Goal: Contribute content: Add original content to the website for others to see

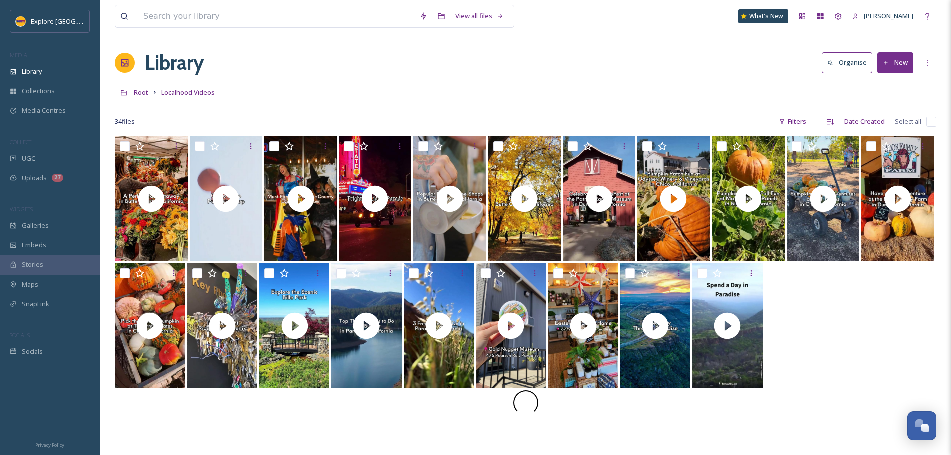
click at [816, 41] on div "View all files What's New [PERSON_NAME] Library Organise New Root Localhood Vid…" at bounding box center [525, 295] width 851 height 591
click at [900, 65] on button "New" at bounding box center [895, 62] width 36 height 20
click at [894, 88] on span "File Upload" at bounding box center [890, 85] width 33 height 9
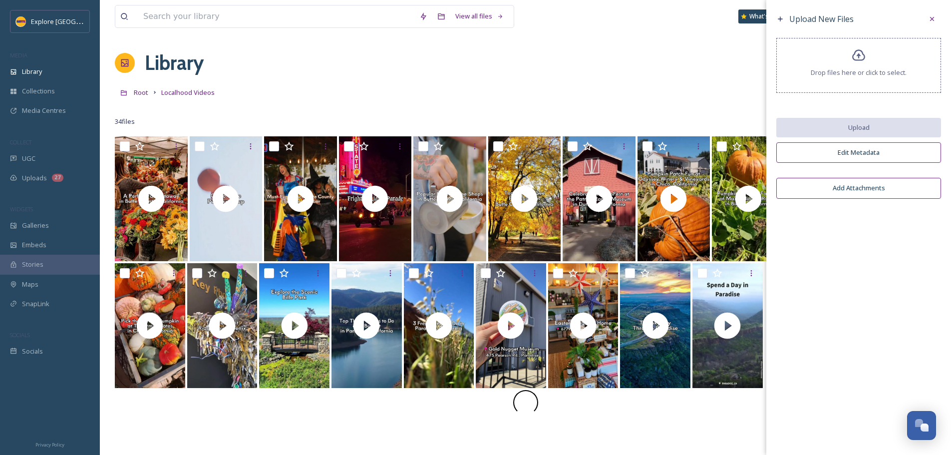
click at [854, 77] on div "Drop files here or click to select." at bounding box center [858, 65] width 165 height 55
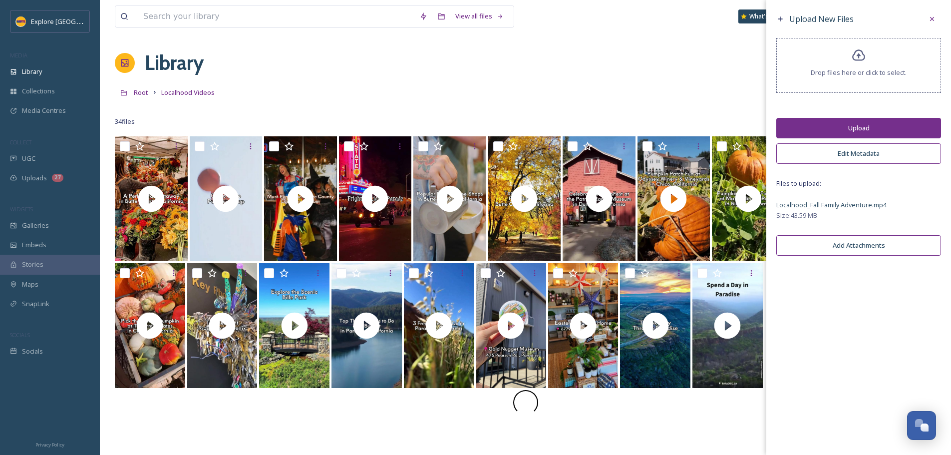
click at [857, 119] on button "Upload" at bounding box center [858, 128] width 165 height 20
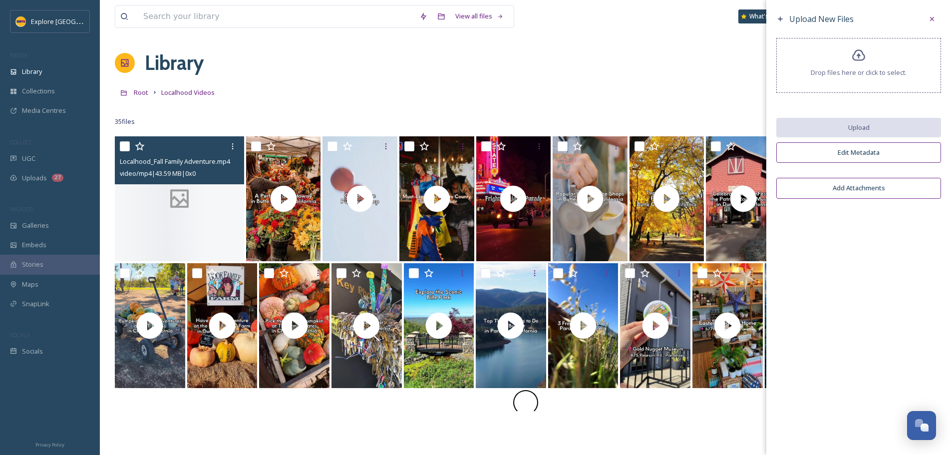
click at [179, 214] on div at bounding box center [179, 198] width 129 height 125
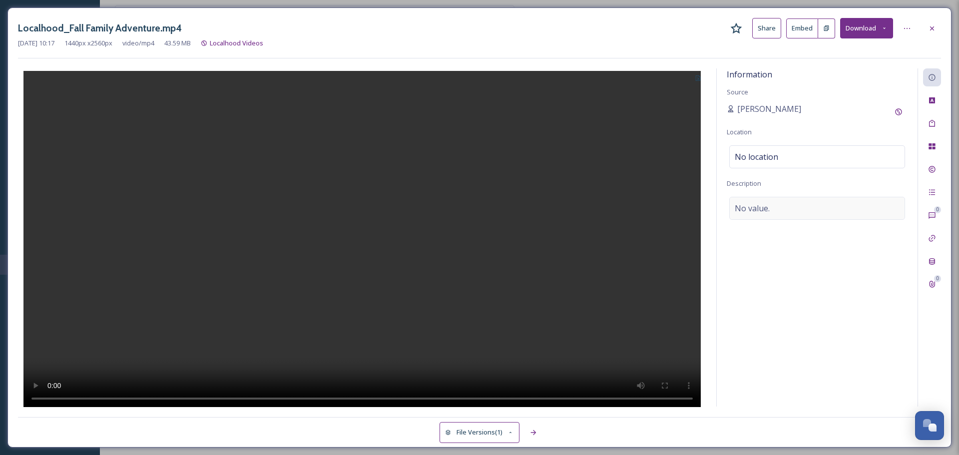
click at [759, 207] on span "No value." at bounding box center [751, 208] width 35 height 12
click at [753, 241] on textarea at bounding box center [816, 238] width 181 height 83
paste textarea "Whether you prefer hunting the perfect pumpkin, going for hayrides, or picking …"
type textarea "Whether you prefer hunting the perfect pumpkin, going for hayrides, or picking …"
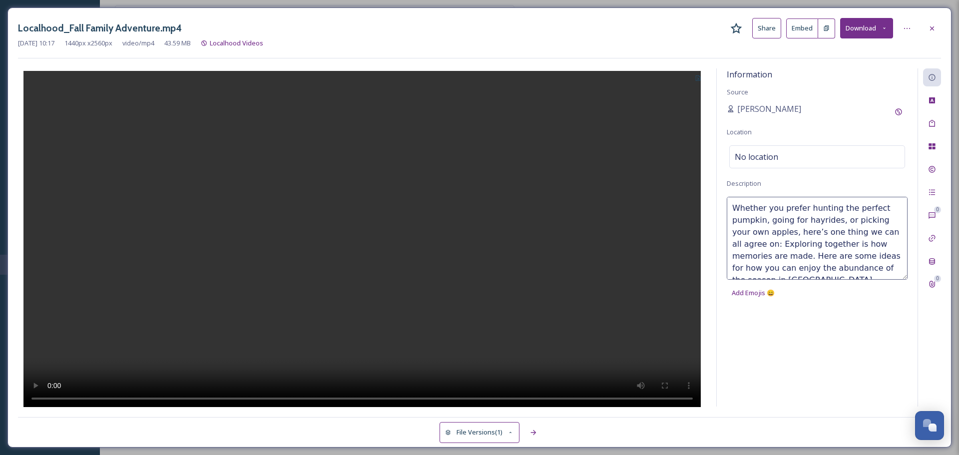
scroll to position [6, 0]
click at [749, 162] on span "No location" at bounding box center [755, 157] width 43 height 12
click at [758, 160] on input at bounding box center [816, 157] width 175 height 22
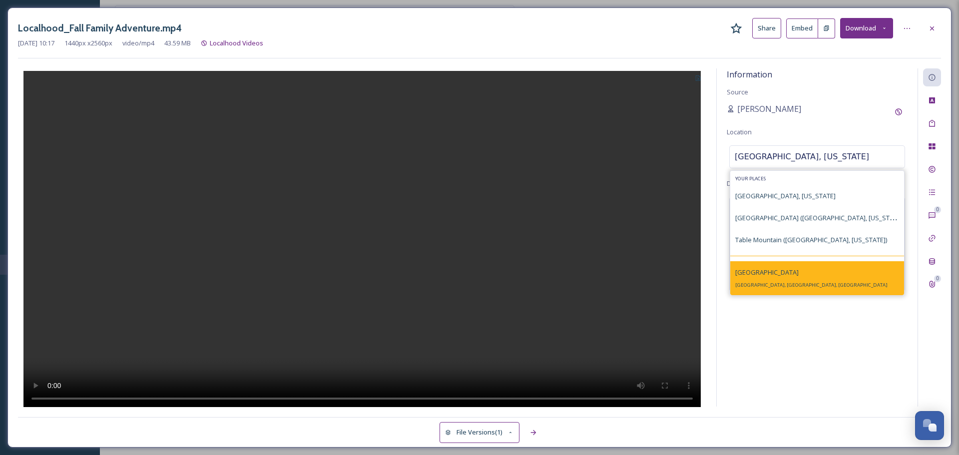
type input "butte county, california"
click at [784, 279] on div "Butte County Butte County, CA, USA" at bounding box center [811, 278] width 152 height 24
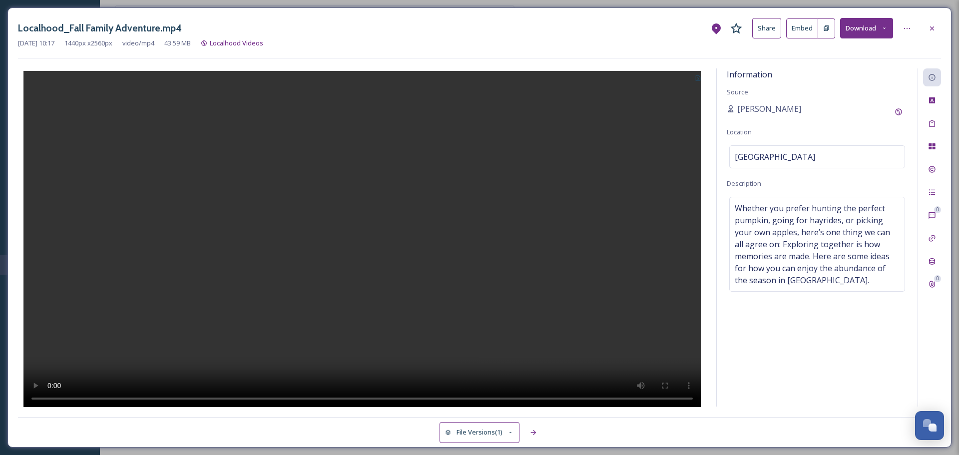
drag, startPoint x: 935, startPoint y: 32, endPoint x: 952, endPoint y: 45, distance: 21.8
click at [935, 32] on icon at bounding box center [932, 28] width 8 height 8
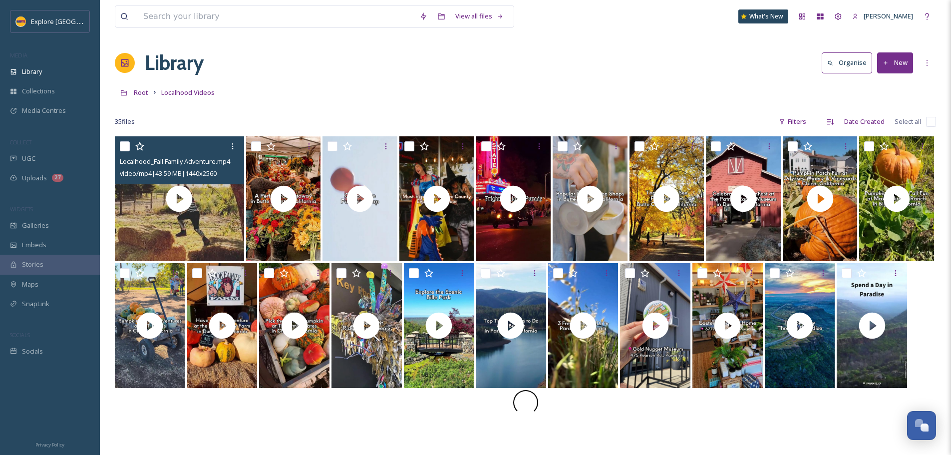
drag, startPoint x: 129, startPoint y: 149, endPoint x: 175, endPoint y: 188, distance: 60.2
click at [129, 149] on input "checkbox" at bounding box center [125, 146] width 10 height 10
checkbox input "true"
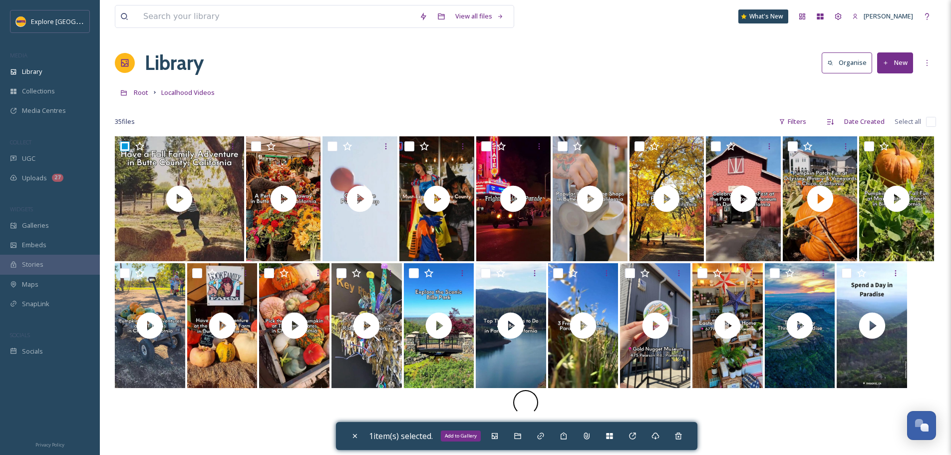
drag, startPoint x: 501, startPoint y: 437, endPoint x: 527, endPoint y: 417, distance: 33.1
click at [499, 437] on icon at bounding box center [495, 436] width 8 height 8
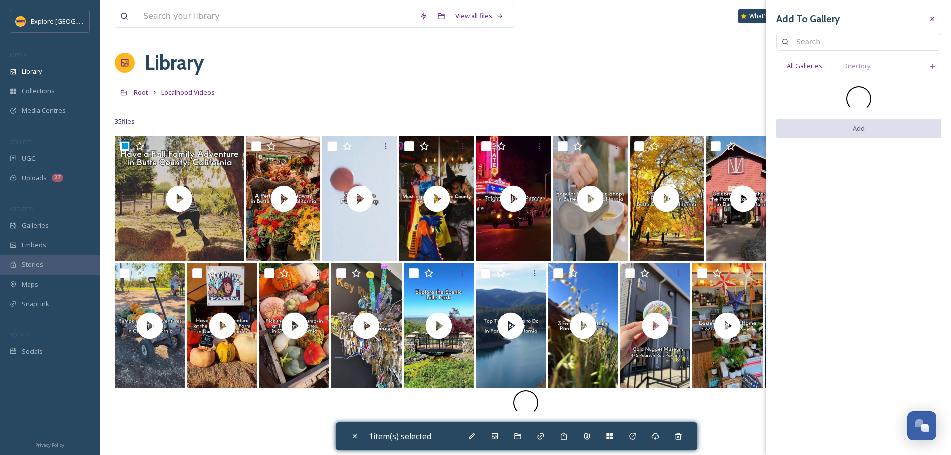
click at [851, 38] on input at bounding box center [863, 42] width 144 height 20
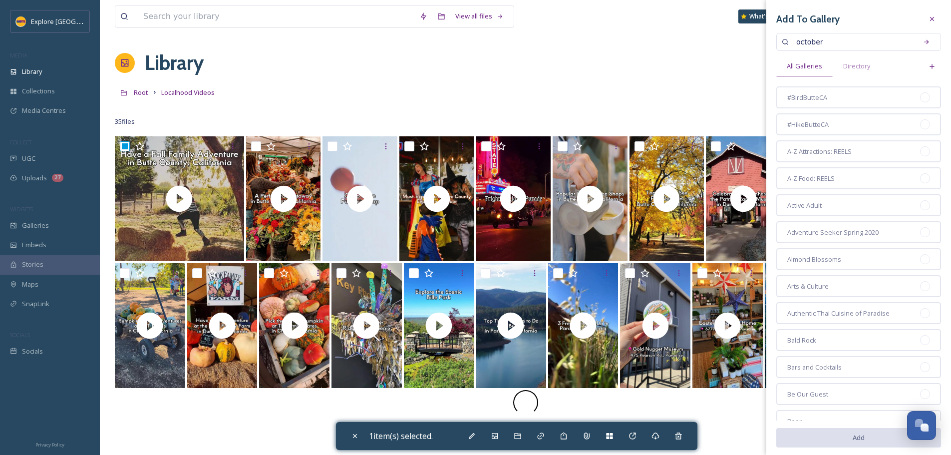
type input "october"
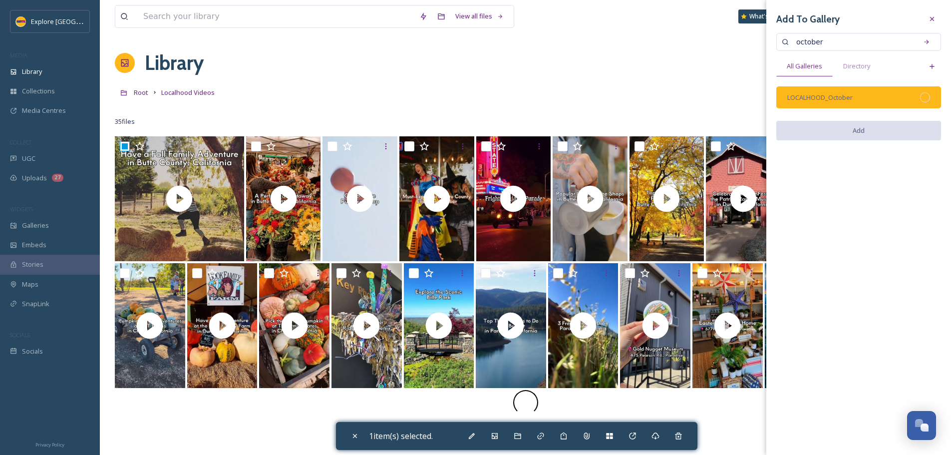
click at [921, 98] on div at bounding box center [925, 97] width 10 height 10
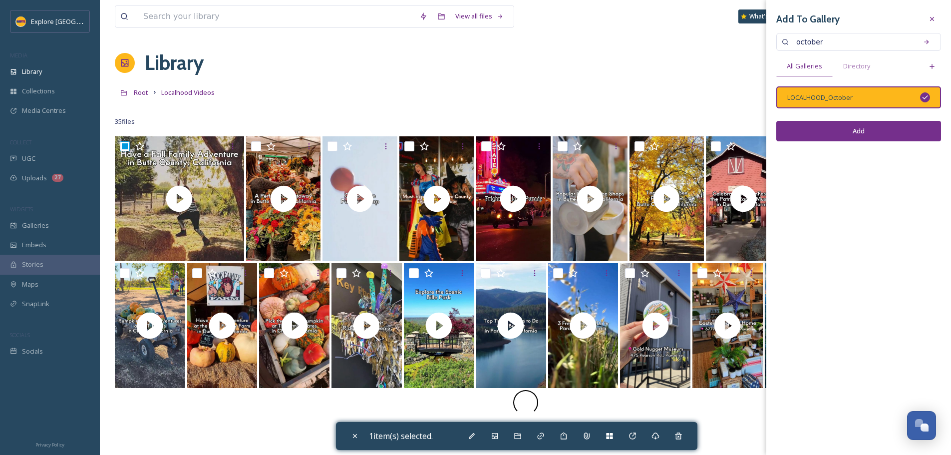
click at [860, 126] on button "Add" at bounding box center [858, 131] width 165 height 20
checkbox input "false"
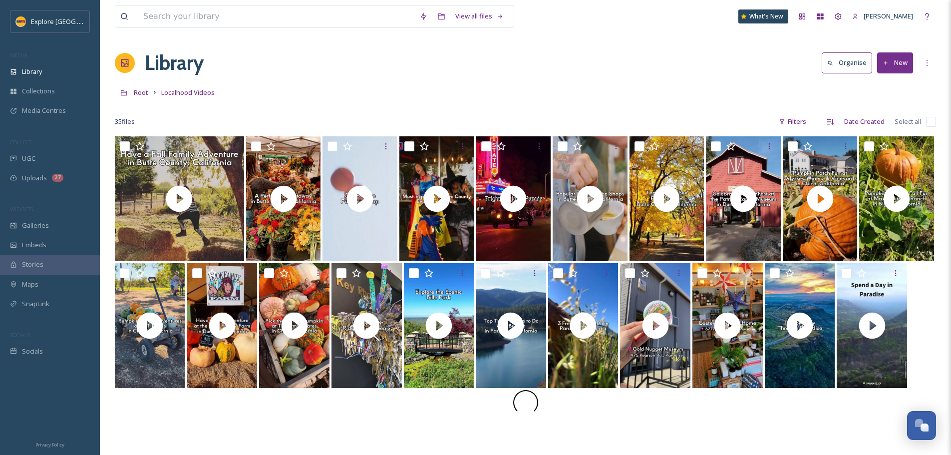
drag, startPoint x: 662, startPoint y: 89, endPoint x: 674, endPoint y: 43, distance: 47.0
click at [662, 89] on div "Root Localhood Videos" at bounding box center [525, 92] width 821 height 19
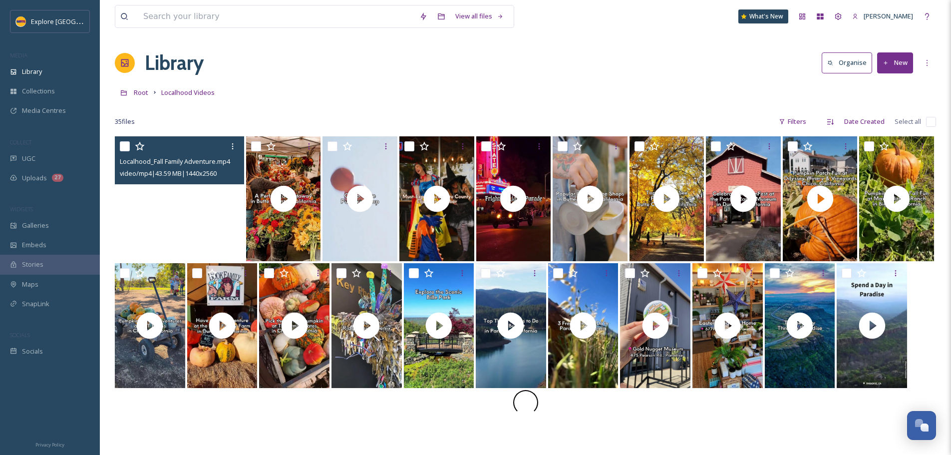
click at [156, 239] on video "Localhood_Fall Family Adventure.mp4" at bounding box center [179, 198] width 129 height 125
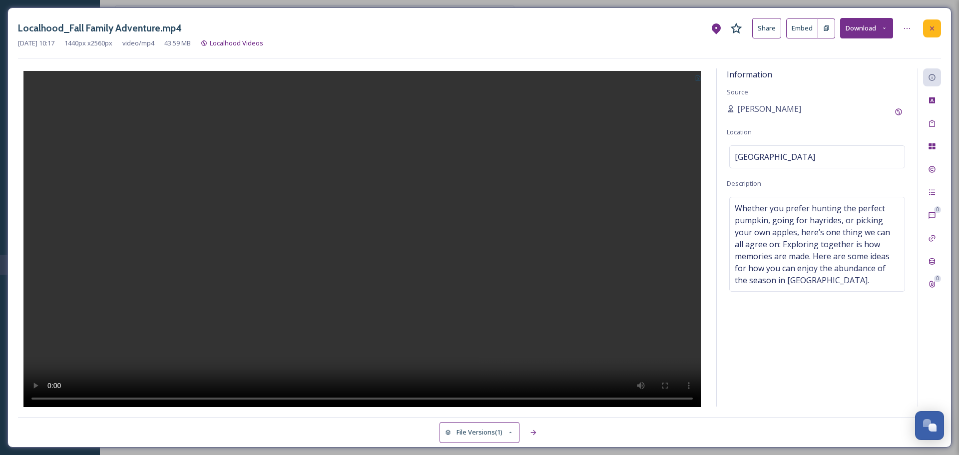
click at [931, 30] on icon at bounding box center [932, 28] width 8 height 8
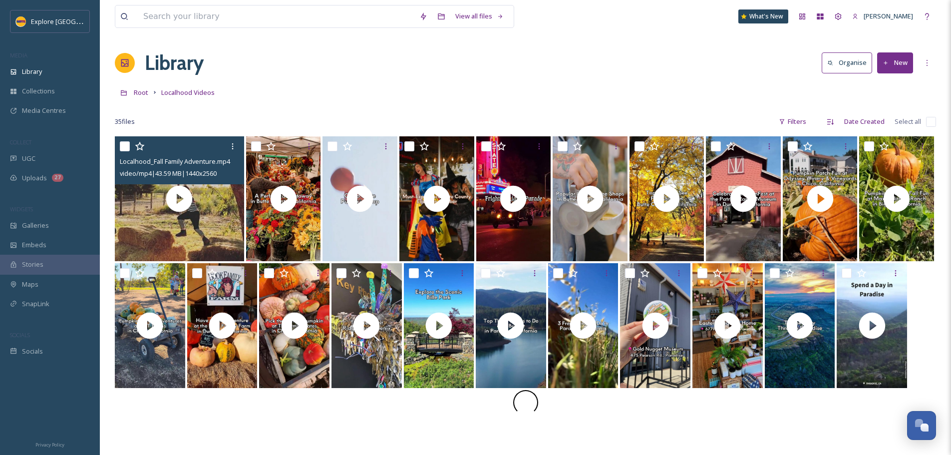
click at [906, 71] on button "New" at bounding box center [895, 62] width 36 height 20
click at [892, 90] on span "File Upload" at bounding box center [890, 85] width 33 height 9
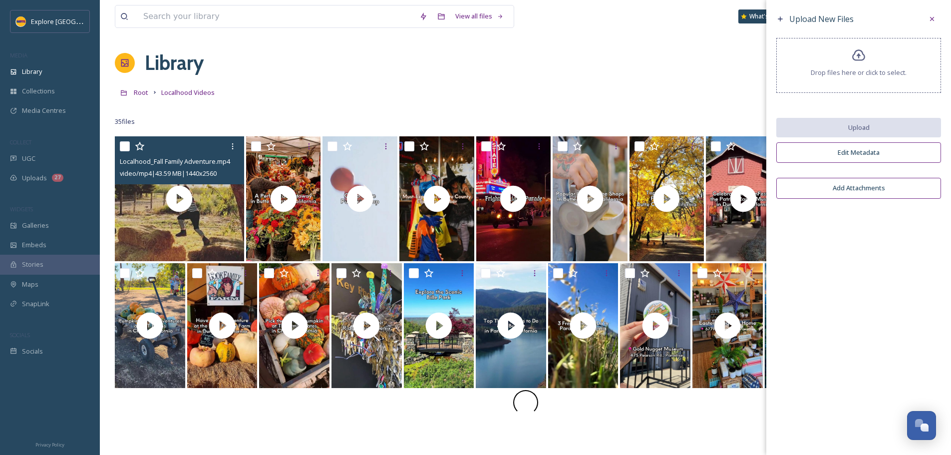
click at [861, 71] on span "Drop files here or click to select." at bounding box center [859, 72] width 96 height 9
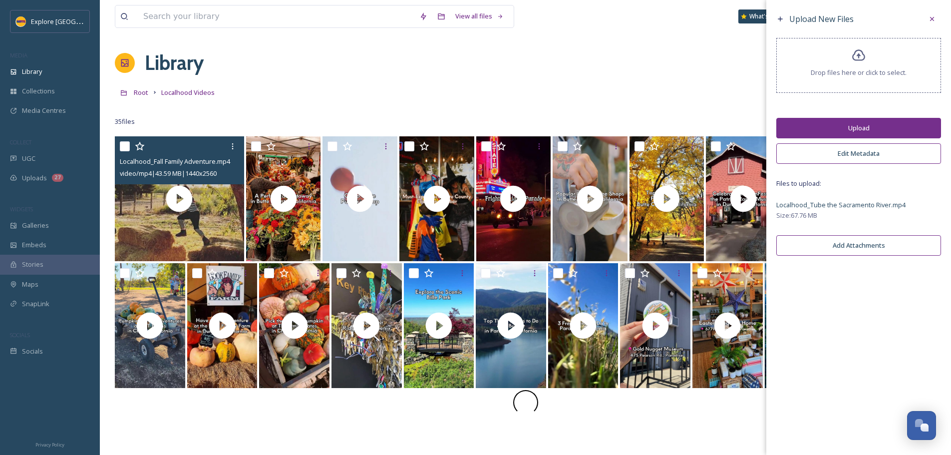
click at [861, 129] on button "Upload" at bounding box center [858, 128] width 165 height 20
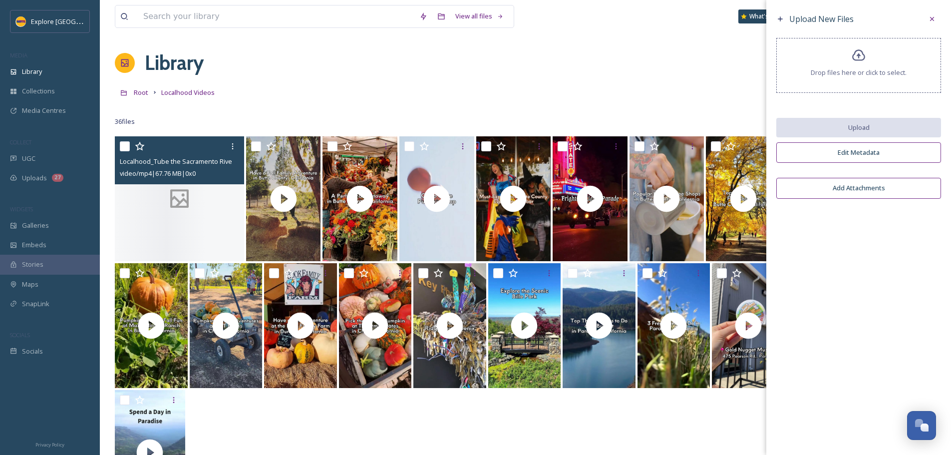
click at [151, 199] on div at bounding box center [179, 198] width 129 height 125
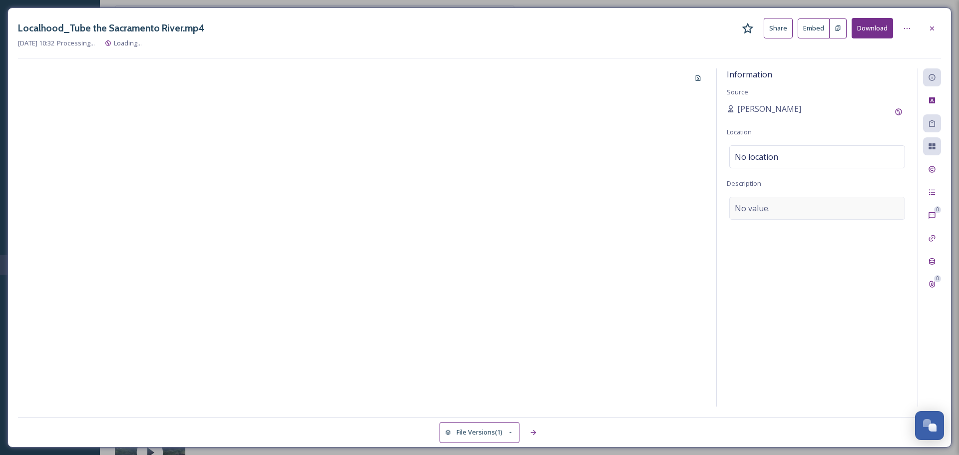
click at [771, 201] on div "No value." at bounding box center [817, 208] width 176 height 23
click at [760, 217] on textarea at bounding box center [816, 238] width 181 height 83
paste textarea "The Sacramento River is the largest in California, and the section of it runnin…"
type textarea "The Sacramento River is the largest in California, and the section of it runnin…"
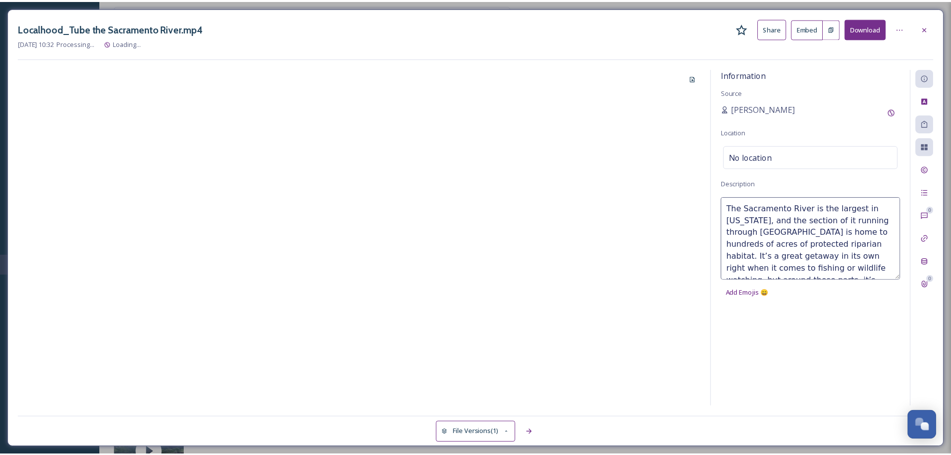
scroll to position [78, 0]
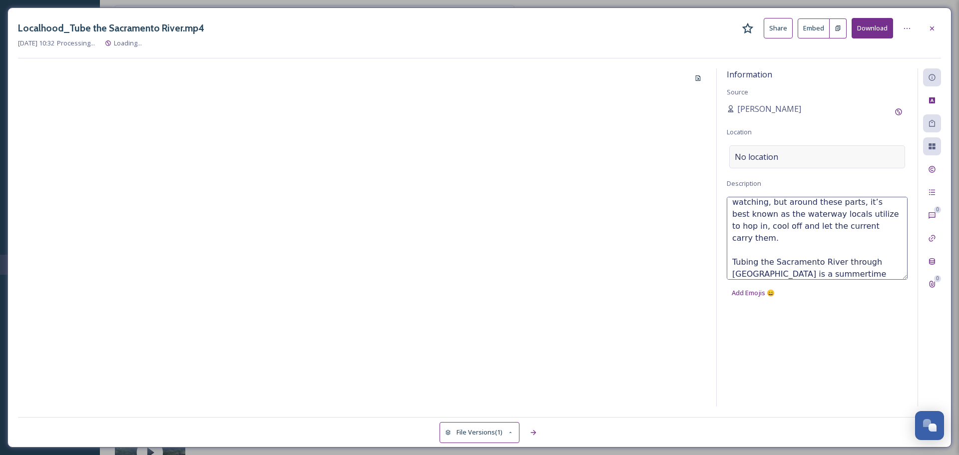
click at [767, 163] on div "No location" at bounding box center [817, 156] width 176 height 23
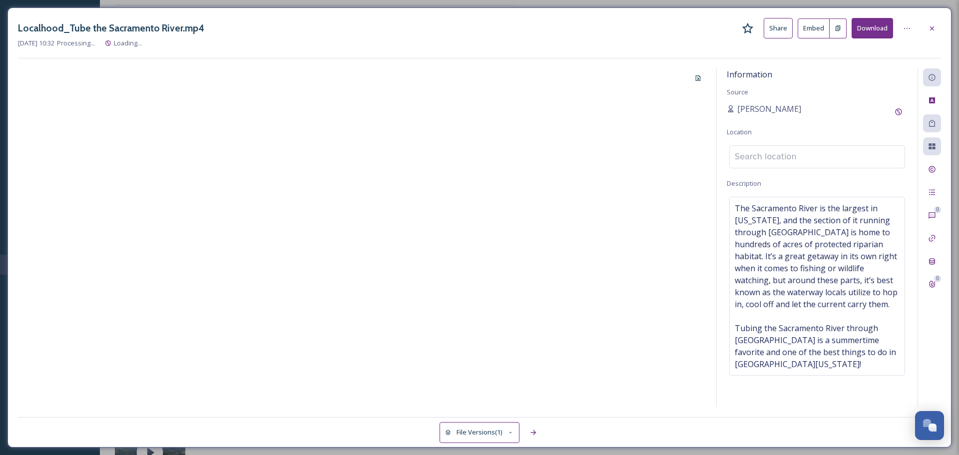
click at [767, 163] on input at bounding box center [816, 157] width 175 height 22
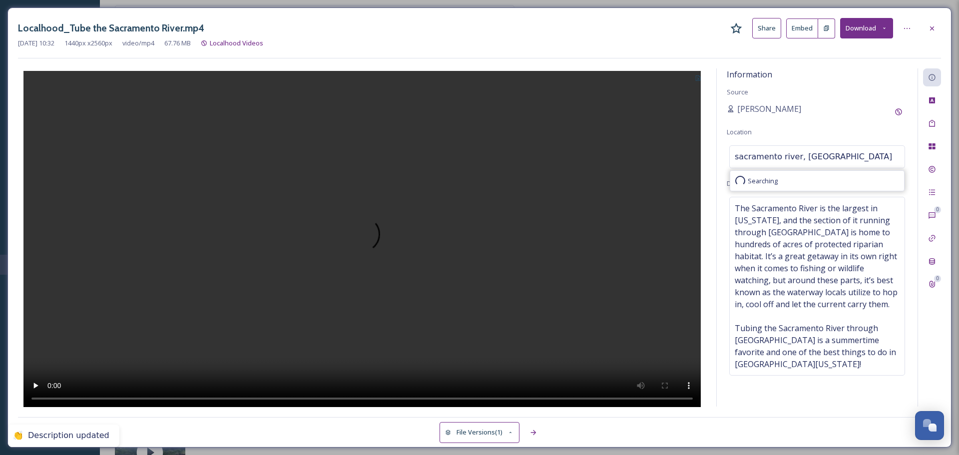
type input "sacramento river, chico"
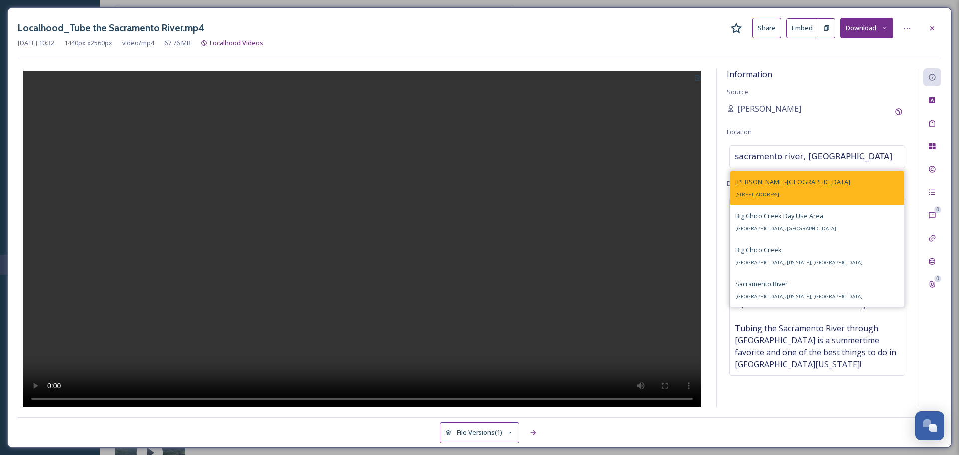
click at [776, 182] on span "Bidwell-Sacramento River State Park" at bounding box center [792, 181] width 115 height 9
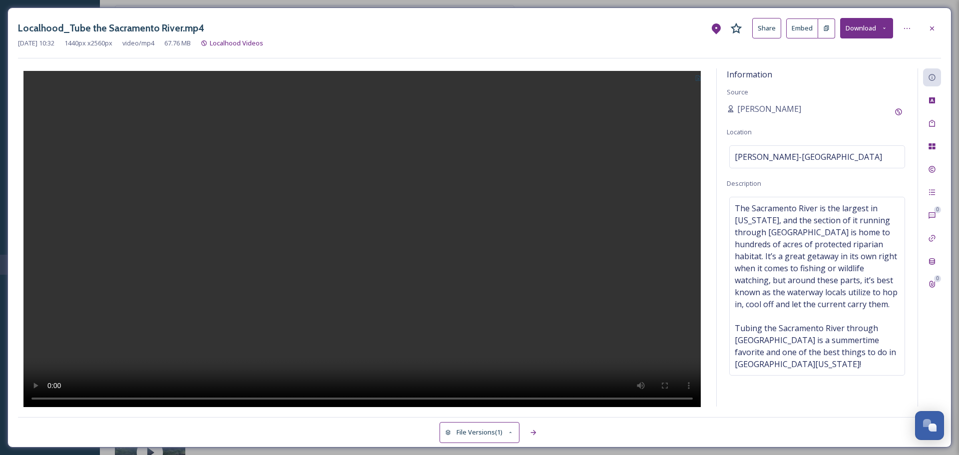
drag, startPoint x: 929, startPoint y: 27, endPoint x: 885, endPoint y: 42, distance: 46.9
click at [929, 27] on icon at bounding box center [932, 28] width 8 height 8
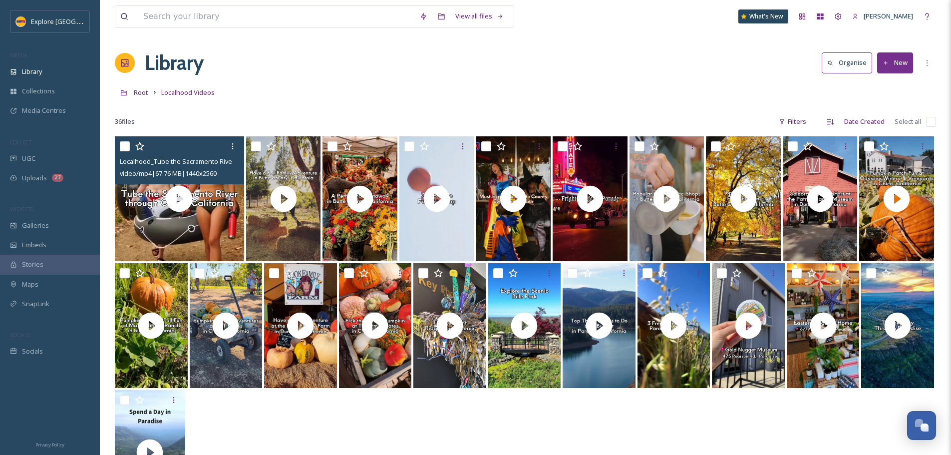
click at [128, 148] on input "checkbox" at bounding box center [125, 146] width 10 height 10
checkbox input "true"
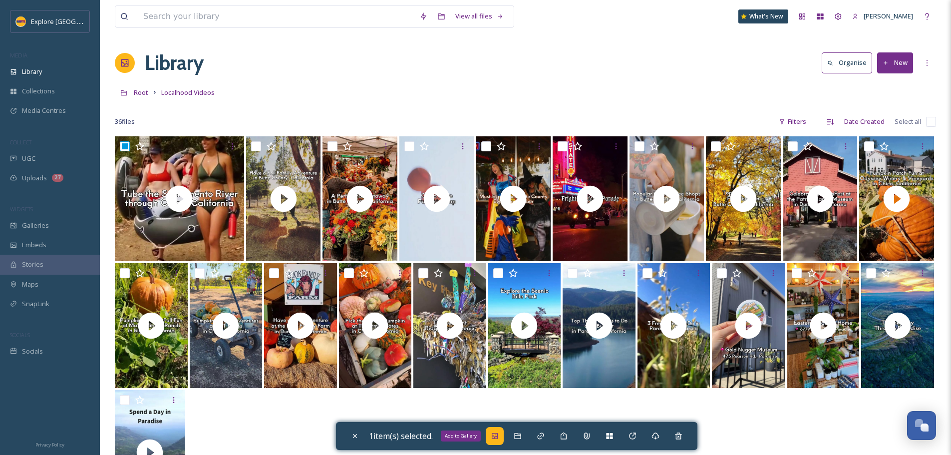
click at [498, 437] on icon at bounding box center [495, 436] width 6 height 6
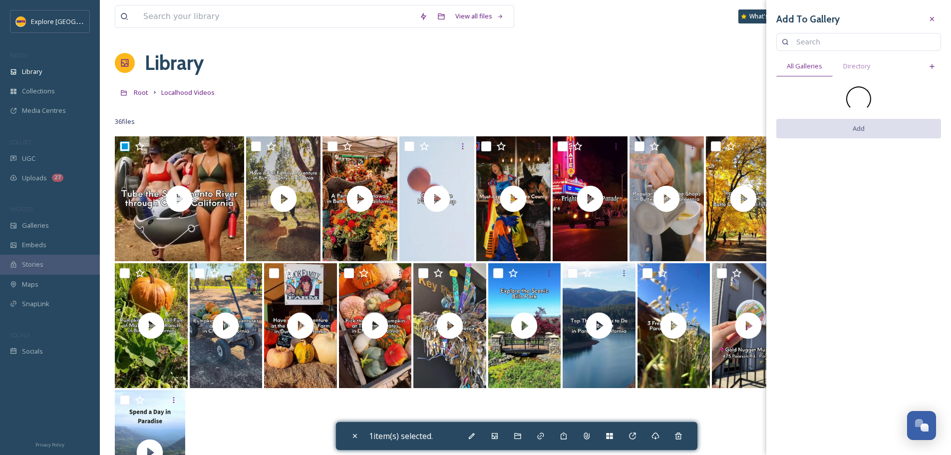
click at [846, 36] on input at bounding box center [863, 42] width 144 height 20
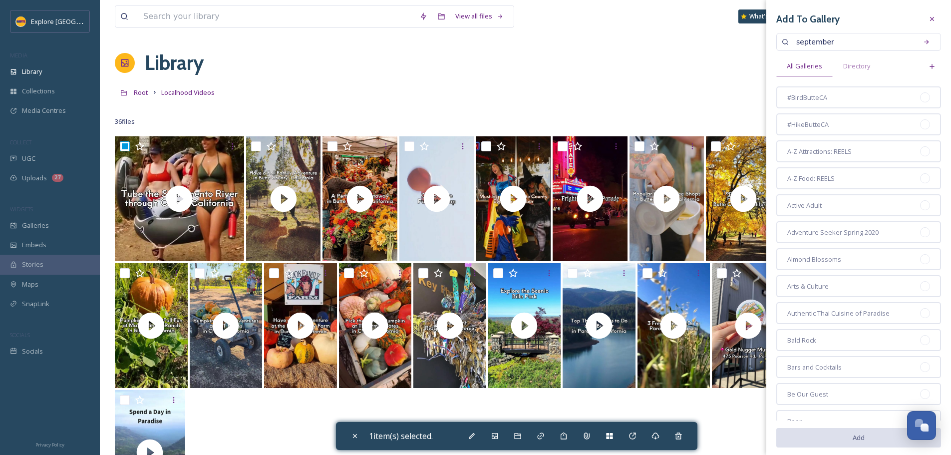
type input "september"
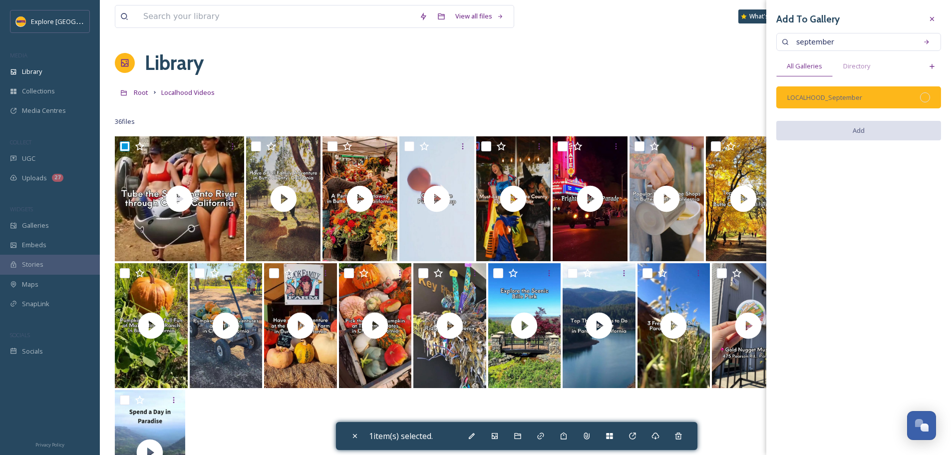
click at [920, 99] on div at bounding box center [925, 97] width 10 height 10
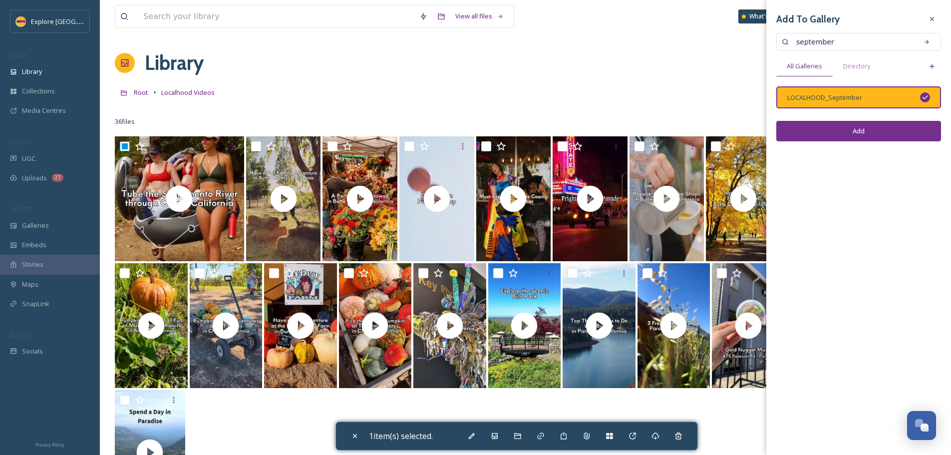
click at [898, 136] on button "Add" at bounding box center [858, 131] width 165 height 20
checkbox input "false"
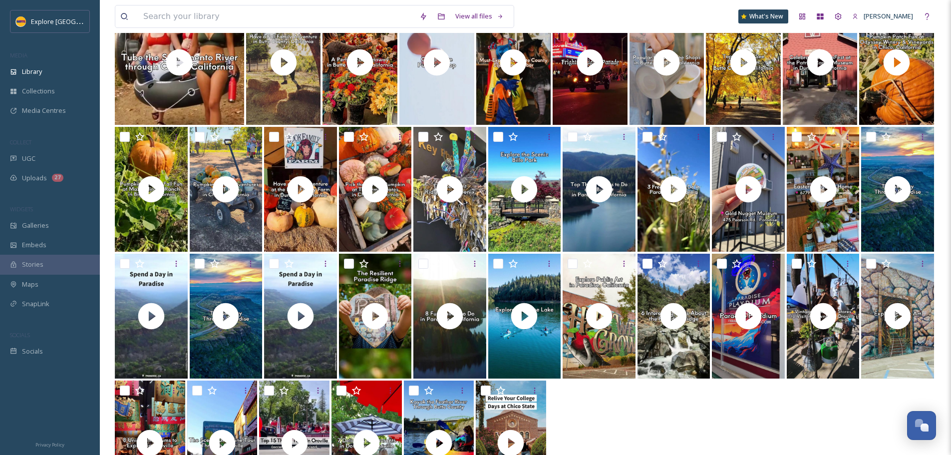
scroll to position [201, 0]
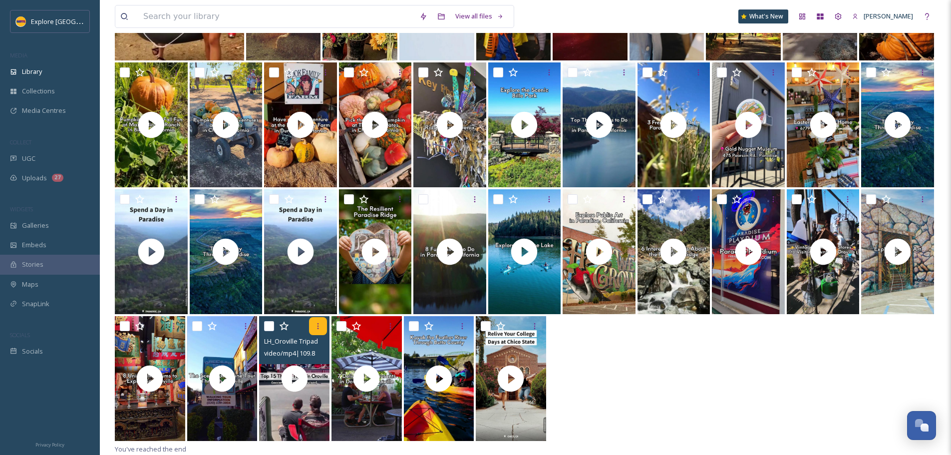
click at [313, 326] on div at bounding box center [318, 326] width 18 height 18
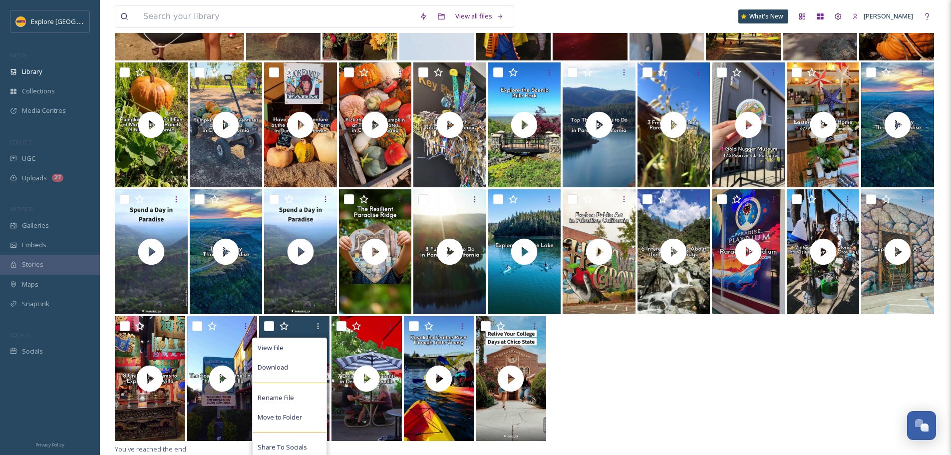
click at [265, 326] on input "checkbox" at bounding box center [269, 326] width 10 height 10
checkbox input "true"
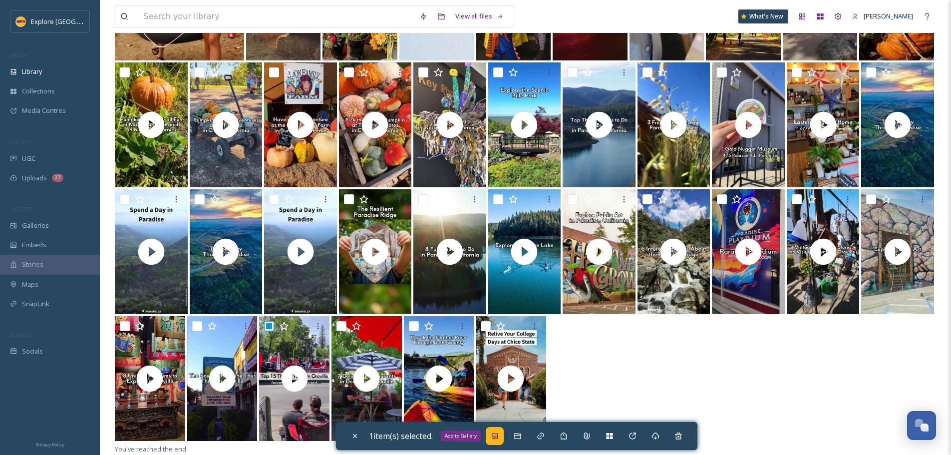
click at [499, 439] on icon at bounding box center [495, 436] width 8 height 8
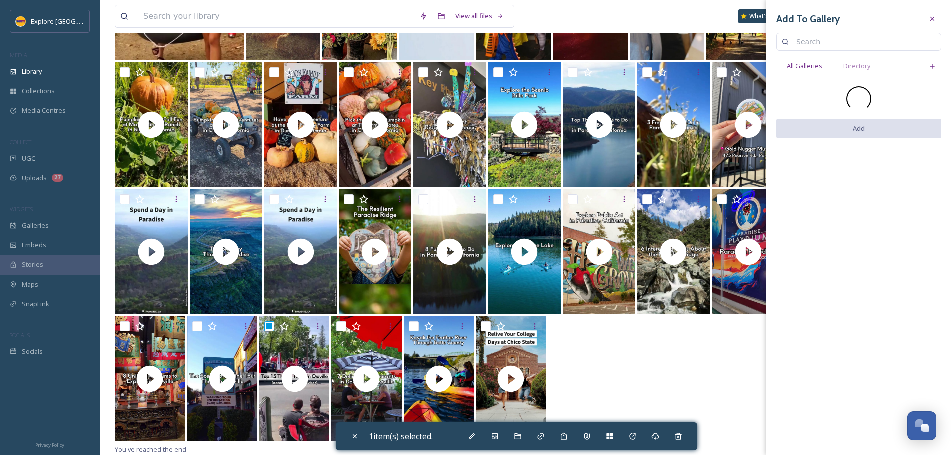
click at [821, 22] on h3 "Add To Gallery" at bounding box center [807, 19] width 63 height 14
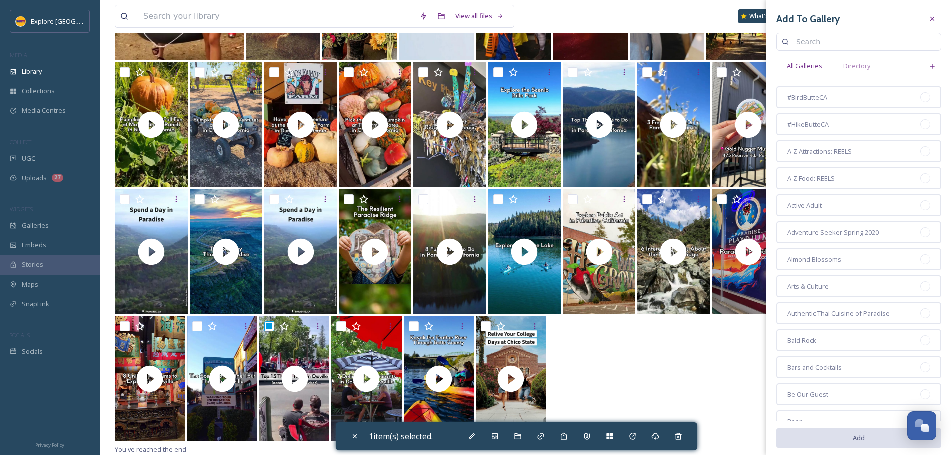
click at [823, 30] on div "Add To Gallery All Galleries Directory #BirdButteCA #HikeButteCA A-Z Attraction…" at bounding box center [858, 335] width 185 height 670
click at [819, 38] on input at bounding box center [863, 42] width 144 height 20
type input "september"
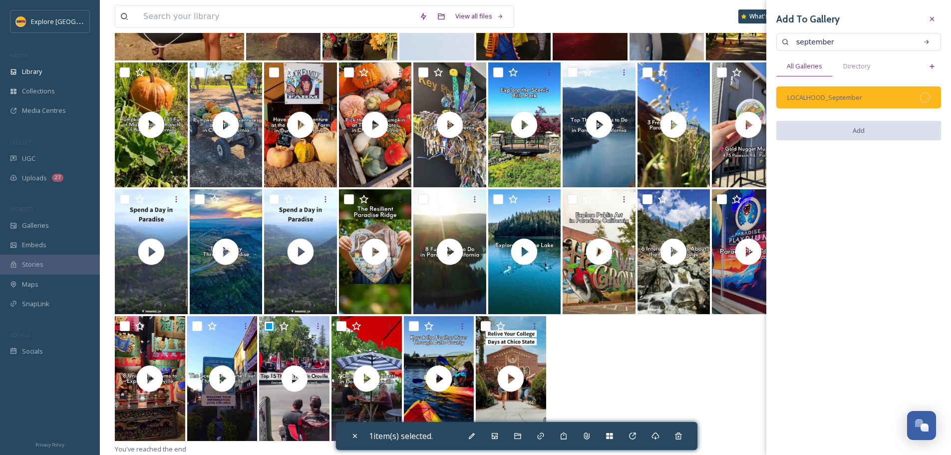
click at [921, 96] on div at bounding box center [925, 97] width 10 height 10
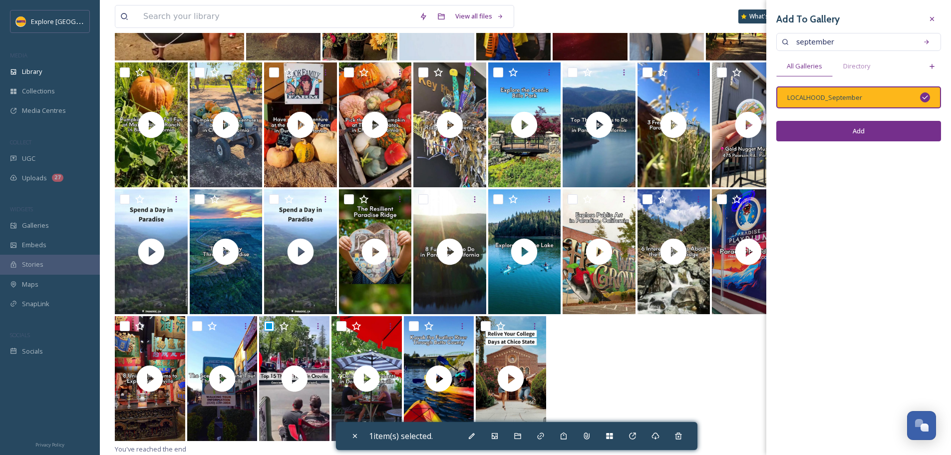
click at [894, 134] on button "Add" at bounding box center [858, 131] width 165 height 20
checkbox input "false"
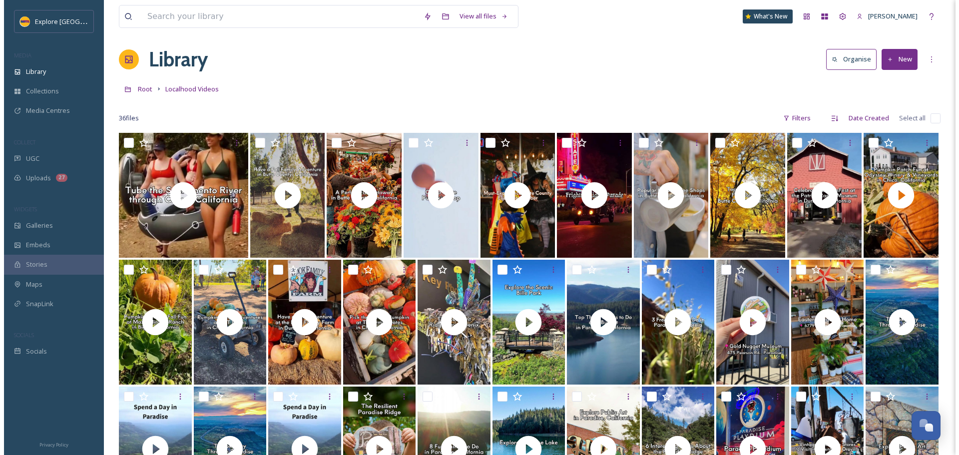
scroll to position [0, 0]
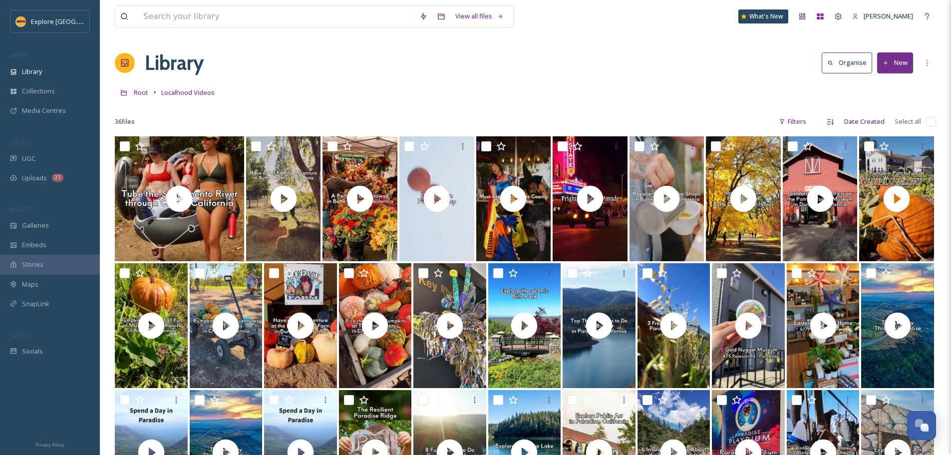
click at [892, 55] on button "New" at bounding box center [895, 62] width 36 height 20
click at [896, 86] on span "File Upload" at bounding box center [890, 85] width 33 height 9
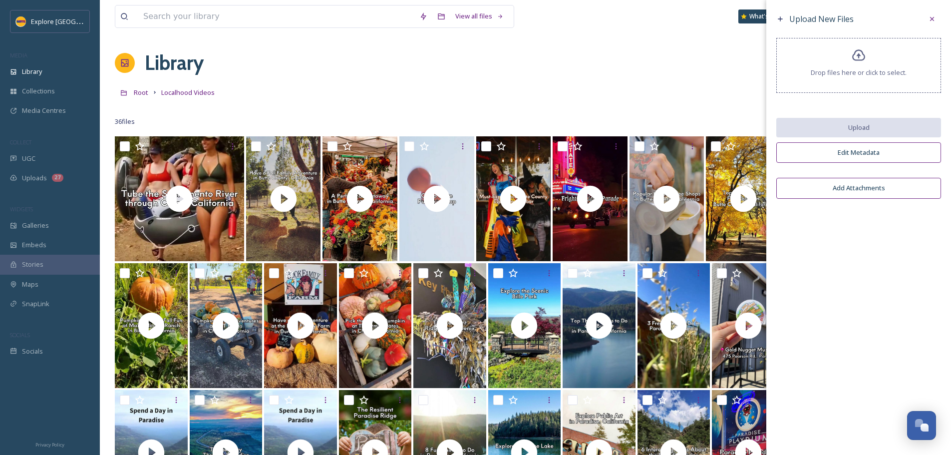
click at [866, 79] on div "Drop files here or click to select." at bounding box center [858, 65] width 165 height 55
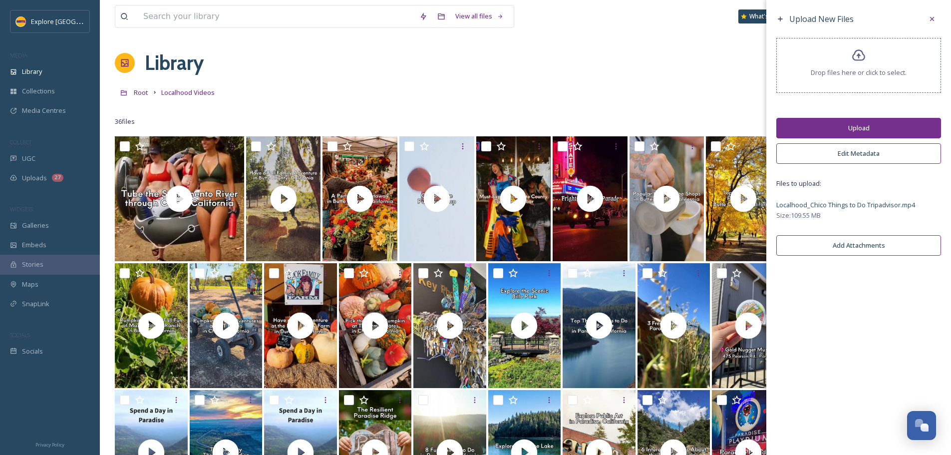
click at [862, 122] on button "Upload" at bounding box center [858, 128] width 165 height 20
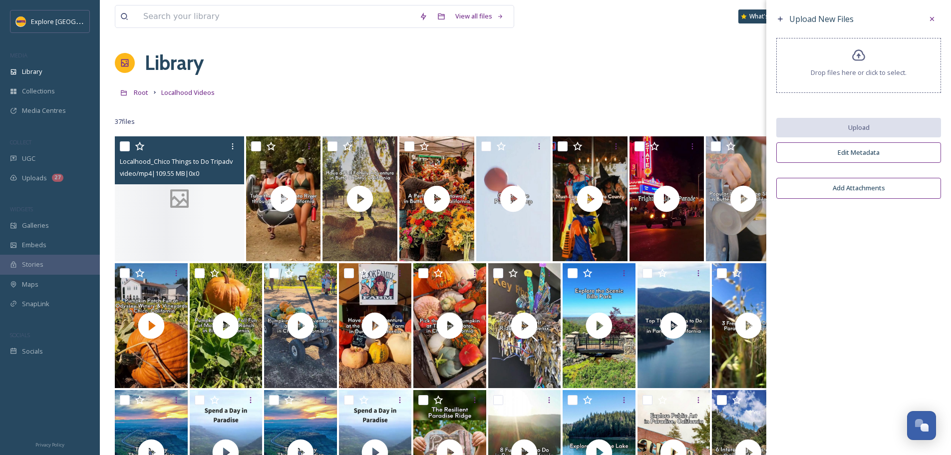
click at [178, 213] on div at bounding box center [179, 198] width 129 height 125
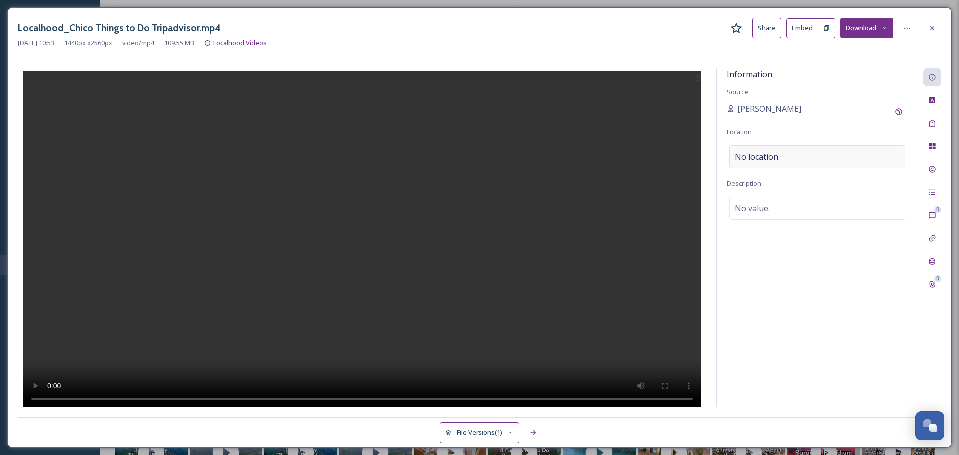
click at [772, 162] on span "No location" at bounding box center [755, 157] width 43 height 12
click at [772, 162] on input at bounding box center [816, 157] width 175 height 22
type input "b"
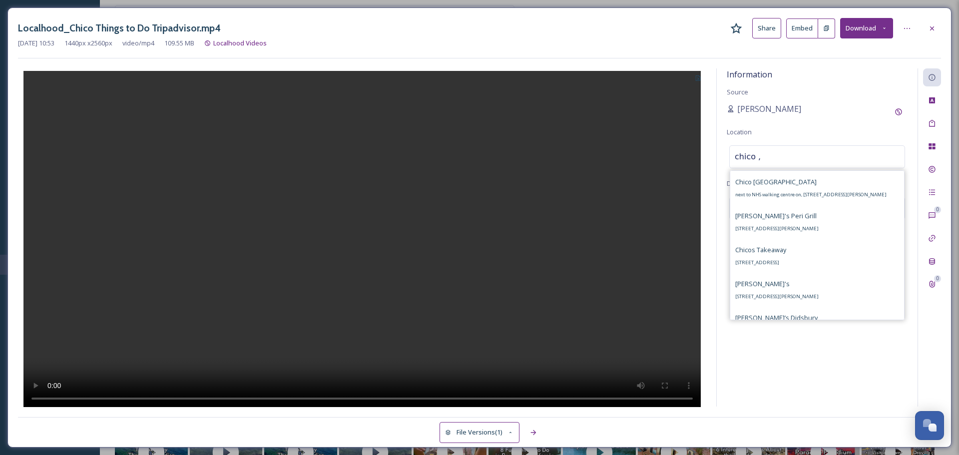
click at [778, 156] on input "chico ," at bounding box center [816, 157] width 175 height 22
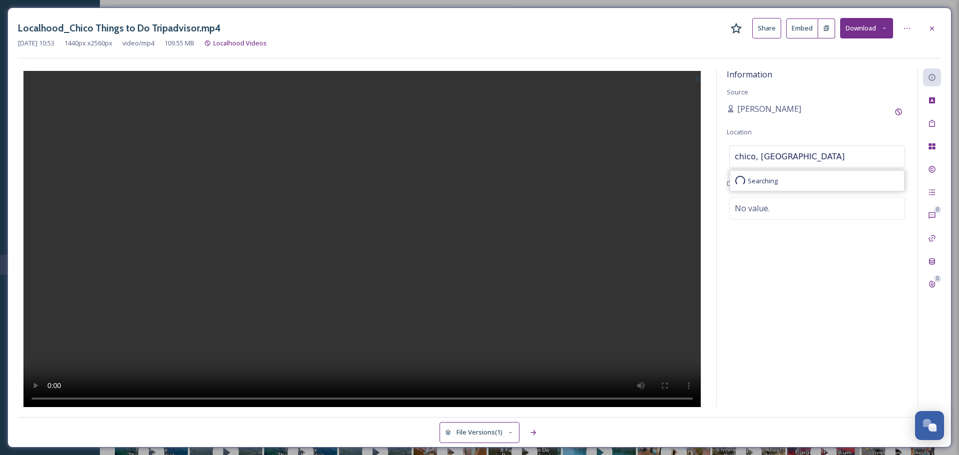
type input "chico, califo"
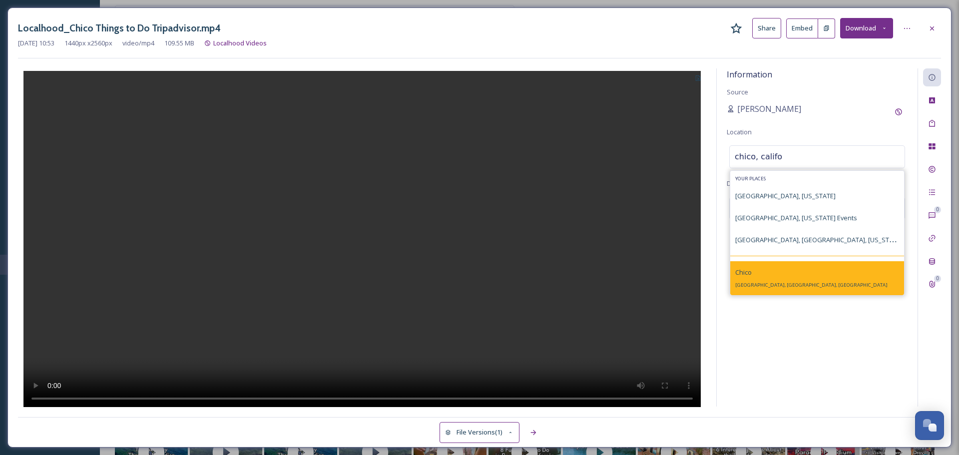
click at [758, 275] on div "Chico Chico, CA, USA" at bounding box center [811, 278] width 152 height 24
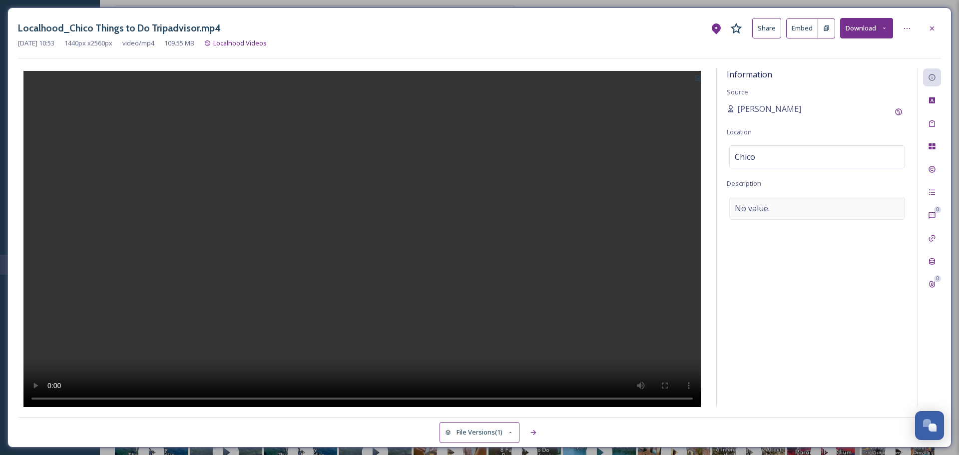
click at [795, 205] on div "No value." at bounding box center [817, 208] width 176 height 23
click at [795, 205] on textarea at bounding box center [816, 238] width 181 height 83
paste textarea "As the urban hub of Butte County, you could spend a lifetime exploring Chico an…"
type textarea "As the urban hub of Butte County, you could spend a lifetime exploring Chico an…"
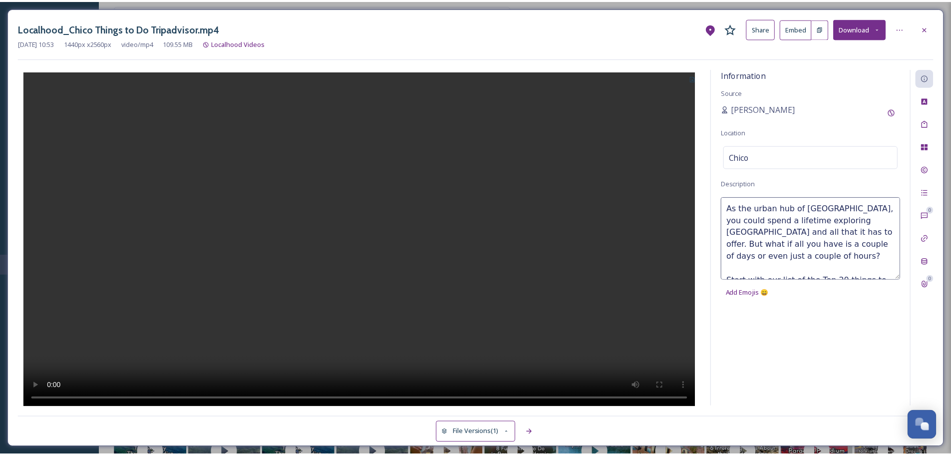
scroll to position [102, 0]
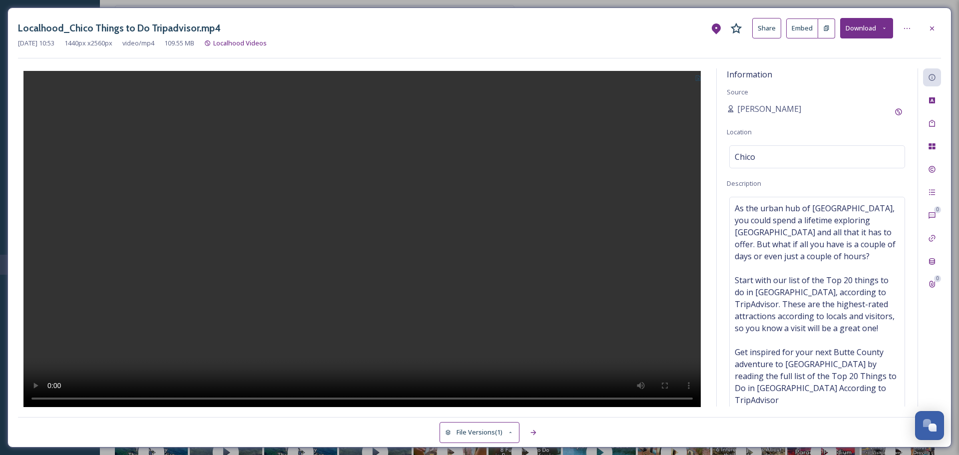
click at [677, 271] on div at bounding box center [362, 237] width 688 height 338
click at [933, 33] on div at bounding box center [932, 28] width 18 height 18
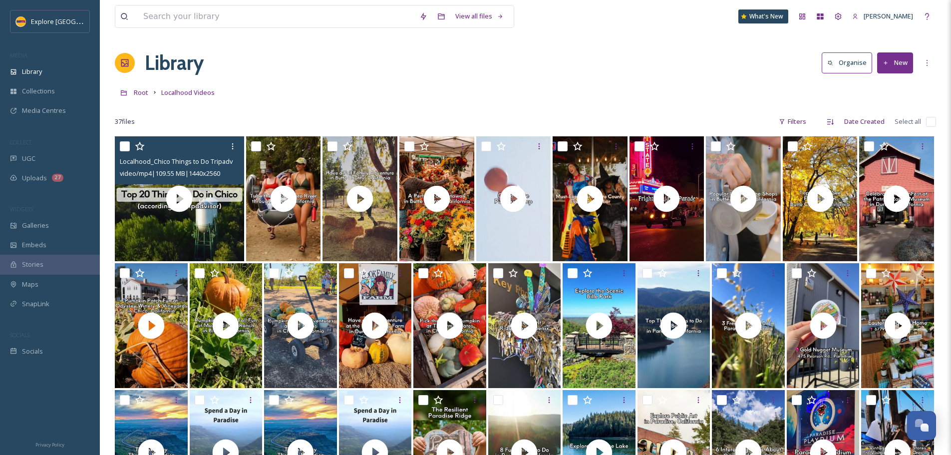
drag, startPoint x: 129, startPoint y: 148, endPoint x: 113, endPoint y: 156, distance: 17.9
click at [129, 148] on input "checkbox" at bounding box center [125, 146] width 10 height 10
checkbox input "true"
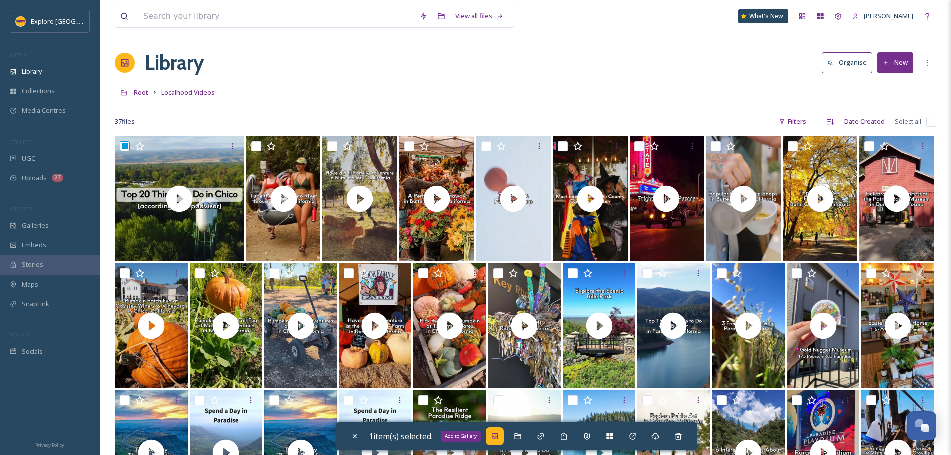
click at [503, 434] on div "Add to Gallery" at bounding box center [495, 436] width 18 height 18
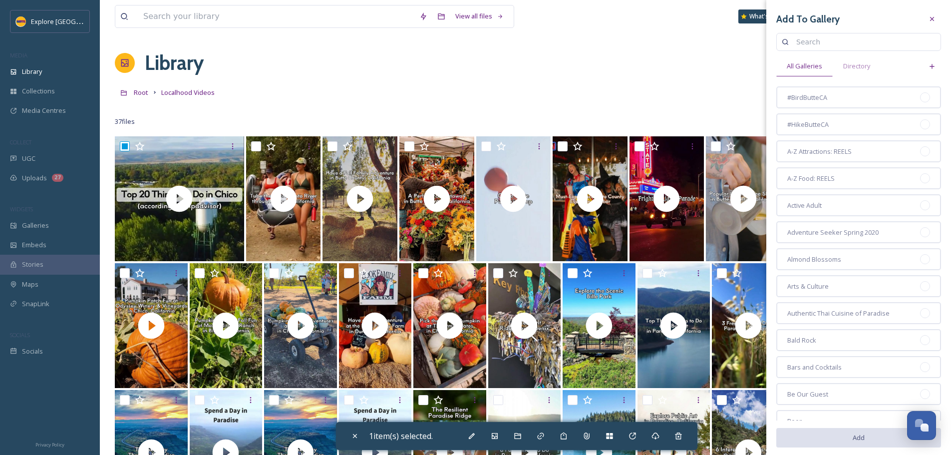
click at [849, 50] on input at bounding box center [863, 42] width 144 height 20
type input "septem"
click at [826, 46] on input "septem" at bounding box center [853, 42] width 124 height 20
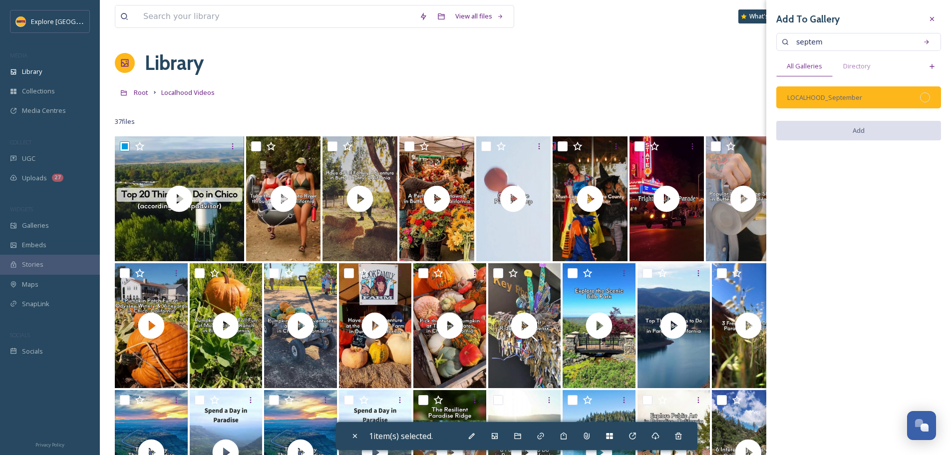
click at [926, 94] on div at bounding box center [925, 97] width 10 height 10
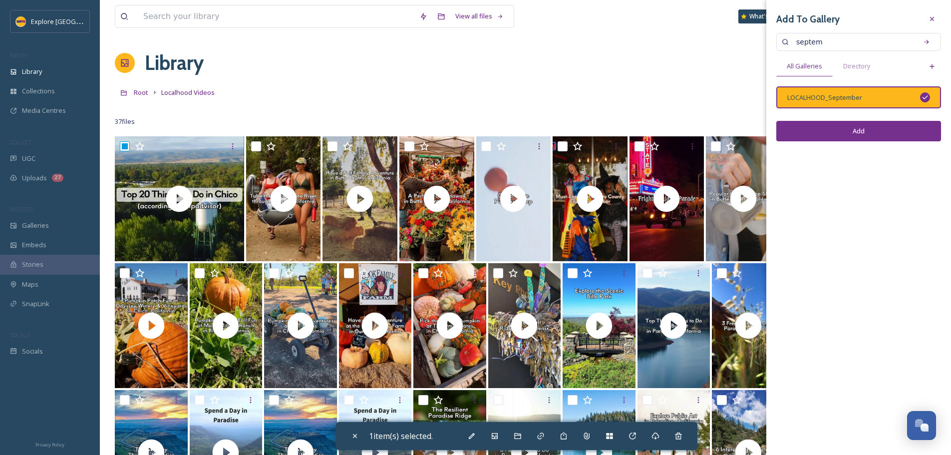
click at [873, 126] on button "Add" at bounding box center [858, 131] width 165 height 20
checkbox input "false"
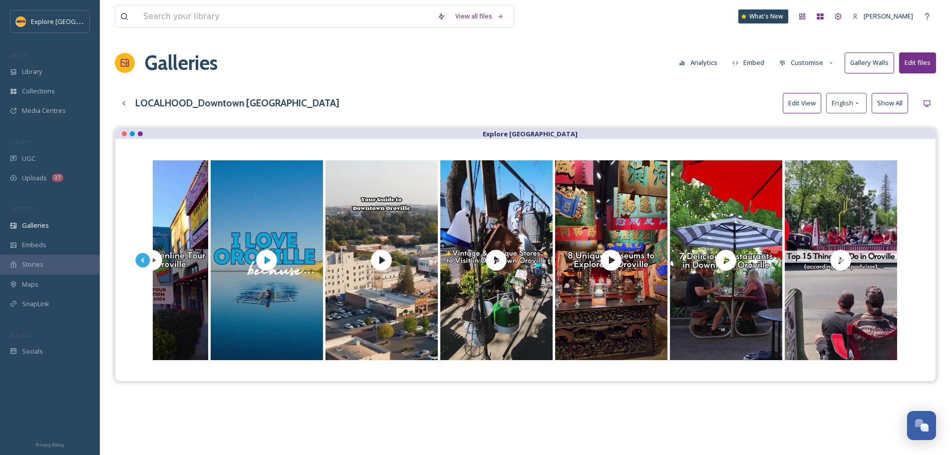
click at [819, 62] on button "Customise" at bounding box center [806, 62] width 65 height 19
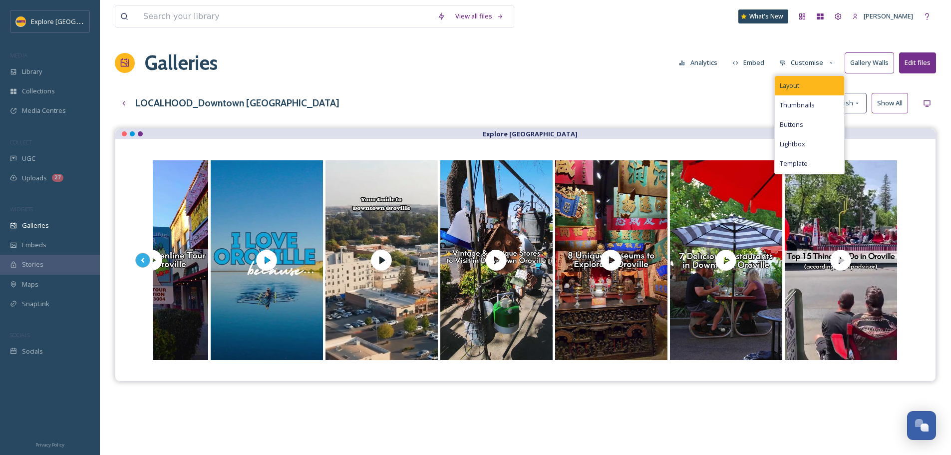
click at [804, 89] on div "Layout" at bounding box center [809, 85] width 69 height 19
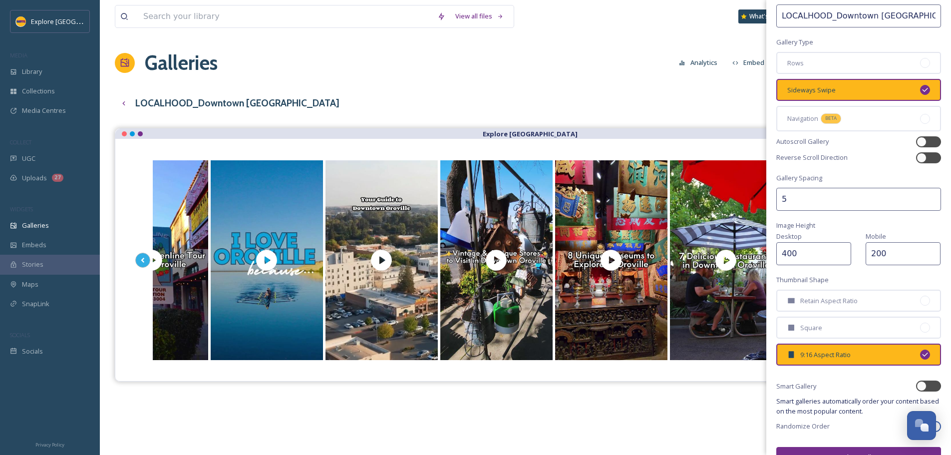
scroll to position [65, 0]
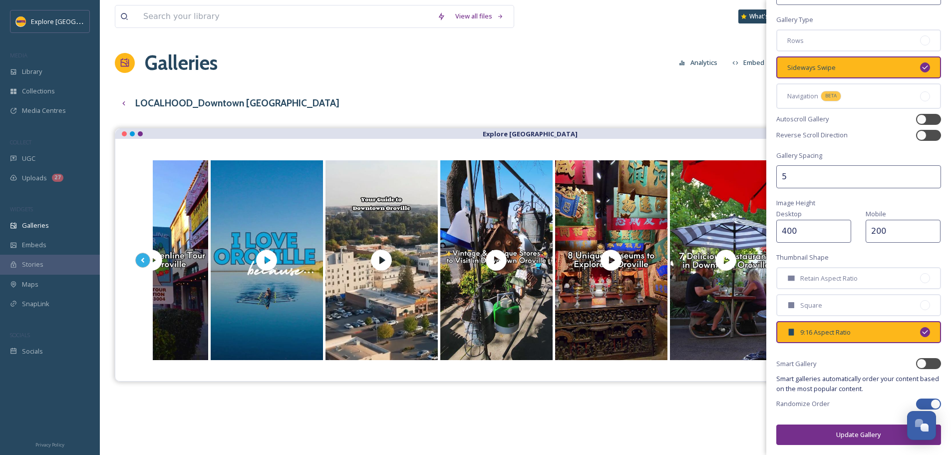
click at [628, 57] on div "Galleries Analytics Embed Customise Gallery Walls Edit files" at bounding box center [525, 63] width 821 height 30
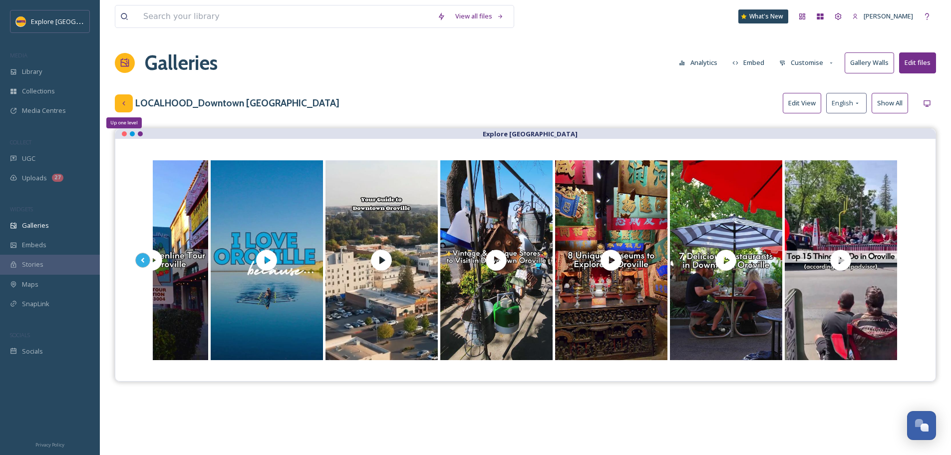
click at [122, 110] on div "Up one level" at bounding box center [124, 103] width 18 height 18
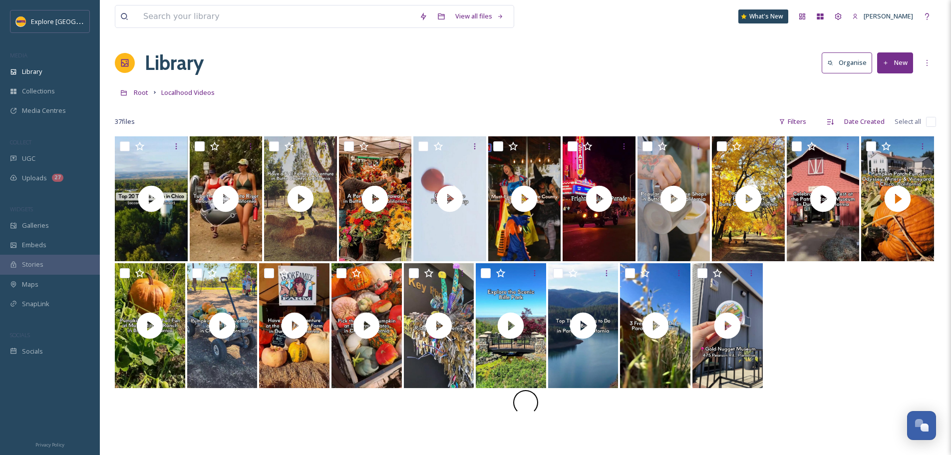
click at [874, 63] on link "Organise" at bounding box center [849, 62] width 55 height 20
click at [909, 64] on button "New" at bounding box center [895, 62] width 36 height 20
click at [903, 83] on span "File Upload" at bounding box center [890, 85] width 33 height 9
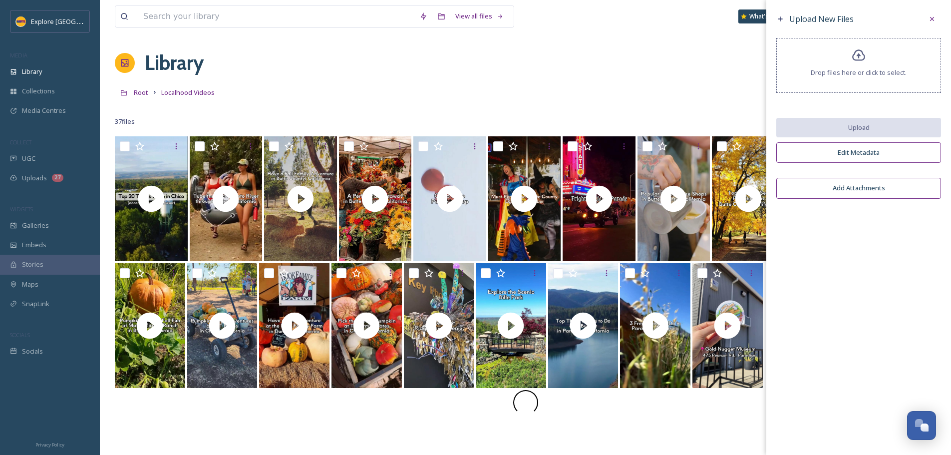
click at [883, 70] on span "Drop files here or click to select." at bounding box center [859, 72] width 96 height 9
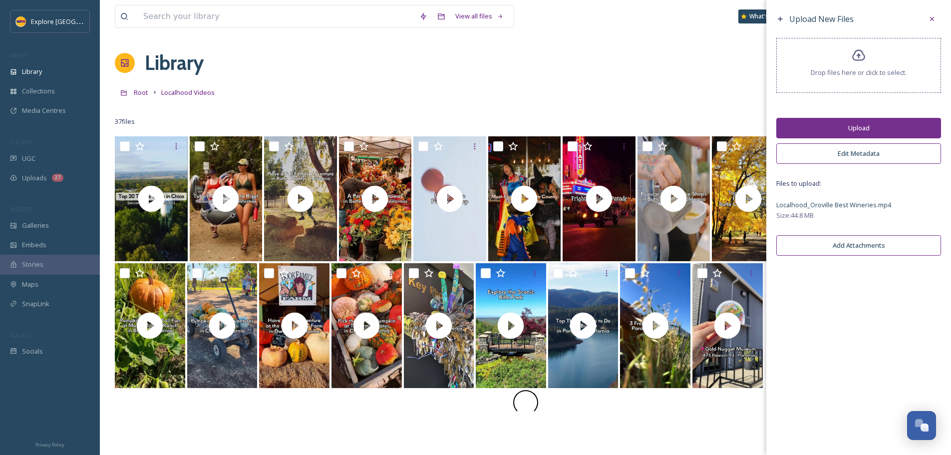
click at [882, 127] on button "Upload" at bounding box center [858, 128] width 165 height 20
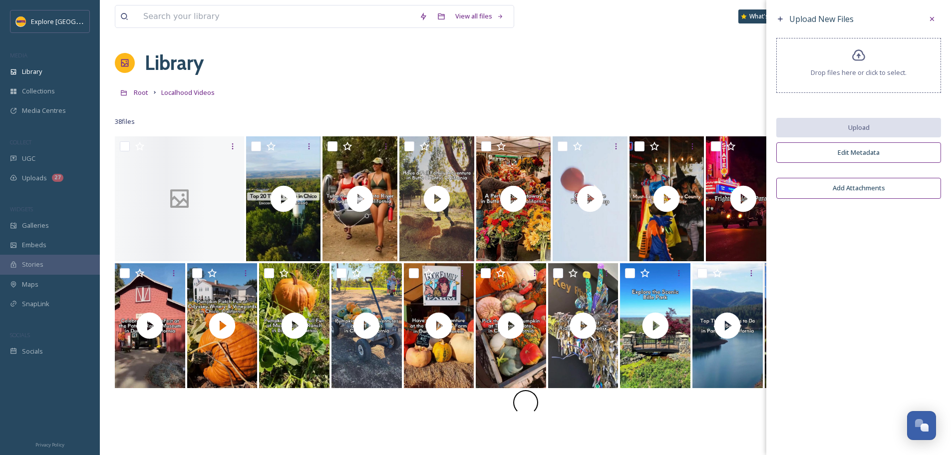
click at [662, 66] on div "Library Organise New" at bounding box center [525, 63] width 821 height 30
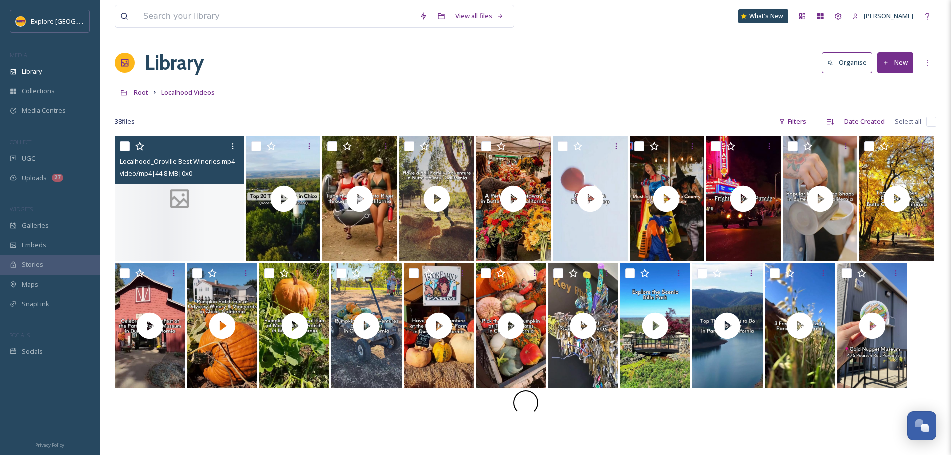
click at [184, 207] on icon at bounding box center [179, 198] width 19 height 19
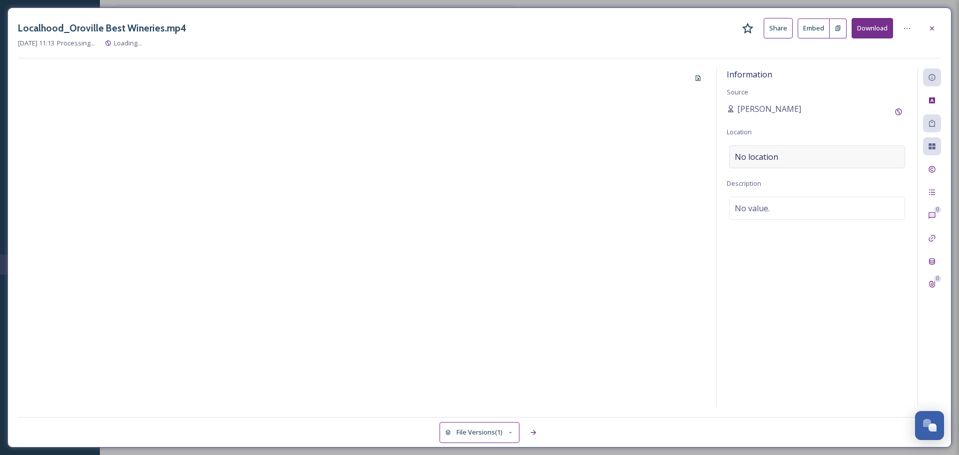
click at [820, 156] on div "No location" at bounding box center [817, 156] width 176 height 23
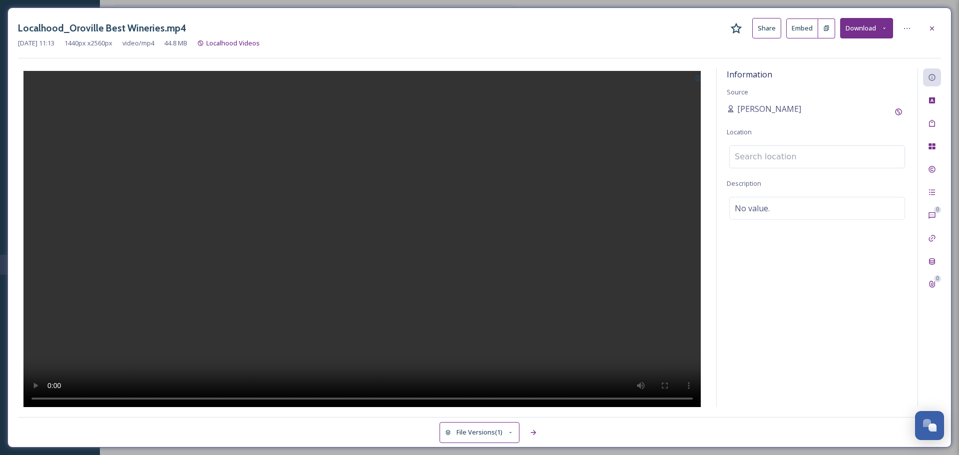
click at [819, 156] on input at bounding box center [816, 157] width 175 height 22
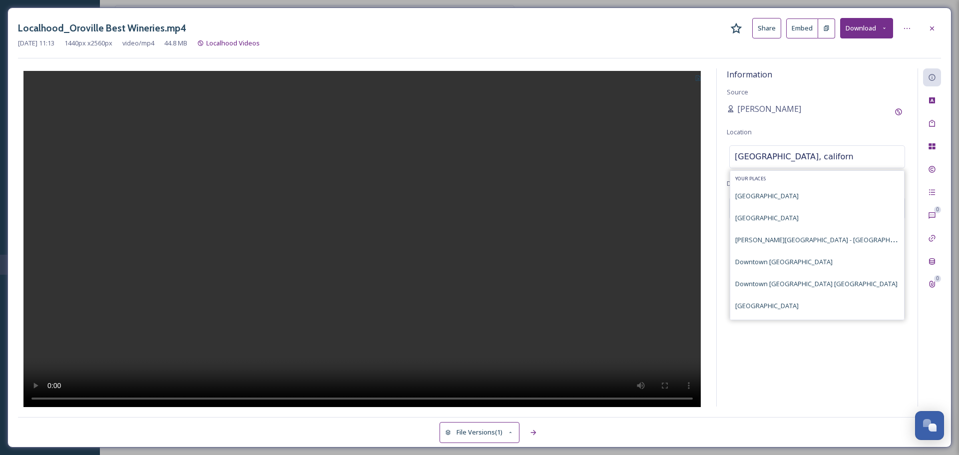
type input "oroville, californi"
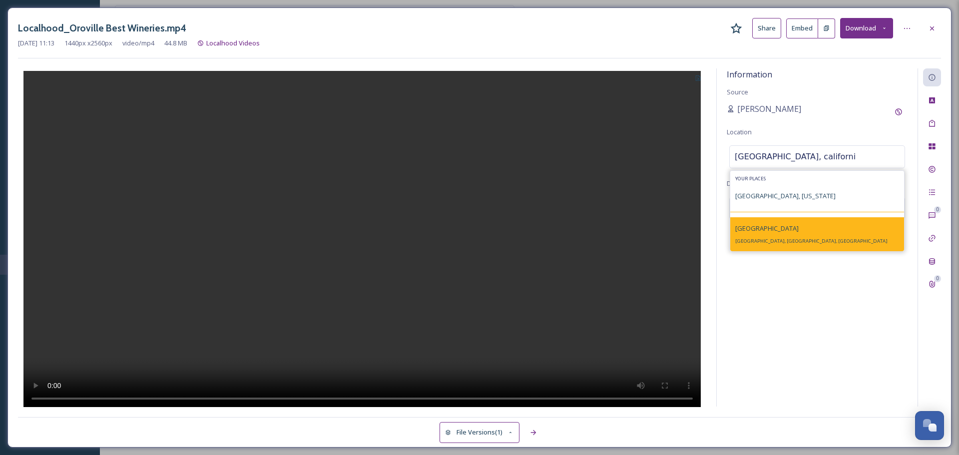
click at [771, 246] on div "Oroville Oroville, CA, USA" at bounding box center [811, 234] width 152 height 24
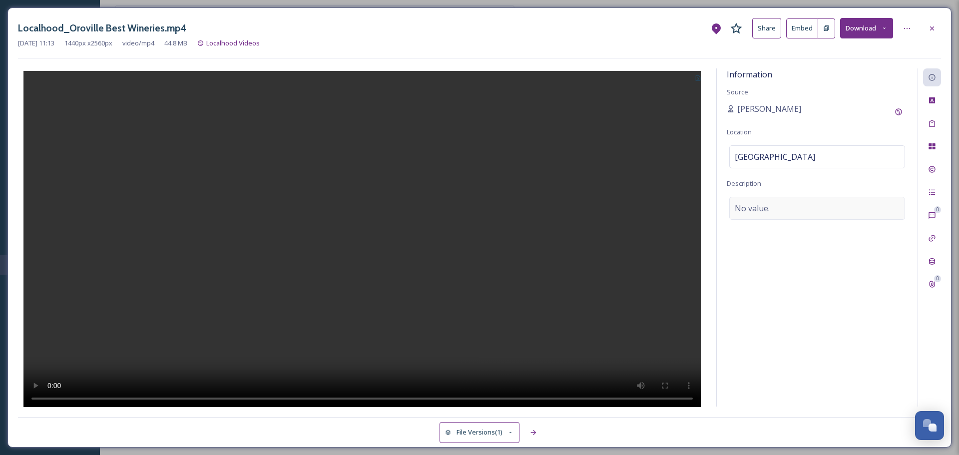
click at [759, 209] on span "No value." at bounding box center [751, 208] width 35 height 12
type textarea "A longtime agricultural powerhouse in Northern California, Oroville has quietly…"
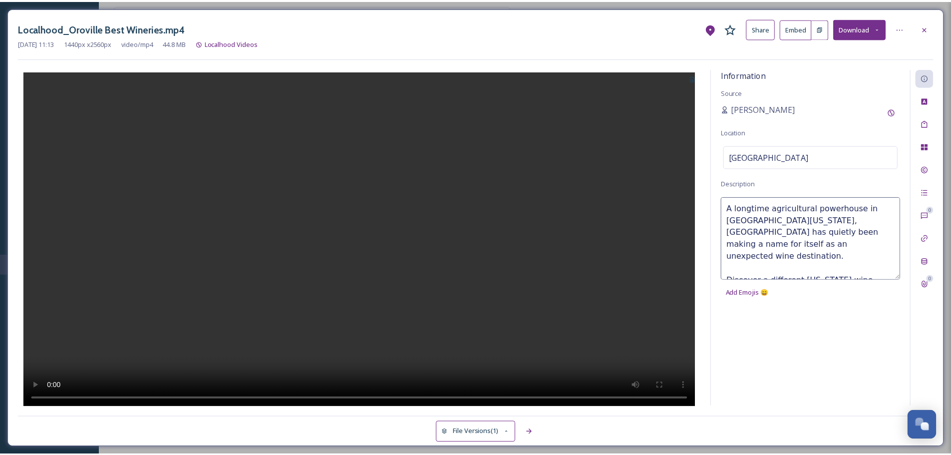
scroll to position [18, 0]
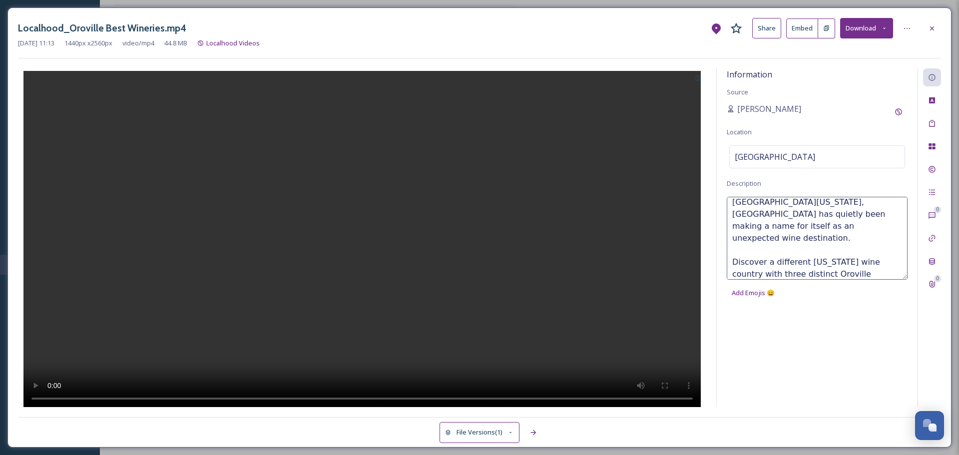
click at [830, 107] on div "[PERSON_NAME]" at bounding box center [816, 112] width 181 height 18
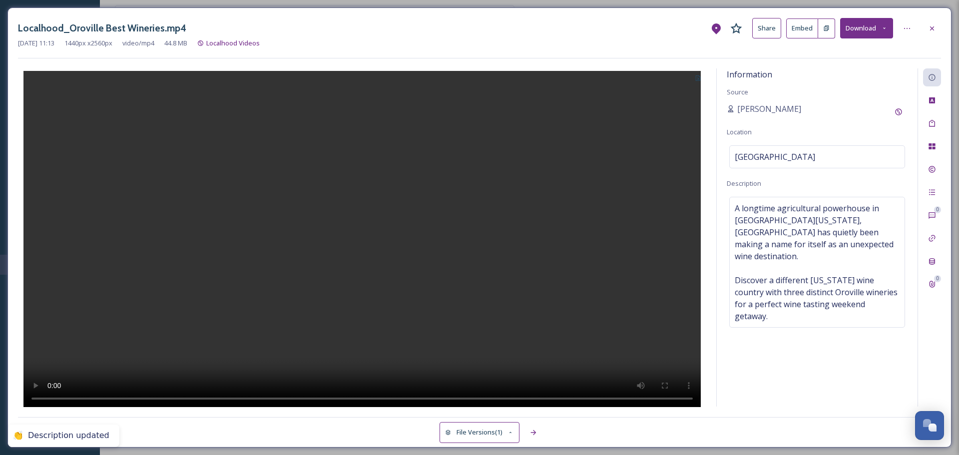
click at [941, 29] on div "Localhood_Oroville Best Wineries.mp4 Share Embed Download Sep 18 2025 11:13 144…" at bounding box center [479, 227] width 944 height 440
click at [931, 29] on icon at bounding box center [932, 28] width 8 height 8
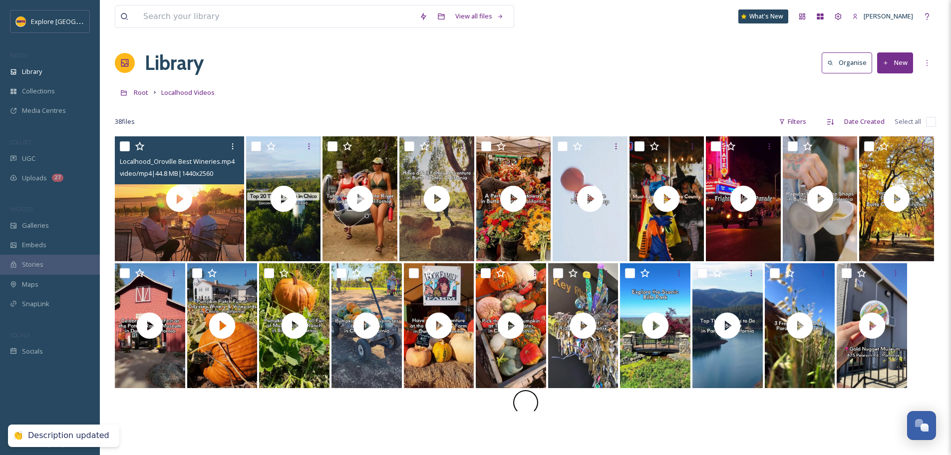
click at [127, 146] on input "checkbox" at bounding box center [125, 146] width 10 height 10
checkbox input "true"
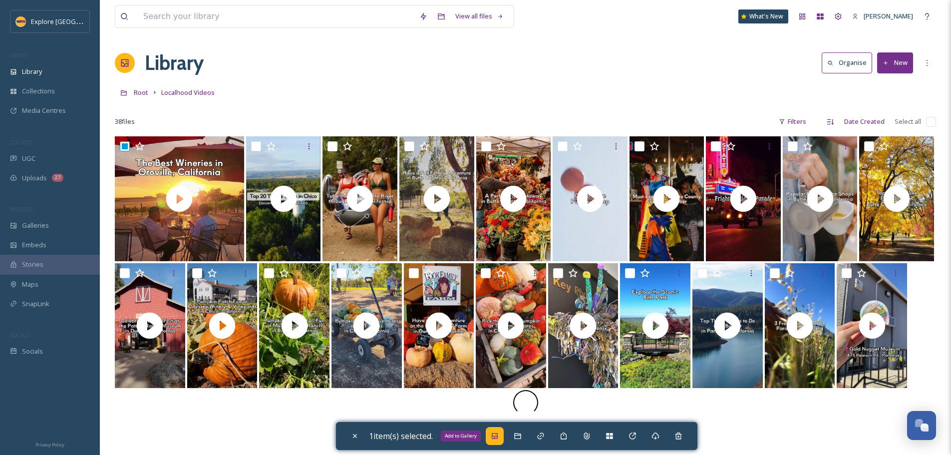
click at [497, 434] on icon at bounding box center [495, 436] width 8 height 8
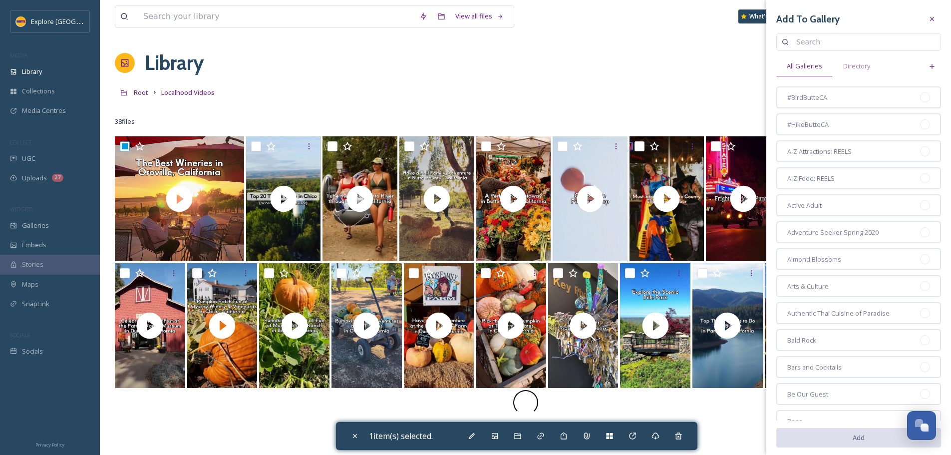
click at [846, 47] on input at bounding box center [863, 42] width 144 height 20
type input "september"
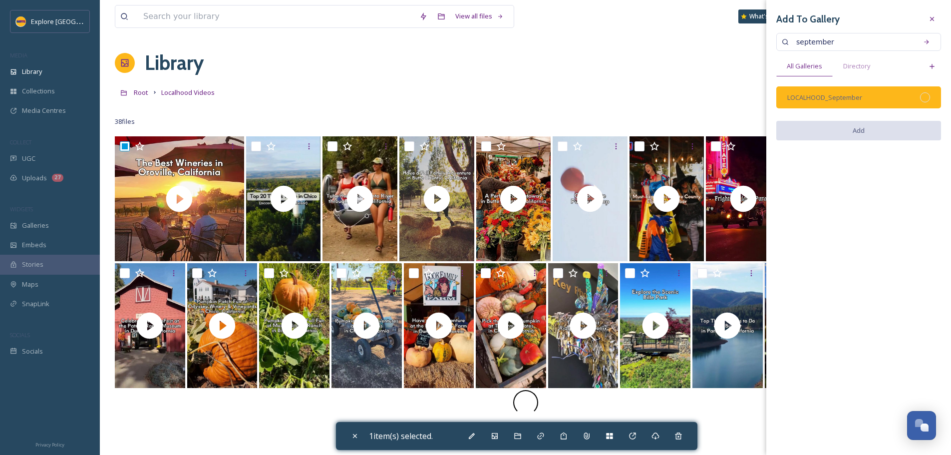
click at [929, 104] on div "LOCALHOOD_September" at bounding box center [858, 97] width 165 height 22
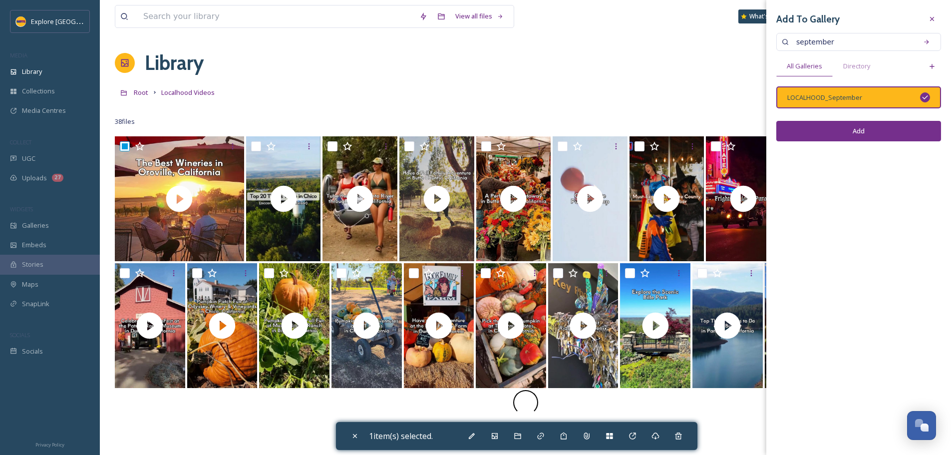
click at [894, 132] on button "Add" at bounding box center [858, 131] width 165 height 20
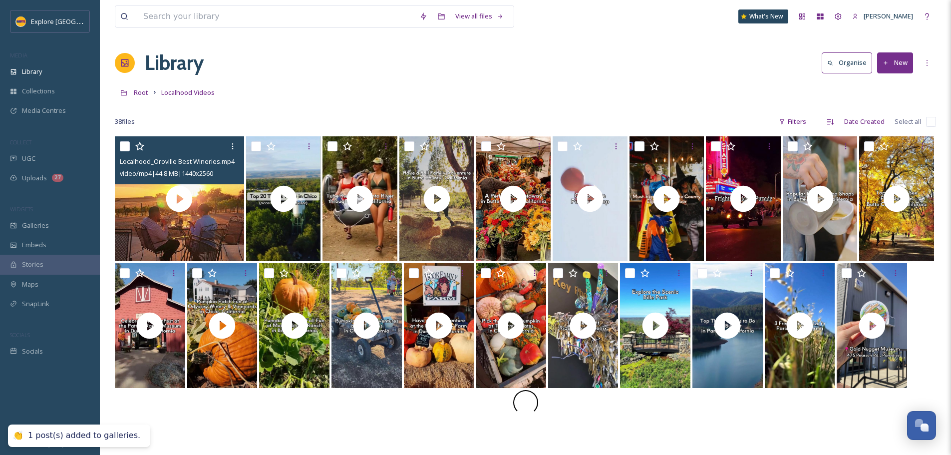
click at [127, 147] on input "checkbox" at bounding box center [125, 146] width 10 height 10
checkbox input "true"
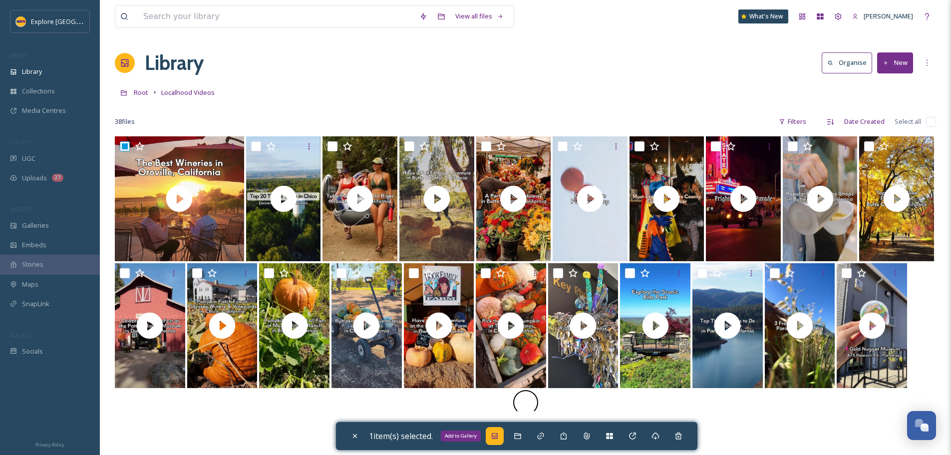
click at [495, 435] on icon at bounding box center [495, 436] width 6 height 6
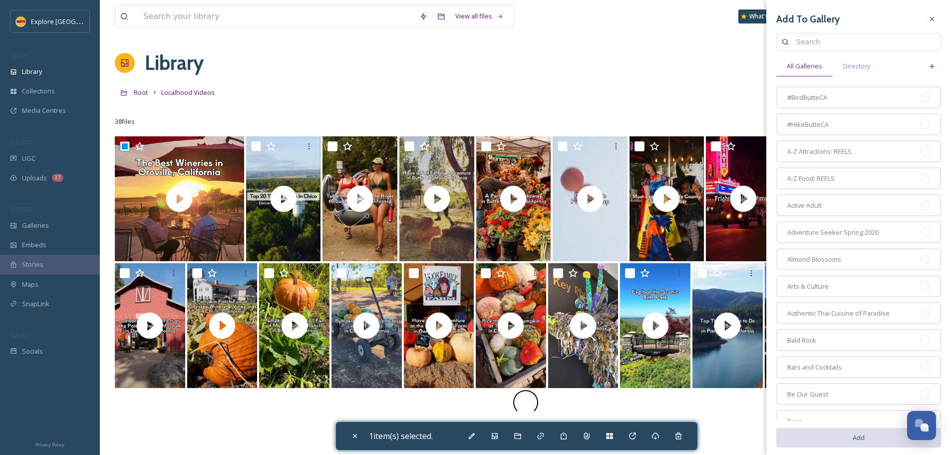
click at [863, 43] on input at bounding box center [863, 42] width 144 height 20
type input "wineries"
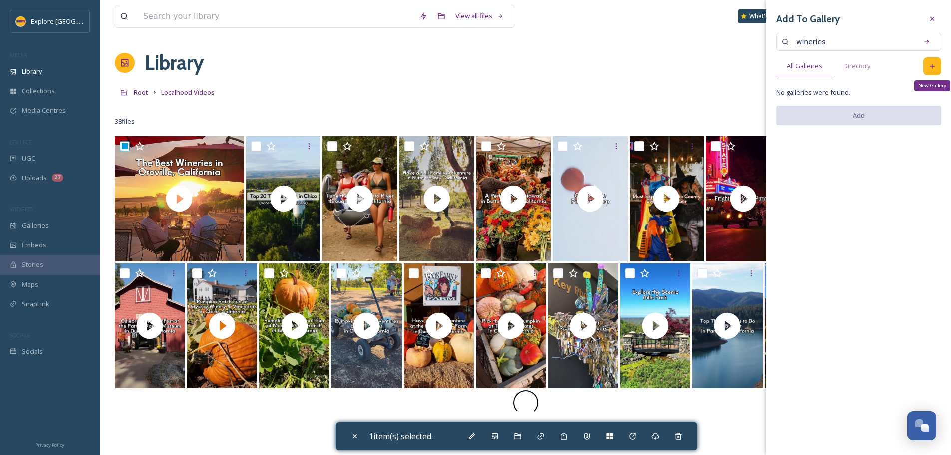
click at [938, 70] on div "New Gallery" at bounding box center [932, 66] width 18 height 18
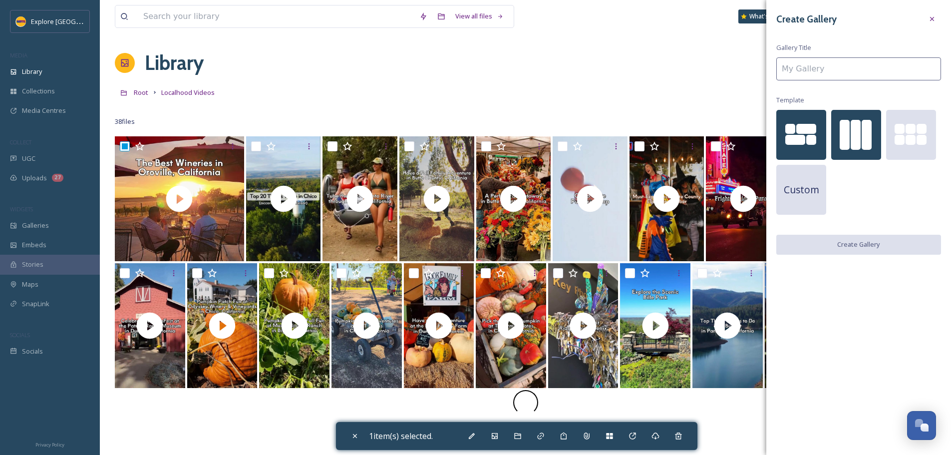
click at [861, 131] on div at bounding box center [856, 135] width 50 height 50
click at [811, 75] on input at bounding box center [858, 68] width 165 height 23
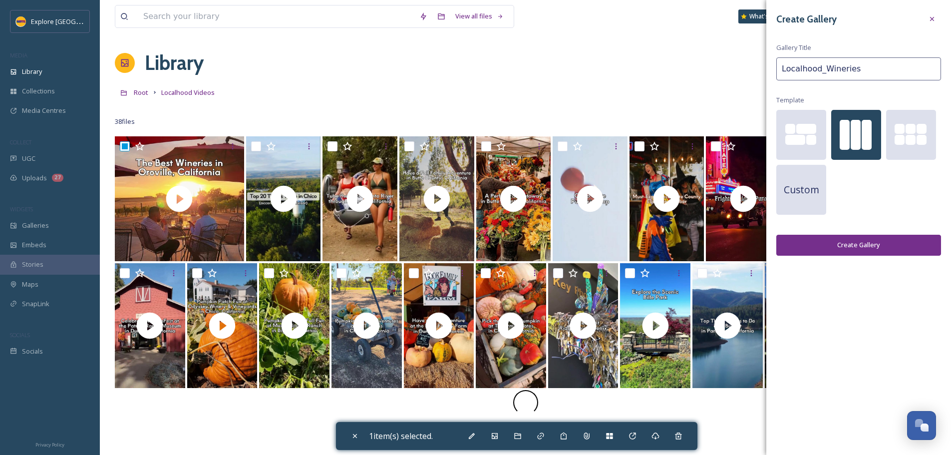
type input "Localhood_Wineries"
click at [877, 248] on button "Create Gallery" at bounding box center [858, 245] width 165 height 20
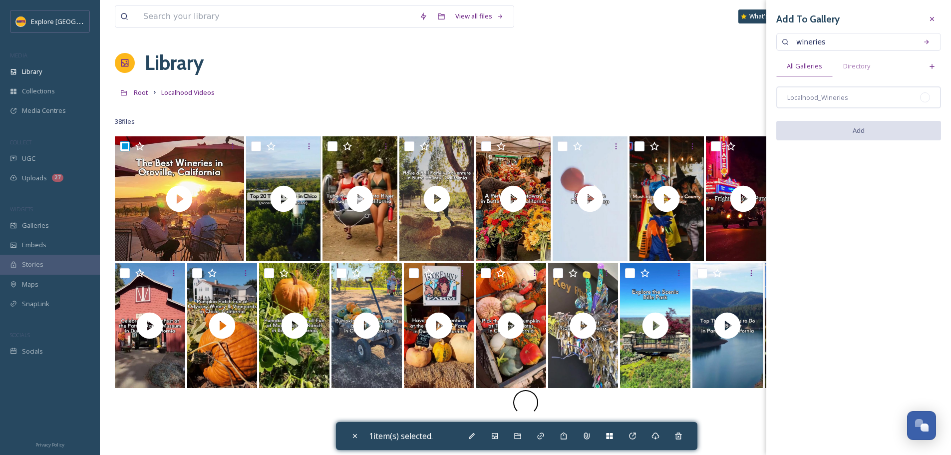
drag, startPoint x: 927, startPoint y: 101, endPoint x: 856, endPoint y: 124, distance: 74.5
click at [928, 101] on div at bounding box center [925, 97] width 10 height 10
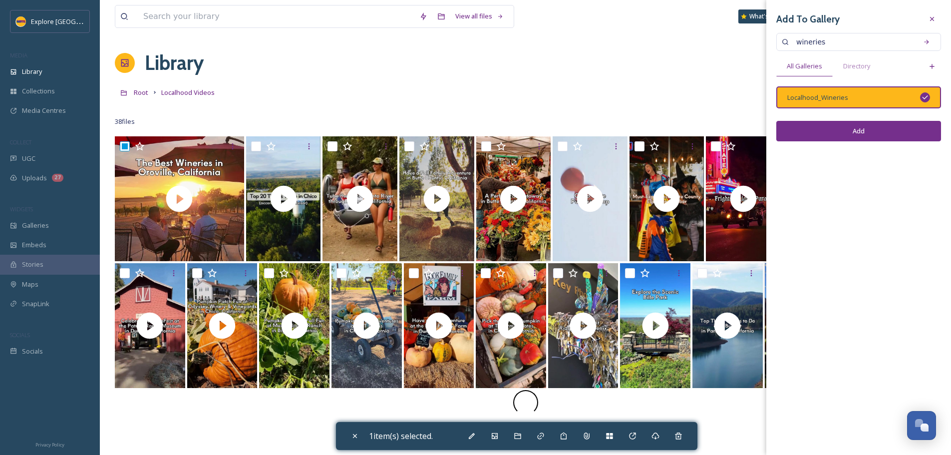
click at [851, 134] on button "Add" at bounding box center [858, 131] width 165 height 20
checkbox input "false"
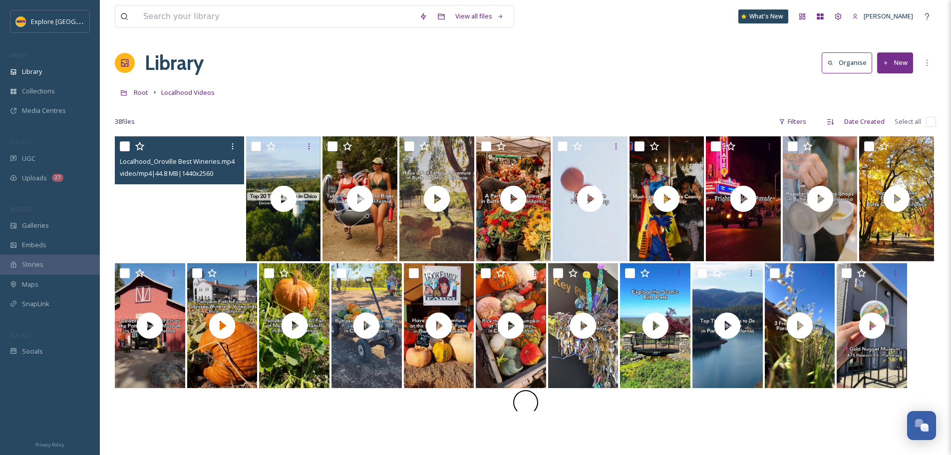
click at [215, 203] on video "Localhood_Oroville Best Wineries.mp4" at bounding box center [179, 198] width 129 height 125
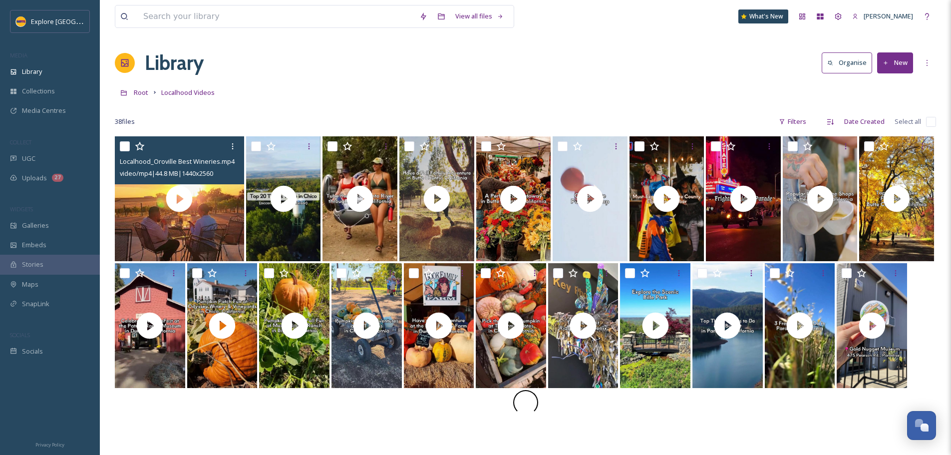
click at [887, 62] on icon at bounding box center [886, 63] width 6 height 6
click at [889, 89] on span "File Upload" at bounding box center [890, 85] width 33 height 9
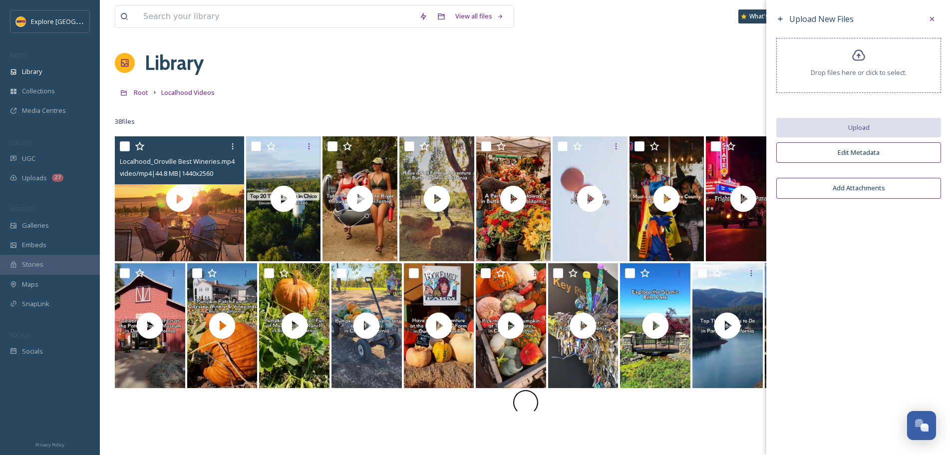
click at [875, 75] on span "Drop files here or click to select." at bounding box center [859, 72] width 96 height 9
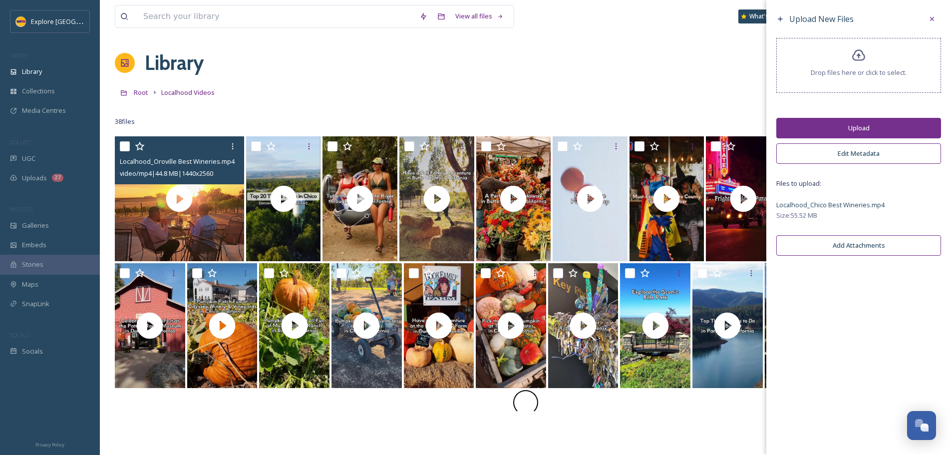
click at [850, 127] on button "Upload" at bounding box center [858, 128] width 165 height 20
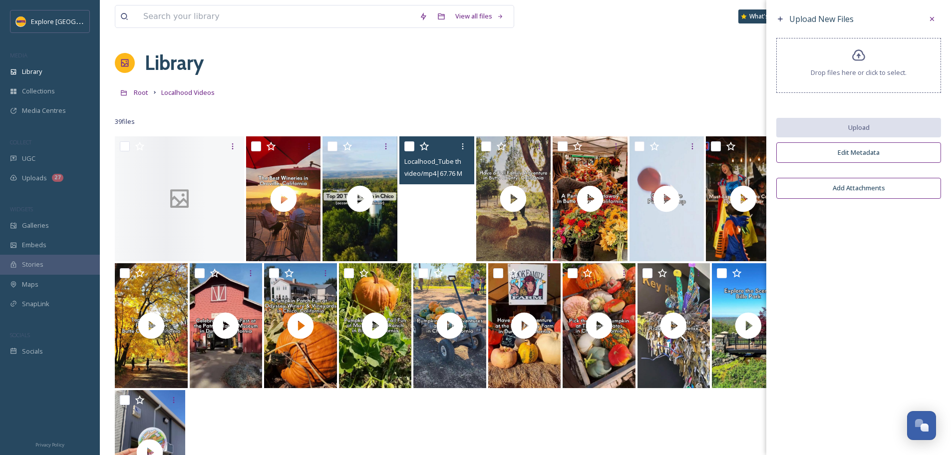
click at [413, 222] on video "Localhood_Tube the Sacramento River.mp4" at bounding box center [436, 198] width 75 height 125
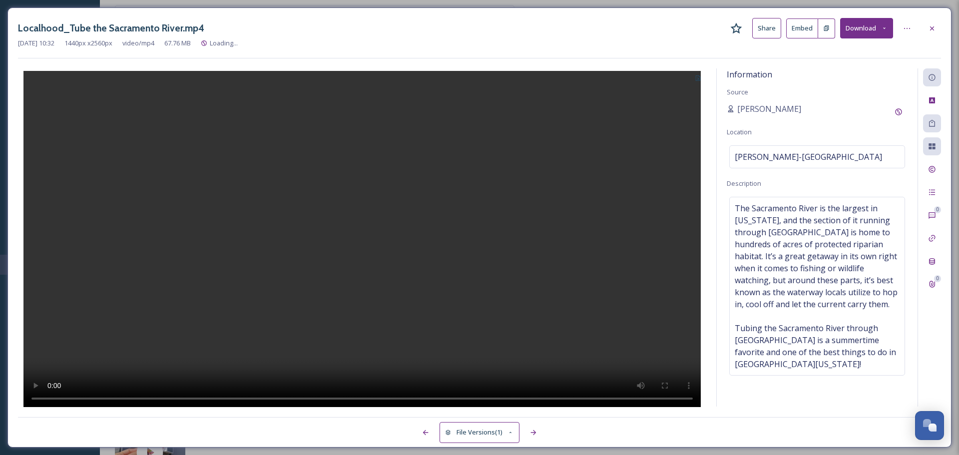
click at [701, 78] on button at bounding box center [697, 77] width 16 height 18
click at [674, 120] on span "Use Current Frame" at bounding box center [662, 120] width 56 height 9
click at [932, 32] on icon at bounding box center [932, 28] width 8 height 8
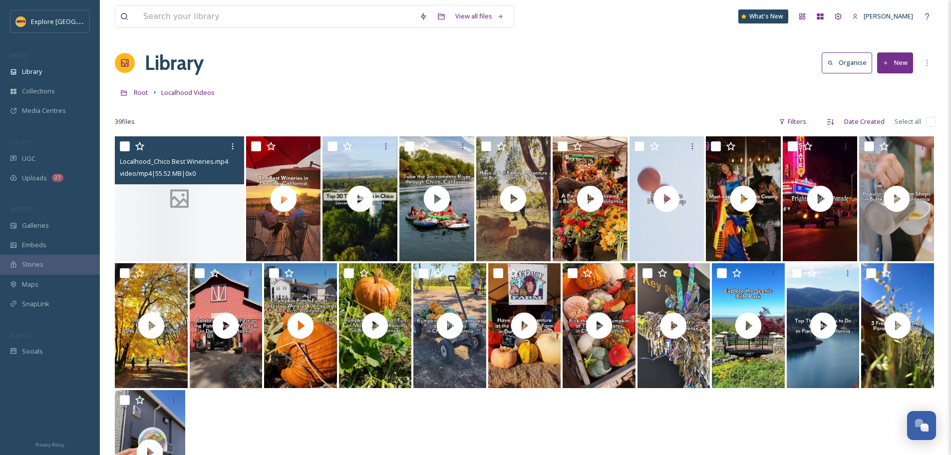
click at [128, 147] on input "checkbox" at bounding box center [125, 146] width 10 height 10
checkbox input "true"
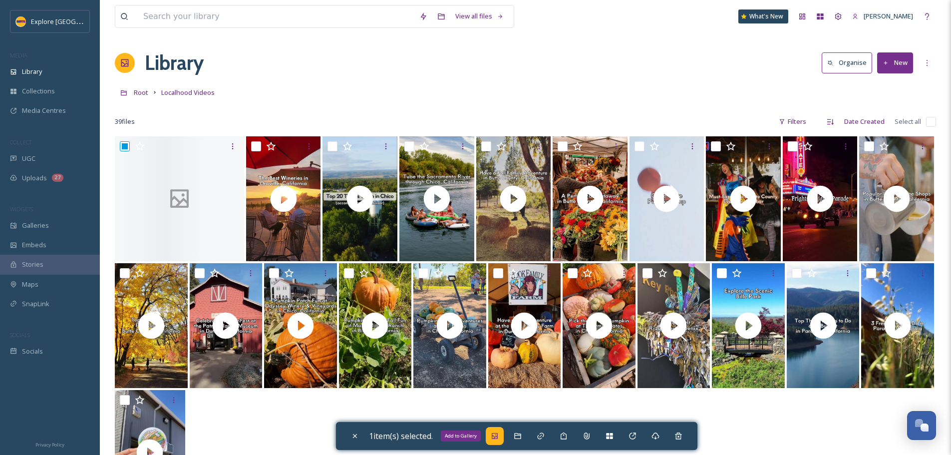
click at [498, 439] on icon at bounding box center [495, 436] width 8 height 8
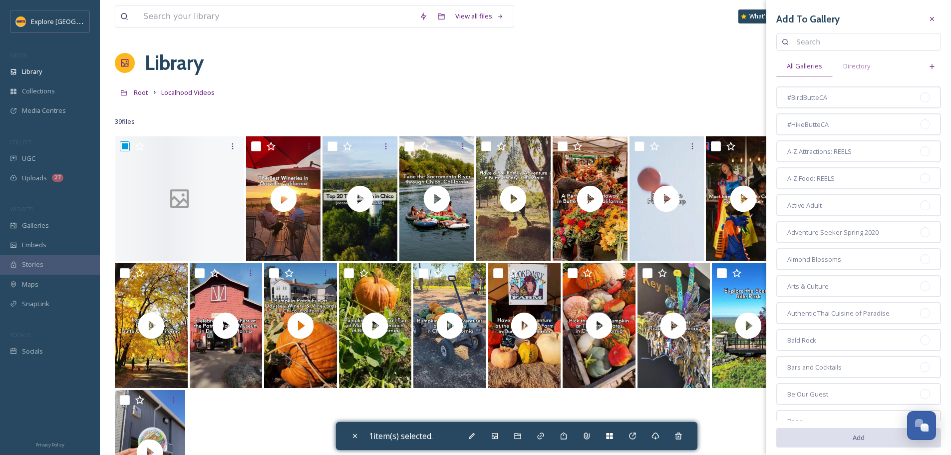
click at [847, 39] on input at bounding box center [863, 42] width 144 height 20
type input "september"
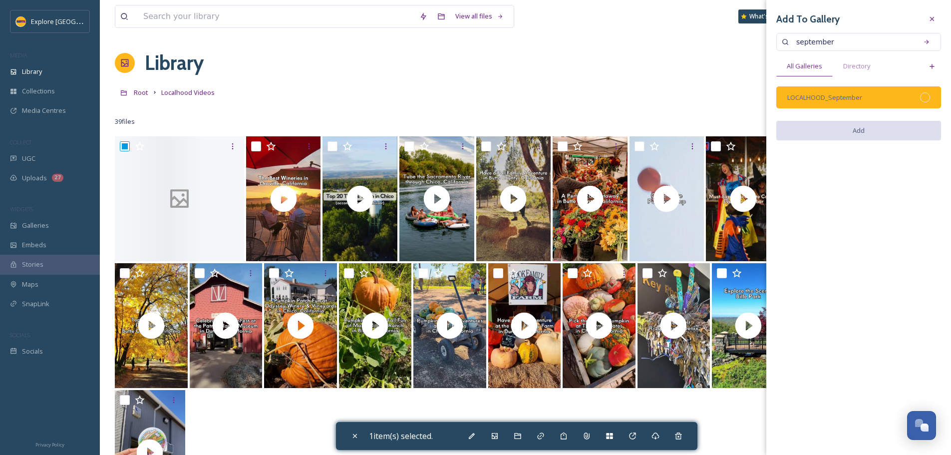
click at [928, 98] on div at bounding box center [925, 97] width 10 height 10
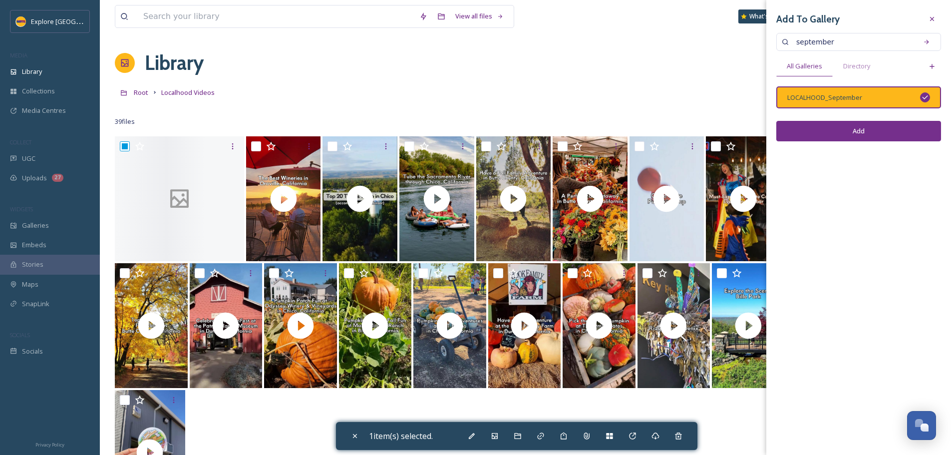
click at [905, 132] on button "Add" at bounding box center [858, 131] width 165 height 20
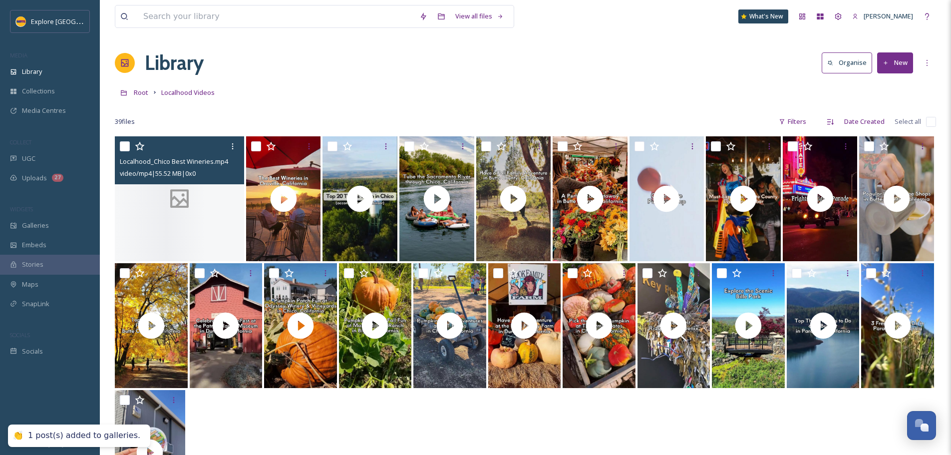
click at [123, 148] on input "checkbox" at bounding box center [125, 146] width 10 height 10
checkbox input "true"
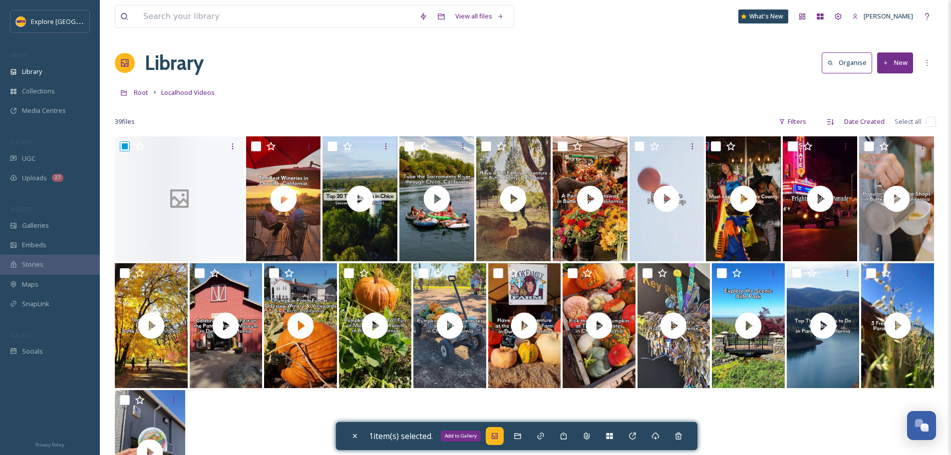
click at [495, 437] on icon at bounding box center [495, 436] width 8 height 8
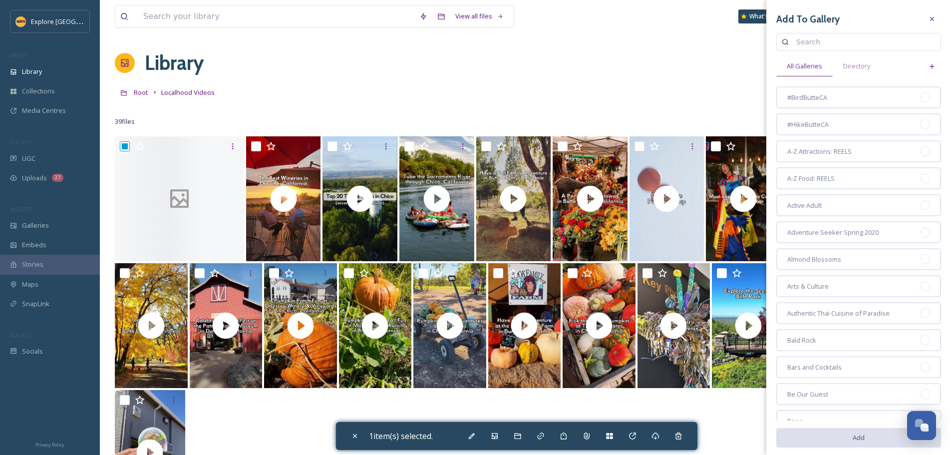
click at [809, 41] on input at bounding box center [863, 42] width 144 height 20
type input "wineries"
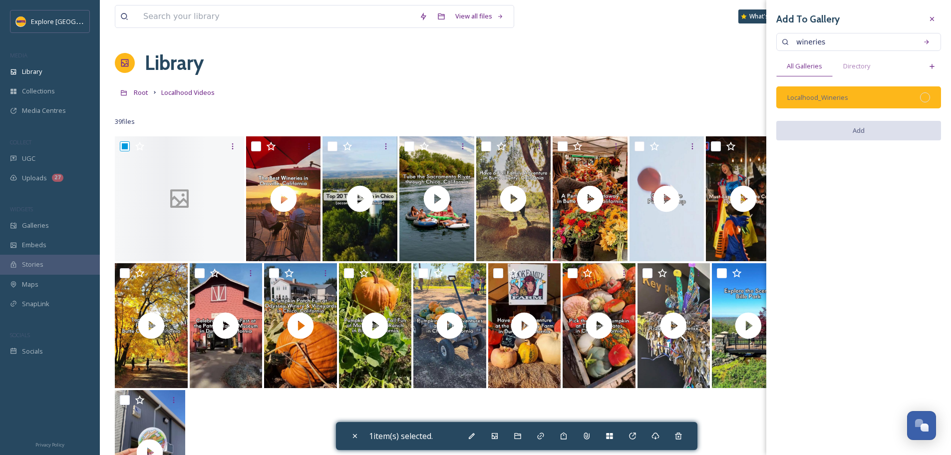
click at [924, 99] on div at bounding box center [925, 97] width 10 height 10
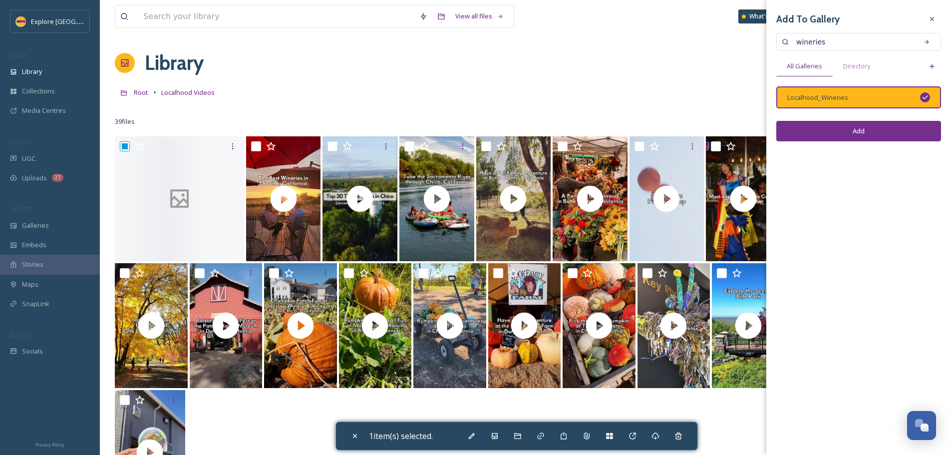
click at [900, 129] on button "Add" at bounding box center [858, 131] width 165 height 20
checkbox input "false"
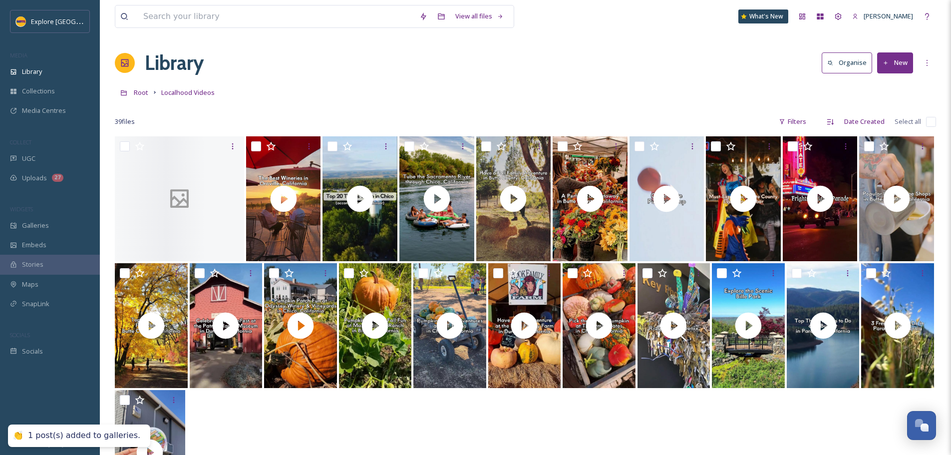
click at [533, 80] on div "View all files What's New Ashley Baer Library Organise New Root Localhood Video…" at bounding box center [525, 295] width 851 height 591
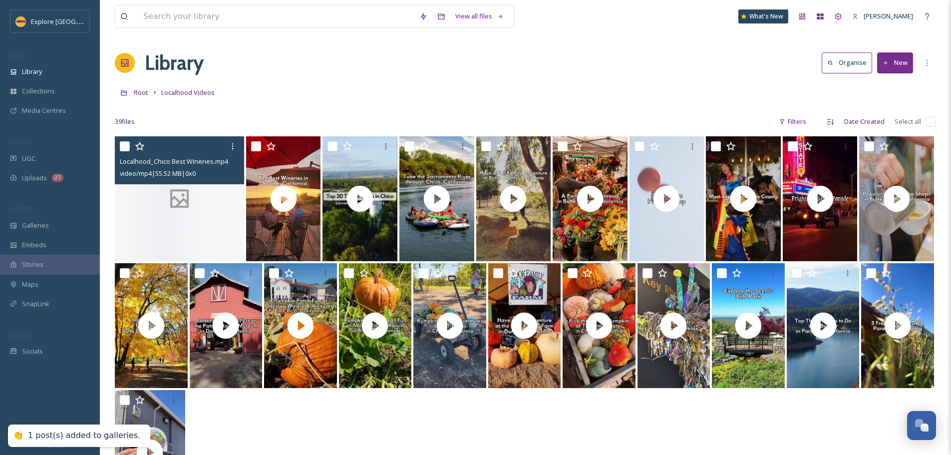
click at [223, 192] on div at bounding box center [179, 198] width 129 height 125
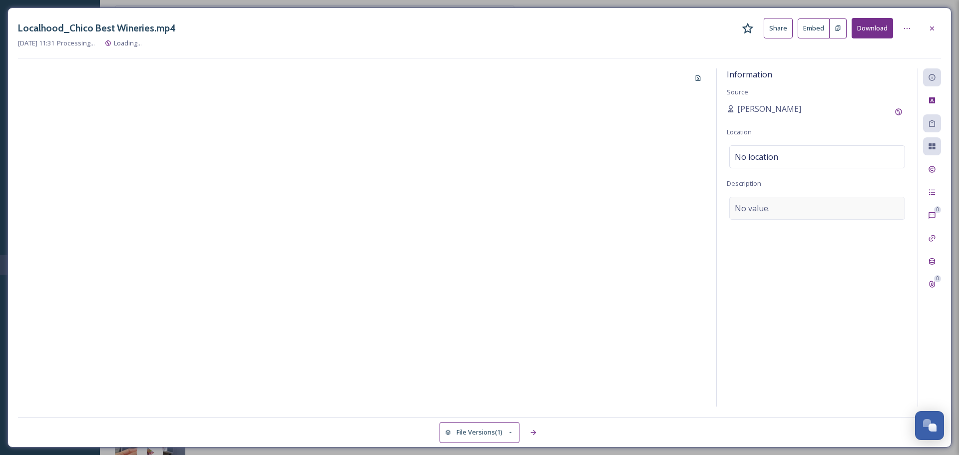
click at [774, 209] on div "No value." at bounding box center [817, 208] width 176 height 23
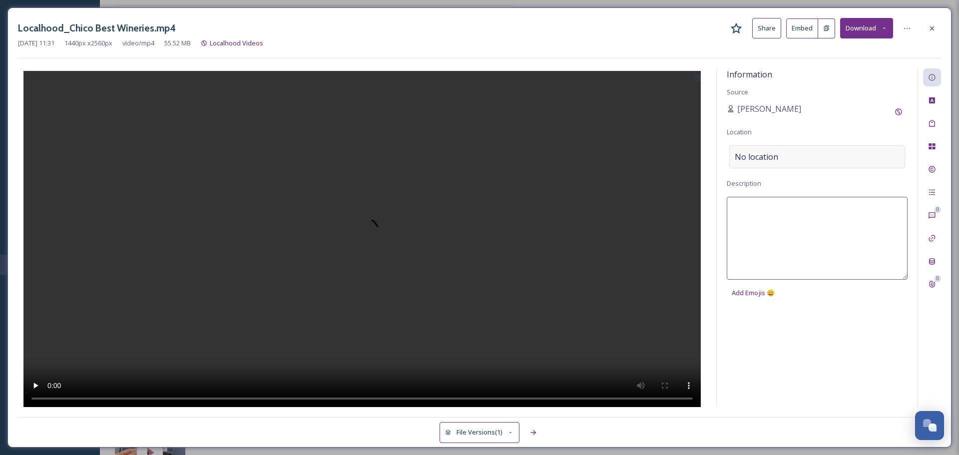
click at [762, 154] on span "No location" at bounding box center [755, 157] width 43 height 12
click at [762, 154] on input at bounding box center [816, 157] width 175 height 22
type input "Chico ca"
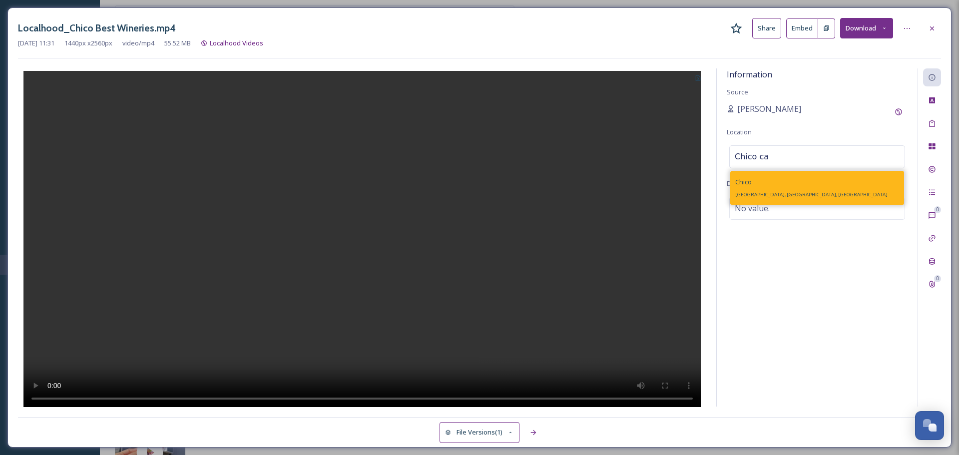
click at [774, 182] on div "Chico Chico, CA, USA" at bounding box center [817, 188] width 174 height 34
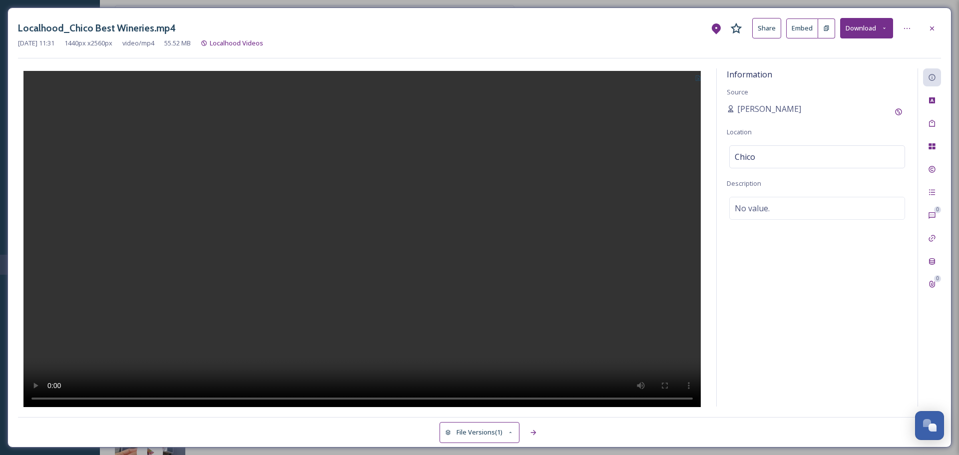
click at [695, 78] on icon at bounding box center [697, 77] width 5 height 5
click at [674, 116] on span "Use Current Frame" at bounding box center [662, 120] width 56 height 9
click at [785, 206] on div "No value." at bounding box center [817, 208] width 176 height 23
click at [770, 223] on textarea at bounding box center [816, 238] width 181 height 83
paste textarea "A longtime agricultural powerhouse in Northern California, Chico invites you to…"
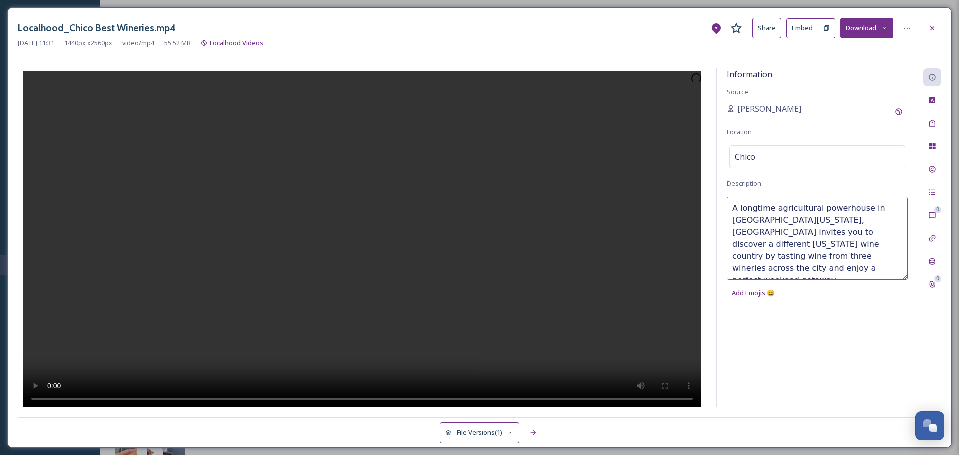
type textarea "A longtime agricultural powerhouse in Northern California, Chico invites you to…"
drag, startPoint x: 931, startPoint y: 28, endPoint x: 926, endPoint y: 60, distance: 32.9
click at [931, 28] on icon at bounding box center [932, 28] width 4 height 4
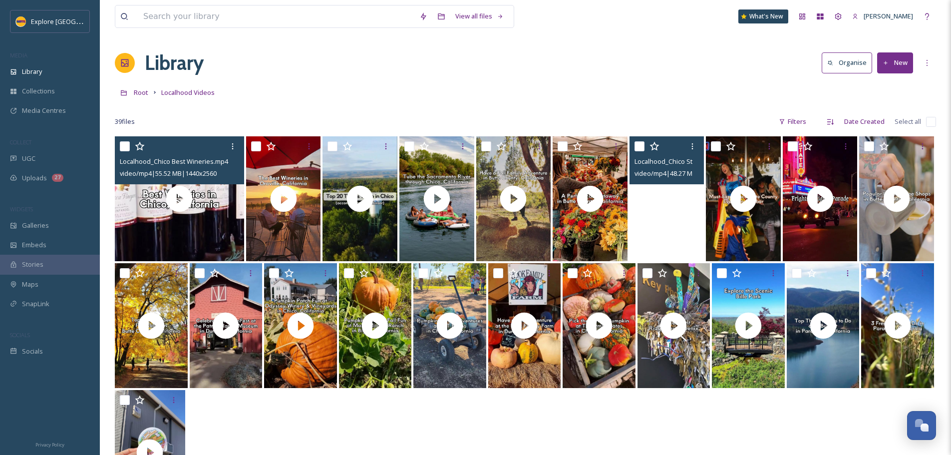
click at [830, 39] on div "View all files What's New Ashley Baer Library Organise New Root Localhood Video…" at bounding box center [525, 295] width 851 height 591
click at [906, 59] on button "New" at bounding box center [895, 62] width 36 height 20
click at [888, 83] on span "File Upload" at bounding box center [890, 85] width 33 height 9
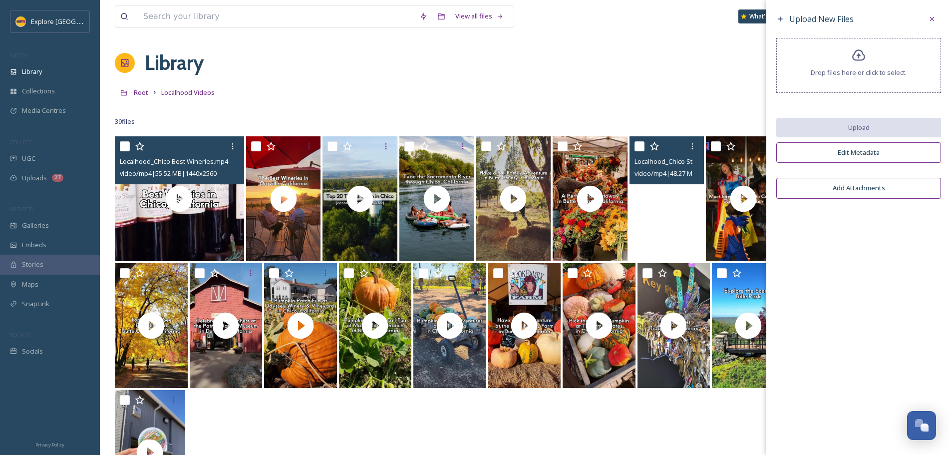
click at [862, 68] on span "Drop files here or click to select." at bounding box center [859, 72] width 96 height 9
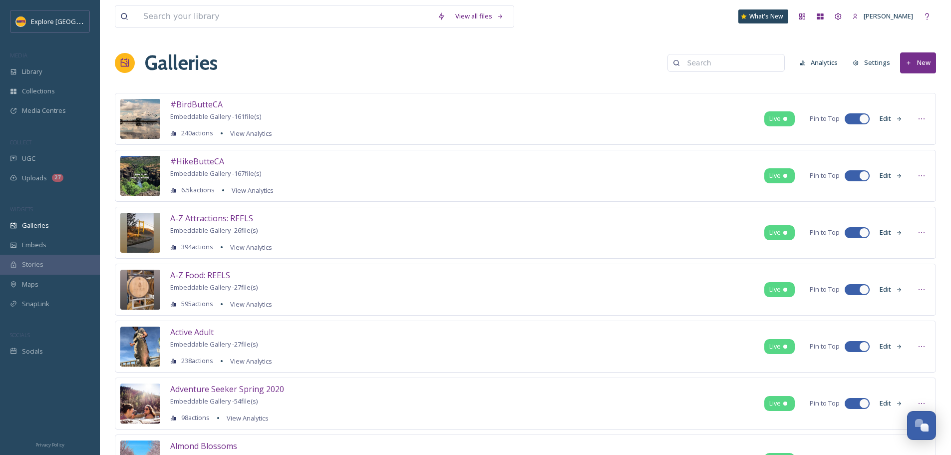
click at [731, 67] on input at bounding box center [730, 63] width 97 height 20
type input "wineries"
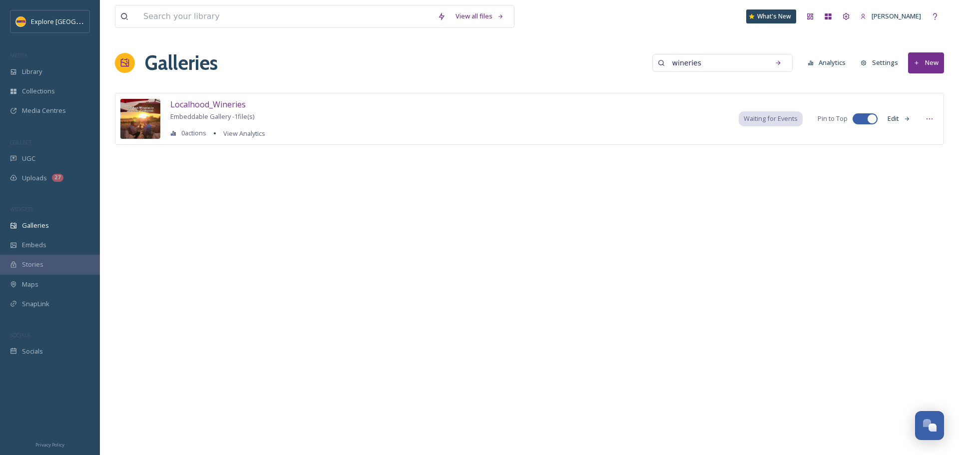
drag, startPoint x: 895, startPoint y: 119, endPoint x: 882, endPoint y: 119, distance: 13.5
click at [895, 119] on button "Edit" at bounding box center [898, 118] width 33 height 19
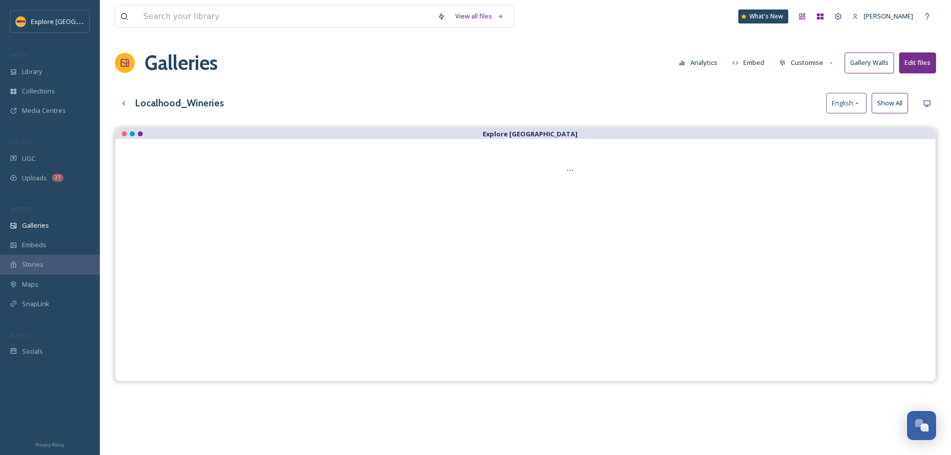
click at [810, 65] on button "Customise" at bounding box center [806, 62] width 65 height 19
click at [803, 87] on div "Layout" at bounding box center [809, 85] width 69 height 19
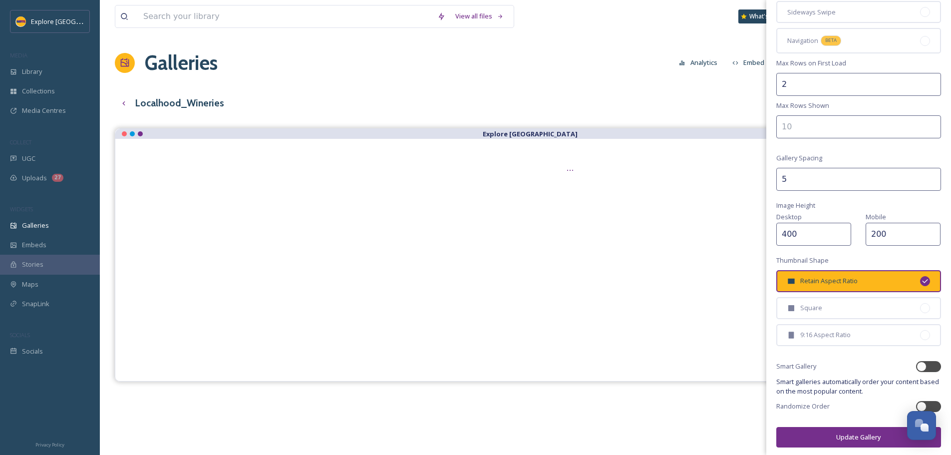
scroll to position [123, 0]
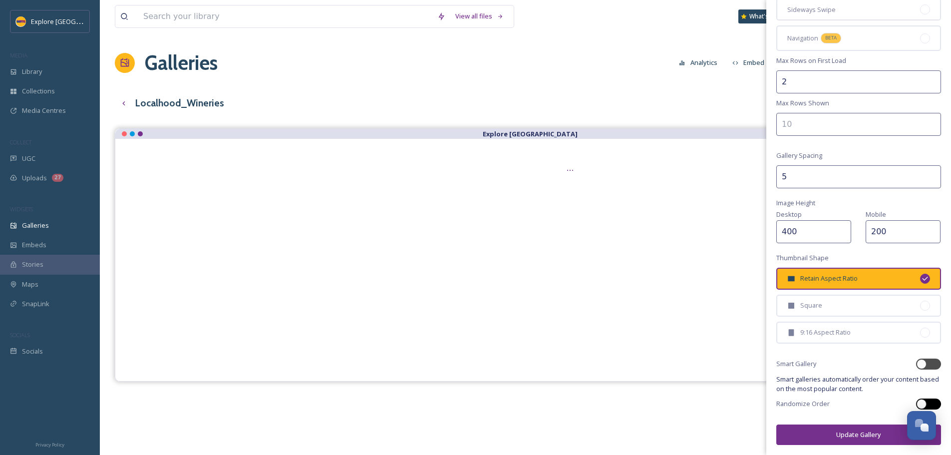
click at [917, 403] on div at bounding box center [922, 404] width 10 height 10
checkbox input "true"
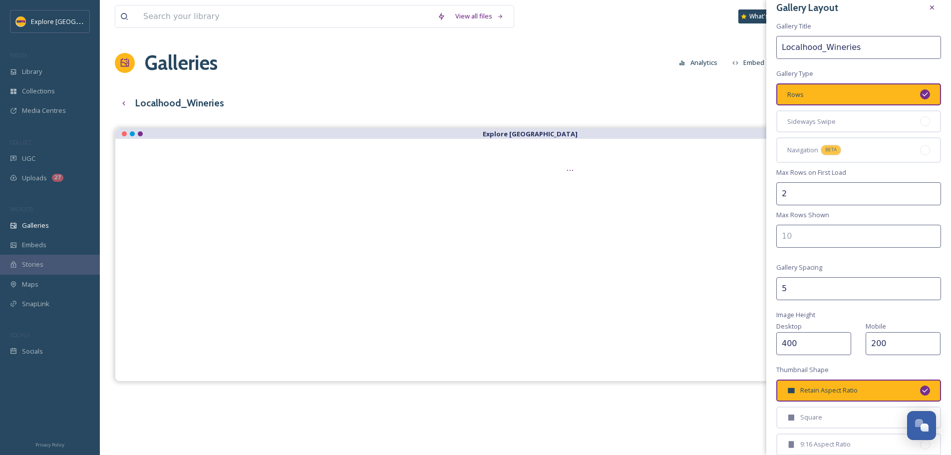
scroll to position [0, 0]
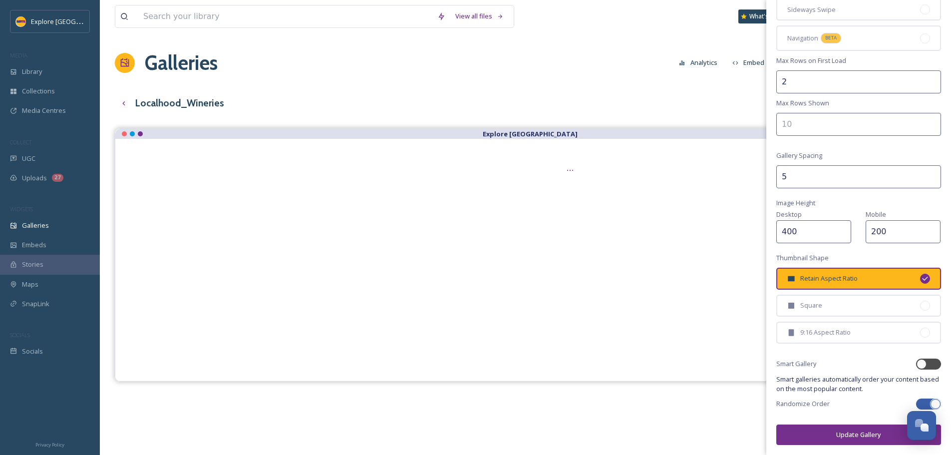
click at [825, 428] on button "Update Gallery" at bounding box center [858, 434] width 165 height 20
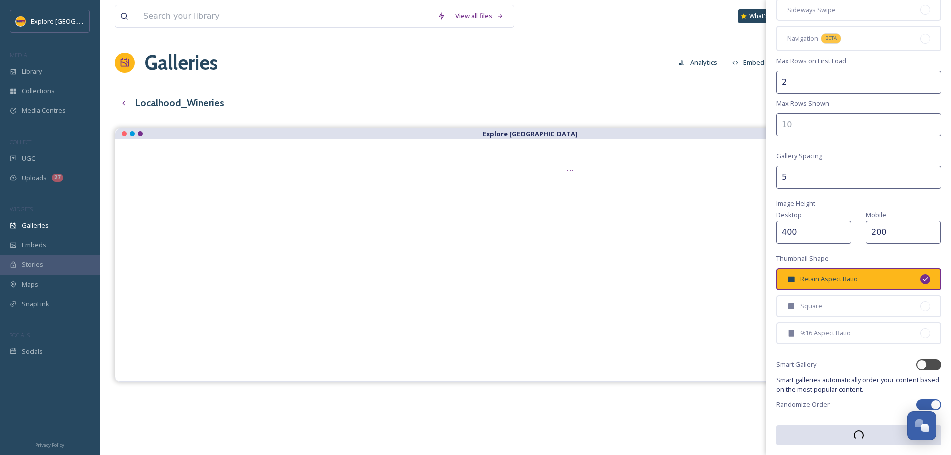
scroll to position [123, 0]
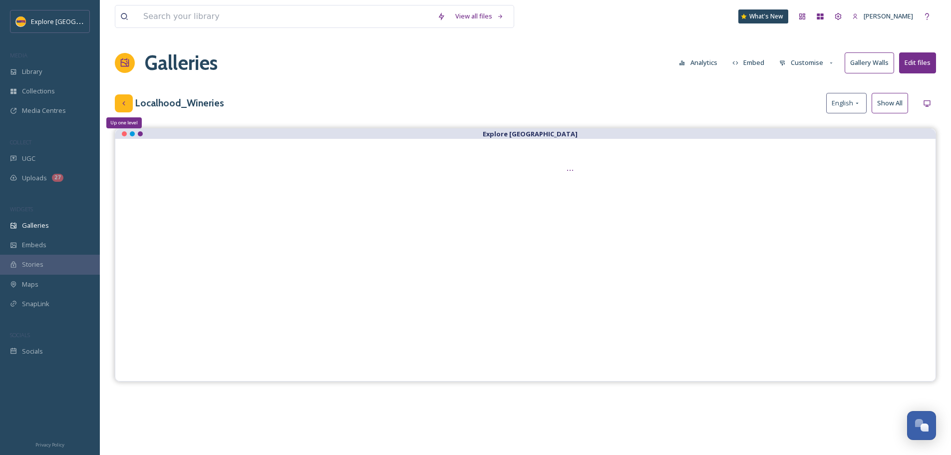
click at [123, 102] on icon at bounding box center [124, 103] width 8 height 8
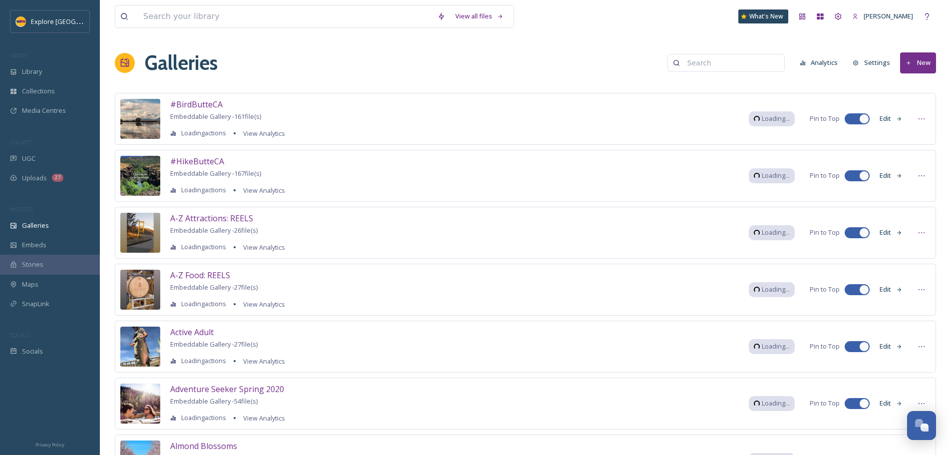
click at [745, 63] on input at bounding box center [730, 63] width 97 height 20
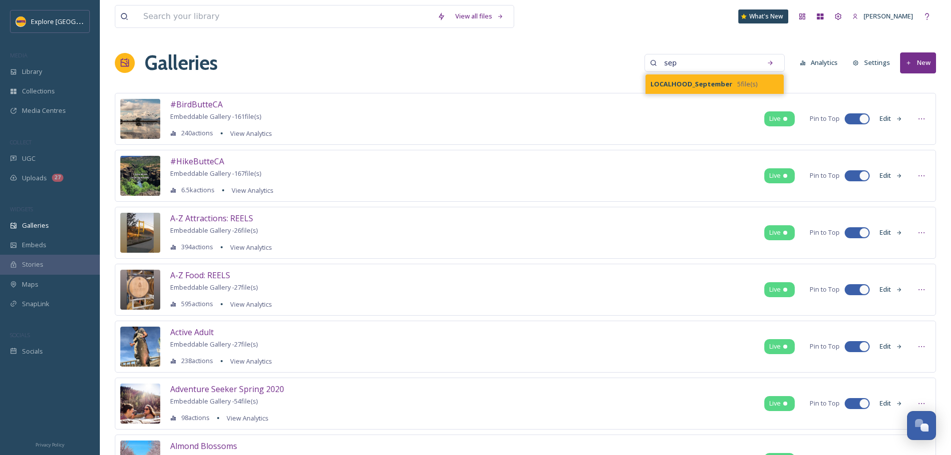
type input "sep"
click at [755, 86] on span "5 file(s)" at bounding box center [747, 83] width 20 height 9
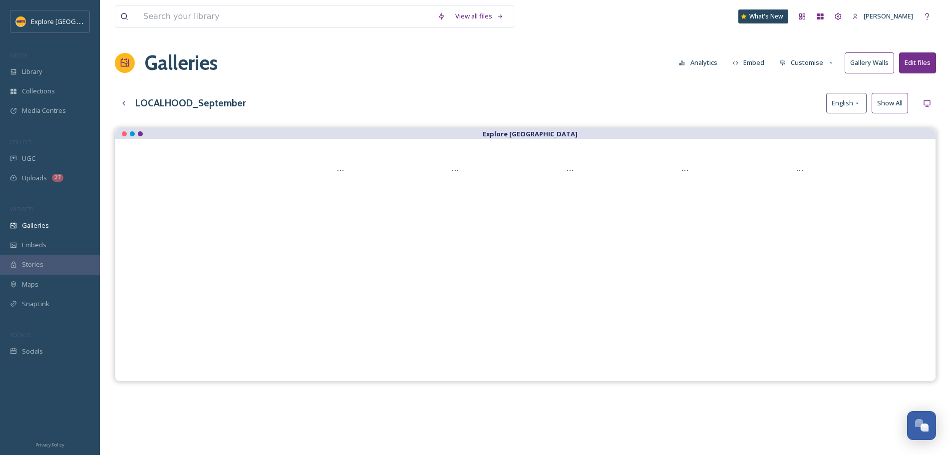
click at [811, 63] on button "Customise" at bounding box center [806, 62] width 65 height 19
click at [797, 85] on span "Layout" at bounding box center [789, 85] width 19 height 9
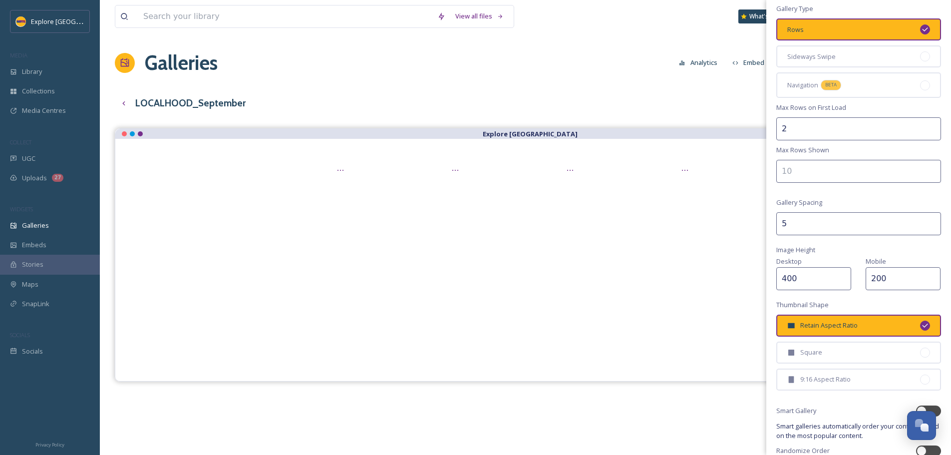
scroll to position [123, 0]
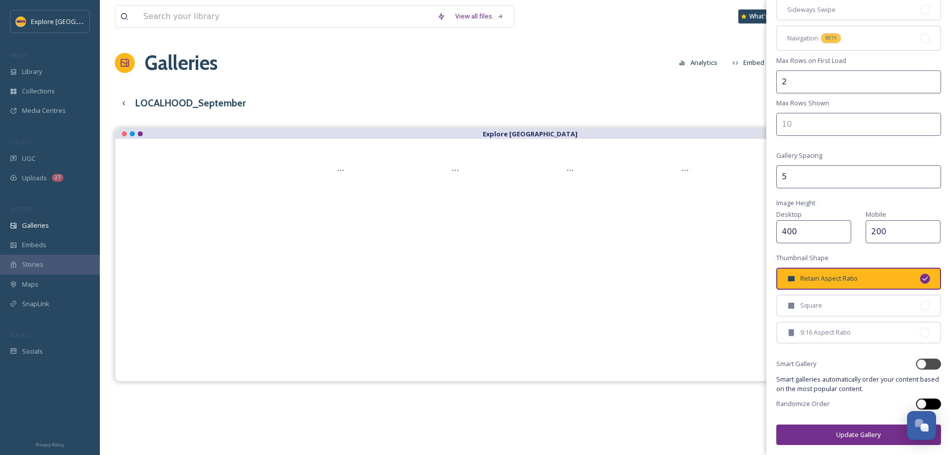
click at [917, 400] on div at bounding box center [922, 404] width 10 height 10
checkbox input "true"
click at [817, 437] on button "Update Gallery" at bounding box center [858, 434] width 165 height 20
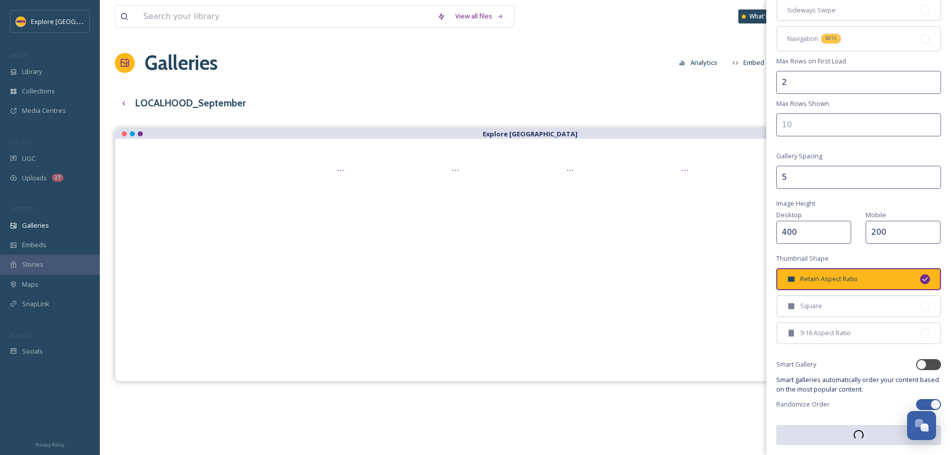
scroll to position [123, 0]
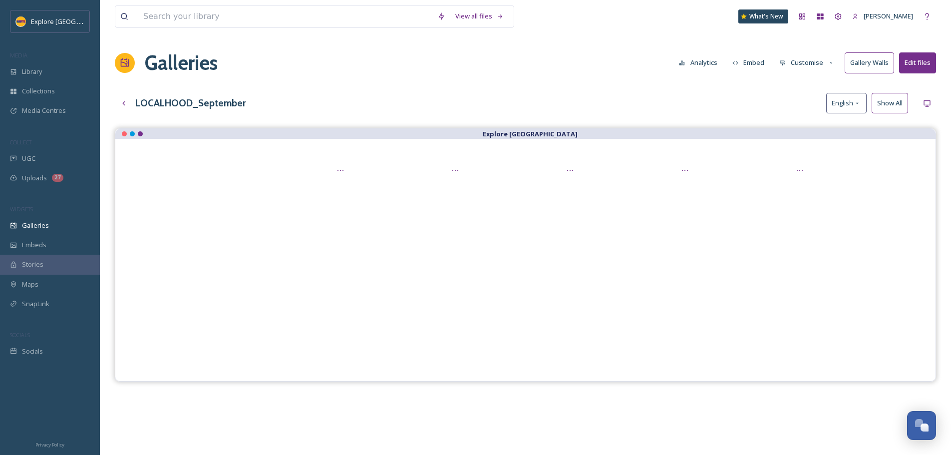
click at [798, 67] on button "Customise" at bounding box center [806, 62] width 65 height 19
click at [799, 89] on span "Layout" at bounding box center [789, 85] width 19 height 9
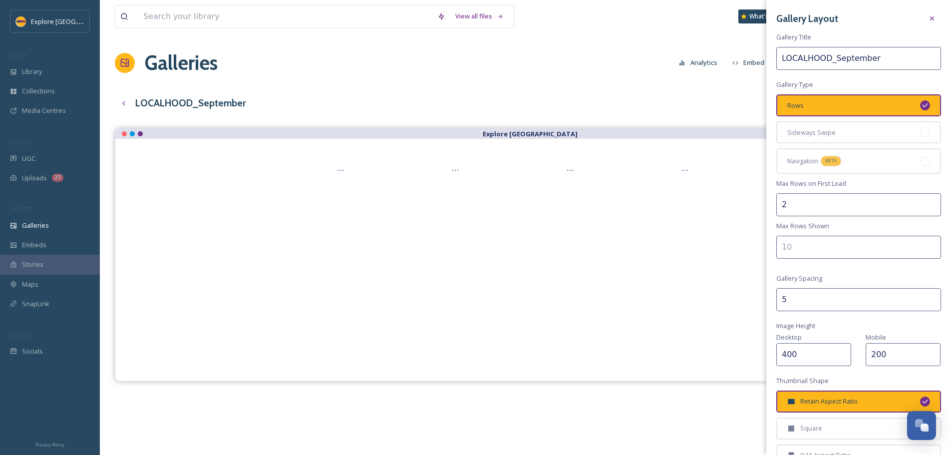
scroll to position [0, 0]
drag, startPoint x: 620, startPoint y: 46, endPoint x: 654, endPoint y: 42, distance: 34.7
click at [620, 46] on div "View all files What's New Ashley Baer Galleries Analytics Embed Customise Galle…" at bounding box center [525, 299] width 851 height 598
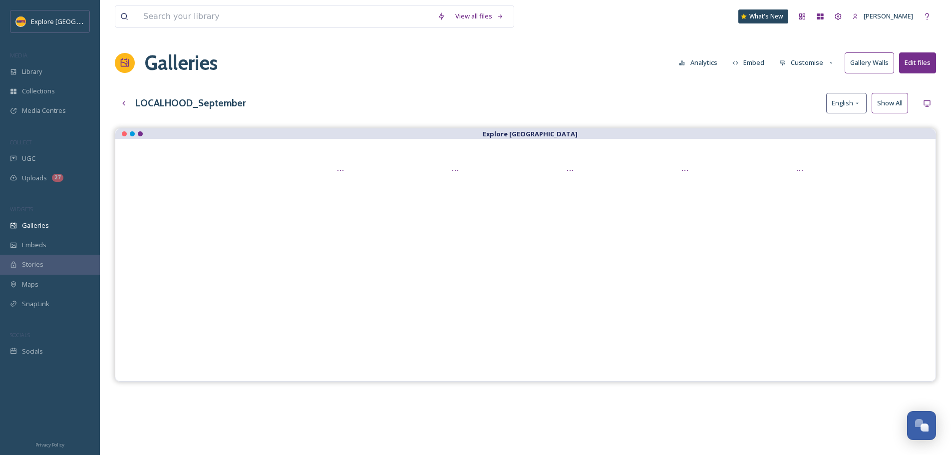
click at [823, 60] on button "Customise" at bounding box center [806, 62] width 65 height 19
click at [810, 113] on div "Thumbnails" at bounding box center [809, 104] width 69 height 19
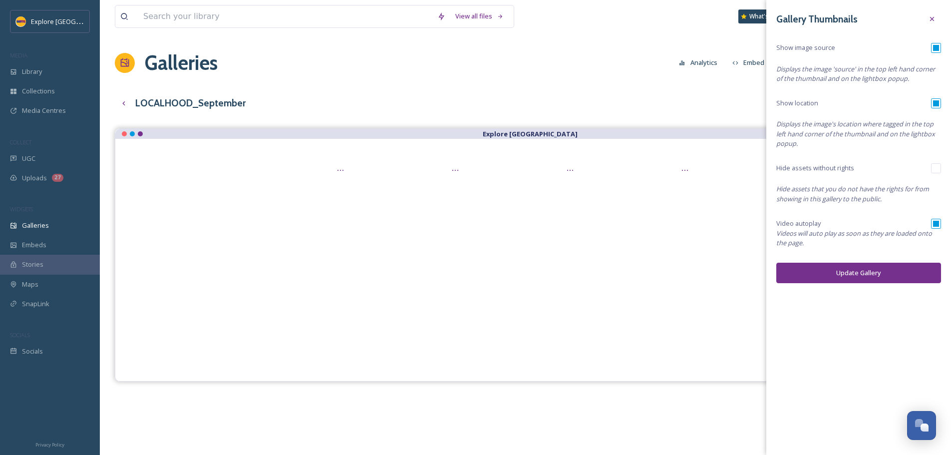
click at [939, 223] on input "checkbox" at bounding box center [936, 224] width 10 height 10
checkbox input "false"
click at [889, 269] on button "Update Gallery" at bounding box center [858, 273] width 165 height 20
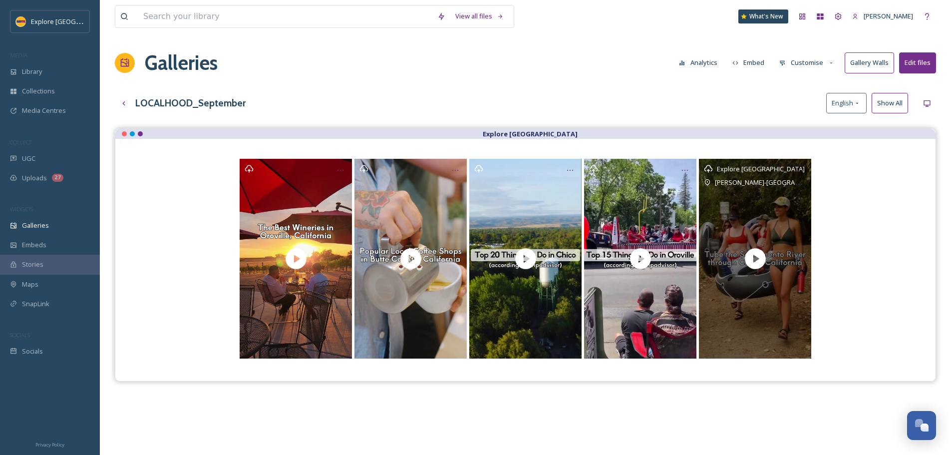
click at [734, 209] on div "Explore Butte County Bidwell-Sacramento River State Park" at bounding box center [755, 259] width 112 height 200
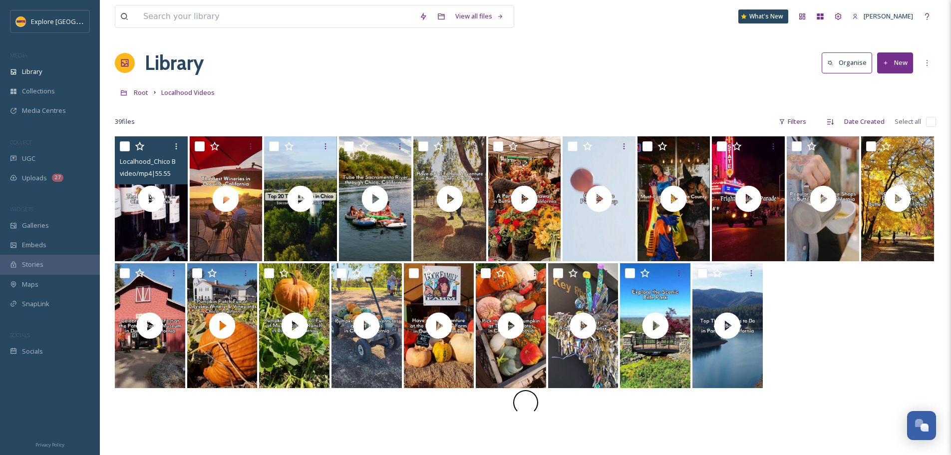
drag, startPoint x: 121, startPoint y: 145, endPoint x: 133, endPoint y: 153, distance: 14.7
click at [121, 145] on input "checkbox" at bounding box center [125, 146] width 10 height 10
checkbox input "true"
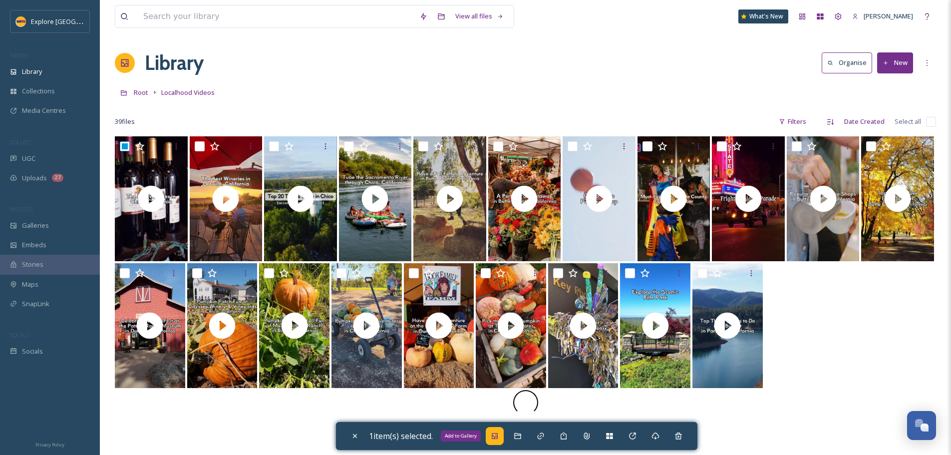
click at [504, 443] on div "Add to Gallery" at bounding box center [495, 436] width 18 height 18
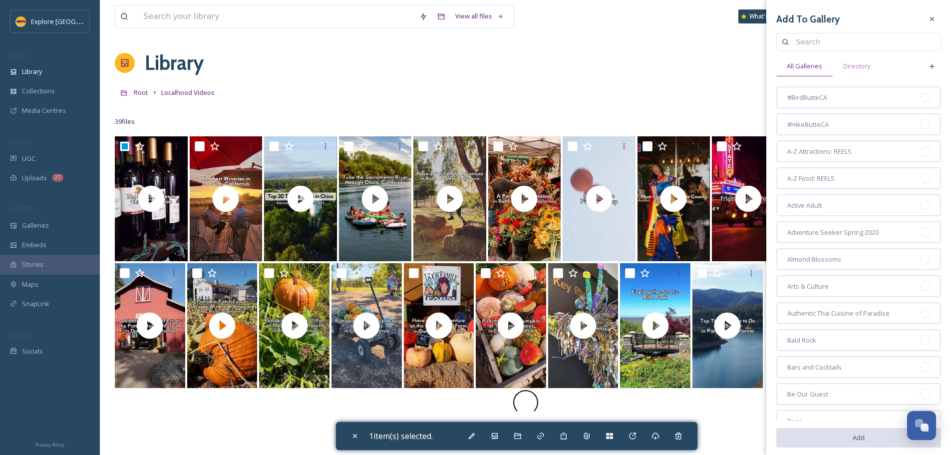
click at [824, 43] on input at bounding box center [863, 42] width 144 height 20
type input "september"
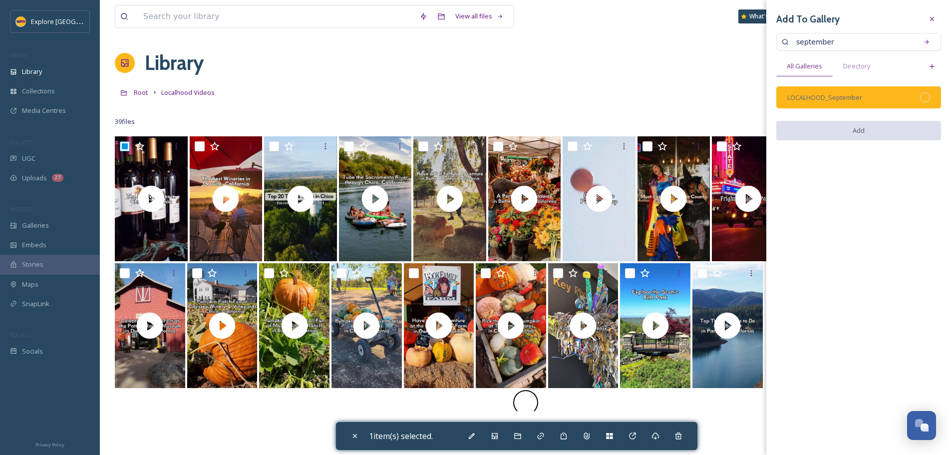
click at [927, 94] on div at bounding box center [925, 97] width 10 height 10
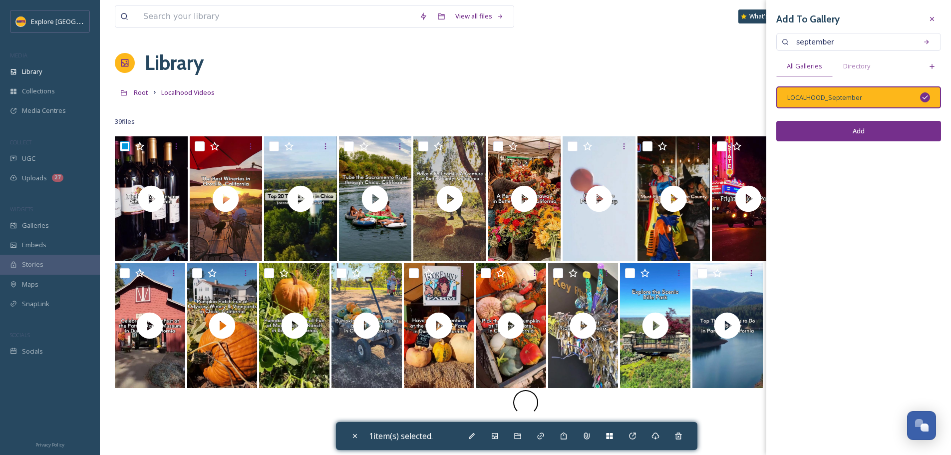
click at [904, 130] on button "Add" at bounding box center [858, 131] width 165 height 20
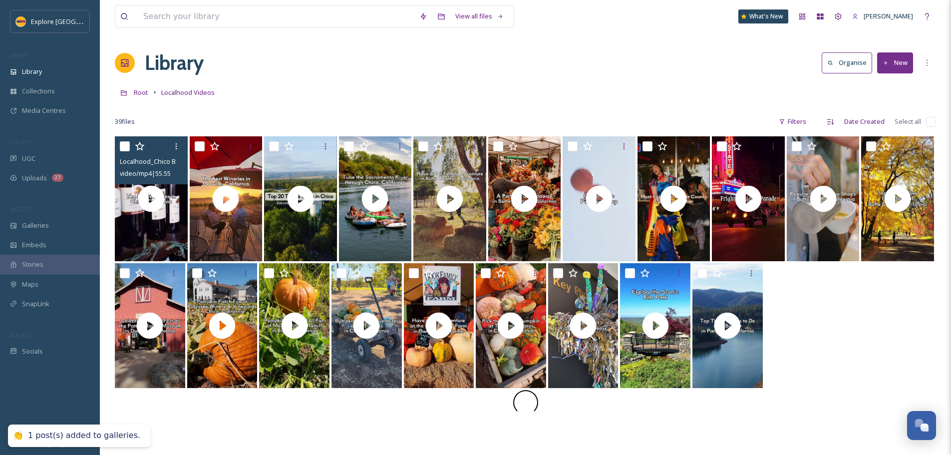
click at [125, 148] on input "checkbox" at bounding box center [125, 146] width 10 height 10
checkbox input "true"
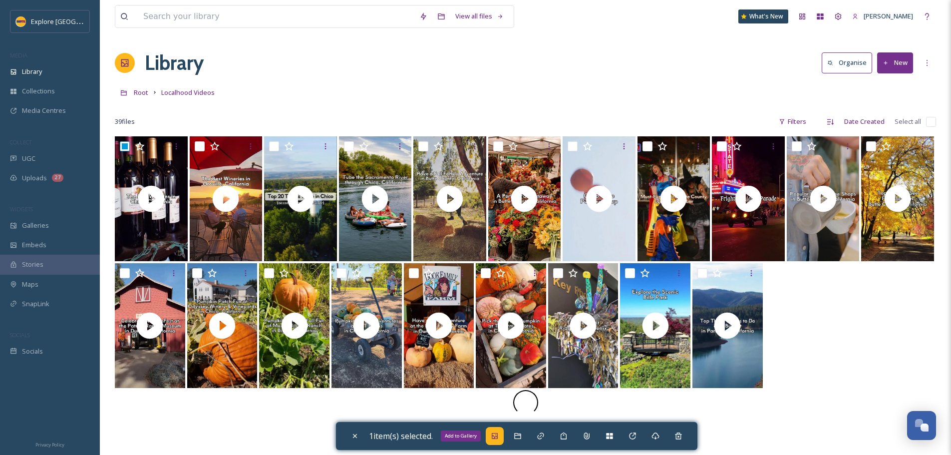
click at [498, 434] on icon at bounding box center [495, 436] width 6 height 6
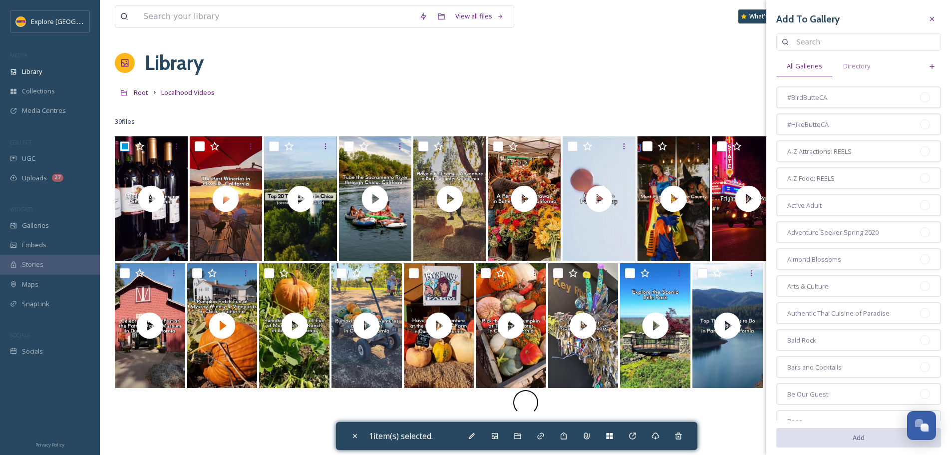
click at [828, 37] on input at bounding box center [863, 42] width 144 height 20
type input "wineries"
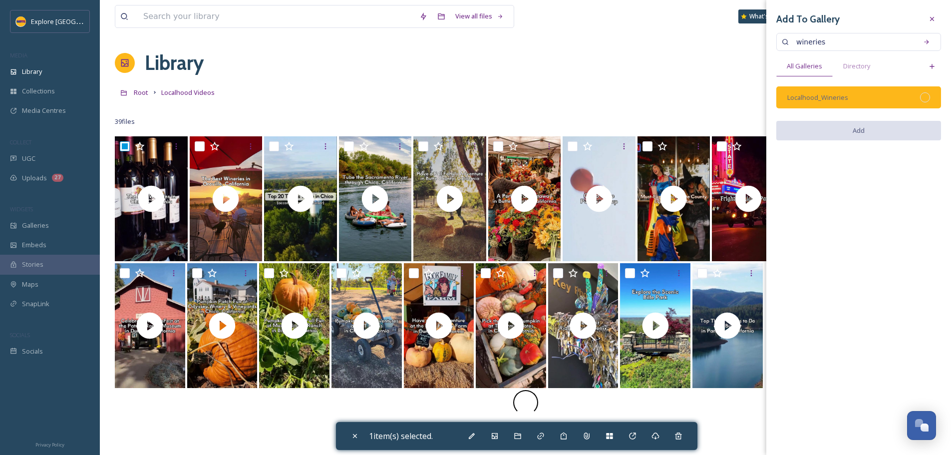
click at [926, 101] on div at bounding box center [925, 97] width 10 height 10
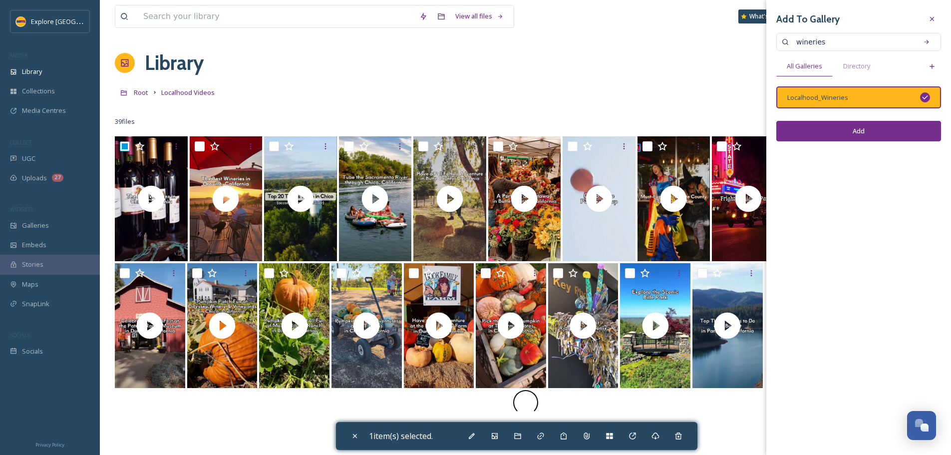
click at [908, 128] on button "Add" at bounding box center [858, 131] width 165 height 20
checkbox input "false"
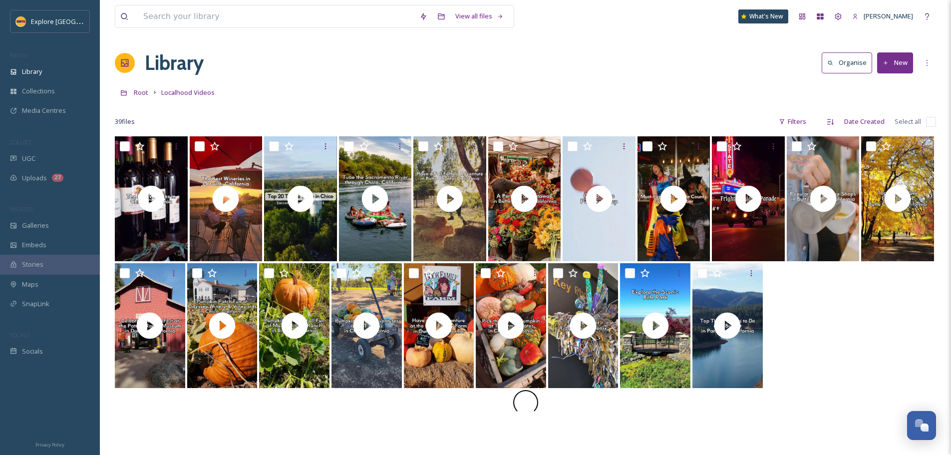
click at [816, 89] on div "Root Localhood Videos" at bounding box center [525, 92] width 821 height 19
click at [903, 62] on button "New" at bounding box center [895, 62] width 36 height 20
click at [885, 89] on span "File Upload" at bounding box center [890, 85] width 33 height 9
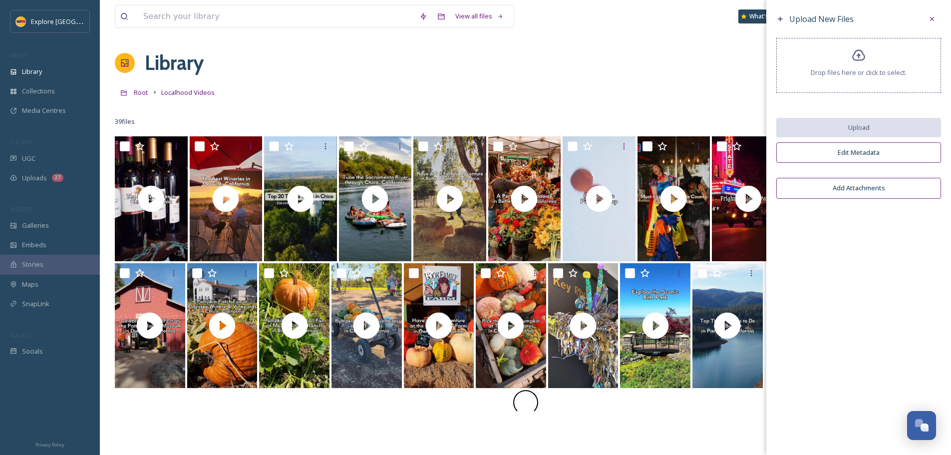
click at [868, 65] on div "Drop files here or click to select." at bounding box center [858, 65] width 165 height 55
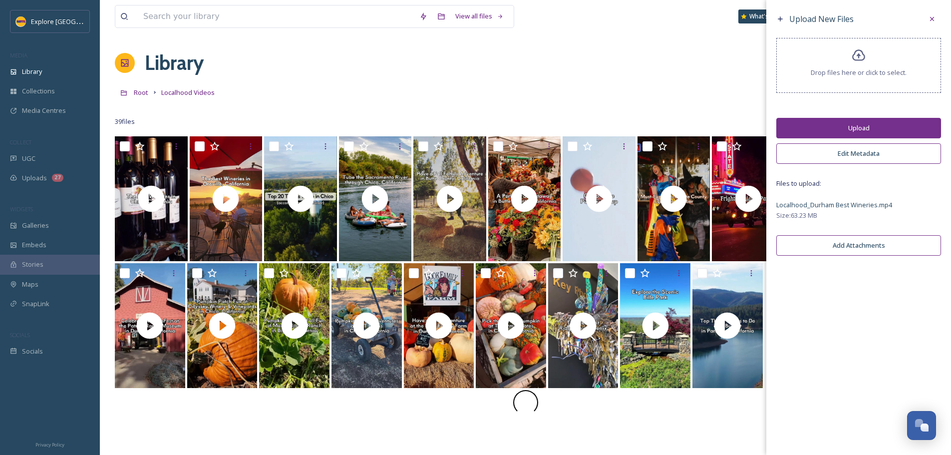
click at [855, 126] on button "Upload" at bounding box center [858, 128] width 165 height 20
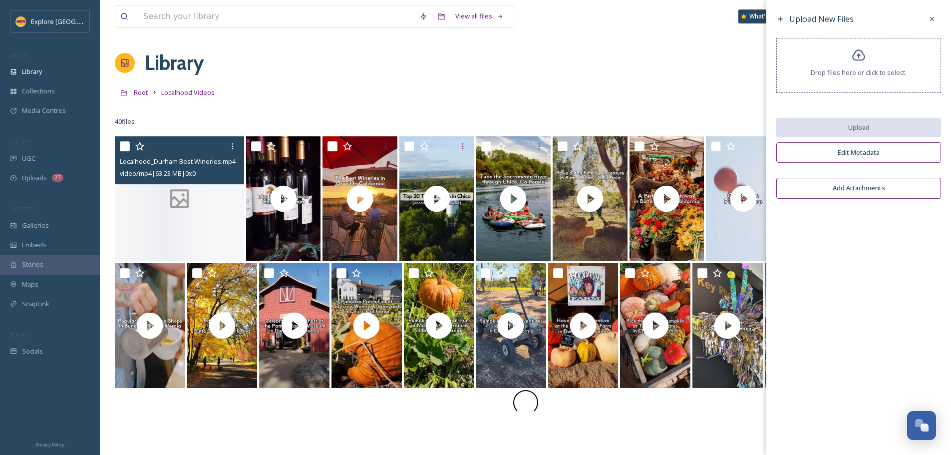
click at [175, 236] on div at bounding box center [179, 198] width 129 height 125
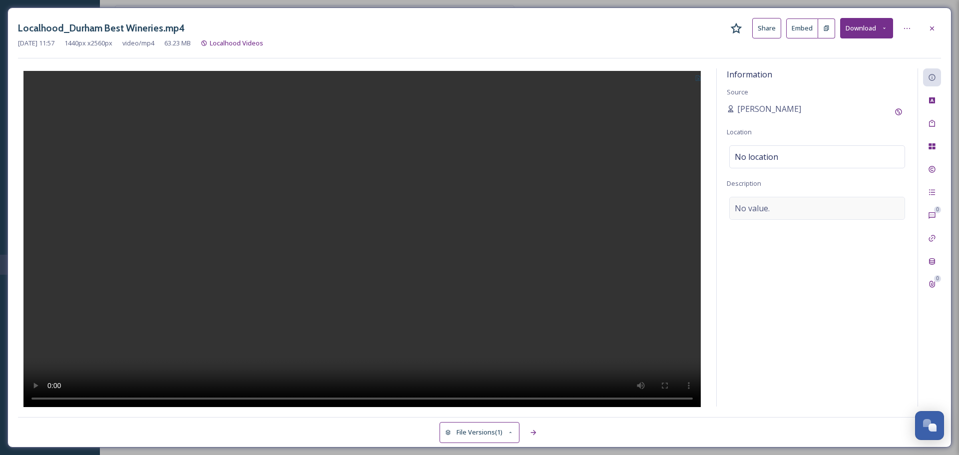
click at [791, 214] on div "No value." at bounding box center [817, 208] width 176 height 23
click at [774, 214] on textarea at bounding box center [816, 238] width 181 height 83
paste textarea "With three wineries within six miles of each other, the Durham Wine District is…"
type textarea "With three wineries within six miles of each other, the Durham Wine District is…"
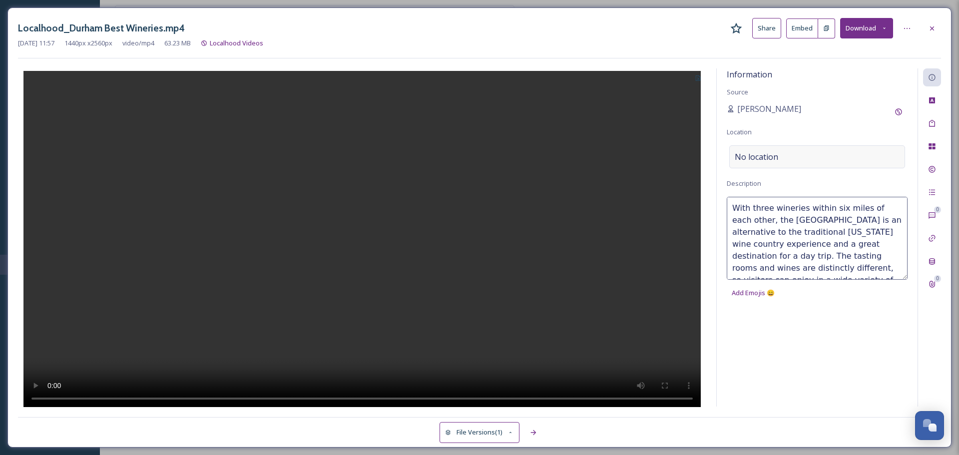
click at [790, 150] on div "No location" at bounding box center [817, 156] width 176 height 23
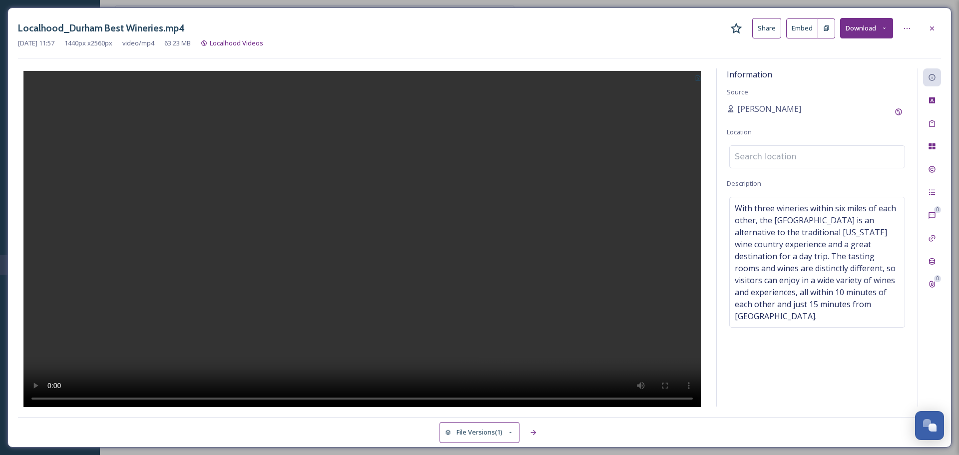
click at [790, 150] on input at bounding box center [816, 157] width 175 height 22
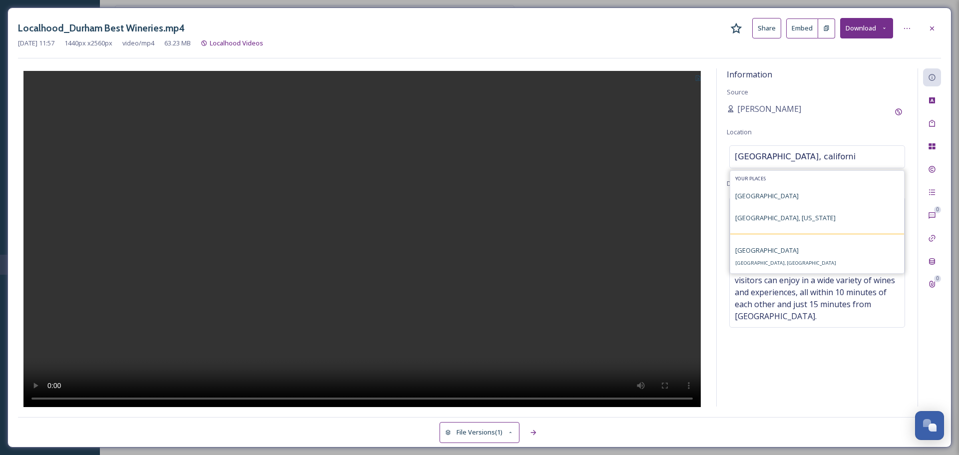
type input "durham, california"
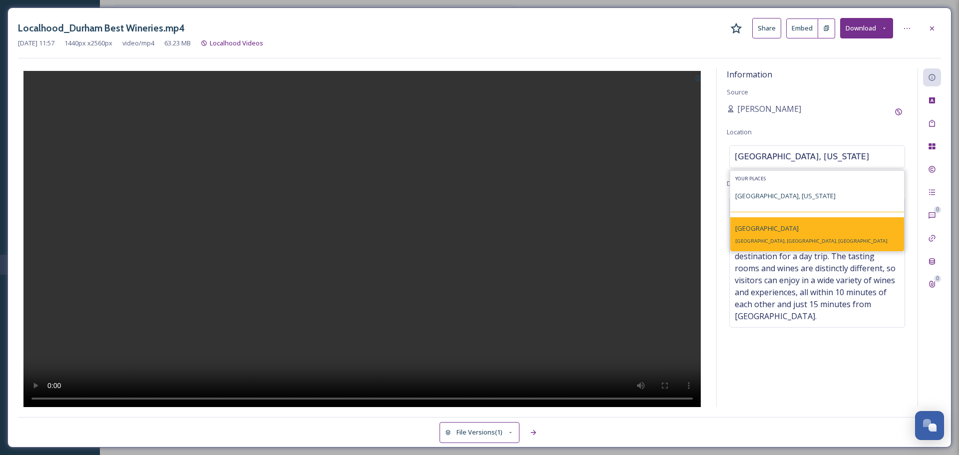
click at [767, 219] on div "Durham Durham, CA, USA" at bounding box center [817, 234] width 174 height 34
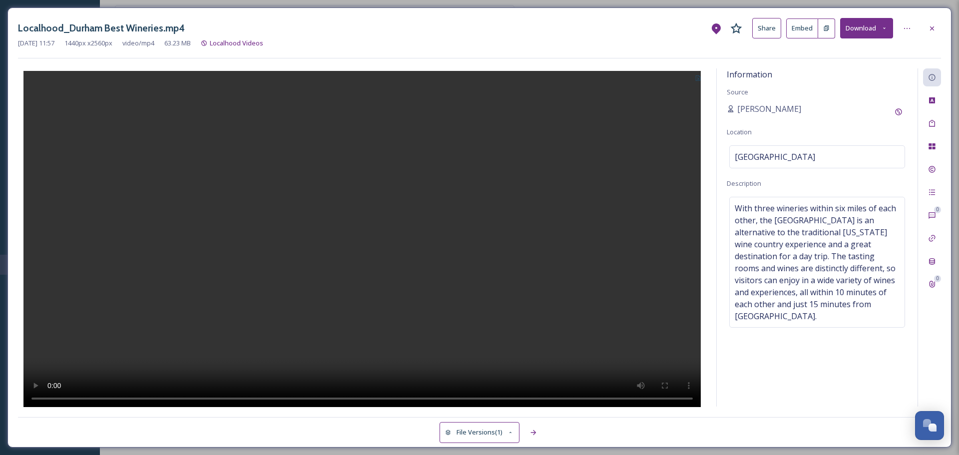
click at [699, 76] on icon at bounding box center [697, 78] width 6 height 6
click at [683, 114] on div "Use Current Frame" at bounding box center [667, 120] width 77 height 19
click at [932, 24] on icon at bounding box center [932, 28] width 8 height 8
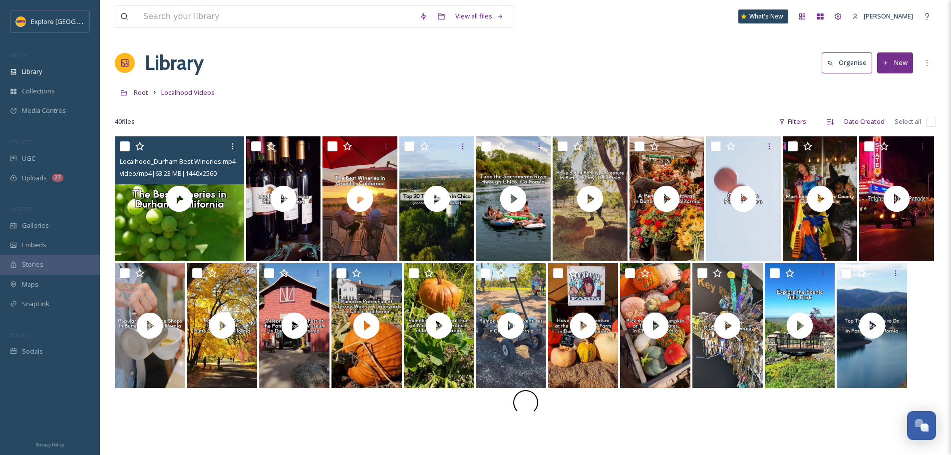
click at [128, 146] on input "checkbox" at bounding box center [125, 146] width 10 height 10
checkbox input "true"
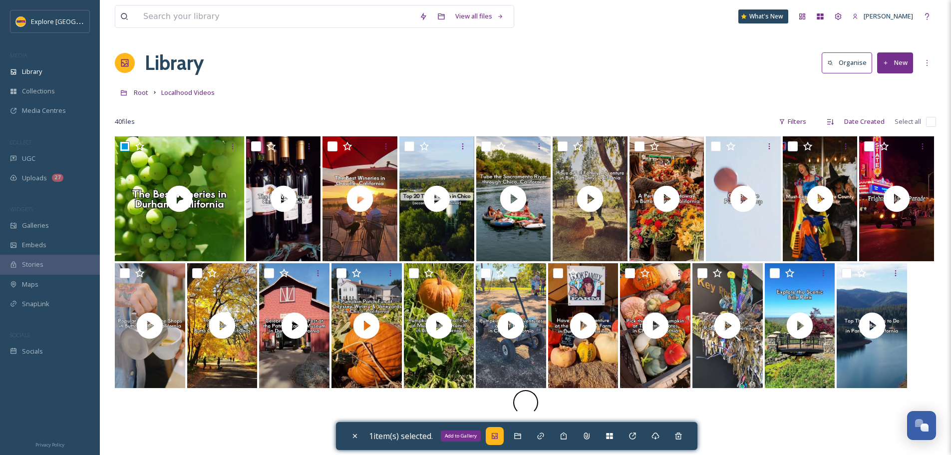
click at [504, 438] on div "Add to Gallery" at bounding box center [495, 436] width 18 height 18
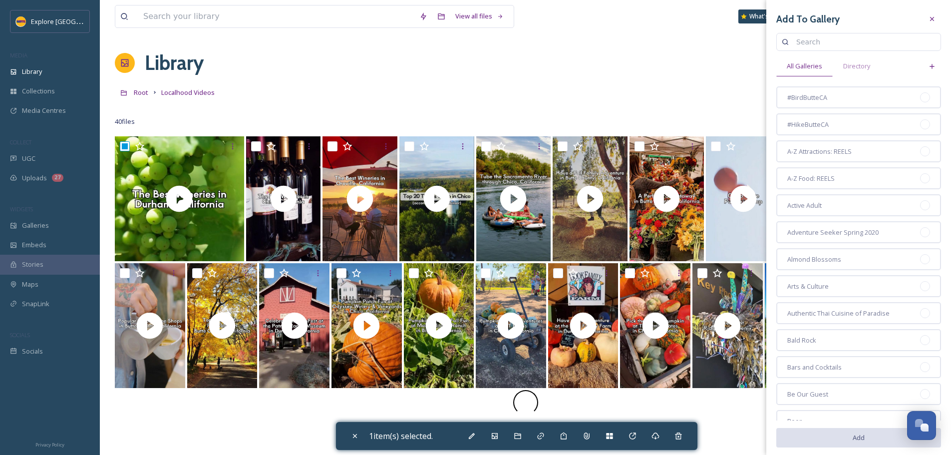
click at [845, 46] on input at bounding box center [863, 42] width 144 height 20
type input "september"
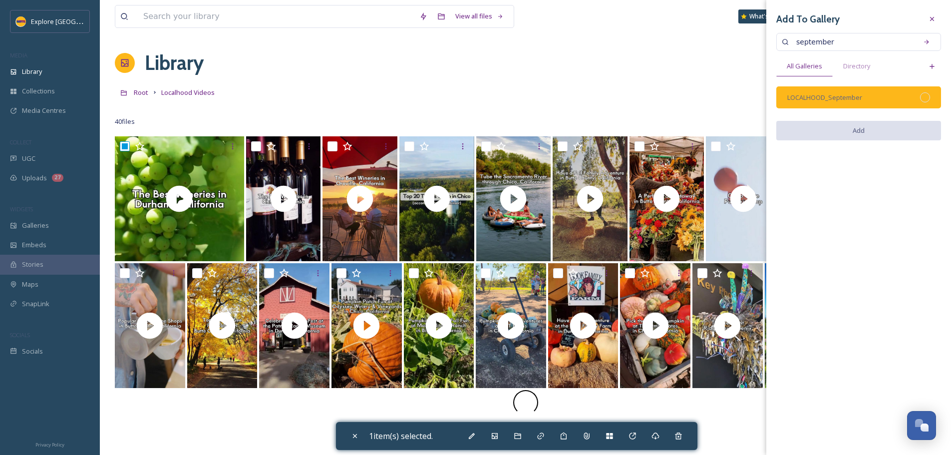
click at [929, 103] on div "LOCALHOOD_September" at bounding box center [858, 97] width 165 height 22
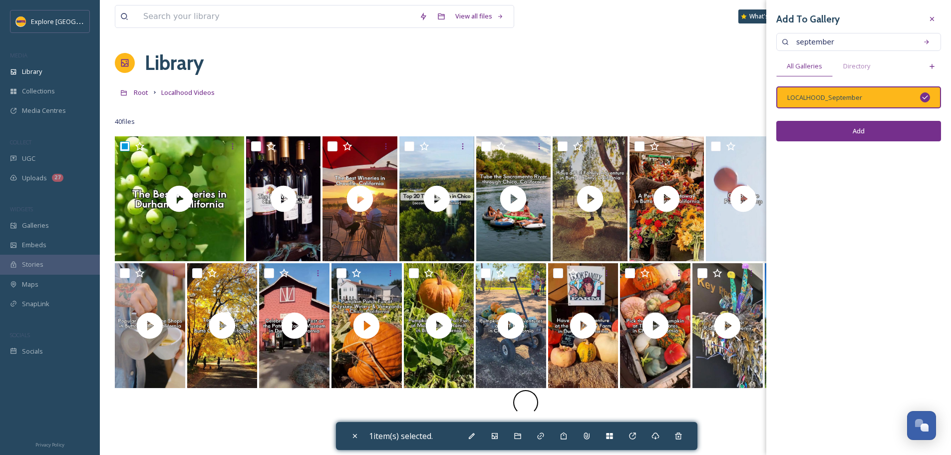
click at [915, 129] on button "Add" at bounding box center [858, 131] width 165 height 20
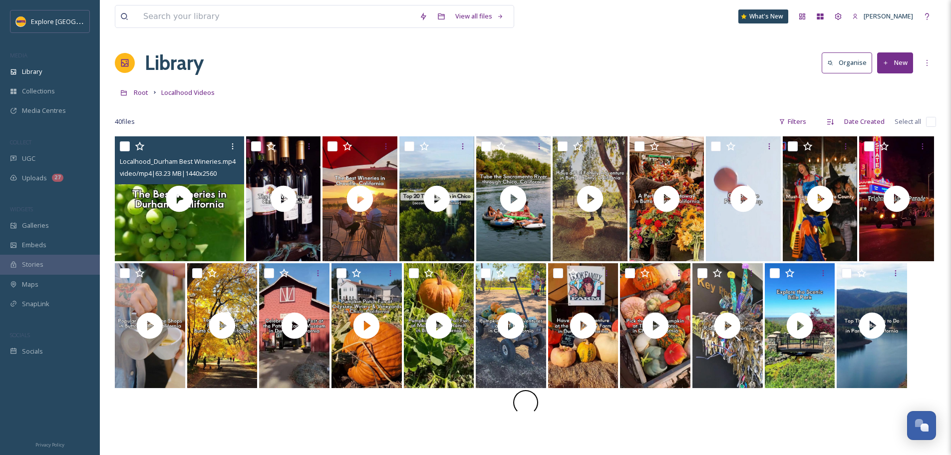
click at [128, 148] on input "checkbox" at bounding box center [125, 146] width 10 height 10
checkbox input "true"
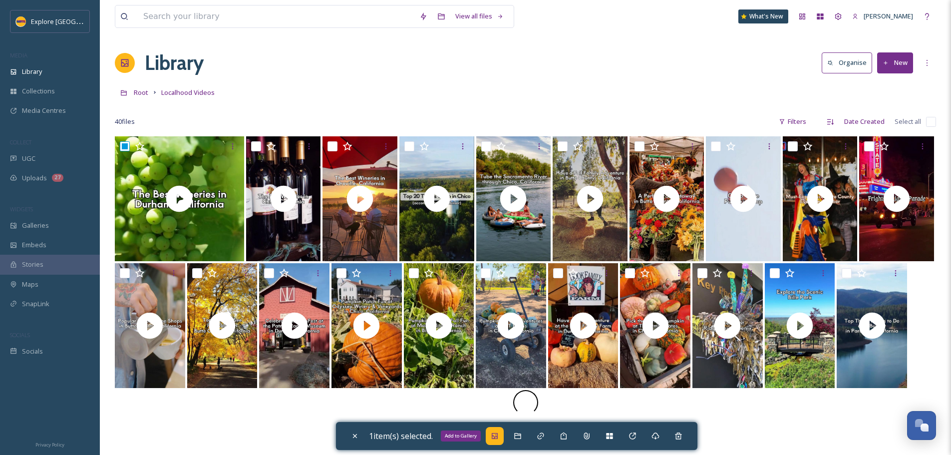
click at [499, 437] on icon at bounding box center [495, 436] width 8 height 8
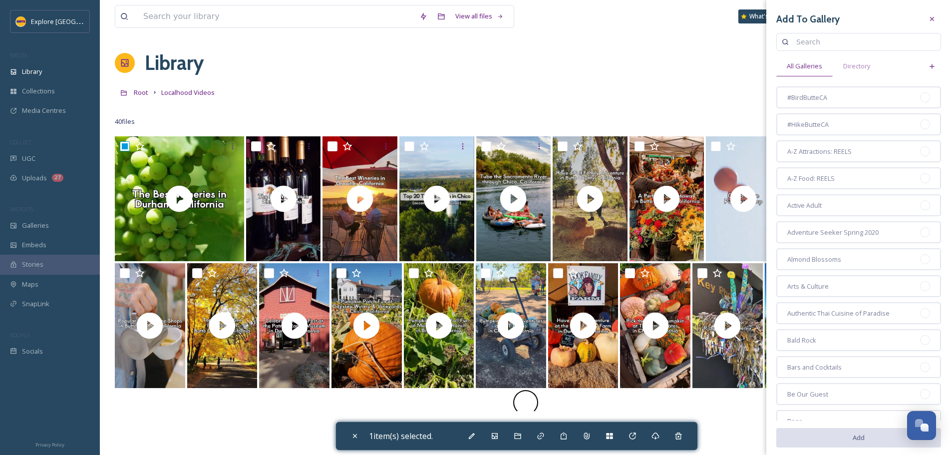
click at [820, 43] on input at bounding box center [863, 42] width 144 height 20
type input "wineries"
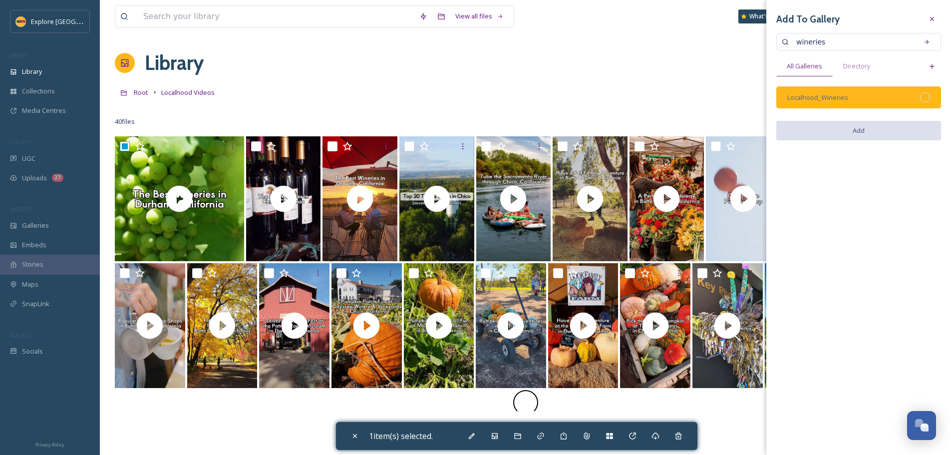
click at [925, 95] on div at bounding box center [925, 97] width 10 height 10
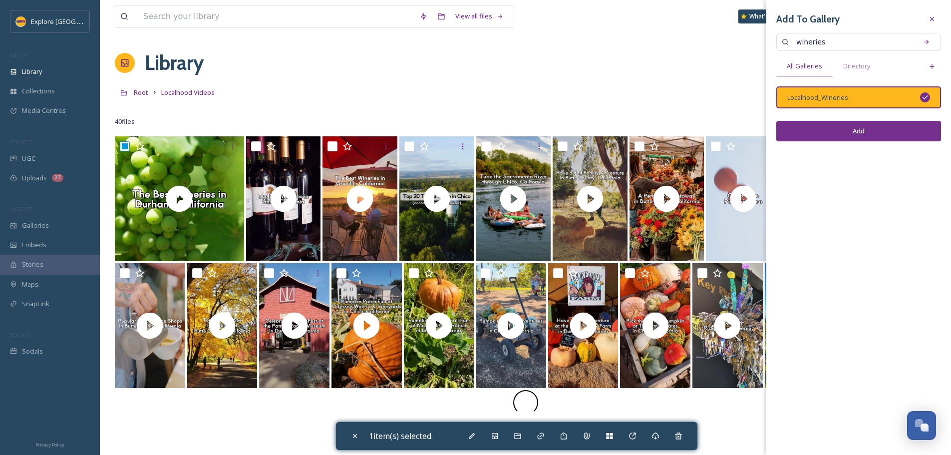
click at [912, 131] on button "Add" at bounding box center [858, 131] width 165 height 20
checkbox input "false"
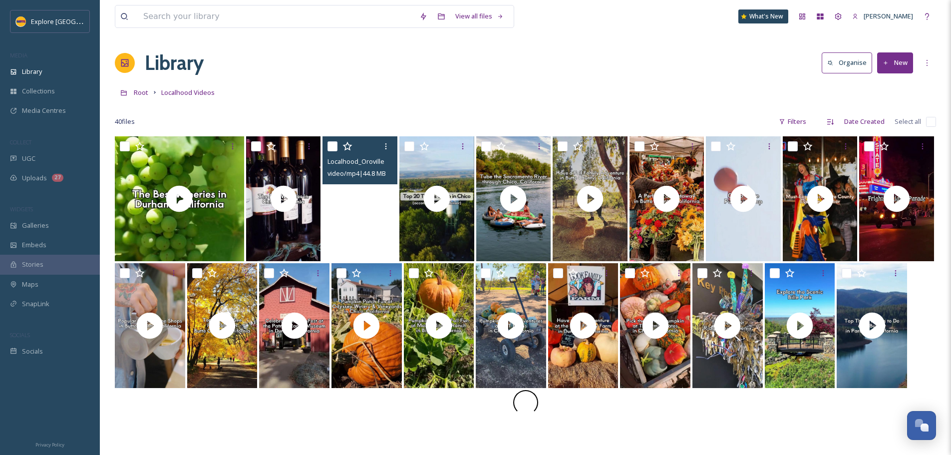
click at [378, 231] on video "Localhood_Oroville Best Wineries.mp4" at bounding box center [360, 198] width 75 height 125
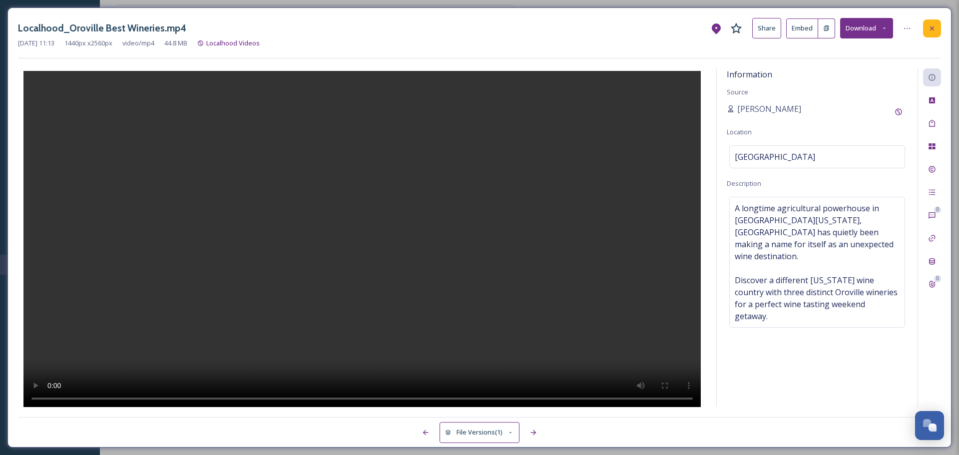
click at [928, 25] on icon at bounding box center [932, 28] width 8 height 8
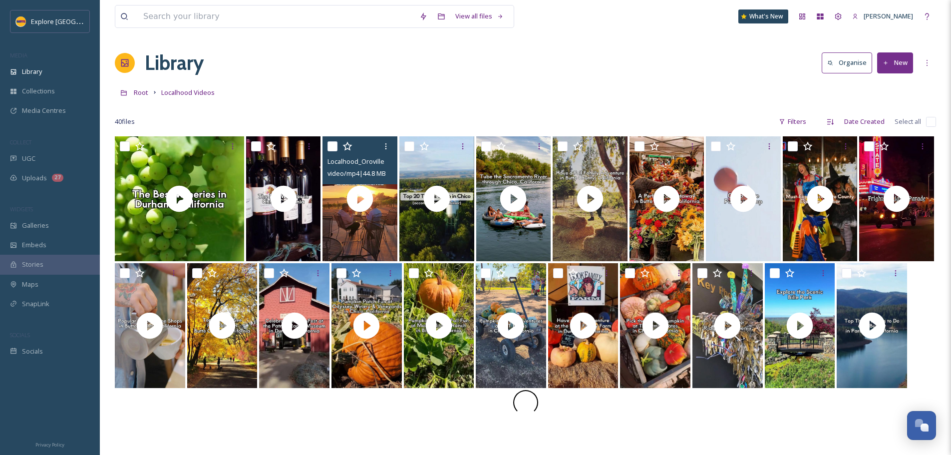
click at [895, 67] on button "New" at bounding box center [895, 62] width 36 height 20
click at [895, 84] on span "File Upload" at bounding box center [890, 85] width 33 height 9
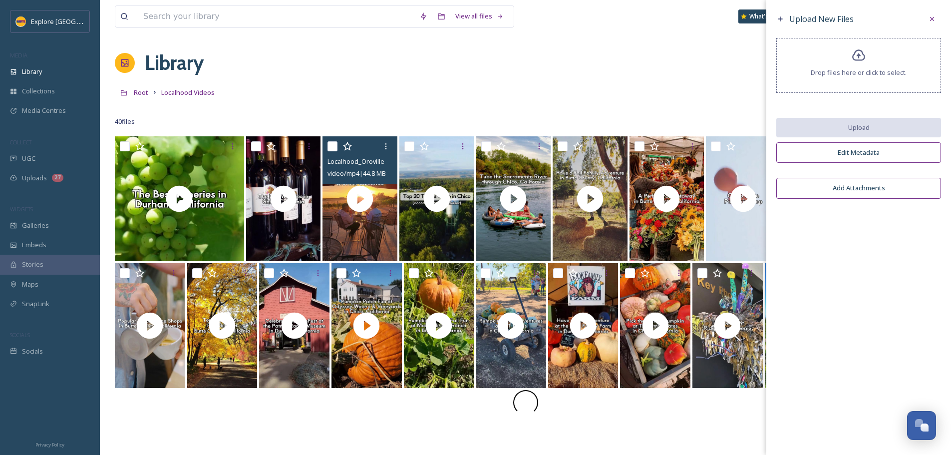
click at [895, 82] on div "Drop files here or click to select." at bounding box center [858, 65] width 165 height 55
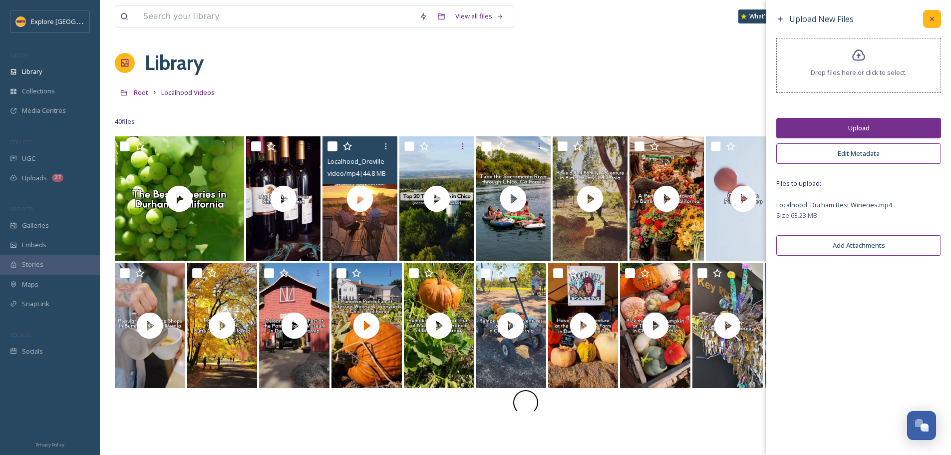
click at [940, 22] on div at bounding box center [932, 19] width 18 height 18
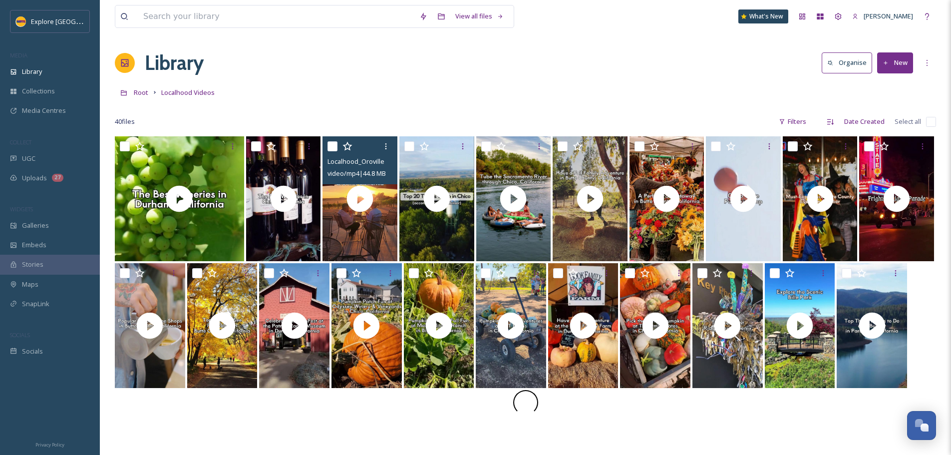
click at [894, 66] on button "New" at bounding box center [895, 62] width 36 height 20
click at [901, 89] on span "File Upload" at bounding box center [890, 85] width 33 height 9
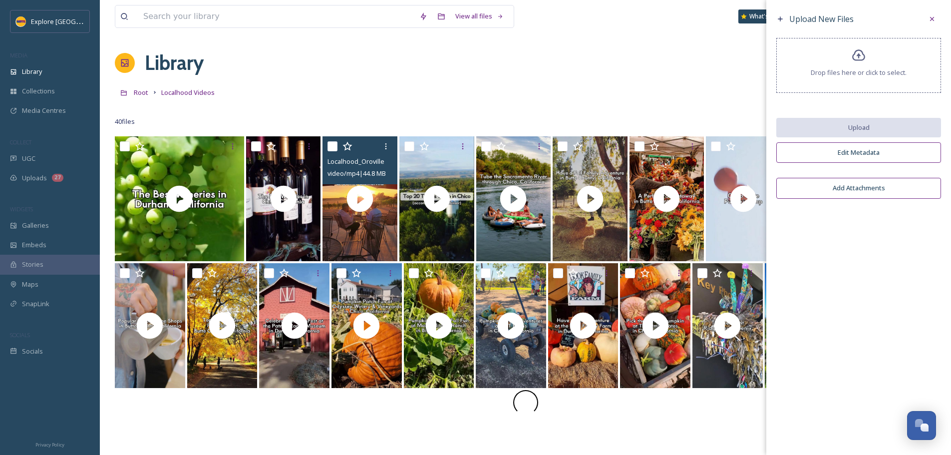
click at [890, 60] on div "Drop files here or click to select." at bounding box center [858, 65] width 165 height 55
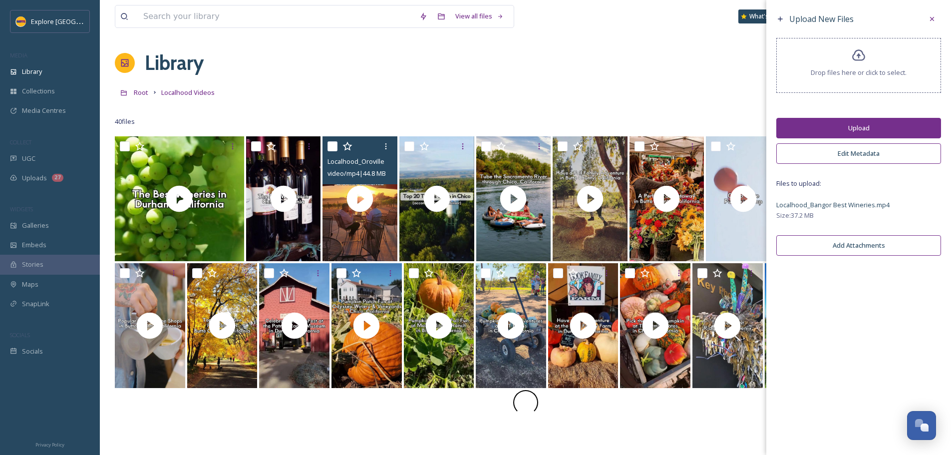
click at [846, 121] on button "Upload" at bounding box center [858, 128] width 165 height 20
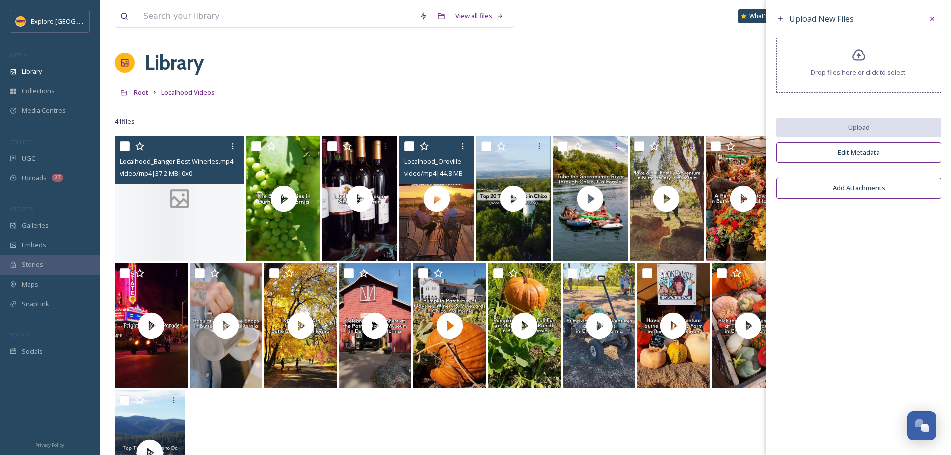
click at [180, 217] on div at bounding box center [179, 198] width 129 height 125
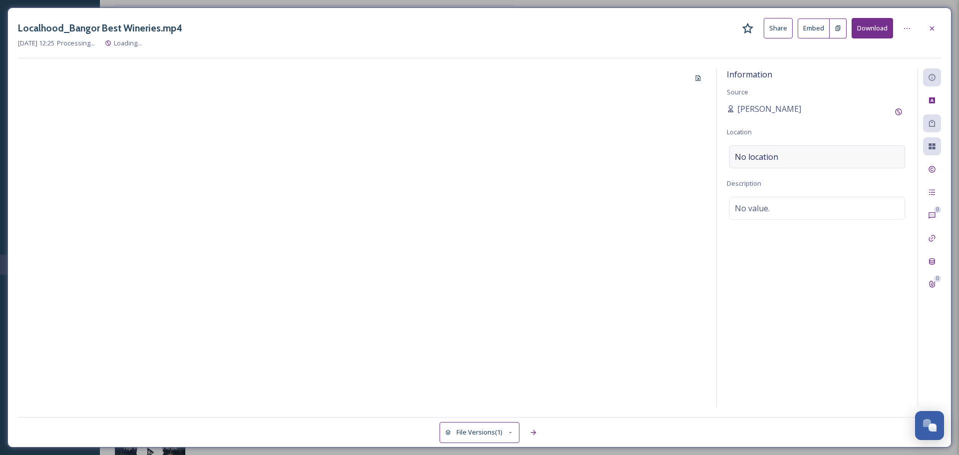
click at [775, 151] on span "No location" at bounding box center [755, 157] width 43 height 12
click at [775, 151] on input at bounding box center [816, 157] width 175 height 22
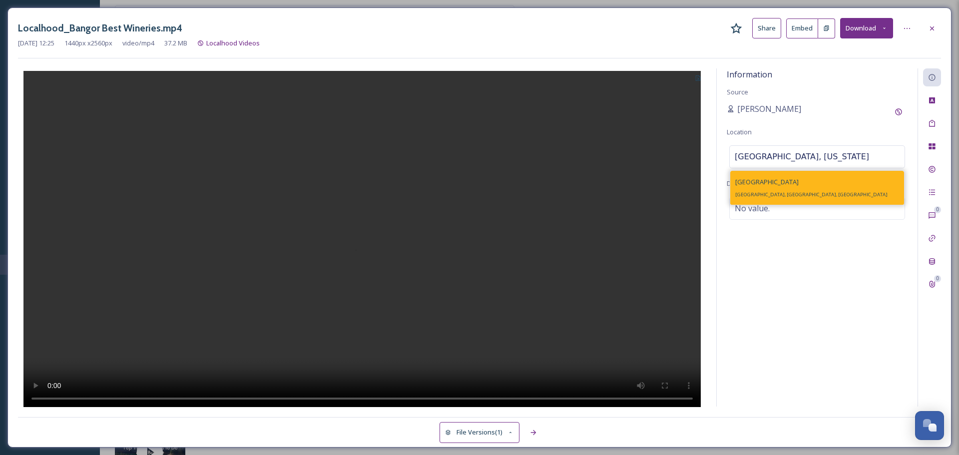
type input "bangor, california"
click at [771, 199] on div "Bangor Bangor, CA, USA" at bounding box center [817, 188] width 174 height 34
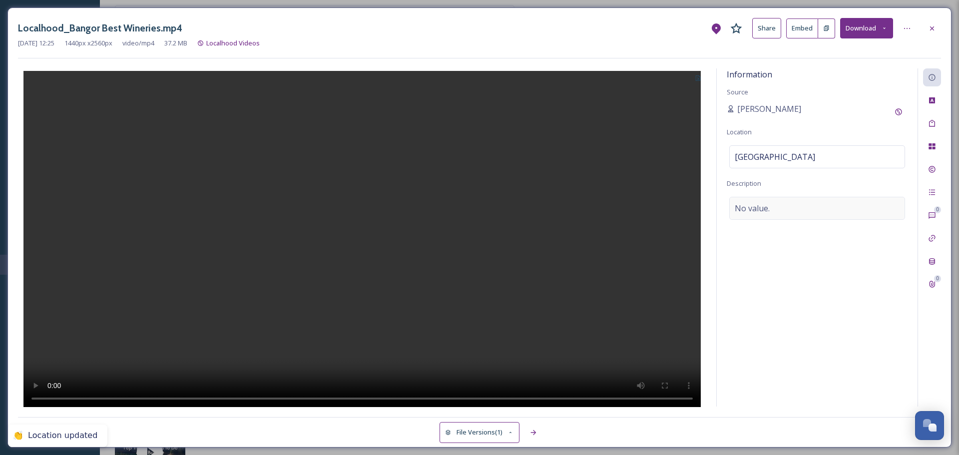
click at [772, 212] on div "No value." at bounding box center [817, 208] width 176 height 23
click at [772, 212] on textarea at bounding box center [816, 238] width 181 height 83
paste textarea "The Bangor Wine & Spirits Region is an alternative to the traditional Californi…"
type textarea "The Bangor Wine & Spirits Region is an alternative to the traditional Californi…"
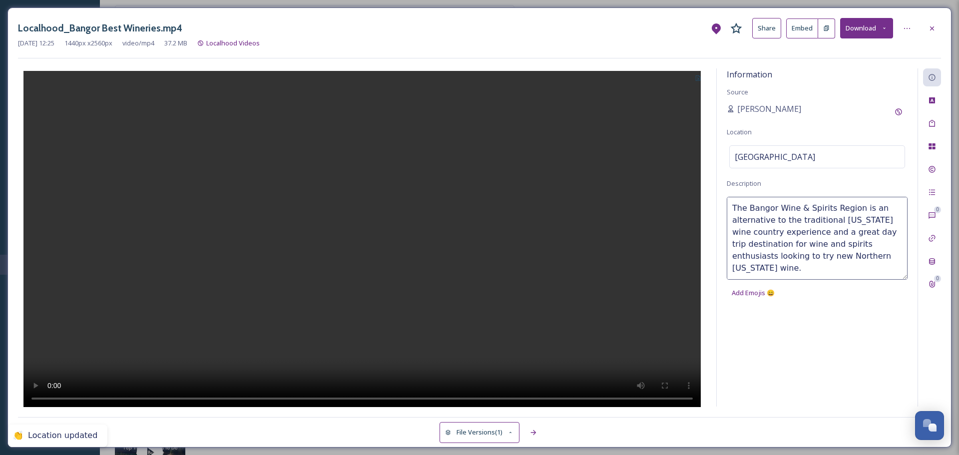
scroll to position [42, 0]
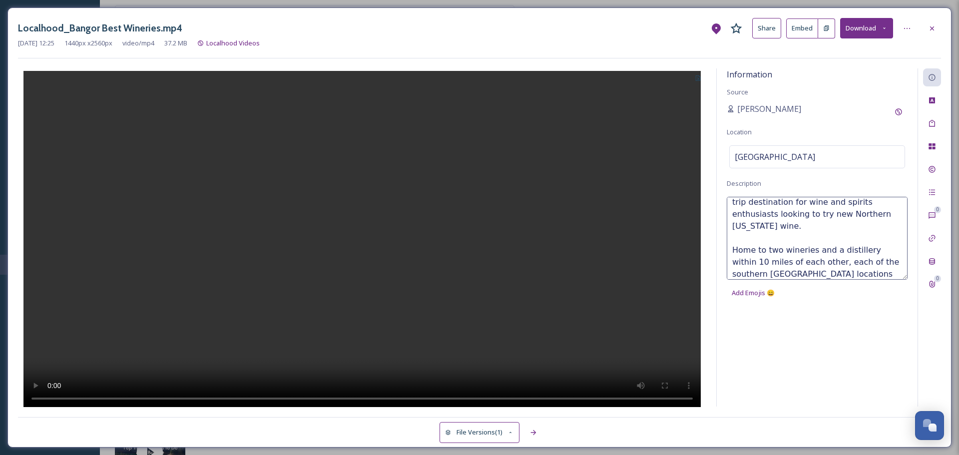
click at [659, 114] on div at bounding box center [362, 237] width 688 height 338
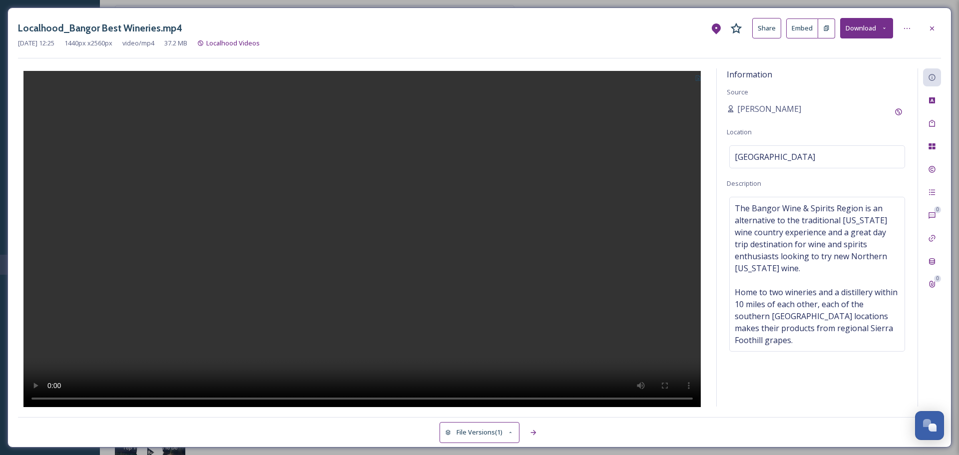
drag, startPoint x: 929, startPoint y: 32, endPoint x: 749, endPoint y: 66, distance: 182.9
click at [929, 32] on icon at bounding box center [932, 28] width 8 height 8
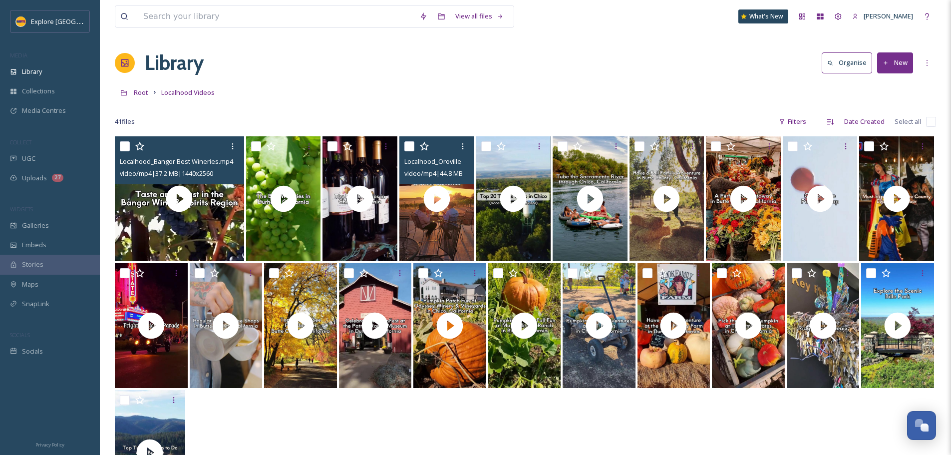
click at [121, 149] on input "checkbox" at bounding box center [125, 146] width 10 height 10
checkbox input "true"
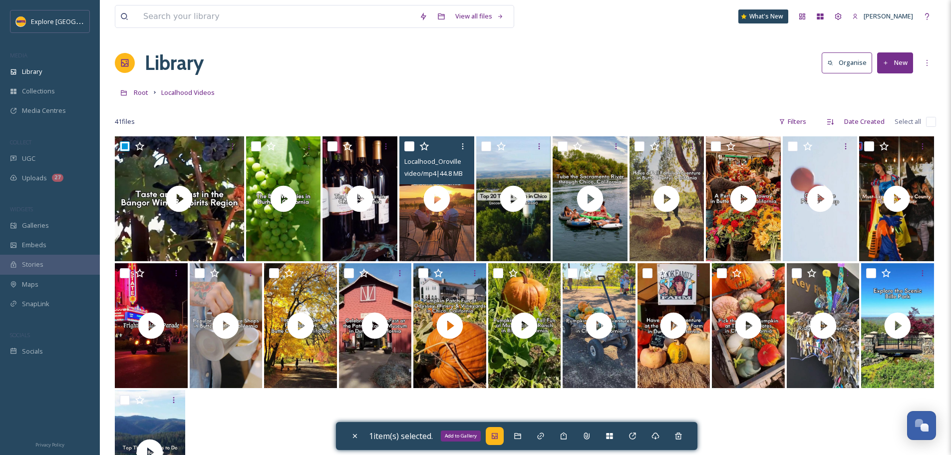
click at [504, 442] on div "Add to Gallery" at bounding box center [495, 436] width 18 height 18
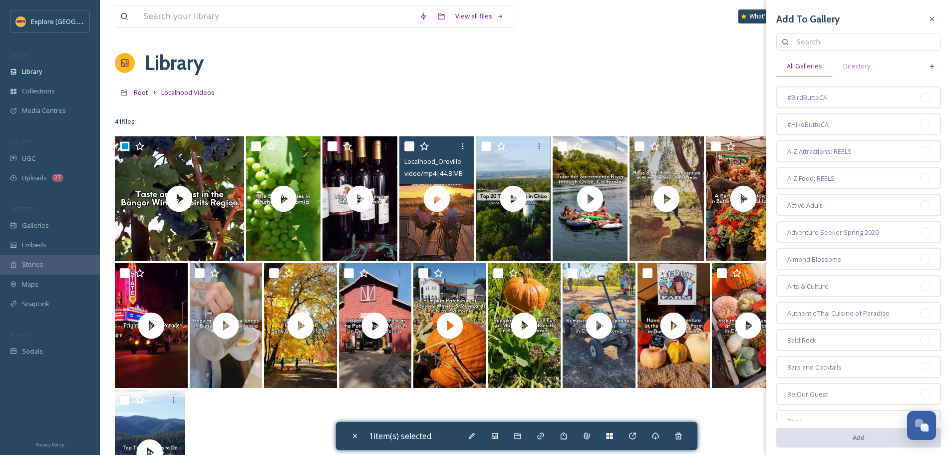
click at [817, 42] on input at bounding box center [863, 42] width 144 height 20
type input "september"
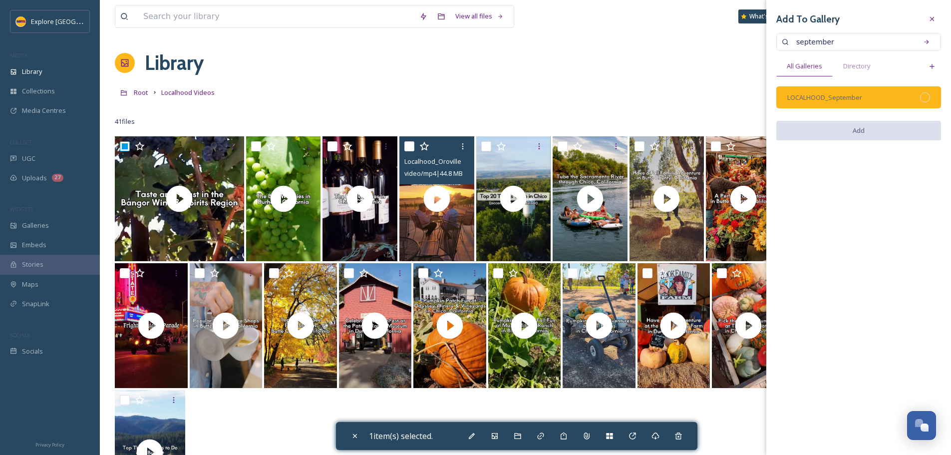
click at [927, 94] on div at bounding box center [925, 97] width 10 height 10
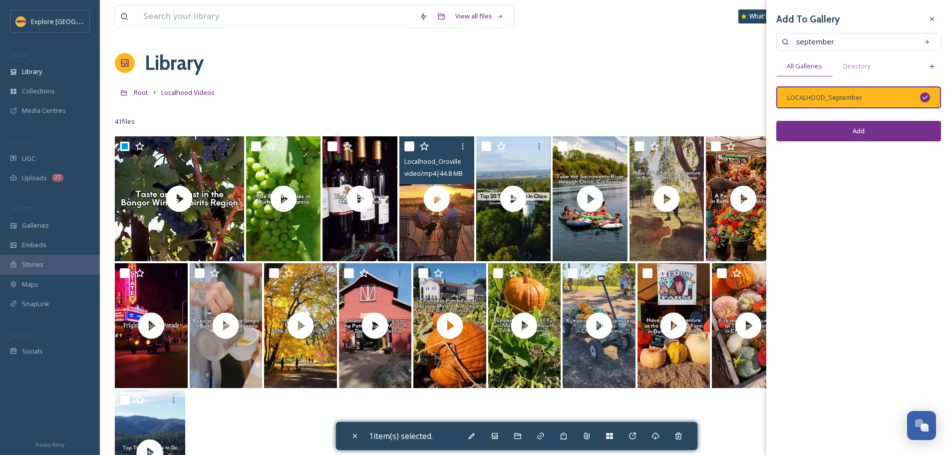
click at [909, 124] on button "Add" at bounding box center [858, 131] width 165 height 20
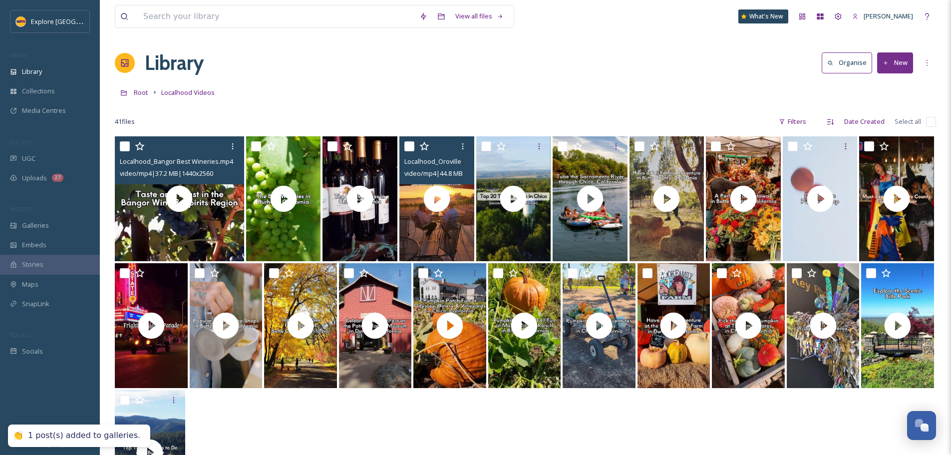
click at [122, 150] on input "checkbox" at bounding box center [125, 146] width 10 height 10
checkbox input "true"
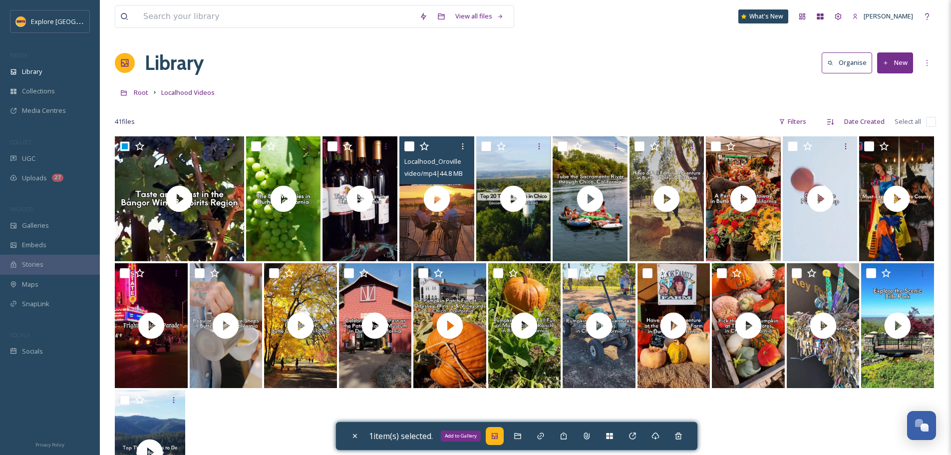
click at [498, 439] on icon at bounding box center [495, 436] width 6 height 6
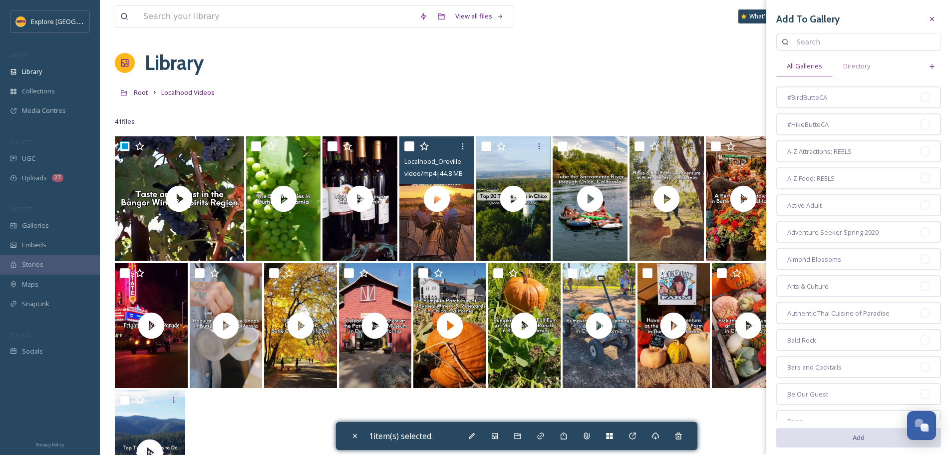
click at [797, 49] on input at bounding box center [863, 42] width 144 height 20
type input "winer"
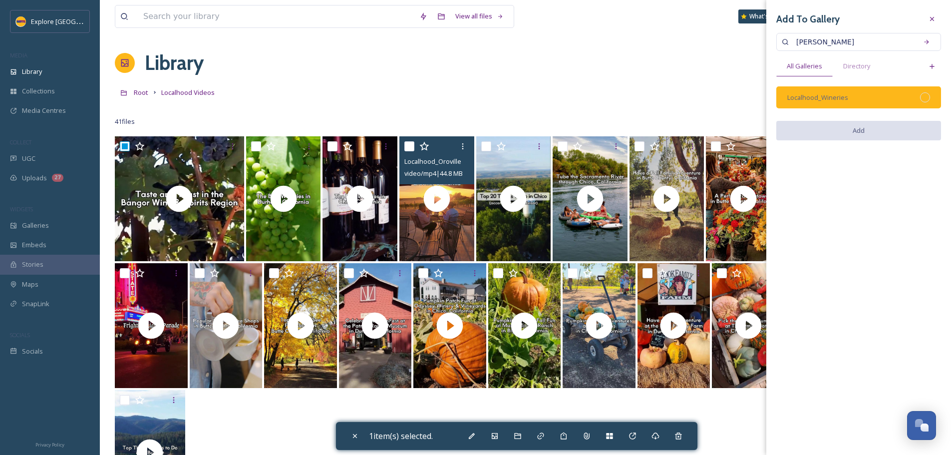
click at [923, 101] on div at bounding box center [925, 97] width 10 height 10
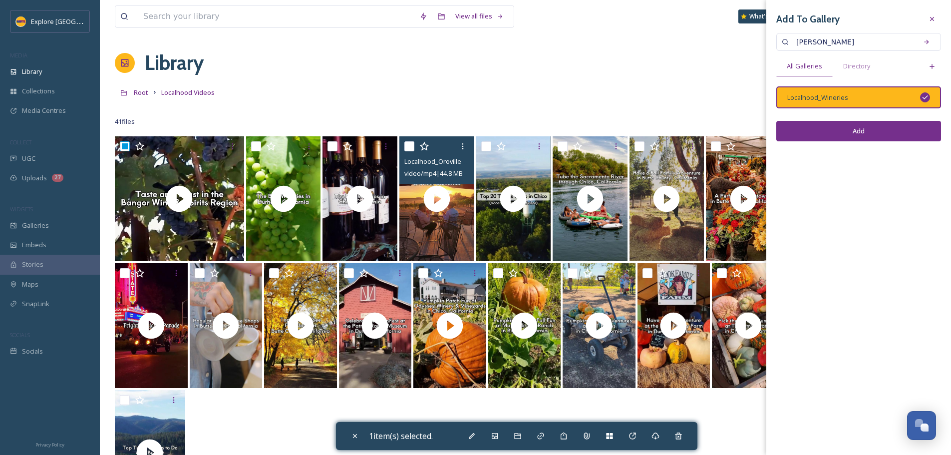
click at [911, 126] on button "Add" at bounding box center [858, 131] width 165 height 20
checkbox input "false"
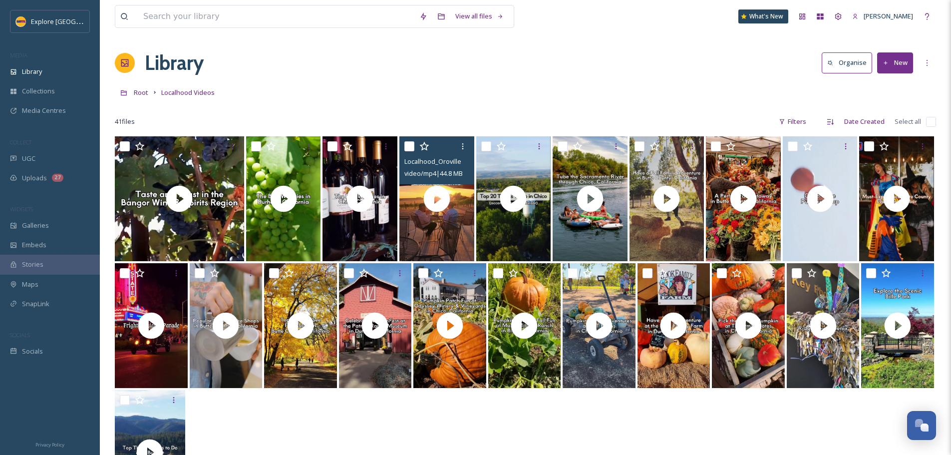
click at [909, 58] on button "New" at bounding box center [895, 62] width 36 height 20
click at [883, 80] on div "File Upload" at bounding box center [884, 85] width 56 height 19
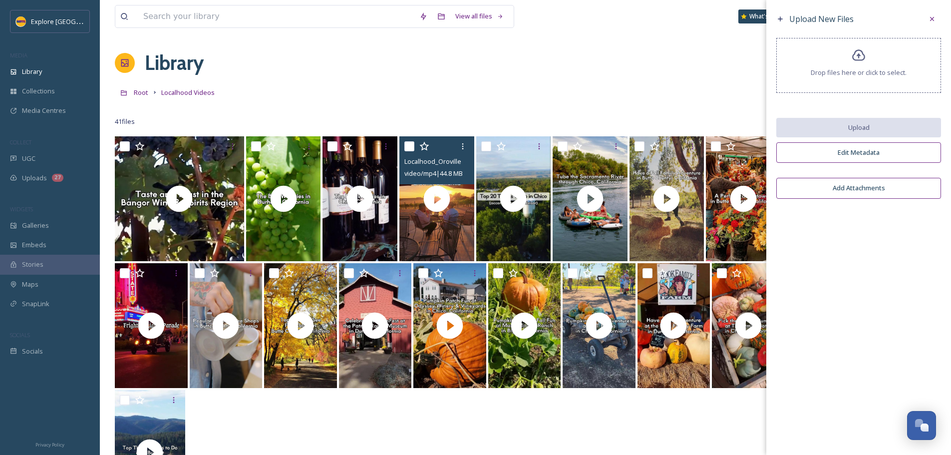
click at [848, 77] on span "Drop files here or click to select." at bounding box center [859, 72] width 96 height 9
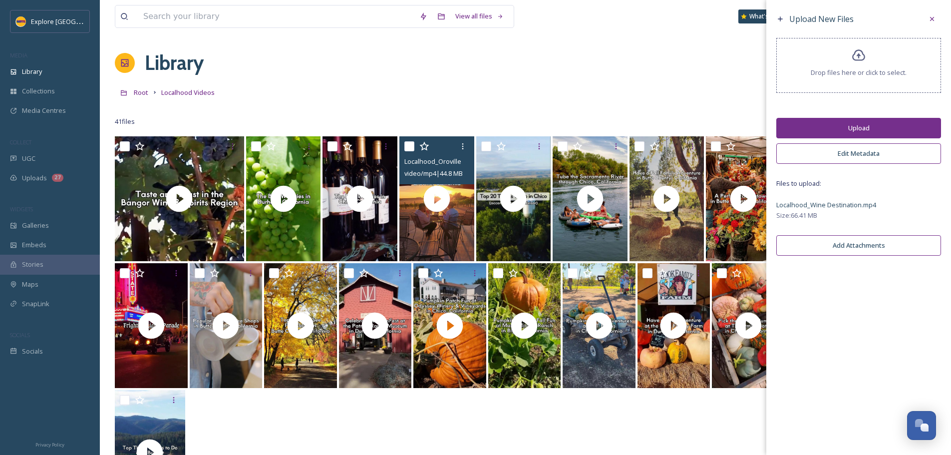
click at [897, 120] on button "Upload" at bounding box center [858, 128] width 165 height 20
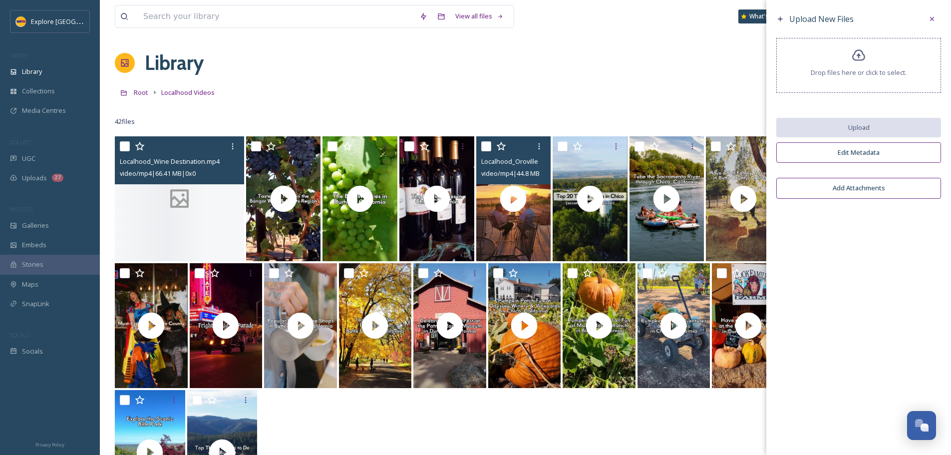
click at [190, 197] on icon at bounding box center [180, 198] width 26 height 25
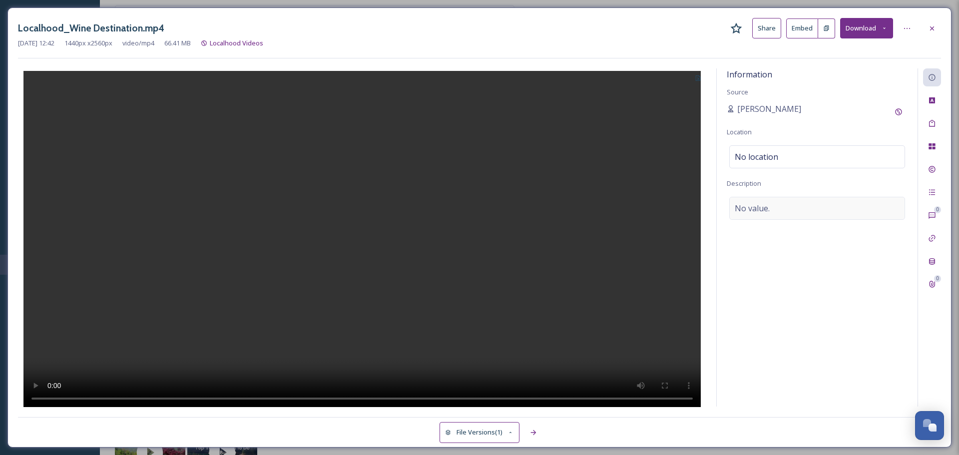
click at [751, 208] on span "No value." at bounding box center [751, 208] width 35 height 12
click at [751, 208] on textarea at bounding box center [816, 238] width 181 height 83
paste textarea "With about 20 Northern California wineries across Butte County, there's plenty …"
type textarea "With about 20 Northern California wineries across Butte County, there's plenty …"
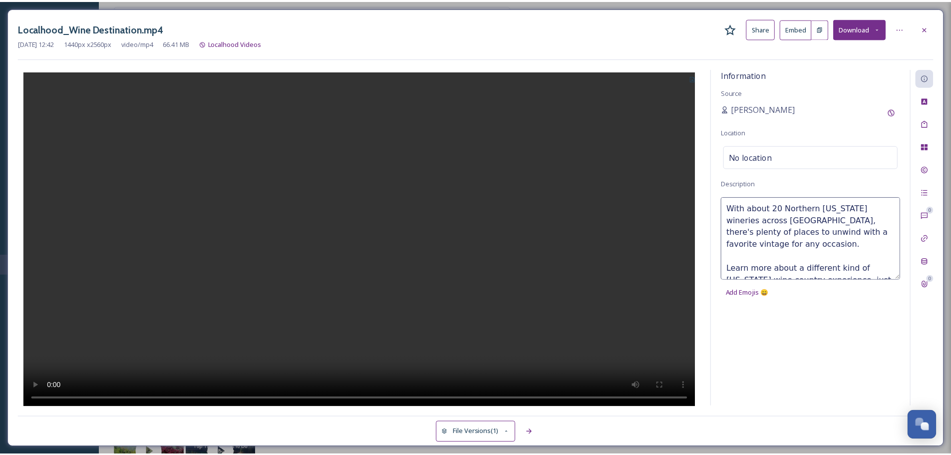
scroll to position [18, 0]
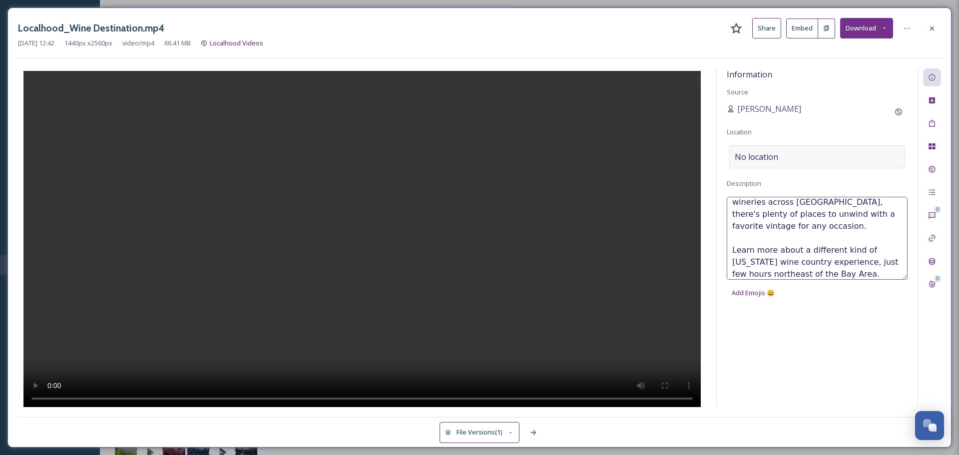
click at [756, 159] on span "No location" at bounding box center [755, 157] width 43 height 12
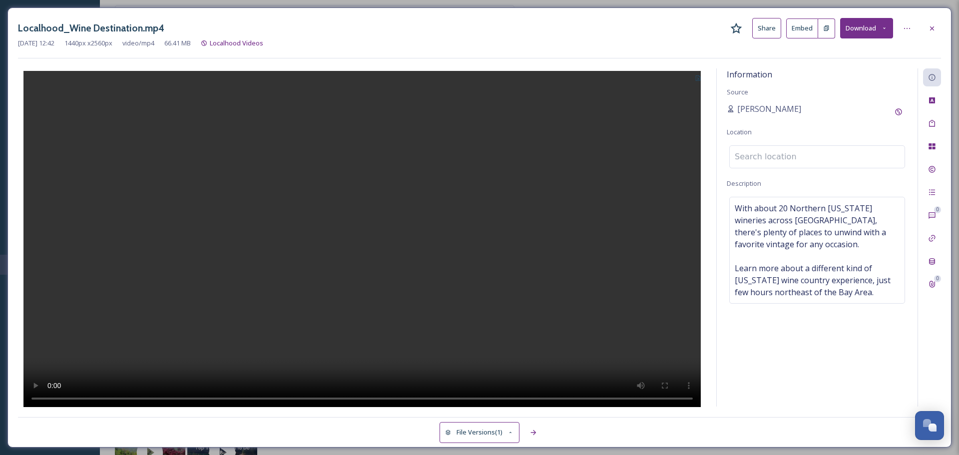
click at [756, 159] on input at bounding box center [816, 157] width 175 height 22
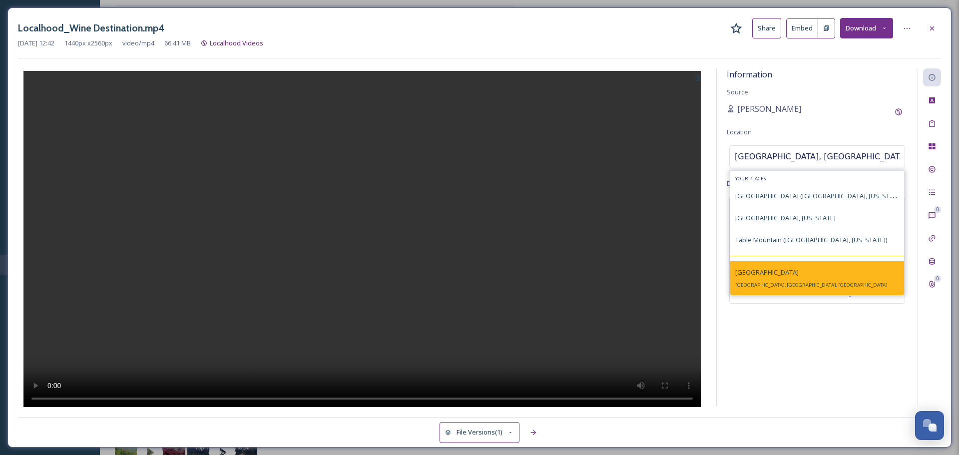
type input "butte county, califor"
click at [796, 289] on div "Butte County Butte County, CA, USA" at bounding box center [817, 278] width 174 height 34
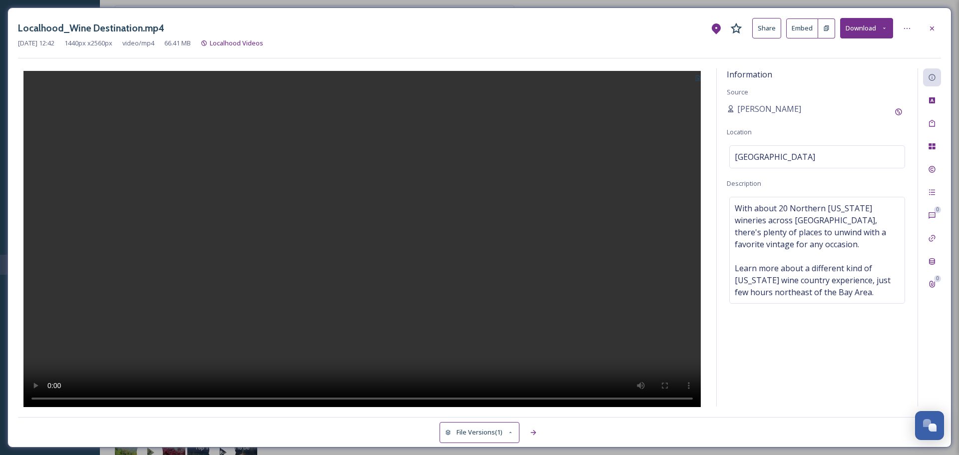
click at [921, 24] on div "Localhood_Wine Destination.mp4 Share Embed Download" at bounding box center [479, 28] width 923 height 20
click at [934, 30] on icon at bounding box center [932, 28] width 8 height 8
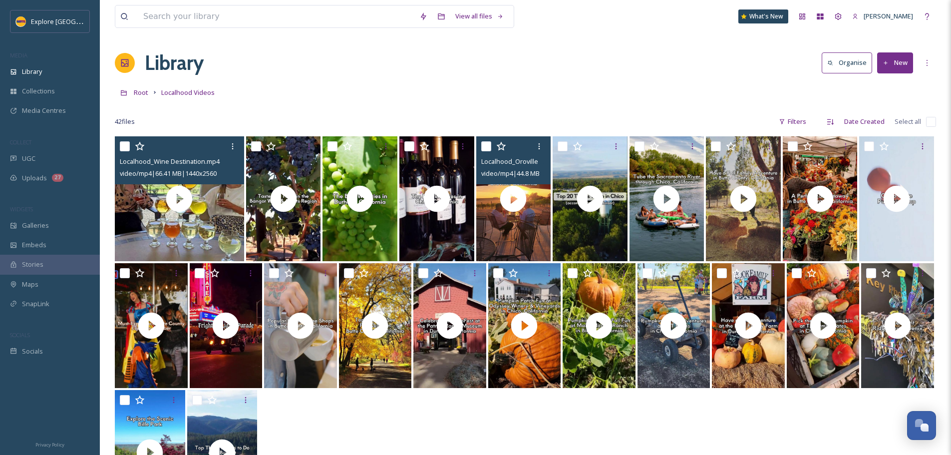
click at [126, 146] on input "checkbox" at bounding box center [125, 146] width 10 height 10
checkbox input "true"
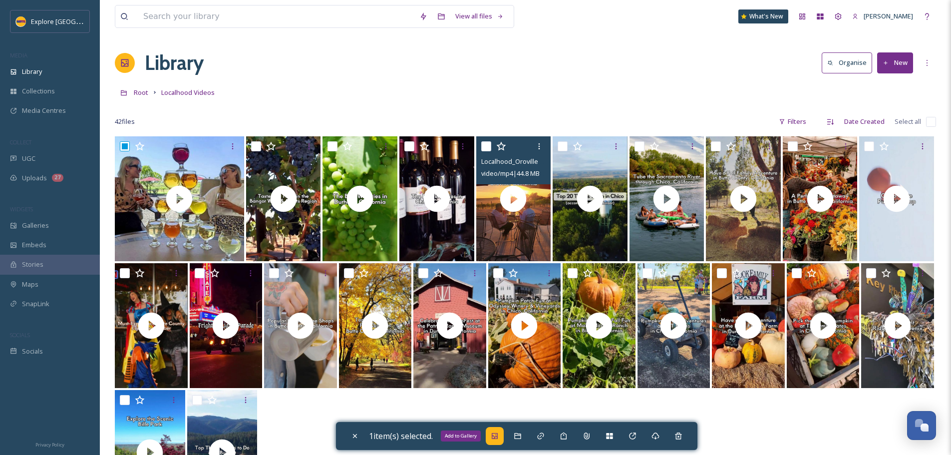
click at [503, 437] on div "Add to Gallery" at bounding box center [495, 436] width 18 height 18
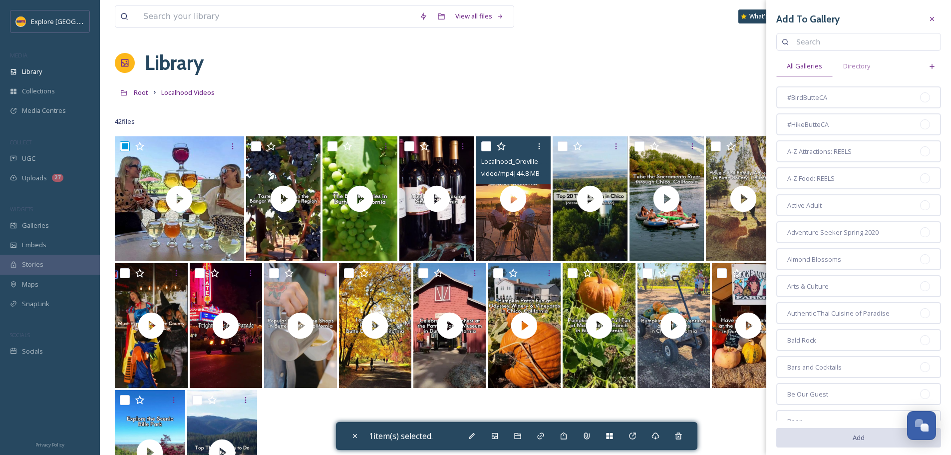
click at [855, 38] on input at bounding box center [863, 42] width 144 height 20
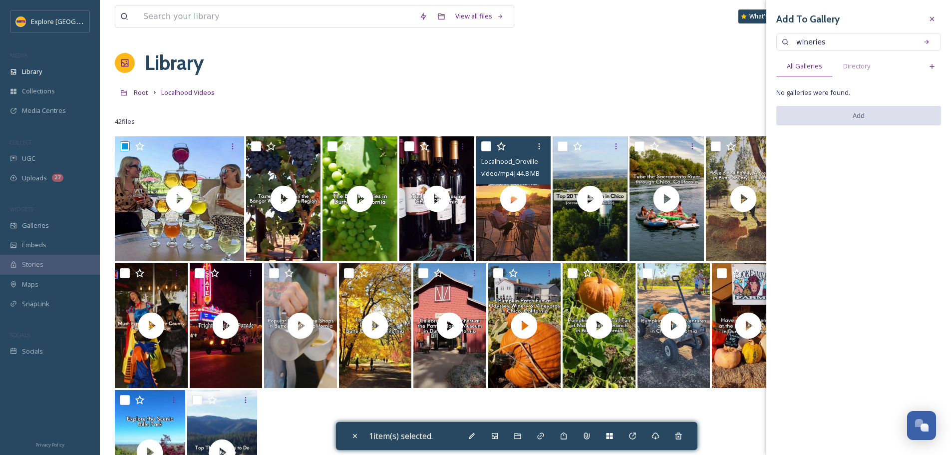
type input "wineries"
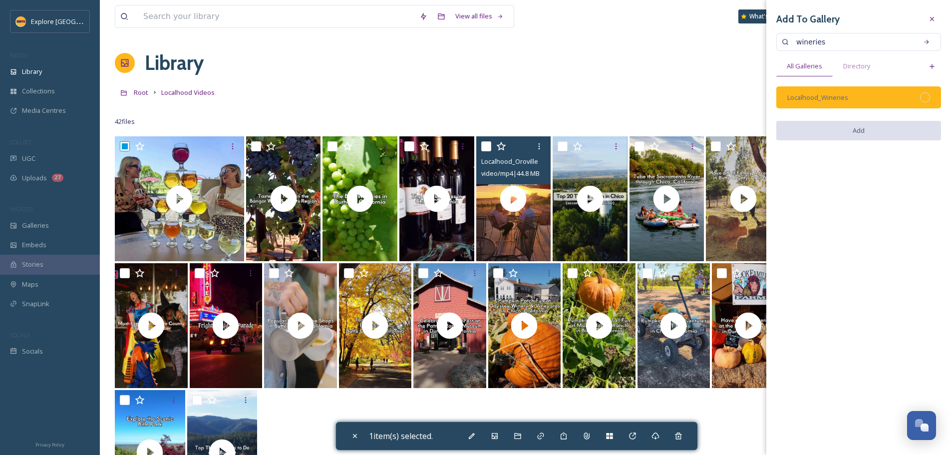
click at [923, 98] on div at bounding box center [925, 97] width 10 height 10
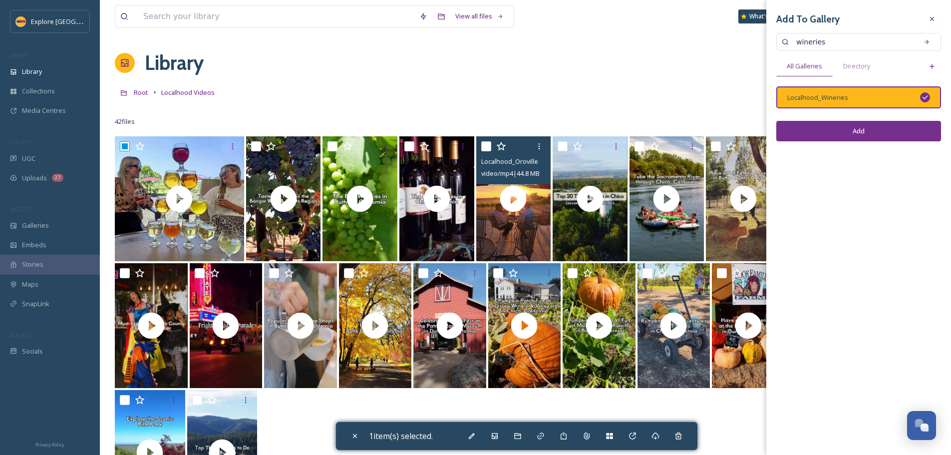
click at [903, 129] on button "Add" at bounding box center [858, 131] width 165 height 20
checkbox input "false"
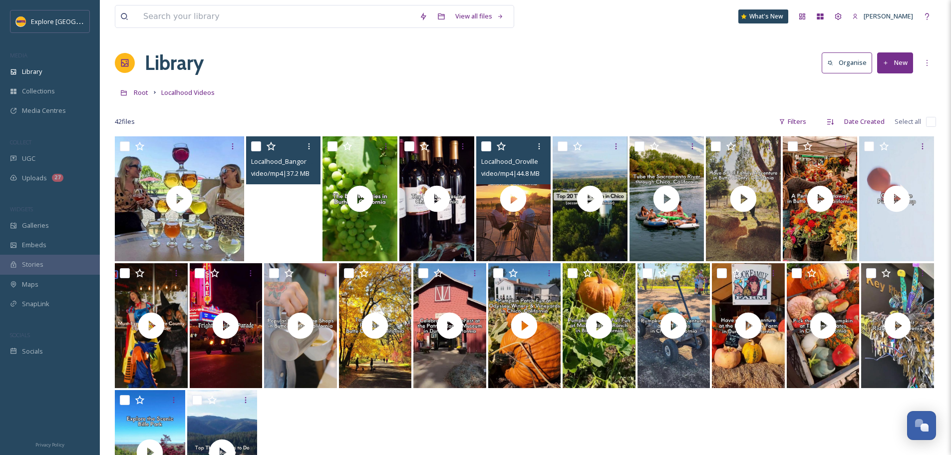
click at [283, 217] on video "Localhood_Bangor Best Wineries.mp4" at bounding box center [283, 198] width 75 height 125
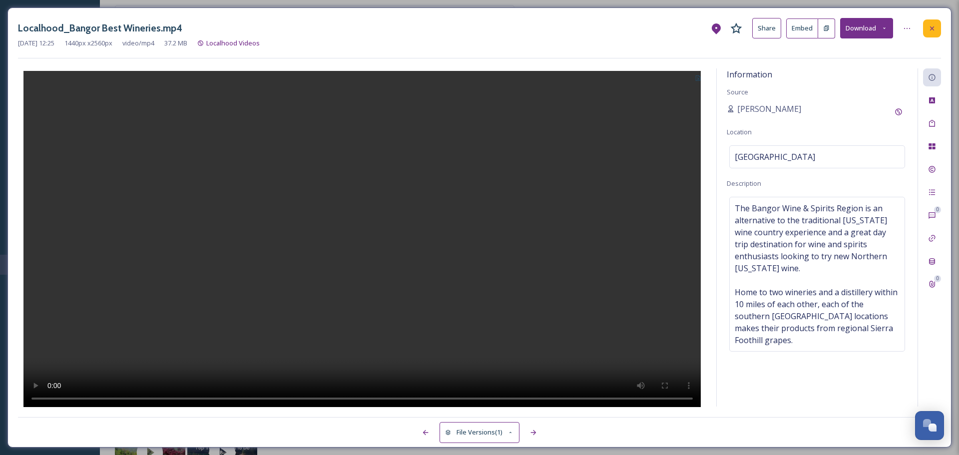
click at [937, 31] on div at bounding box center [932, 28] width 18 height 18
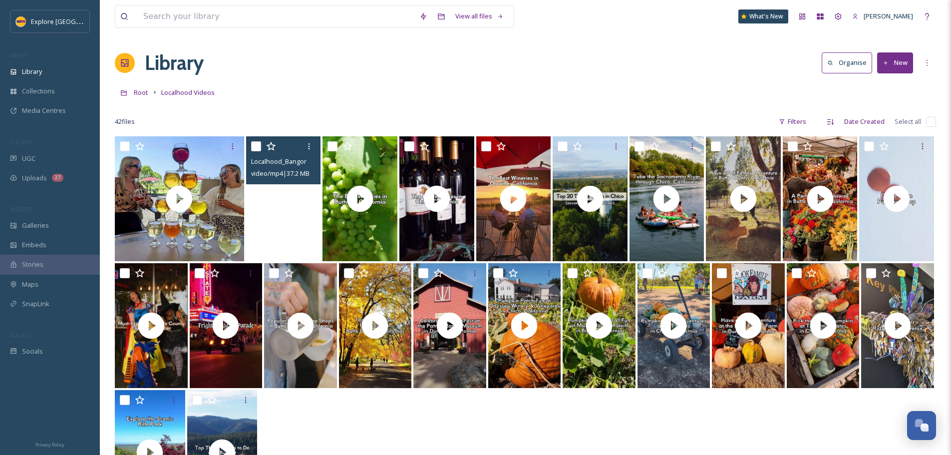
click at [294, 210] on video "Localhood_Bangor Best Wineries.mp4" at bounding box center [283, 198] width 75 height 125
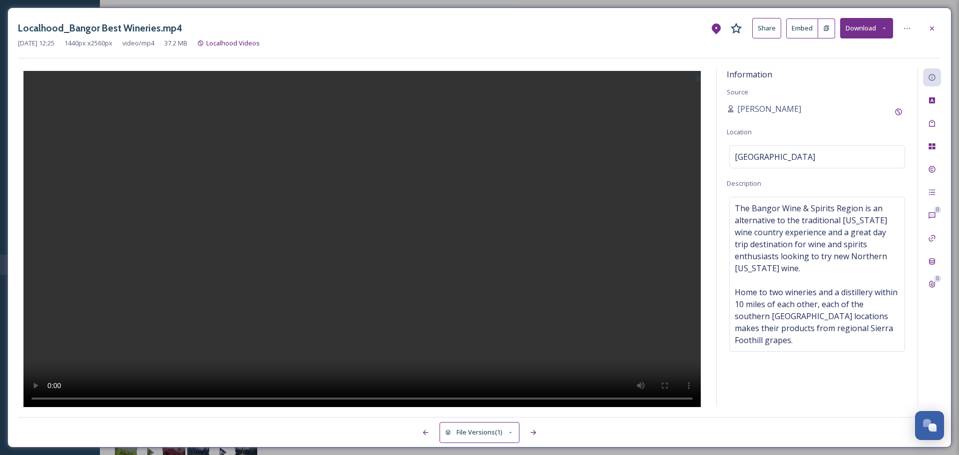
click at [822, 37] on button at bounding box center [826, 28] width 17 height 20
click at [703, 75] on button at bounding box center [697, 77] width 16 height 18
click at [671, 120] on span "Use Current Frame" at bounding box center [662, 120] width 56 height 9
click at [940, 28] on div at bounding box center [932, 28] width 18 height 18
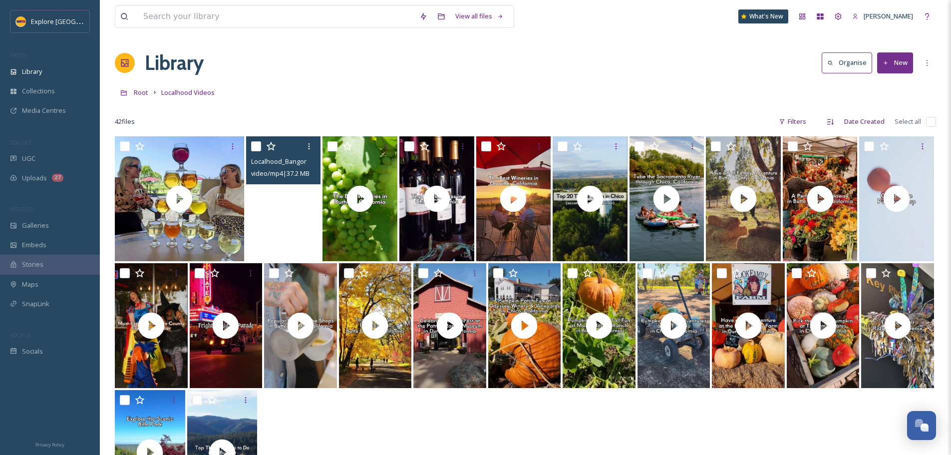
click at [287, 237] on video "Localhood_Bangor Best Wineries.mp4" at bounding box center [283, 198] width 75 height 125
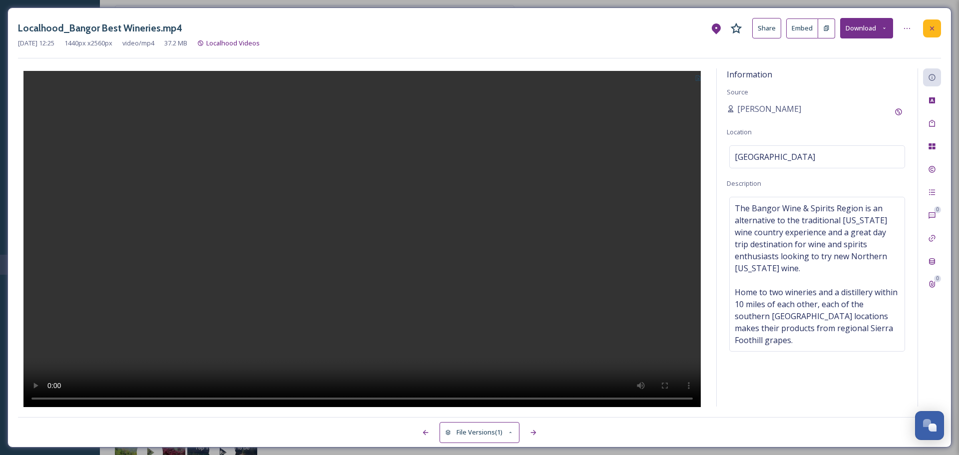
click at [938, 30] on div at bounding box center [932, 28] width 18 height 18
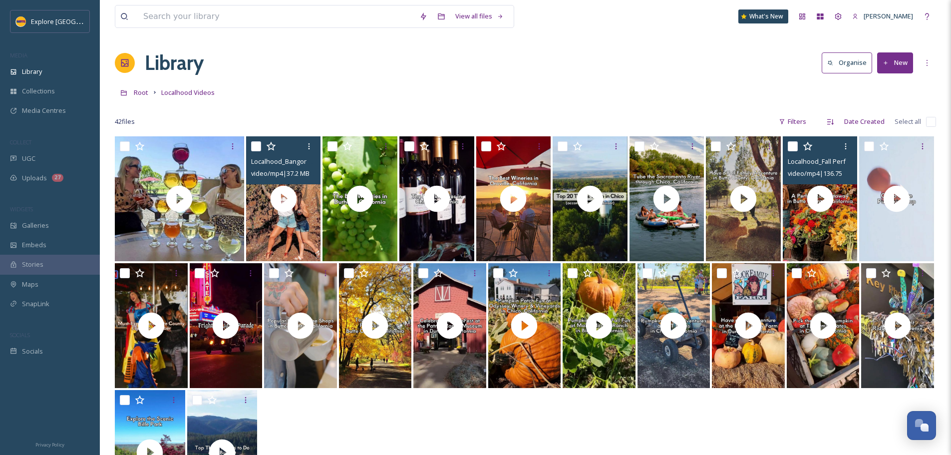
click at [792, 146] on input "checkbox" at bounding box center [793, 146] width 10 height 10
checkbox input "true"
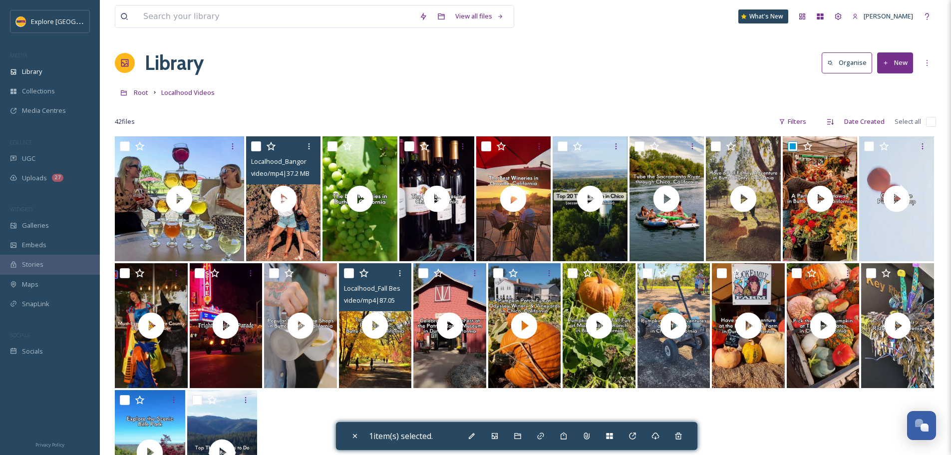
click at [347, 276] on input "checkbox" at bounding box center [349, 273] width 10 height 10
checkbox input "true"
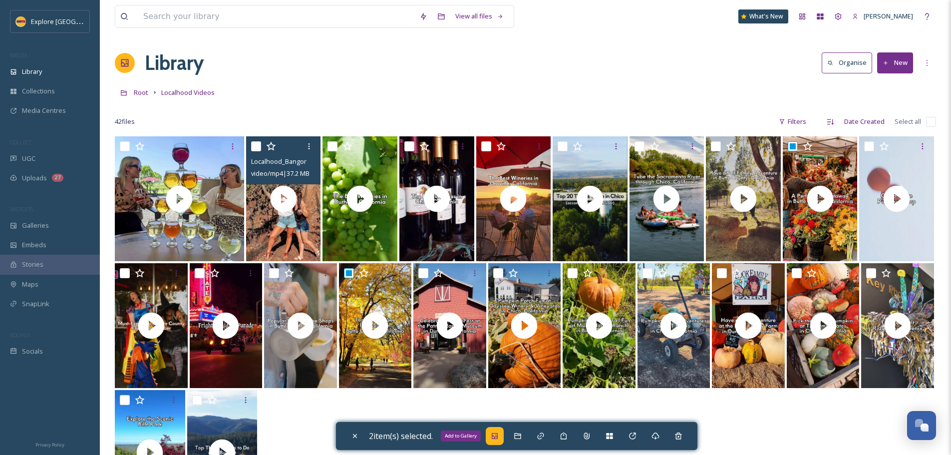
click at [501, 441] on div "Add to Gallery" at bounding box center [495, 436] width 18 height 18
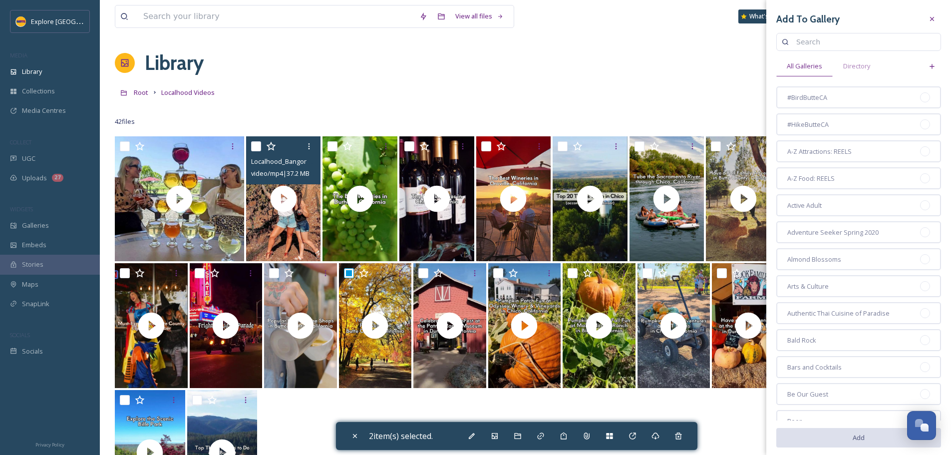
click at [819, 41] on input at bounding box center [863, 42] width 144 height 20
type input "november"
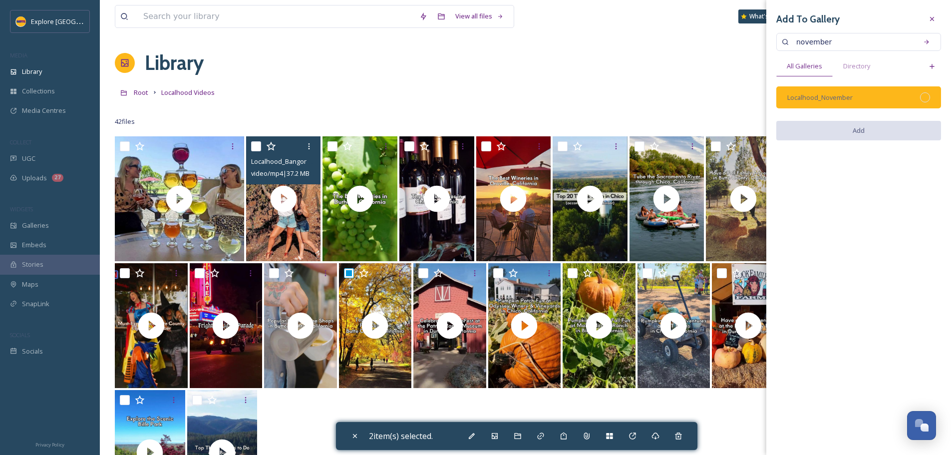
click at [926, 97] on div at bounding box center [925, 97] width 10 height 10
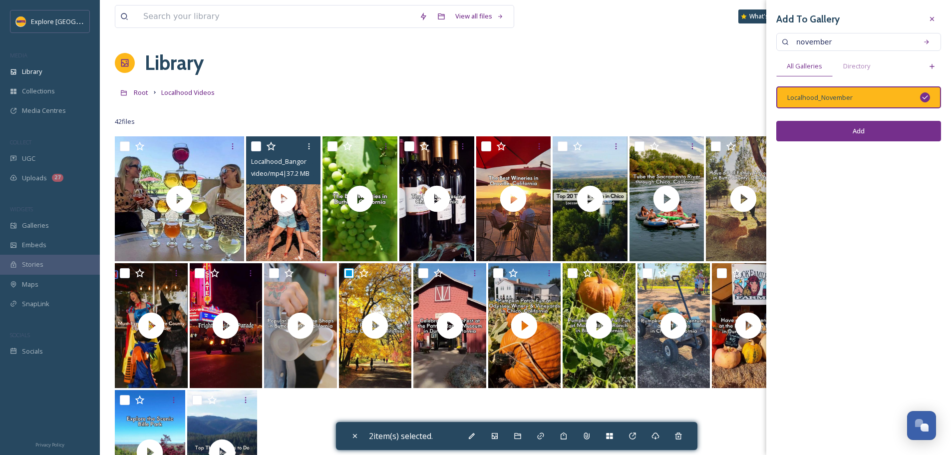
click at [883, 133] on button "Add" at bounding box center [858, 131] width 165 height 20
checkbox input "false"
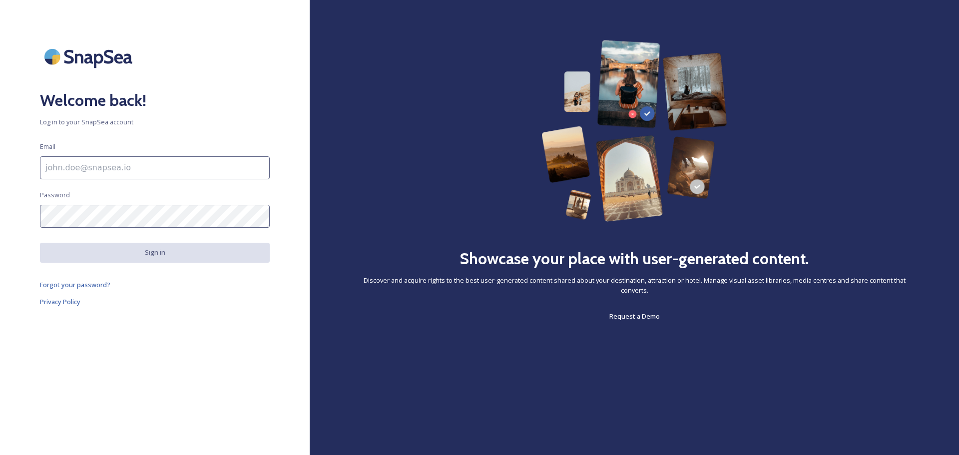
click at [138, 166] on div "Welcome back! Log in to your SnapSea account Email Password Sign in Forgot your…" at bounding box center [155, 227] width 310 height 375
click at [130, 157] on input at bounding box center [155, 167] width 230 height 23
type input "[PERSON_NAME][EMAIL_ADDRESS][DOMAIN_NAME]"
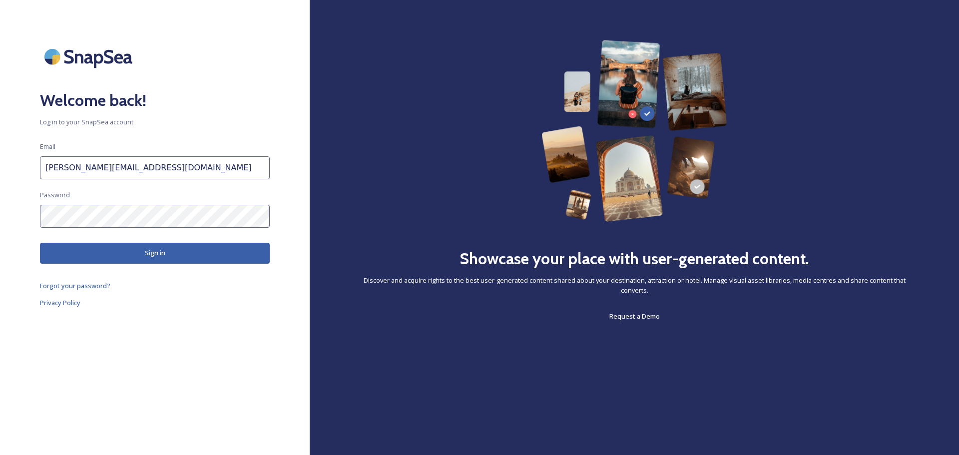
click at [129, 244] on button "Sign in" at bounding box center [155, 253] width 230 height 20
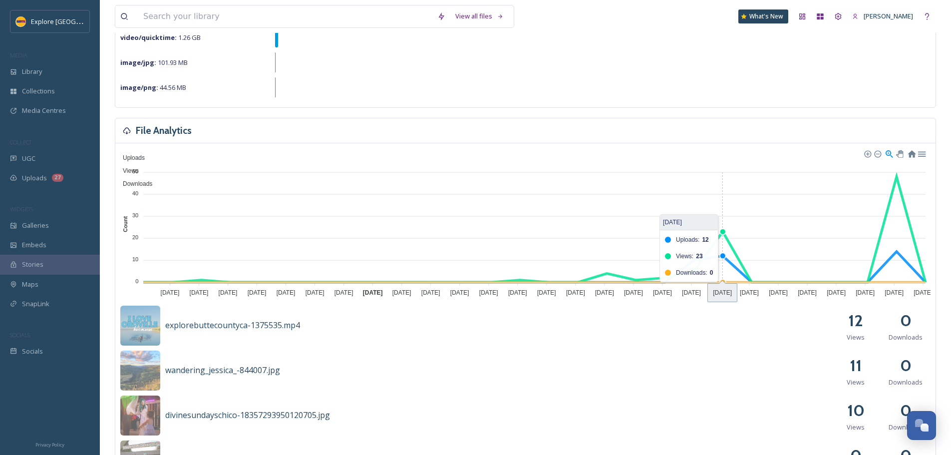
scroll to position [200, 0]
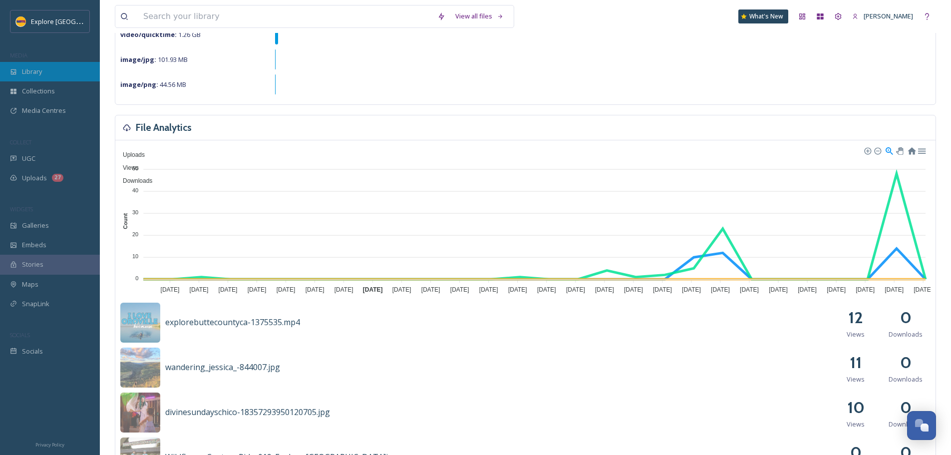
click at [49, 71] on div "Library" at bounding box center [50, 71] width 100 height 19
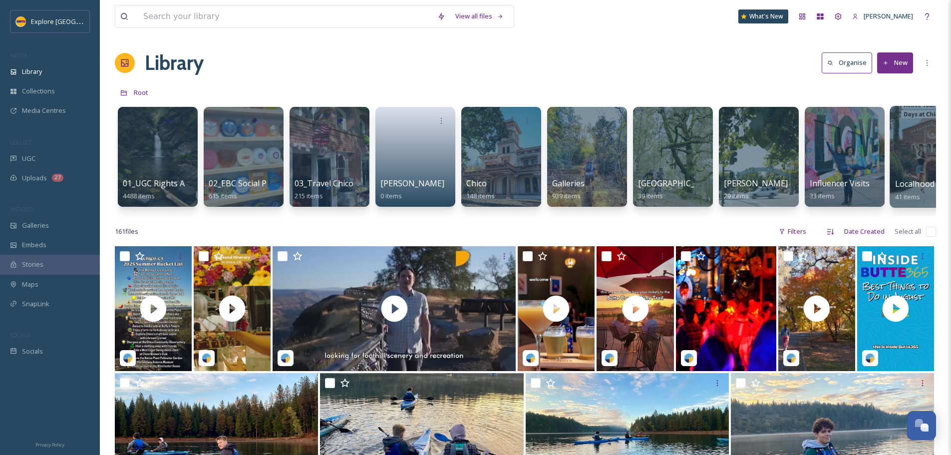
click at [907, 184] on span "Localhood Videos" at bounding box center [928, 183] width 67 height 11
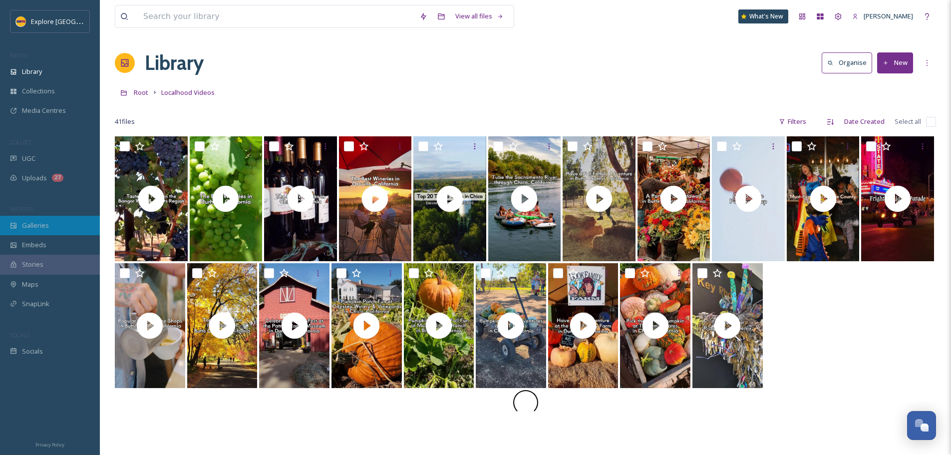
click at [43, 221] on span "Galleries" at bounding box center [35, 225] width 27 height 9
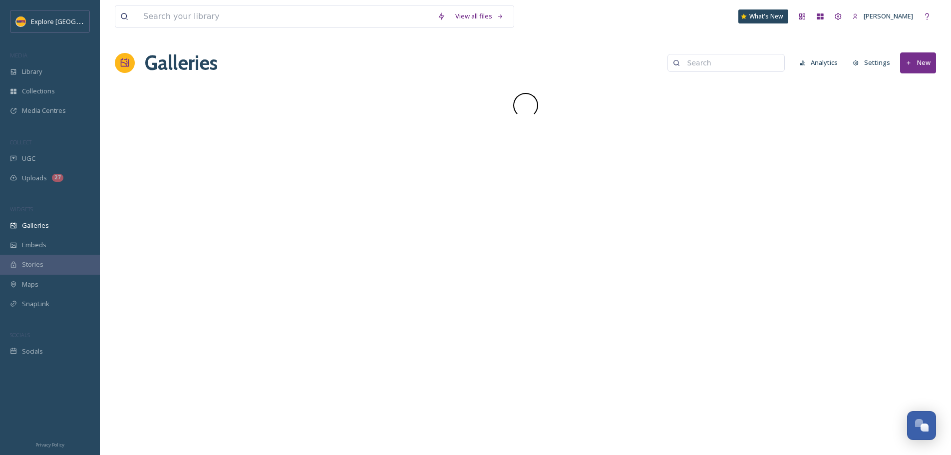
click at [714, 63] on input at bounding box center [730, 63] width 97 height 20
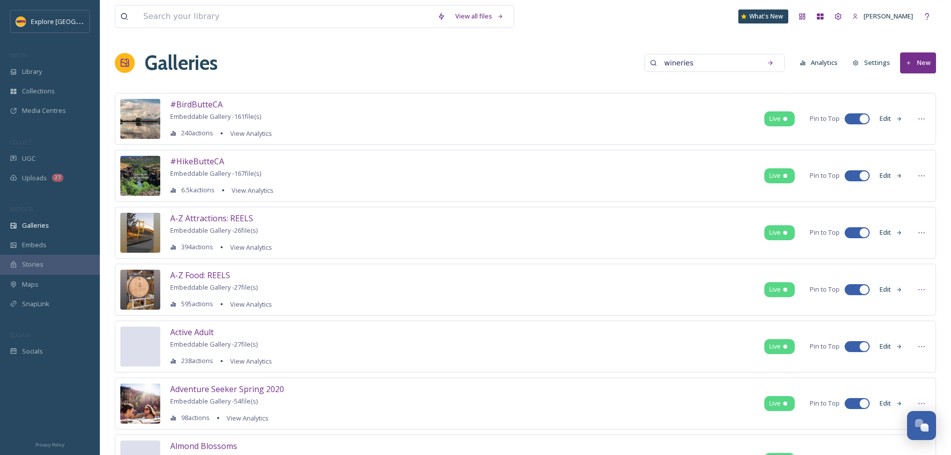
type input "wineries"
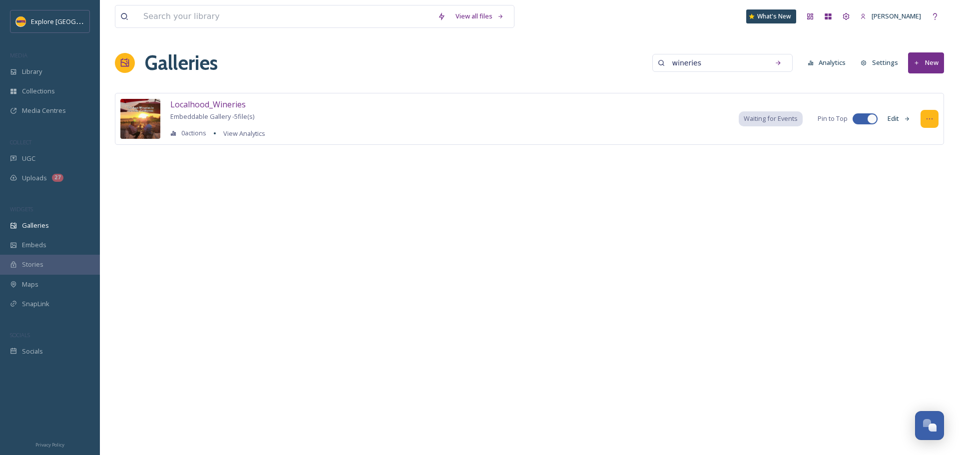
click at [931, 114] on div at bounding box center [929, 119] width 18 height 18
click at [923, 178] on span "Embed Gallery" at bounding box center [909, 179] width 43 height 9
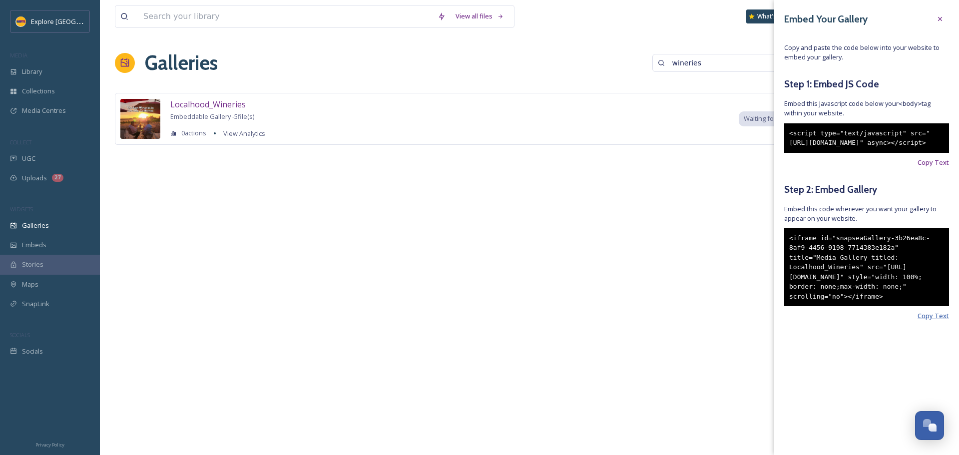
click at [935, 321] on span "Copy Text" at bounding box center [932, 315] width 31 height 9
drag, startPoint x: 614, startPoint y: 237, endPoint x: 739, endPoint y: 183, distance: 136.2
click at [612, 239] on div "View all files What's New [PERSON_NAME] Galleries wineries Analytics Settings N…" at bounding box center [529, 227] width 859 height 455
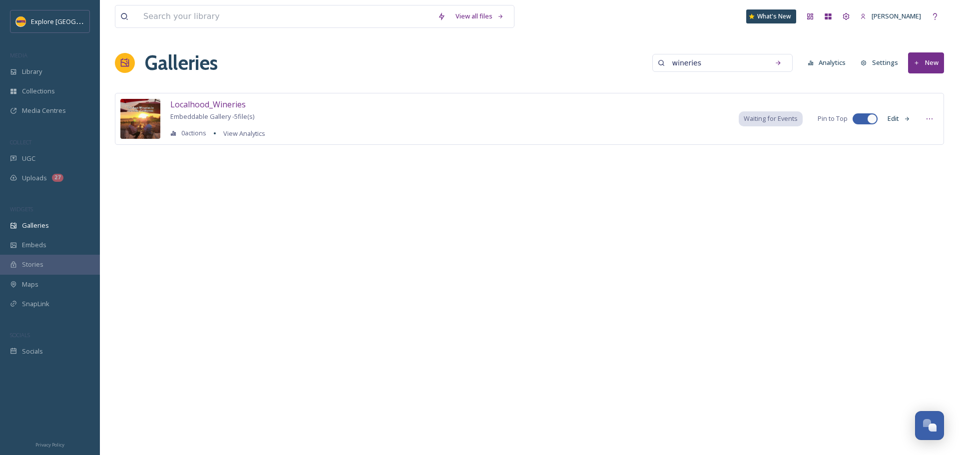
click at [896, 118] on button "Edit" at bounding box center [898, 118] width 33 height 19
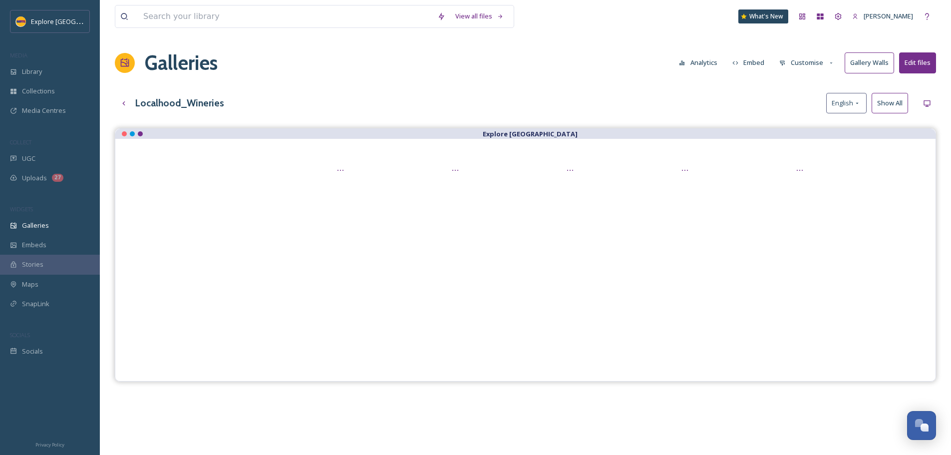
click at [795, 62] on button "Customise" at bounding box center [806, 62] width 65 height 19
click at [801, 88] on div "Layout" at bounding box center [809, 85] width 69 height 19
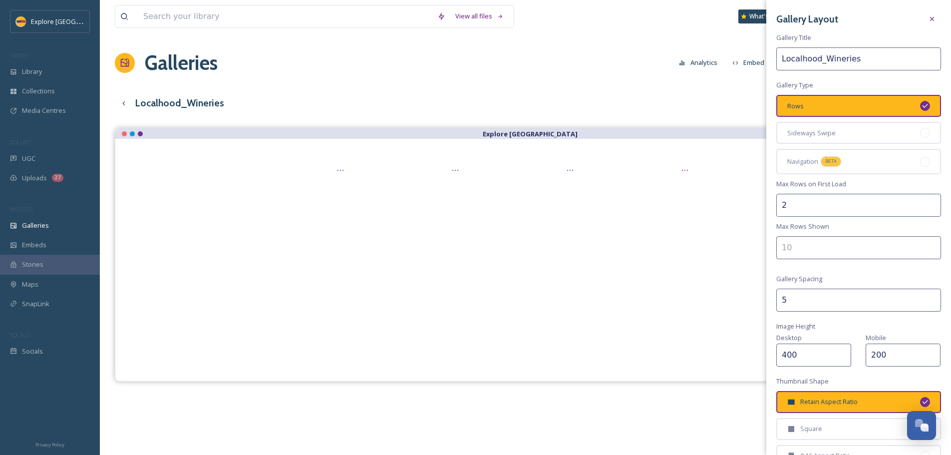
click at [785, 204] on input "2" at bounding box center [858, 205] width 165 height 23
type input "1"
click at [818, 252] on input "number" at bounding box center [858, 247] width 165 height 23
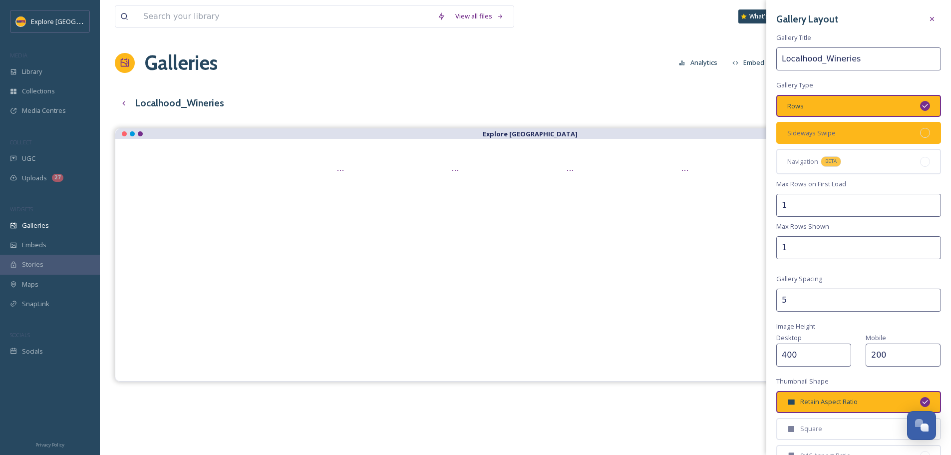
type input "1"
click at [920, 133] on div at bounding box center [925, 133] width 10 height 10
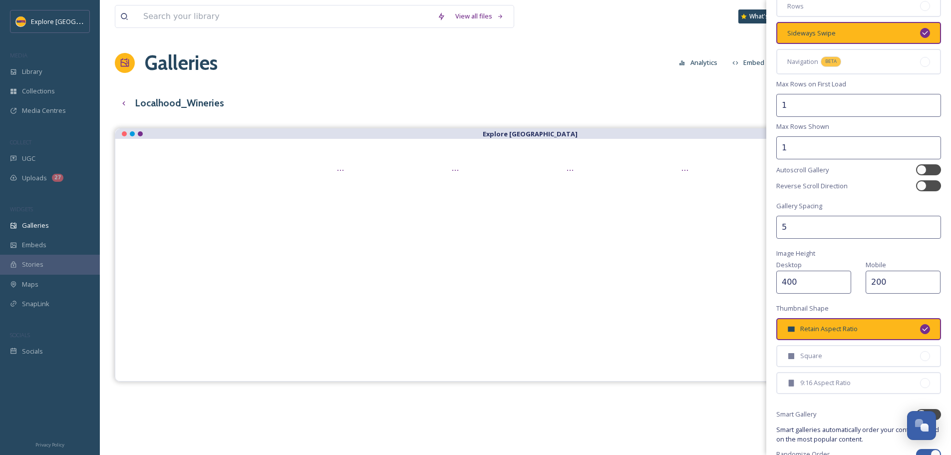
scroll to position [150, 0]
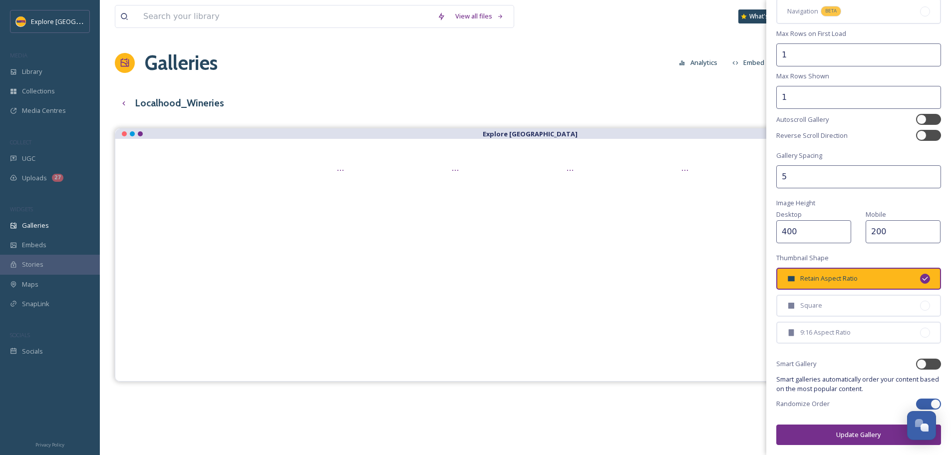
click at [857, 434] on button "Update Gallery" at bounding box center [858, 434] width 165 height 20
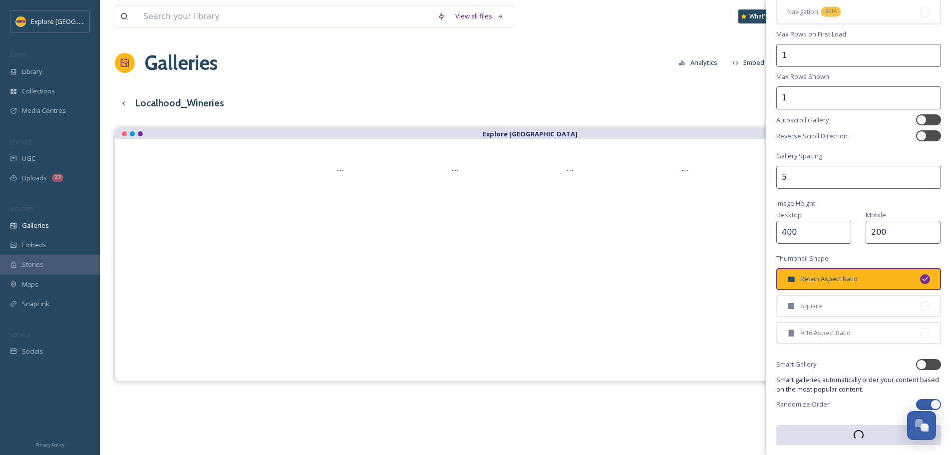
scroll to position [150, 0]
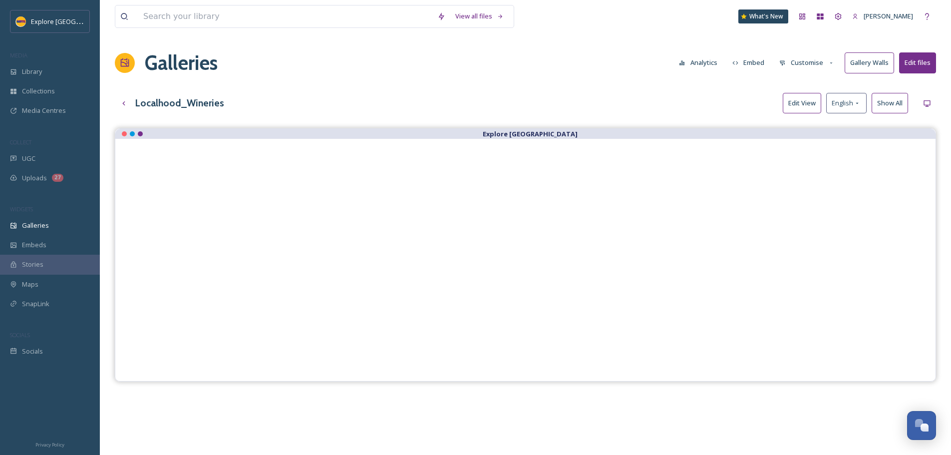
click at [814, 64] on button "Customise" at bounding box center [806, 62] width 65 height 19
click at [807, 80] on div "Layout" at bounding box center [809, 85] width 69 height 19
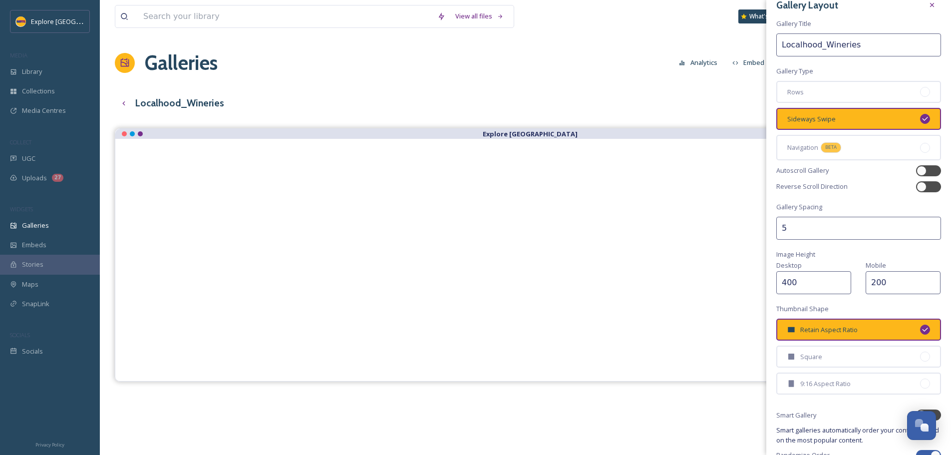
scroll to position [0, 0]
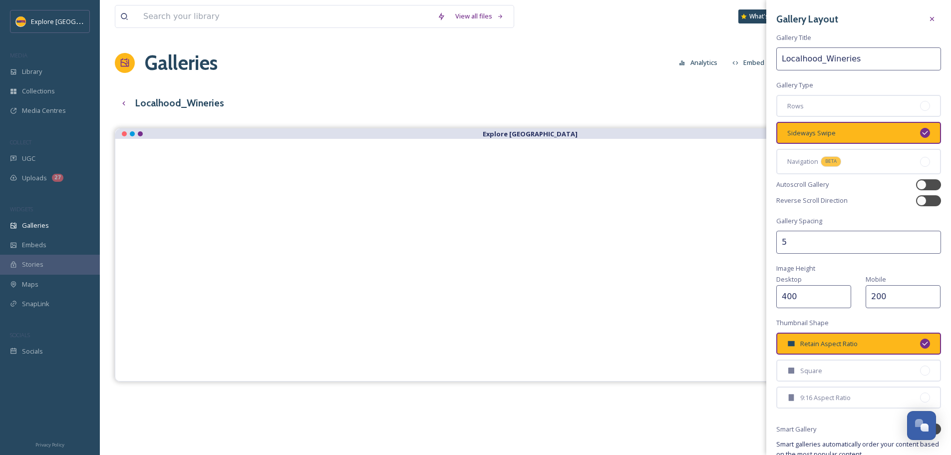
click at [658, 88] on div "View all files What's New [PERSON_NAME] Galleries Analytics Embed Customise Gal…" at bounding box center [525, 299] width 851 height 598
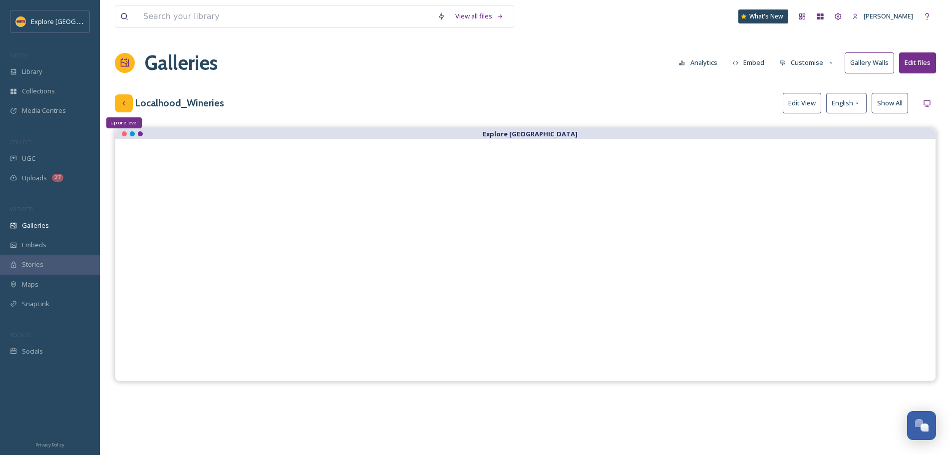
click at [126, 106] on icon at bounding box center [124, 103] width 8 height 8
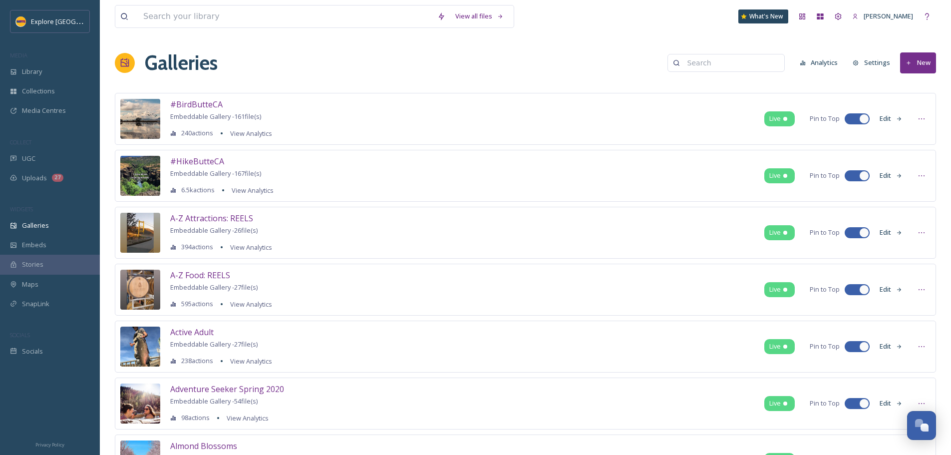
click at [712, 61] on input at bounding box center [730, 63] width 97 height 20
type input "localhood"
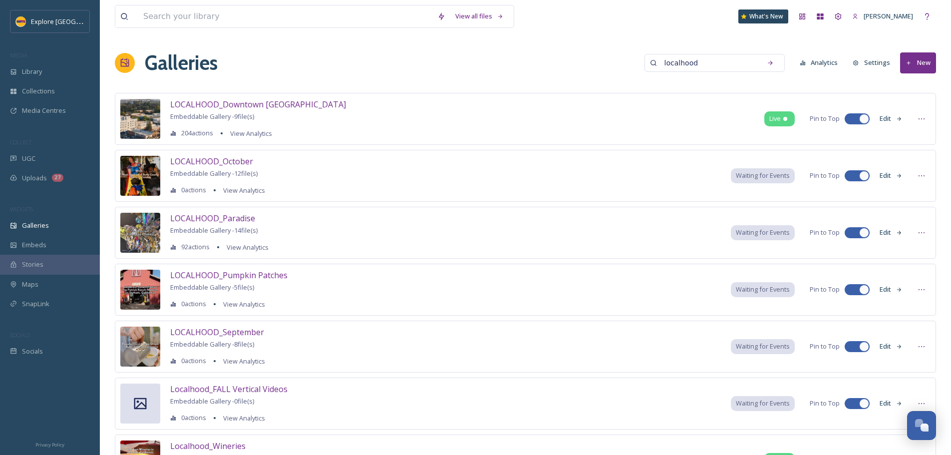
click at [889, 120] on button "Edit" at bounding box center [891, 118] width 33 height 19
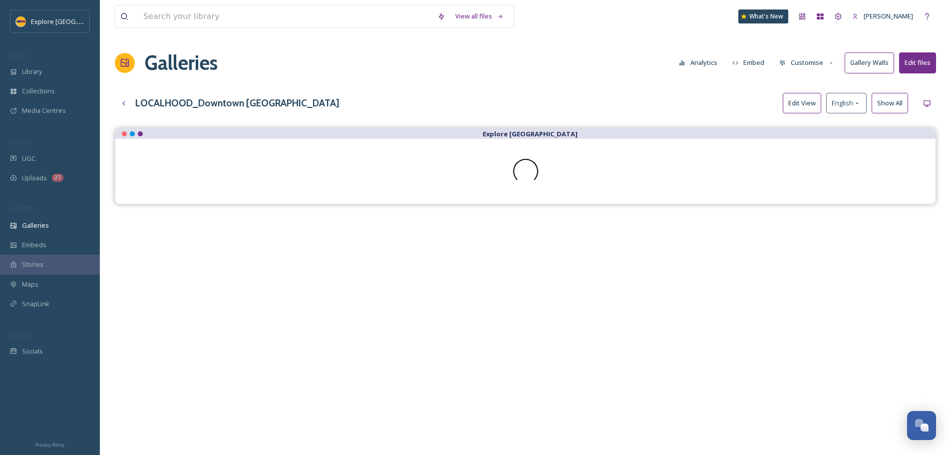
click at [811, 59] on button "Customise" at bounding box center [806, 62] width 65 height 19
click at [812, 162] on div "Template" at bounding box center [809, 163] width 69 height 19
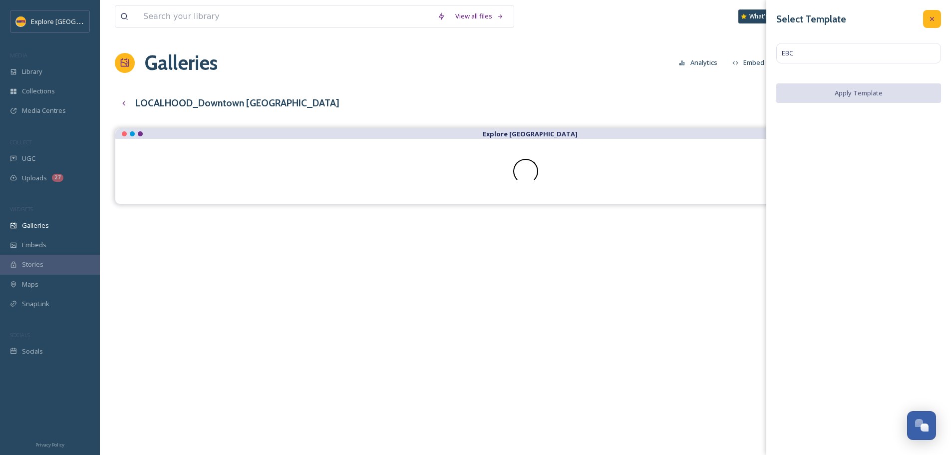
click at [929, 23] on div at bounding box center [932, 19] width 18 height 18
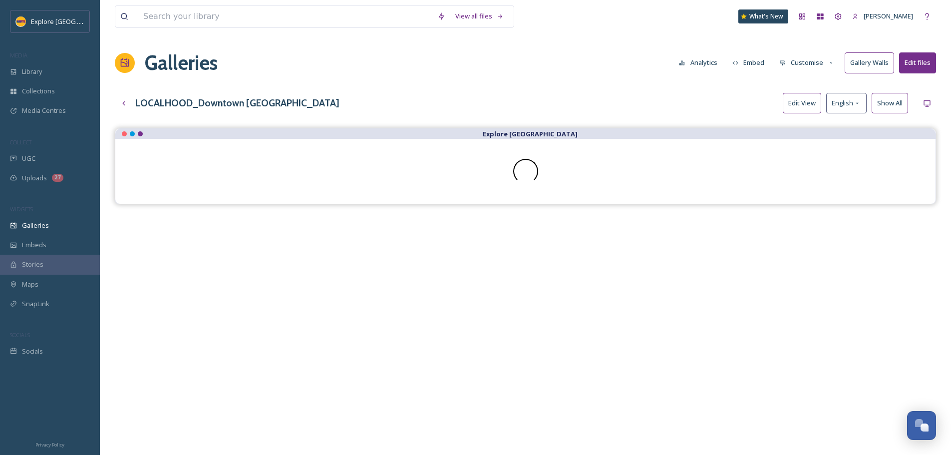
click at [819, 56] on button "Customise" at bounding box center [806, 62] width 65 height 19
click at [798, 156] on div "Template" at bounding box center [809, 163] width 69 height 19
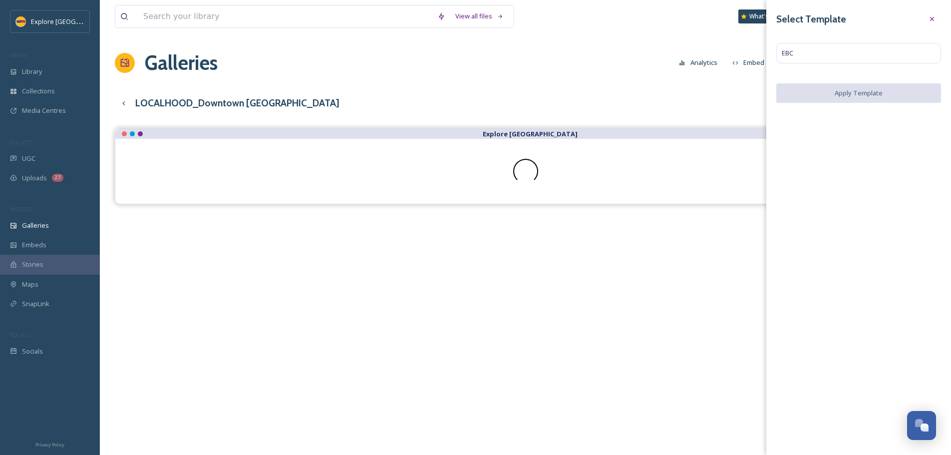
click at [822, 68] on div "Select Template EBC Apply Template" at bounding box center [858, 56] width 185 height 113
click at [935, 20] on icon at bounding box center [932, 19] width 8 height 8
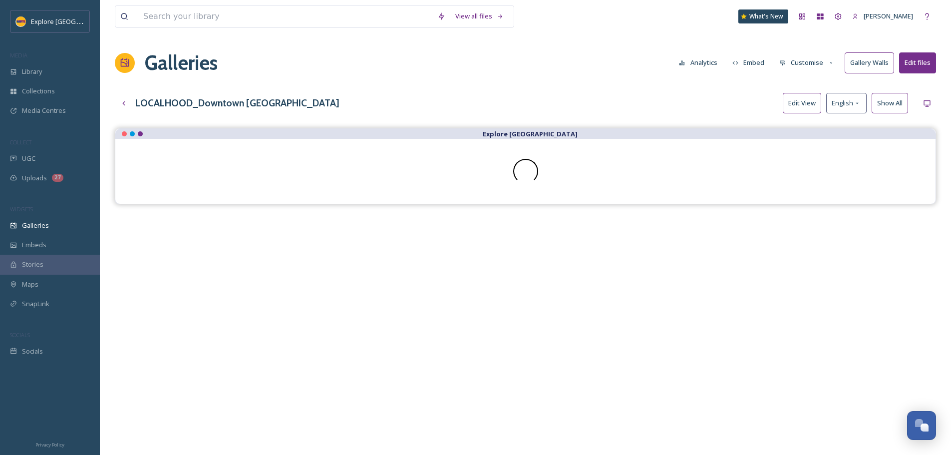
click at [810, 57] on button "Customise" at bounding box center [806, 62] width 65 height 19
click at [793, 160] on span "Template" at bounding box center [794, 163] width 28 height 9
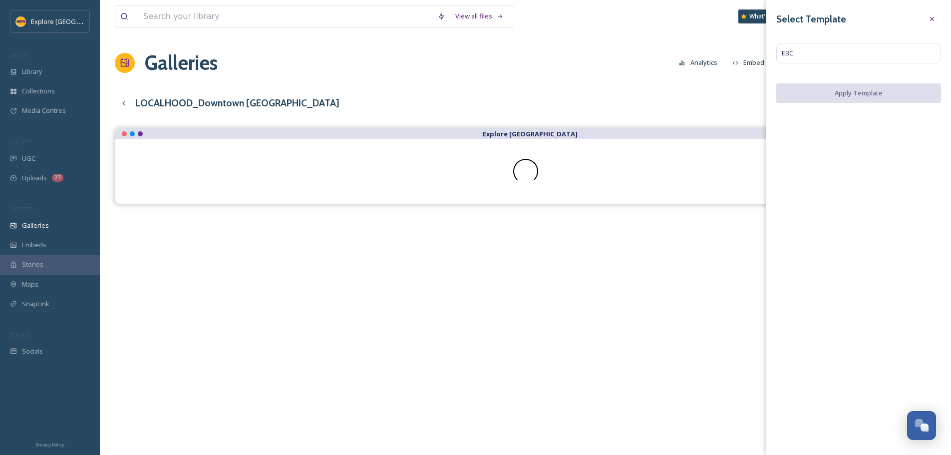
click at [816, 65] on div "Select Template EBC Apply Template" at bounding box center [858, 56] width 185 height 113
click at [852, 61] on div "EBC" at bounding box center [859, 53] width 168 height 21
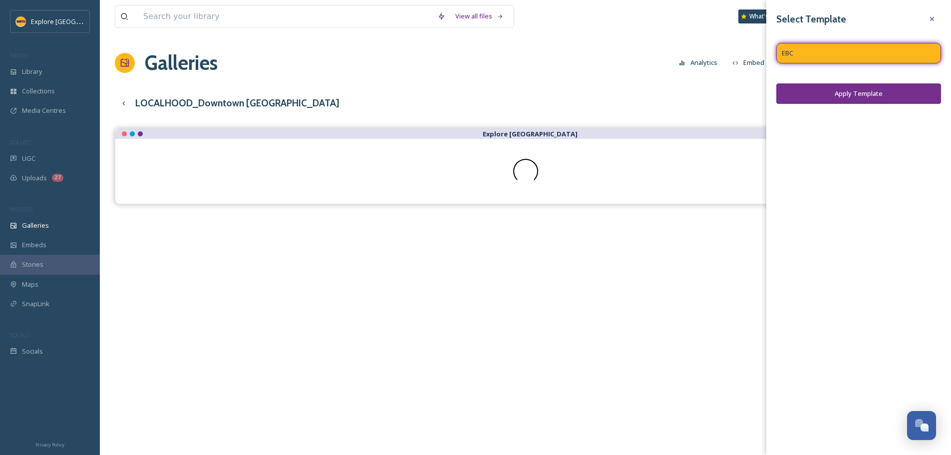
click at [864, 158] on div "Select Template EBC Apply Template" at bounding box center [858, 227] width 185 height 455
click at [931, 13] on div at bounding box center [932, 19] width 18 height 18
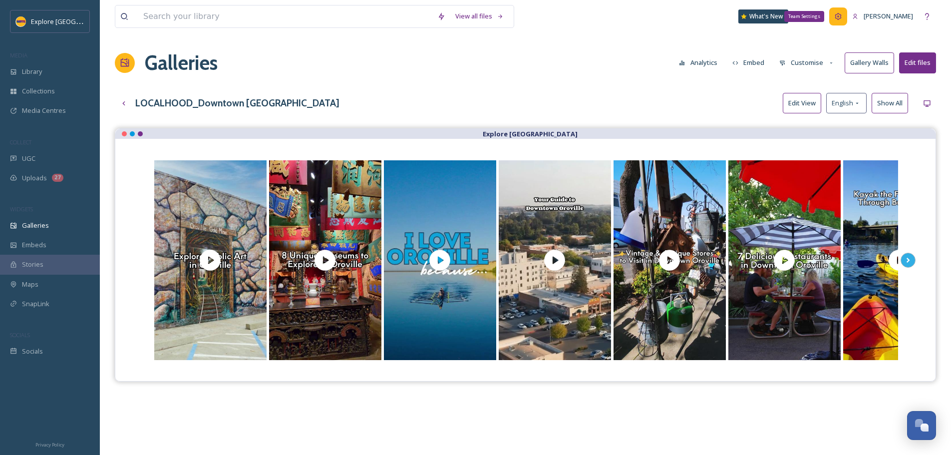
click at [842, 16] on icon at bounding box center [838, 16] width 8 height 8
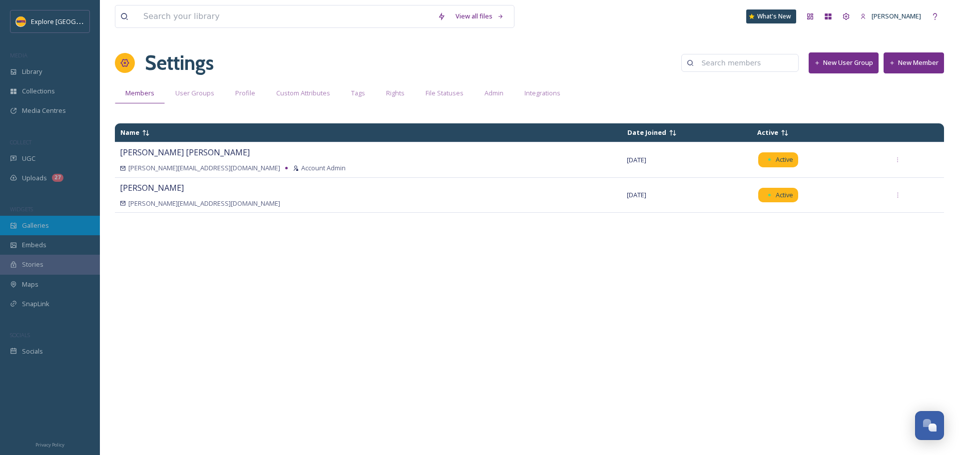
click at [55, 222] on div "Galleries" at bounding box center [50, 225] width 100 height 19
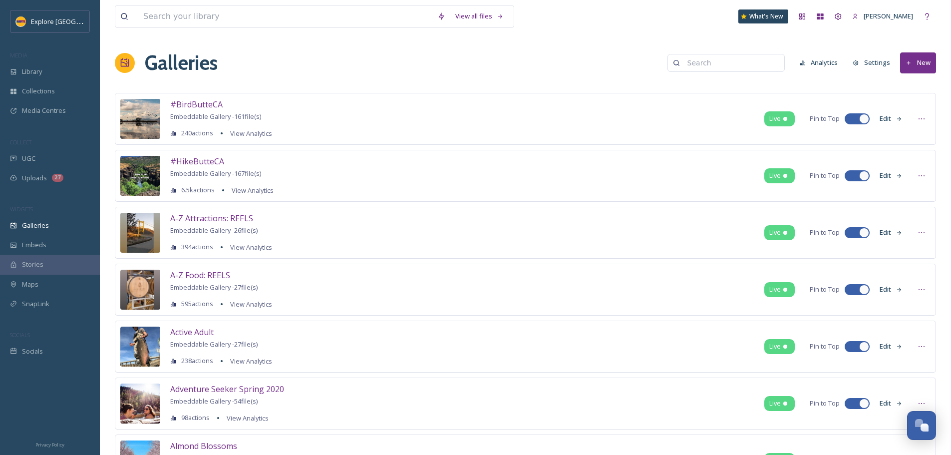
click at [870, 61] on button "Settings" at bounding box center [871, 62] width 47 height 19
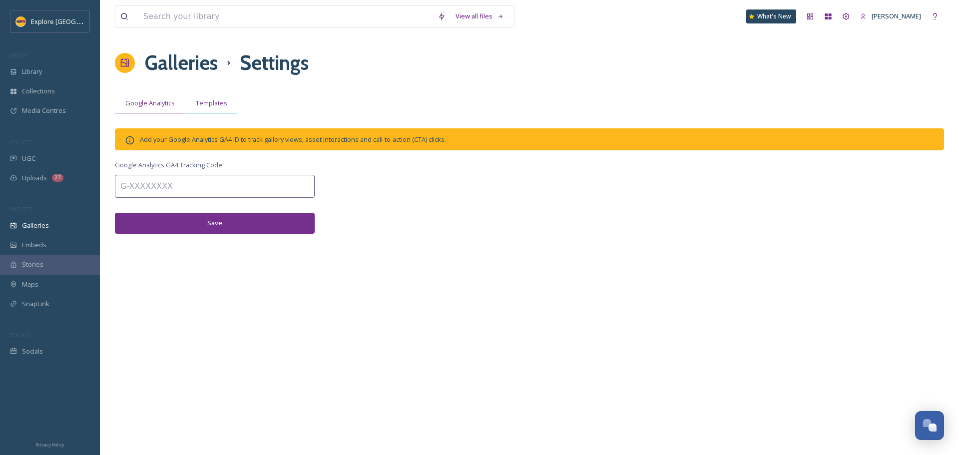
click at [206, 101] on span "Templates" at bounding box center [211, 102] width 31 height 9
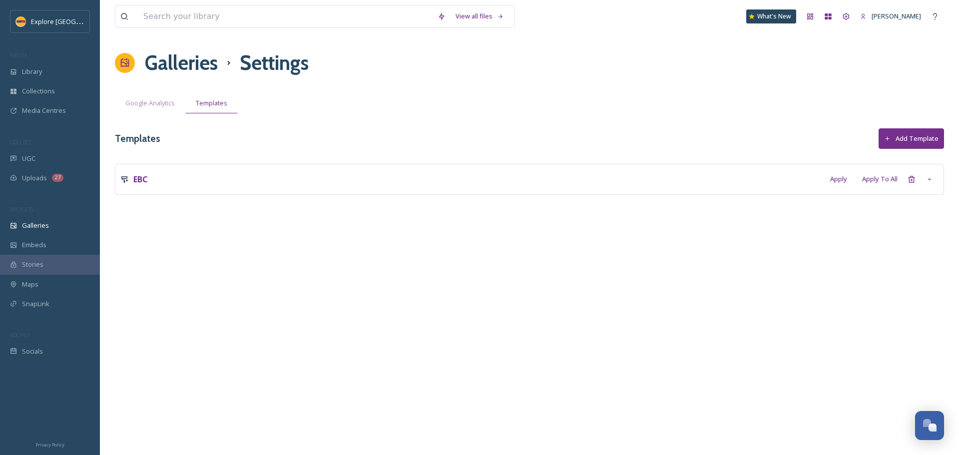
click at [899, 140] on button "Add Template" at bounding box center [910, 138] width 65 height 20
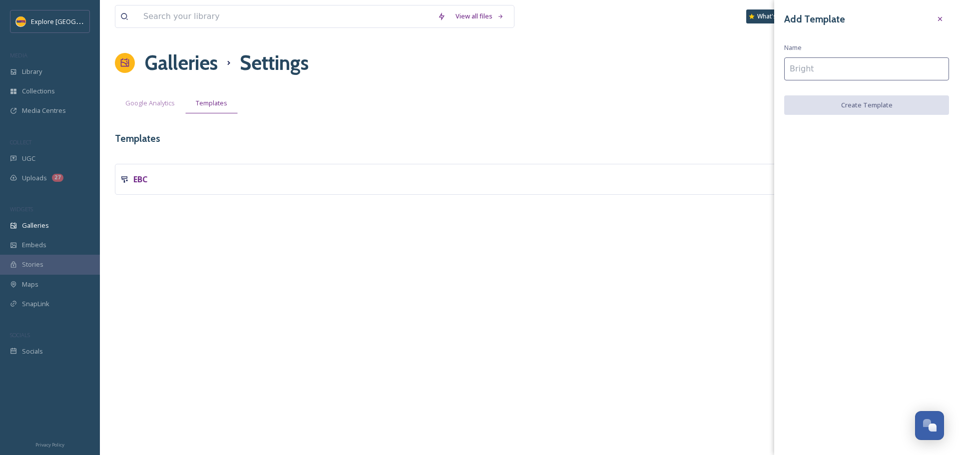
click at [839, 74] on input at bounding box center [866, 68] width 165 height 23
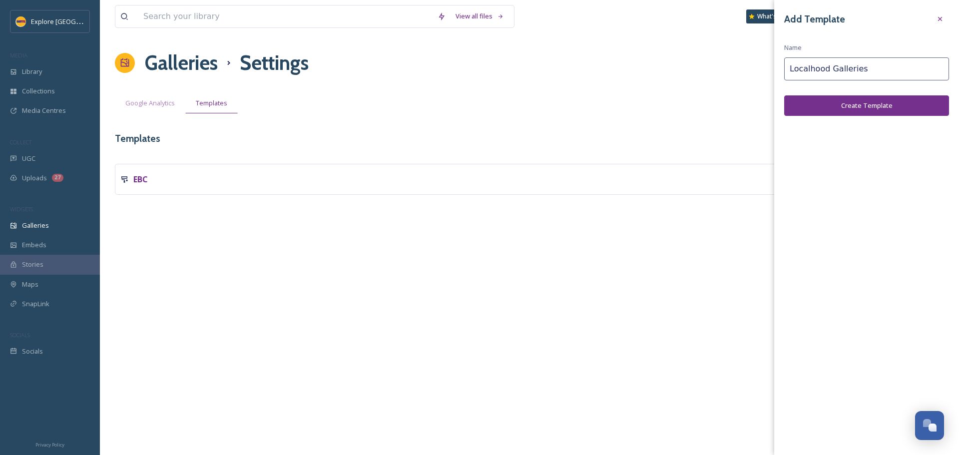
type input "Localhood Galleries"
click at [867, 106] on button "Create Template" at bounding box center [866, 105] width 165 height 20
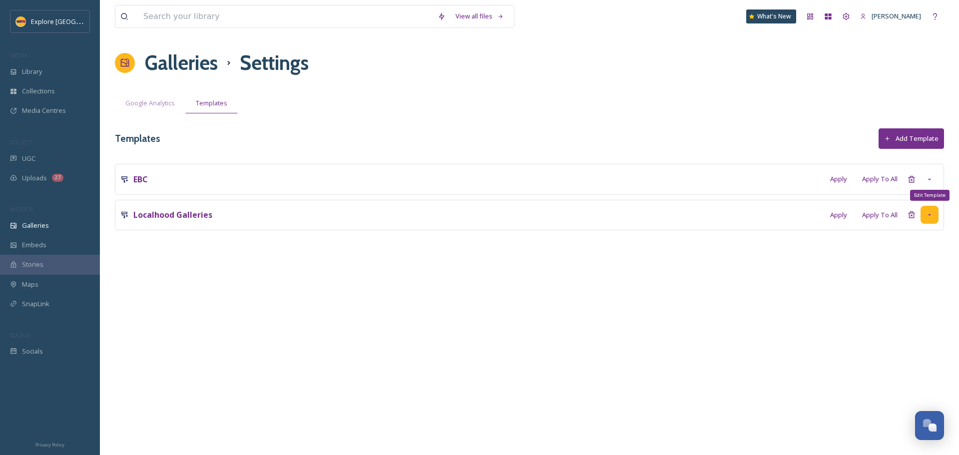
click at [933, 218] on div "Edit Template" at bounding box center [929, 215] width 18 height 18
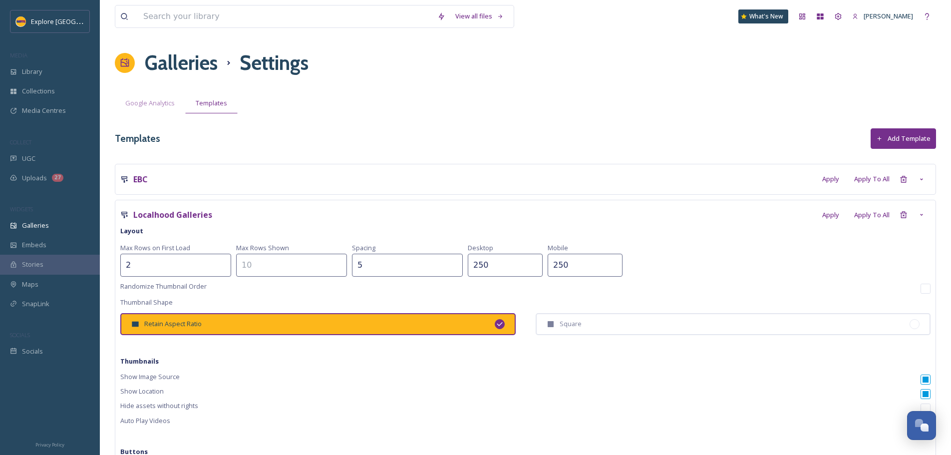
click at [136, 265] on input "2" at bounding box center [175, 265] width 111 height 23
type input "1"
click at [266, 263] on input at bounding box center [291, 265] width 111 height 23
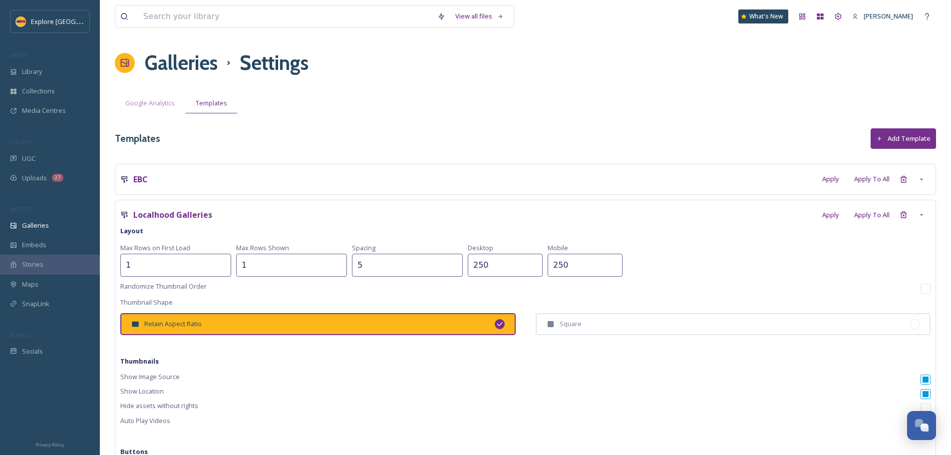
type input "1"
click at [423, 226] on div "Localhood Galleries Apply Apply To All Layout Max Rows on First Load 1 Max Rows…" at bounding box center [525, 426] width 810 height 443
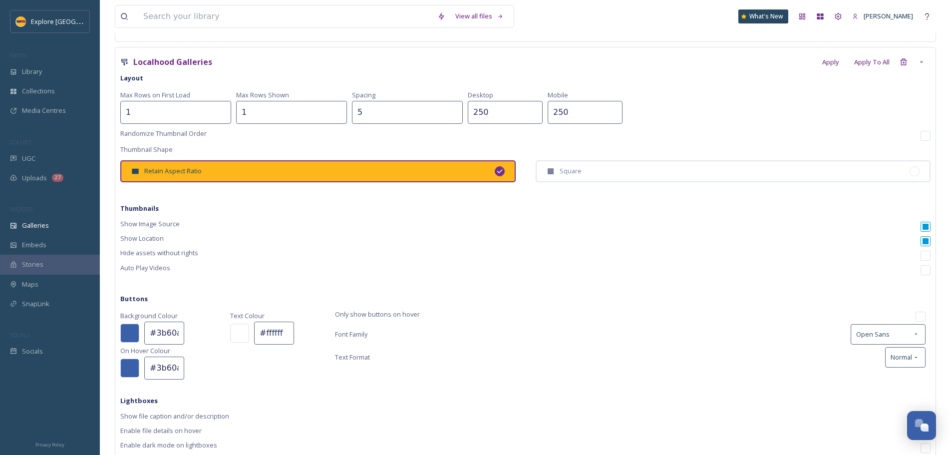
scroll to position [129, 0]
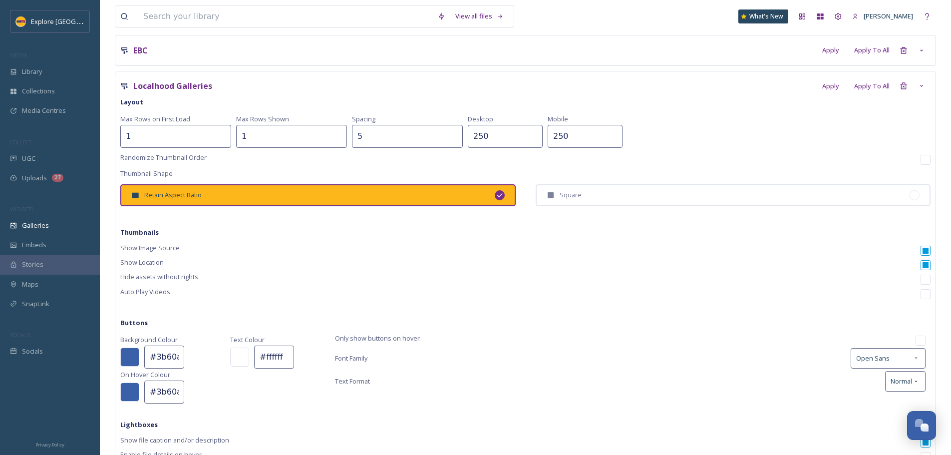
click at [468, 139] on input "250" at bounding box center [505, 136] width 75 height 23
type input "400"
click at [521, 277] on div "Hide assets without rights" at bounding box center [525, 279] width 810 height 14
click at [927, 252] on input "checkbox" at bounding box center [926, 251] width 10 height 10
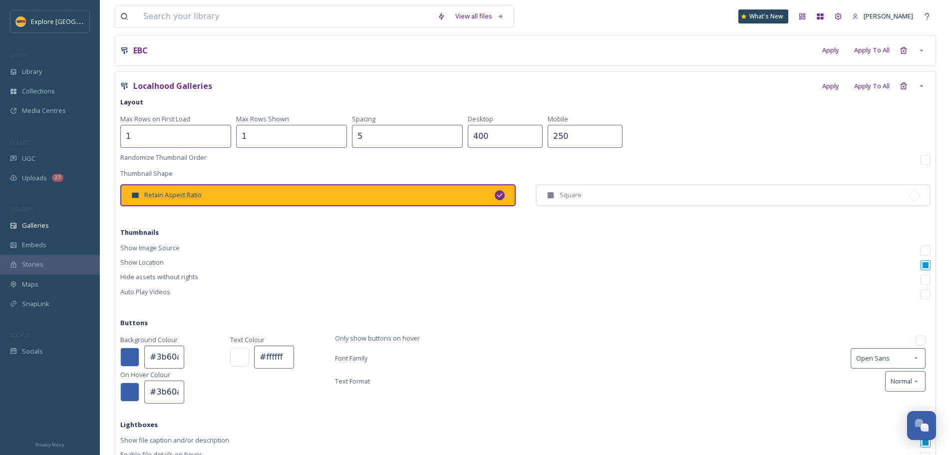
checkbox input "false"
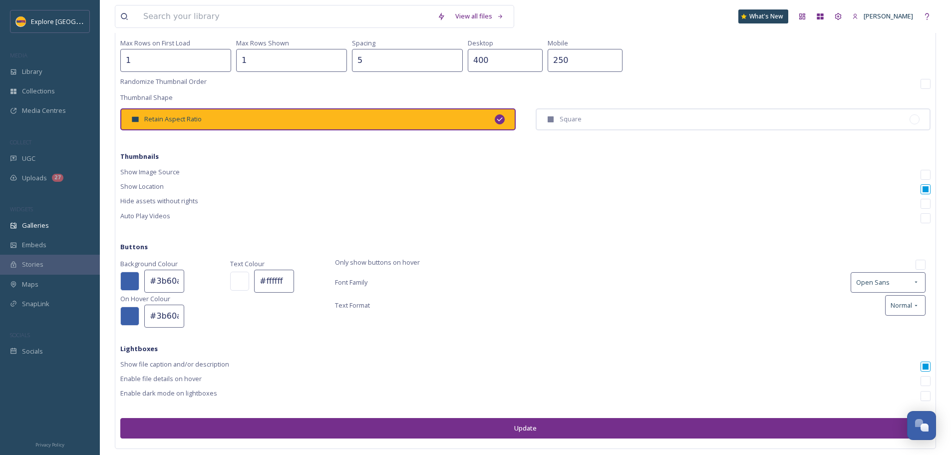
scroll to position [229, 0]
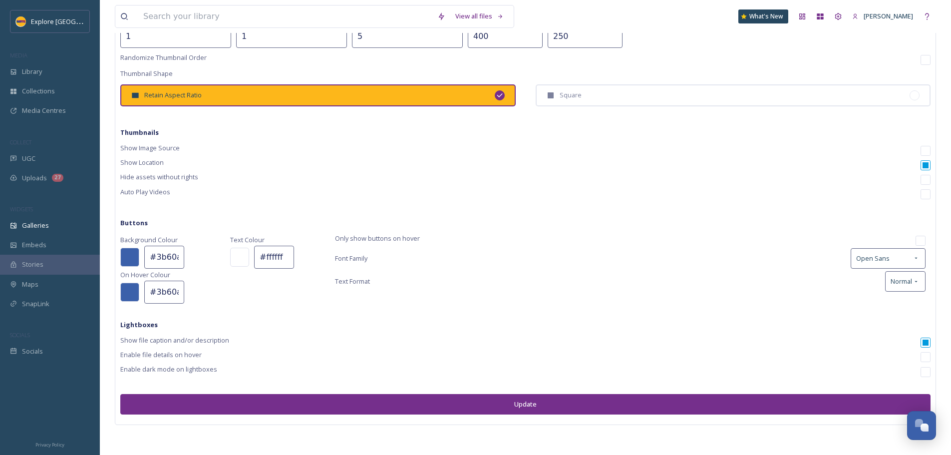
click at [169, 251] on input "#3b60aa" at bounding box center [164, 257] width 40 height 23
paste input "752f8c"
click at [151, 259] on input "752f8c" at bounding box center [164, 257] width 40 height 23
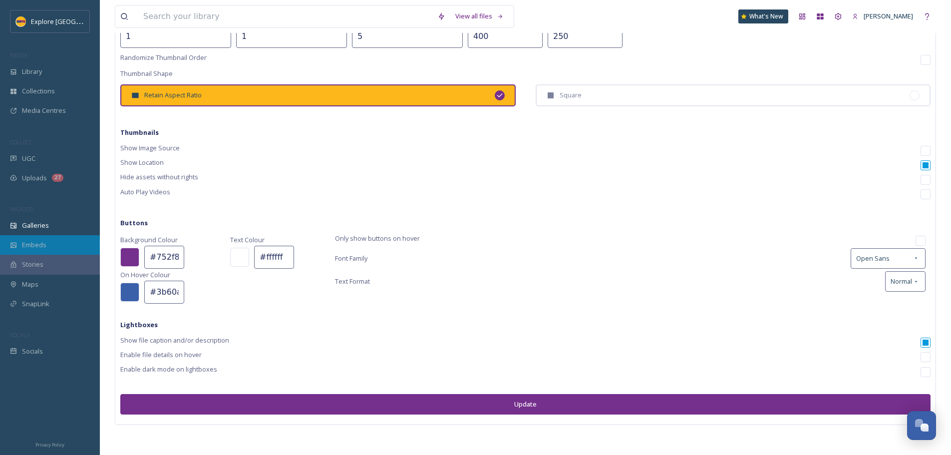
type input "#752f8c"
drag, startPoint x: 155, startPoint y: 293, endPoint x: 193, endPoint y: 293, distance: 38.4
click at [193, 293] on div "#3b60aa" at bounding box center [170, 292] width 100 height 23
paste input "fdb71"
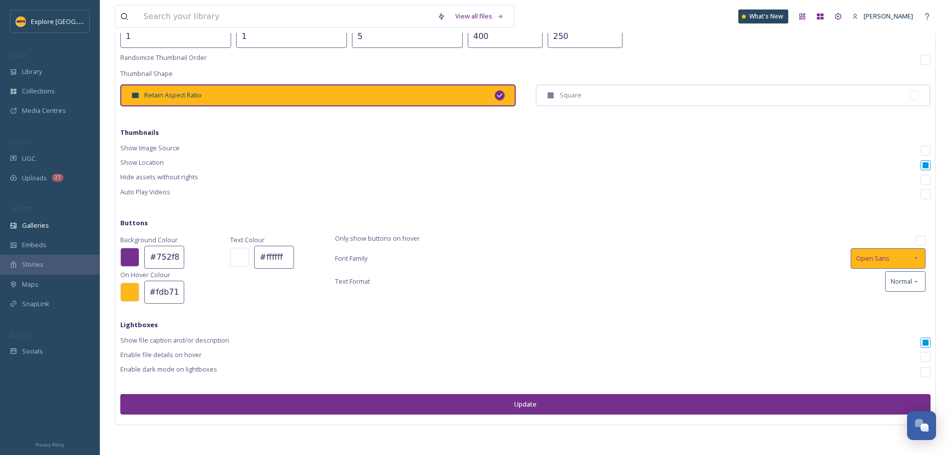
type input "#fdb71a"
click at [877, 256] on span "Open Sans" at bounding box center [872, 258] width 33 height 9
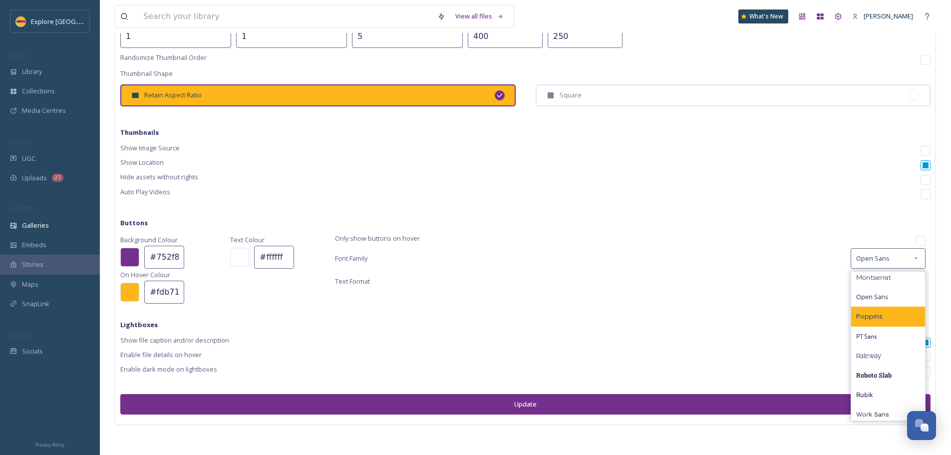
scroll to position [223, 0]
click at [727, 286] on div "Text Format Normal" at bounding box center [630, 281] width 591 height 20
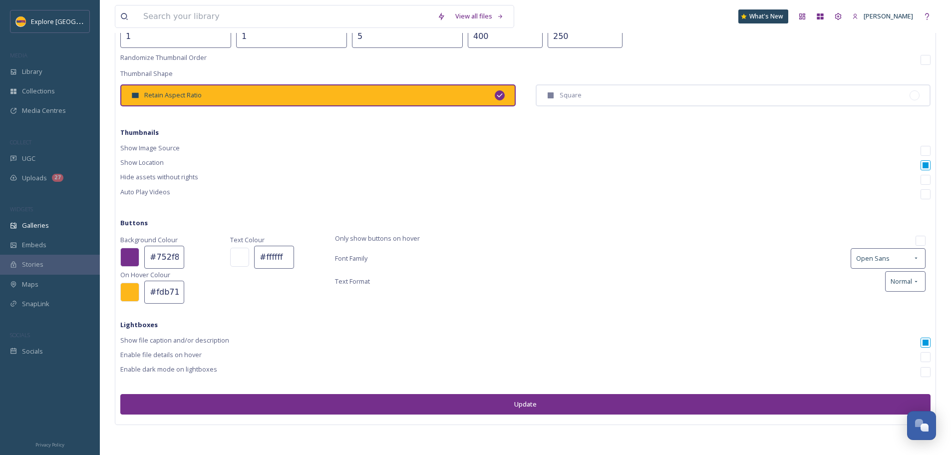
click at [534, 399] on button "Update" at bounding box center [525, 404] width 810 height 20
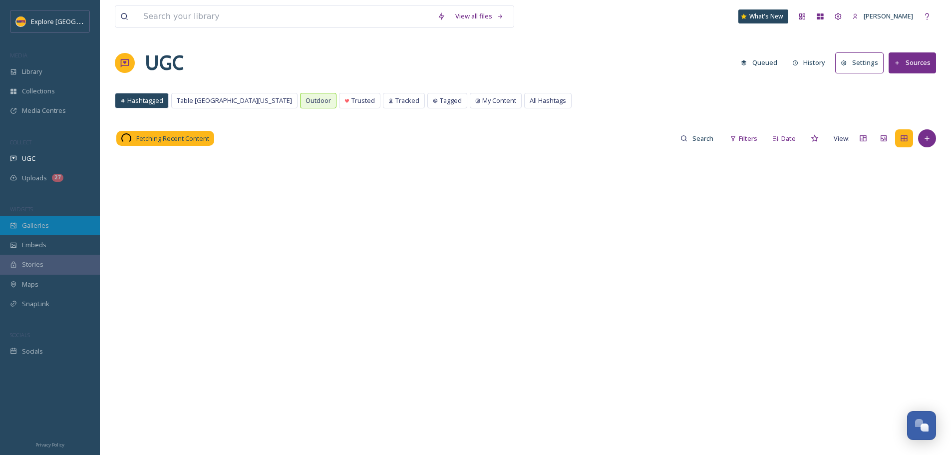
click at [31, 226] on span "Galleries" at bounding box center [35, 225] width 27 height 9
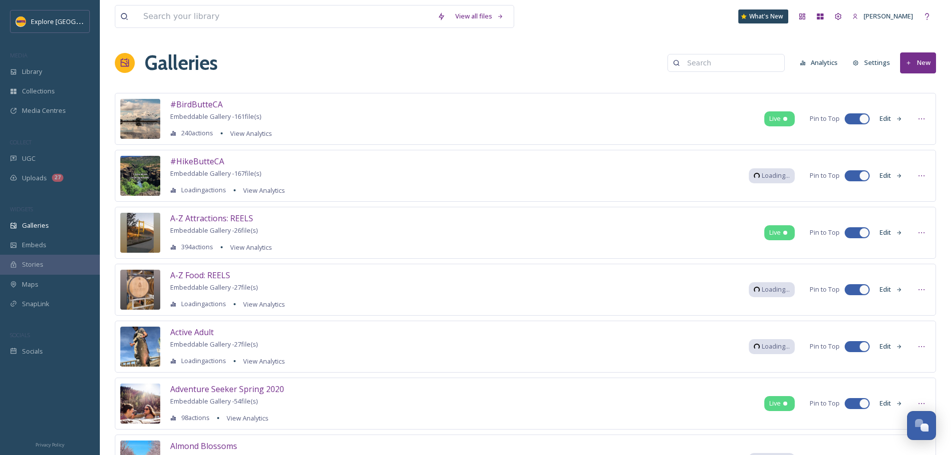
click at [722, 70] on input at bounding box center [730, 63] width 97 height 20
type input "localhood"
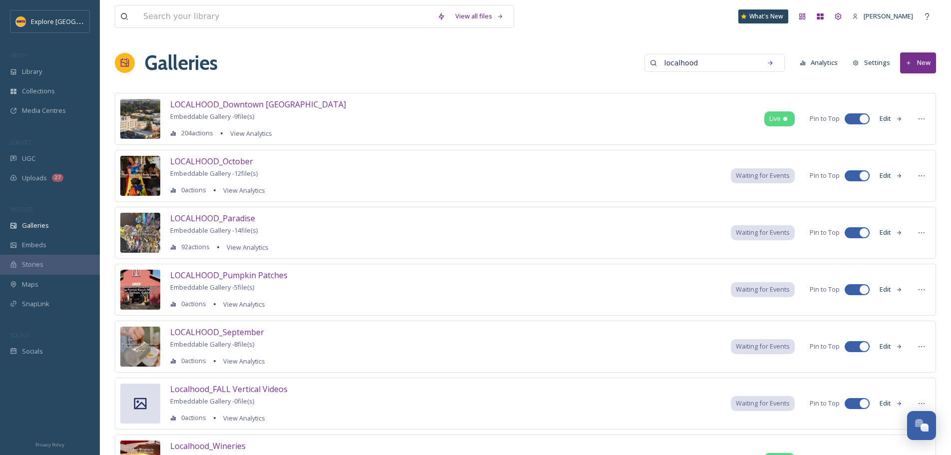
click at [893, 119] on button "Edit" at bounding box center [891, 118] width 33 height 19
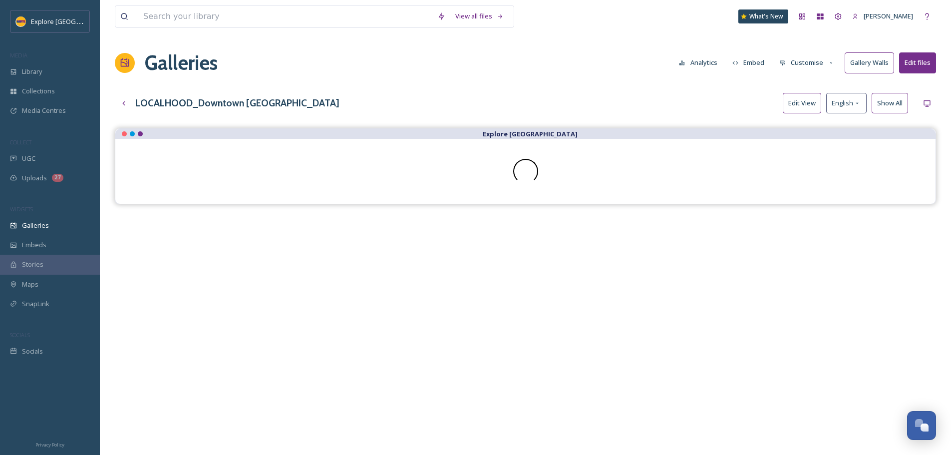
click at [802, 65] on button "Customise" at bounding box center [806, 62] width 65 height 19
click at [802, 85] on div "Layout" at bounding box center [809, 85] width 69 height 19
drag, startPoint x: 646, startPoint y: 63, endPoint x: 747, endPoint y: 63, distance: 101.8
click at [646, 63] on div "Galleries Analytics Embed Customise Gallery Walls Edit files" at bounding box center [525, 63] width 821 height 30
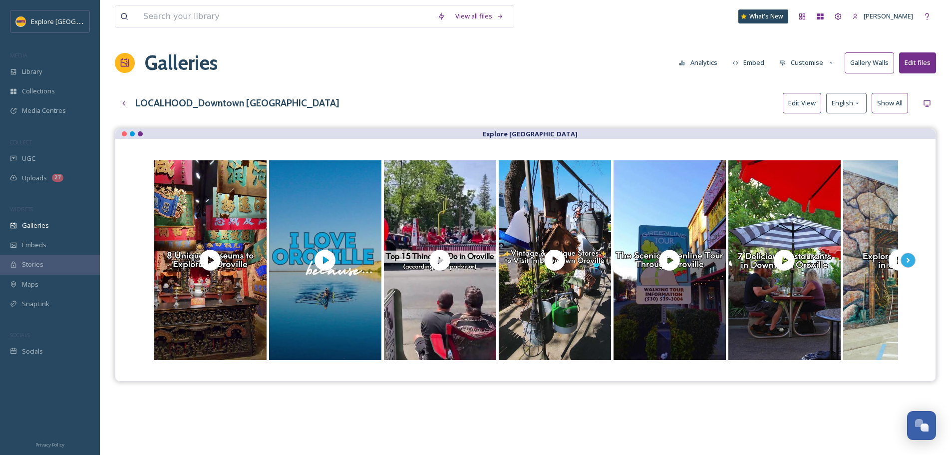
click at [800, 62] on button "Customise" at bounding box center [806, 62] width 65 height 19
click at [806, 159] on span "Template" at bounding box center [794, 163] width 28 height 9
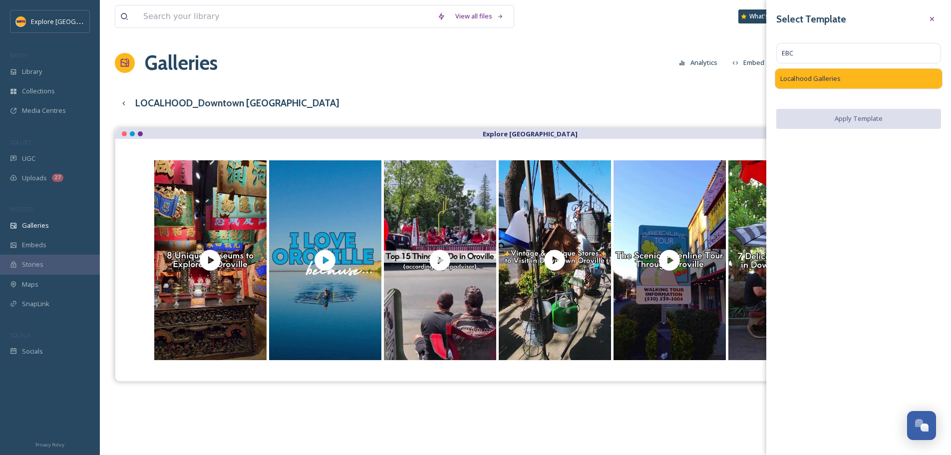
click at [834, 80] on span "Localhood Galleries" at bounding box center [810, 79] width 60 height 10
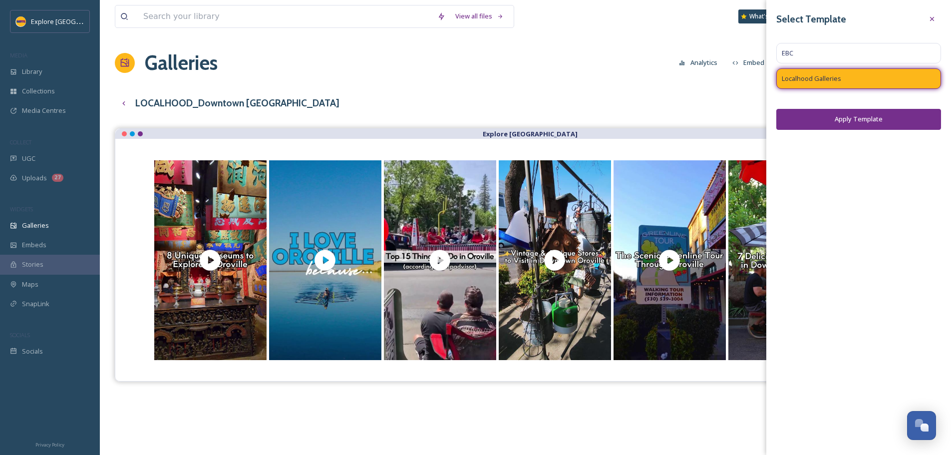
click at [846, 117] on button "Apply Template" at bounding box center [858, 119] width 165 height 20
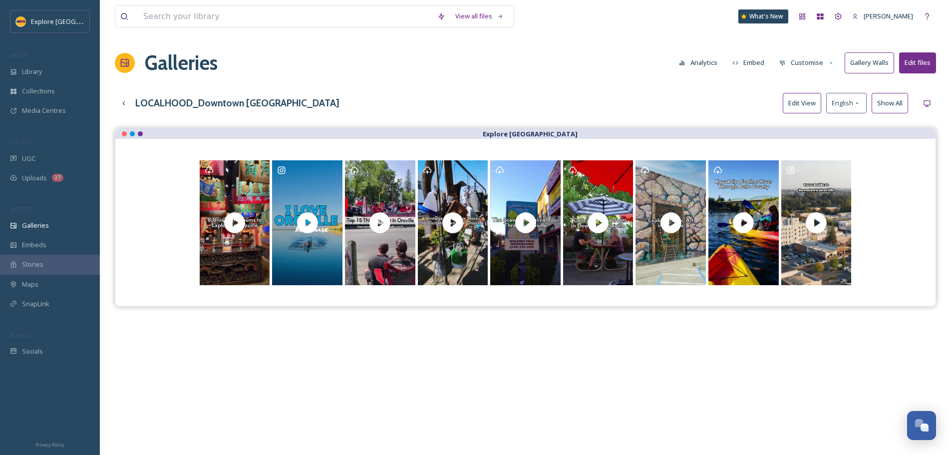
click at [821, 61] on button "Customise" at bounding box center [806, 62] width 65 height 19
click at [811, 88] on div "Layout" at bounding box center [809, 85] width 69 height 19
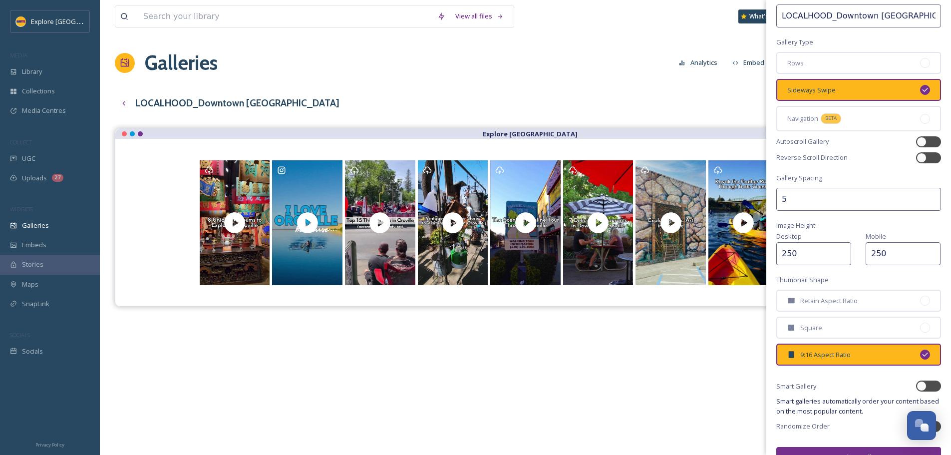
scroll to position [65, 0]
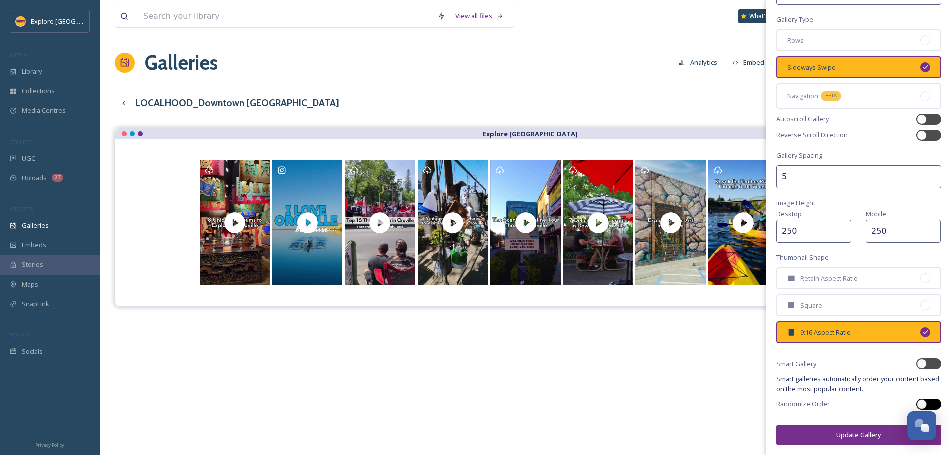
click at [917, 402] on div at bounding box center [922, 404] width 10 height 10
checkbox input "true"
click at [866, 439] on button "Update Gallery" at bounding box center [858, 434] width 165 height 20
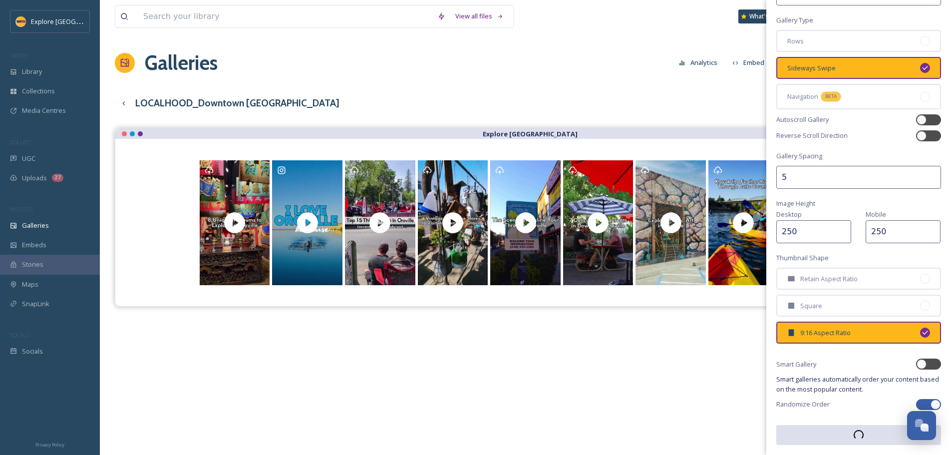
scroll to position [65, 0]
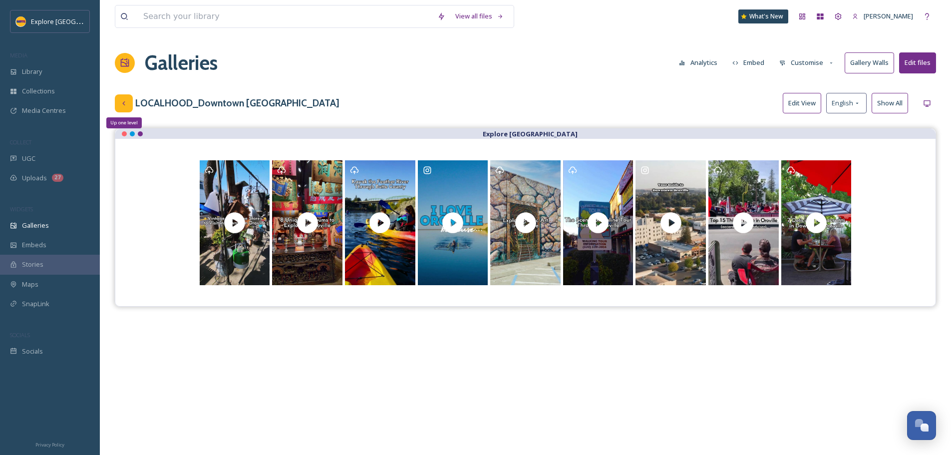
click at [124, 102] on icon at bounding box center [124, 103] width 8 height 8
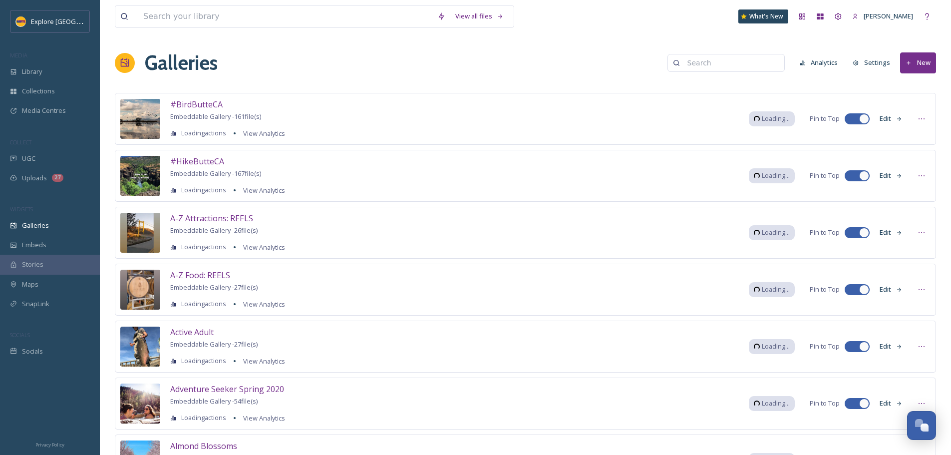
click at [726, 66] on input at bounding box center [730, 63] width 97 height 20
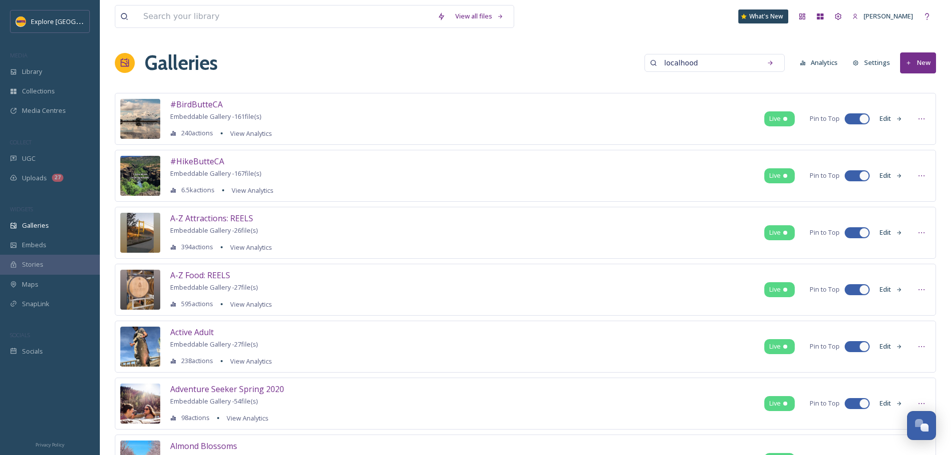
type input "localhood"
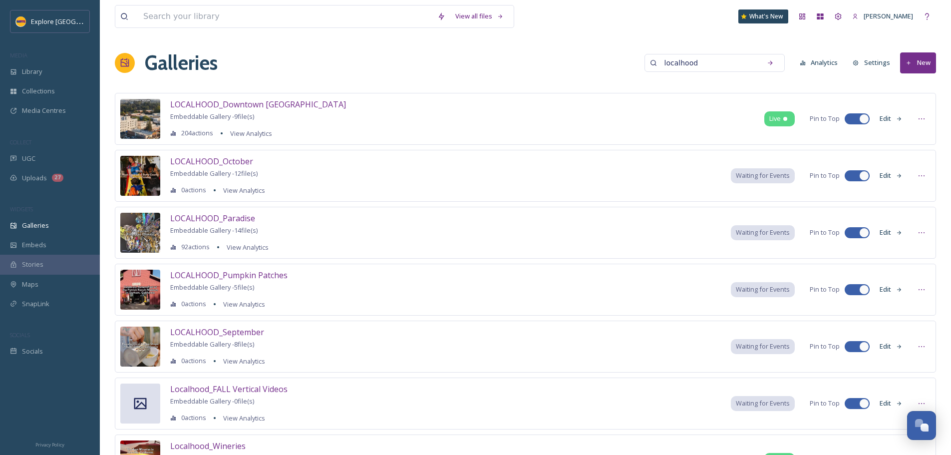
click at [890, 175] on button "Edit" at bounding box center [891, 175] width 33 height 19
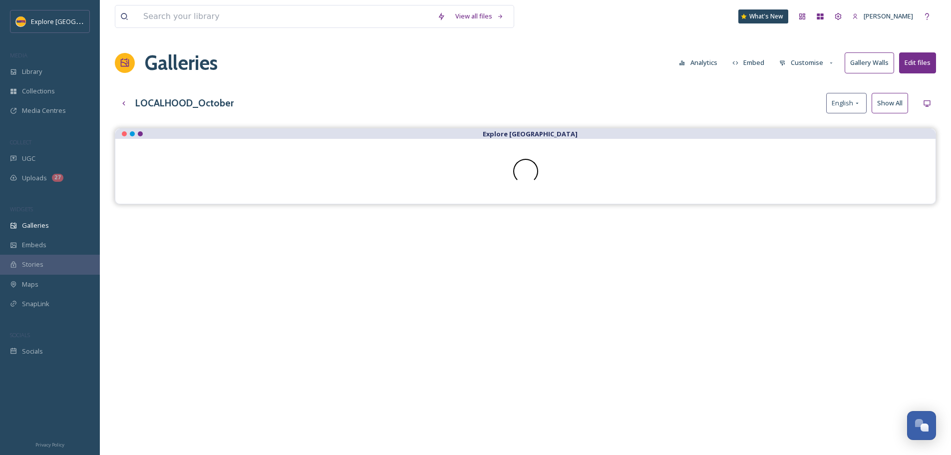
click at [812, 64] on button "Customise" at bounding box center [806, 62] width 65 height 19
click at [803, 166] on span "Template" at bounding box center [794, 163] width 28 height 9
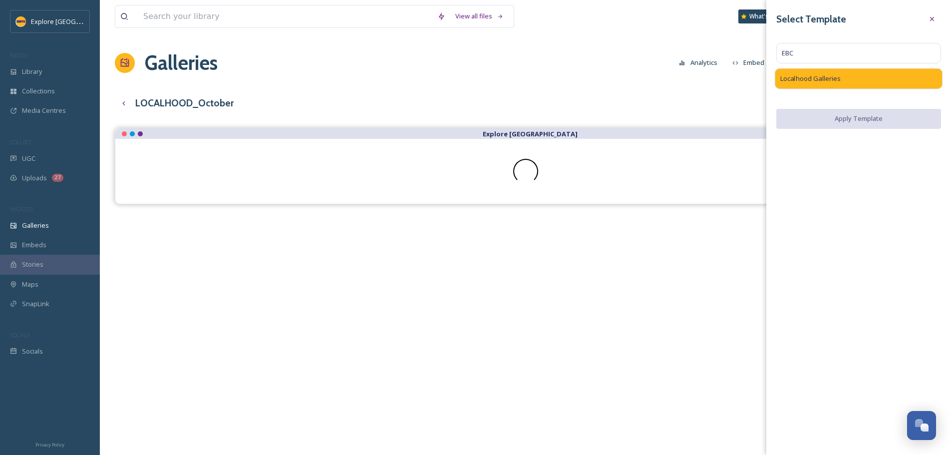
click at [829, 76] on span "Localhood Galleries" at bounding box center [810, 79] width 60 height 10
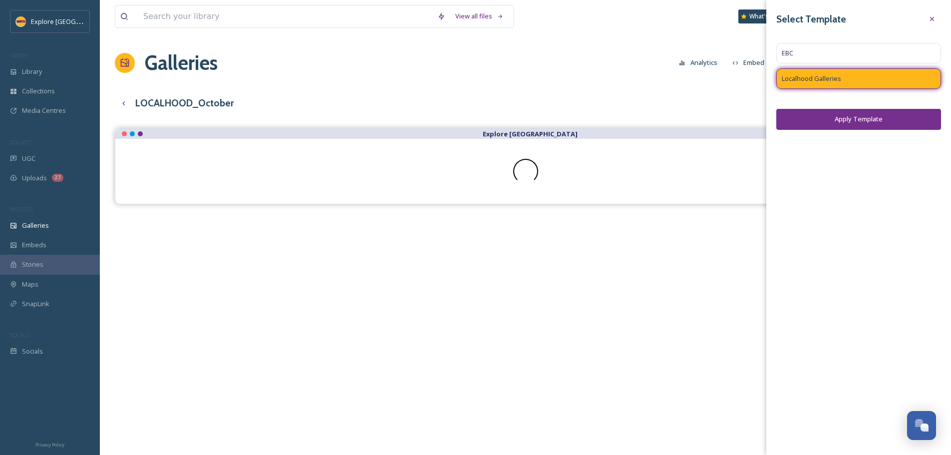
click at [841, 118] on button "Apply Template" at bounding box center [858, 119] width 165 height 20
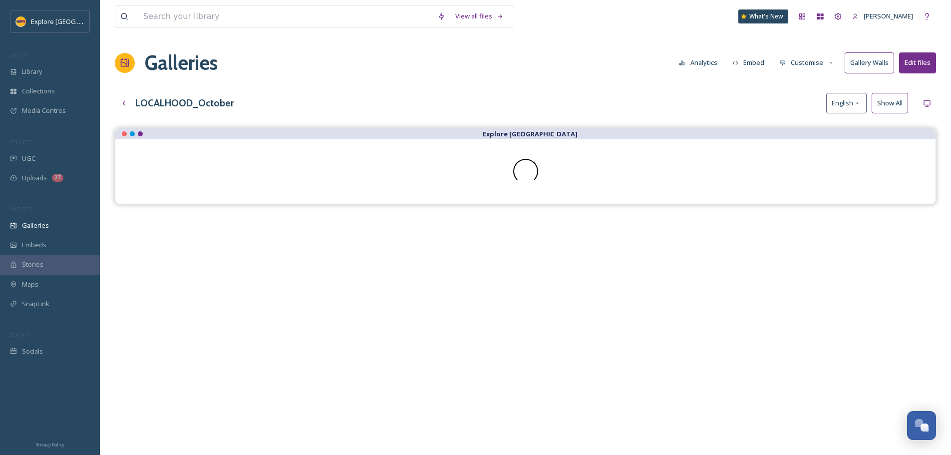
click at [812, 65] on button "Customise" at bounding box center [806, 62] width 65 height 19
click at [801, 82] on div "Layout" at bounding box center [809, 85] width 69 height 19
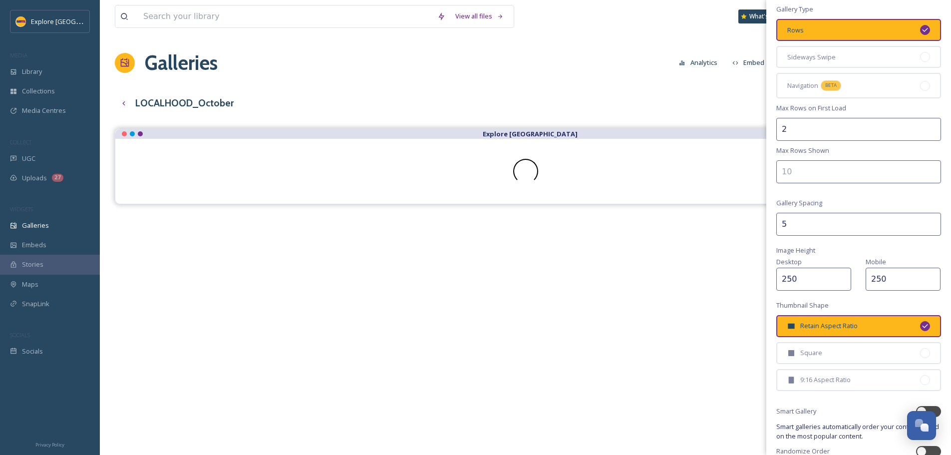
scroll to position [123, 0]
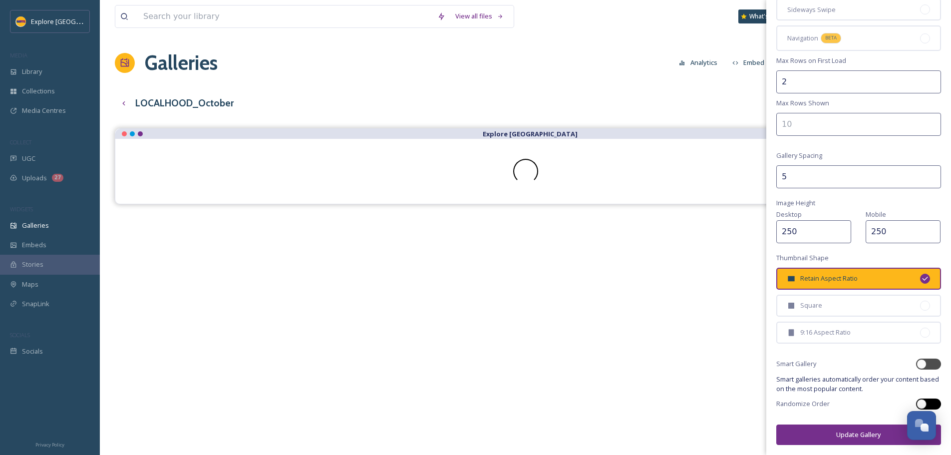
click at [921, 401] on div at bounding box center [928, 403] width 25 height 11
checkbox input "true"
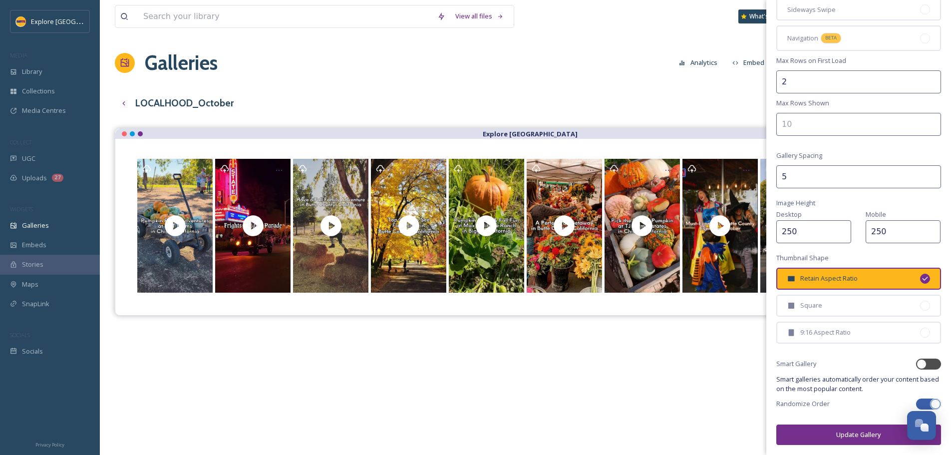
click at [791, 231] on input "250" at bounding box center [813, 231] width 75 height 23
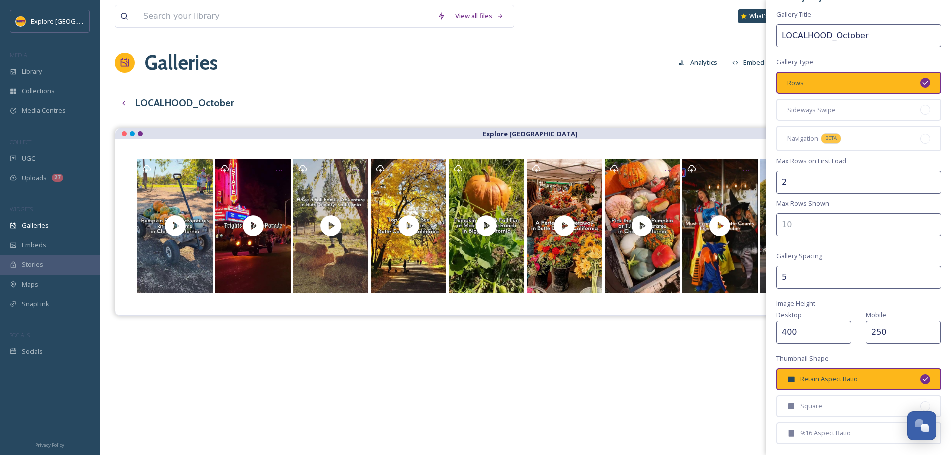
scroll to position [0, 0]
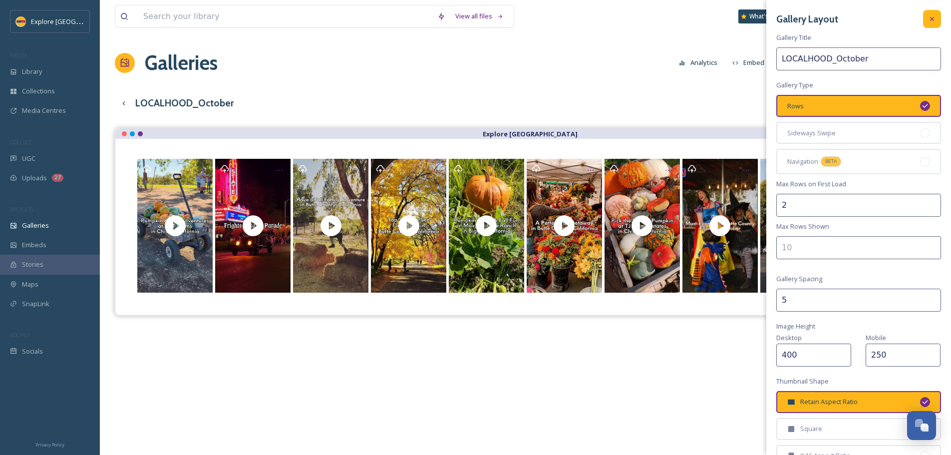
type input "400"
click at [930, 19] on icon at bounding box center [932, 19] width 4 height 4
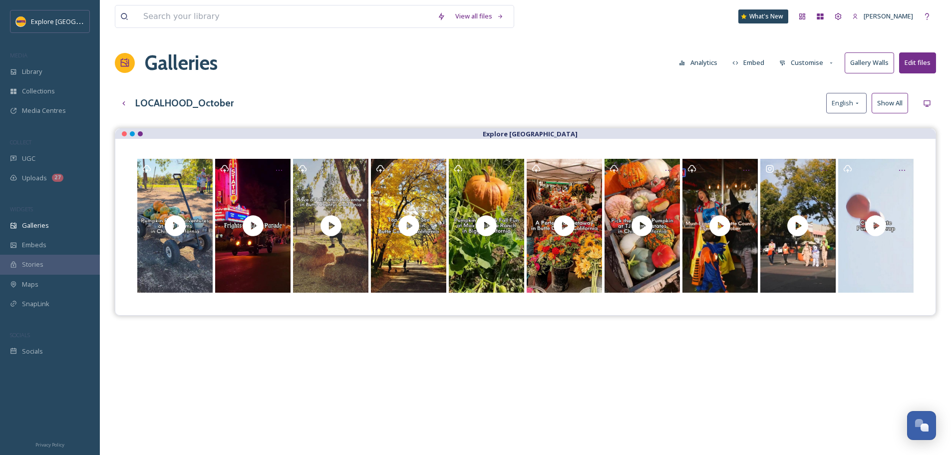
click at [822, 61] on button "Customise" at bounding box center [806, 62] width 65 height 19
click at [801, 170] on div "Template" at bounding box center [809, 163] width 69 height 19
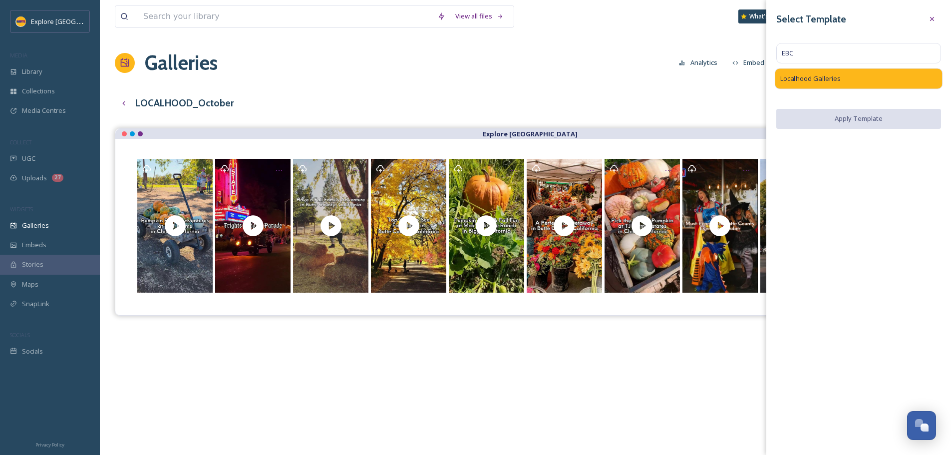
click at [832, 78] on span "Localhood Galleries" at bounding box center [810, 79] width 60 height 10
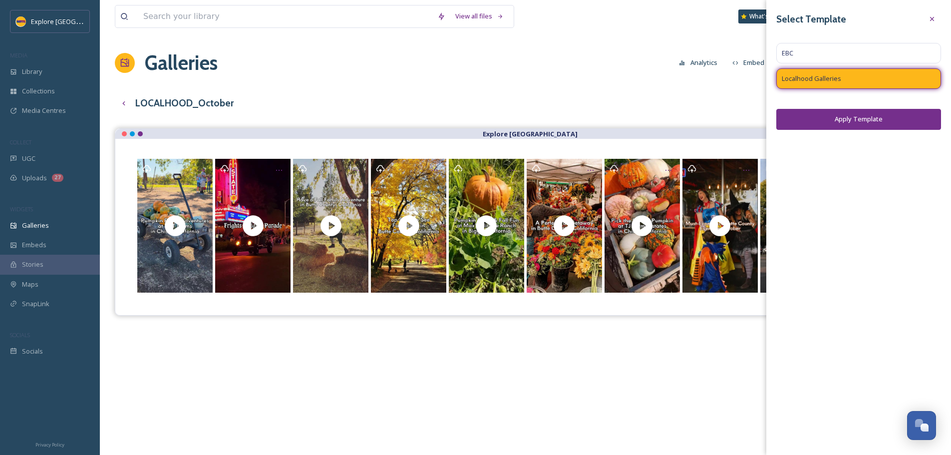
click at [856, 122] on button "Apply Template" at bounding box center [858, 119] width 165 height 20
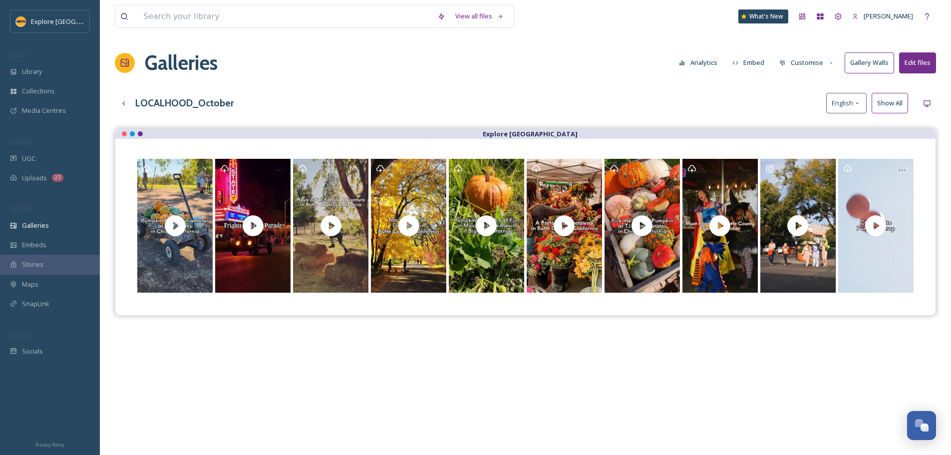
click at [811, 55] on button "Customise" at bounding box center [806, 62] width 65 height 19
click at [806, 85] on div "Layout" at bounding box center [809, 85] width 69 height 19
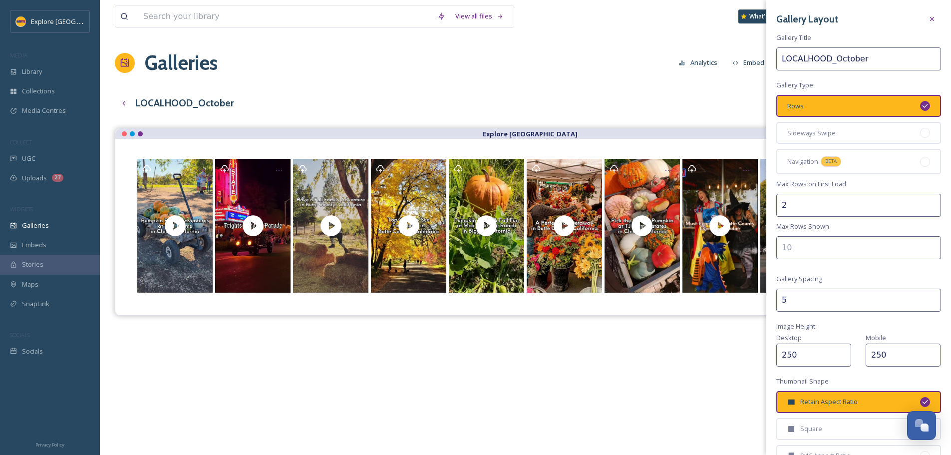
click at [798, 214] on input "2" at bounding box center [858, 205] width 165 height 23
type input "1"
click at [805, 247] on input "number" at bounding box center [858, 247] width 165 height 23
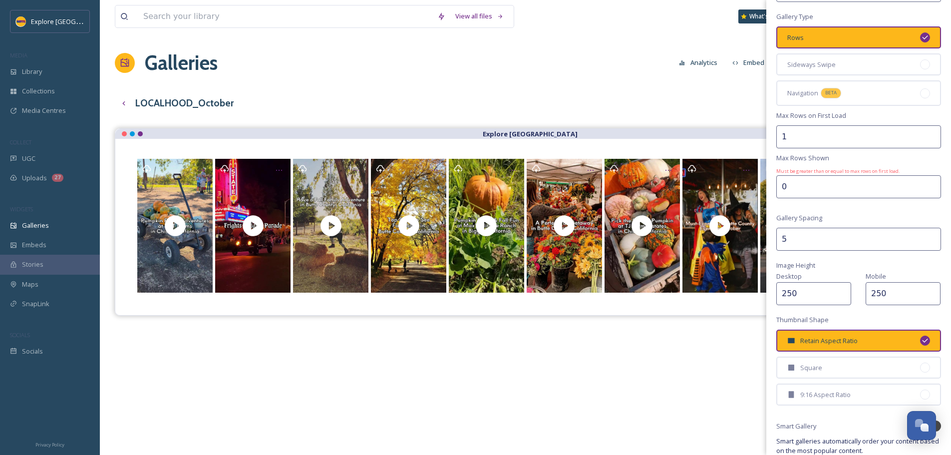
scroll to position [107, 0]
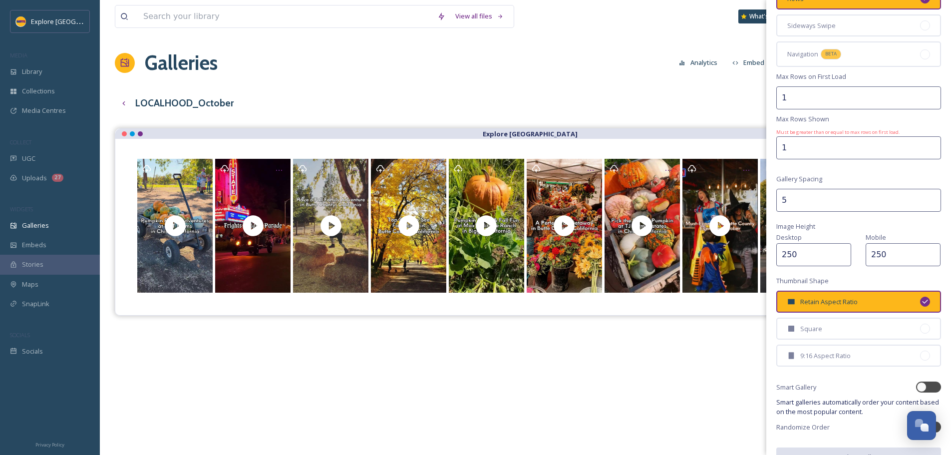
type input "1"
click at [925, 144] on input "1" at bounding box center [858, 147] width 165 height 23
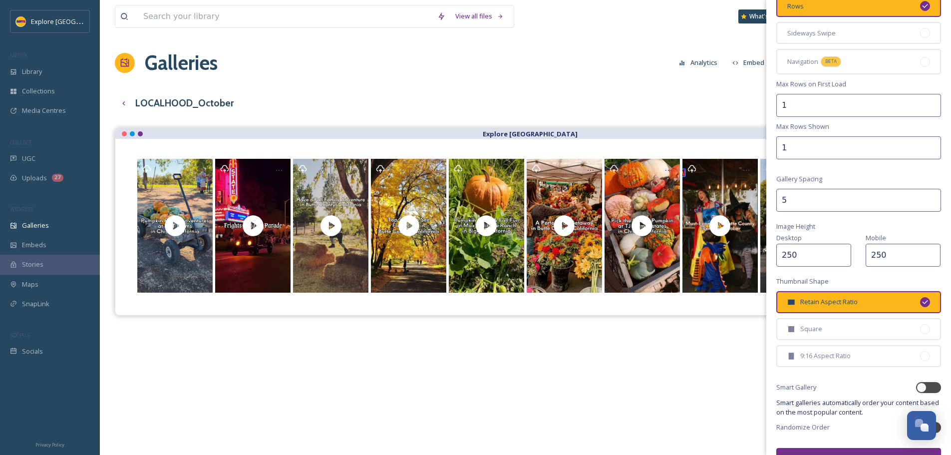
click at [806, 260] on input "250" at bounding box center [813, 255] width 75 height 23
drag, startPoint x: 797, startPoint y: 262, endPoint x: 777, endPoint y: 261, distance: 20.0
click at [777, 261] on input "250" at bounding box center [813, 255] width 75 height 23
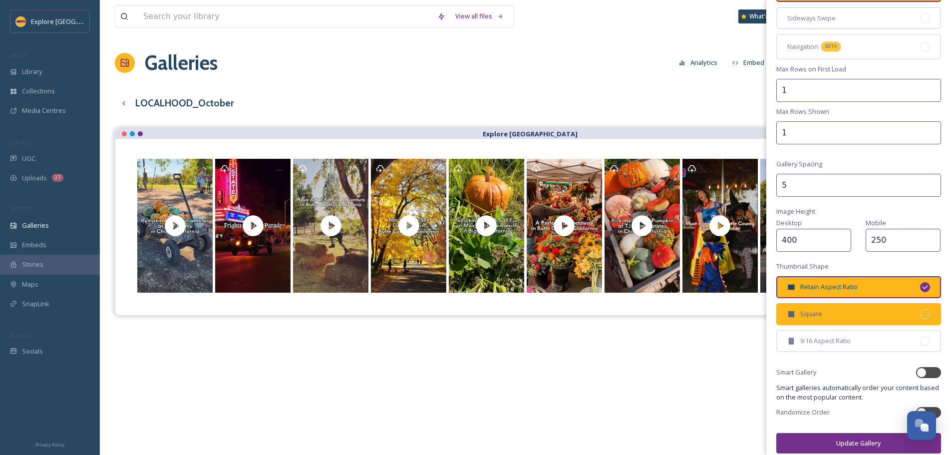
scroll to position [123, 0]
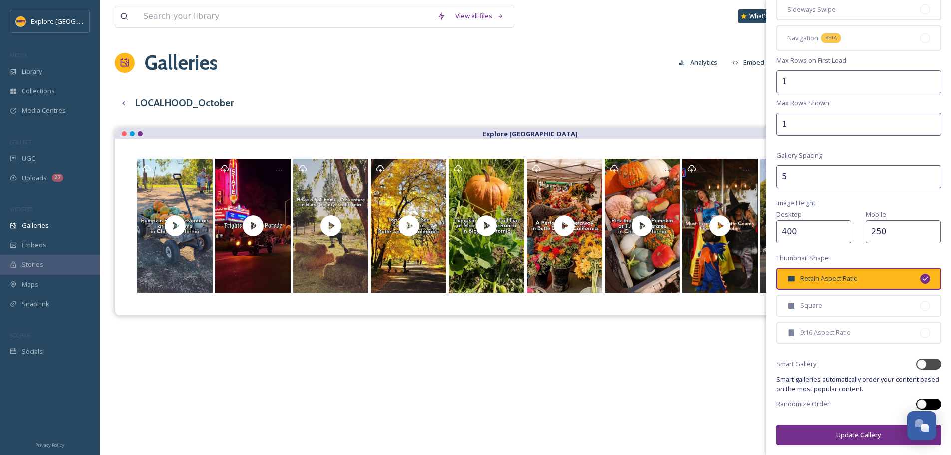
type input "400"
click at [924, 407] on div at bounding box center [928, 403] width 25 height 11
checkbox input "true"
click at [861, 434] on button "Update Gallery" at bounding box center [858, 434] width 165 height 20
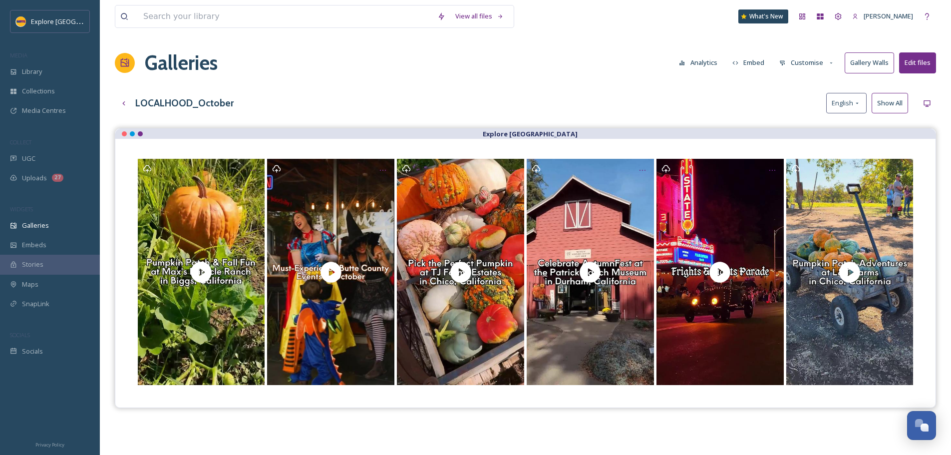
click at [817, 65] on button "Customise" at bounding box center [806, 62] width 65 height 19
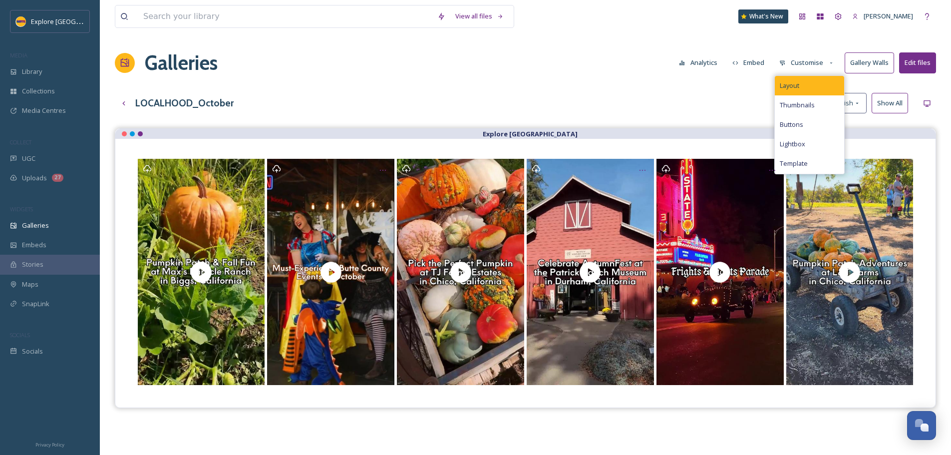
click at [816, 78] on div "Layout" at bounding box center [809, 85] width 69 height 19
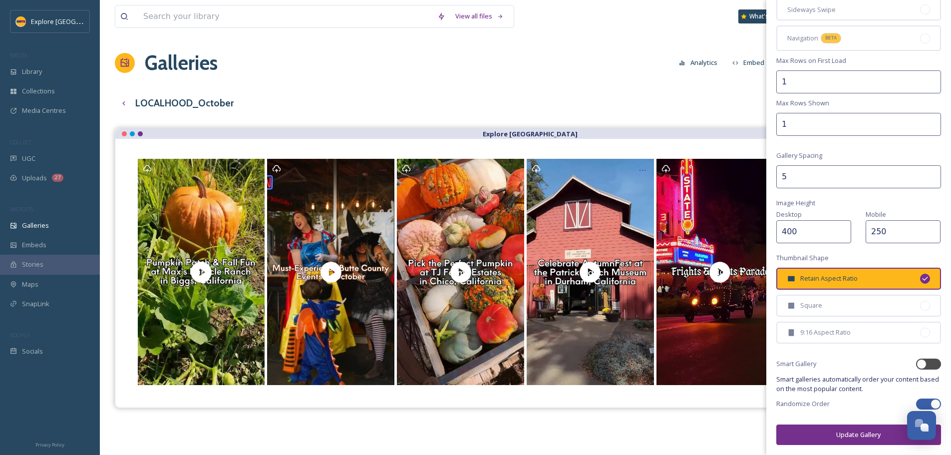
scroll to position [23, 0]
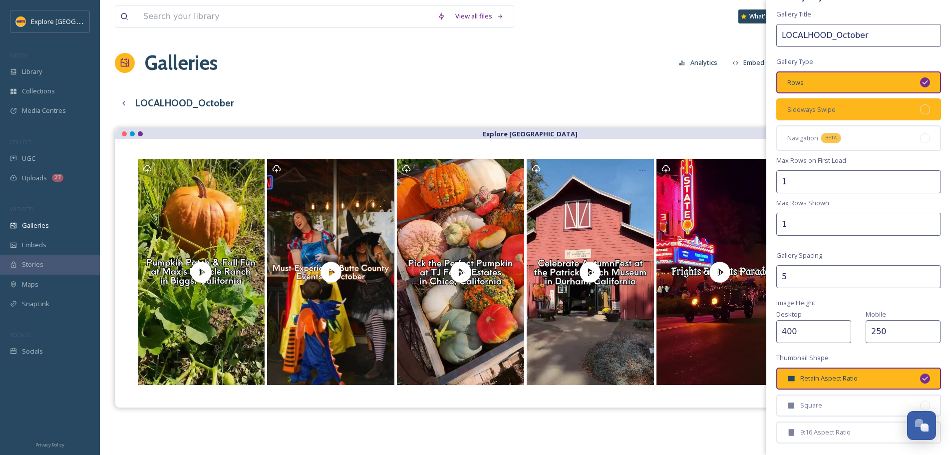
click at [920, 111] on div at bounding box center [925, 109] width 10 height 10
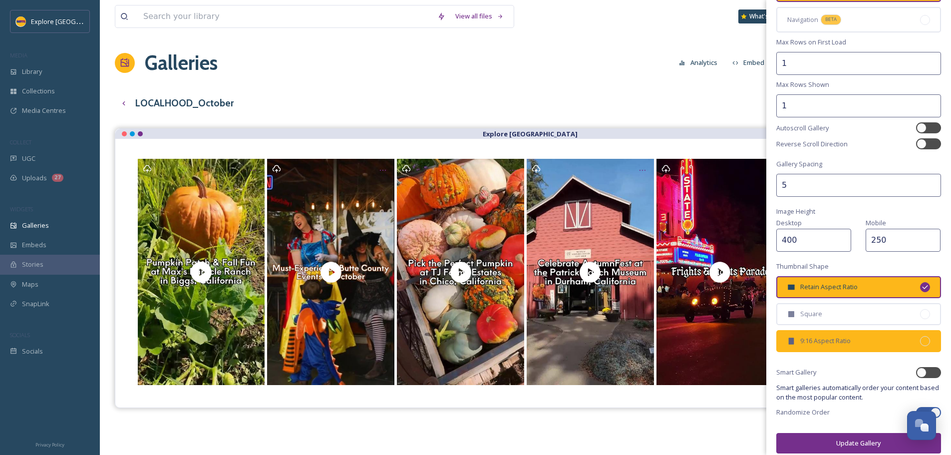
scroll to position [150, 0]
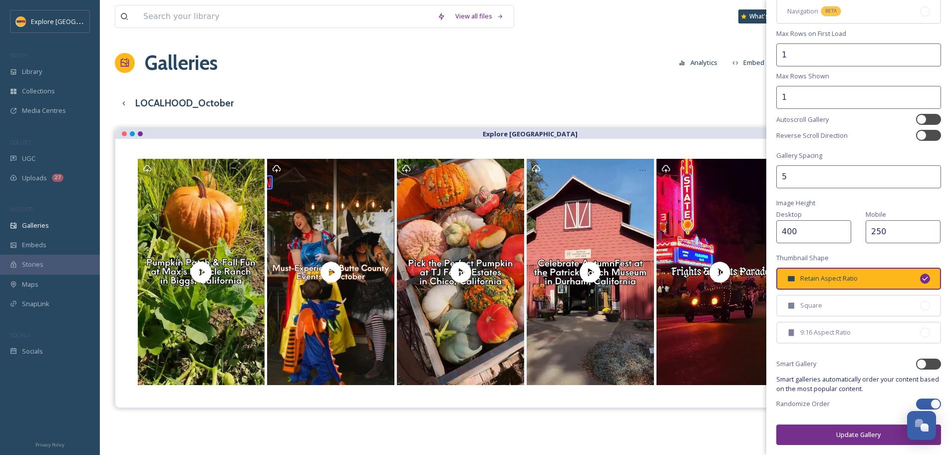
click at [858, 432] on button "Update Gallery" at bounding box center [858, 434] width 165 height 20
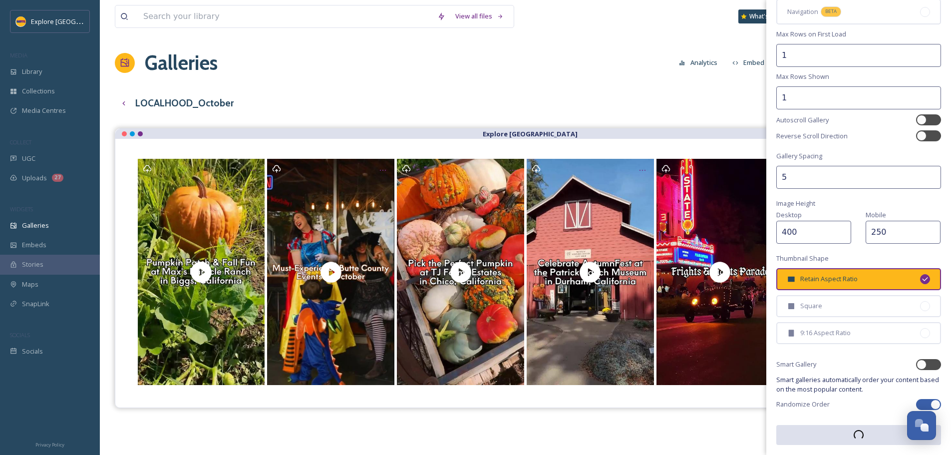
scroll to position [150, 0]
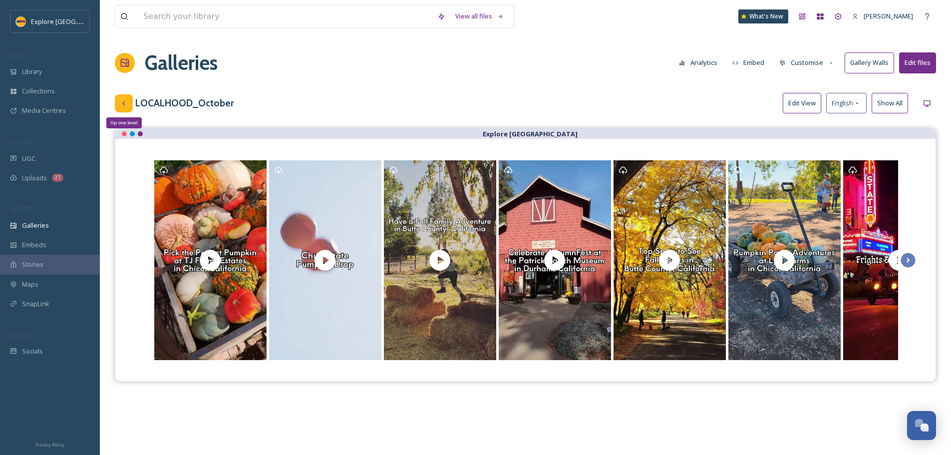
click at [126, 104] on icon at bounding box center [124, 103] width 8 height 8
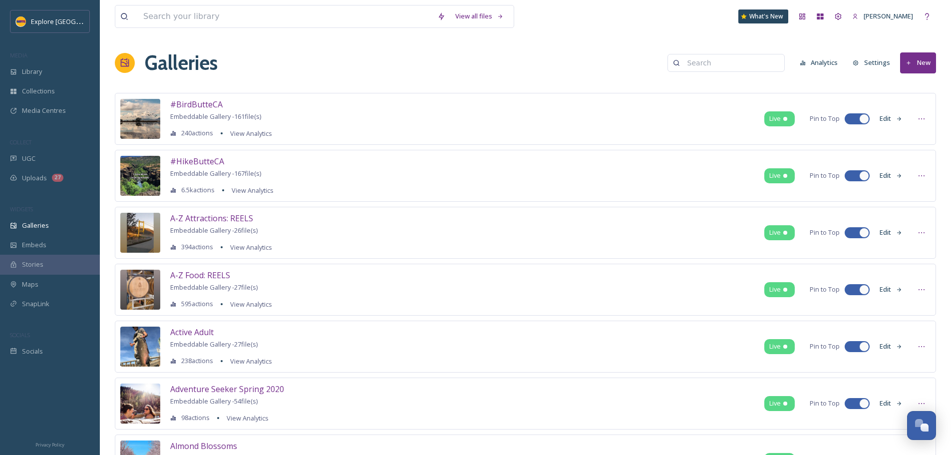
click at [709, 61] on input at bounding box center [730, 63] width 97 height 20
type input "localhood"
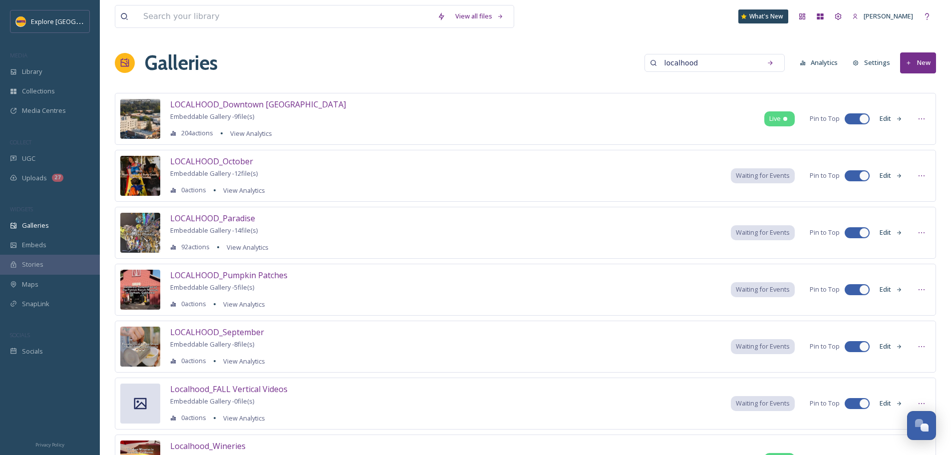
scroll to position [61, 0]
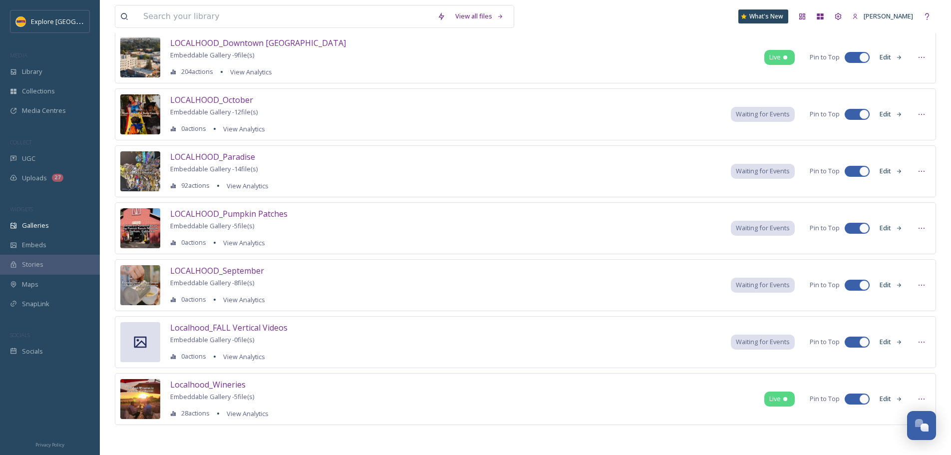
click at [888, 175] on button "Edit" at bounding box center [891, 170] width 33 height 19
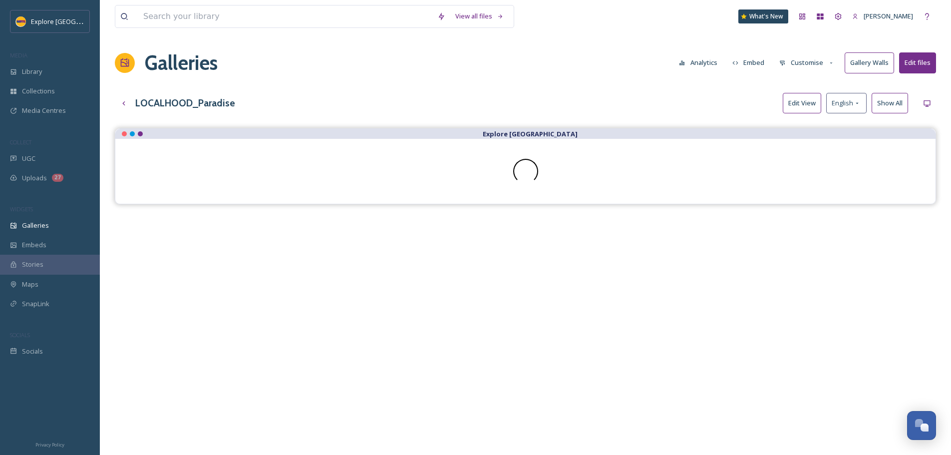
click at [819, 61] on button "Customise" at bounding box center [806, 62] width 65 height 19
click at [813, 87] on div "Layout" at bounding box center [809, 85] width 69 height 19
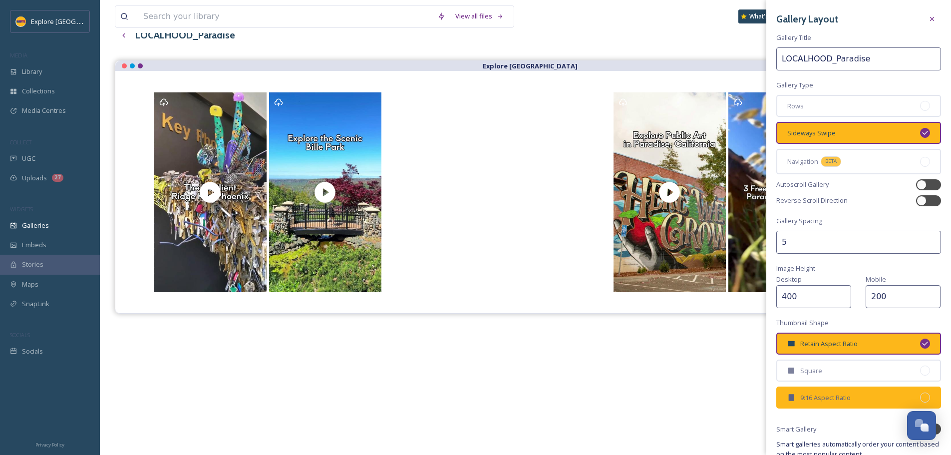
scroll to position [43, 0]
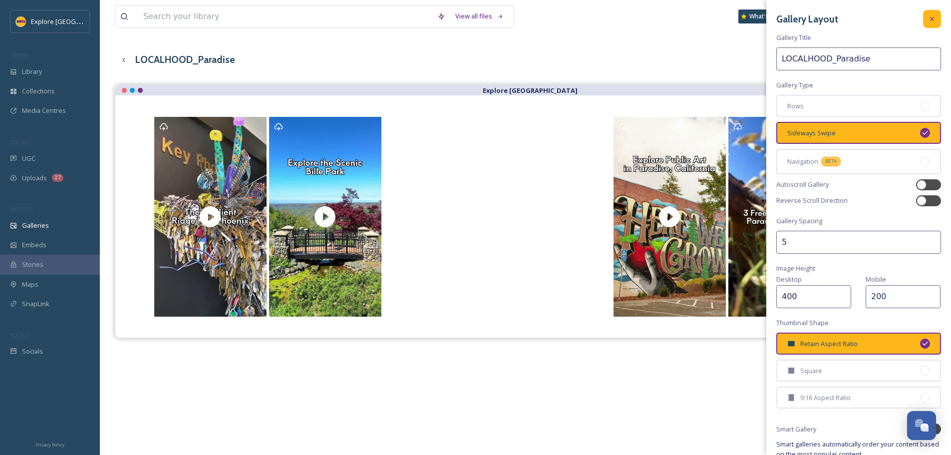
click at [923, 16] on div at bounding box center [932, 19] width 18 height 18
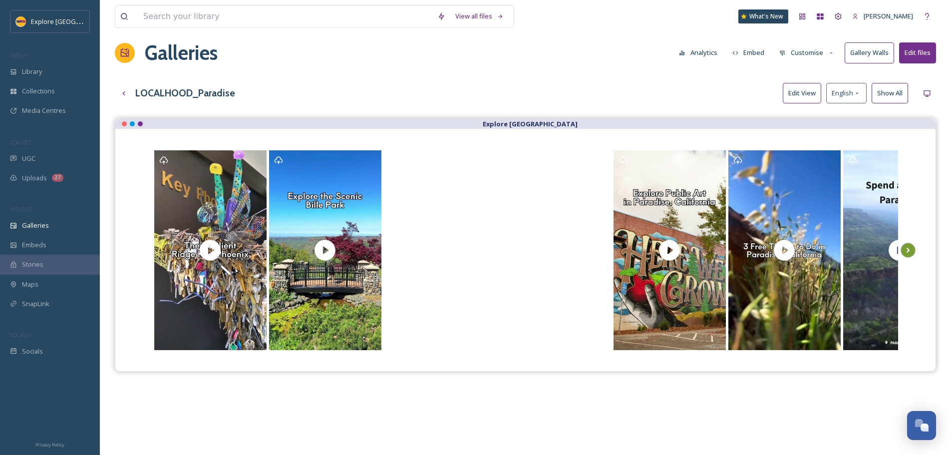
scroll to position [0, 0]
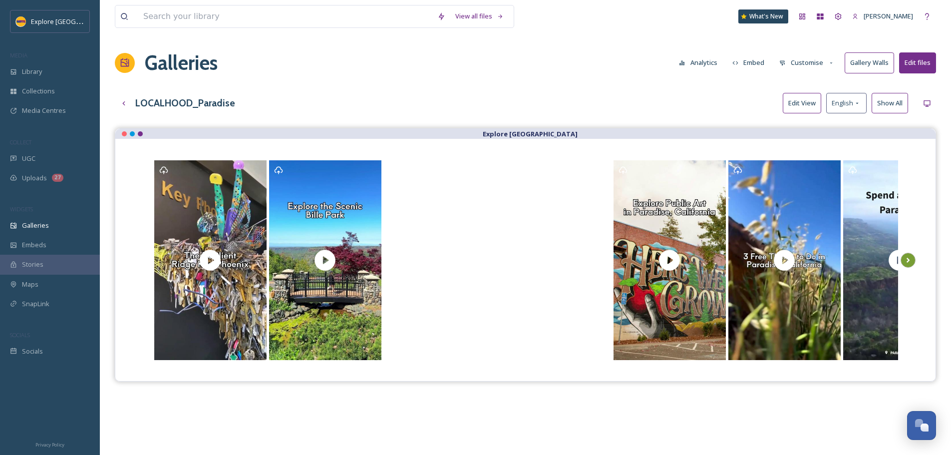
click at [797, 55] on button "Customise" at bounding box center [806, 62] width 65 height 19
click at [806, 157] on div "Template" at bounding box center [809, 163] width 69 height 19
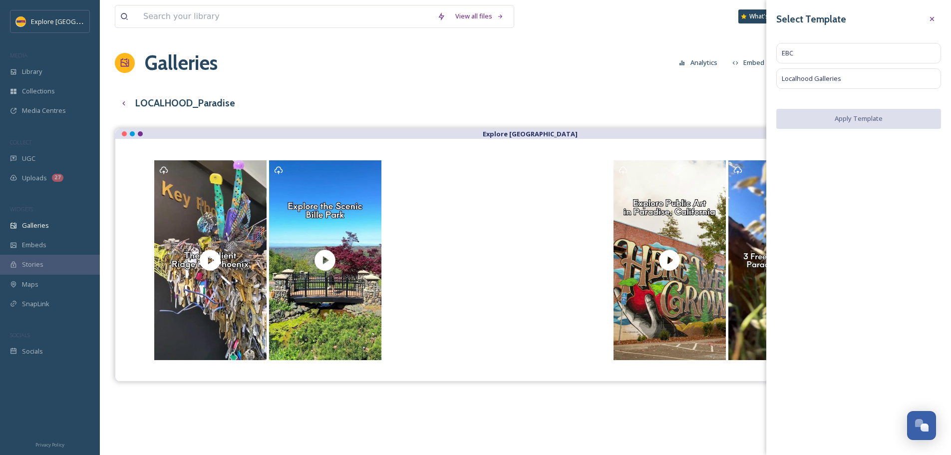
click at [931, 21] on icon at bounding box center [932, 19] width 8 height 8
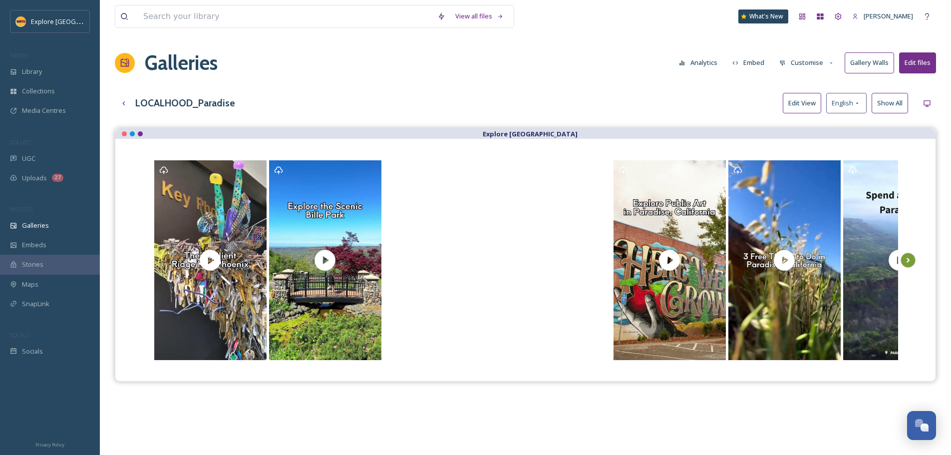
click at [825, 65] on button "Customise" at bounding box center [806, 62] width 65 height 19
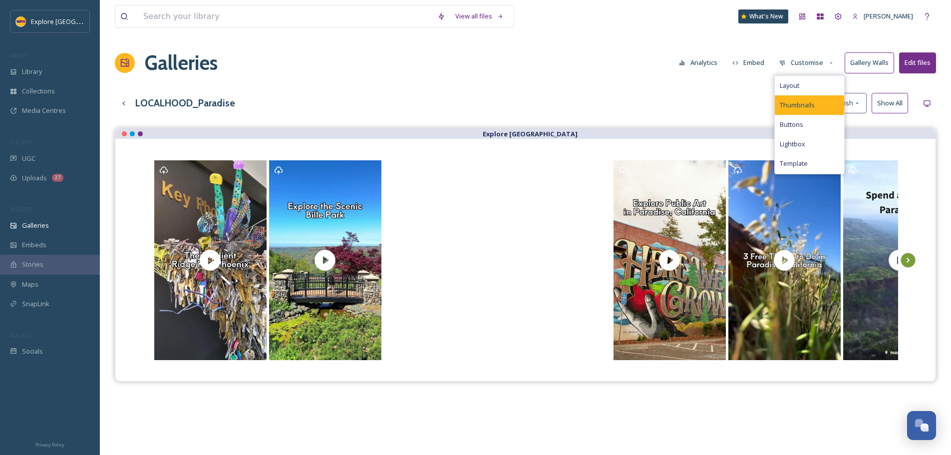
click at [802, 104] on span "Thumbnails" at bounding box center [797, 104] width 35 height 9
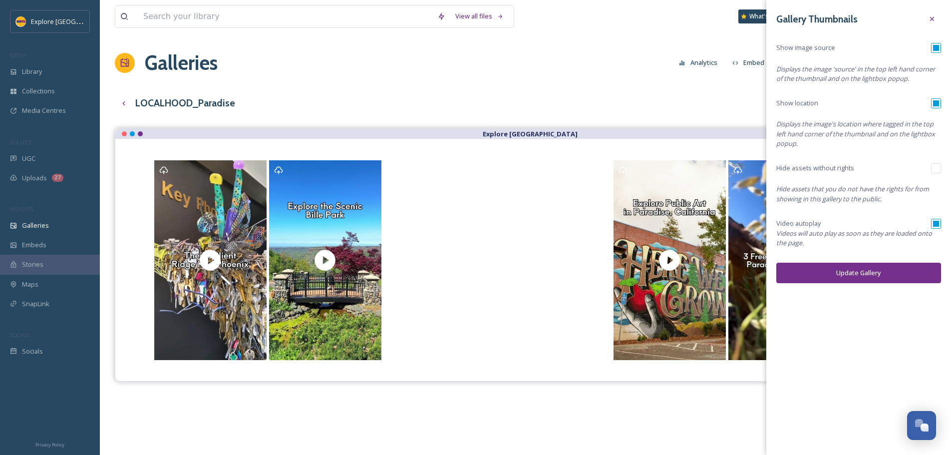
click at [936, 223] on input "checkbox" at bounding box center [936, 224] width 10 height 10
checkbox input "false"
click at [940, 46] on input "checkbox" at bounding box center [936, 48] width 10 height 10
checkbox input "false"
click at [863, 270] on button "Update Gallery" at bounding box center [858, 273] width 165 height 20
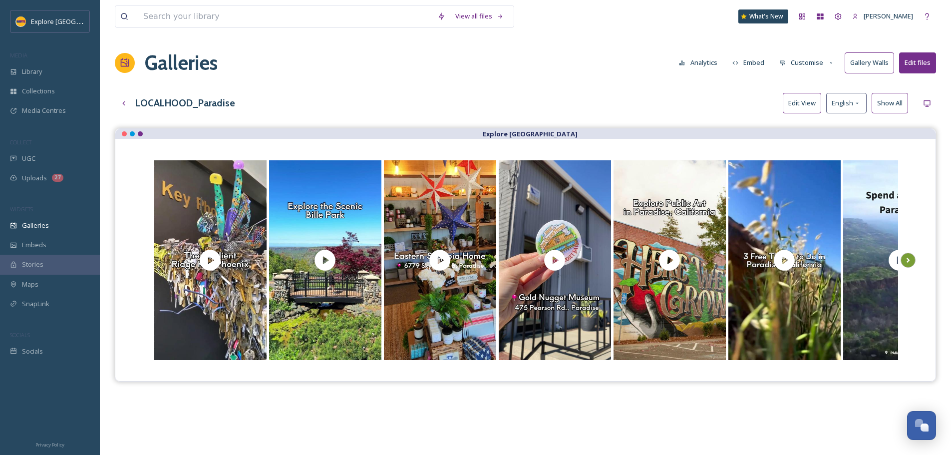
click at [151, 97] on h3 "LOCALHOOD_Paradise" at bounding box center [185, 103] width 100 height 14
click at [128, 98] on div "Up one level" at bounding box center [124, 103] width 18 height 18
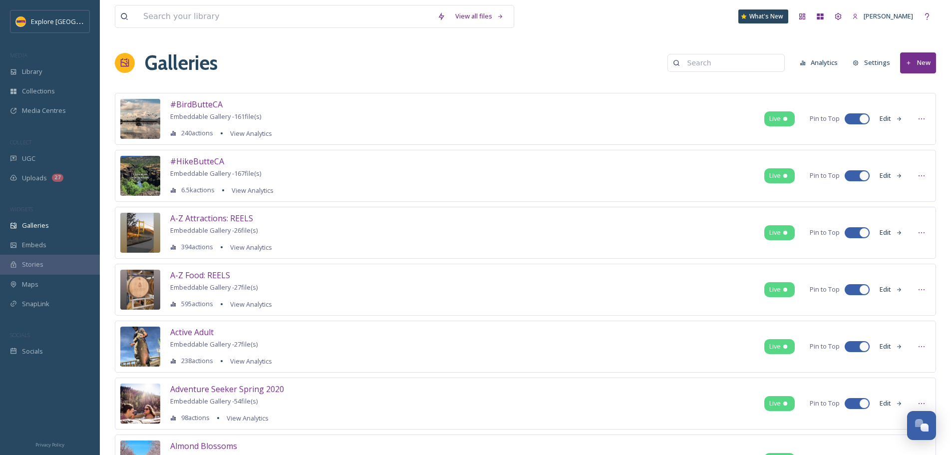
click at [775, 56] on input at bounding box center [730, 63] width 97 height 20
type input "localhood"
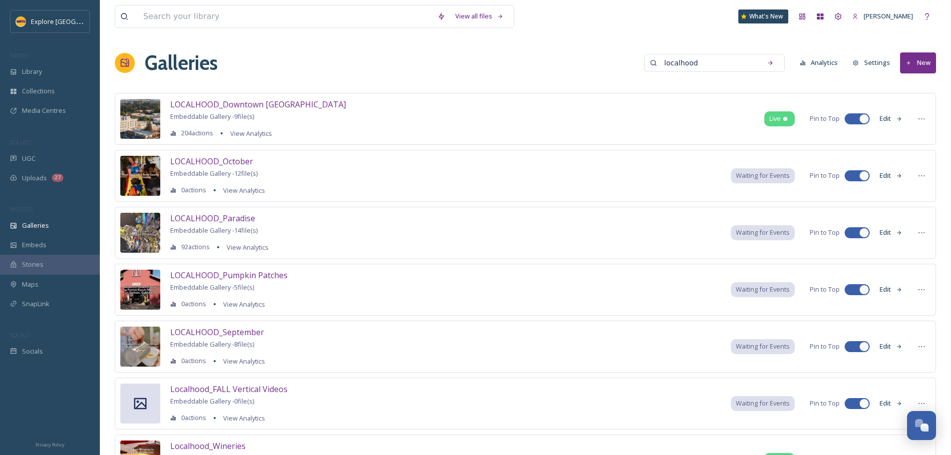
drag, startPoint x: 892, startPoint y: 290, endPoint x: 546, endPoint y: 59, distance: 416.5
click at [546, 59] on div "Galleries localhood Analytics Settings New" at bounding box center [525, 63] width 821 height 30
click at [925, 289] on icon at bounding box center [922, 290] width 8 height 8
click at [913, 307] on span "Edit Gallery" at bounding box center [897, 311] width 33 height 9
click at [576, 63] on div "Galleries localhood Analytics Settings New" at bounding box center [525, 63] width 821 height 30
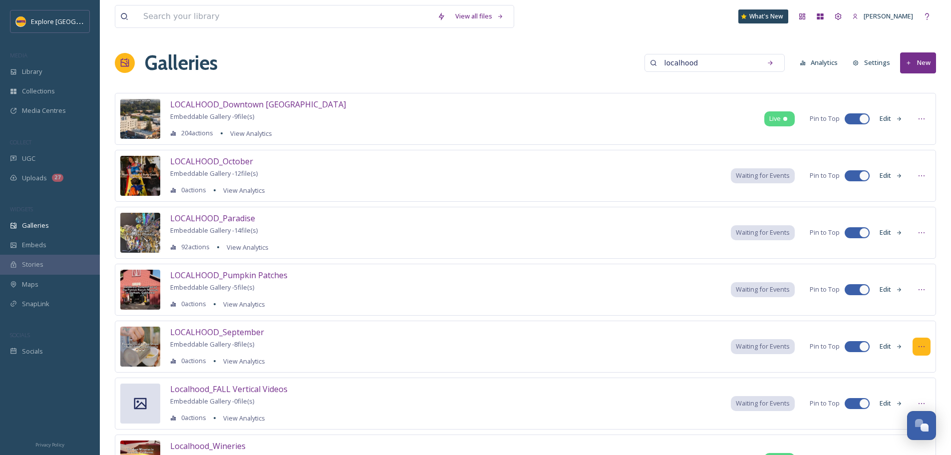
click at [921, 348] on icon at bounding box center [922, 346] width 8 height 8
click at [898, 365] on span "Edit Gallery" at bounding box center [897, 367] width 33 height 9
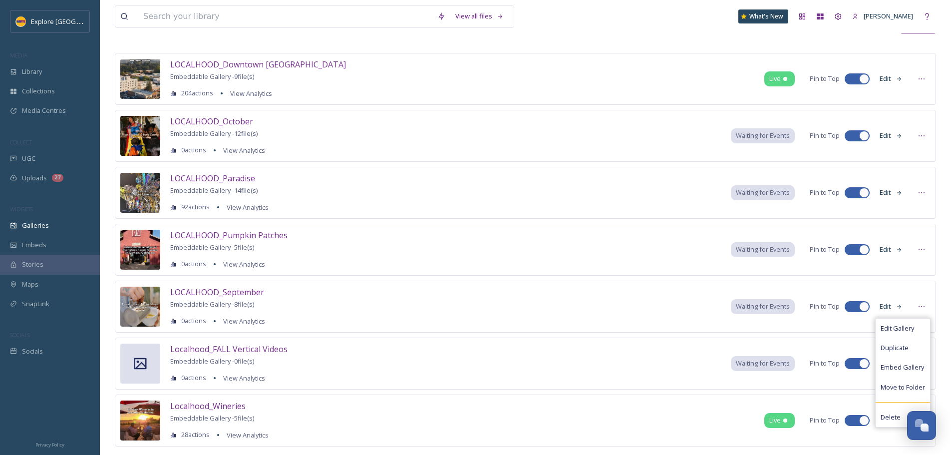
scroll to position [61, 0]
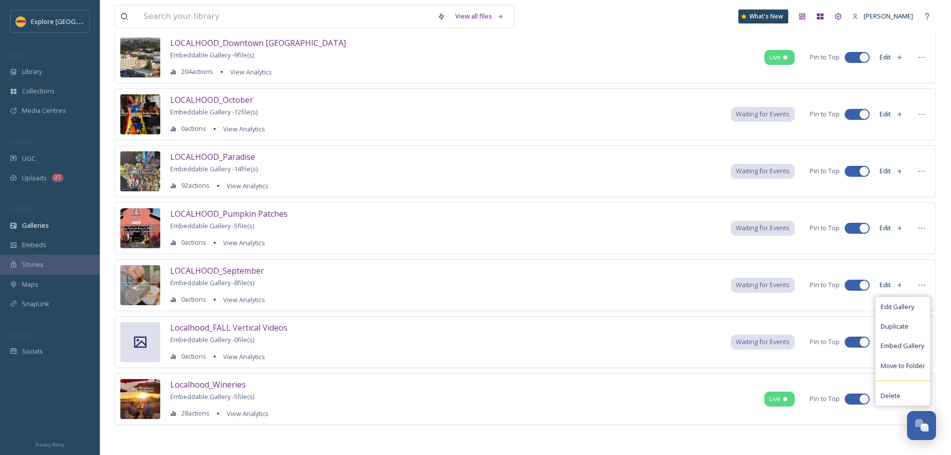
click at [946, 320] on div "View all files What's New Ashley Baer Galleries localhood Analytics Settings Ne…" at bounding box center [525, 197] width 851 height 516
click at [927, 342] on div at bounding box center [922, 342] width 18 height 18
click at [907, 362] on span "Edit Gallery" at bounding box center [897, 363] width 33 height 9
click at [945, 332] on div "View all files What's New Ashley Baer Galleries localhood Analytics Settings Ne…" at bounding box center [525, 197] width 851 height 516
click at [922, 397] on icon at bounding box center [922, 399] width 8 height 8
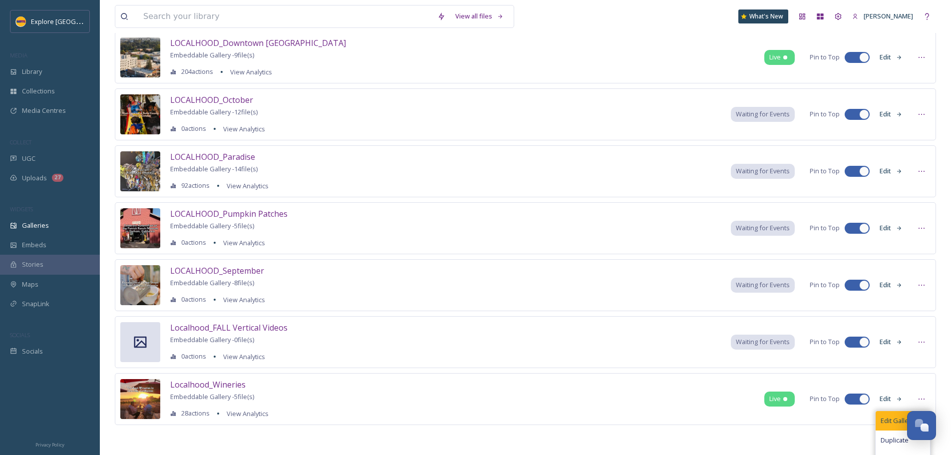
click at [883, 415] on div "Edit Gallery" at bounding box center [903, 420] width 54 height 19
click at [920, 290] on div at bounding box center [922, 285] width 18 height 18
click at [913, 346] on span "Embed Gallery" at bounding box center [902, 345] width 43 height 9
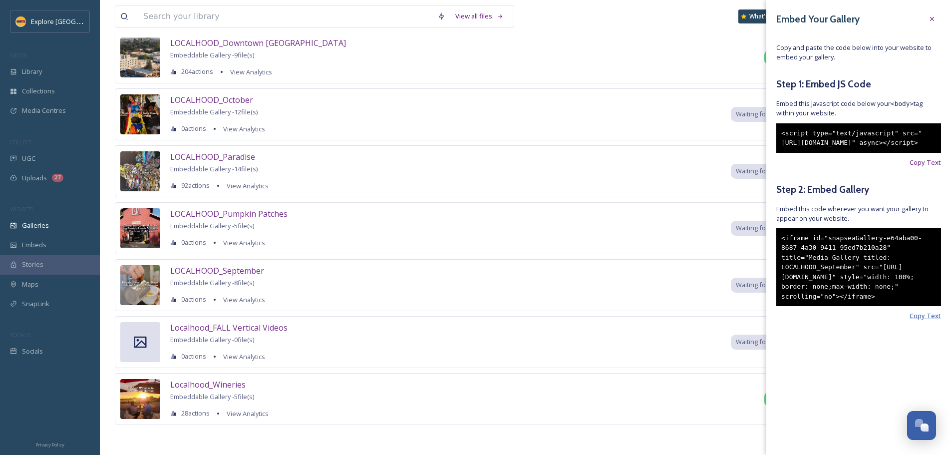
click at [934, 321] on span "Copy Text" at bounding box center [925, 315] width 31 height 9
click at [930, 21] on icon at bounding box center [932, 19] width 8 height 8
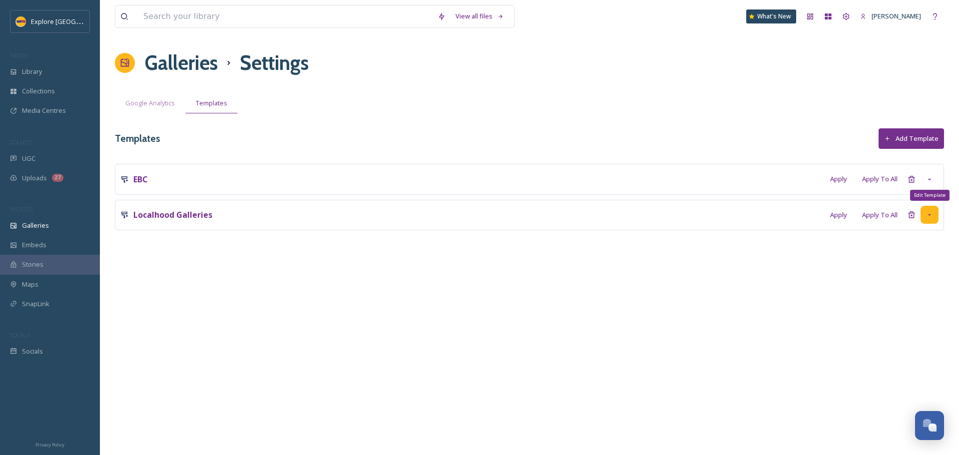
click at [936, 219] on div "Edit Template" at bounding box center [929, 215] width 18 height 18
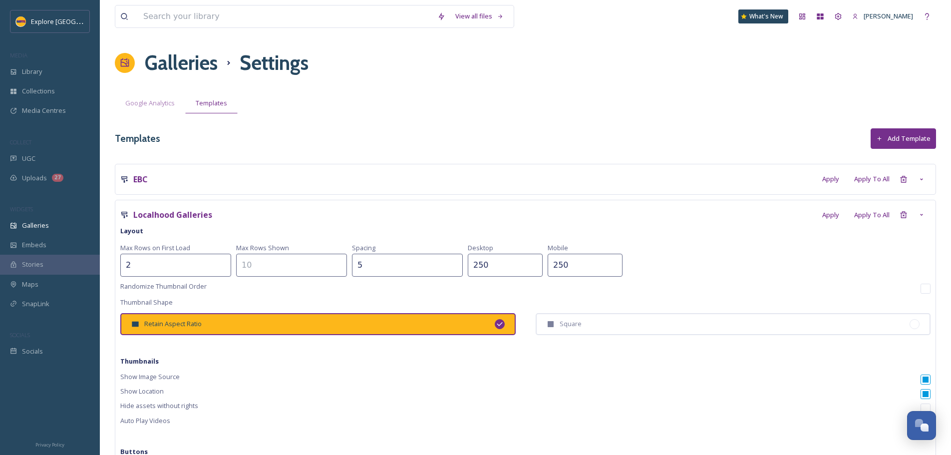
click at [146, 265] on input "2" at bounding box center [175, 265] width 111 height 23
type input "1"
click at [250, 264] on input at bounding box center [291, 265] width 111 height 23
type input "1"
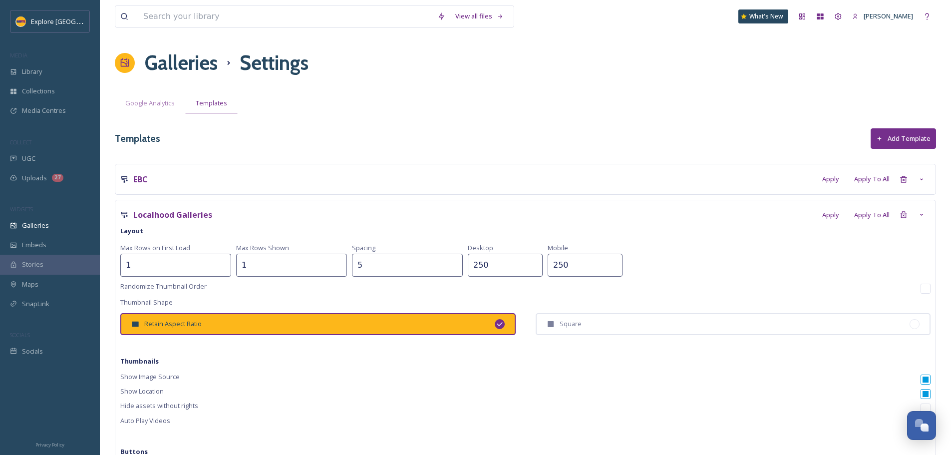
click at [468, 264] on input "250" at bounding box center [505, 265] width 75 height 23
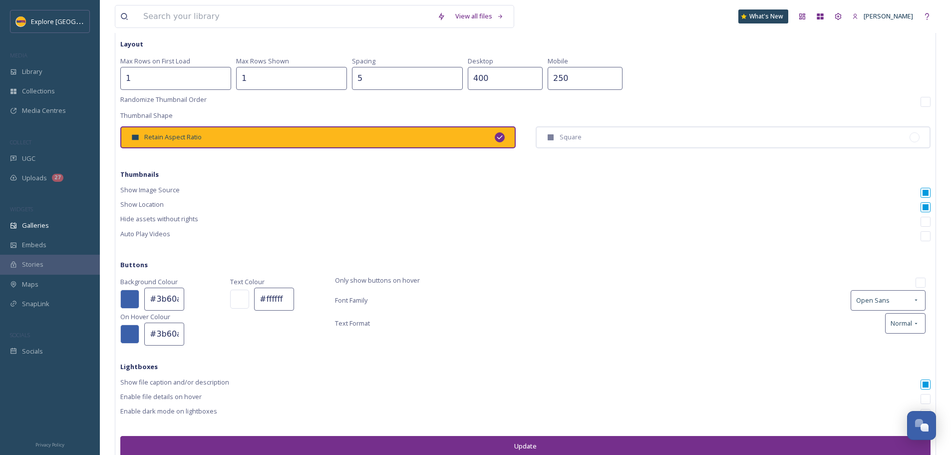
scroll to position [200, 0]
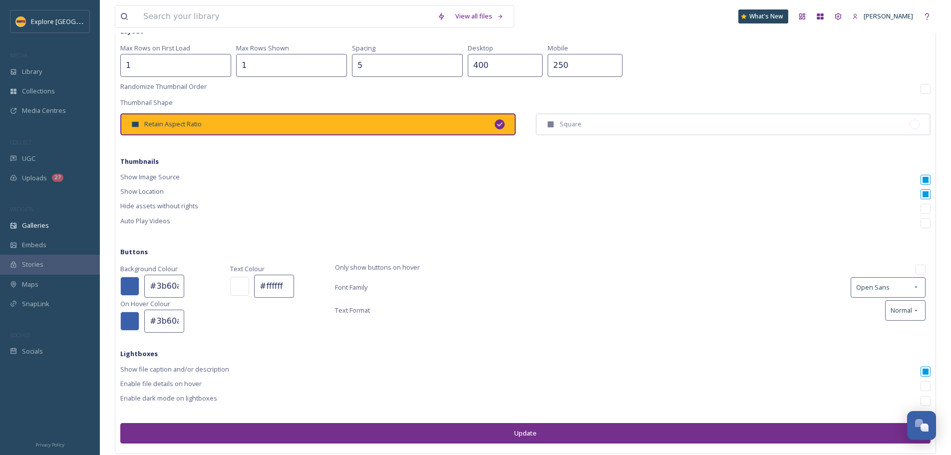
type input "400"
drag, startPoint x: 156, startPoint y: 323, endPoint x: 195, endPoint y: 322, distance: 38.5
click at [195, 322] on div "#3b60aa" at bounding box center [170, 321] width 100 height 23
paste input "fdb71"
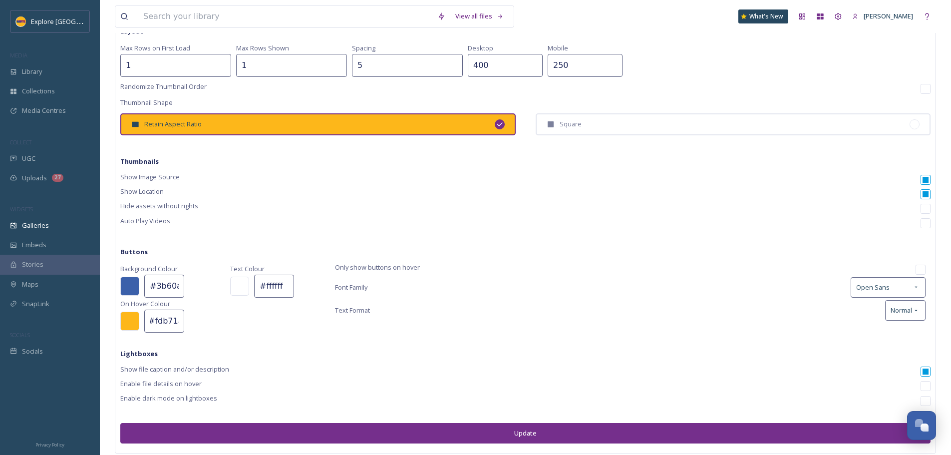
scroll to position [0, 0]
type input "#fdb71a"
drag, startPoint x: 154, startPoint y: 288, endPoint x: 214, endPoint y: 294, distance: 59.7
click at [214, 294] on div "#3b60aa" at bounding box center [170, 286] width 100 height 23
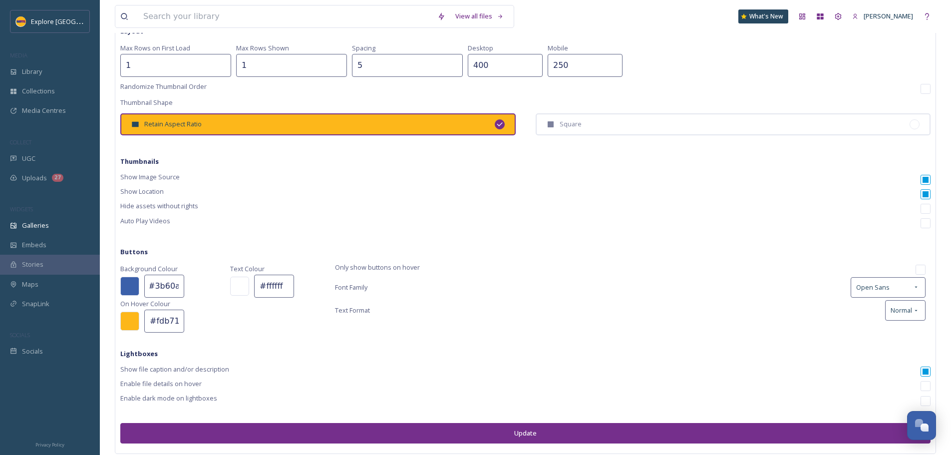
paste input "752f8c"
type input "#752f8c"
click at [900, 313] on span "Normal" at bounding box center [901, 310] width 21 height 9
click at [738, 321] on div "Background Colour #752f8c On Hover Colour #fdb71a Text Colour #ffffff Only show…" at bounding box center [525, 298] width 810 height 70
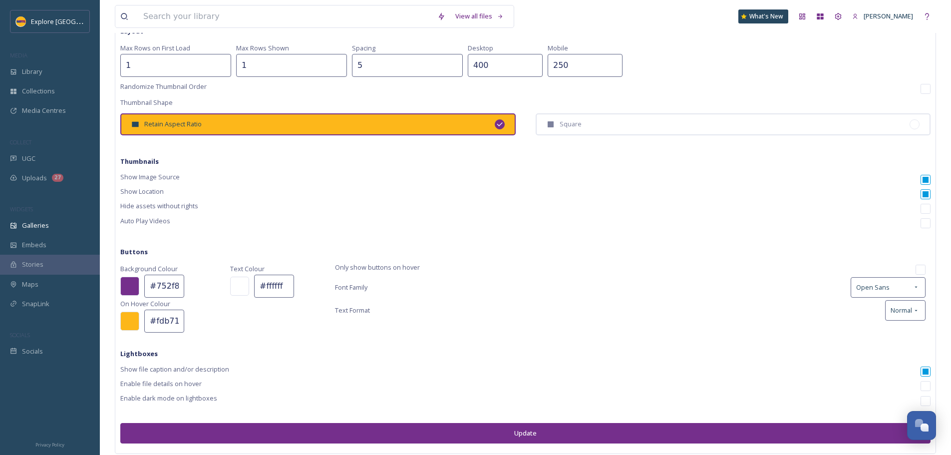
click at [928, 182] on input "checkbox" at bounding box center [926, 180] width 10 height 10
checkbox input "false"
click at [925, 387] on input "checkbox" at bounding box center [926, 386] width 10 height 10
drag, startPoint x: 921, startPoint y: 383, endPoint x: 926, endPoint y: 392, distance: 10.7
click at [922, 383] on input "checkbox" at bounding box center [926, 386] width 10 height 10
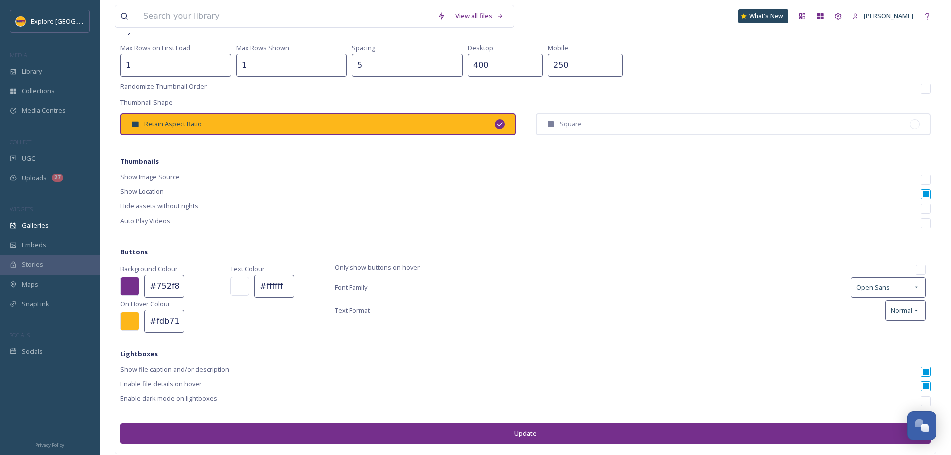
checkbox input "false"
click at [548, 435] on button "Update" at bounding box center [525, 433] width 810 height 20
click at [532, 437] on button at bounding box center [525, 433] width 810 height 21
click at [544, 439] on button at bounding box center [525, 433] width 810 height 21
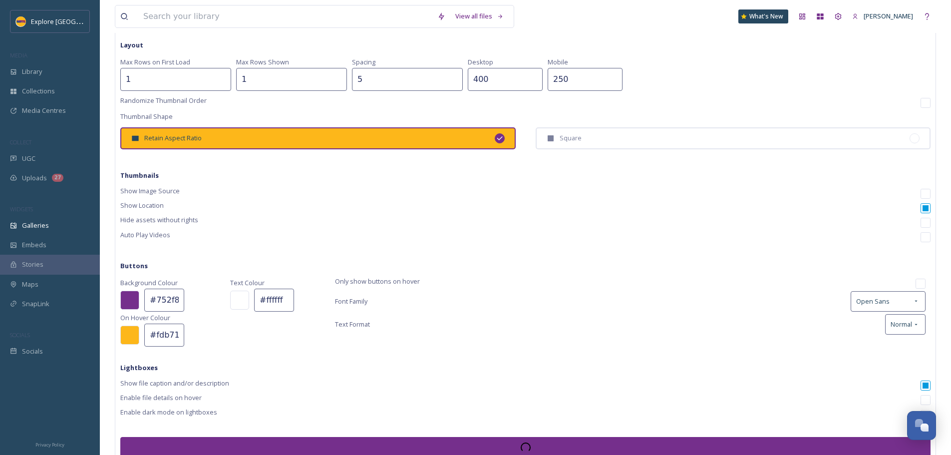
scroll to position [190, 0]
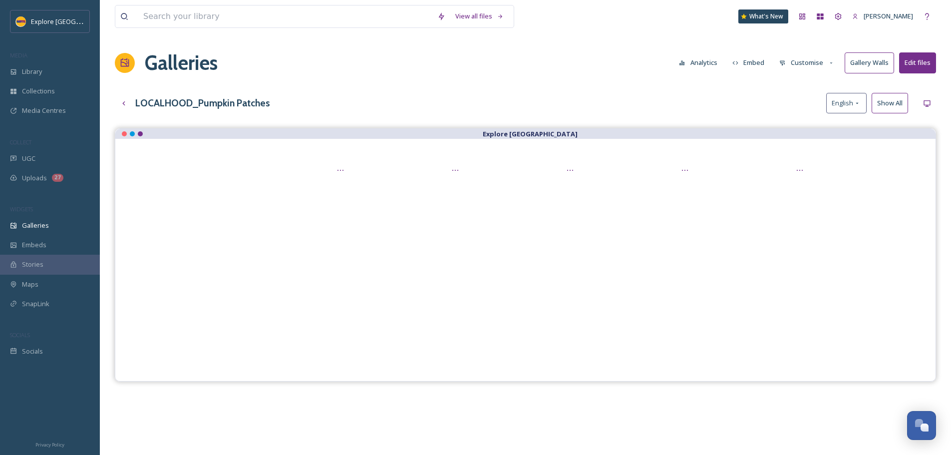
click at [801, 61] on button "Customise" at bounding box center [806, 62] width 65 height 19
click at [799, 93] on div "Layout" at bounding box center [809, 85] width 69 height 19
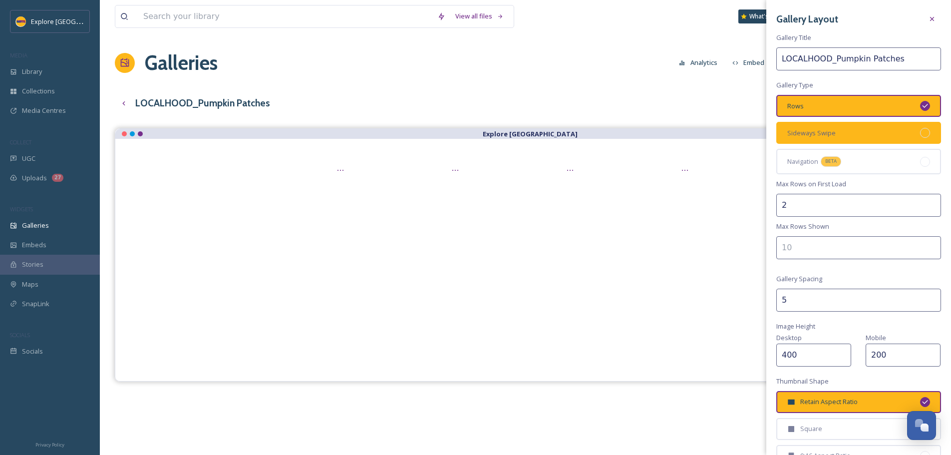
click at [855, 138] on div "Sideways Swipe" at bounding box center [858, 133] width 165 height 22
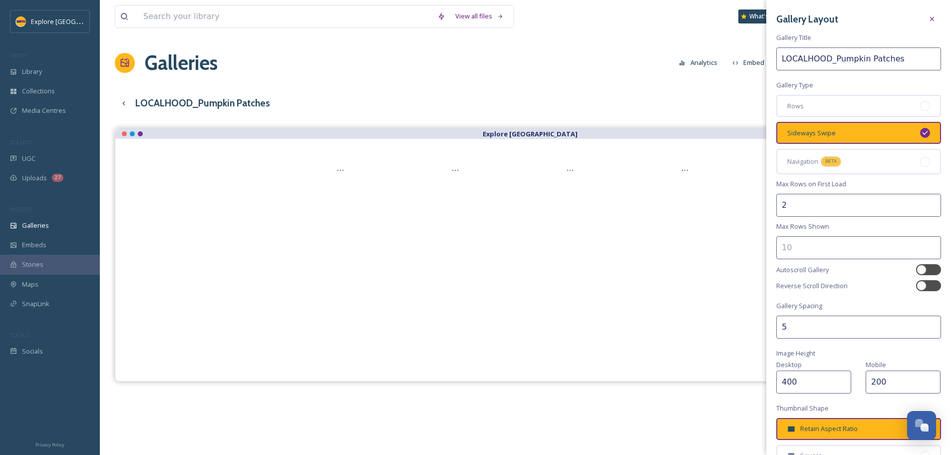
click at [801, 213] on input "2" at bounding box center [858, 205] width 165 height 23
type input "1"
click at [811, 247] on input "number" at bounding box center [858, 247] width 165 height 23
type input "1"
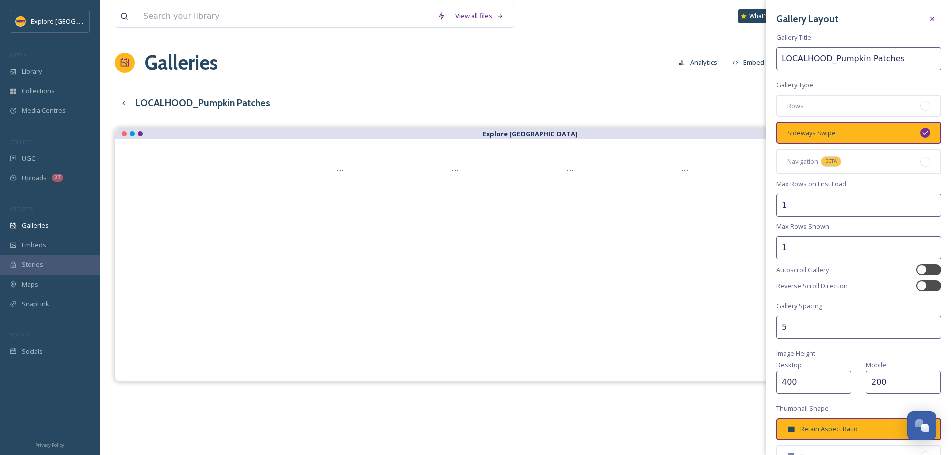
click at [850, 289] on div "Reverse Scroll Direction" at bounding box center [858, 285] width 165 height 11
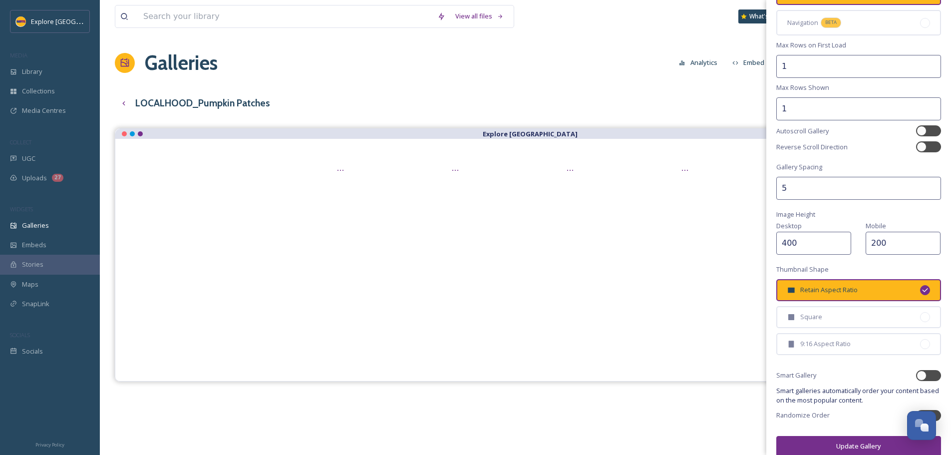
scroll to position [150, 0]
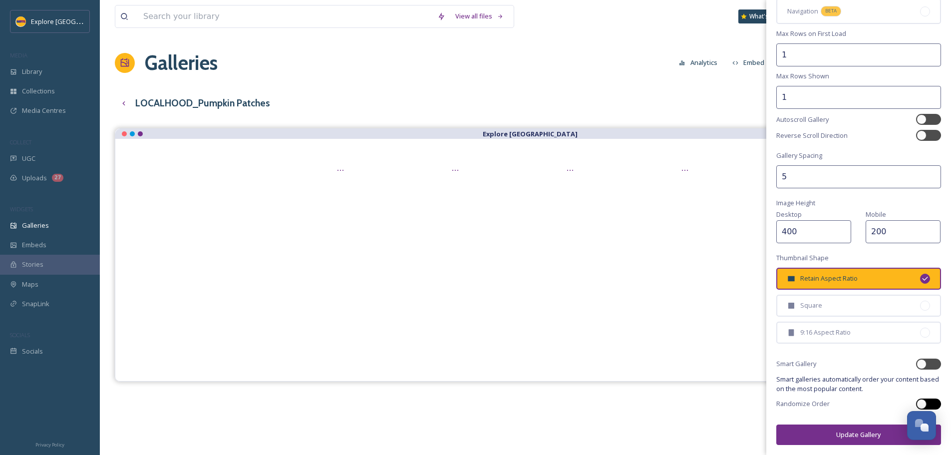
click at [920, 401] on div at bounding box center [928, 403] width 25 height 11
checkbox input "true"
click at [860, 438] on button "Update Gallery" at bounding box center [858, 434] width 165 height 20
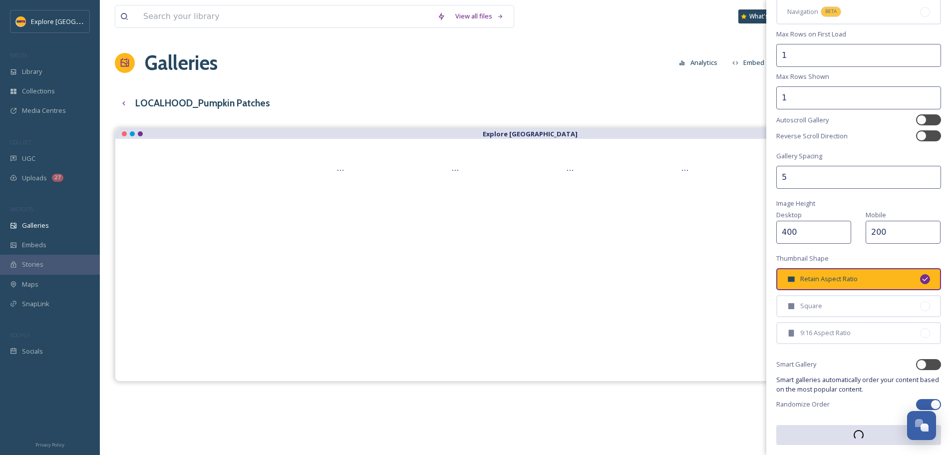
scroll to position [150, 0]
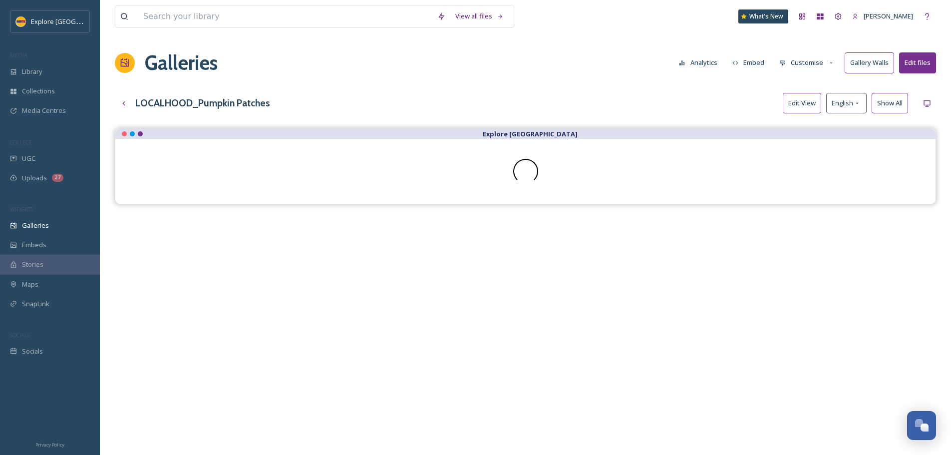
click at [800, 61] on button "Customise" at bounding box center [806, 62] width 65 height 19
click at [798, 106] on span "Thumbnails" at bounding box center [797, 104] width 35 height 9
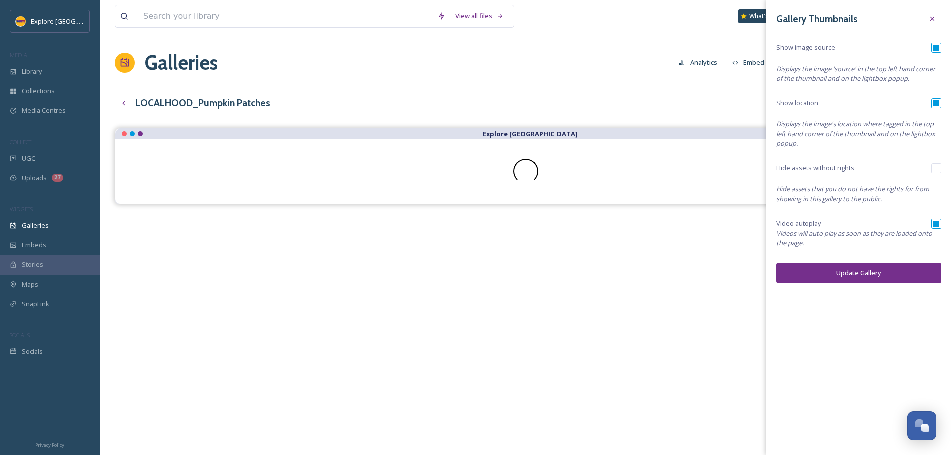
click at [939, 47] on input "checkbox" at bounding box center [936, 48] width 10 height 10
checkbox input "false"
click at [936, 217] on div "Gallery Thumbnails Show image source Displays the image 'source' in the top lef…" at bounding box center [858, 146] width 185 height 293
click at [936, 226] on input "checkbox" at bounding box center [936, 224] width 10 height 10
checkbox input "false"
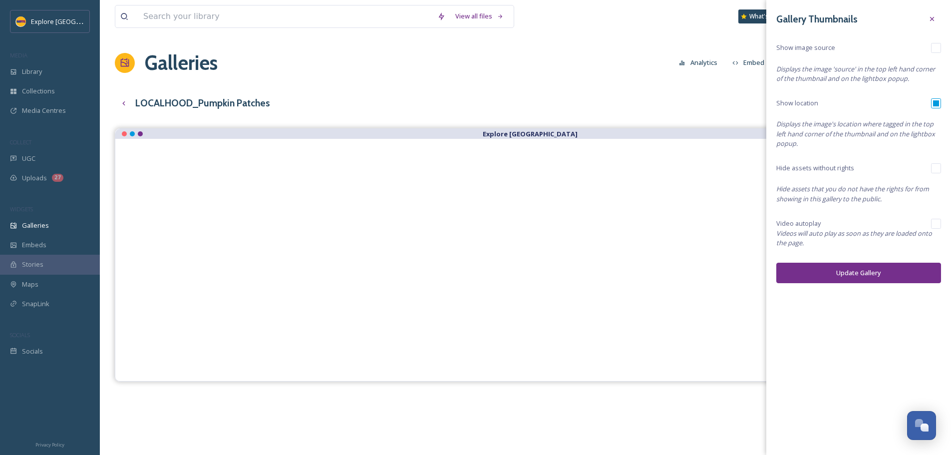
click at [898, 271] on button "Update Gallery" at bounding box center [858, 273] width 165 height 20
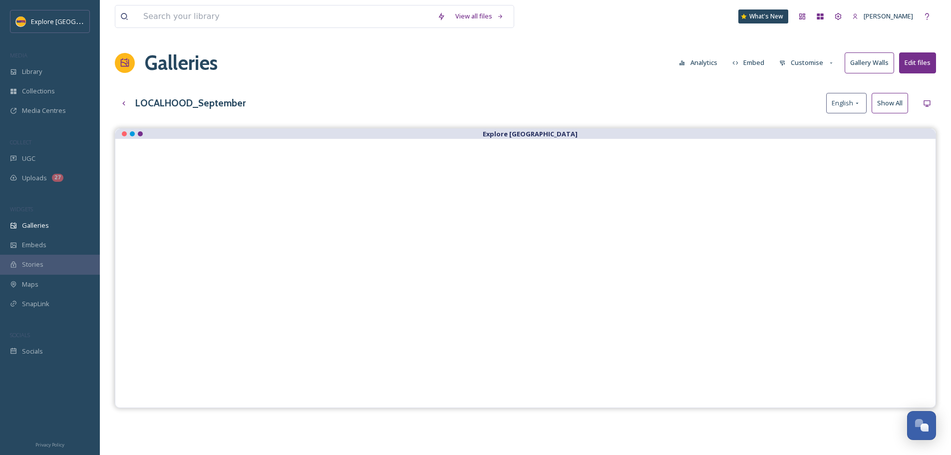
click at [811, 59] on button "Customise" at bounding box center [806, 62] width 65 height 19
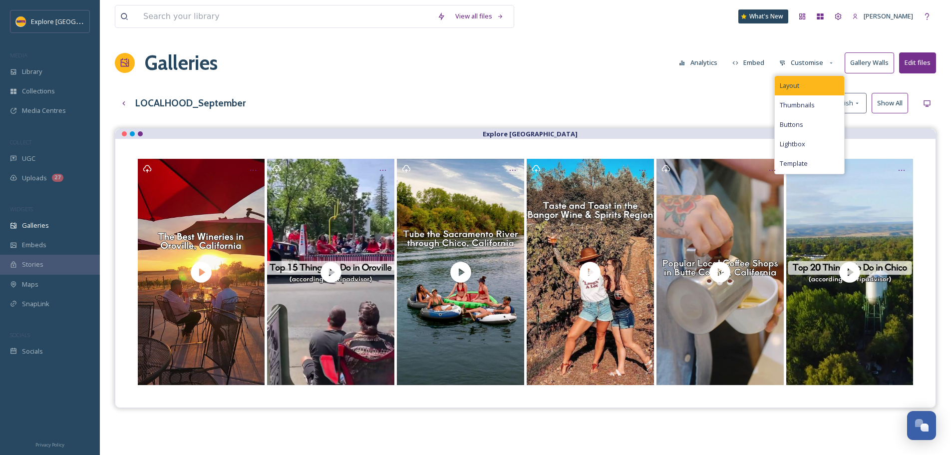
click at [787, 91] on div "Layout" at bounding box center [809, 85] width 69 height 19
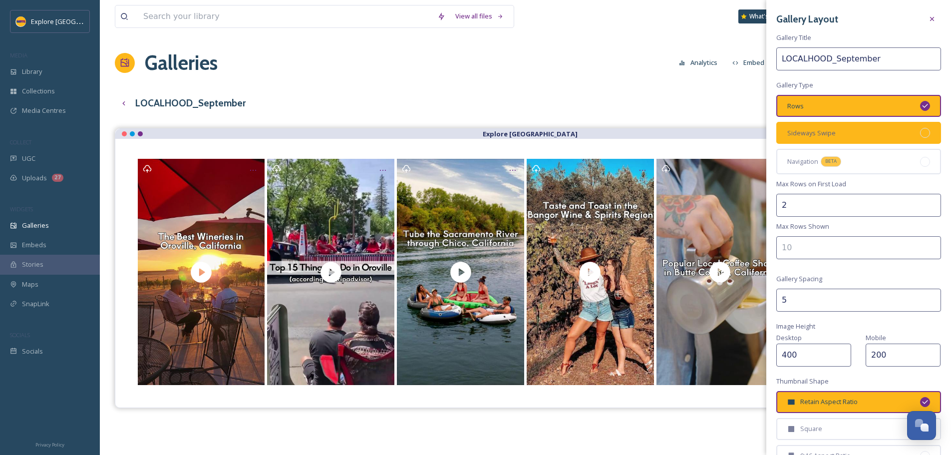
click at [850, 132] on div "Sideways Swipe" at bounding box center [858, 133] width 165 height 22
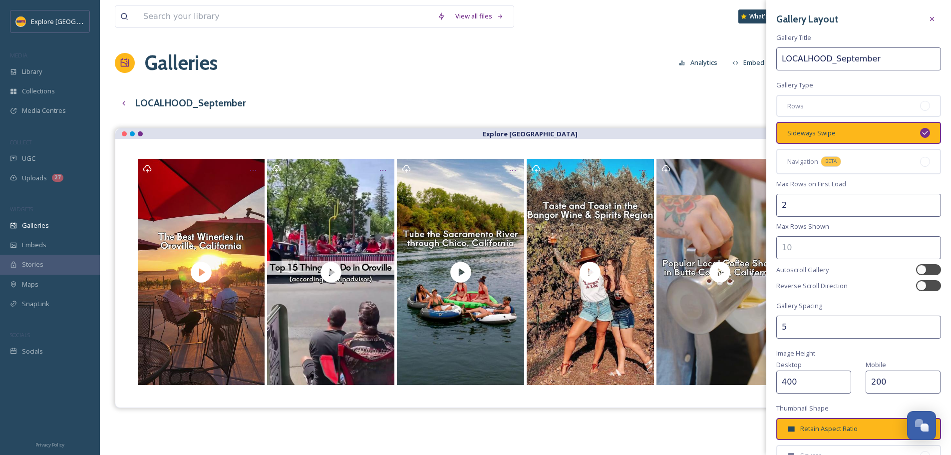
click at [788, 201] on input "2" at bounding box center [858, 205] width 165 height 23
type input "1"
click at [795, 244] on input "number" at bounding box center [858, 247] width 165 height 23
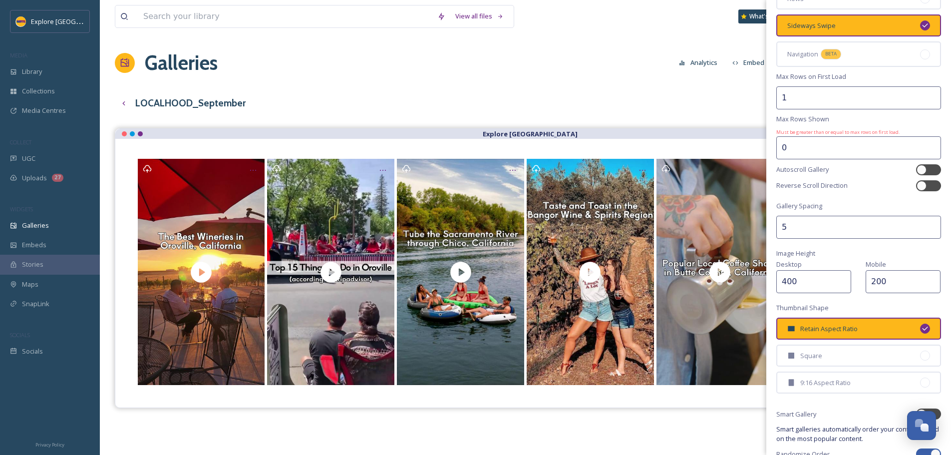
scroll to position [157, 0]
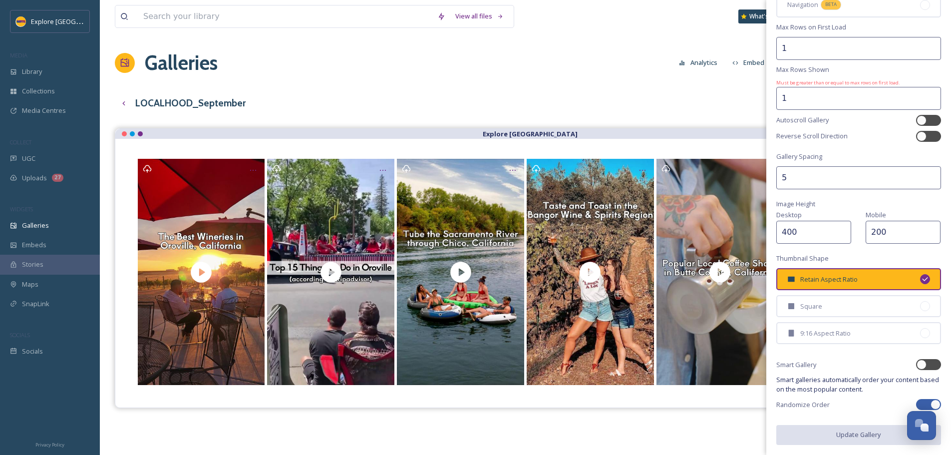
type input "1"
click at [926, 98] on input "1" at bounding box center [858, 98] width 165 height 23
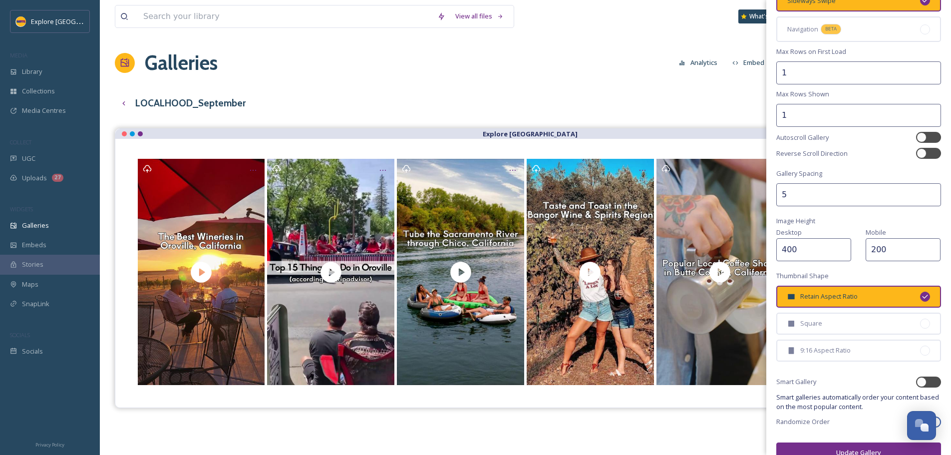
scroll to position [150, 0]
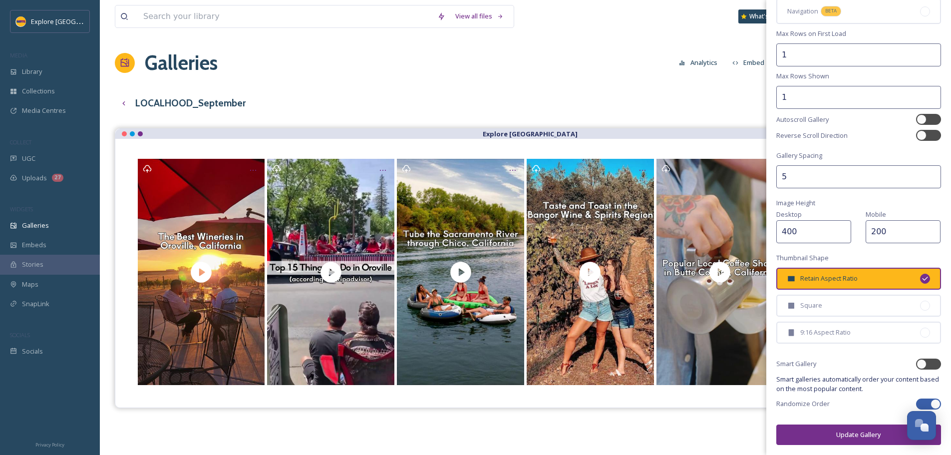
click at [844, 430] on button "Update Gallery" at bounding box center [858, 434] width 165 height 20
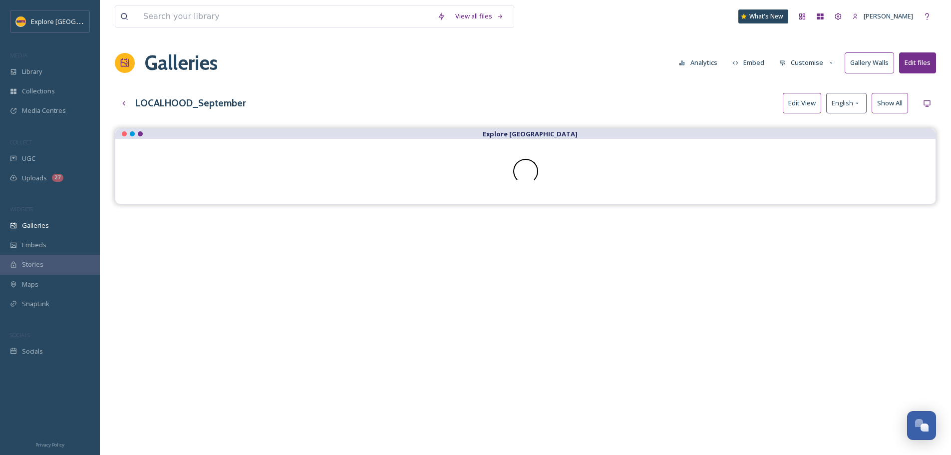
click at [815, 59] on button "Customise" at bounding box center [806, 62] width 65 height 19
click at [812, 101] on span "Thumbnails" at bounding box center [797, 104] width 35 height 9
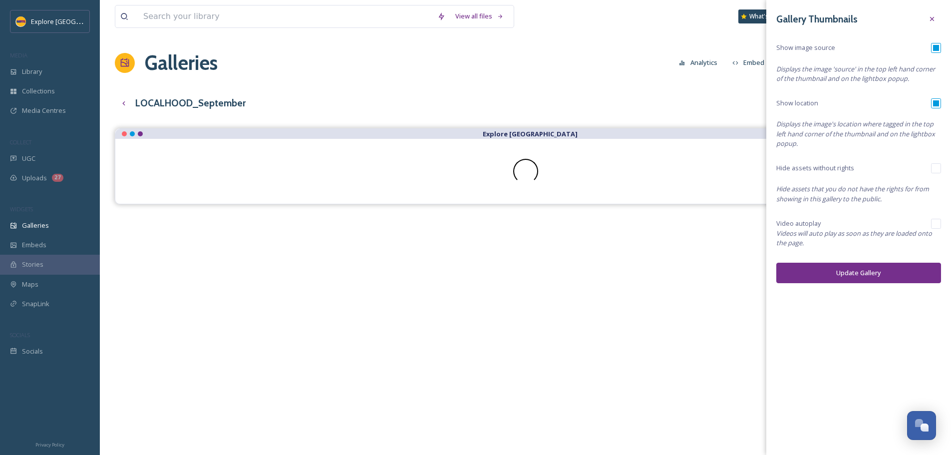
click at [932, 49] on input "checkbox" at bounding box center [936, 48] width 10 height 10
checkbox input "false"
click at [836, 271] on button "Update Gallery" at bounding box center [858, 273] width 165 height 20
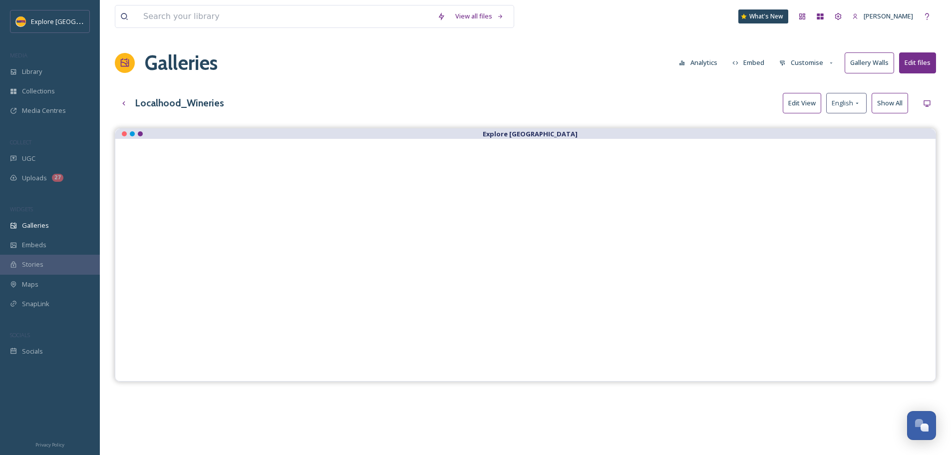
click at [818, 59] on button "Customise" at bounding box center [806, 62] width 65 height 19
click at [806, 101] on span "Thumbnails" at bounding box center [797, 104] width 35 height 9
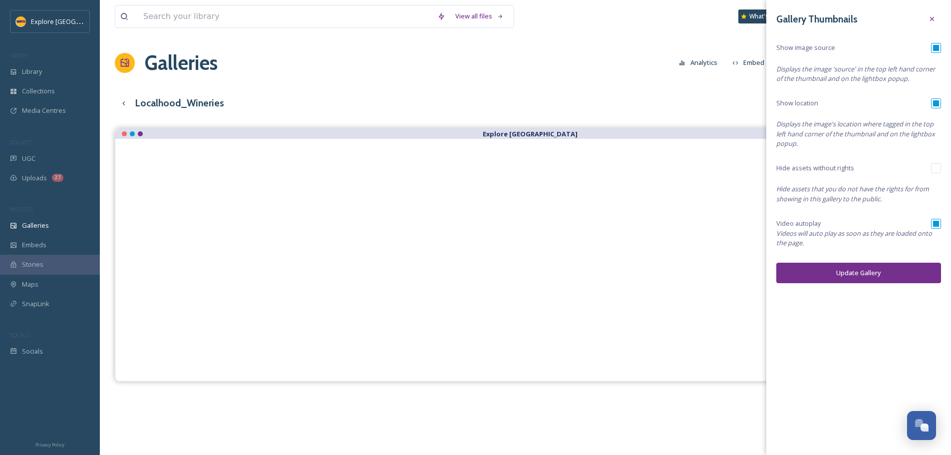
click at [937, 50] on input "checkbox" at bounding box center [936, 48] width 10 height 10
checkbox input "false"
click at [935, 231] on span "Videos will auto play as soon as they are loaded onto the page." at bounding box center [858, 238] width 165 height 19
click at [936, 221] on input "checkbox" at bounding box center [936, 224] width 10 height 10
checkbox input "false"
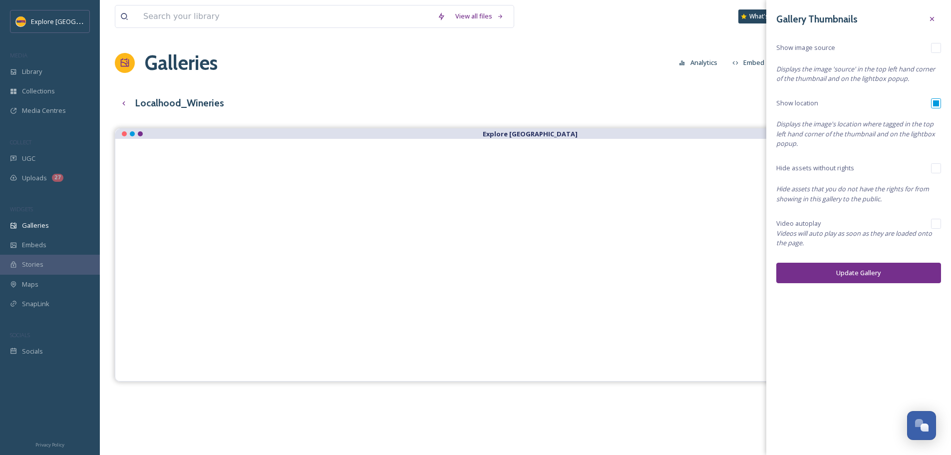
click at [878, 270] on button "Update Gallery" at bounding box center [858, 273] width 165 height 20
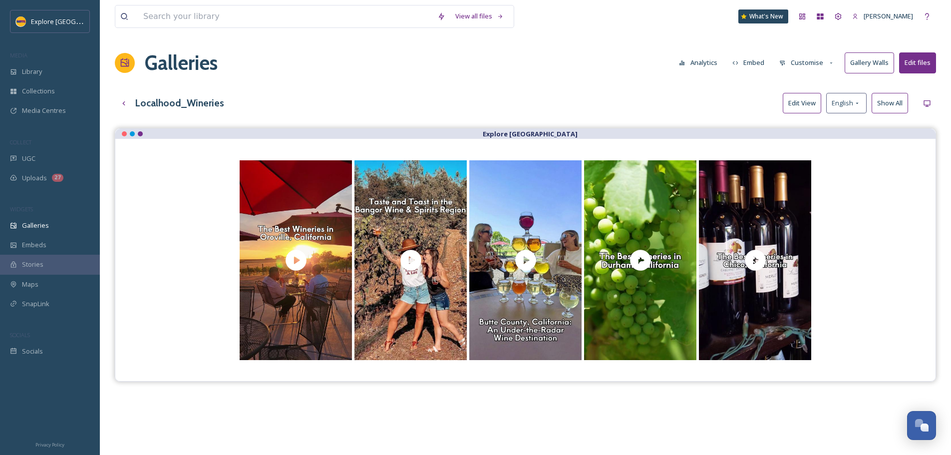
click at [822, 64] on button "Customise" at bounding box center [806, 62] width 65 height 19
click at [818, 85] on div "Layout" at bounding box center [809, 85] width 69 height 19
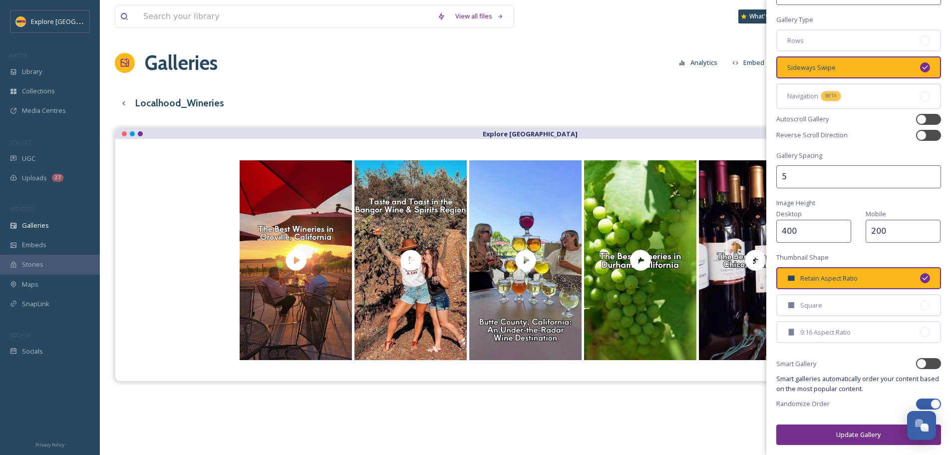
click at [846, 441] on button "Update Gallery" at bounding box center [858, 434] width 165 height 20
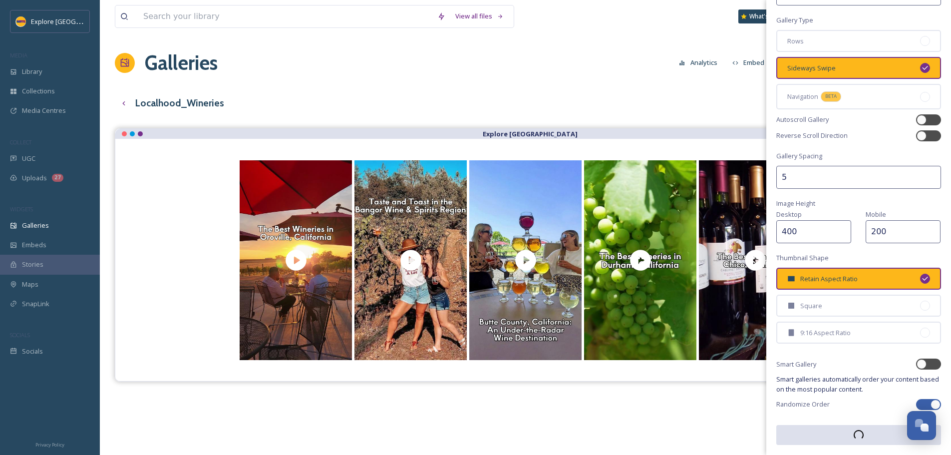
scroll to position [65, 0]
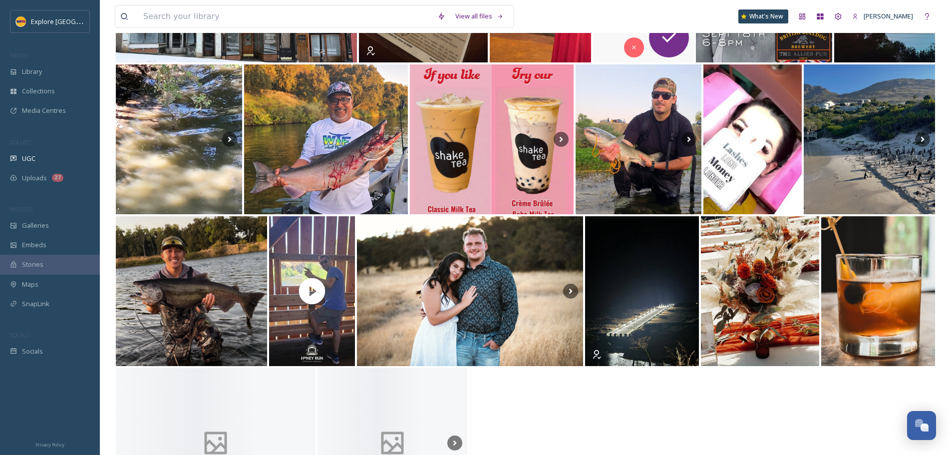
scroll to position [300, 0]
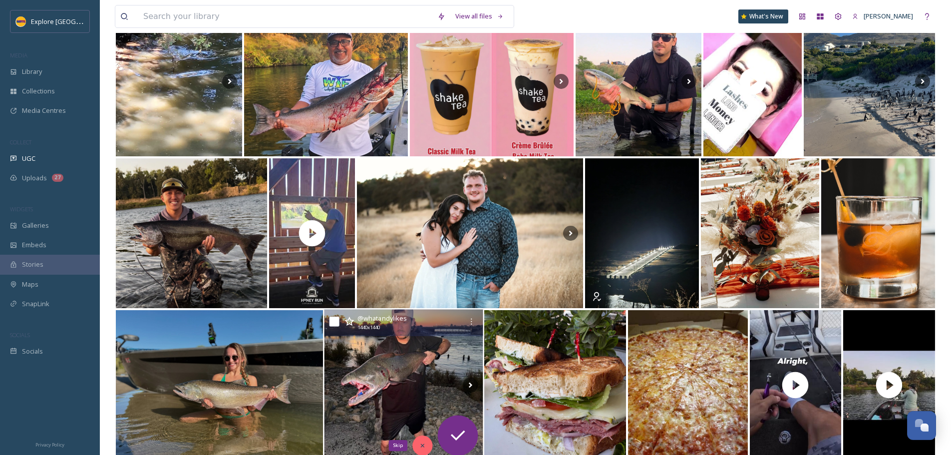
click at [424, 441] on div "Skip" at bounding box center [422, 445] width 20 height 20
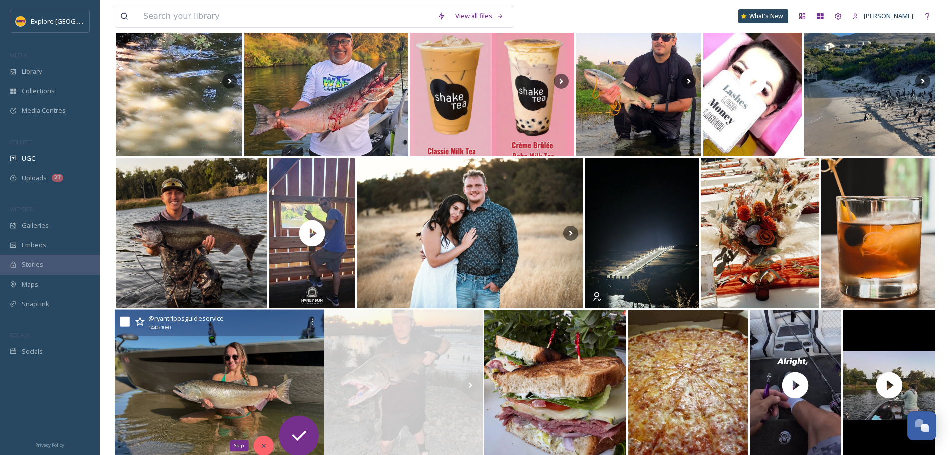
click at [260, 441] on div "Skip" at bounding box center [264, 445] width 20 height 20
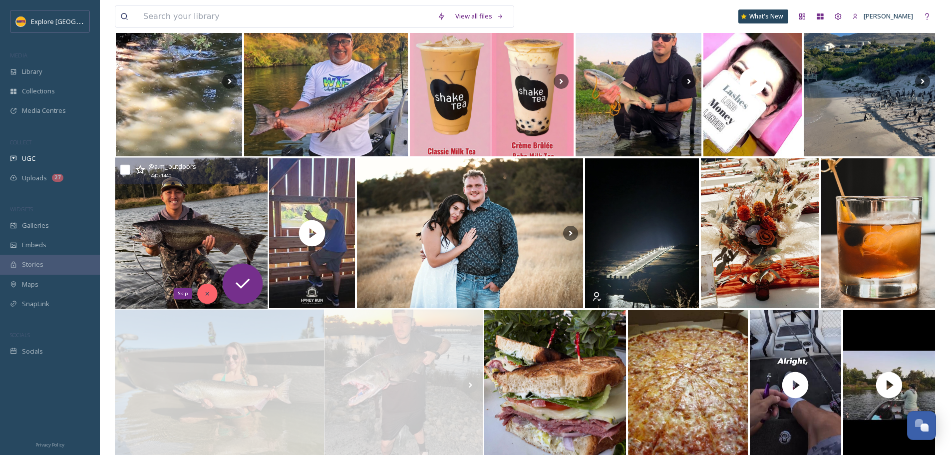
click at [211, 292] on icon at bounding box center [207, 293] width 7 height 7
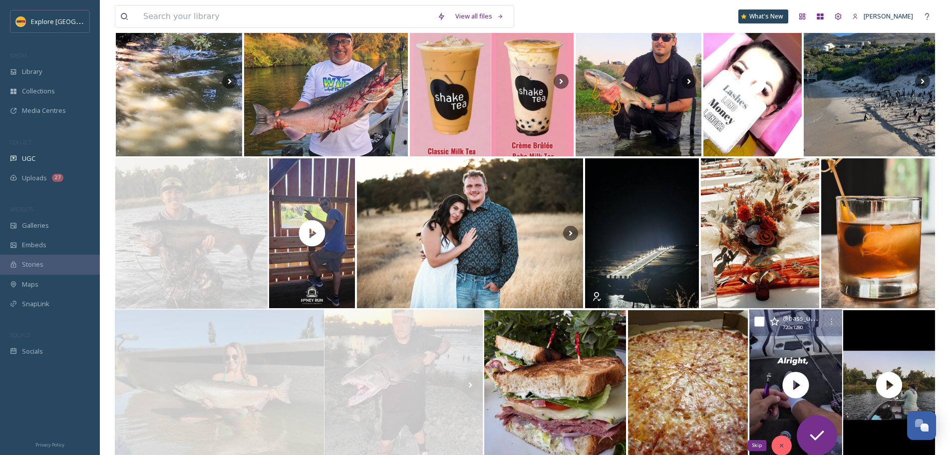
click at [780, 448] on icon at bounding box center [781, 445] width 7 height 7
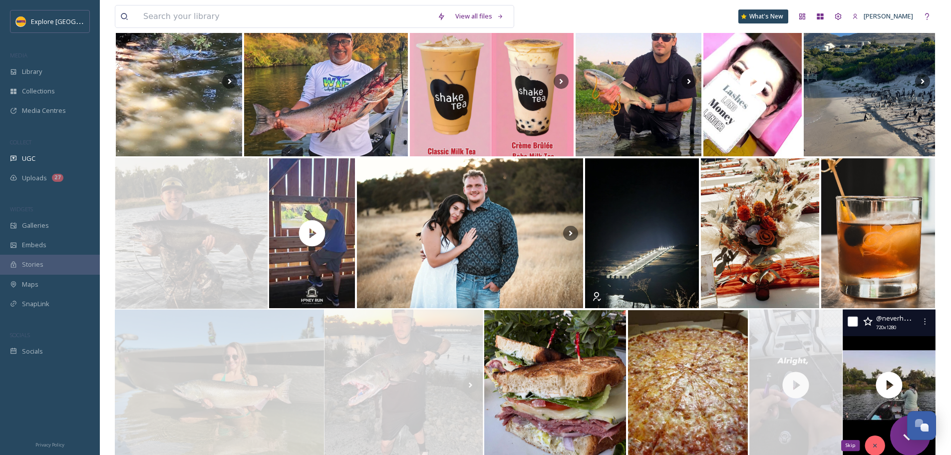
click at [876, 442] on icon at bounding box center [875, 445] width 7 height 7
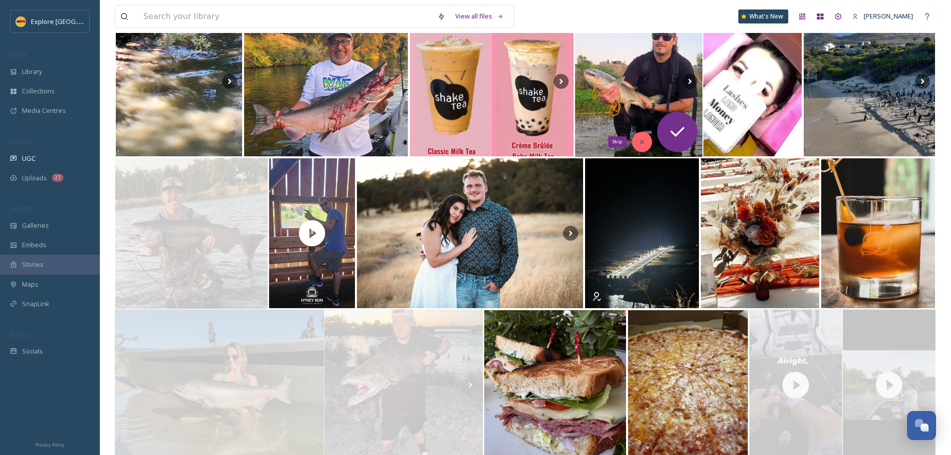
click at [643, 146] on div "Skip" at bounding box center [642, 142] width 20 height 20
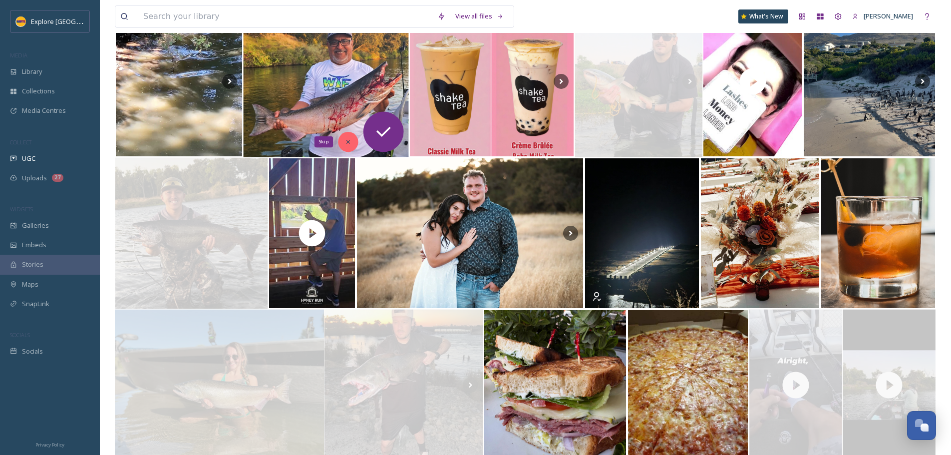
click at [339, 141] on div "Skip" at bounding box center [348, 142] width 20 height 20
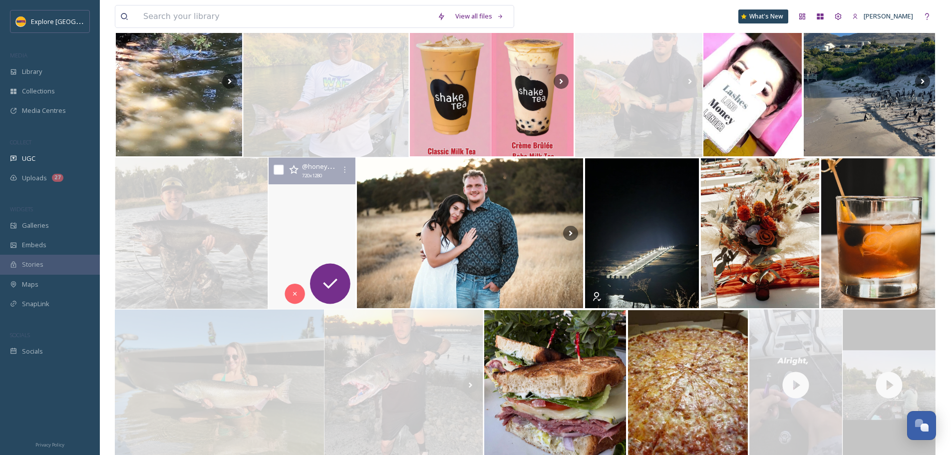
scroll to position [499, 0]
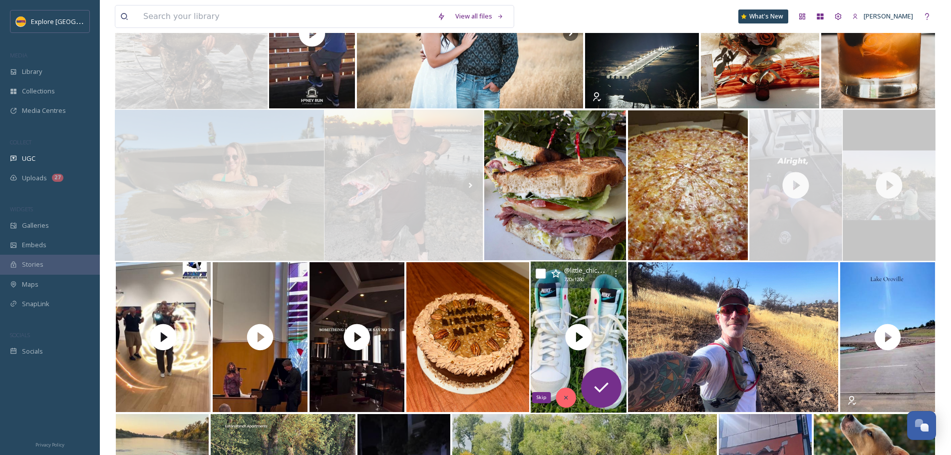
click at [568, 395] on icon at bounding box center [566, 397] width 7 height 7
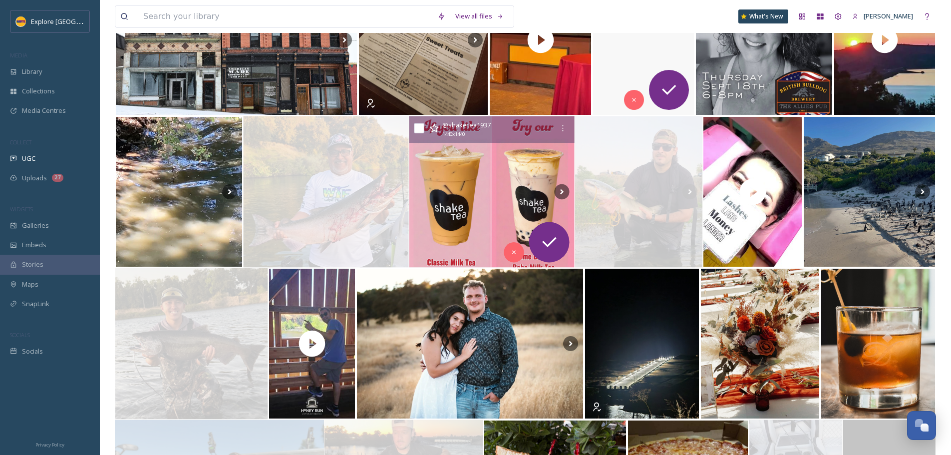
scroll to position [0, 0]
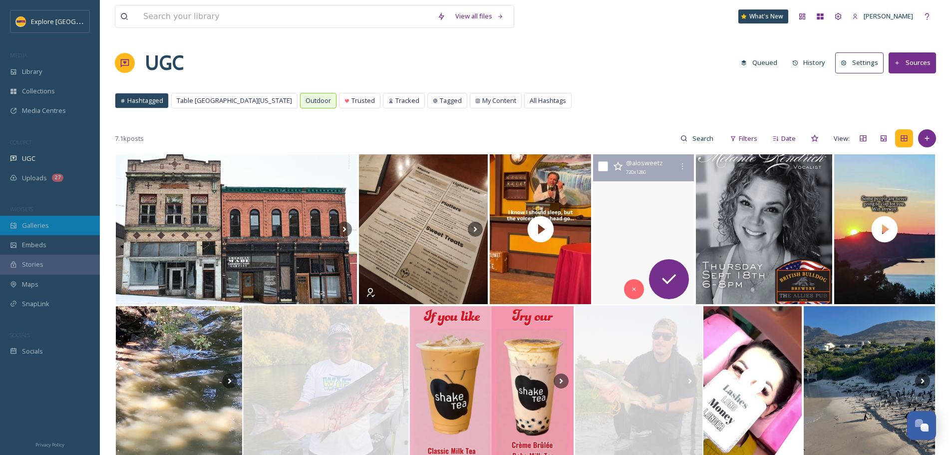
click at [31, 229] on span "Galleries" at bounding box center [35, 225] width 27 height 9
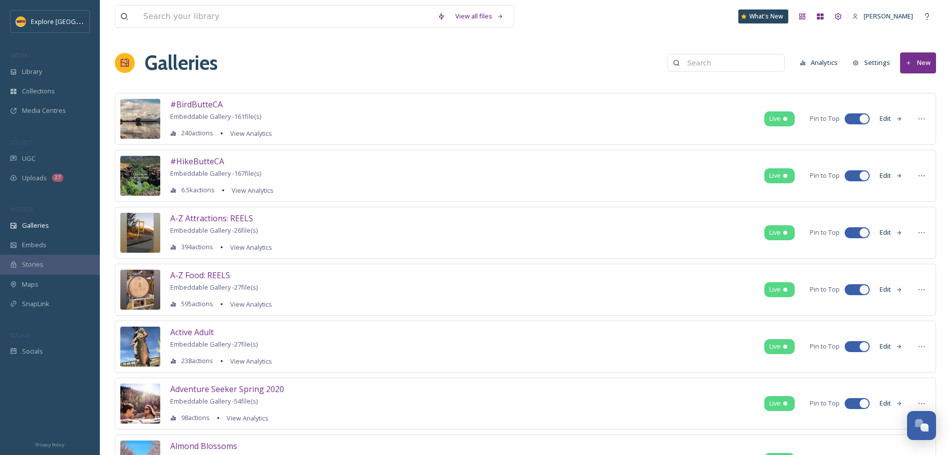
click at [916, 59] on button "New" at bounding box center [918, 62] width 36 height 20
click at [912, 82] on span "Gallery" at bounding box center [920, 85] width 21 height 9
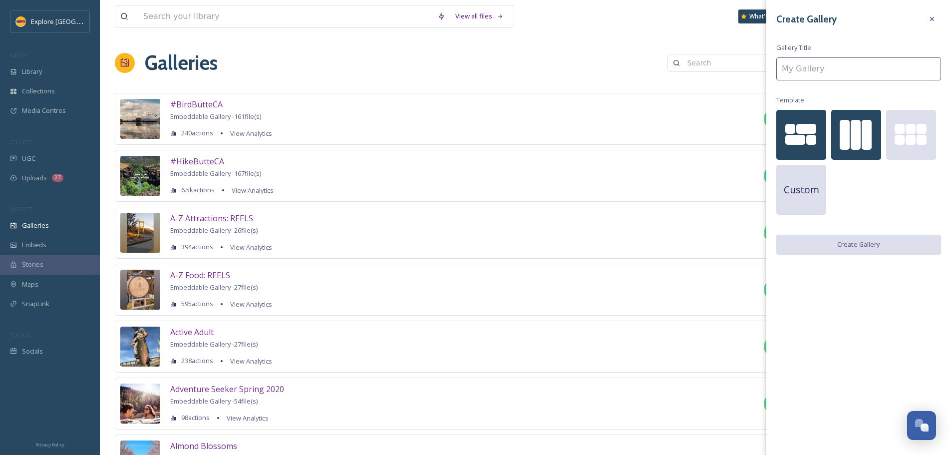
click at [858, 140] on div at bounding box center [856, 135] width 10 height 30
click at [843, 60] on input at bounding box center [858, 68] width 165 height 23
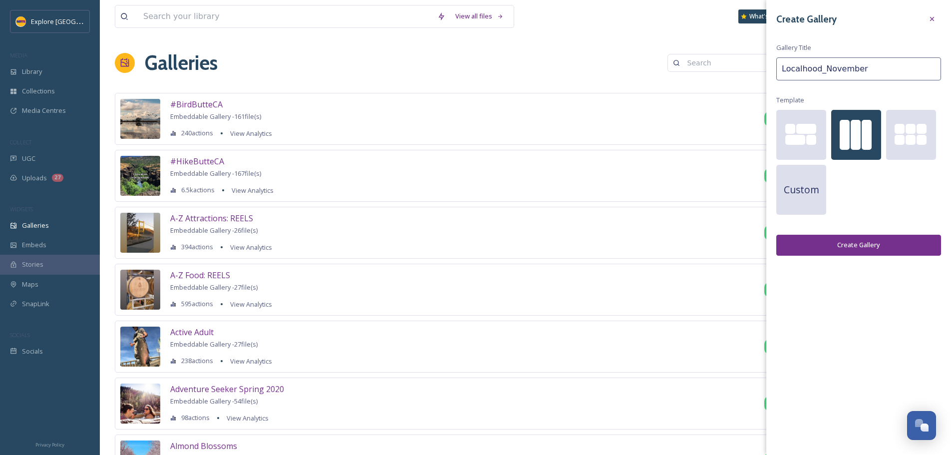
type input "Localhood_November"
click at [883, 249] on button "Create Gallery" at bounding box center [858, 245] width 165 height 20
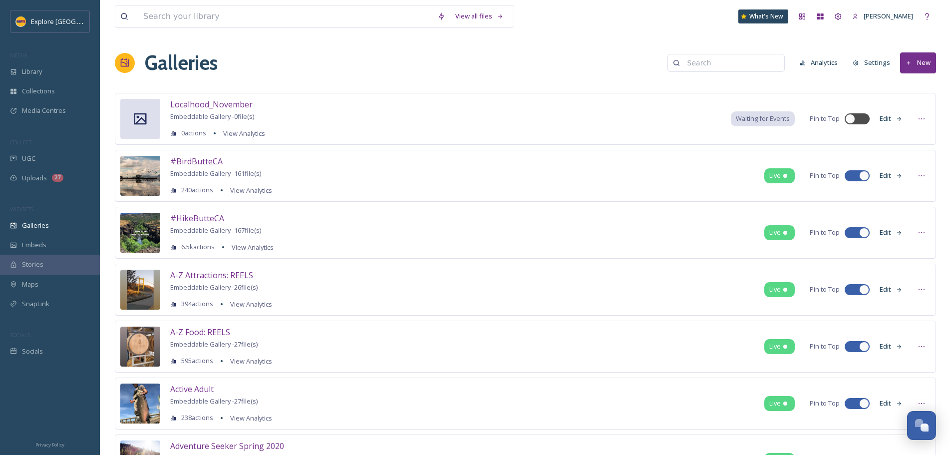
click at [895, 121] on button "Edit" at bounding box center [891, 118] width 33 height 19
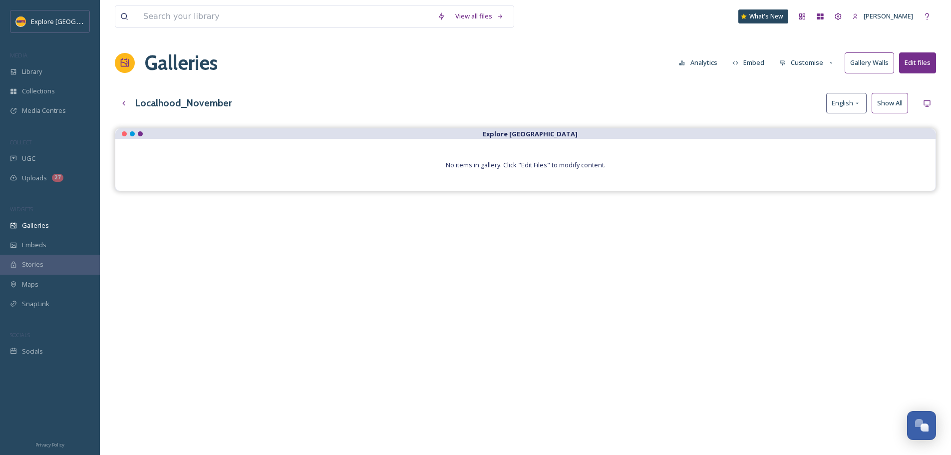
click at [812, 53] on button "Customise" at bounding box center [806, 62] width 65 height 19
click at [807, 83] on div "Layout" at bounding box center [809, 85] width 69 height 19
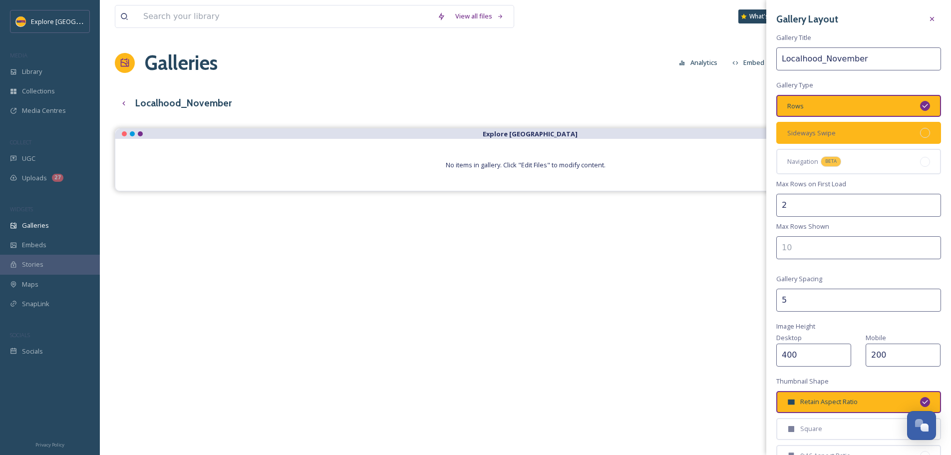
click at [849, 137] on div "Sideways Swipe" at bounding box center [858, 133] width 165 height 22
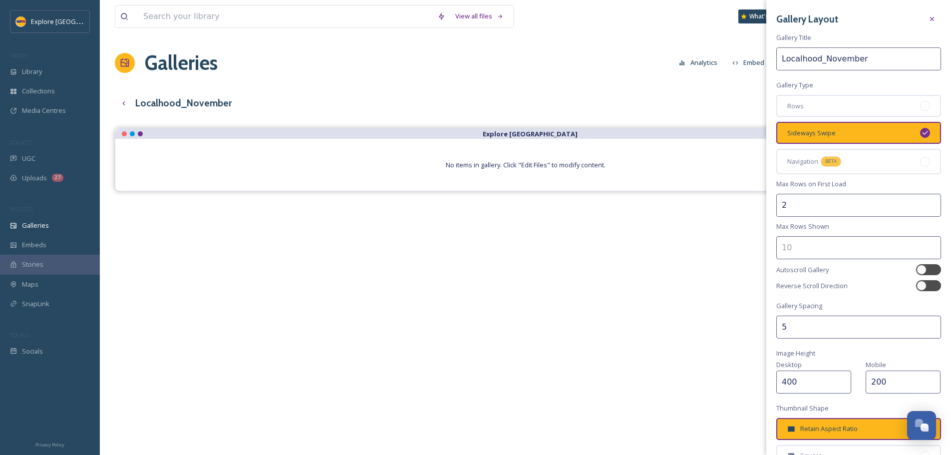
click at [785, 209] on input "2" at bounding box center [858, 205] width 165 height 23
type input "1"
click at [866, 248] on input "number" at bounding box center [858, 247] width 165 height 23
type input "1"
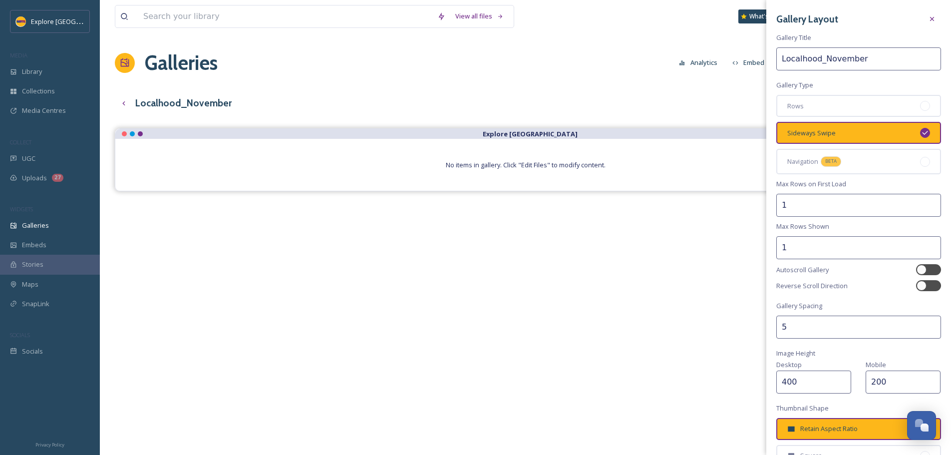
click at [928, 245] on input "1" at bounding box center [858, 247] width 165 height 23
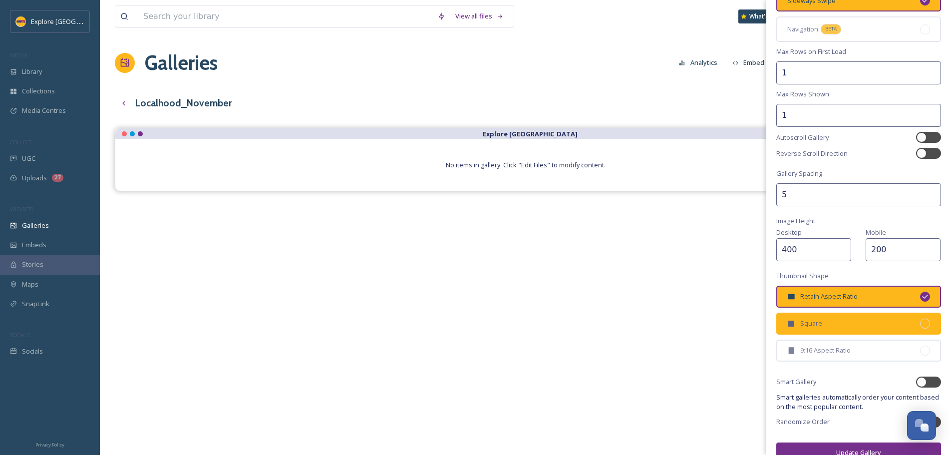
scroll to position [150, 0]
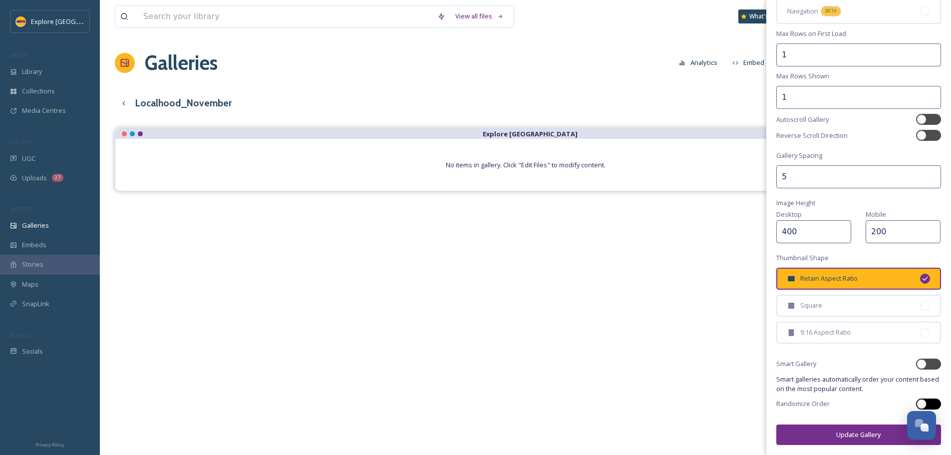
click at [931, 405] on div at bounding box center [933, 403] width 5 height 5
checkbox input "true"
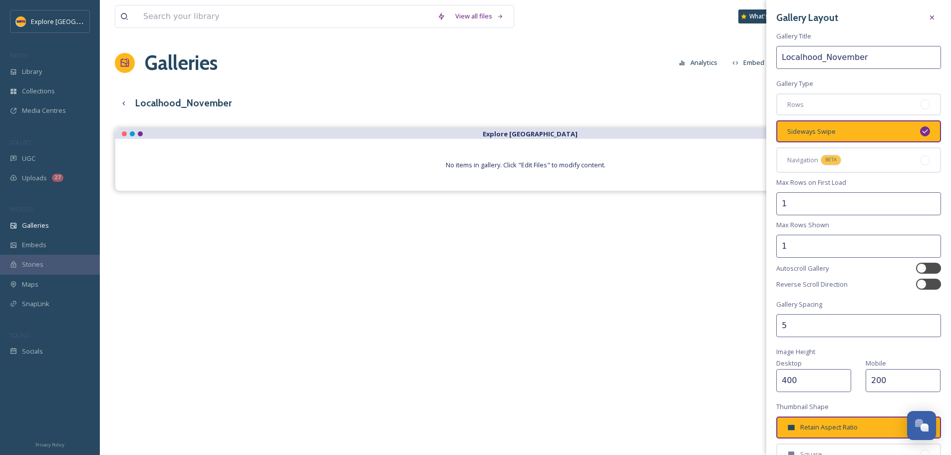
scroll to position [0, 0]
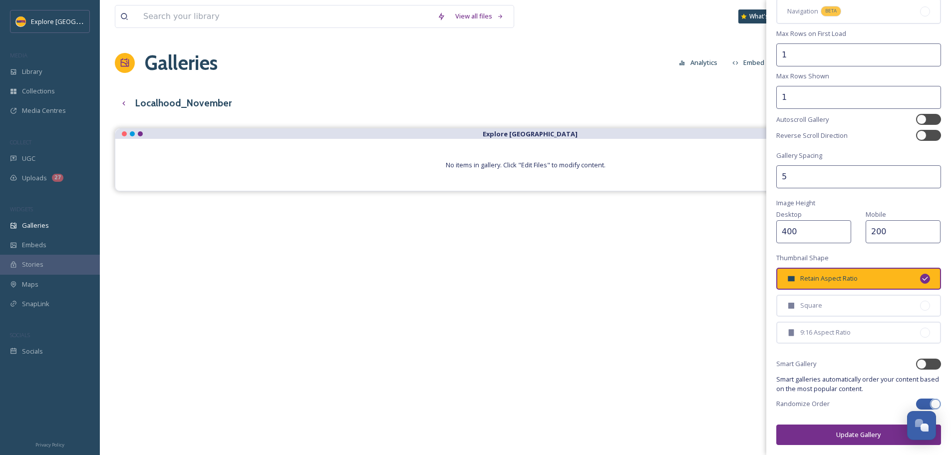
click at [839, 441] on button "Update Gallery" at bounding box center [858, 434] width 165 height 20
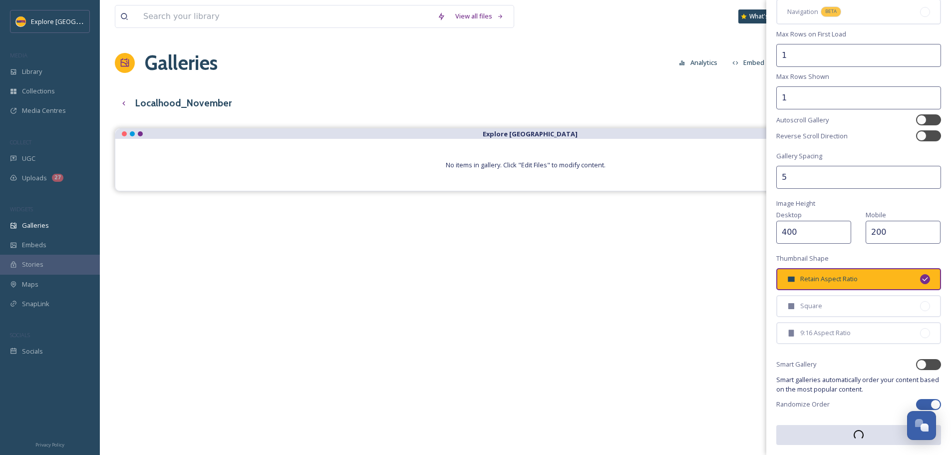
scroll to position [150, 0]
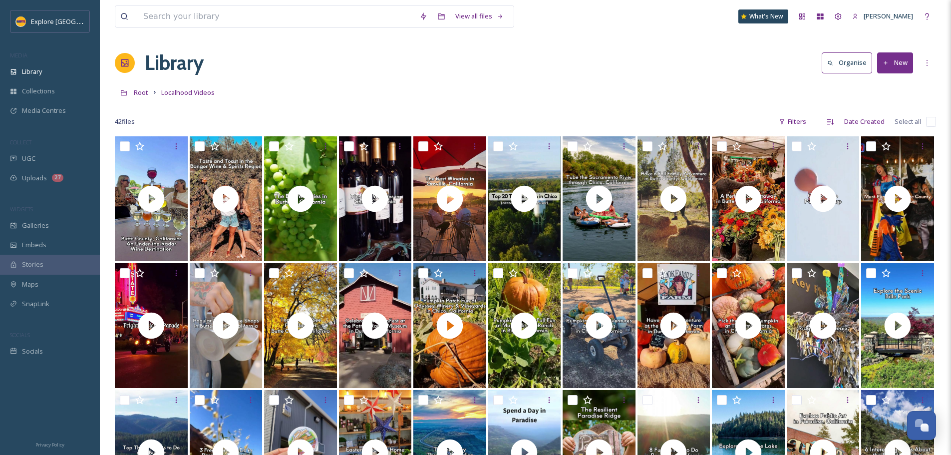
click at [898, 64] on button "New" at bounding box center [895, 62] width 36 height 20
click at [886, 84] on span "File Upload" at bounding box center [890, 85] width 33 height 9
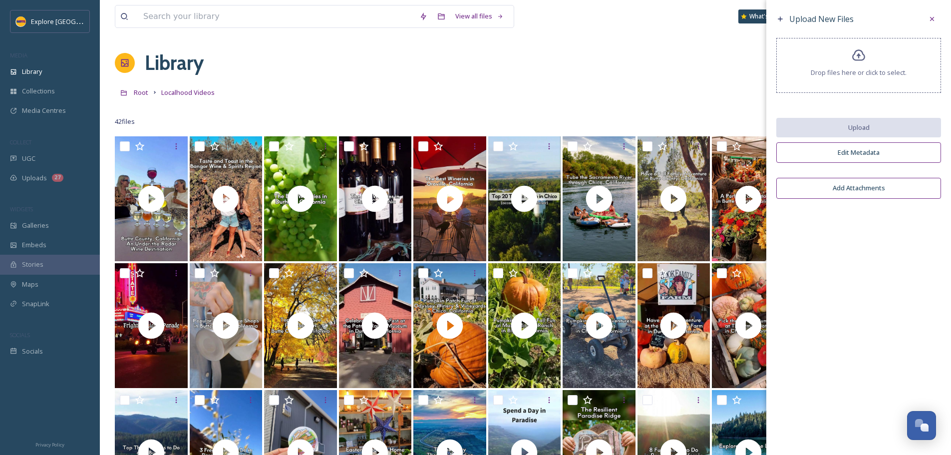
click at [871, 77] on div "Drop files here or click to select." at bounding box center [858, 65] width 165 height 55
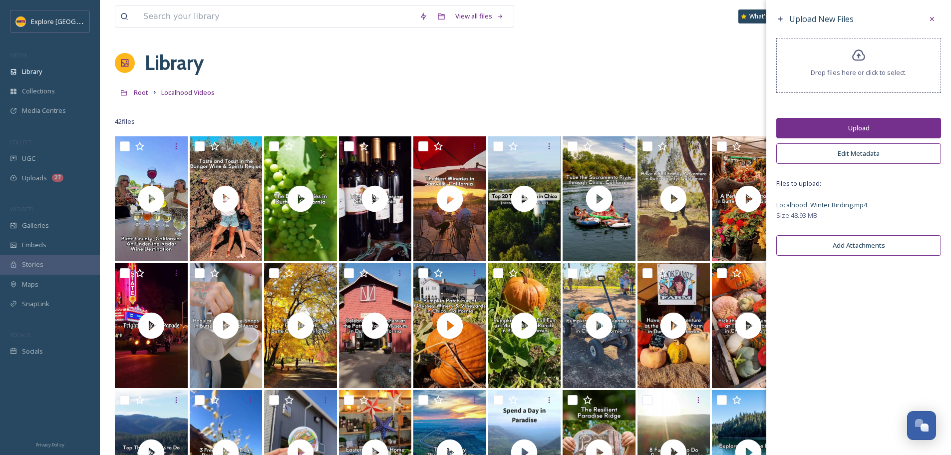
click at [847, 129] on button "Upload" at bounding box center [858, 128] width 165 height 20
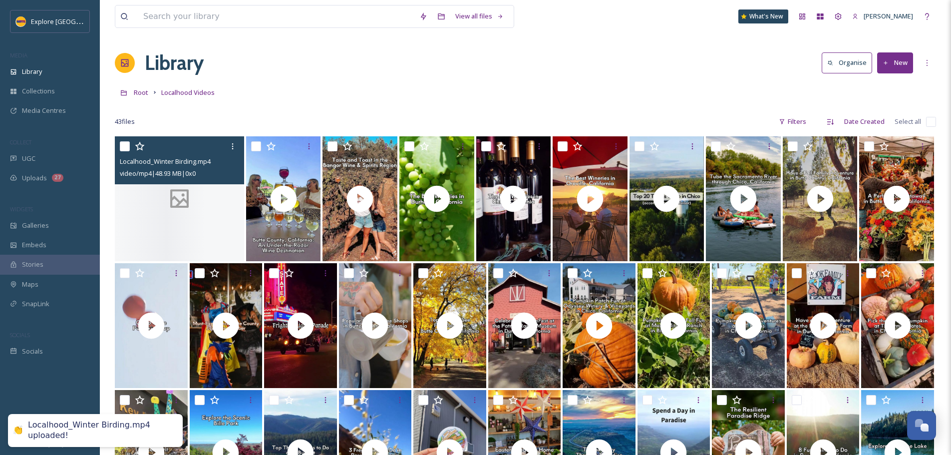
click at [200, 200] on div at bounding box center [179, 198] width 129 height 125
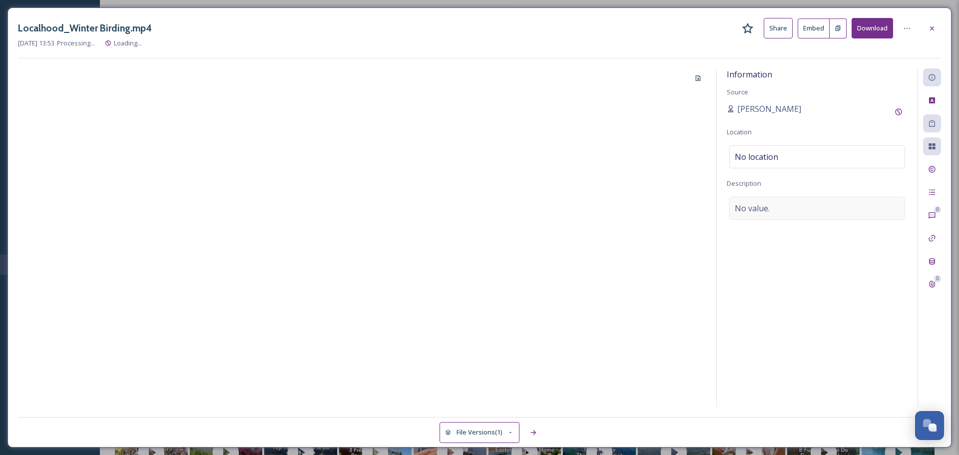
click at [776, 213] on div "No value." at bounding box center [817, 208] width 176 height 23
click at [766, 223] on textarea at bounding box center [816, 238] width 181 height 83
paste textarea "[GEOGRAPHIC_DATA] an accessible [GEOGRAPHIC_DATA] bird watching stop along the …"
type textarea "[GEOGRAPHIC_DATA] an accessible [GEOGRAPHIC_DATA] bird watching stop along the …"
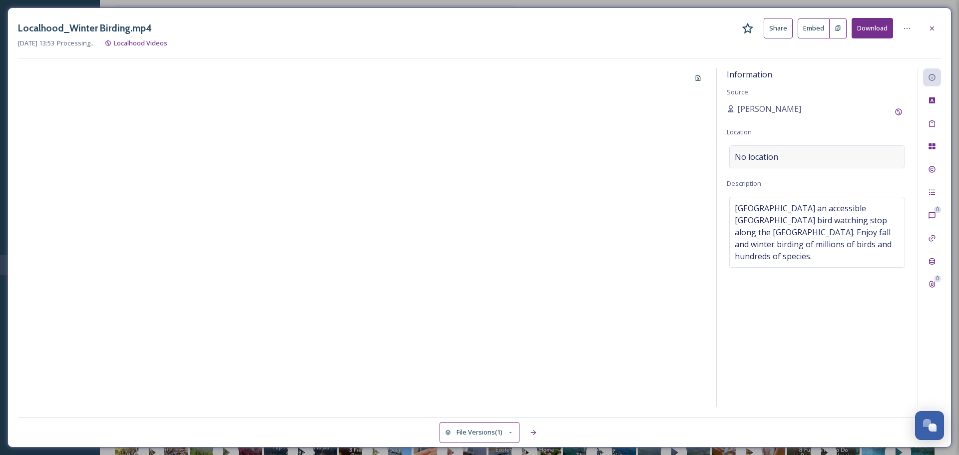
click at [773, 160] on span "No location" at bounding box center [755, 157] width 43 height 12
click at [773, 160] on input at bounding box center [816, 157] width 175 height 22
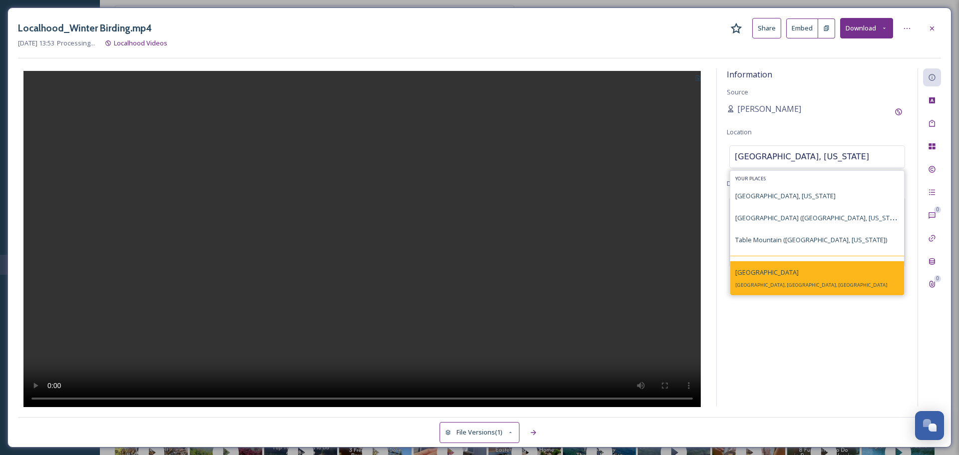
type input "[GEOGRAPHIC_DATA], [US_STATE]"
click at [773, 272] on span "[GEOGRAPHIC_DATA]" at bounding box center [766, 272] width 63 height 9
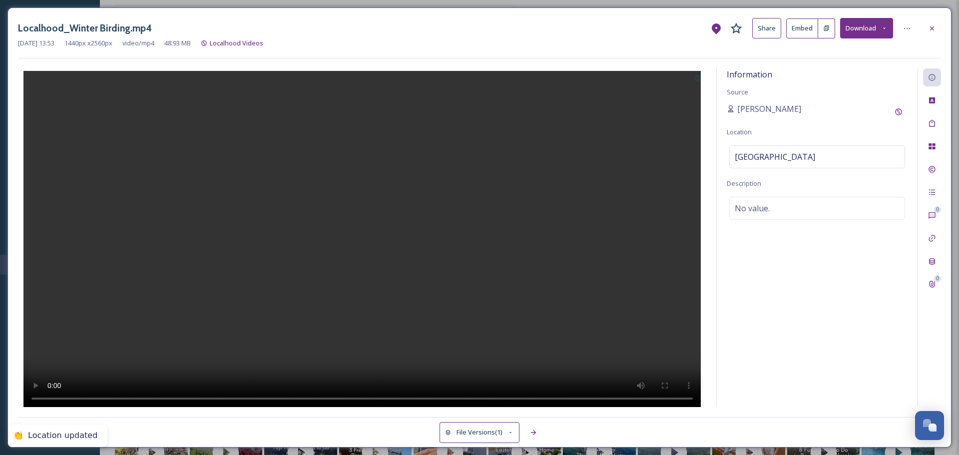
click at [701, 79] on button at bounding box center [697, 77] width 16 height 18
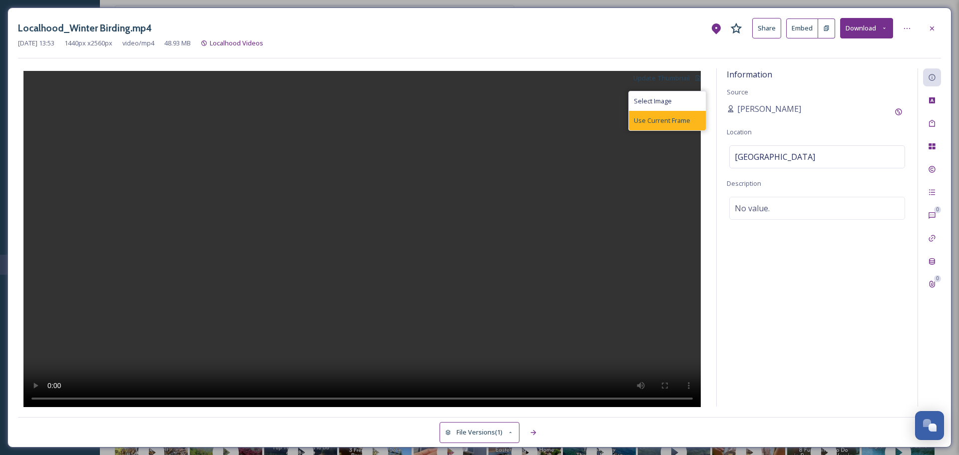
click at [682, 116] on span "Use Current Frame" at bounding box center [662, 120] width 56 height 9
click at [932, 27] on icon at bounding box center [932, 28] width 8 height 8
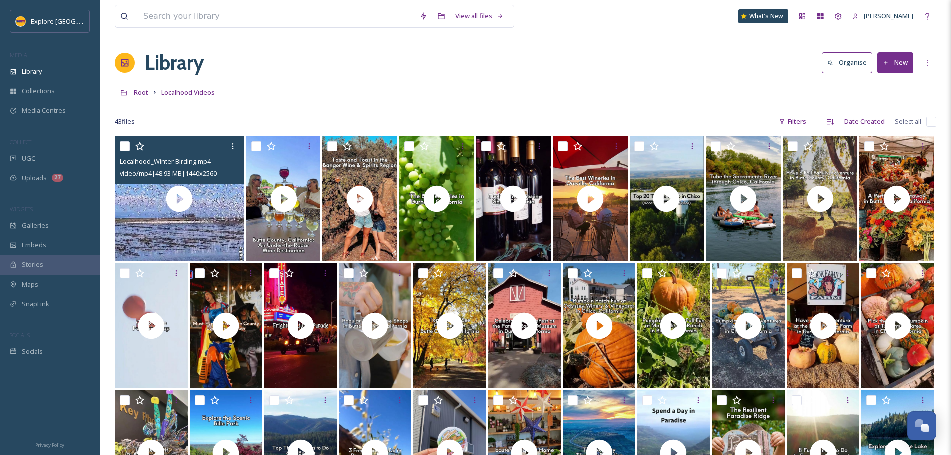
click at [126, 147] on input "checkbox" at bounding box center [125, 146] width 10 height 10
checkbox input "true"
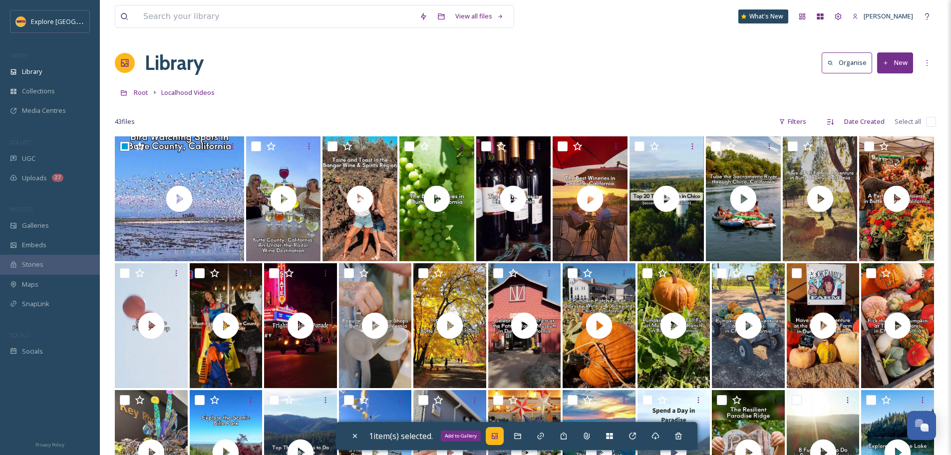
click at [497, 437] on icon at bounding box center [495, 436] width 6 height 6
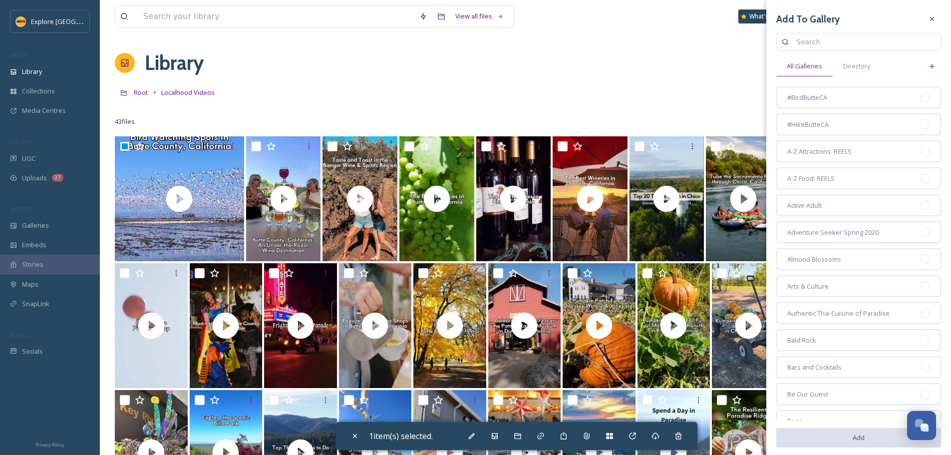
click at [797, 42] on input at bounding box center [863, 42] width 144 height 20
type input "november"
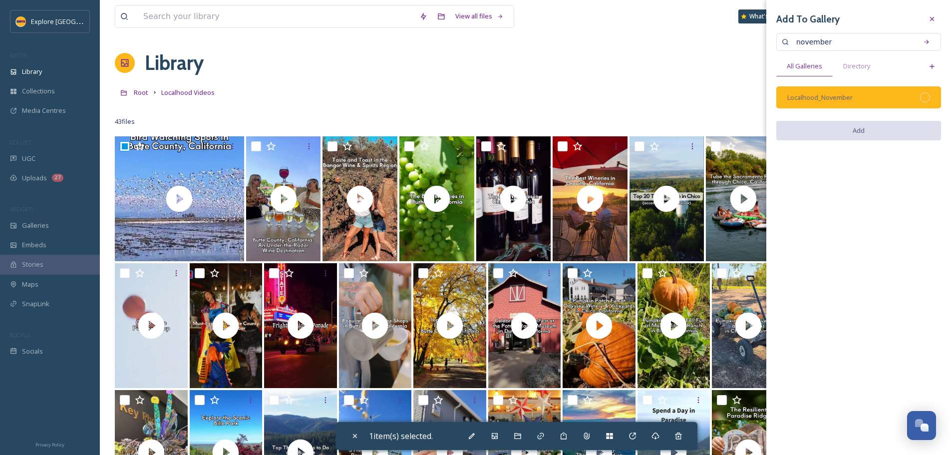
click at [920, 97] on div "Localhood_November" at bounding box center [858, 97] width 165 height 22
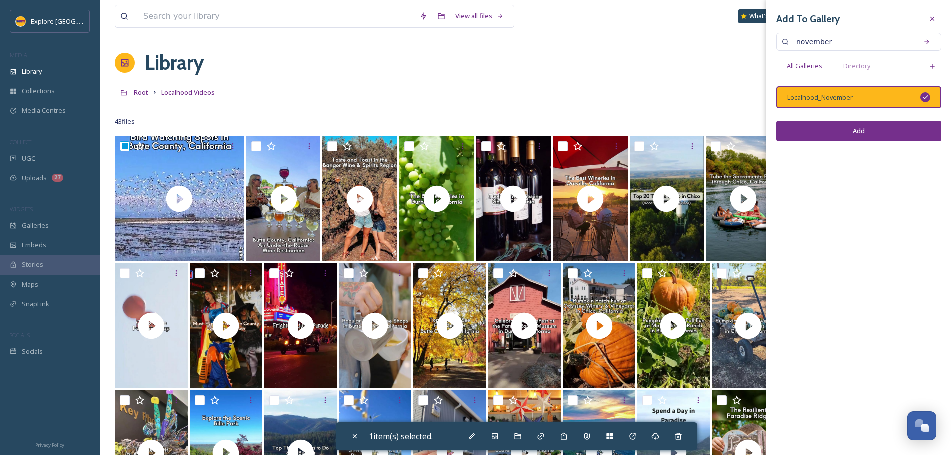
click at [914, 125] on button "Add" at bounding box center [858, 131] width 165 height 20
checkbox input "false"
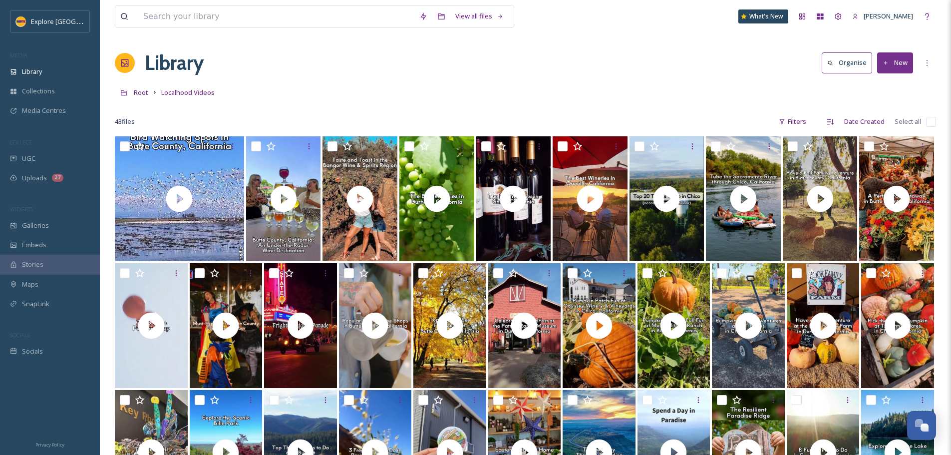
click at [896, 57] on button "New" at bounding box center [895, 62] width 36 height 20
click at [892, 79] on div "File Upload" at bounding box center [884, 85] width 56 height 19
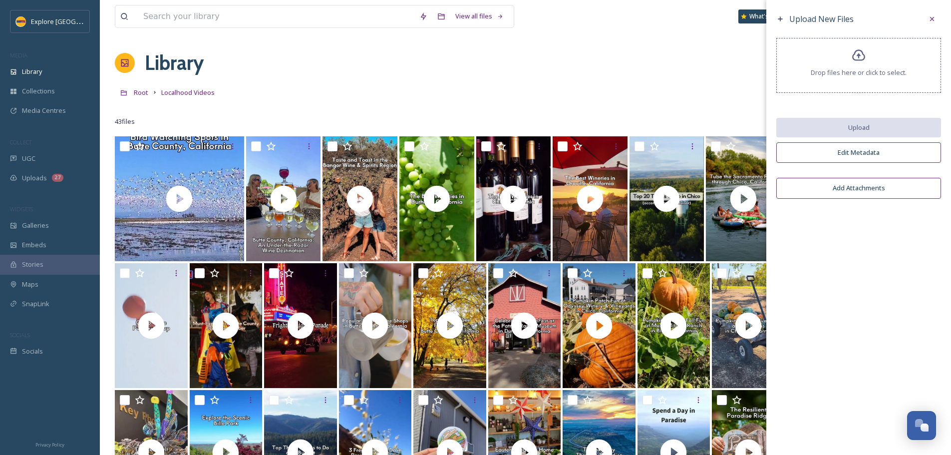
click at [868, 73] on span "Drop files here or click to select." at bounding box center [859, 72] width 96 height 9
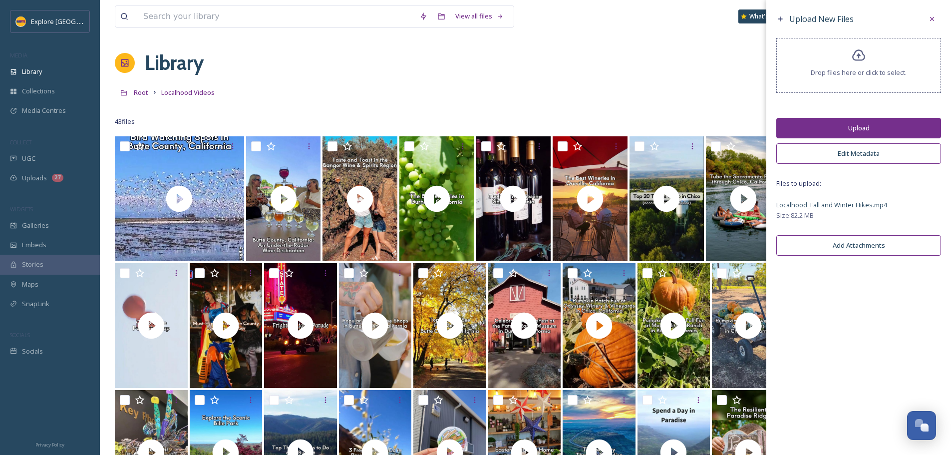
click at [877, 130] on button "Upload" at bounding box center [858, 128] width 165 height 20
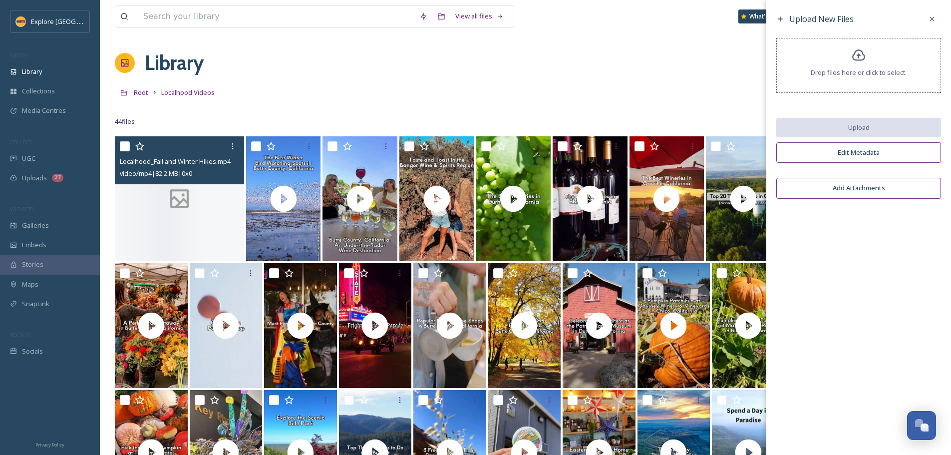
click at [175, 199] on icon at bounding box center [179, 198] width 19 height 19
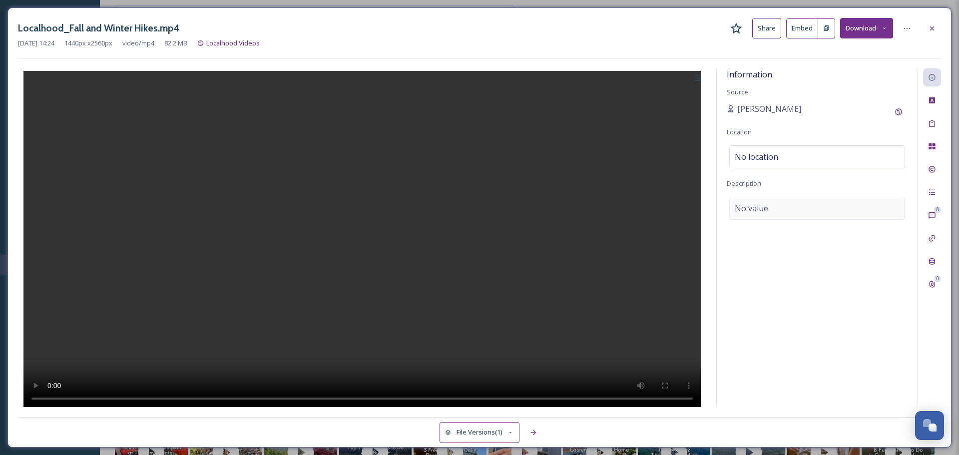
click at [746, 207] on span "No value." at bounding box center [751, 208] width 35 height 12
click at [757, 223] on textarea at bounding box center [816, 238] width 181 height 83
paste textarea "While the hiking season in Butte County is a year-round activity, fall and wint…"
type textarea "While the hiking season in Butte County is a year-round activity, fall and wint…"
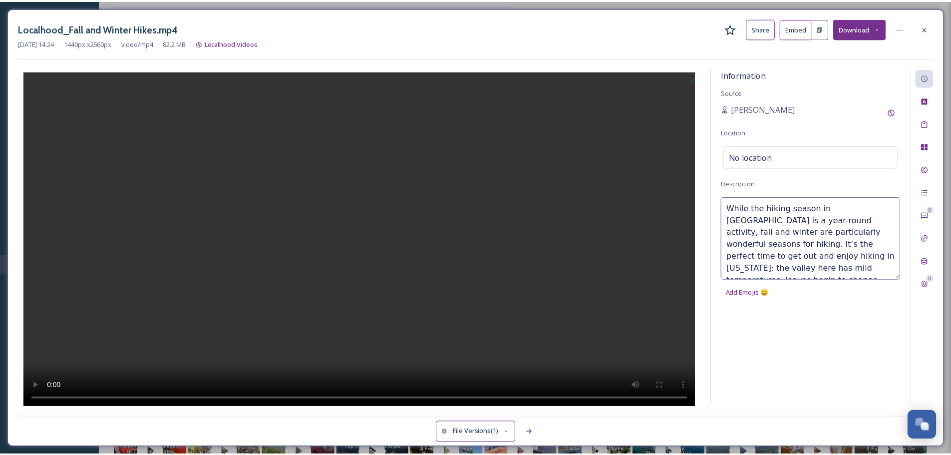
scroll to position [54, 0]
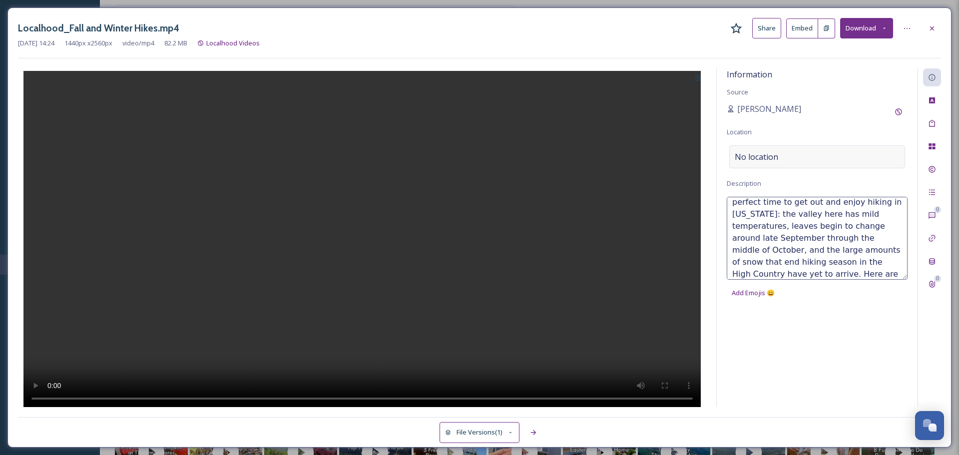
click at [758, 160] on span "No location" at bounding box center [755, 157] width 43 height 12
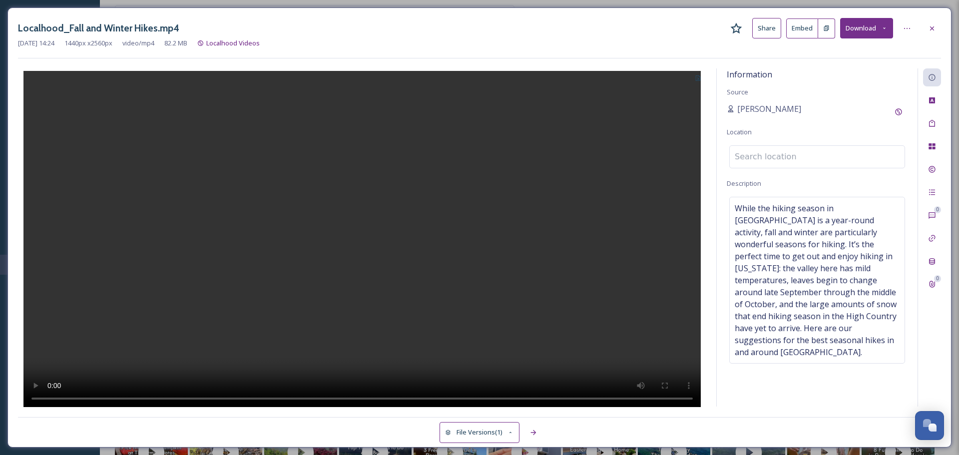
click at [758, 160] on input at bounding box center [816, 157] width 175 height 22
type input "u"
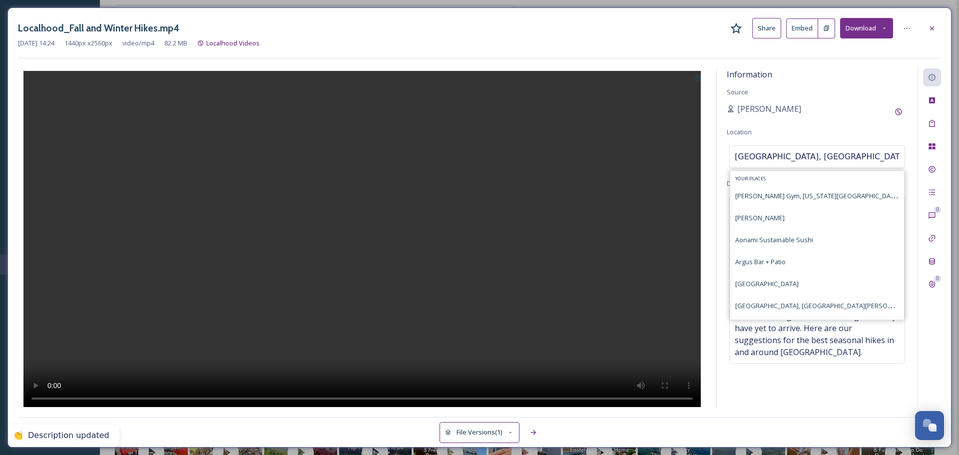
type input "[GEOGRAPHIC_DATA], [US_STATE]"
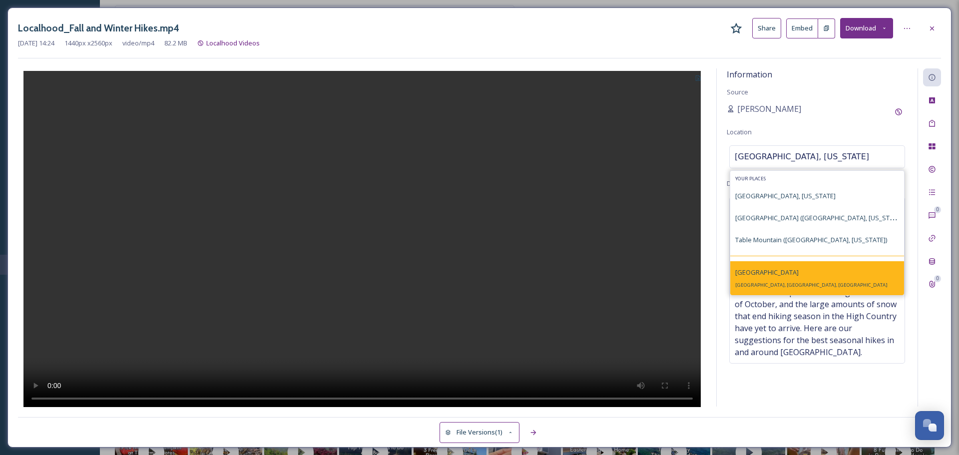
click at [773, 271] on span "[GEOGRAPHIC_DATA]" at bounding box center [766, 272] width 63 height 9
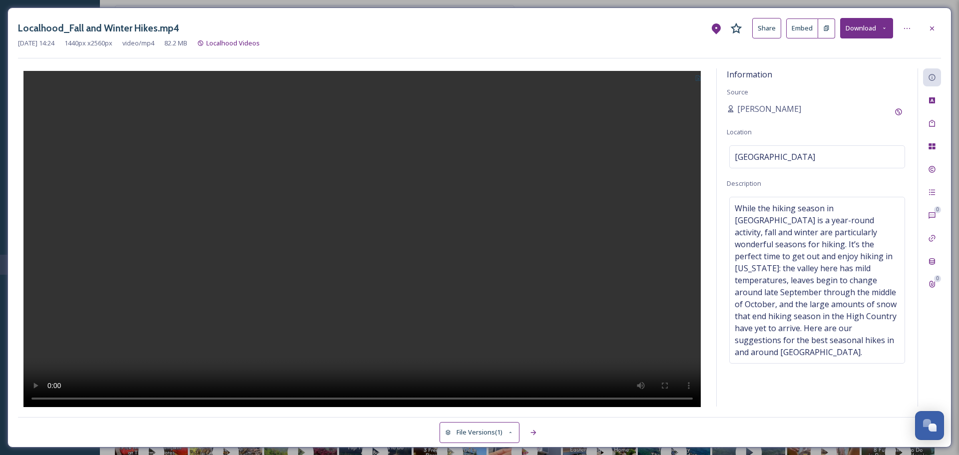
drag, startPoint x: 930, startPoint y: 33, endPoint x: 917, endPoint y: 48, distance: 19.8
click at [930, 33] on div at bounding box center [932, 28] width 18 height 18
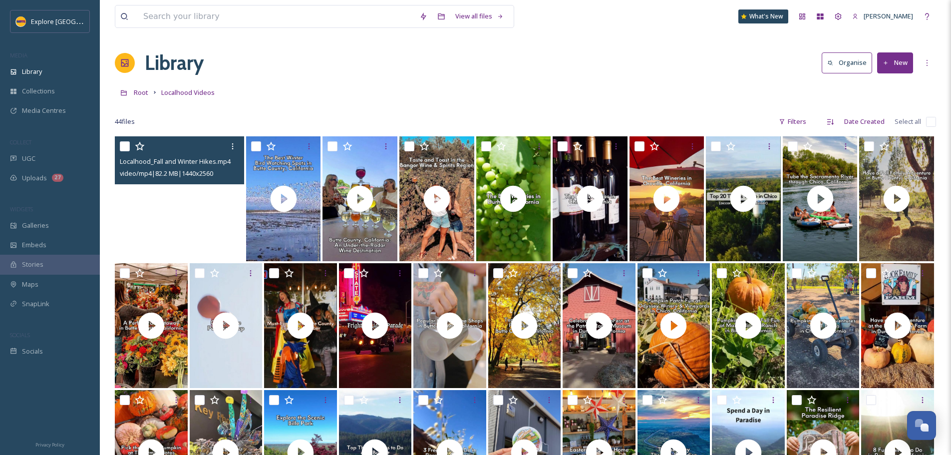
click at [204, 221] on video "Localhood_Fall and Winter Hikes.mp4" at bounding box center [179, 198] width 129 height 125
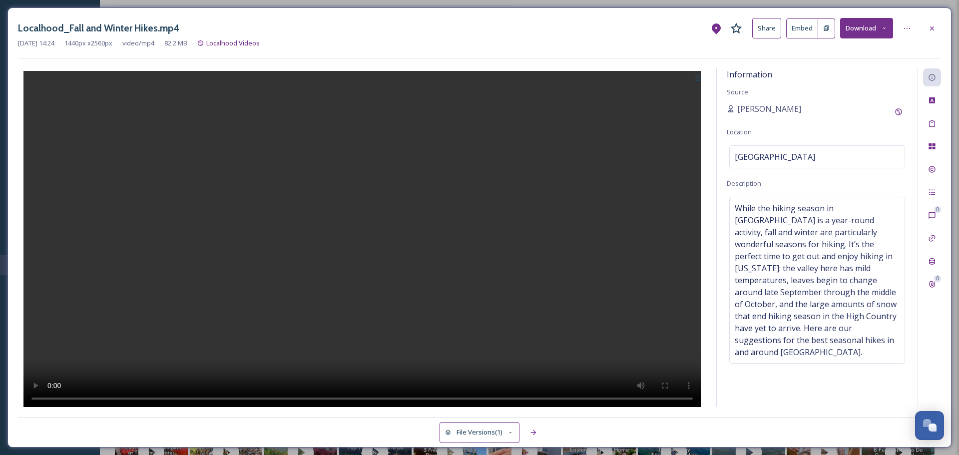
click at [695, 80] on icon at bounding box center [697, 78] width 6 height 6
click at [674, 122] on span "Use Current Frame" at bounding box center [662, 120] width 56 height 9
click at [933, 27] on icon at bounding box center [932, 28] width 4 height 4
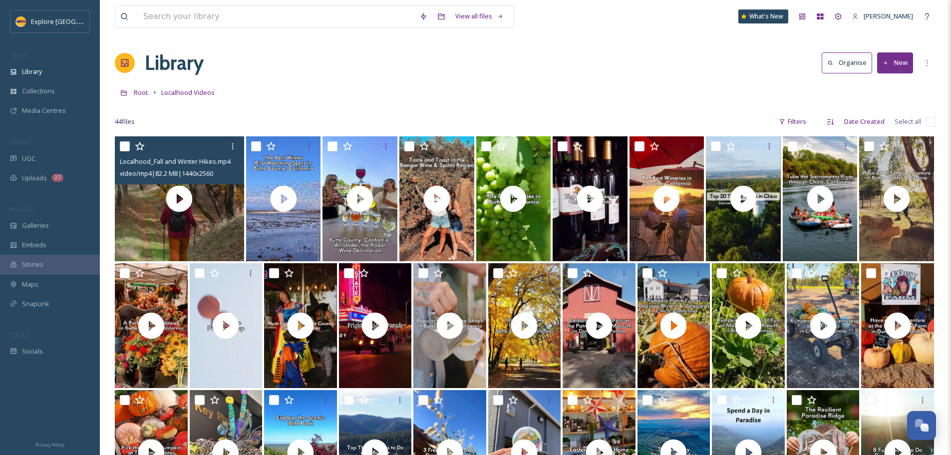
drag, startPoint x: 128, startPoint y: 145, endPoint x: 120, endPoint y: 155, distance: 12.4
click at [128, 145] on input "checkbox" at bounding box center [125, 146] width 10 height 10
checkbox input "true"
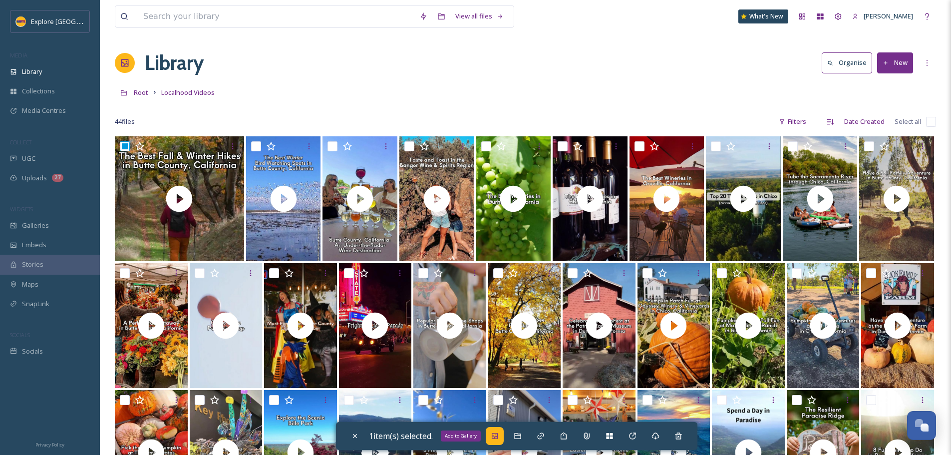
click at [497, 438] on icon at bounding box center [495, 436] width 6 height 6
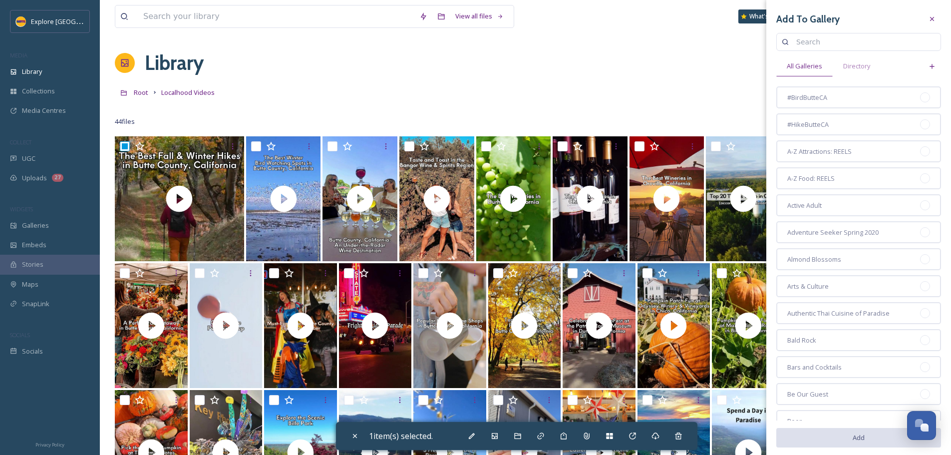
click at [827, 38] on input at bounding box center [863, 42] width 144 height 20
type input "november"
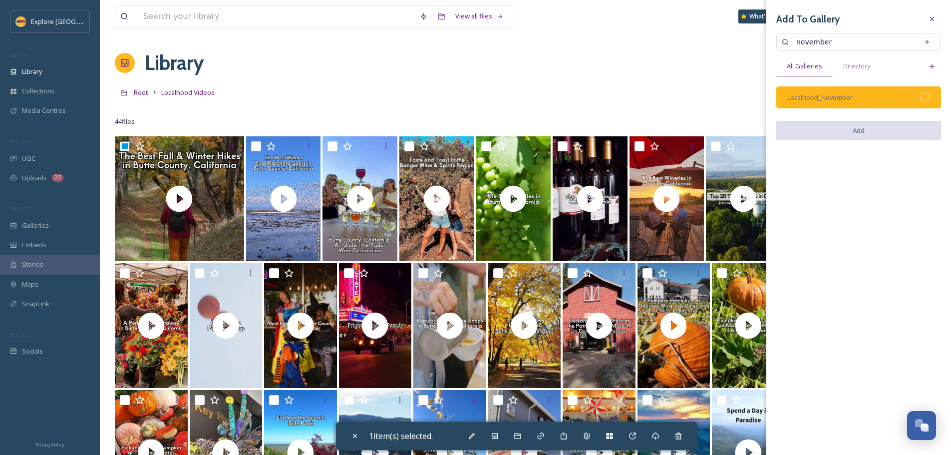
click at [926, 100] on div at bounding box center [925, 97] width 10 height 10
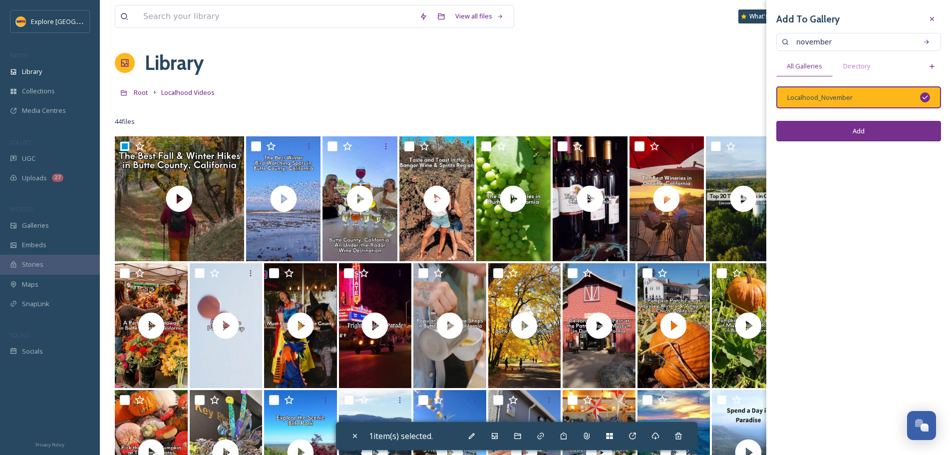
click at [911, 129] on button "Add" at bounding box center [858, 131] width 165 height 20
checkbox input "false"
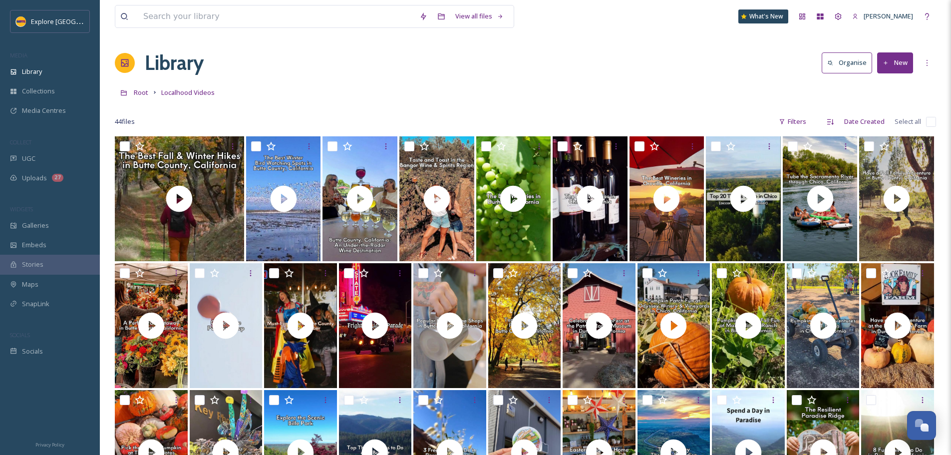
click at [891, 64] on button "New" at bounding box center [895, 62] width 36 height 20
click at [887, 86] on span "File Upload" at bounding box center [890, 85] width 33 height 9
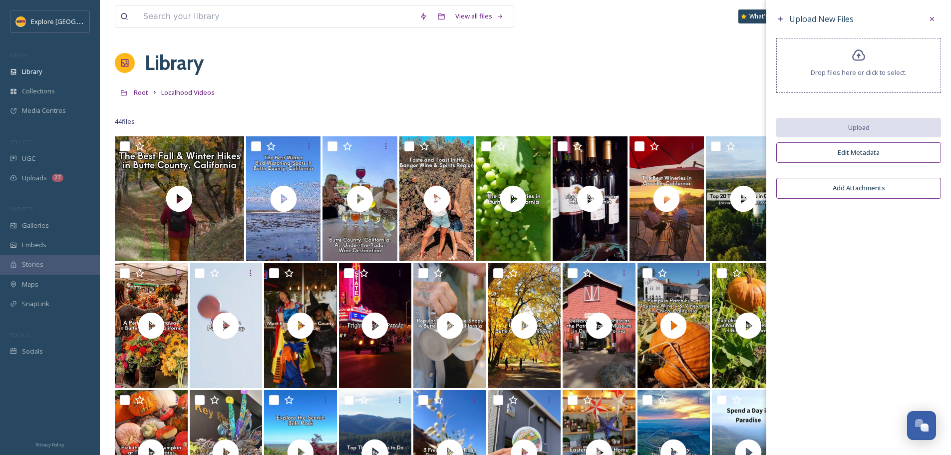
click at [870, 80] on div "Drop files here or click to select." at bounding box center [858, 65] width 165 height 55
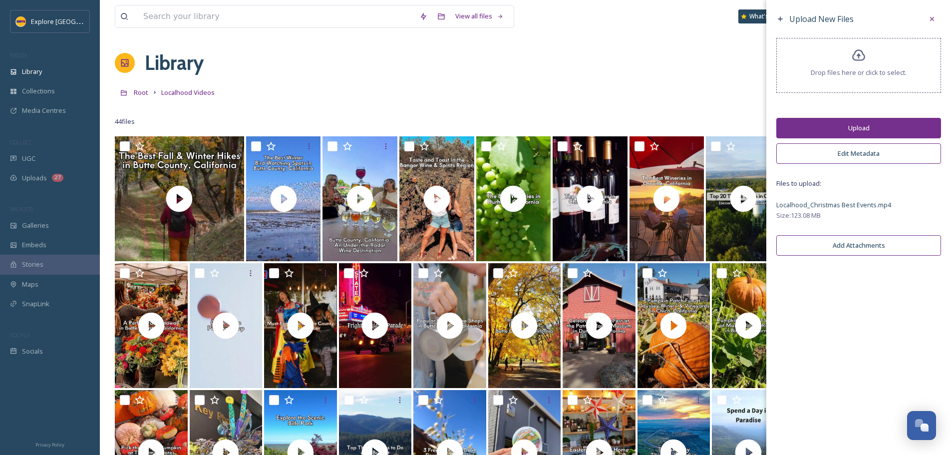
click at [821, 133] on button "Upload" at bounding box center [858, 128] width 165 height 20
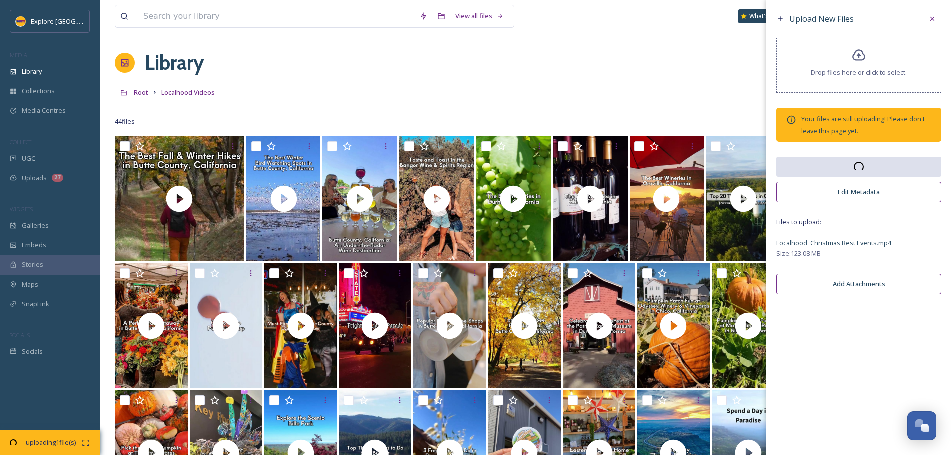
click at [37, 447] on span "00:43 remaining" at bounding box center [50, 451] width 62 height 9
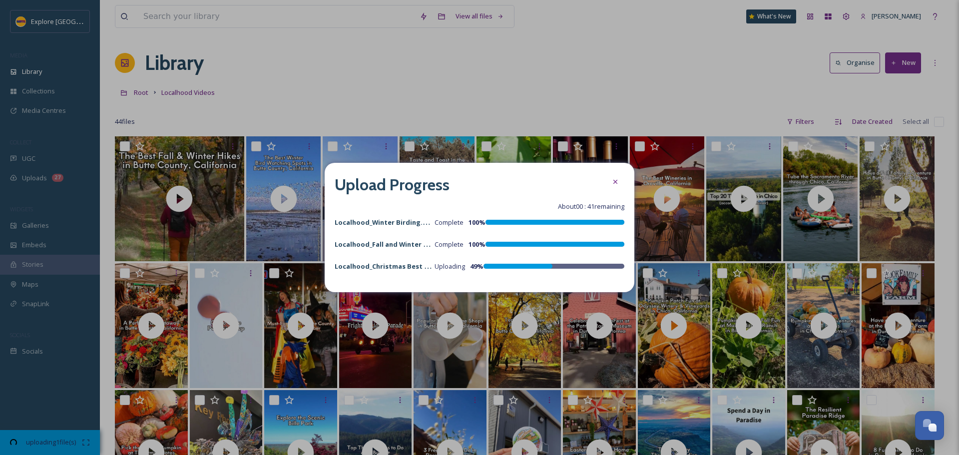
click at [453, 260] on div "Localhood_Christmas Best Events.mp4 Uploading 49 %" at bounding box center [408, 266] width 148 height 12
click at [618, 182] on icon at bounding box center [615, 182] width 8 height 8
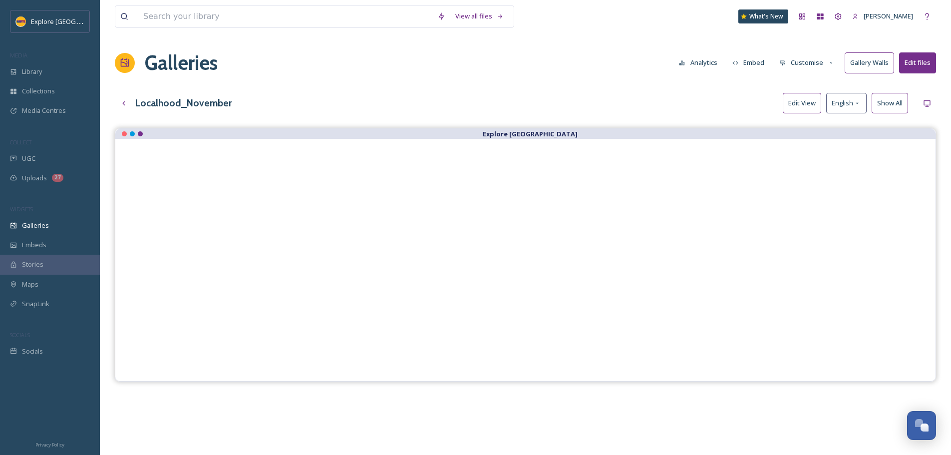
click at [812, 64] on button "Customise" at bounding box center [806, 62] width 65 height 19
click at [808, 101] on span "Thumbnails" at bounding box center [797, 104] width 35 height 9
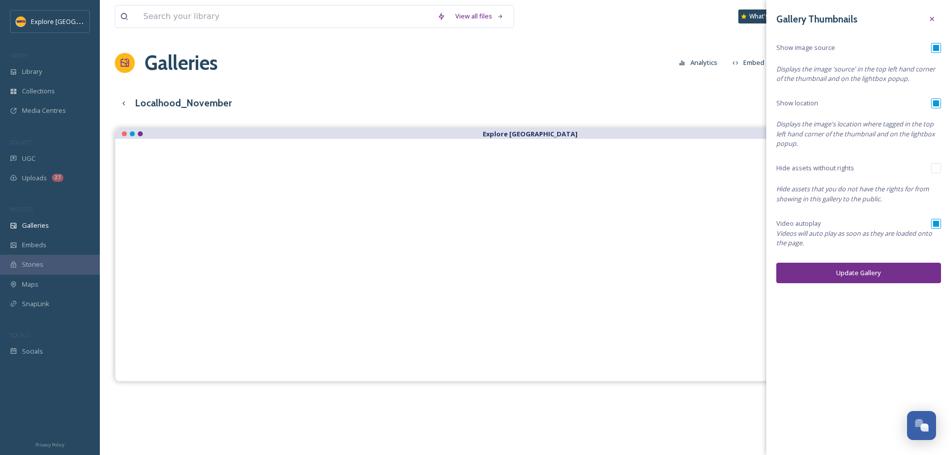
click at [939, 221] on input "checkbox" at bounding box center [936, 224] width 10 height 10
checkbox input "false"
click at [930, 49] on div "Show image source" at bounding box center [858, 48] width 165 height 10
click at [937, 45] on input "checkbox" at bounding box center [936, 48] width 10 height 10
checkbox input "false"
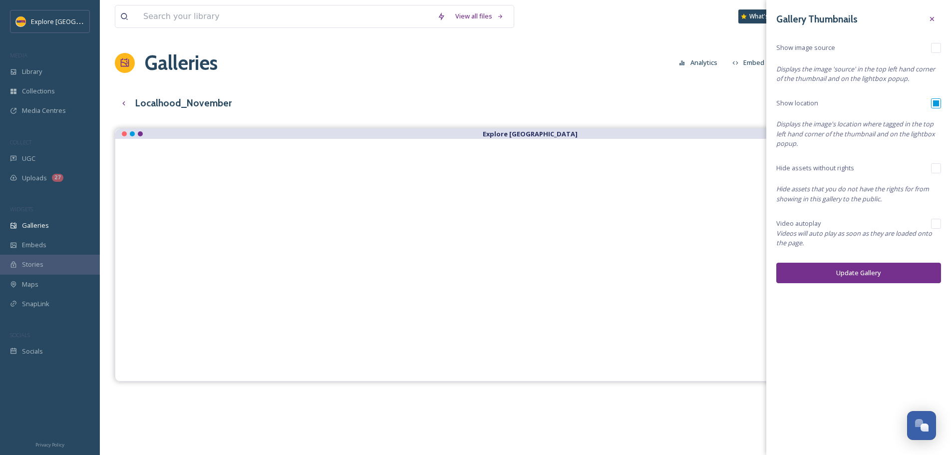
click at [870, 265] on button "Update Gallery" at bounding box center [858, 273] width 165 height 20
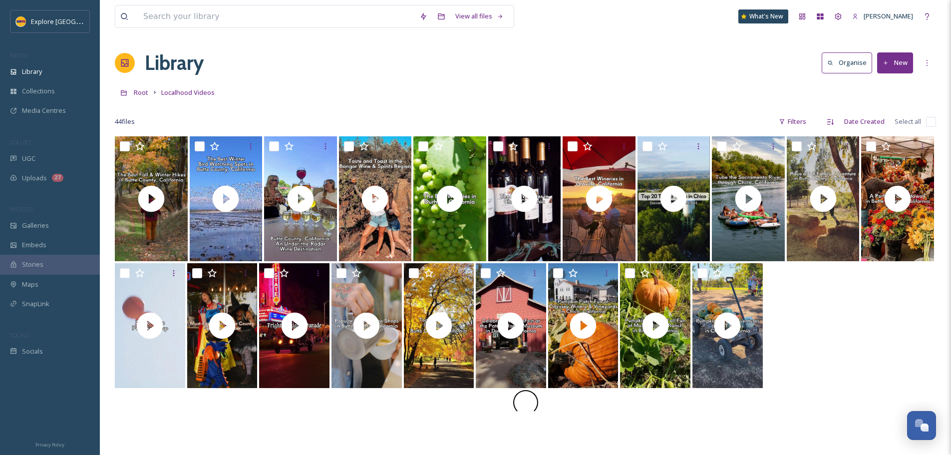
drag, startPoint x: 805, startPoint y: 42, endPoint x: 809, endPoint y: 66, distance: 24.8
click at [805, 42] on div "View all files What's New [PERSON_NAME] Library Organise New Root Localhood Vid…" at bounding box center [525, 295] width 851 height 591
click at [897, 66] on button "New" at bounding box center [895, 62] width 36 height 20
click at [890, 83] on span "File Upload" at bounding box center [890, 85] width 33 height 9
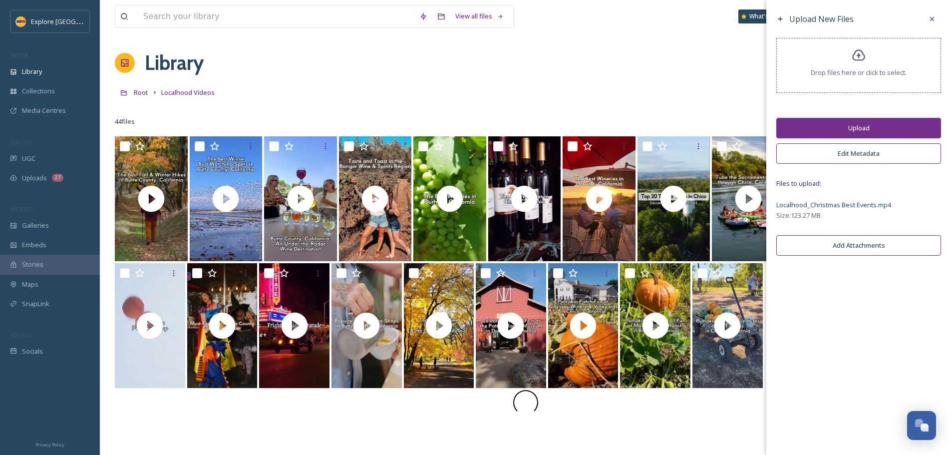
click at [856, 129] on button "Upload" at bounding box center [858, 128] width 165 height 20
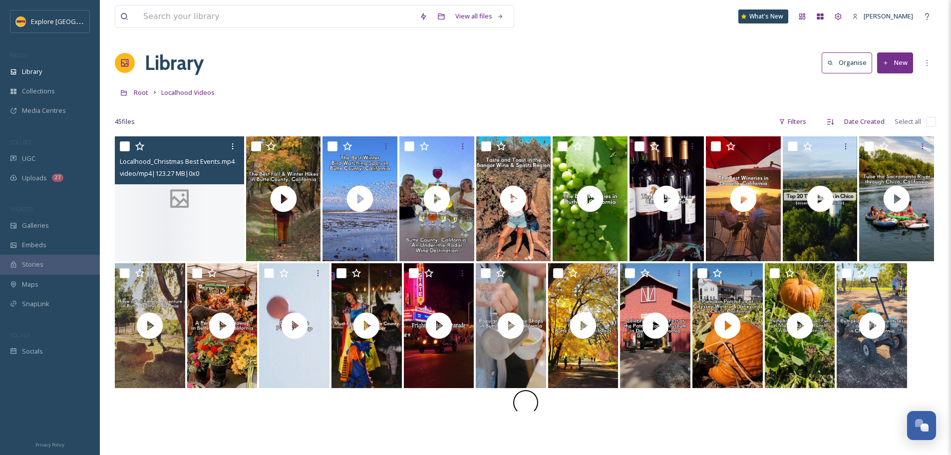
click at [176, 205] on icon at bounding box center [180, 198] width 26 height 25
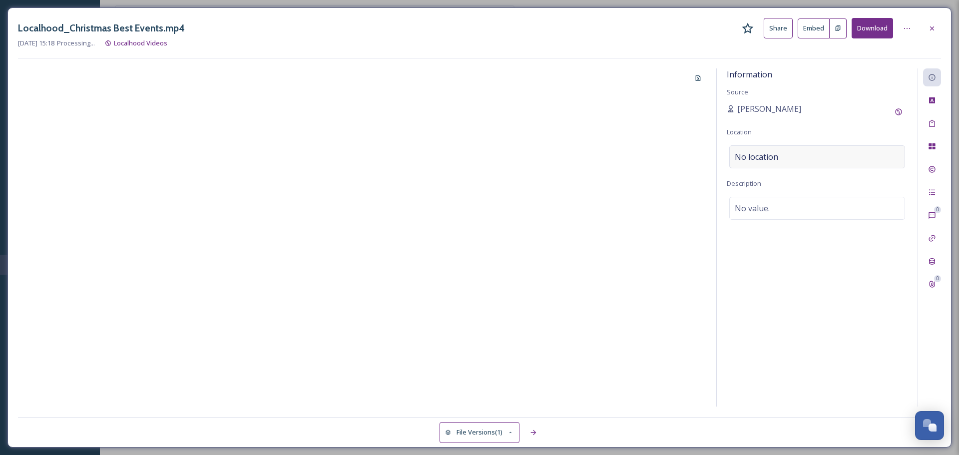
click at [753, 164] on div "No location" at bounding box center [817, 156] width 176 height 23
click at [764, 162] on input at bounding box center [816, 157] width 175 height 22
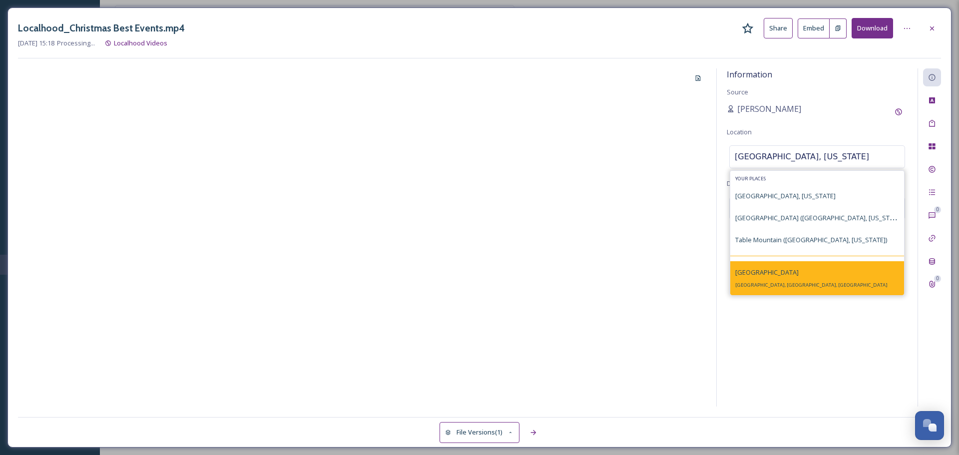
type input "[GEOGRAPHIC_DATA], [US_STATE]"
click at [774, 277] on div "[GEOGRAPHIC_DATA], [GEOGRAPHIC_DATA], [GEOGRAPHIC_DATA]" at bounding box center [811, 278] width 152 height 24
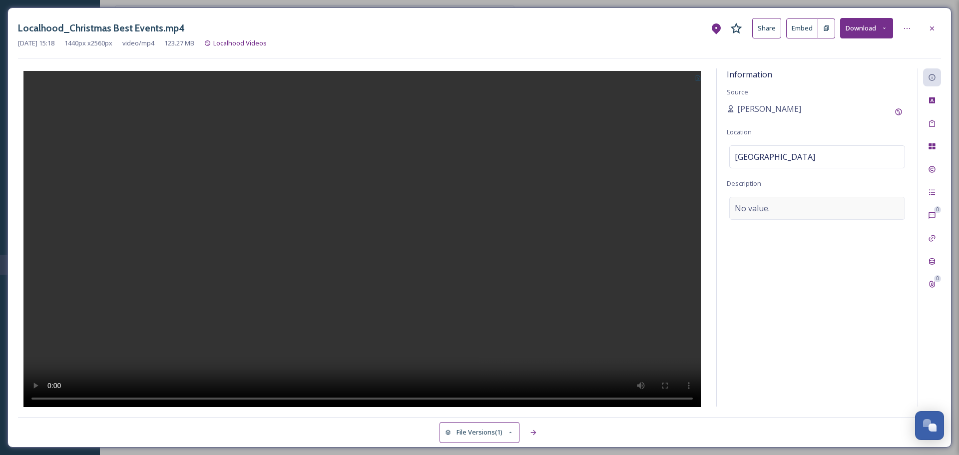
click at [758, 200] on div "No value." at bounding box center [817, 208] width 176 height 23
click at [757, 205] on textarea at bounding box center [816, 238] width 181 height 83
paste textarea "[GEOGRAPHIC_DATA], [US_STATE] comes to life with Christmas cheers in November a…"
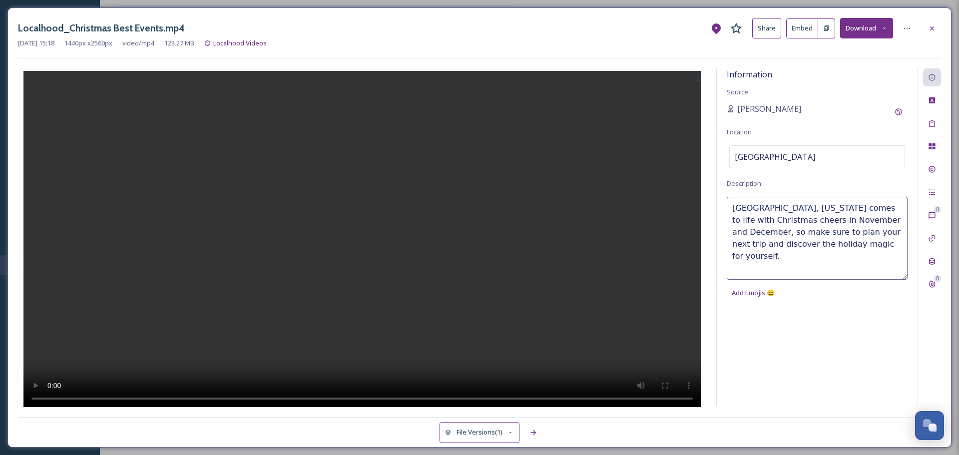
type textarea "[GEOGRAPHIC_DATA], [US_STATE] comes to life with Christmas cheers in November a…"
drag, startPoint x: 936, startPoint y: 28, endPoint x: 877, endPoint y: 59, distance: 66.5
click at [936, 28] on div at bounding box center [932, 28] width 18 height 18
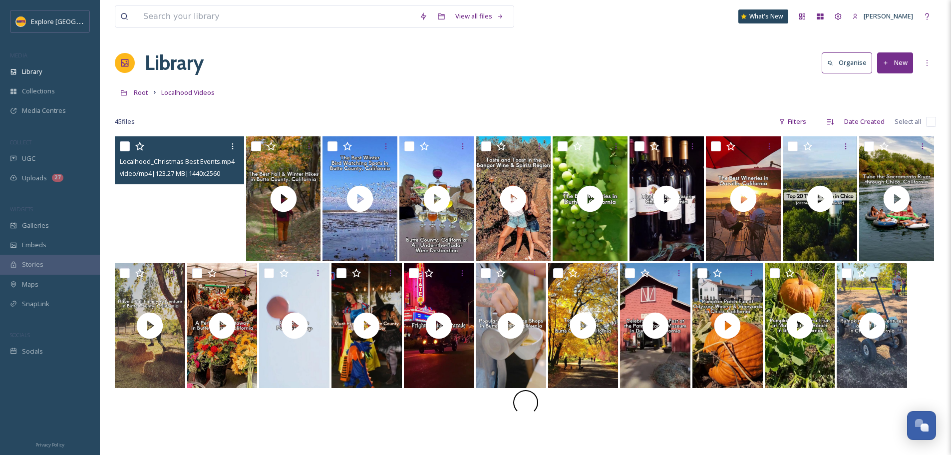
click at [167, 210] on video "Localhood_Christmas Best Events.mp4" at bounding box center [179, 198] width 129 height 125
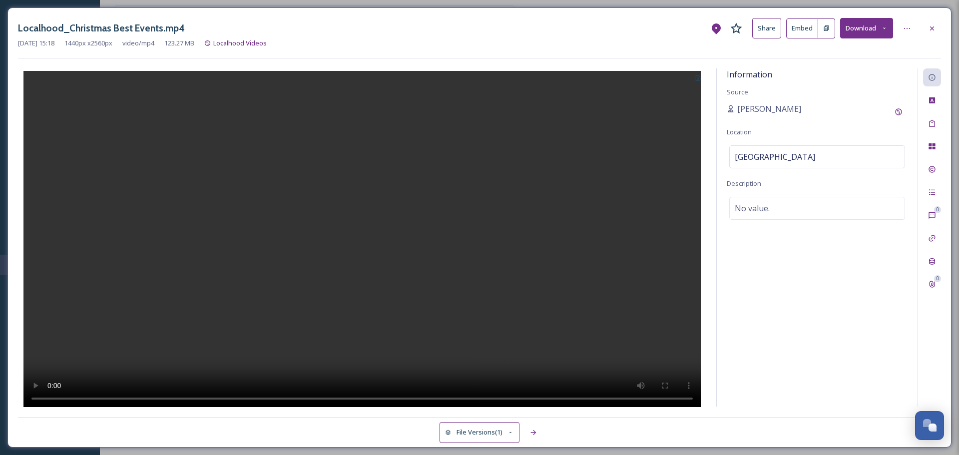
click at [693, 77] on button at bounding box center [697, 77] width 16 height 18
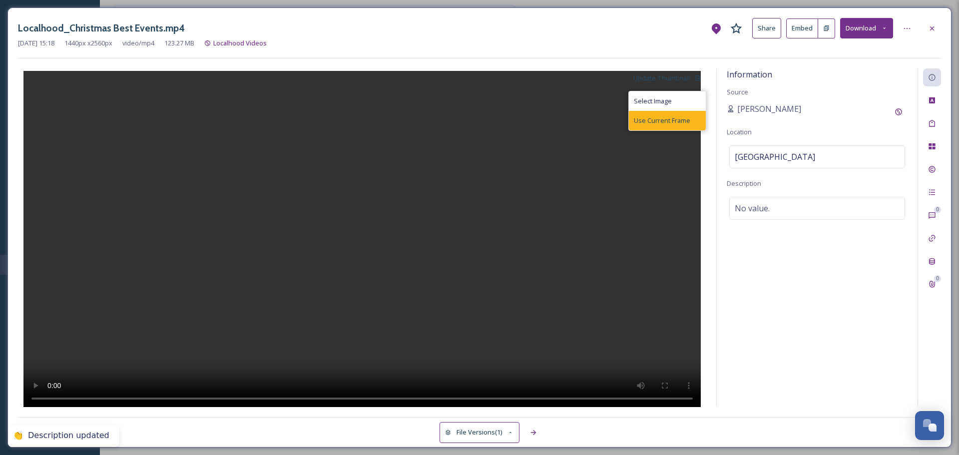
click at [684, 124] on span "Use Current Frame" at bounding box center [662, 120] width 56 height 9
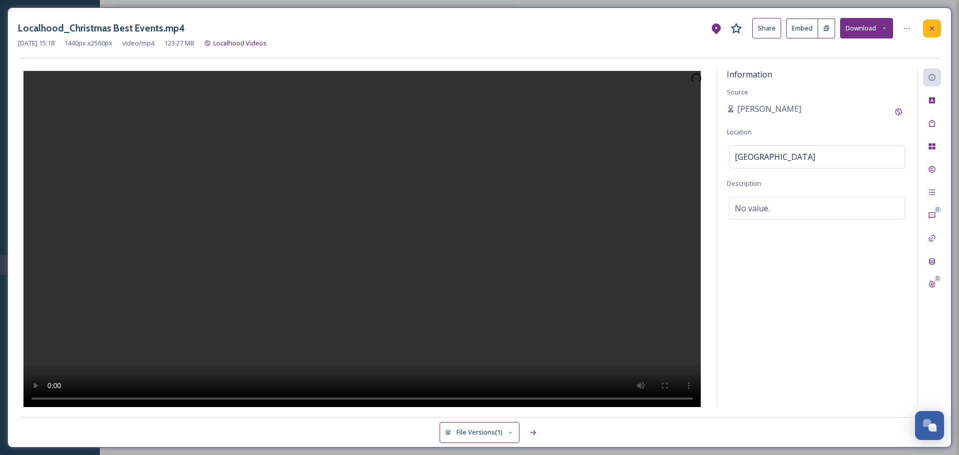
click at [929, 32] on icon at bounding box center [932, 28] width 8 height 8
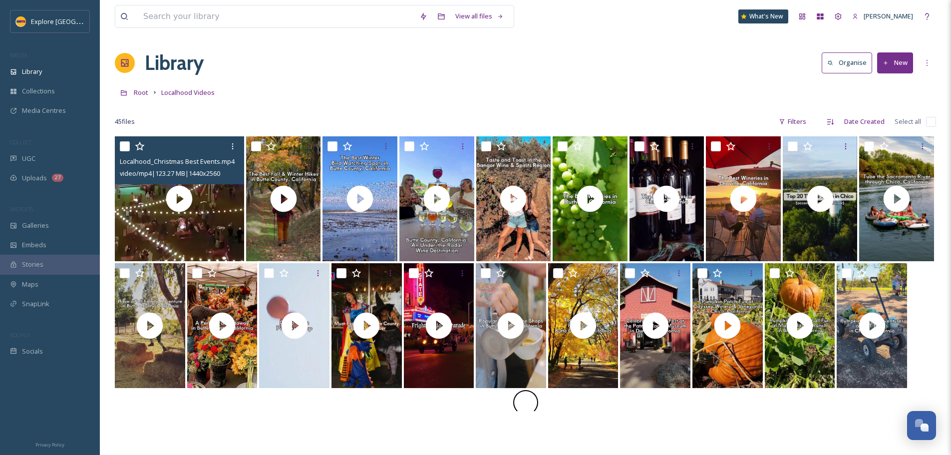
click at [129, 146] on input "checkbox" at bounding box center [125, 146] width 10 height 10
checkbox input "true"
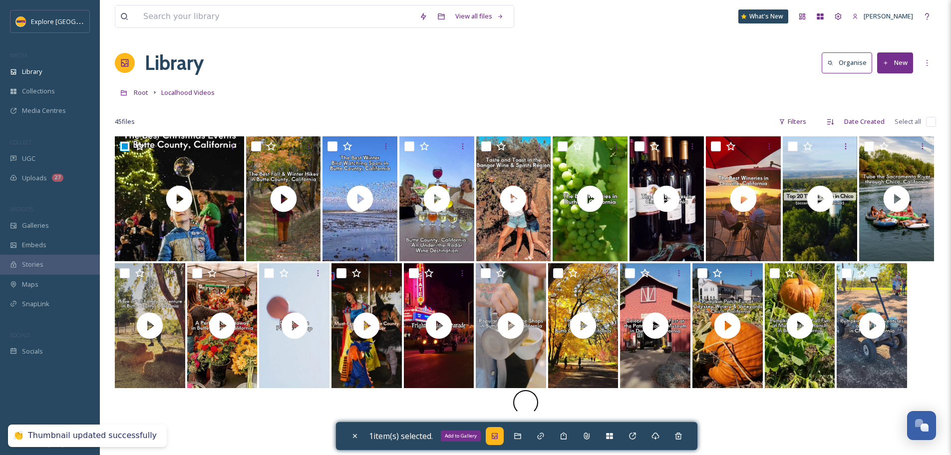
click at [497, 436] on icon at bounding box center [495, 436] width 6 height 6
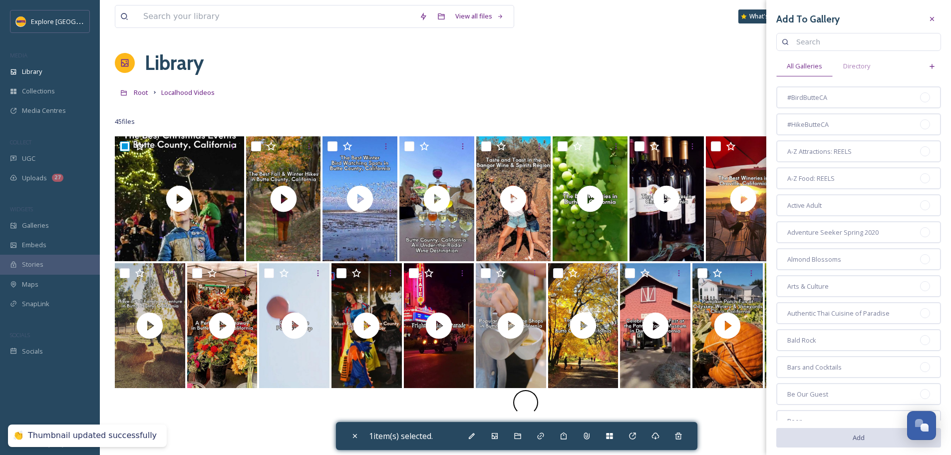
click at [829, 53] on div "Add To Gallery All Galleries Directory #BirdButteCA #HikeButteCA A-Z Attraction…" at bounding box center [858, 335] width 185 height 670
click at [832, 44] on input at bounding box center [863, 42] width 144 height 20
type input "november"
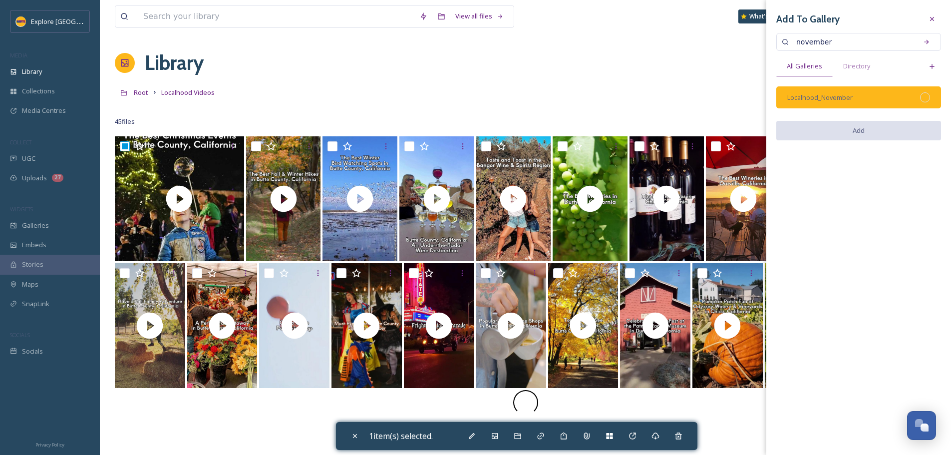
click at [927, 100] on div at bounding box center [925, 97] width 10 height 10
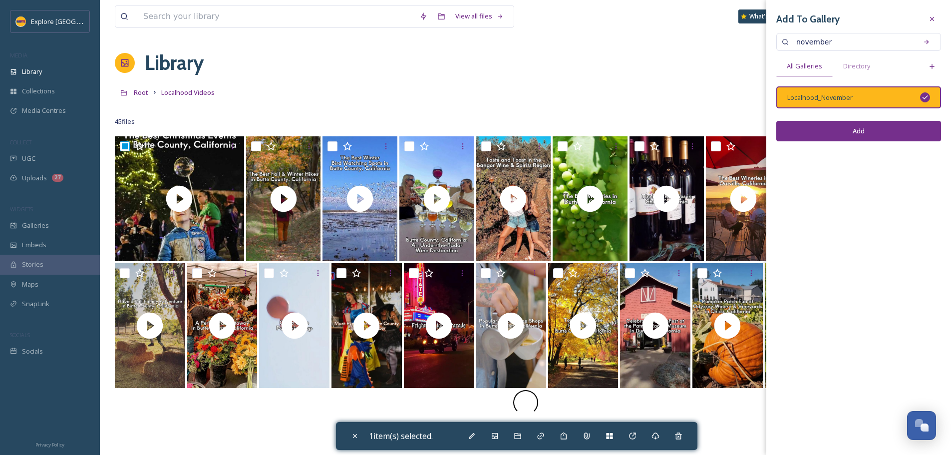
click at [845, 135] on button "Add" at bounding box center [858, 131] width 165 height 20
checkbox input "false"
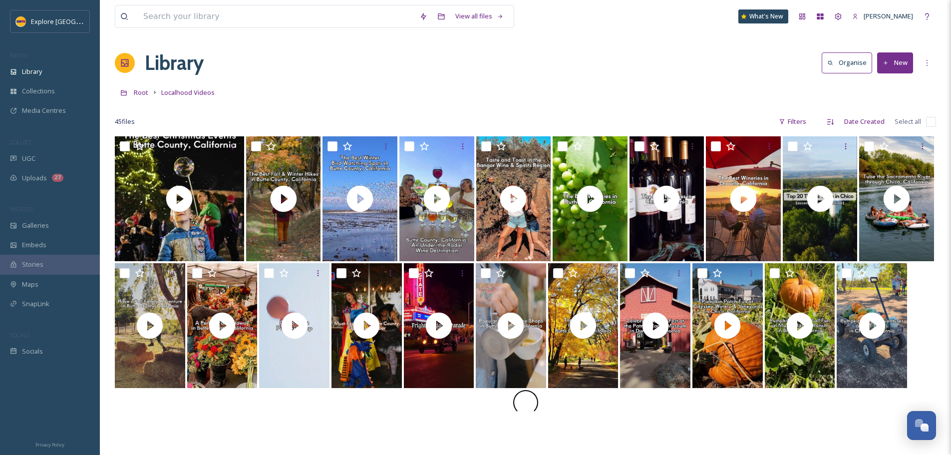
click at [912, 61] on button "New" at bounding box center [895, 62] width 36 height 20
click at [888, 81] on span "File Upload" at bounding box center [890, 85] width 33 height 9
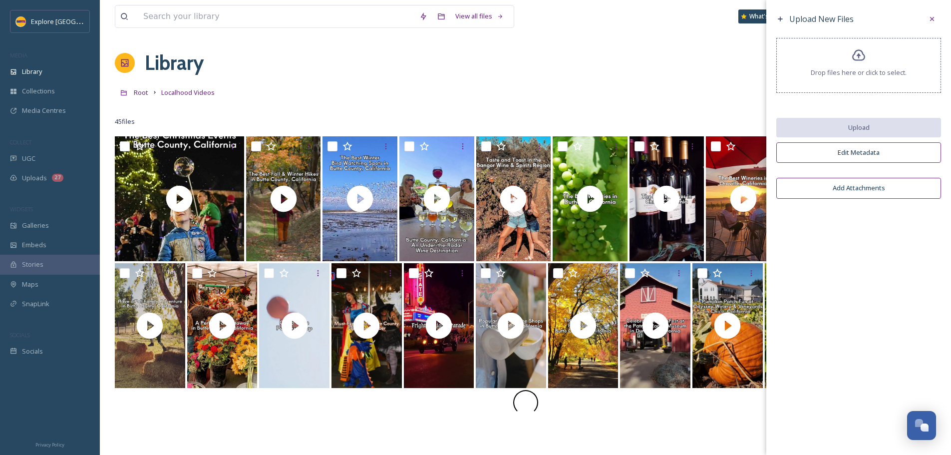
click at [856, 84] on div "Drop files here or click to select." at bounding box center [858, 65] width 165 height 55
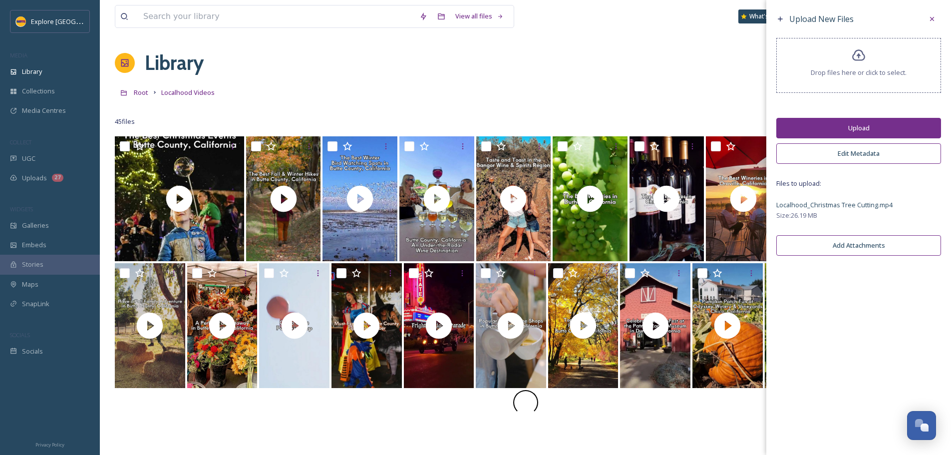
click at [849, 120] on button "Upload" at bounding box center [858, 128] width 165 height 20
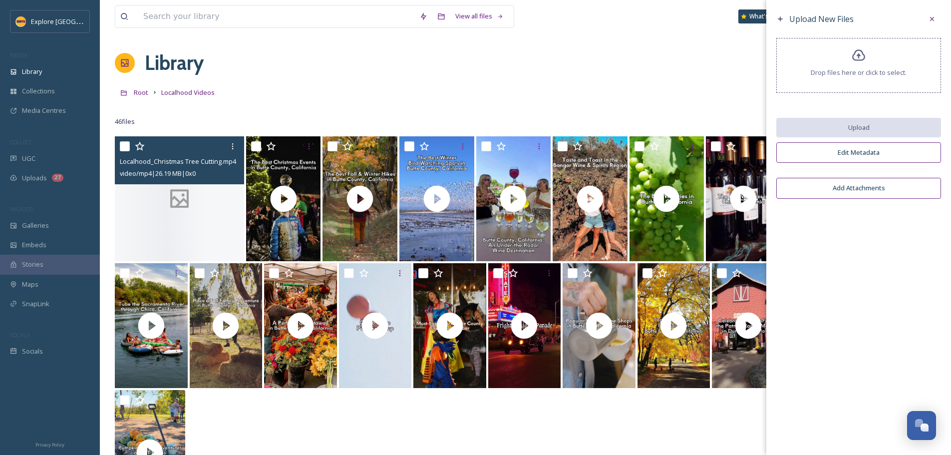
click at [172, 198] on icon at bounding box center [179, 198] width 19 height 19
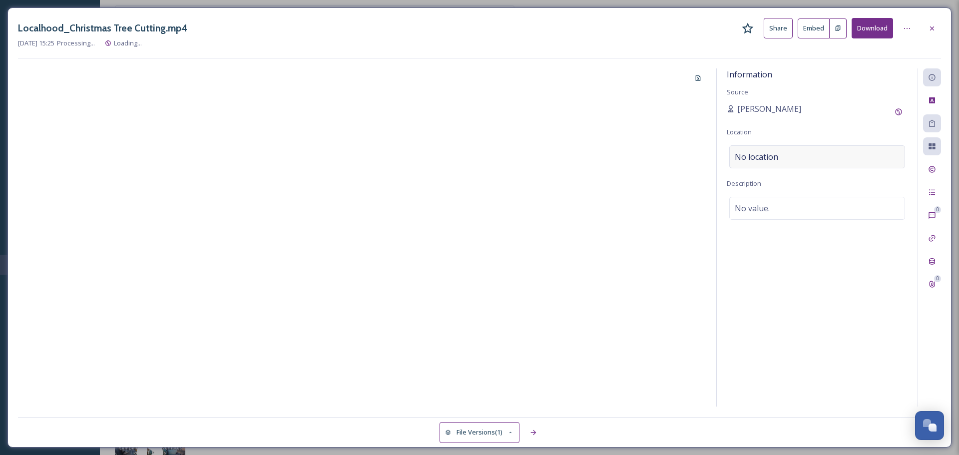
click at [764, 157] on span "No location" at bounding box center [755, 157] width 43 height 12
click at [764, 157] on input at bounding box center [816, 157] width 175 height 22
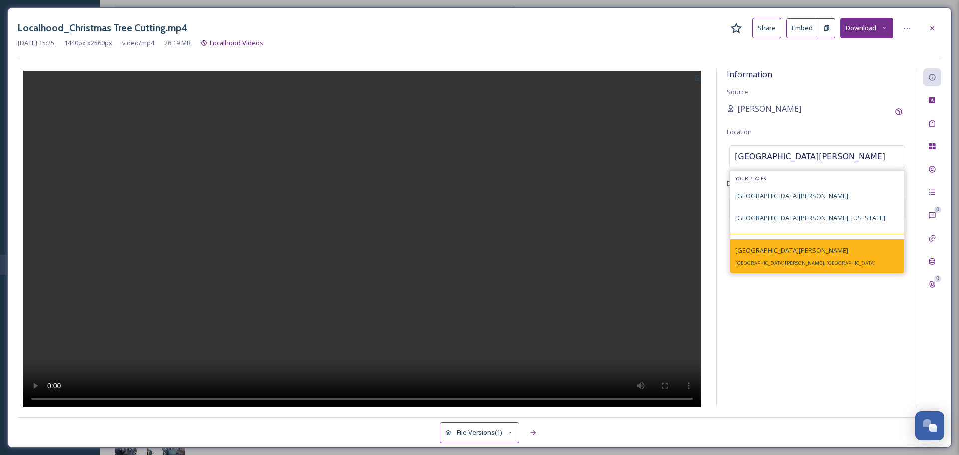
type input "[GEOGRAPHIC_DATA][PERSON_NAME]"
click at [764, 259] on div "[GEOGRAPHIC_DATA][PERSON_NAME][PERSON_NAME], [GEOGRAPHIC_DATA]" at bounding box center [805, 256] width 140 height 24
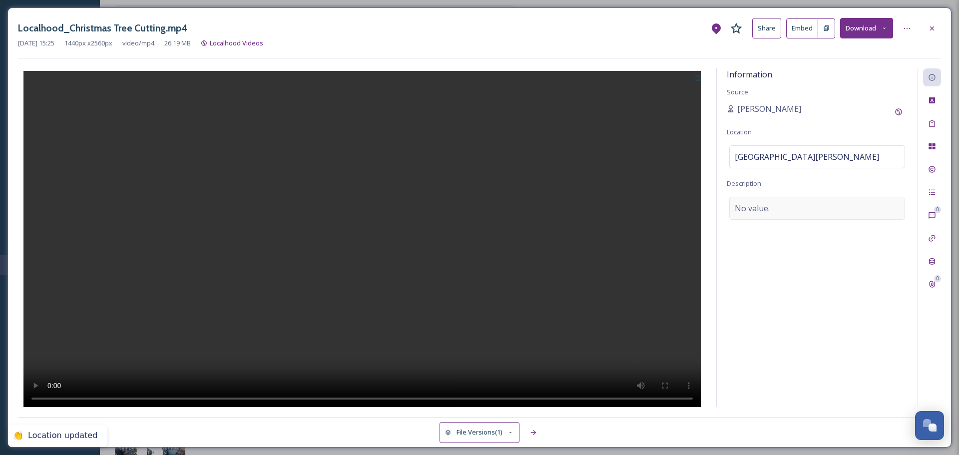
click at [763, 212] on span "No value." at bounding box center [751, 208] width 35 height 12
click at [763, 212] on textarea at bounding box center [816, 238] width 181 height 83
paste textarea "Whether you’re a sea­soned tree-pick­ing pro or are start­ing a new tra­di­tion…"
type textarea "Whether you’re a sea­soned tree-pick­ing pro or are start­ing a new tra­di­tion…"
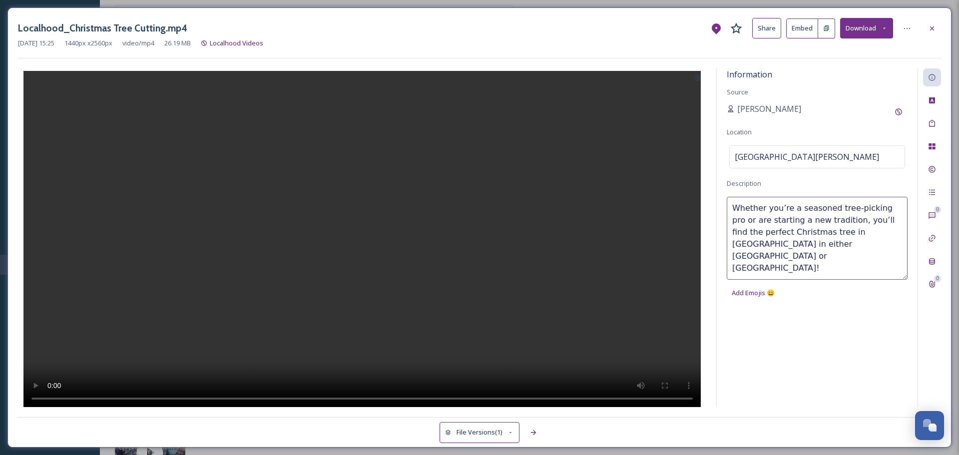
click at [697, 79] on icon at bounding box center [697, 77] width 5 height 5
click at [685, 124] on span "Use Current Frame" at bounding box center [662, 120] width 56 height 9
click at [935, 30] on icon at bounding box center [932, 28] width 8 height 8
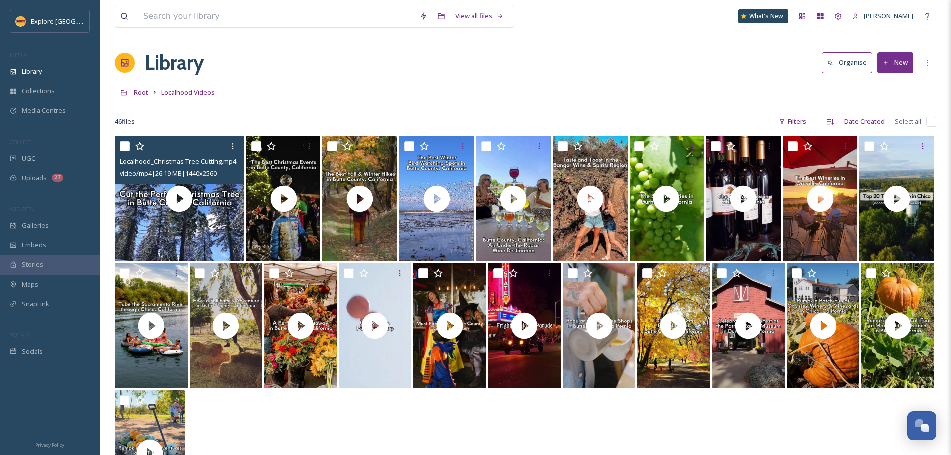
click at [125, 145] on input "checkbox" at bounding box center [125, 146] width 10 height 10
checkbox input "true"
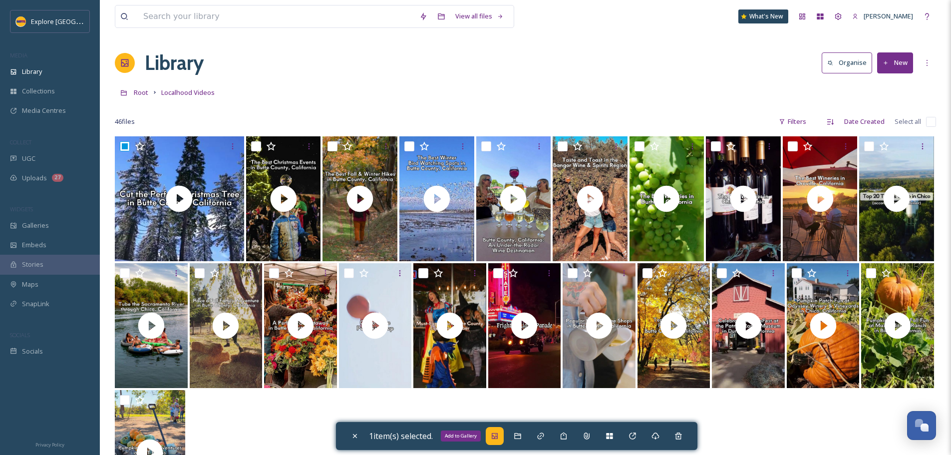
click at [499, 435] on icon at bounding box center [495, 436] width 8 height 8
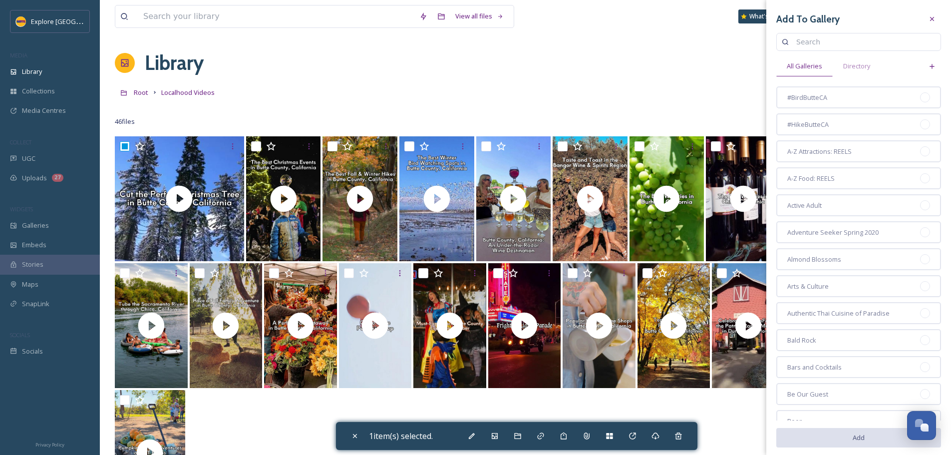
click at [800, 41] on input at bounding box center [863, 42] width 144 height 20
type input "november"
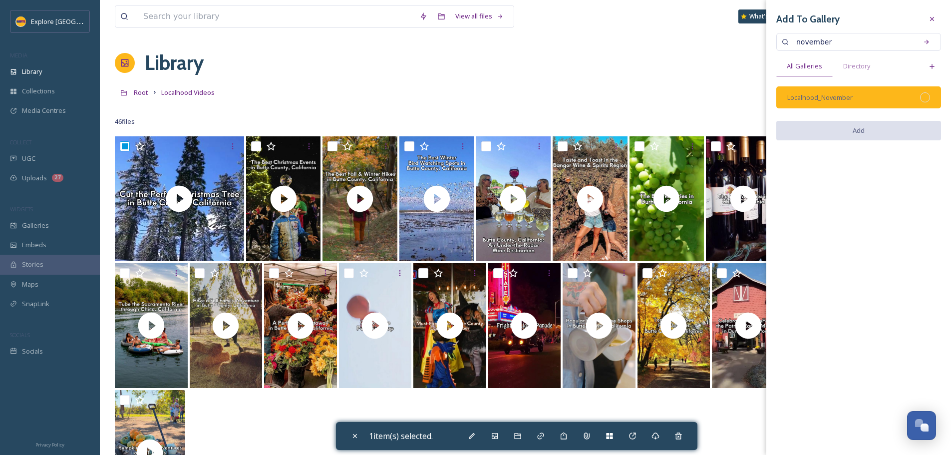
click at [922, 98] on div at bounding box center [925, 97] width 10 height 10
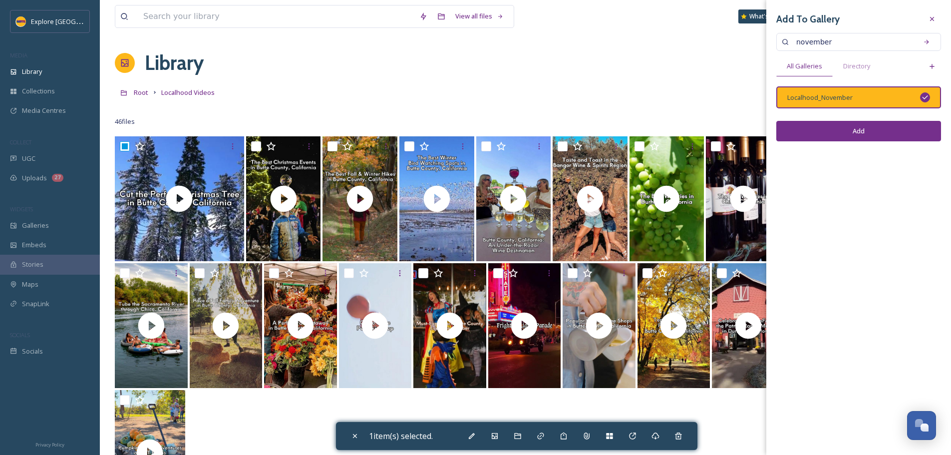
click at [863, 136] on button "Add" at bounding box center [858, 131] width 165 height 20
checkbox input "false"
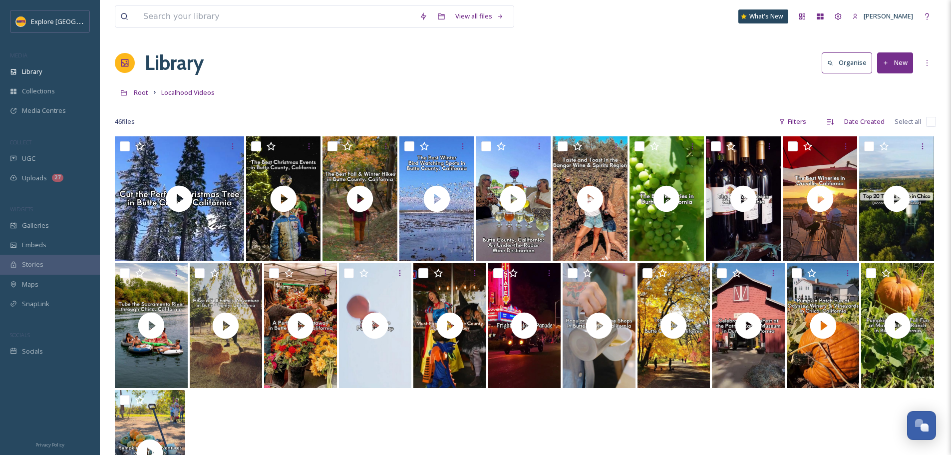
click at [891, 63] on button "New" at bounding box center [895, 62] width 36 height 20
click at [890, 78] on div "File Upload" at bounding box center [884, 85] width 56 height 19
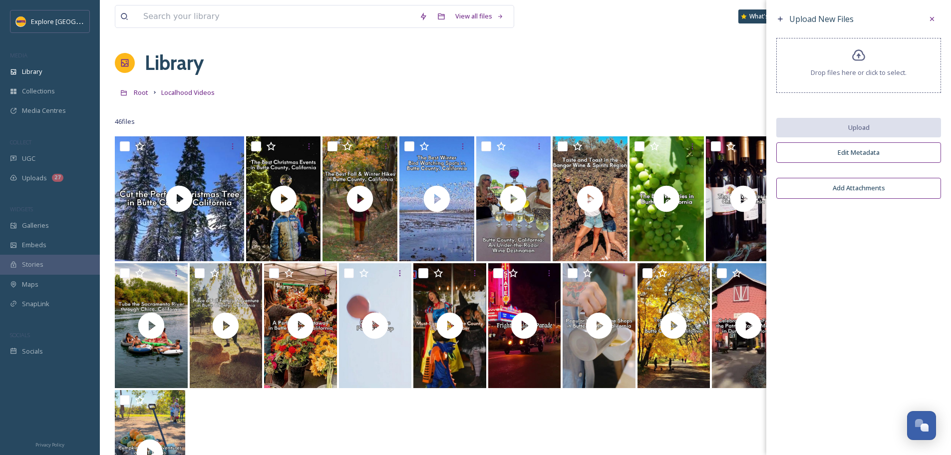
click at [868, 88] on div "Drop files here or click to select." at bounding box center [858, 65] width 165 height 55
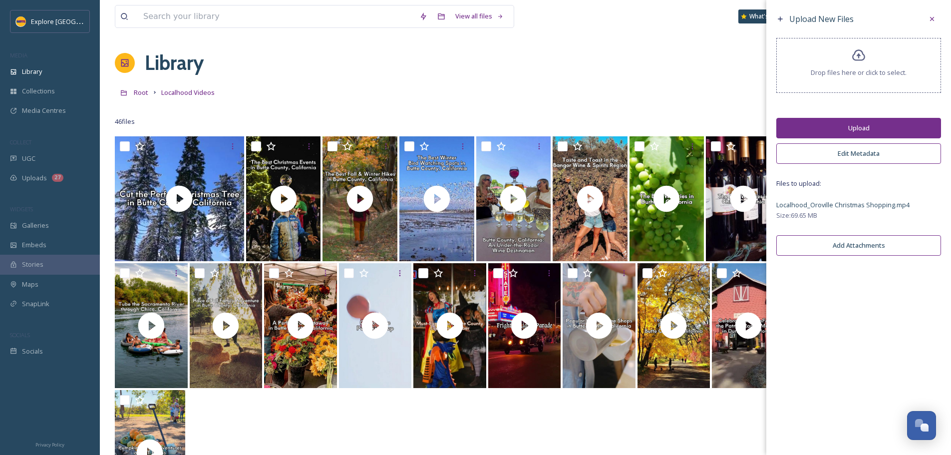
click at [871, 120] on button "Upload" at bounding box center [858, 128] width 165 height 20
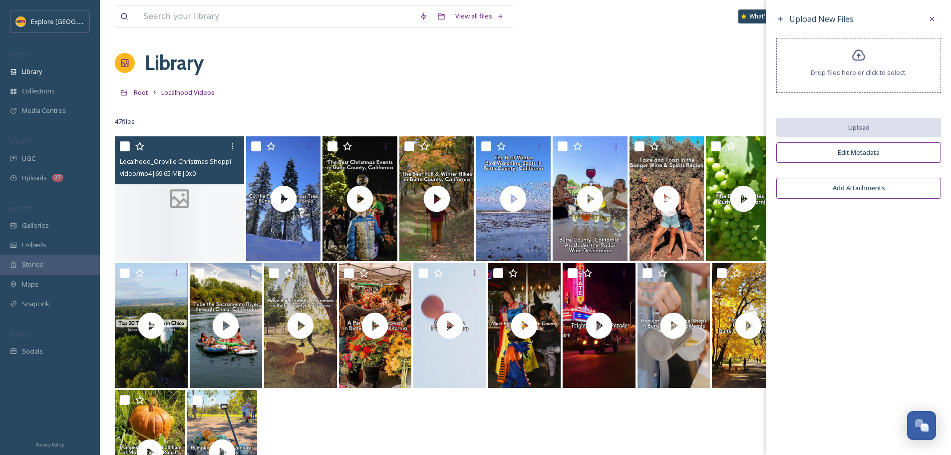
click at [195, 193] on div at bounding box center [179, 198] width 129 height 125
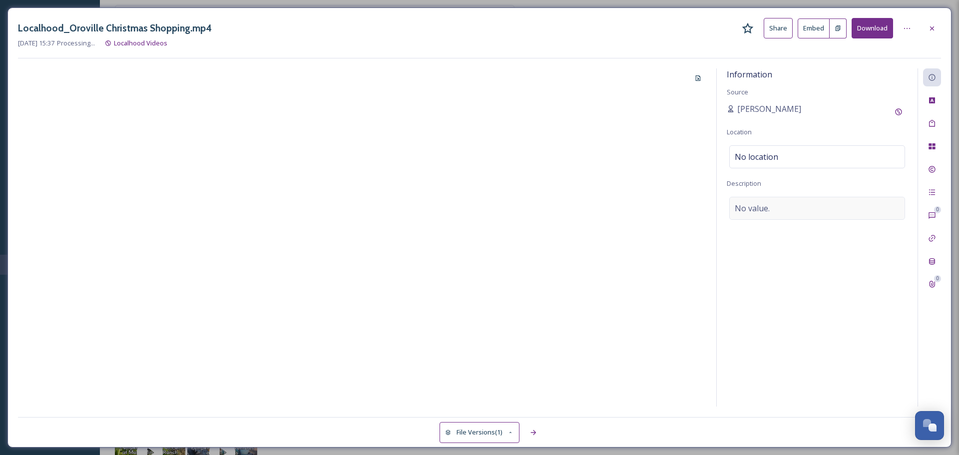
click at [766, 208] on span "No value." at bounding box center [751, 208] width 35 height 12
click at [766, 208] on textarea at bounding box center [816, 238] width 181 height 83
paste textarea "From finding the perfect holiday decor for your own house to checking off every…"
type textarea "From finding the perfect holiday decor for your own house to checking off every…"
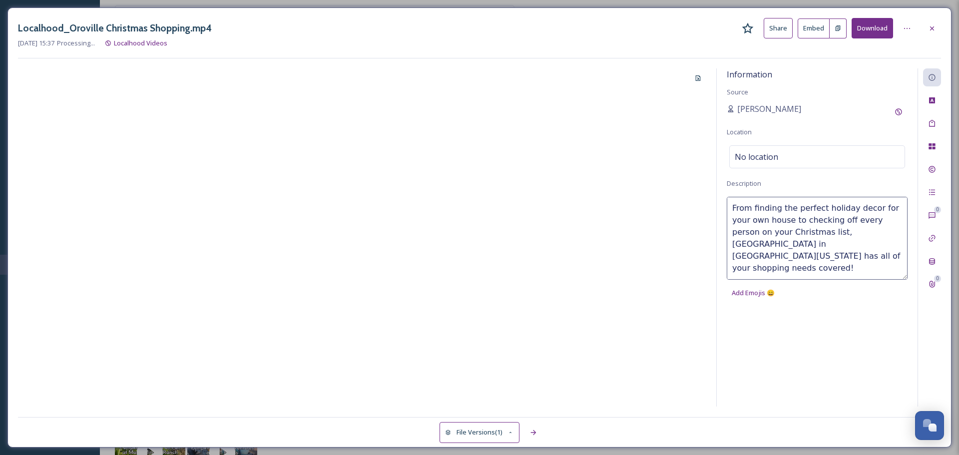
scroll to position [18, 0]
click at [758, 161] on span "No location" at bounding box center [755, 157] width 43 height 12
click at [758, 161] on input at bounding box center [816, 157] width 175 height 22
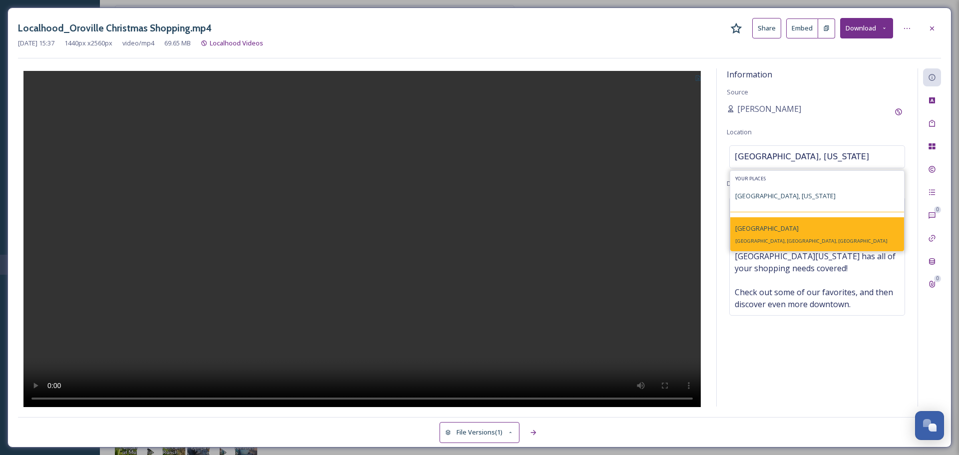
type input "oroville, california"
click at [794, 232] on div "Oroville Oroville, CA, USA" at bounding box center [817, 234] width 174 height 34
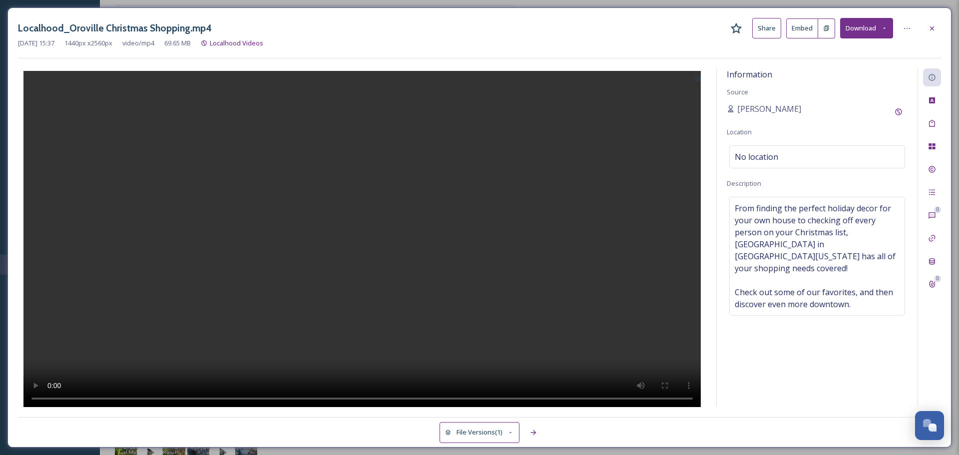
click at [700, 77] on icon at bounding box center [697, 77] width 5 height 5
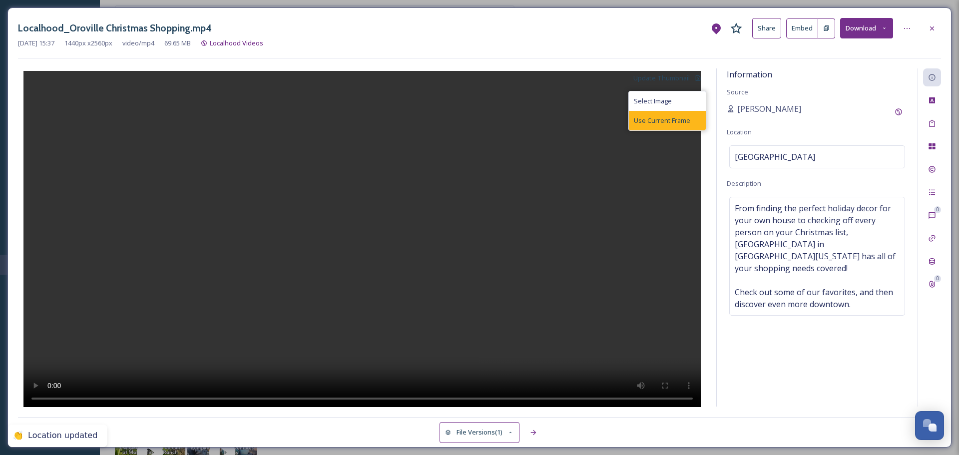
click at [689, 116] on span "Use Current Frame" at bounding box center [662, 120] width 56 height 9
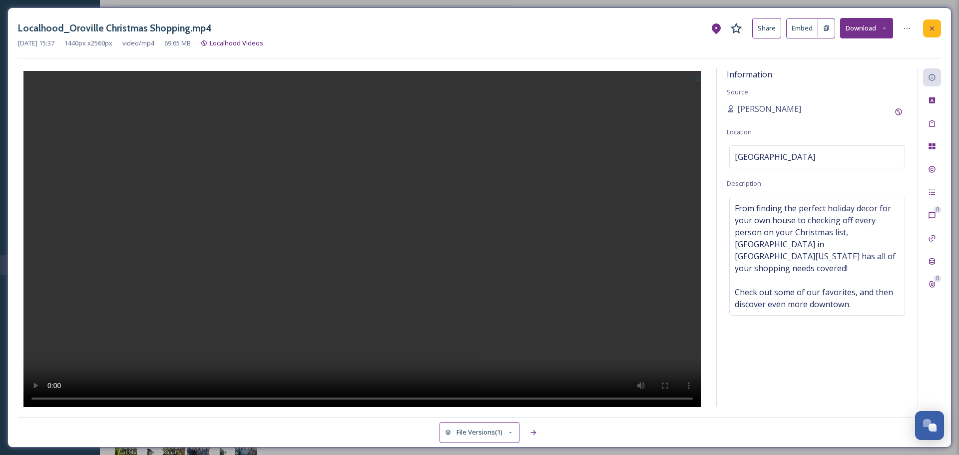
click at [933, 28] on icon at bounding box center [932, 28] width 8 height 8
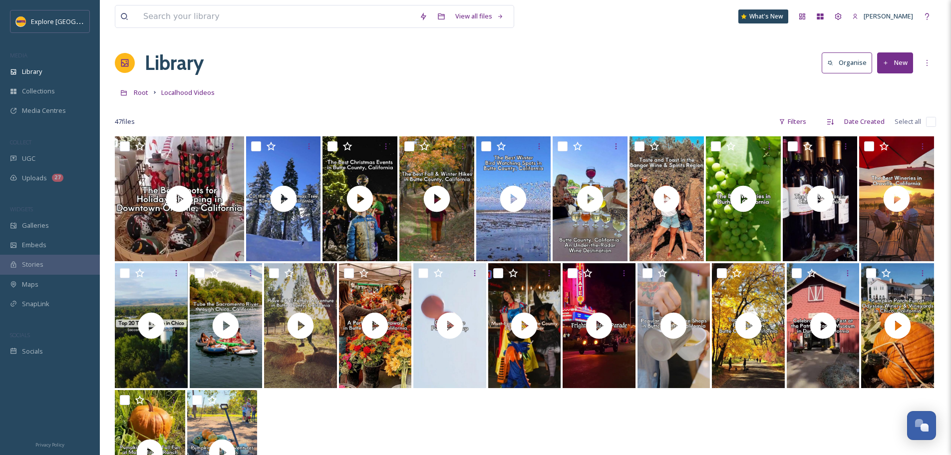
click at [908, 68] on button "New" at bounding box center [895, 62] width 36 height 20
click at [899, 85] on span "File Upload" at bounding box center [890, 85] width 33 height 9
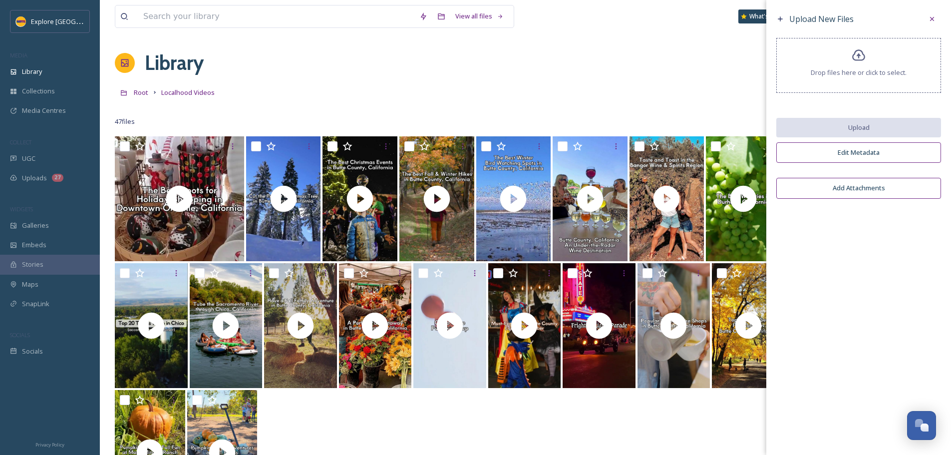
click at [892, 81] on div "Drop files here or click to select." at bounding box center [858, 65] width 165 height 55
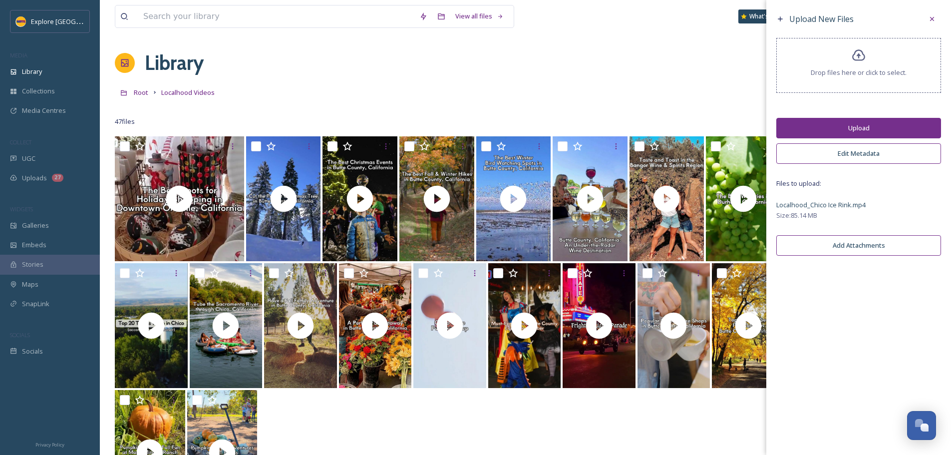
click at [839, 127] on button "Upload" at bounding box center [858, 128] width 165 height 20
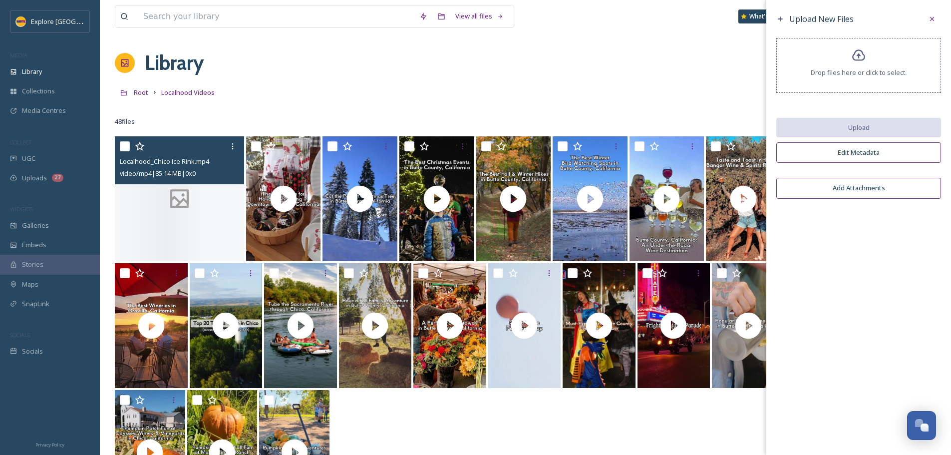
click at [169, 214] on div at bounding box center [179, 198] width 129 height 125
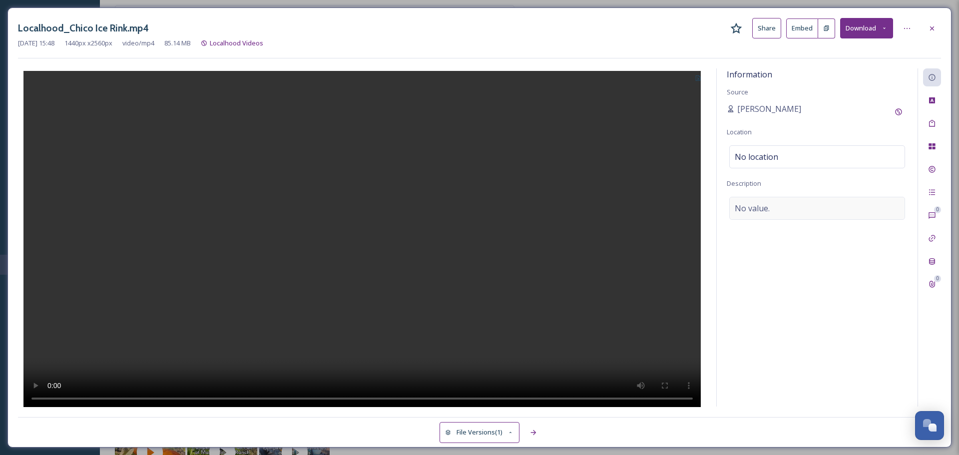
click at [790, 214] on div "No value." at bounding box center [817, 208] width 176 height 23
click at [790, 214] on textarea at bounding box center [816, 238] width 181 height 83
paste textarea "Chico Ice Rink in the Plaza is a seasonal outdoor rink in Butte County's Downto…"
type textarea "Chico Ice Rink in the Plaza is a seasonal outdoor rink in Butte County's Downto…"
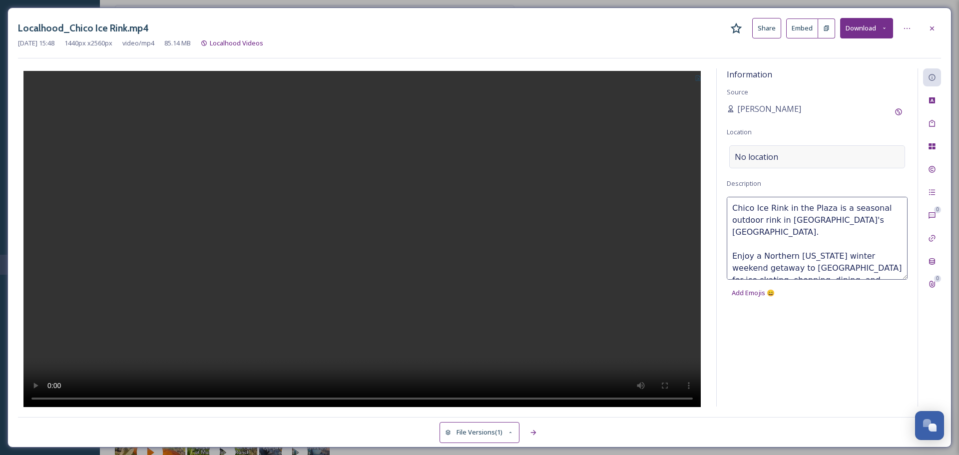
click at [776, 162] on span "No location" at bounding box center [755, 157] width 43 height 12
click at [776, 162] on input at bounding box center [816, 157] width 175 height 22
type input "chico ice rink"
click at [786, 179] on span "Chico Ice Rink in the Plaza" at bounding box center [773, 181] width 77 height 9
click at [702, 77] on button at bounding box center [697, 77] width 16 height 18
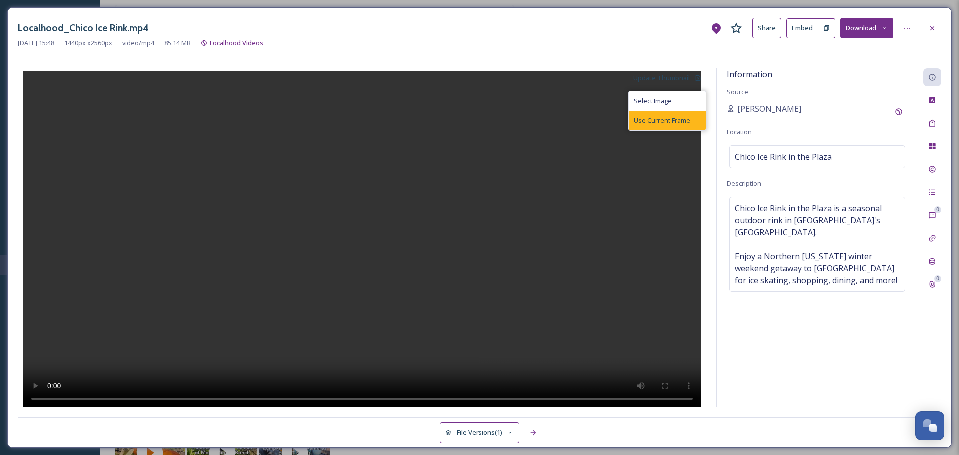
click at [677, 123] on span "Use Current Frame" at bounding box center [662, 120] width 56 height 9
click at [937, 19] on div at bounding box center [932, 28] width 18 height 18
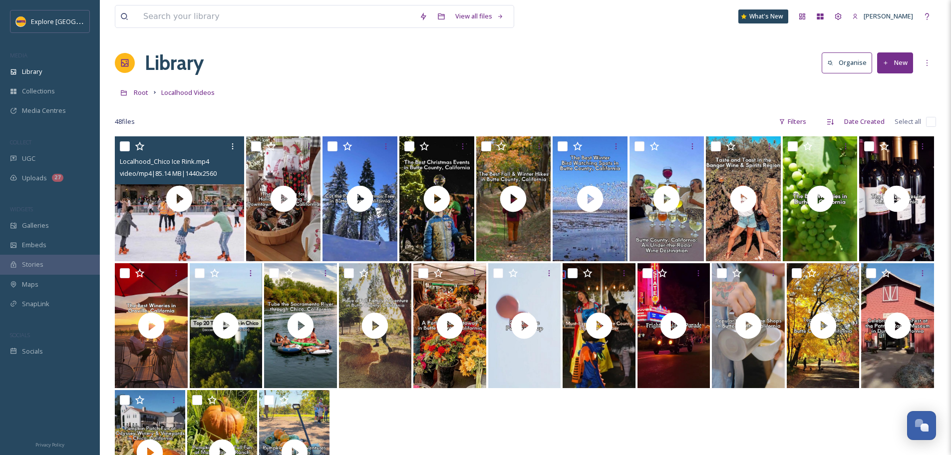
click at [128, 147] on input "checkbox" at bounding box center [125, 146] width 10 height 10
checkbox input "true"
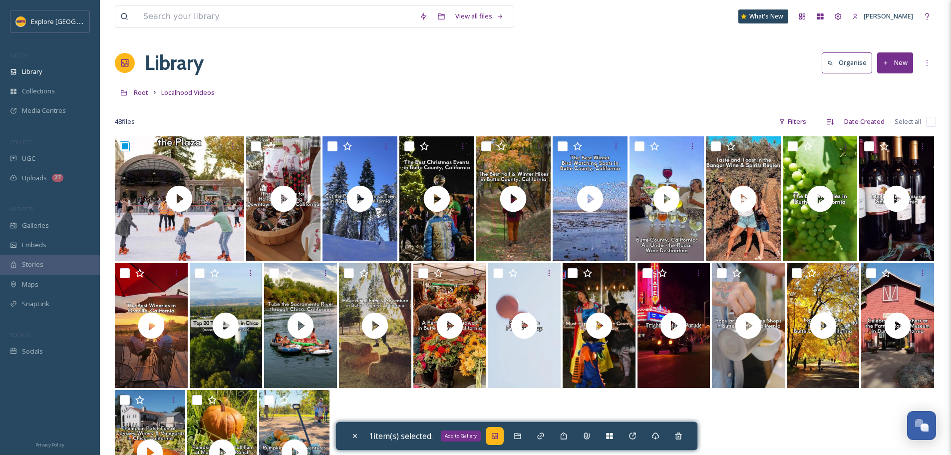
click at [494, 438] on icon at bounding box center [495, 436] width 8 height 8
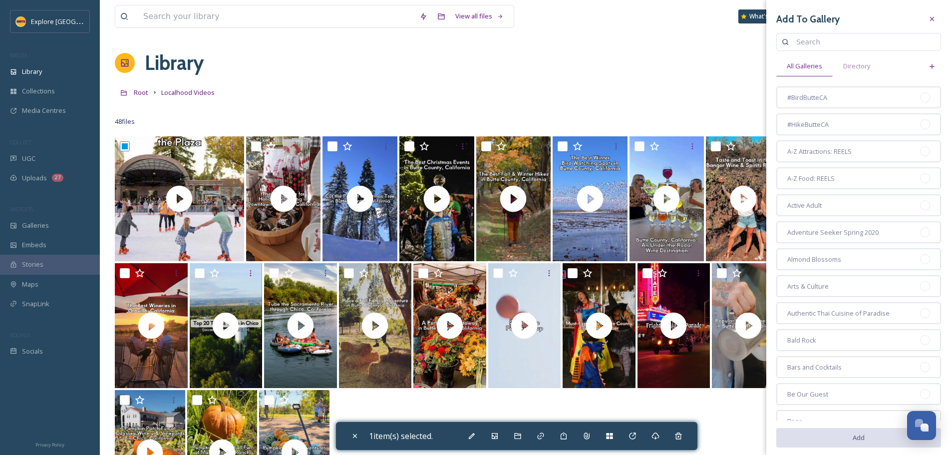
click at [831, 32] on input at bounding box center [863, 42] width 144 height 20
type input "november"
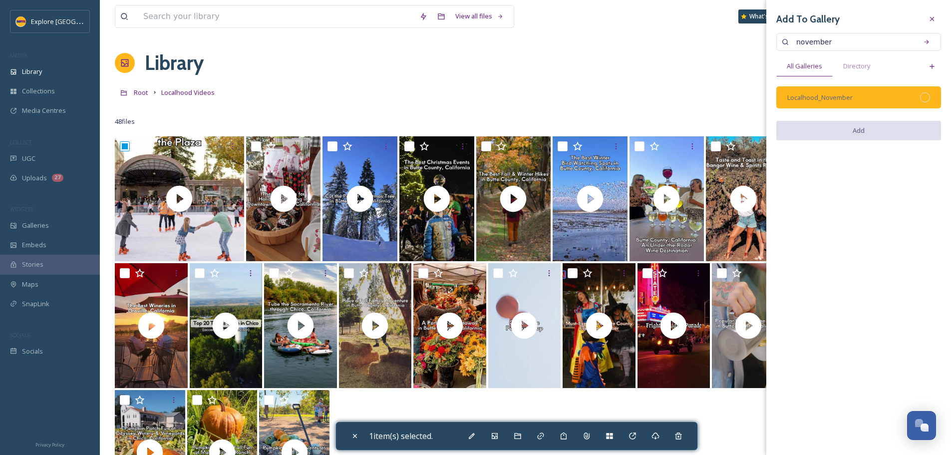
click at [924, 99] on div at bounding box center [925, 97] width 10 height 10
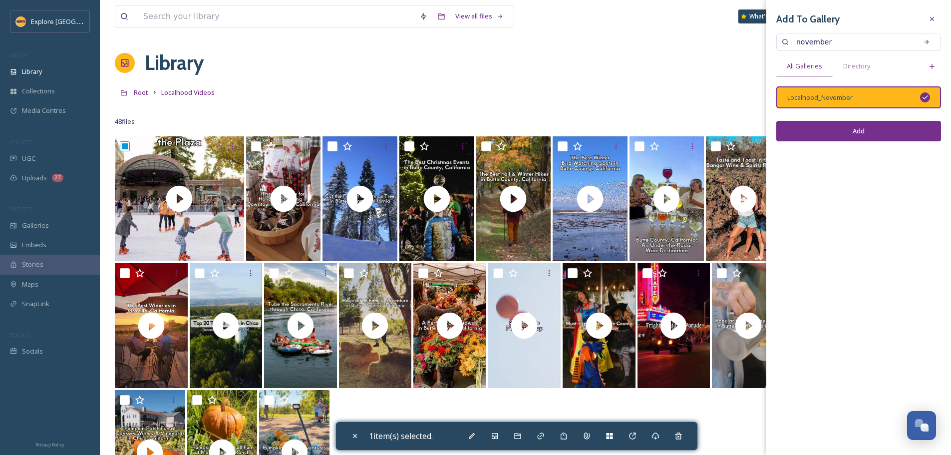
click at [880, 130] on button "Add" at bounding box center [858, 131] width 165 height 20
checkbox input "false"
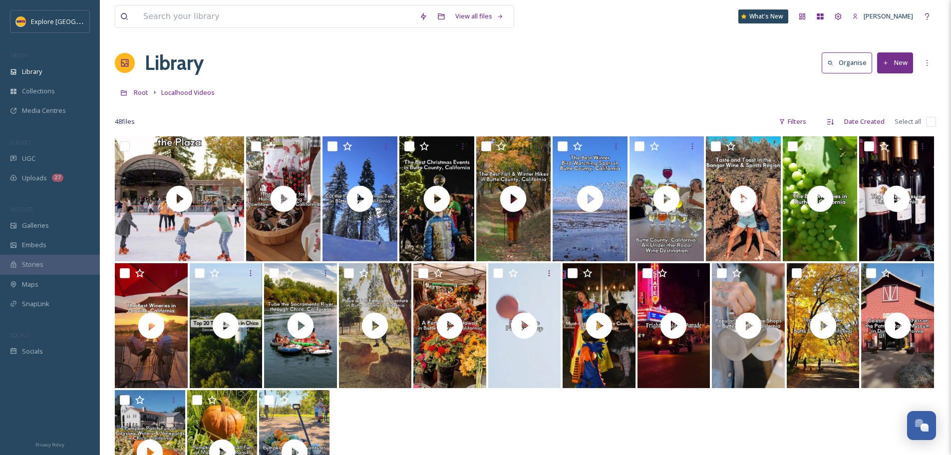
click at [906, 62] on button "New" at bounding box center [895, 62] width 36 height 20
click at [897, 80] on div "File Upload" at bounding box center [884, 85] width 56 height 19
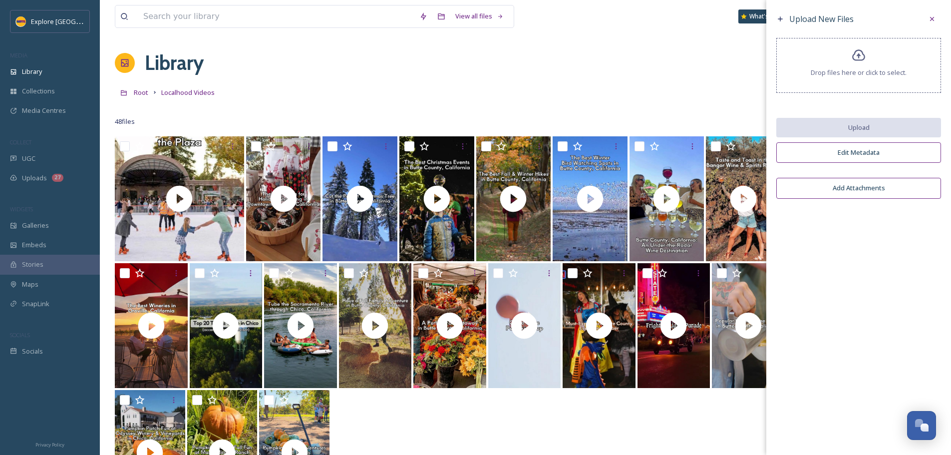
click at [890, 77] on div "Drop files here or click to select." at bounding box center [858, 65] width 165 height 55
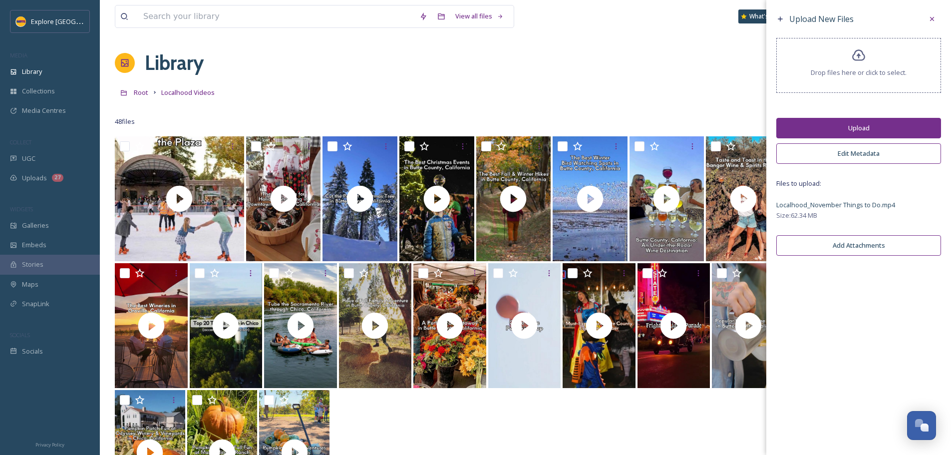
click at [914, 130] on button "Upload" at bounding box center [858, 128] width 165 height 20
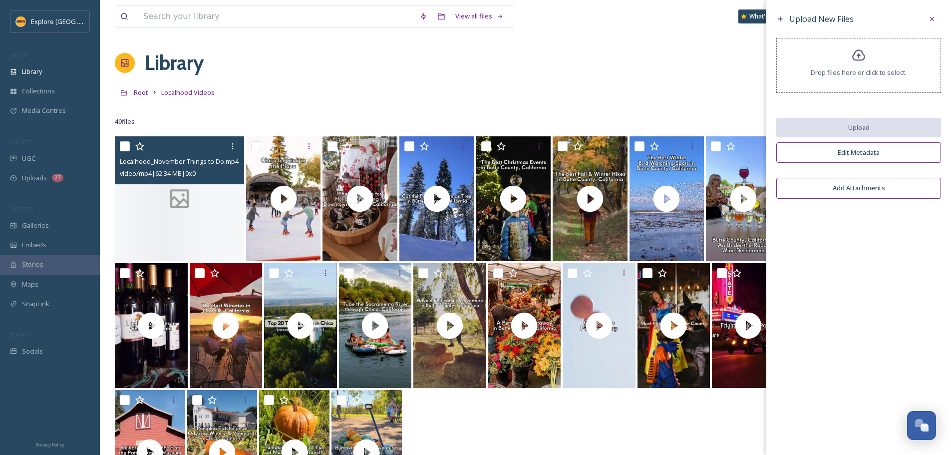
click at [180, 218] on div at bounding box center [179, 198] width 129 height 125
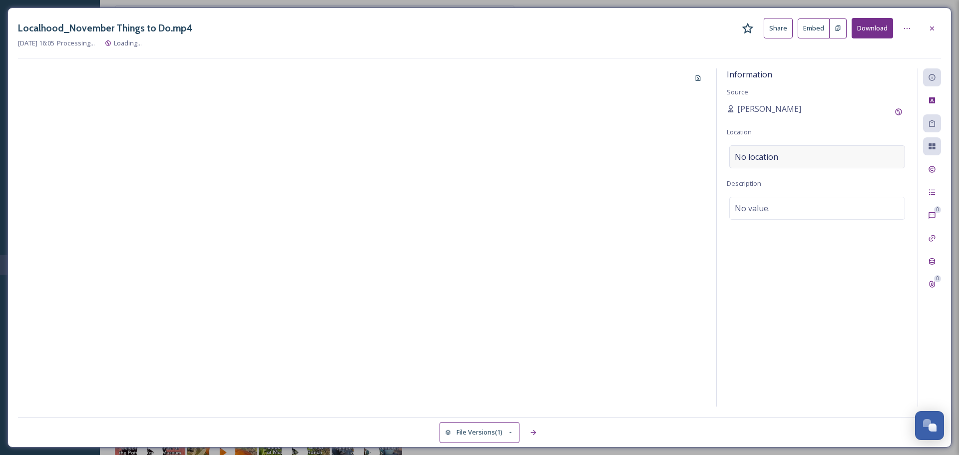
click at [796, 162] on div "No location" at bounding box center [817, 156] width 176 height 23
click at [796, 162] on input at bounding box center [816, 157] width 175 height 22
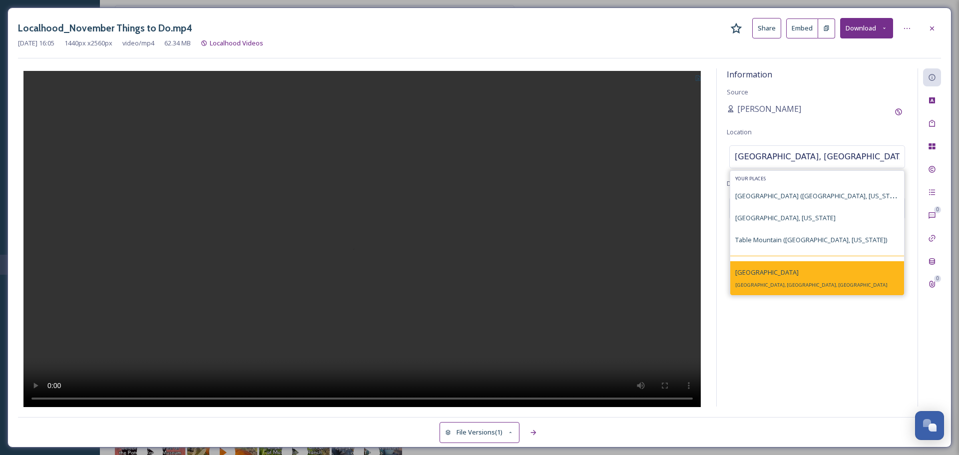
type input "butte county, califo"
click at [782, 263] on div "Butte County Butte County, CA, USA" at bounding box center [817, 278] width 174 height 34
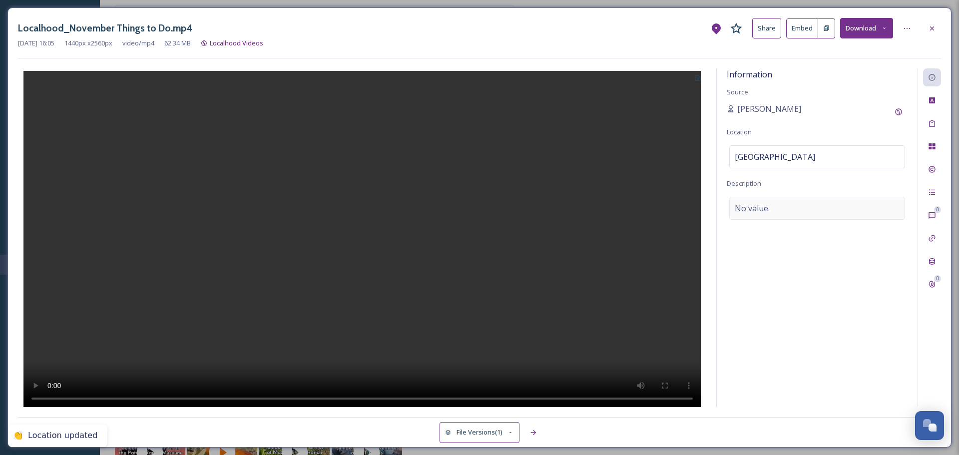
click at [788, 198] on div "No value." at bounding box center [817, 208] width 176 height 23
click at [771, 215] on textarea at bounding box center [816, 238] width 181 height 83
paste textarea "We love November in Butte County: fall colors abound, the weather finally feels…"
type textarea "We love November in Butte County: fall colors abound, the weather finally feels…"
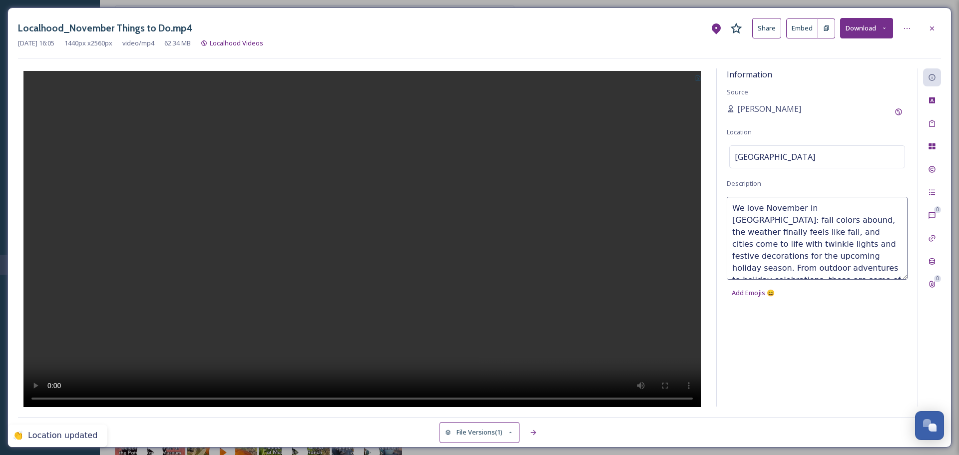
scroll to position [18, 0]
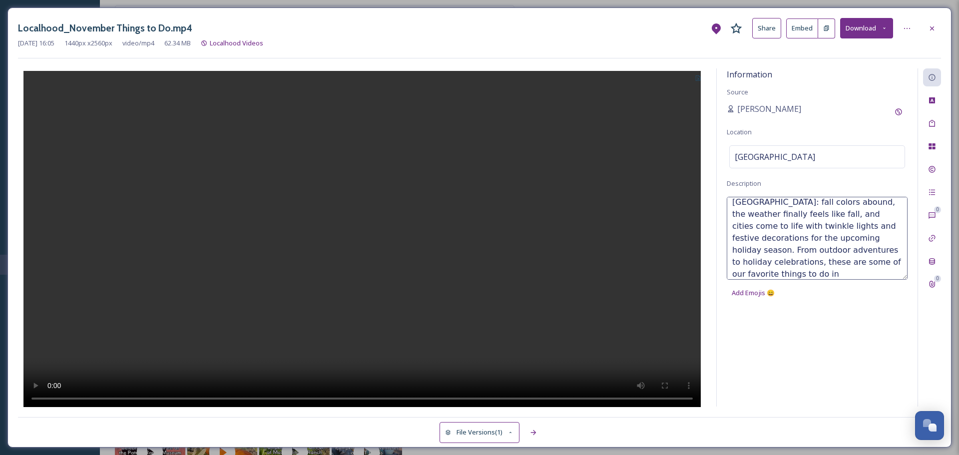
click at [700, 81] on icon at bounding box center [697, 77] width 5 height 5
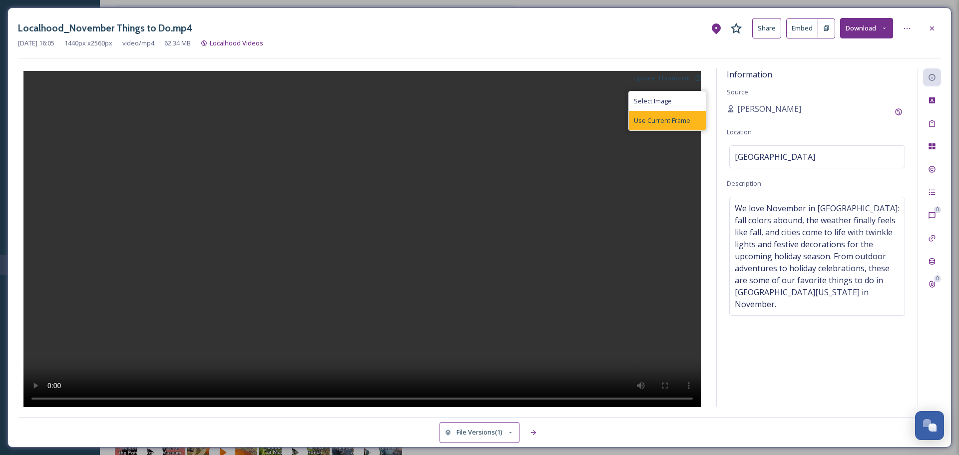
click at [688, 115] on div "Use Current Frame" at bounding box center [667, 120] width 77 height 19
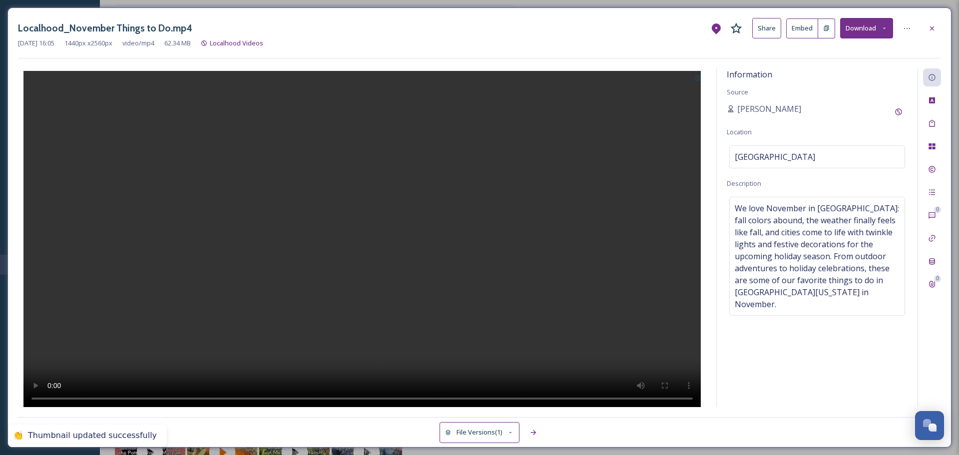
drag, startPoint x: 928, startPoint y: 30, endPoint x: 680, endPoint y: 88, distance: 254.8
click at [928, 30] on icon at bounding box center [932, 28] width 8 height 8
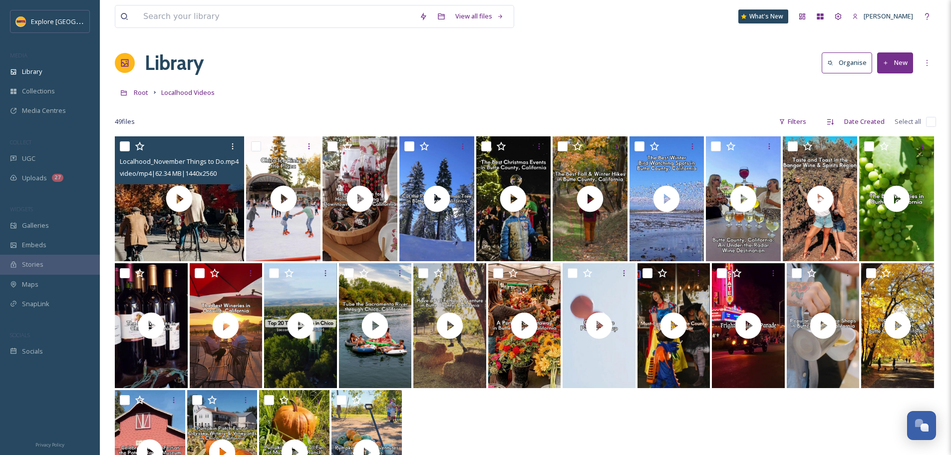
click at [121, 145] on input "checkbox" at bounding box center [125, 146] width 10 height 10
checkbox input "true"
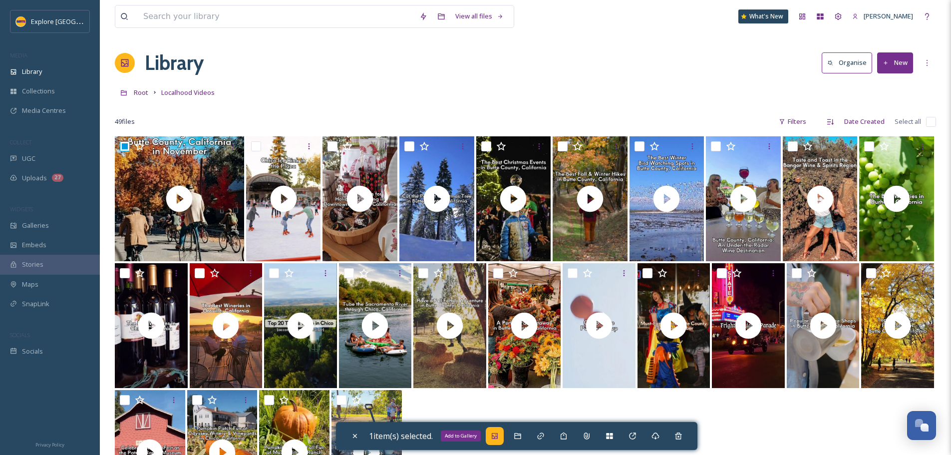
click at [499, 436] on icon at bounding box center [495, 436] width 8 height 8
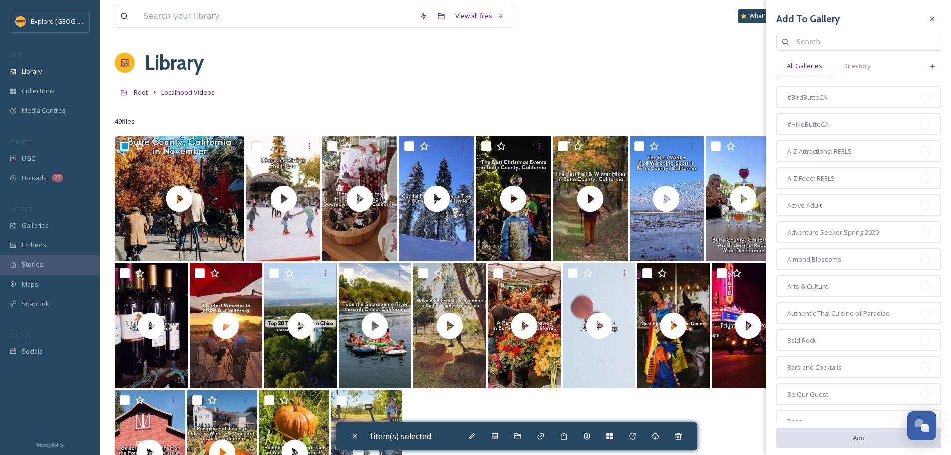
click at [802, 48] on input at bounding box center [863, 42] width 144 height 20
type input "november"
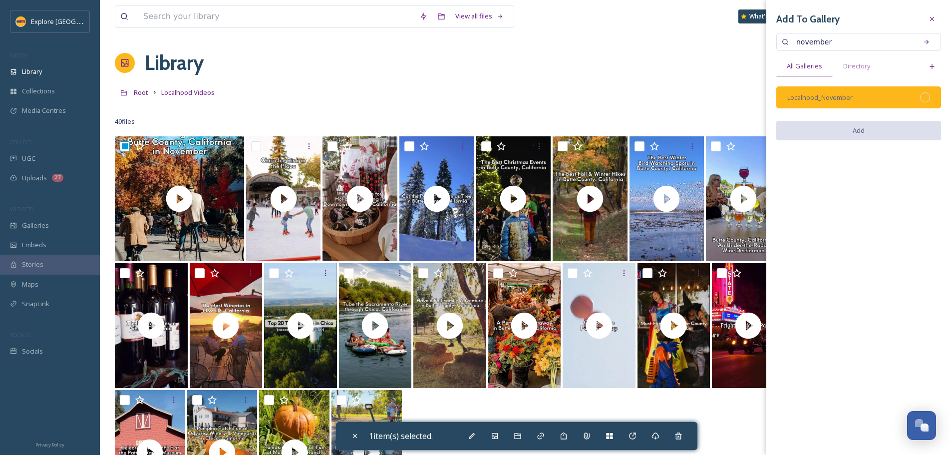
click at [926, 99] on div at bounding box center [925, 97] width 10 height 10
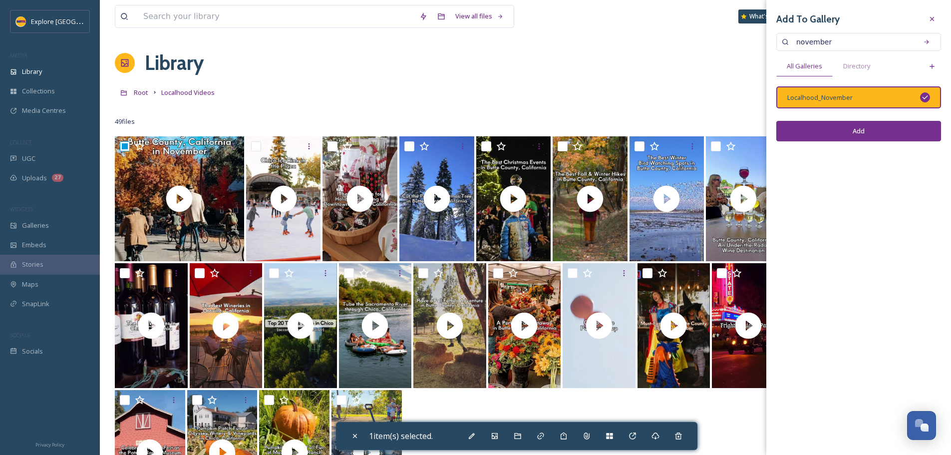
click at [899, 128] on button "Add" at bounding box center [858, 131] width 165 height 20
checkbox input "false"
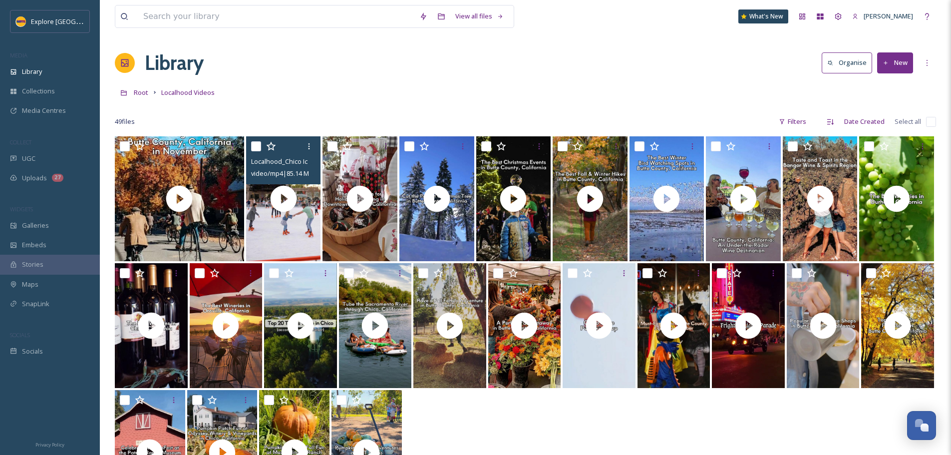
click at [253, 146] on input "checkbox" at bounding box center [256, 146] width 10 height 10
checkbox input "true"
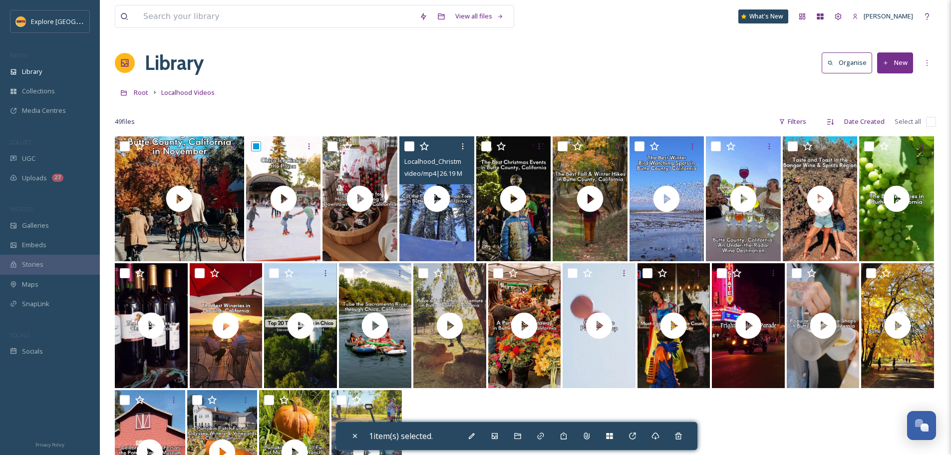
click at [410, 147] on input "checkbox" at bounding box center [409, 146] width 10 height 10
checkbox input "true"
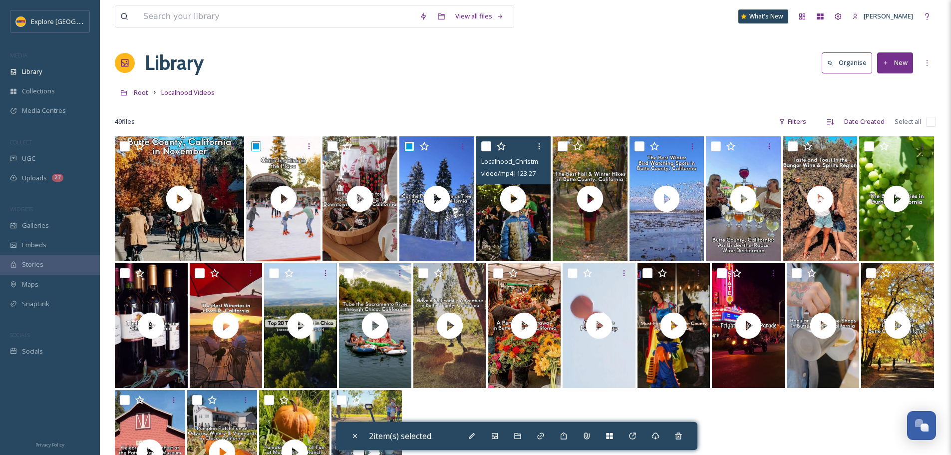
click at [484, 147] on input "checkbox" at bounding box center [486, 146] width 10 height 10
checkbox input "true"
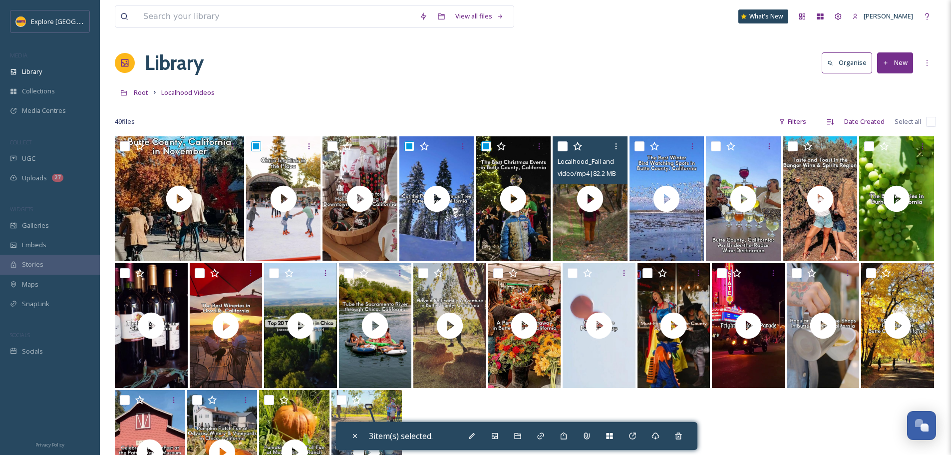
click at [559, 144] on input "checkbox" at bounding box center [563, 146] width 10 height 10
checkbox input "true"
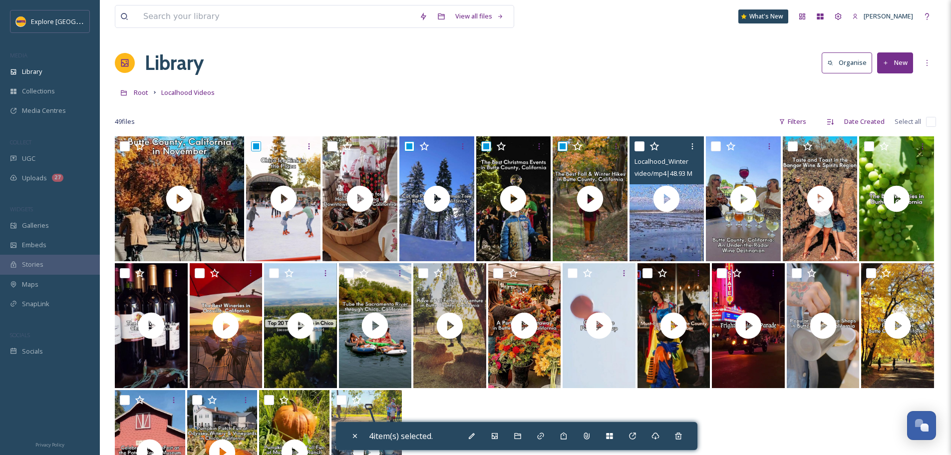
click at [639, 144] on input "checkbox" at bounding box center [640, 146] width 10 height 10
checkbox input "true"
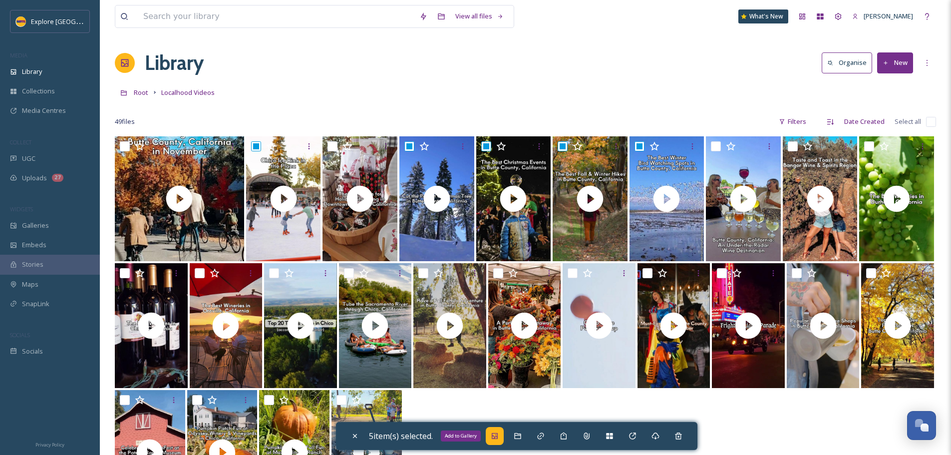
click at [499, 437] on icon at bounding box center [495, 436] width 8 height 8
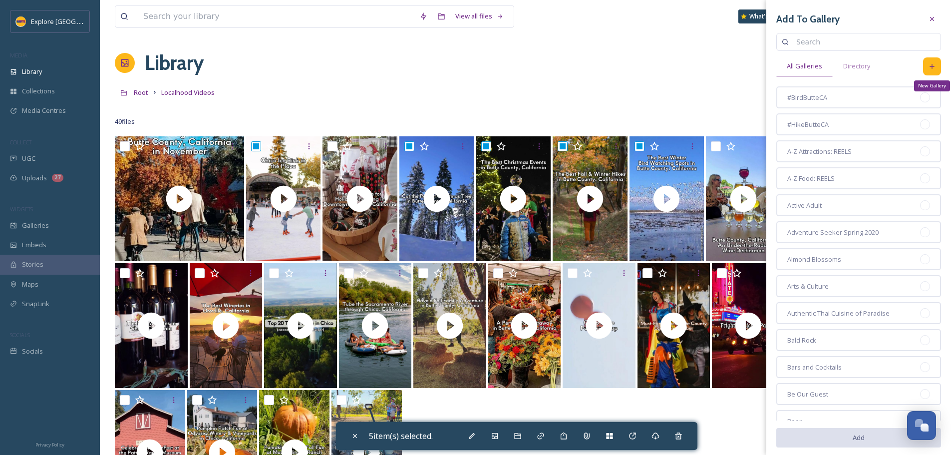
click at [928, 64] on icon at bounding box center [932, 66] width 8 height 8
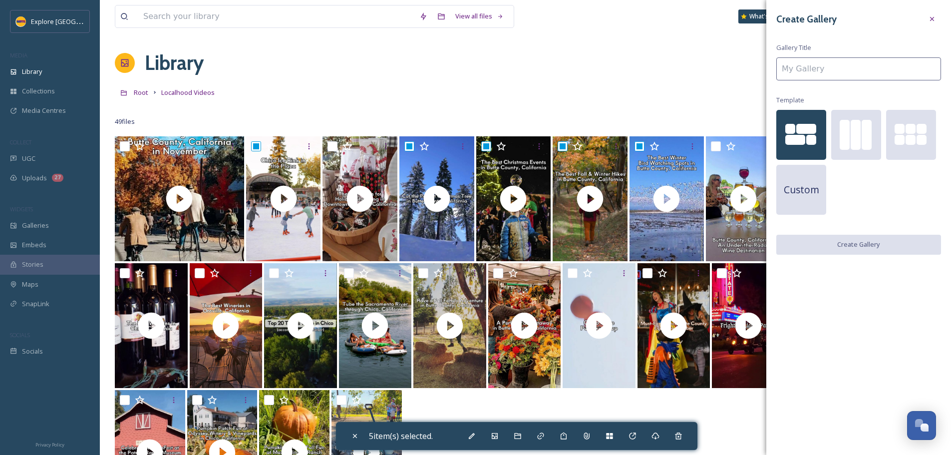
click at [830, 145] on div "Custom" at bounding box center [858, 165] width 165 height 110
click at [841, 141] on div at bounding box center [845, 135] width 10 height 30
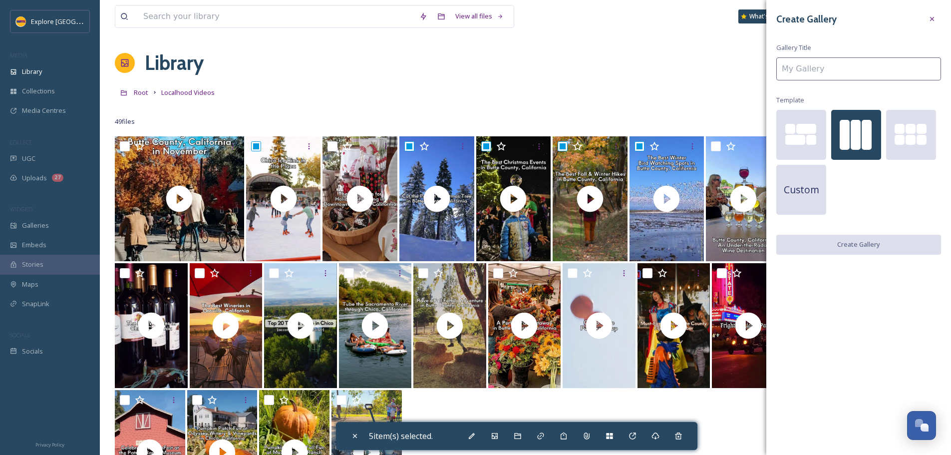
click at [836, 70] on input at bounding box center [858, 68] width 165 height 23
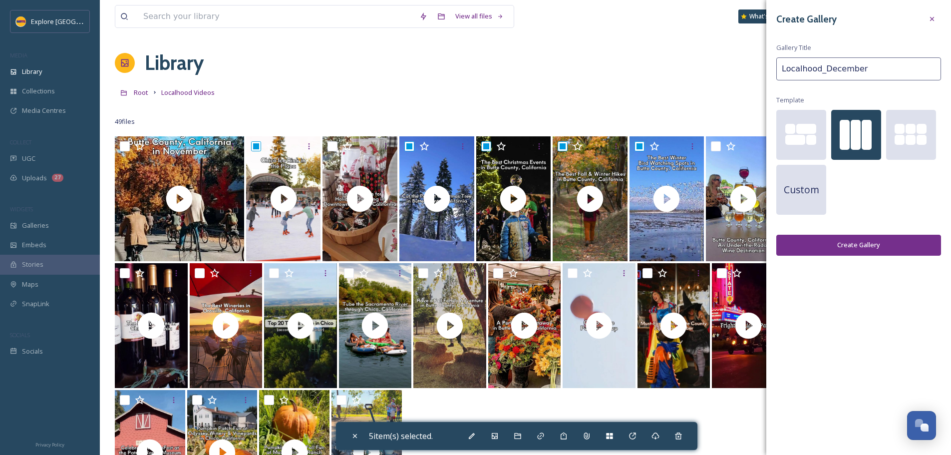
type input "Localhood_December"
click at [893, 249] on button "Create Gallery" at bounding box center [858, 245] width 165 height 20
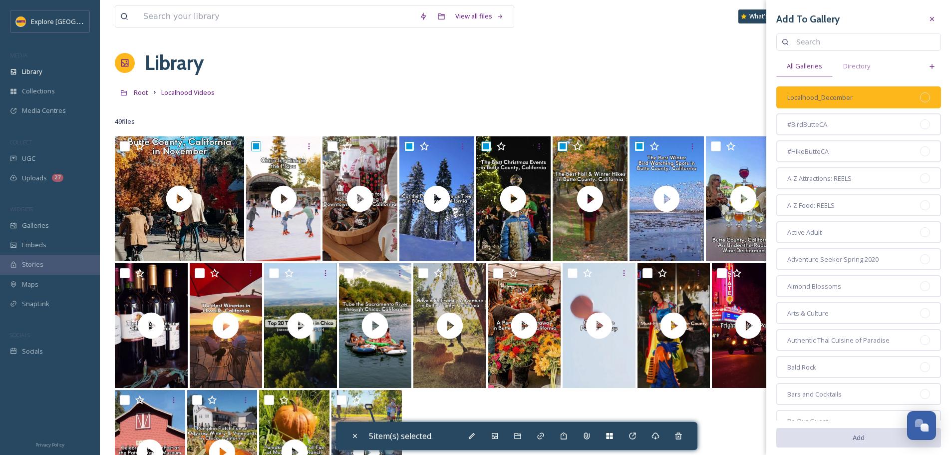
click at [920, 96] on div at bounding box center [925, 97] width 10 height 10
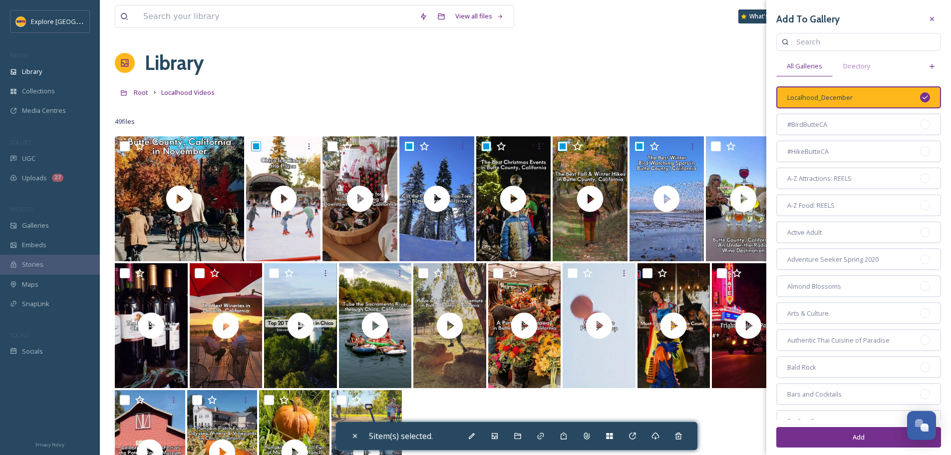
click at [857, 444] on button "Add" at bounding box center [858, 437] width 165 height 20
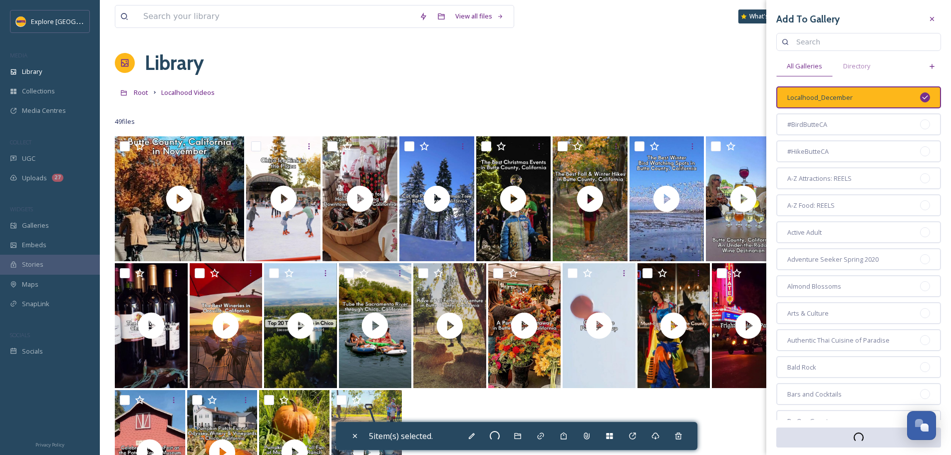
checkbox input "false"
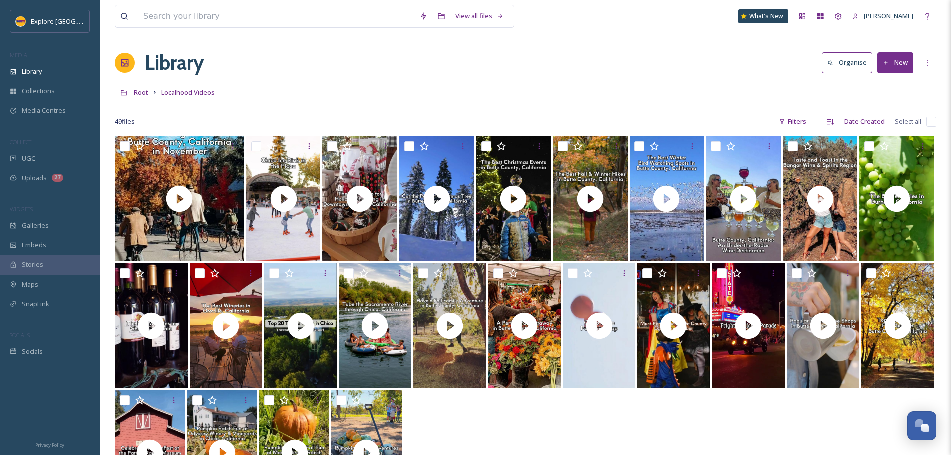
click at [887, 56] on button "New" at bounding box center [895, 62] width 36 height 20
click at [870, 90] on div "File Upload" at bounding box center [884, 85] width 56 height 19
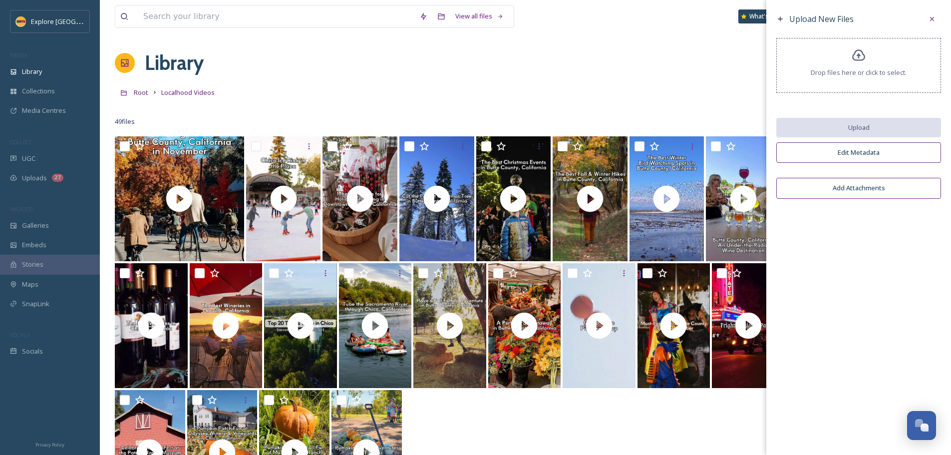
click at [856, 69] on span "Drop files here or click to select." at bounding box center [859, 72] width 96 height 9
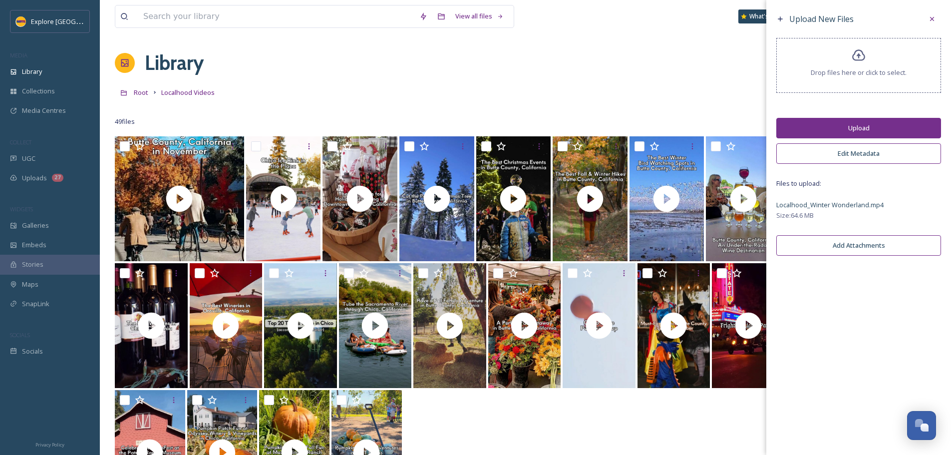
click at [845, 130] on button "Upload" at bounding box center [858, 128] width 165 height 20
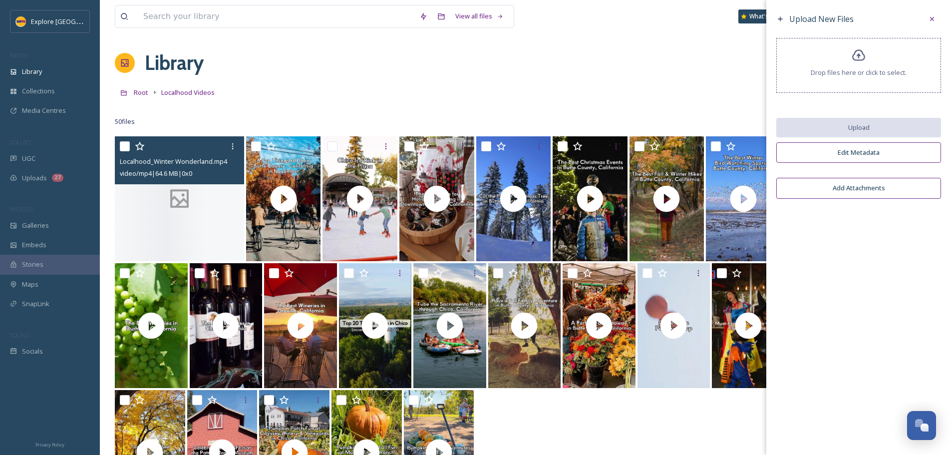
click at [186, 207] on icon at bounding box center [179, 198] width 19 height 19
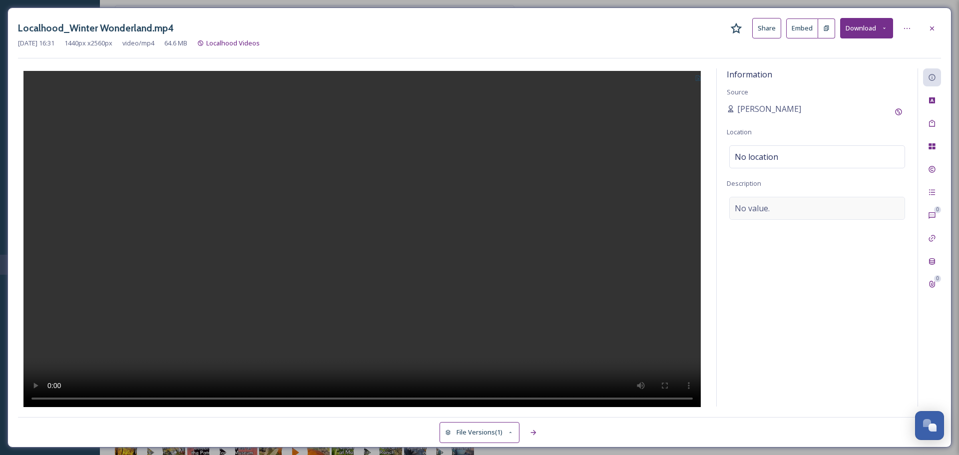
click at [809, 206] on div "No value." at bounding box center [817, 208] width 176 height 23
click at [793, 238] on textarea at bounding box center [816, 238] width 181 height 83
paste textarea "Butte County’s high country turns into a winter wonderland once the snow season…"
type textarea "Butte County’s high country turns into a winter wonderland once the snow season…"
click at [786, 157] on div "No location" at bounding box center [817, 156] width 176 height 23
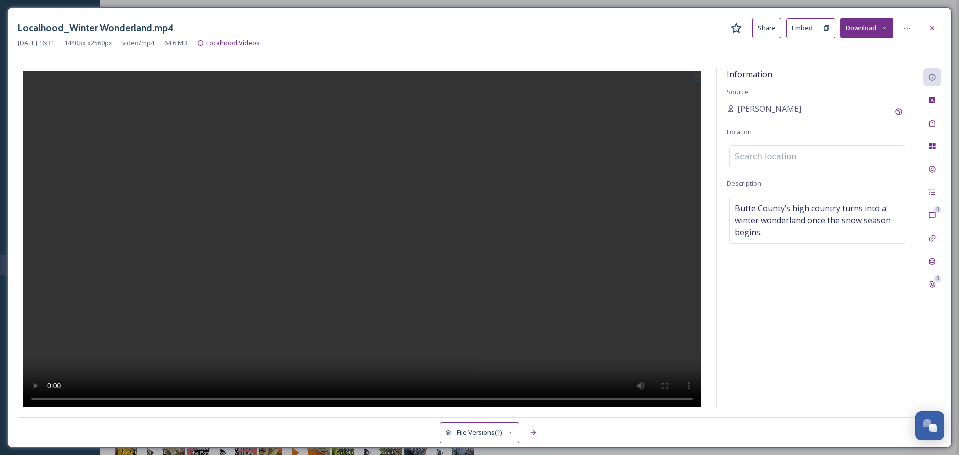
click at [786, 157] on input at bounding box center [816, 157] width 175 height 22
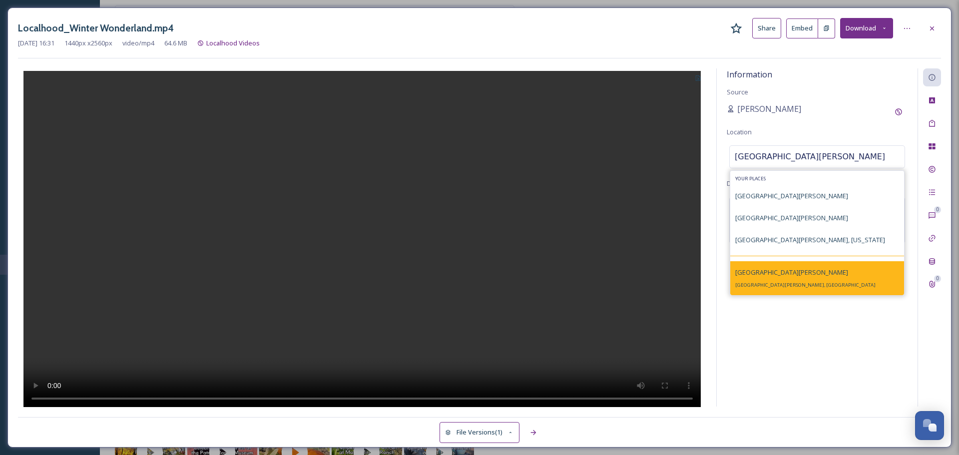
type input "butte meadows"
click at [766, 275] on span "[GEOGRAPHIC_DATA][PERSON_NAME]" at bounding box center [791, 272] width 113 height 9
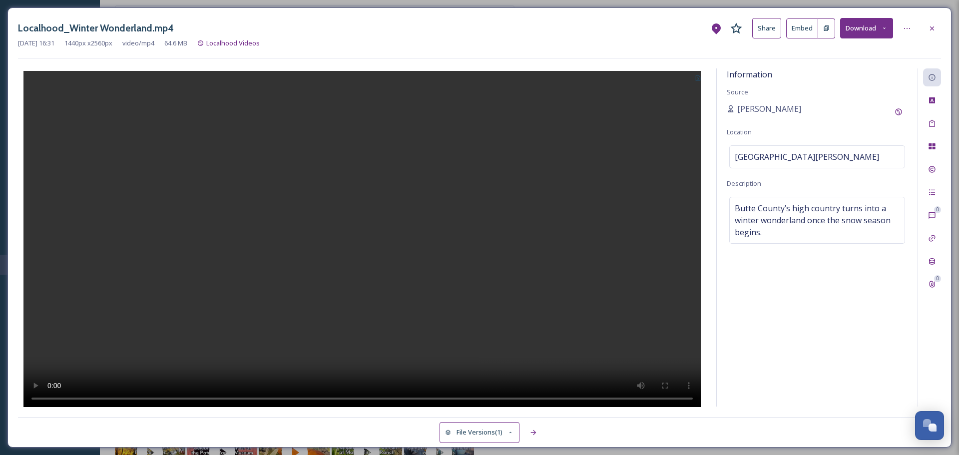
click at [703, 79] on button at bounding box center [697, 77] width 16 height 18
click at [675, 117] on span "Use Current Frame" at bounding box center [662, 120] width 56 height 9
click at [928, 27] on icon at bounding box center [932, 28] width 8 height 8
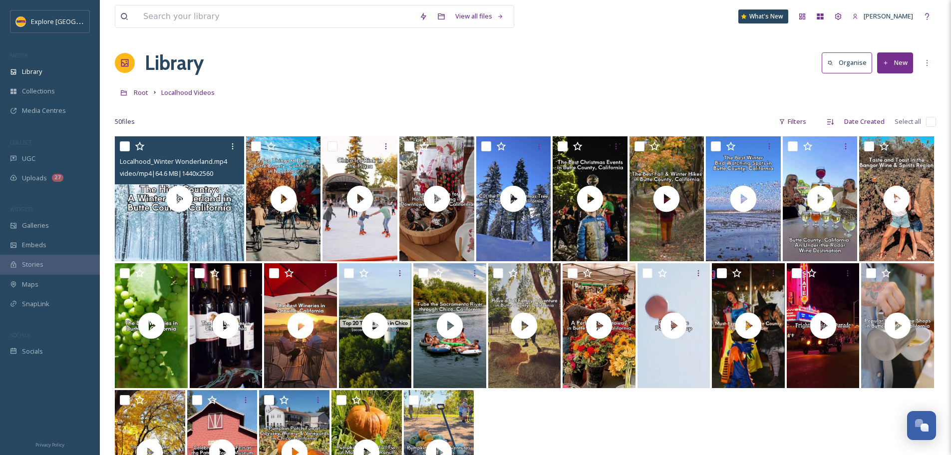
click at [124, 147] on input "checkbox" at bounding box center [125, 146] width 10 height 10
checkbox input "true"
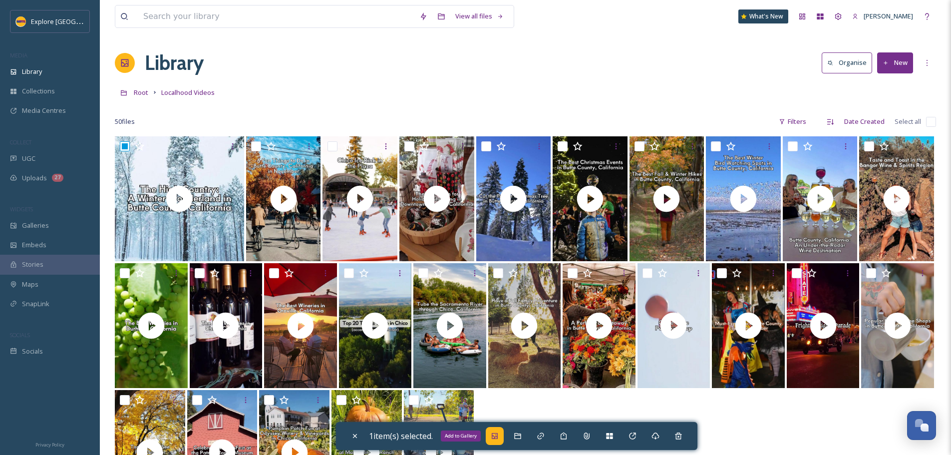
click at [504, 441] on div "Add to Gallery" at bounding box center [495, 436] width 18 height 18
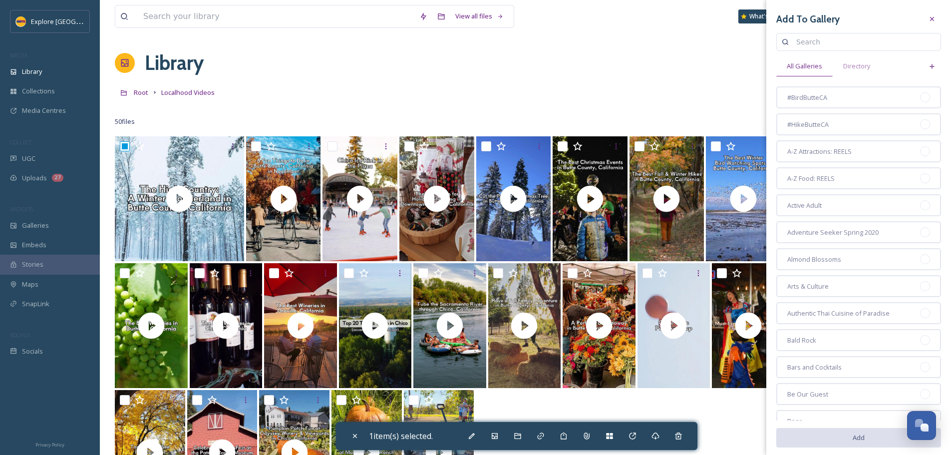
click at [834, 45] on input at bounding box center [863, 42] width 144 height 20
type input "december"
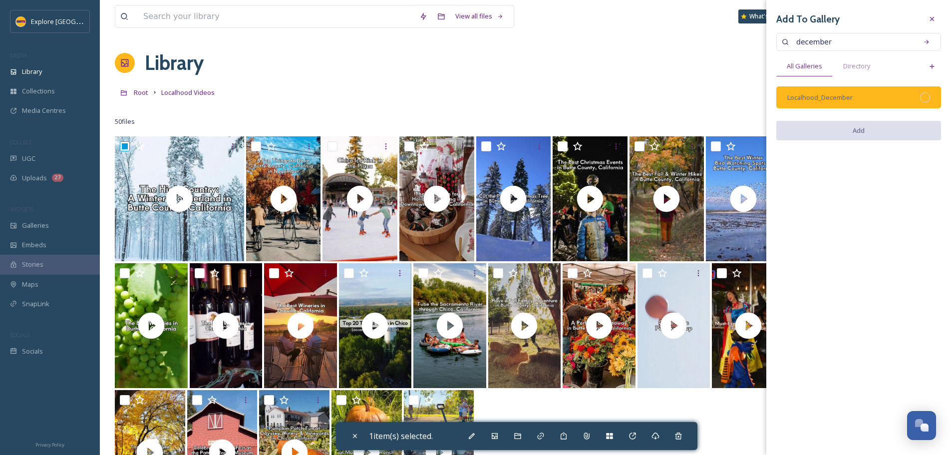
click at [926, 98] on div at bounding box center [925, 97] width 10 height 10
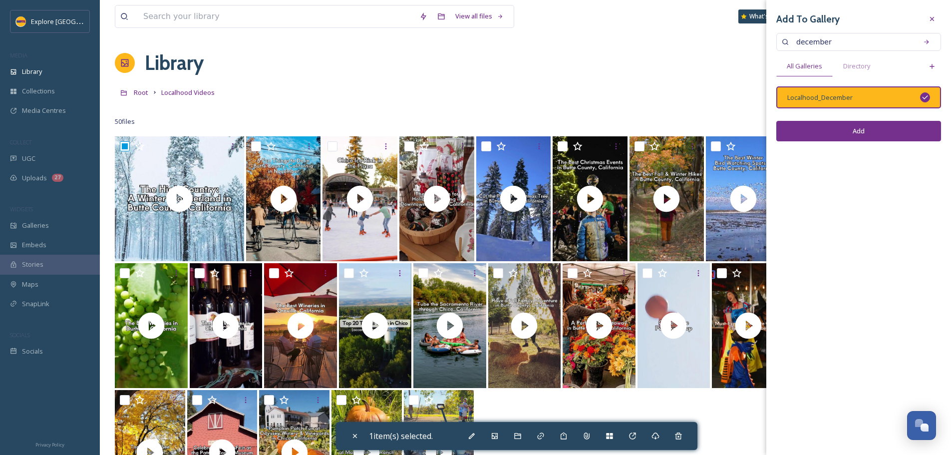
click at [906, 132] on button "Add" at bounding box center [858, 131] width 165 height 20
checkbox input "false"
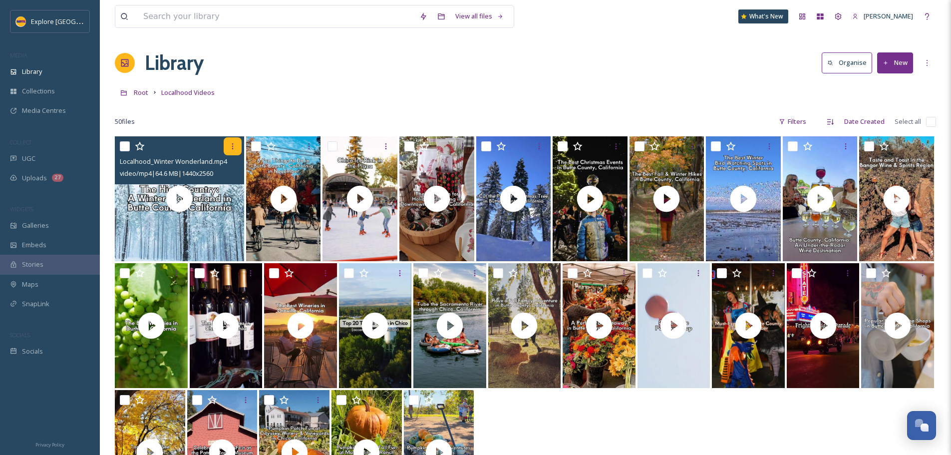
click at [230, 146] on icon at bounding box center [233, 146] width 8 height 8
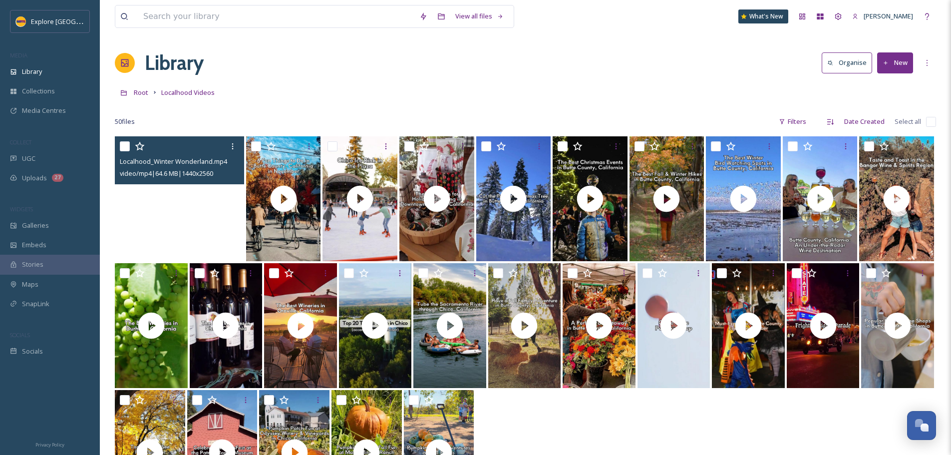
click at [129, 222] on video "Localhood_Winter Wonderland.mp4" at bounding box center [179, 198] width 129 height 125
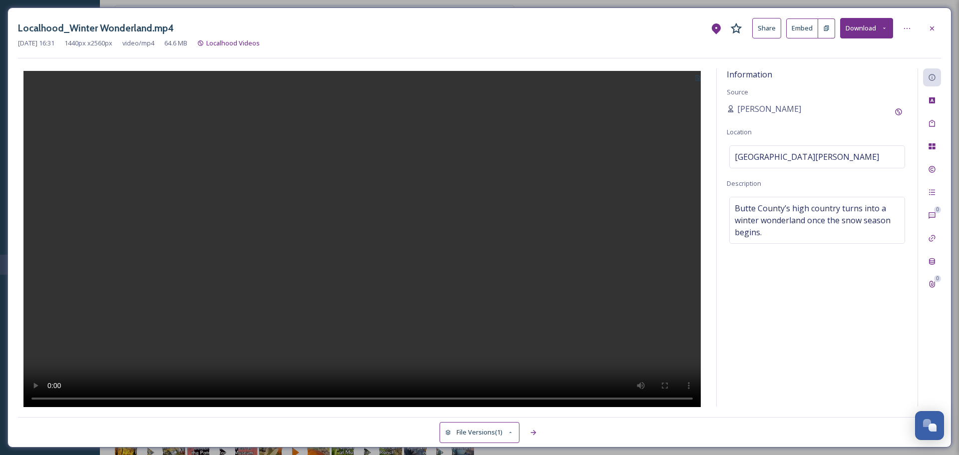
click at [825, 33] on button at bounding box center [826, 28] width 17 height 20
drag, startPoint x: 937, startPoint y: 23, endPoint x: 931, endPoint y: 29, distance: 8.1
click at [937, 23] on div at bounding box center [932, 28] width 18 height 18
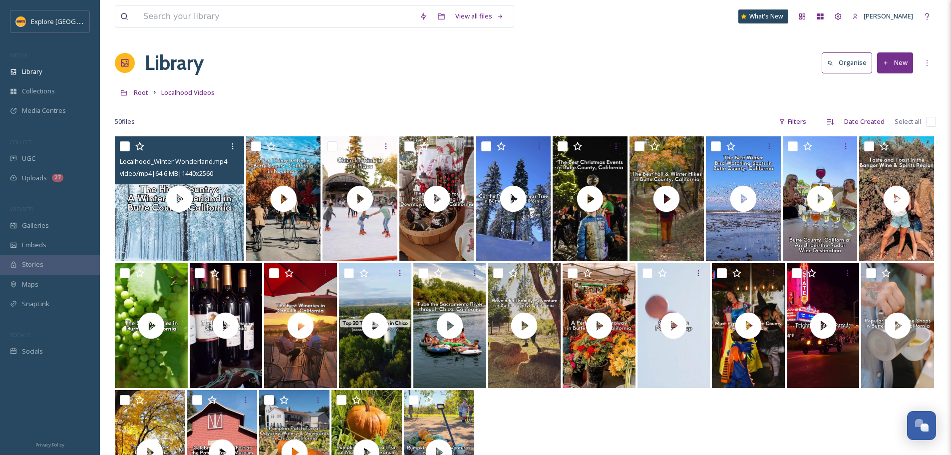
drag, startPoint x: 904, startPoint y: 68, endPoint x: 899, endPoint y: 70, distance: 5.8
click at [904, 68] on button "New" at bounding box center [895, 62] width 36 height 20
click at [875, 94] on div "File Upload" at bounding box center [884, 85] width 56 height 19
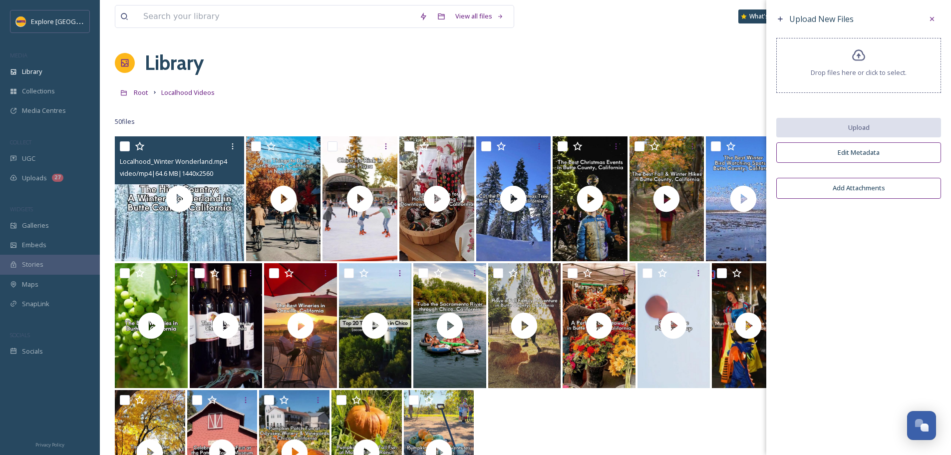
click at [904, 56] on div "Drop files here or click to select." at bounding box center [858, 65] width 165 height 55
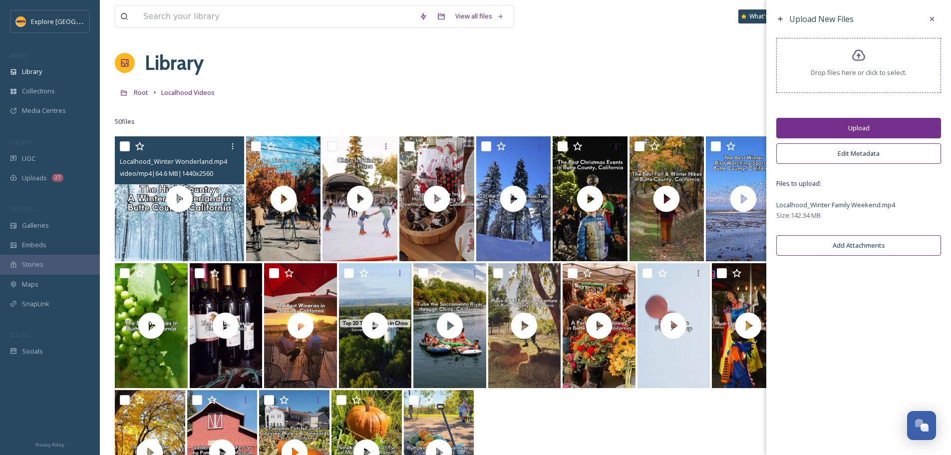
click at [874, 134] on button "Upload" at bounding box center [858, 128] width 165 height 20
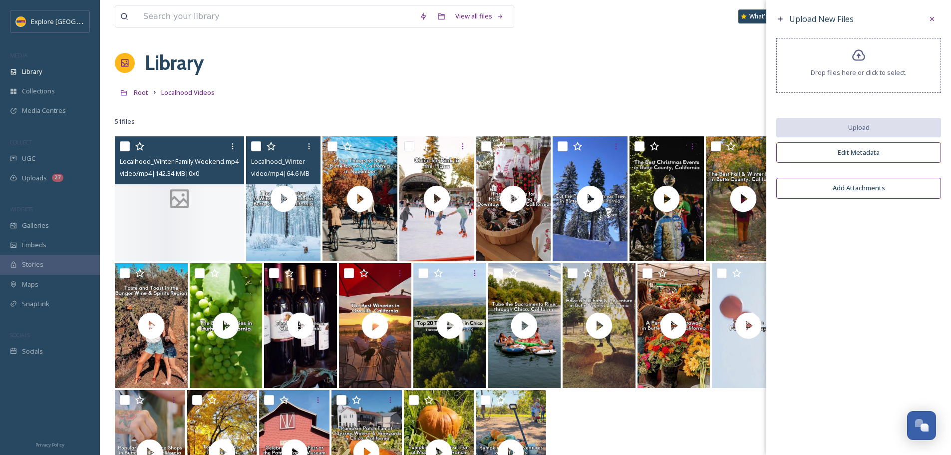
click at [179, 204] on icon at bounding box center [179, 198] width 19 height 19
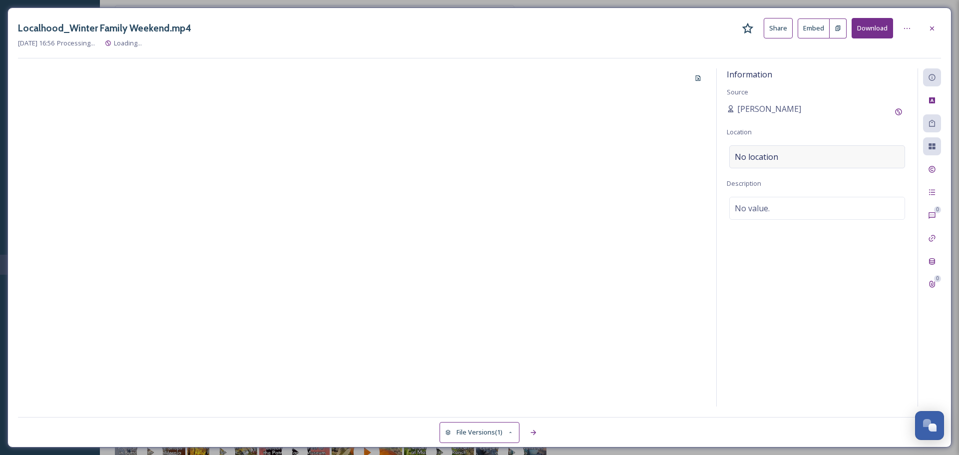
click at [802, 161] on div "No location" at bounding box center [817, 156] width 176 height 23
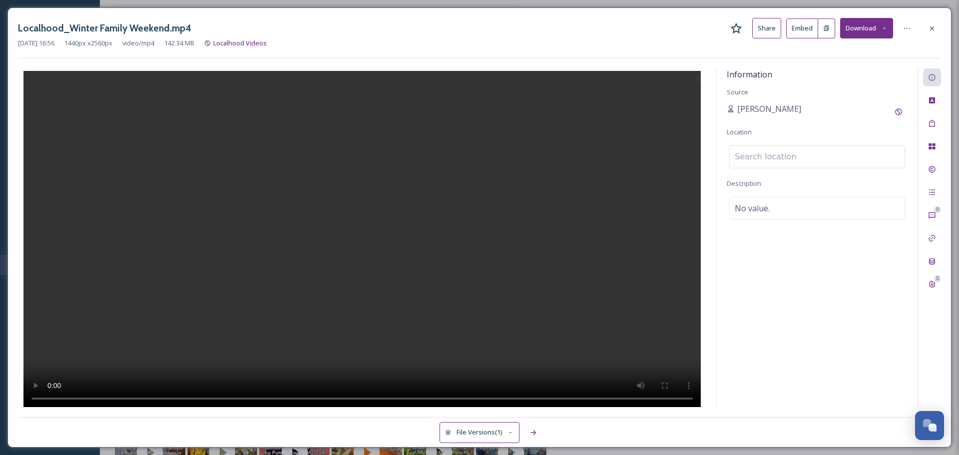
click at [802, 160] on input at bounding box center [816, 157] width 175 height 22
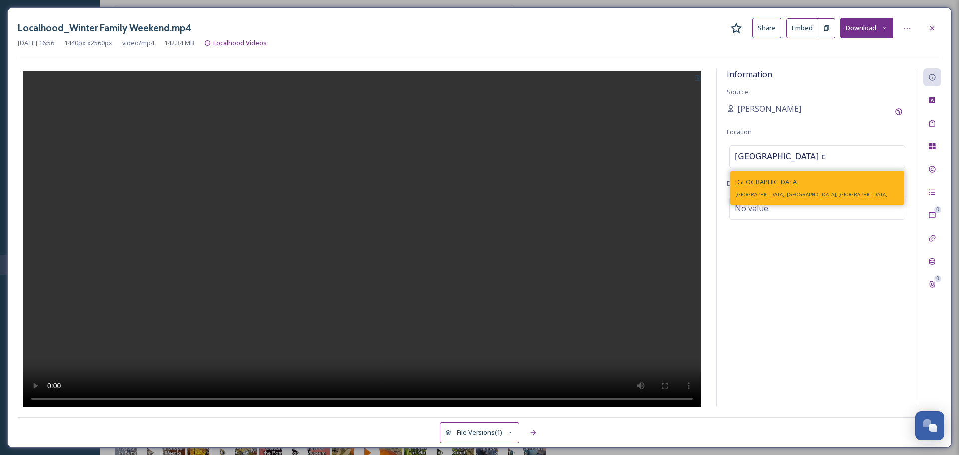
type input "butte county c"
click at [754, 173] on div "Butte County Butte County, CA, USA" at bounding box center [817, 188] width 174 height 34
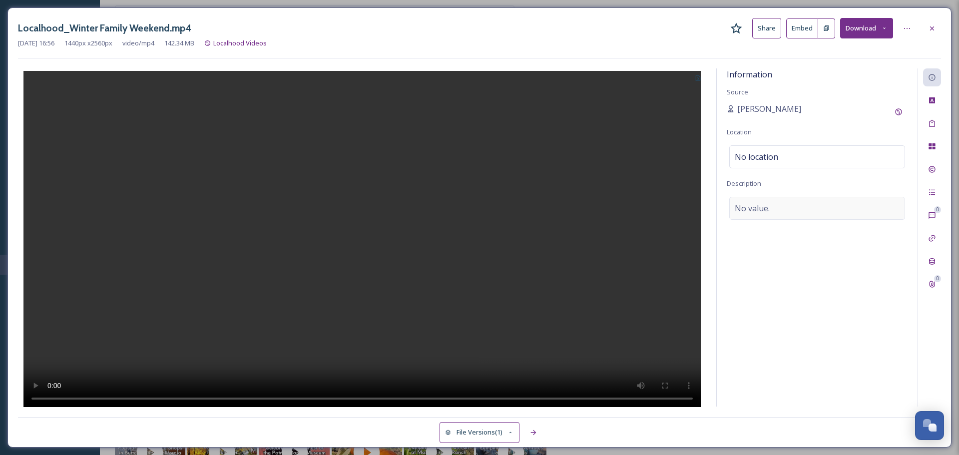
click at [781, 213] on div "No value." at bounding box center [817, 208] width 176 height 23
click at [781, 213] on textarea at bounding box center [816, 238] width 181 height 83
paste textarea "If you and your crew are the more adventurous type—or if you’re simply trying t…"
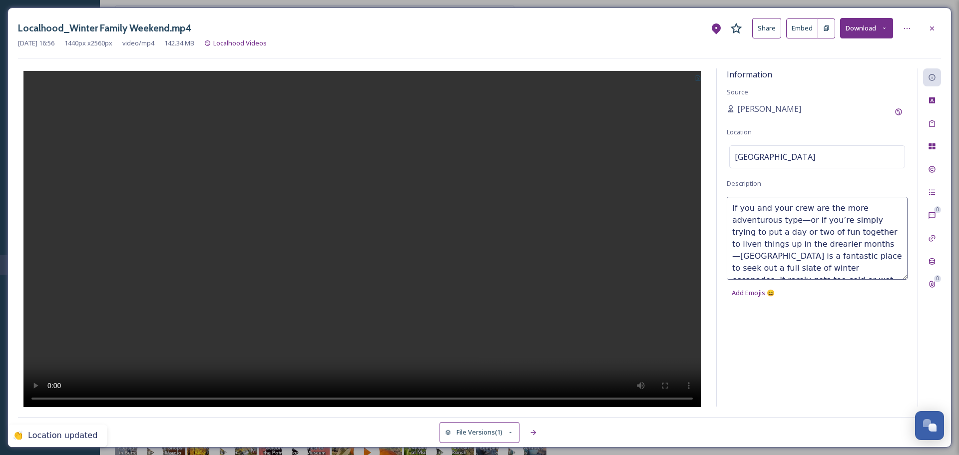
type textarea "If you and your crew are the more adventurous type—or if you’re simply trying t…"
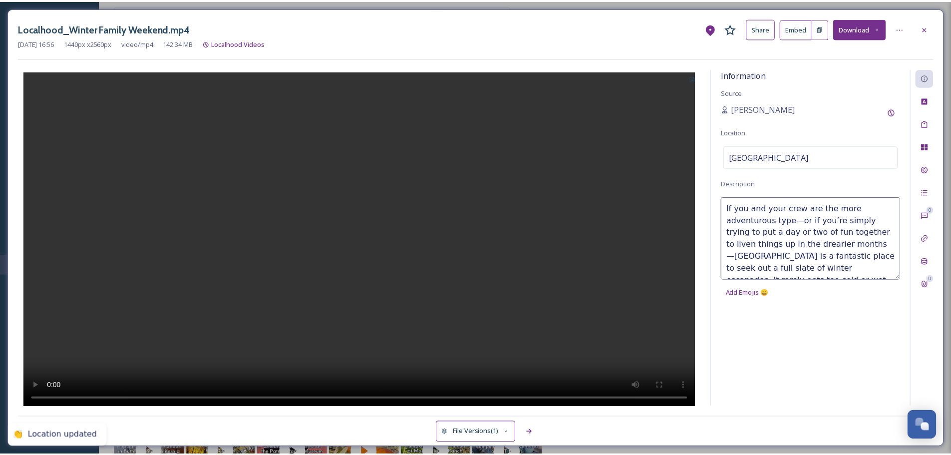
scroll to position [42, 0]
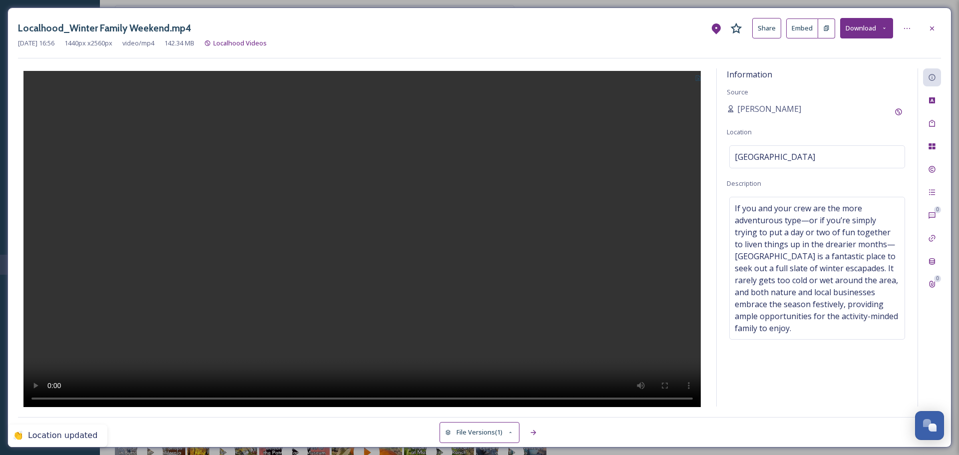
click at [698, 72] on button at bounding box center [697, 77] width 16 height 18
click at [672, 117] on span "Use Current Frame" at bounding box center [662, 120] width 56 height 9
click at [927, 28] on div at bounding box center [932, 28] width 18 height 18
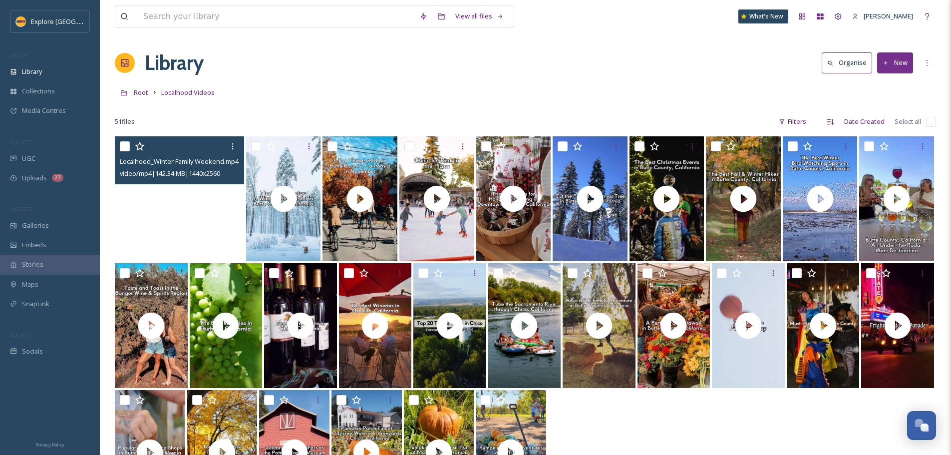
click at [217, 232] on video "Localhood_Winter Family Weekend.mp4" at bounding box center [179, 198] width 129 height 125
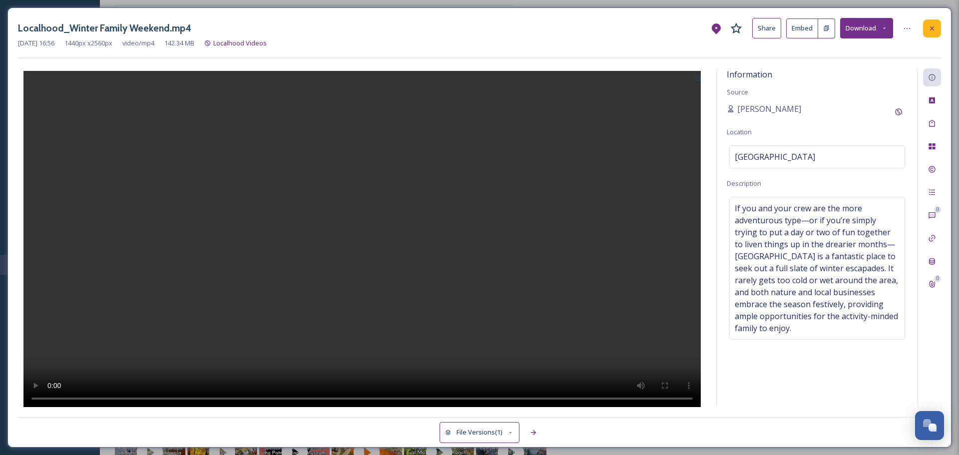
click at [934, 21] on div at bounding box center [932, 28] width 18 height 18
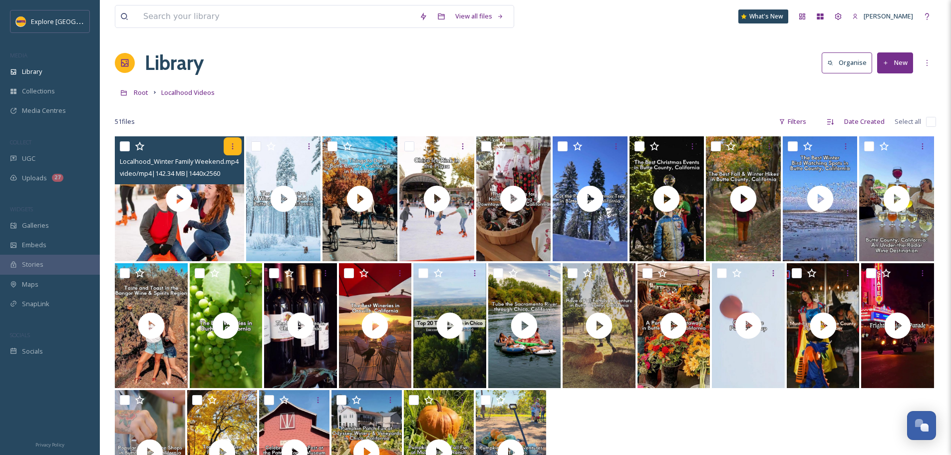
click at [239, 146] on div at bounding box center [233, 146] width 18 height 18
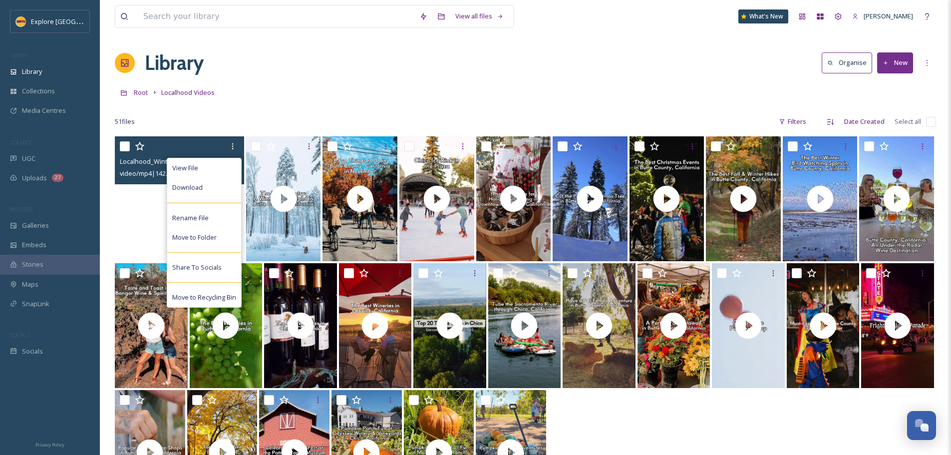
click at [143, 226] on video "Localhood_Winter Family Weekend.mp4" at bounding box center [179, 198] width 129 height 125
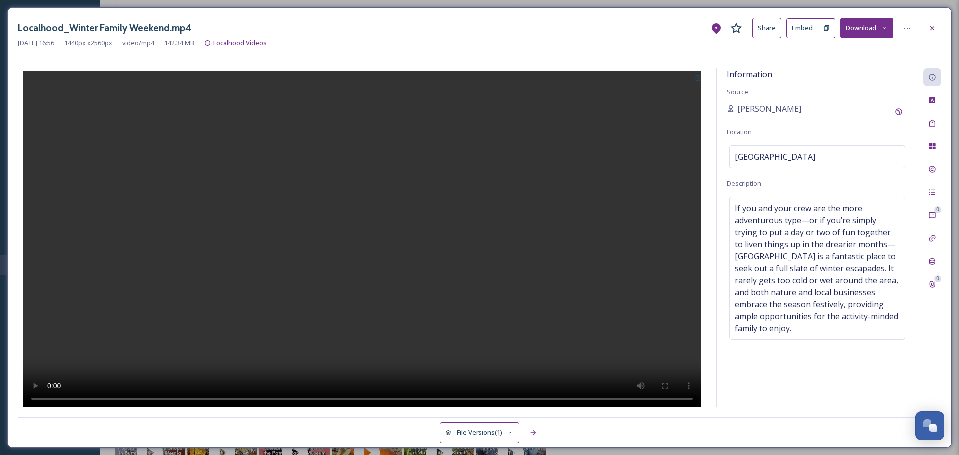
click at [826, 29] on icon at bounding box center [826, 28] width 6 height 6
drag, startPoint x: 937, startPoint y: 25, endPoint x: 791, endPoint y: 44, distance: 147.0
click at [937, 24] on div at bounding box center [932, 28] width 18 height 18
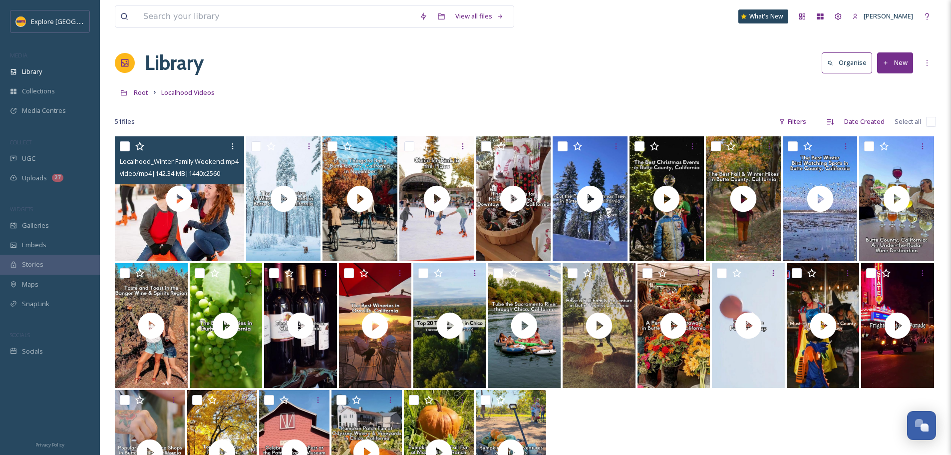
click at [124, 141] on input "checkbox" at bounding box center [125, 146] width 10 height 10
checkbox input "true"
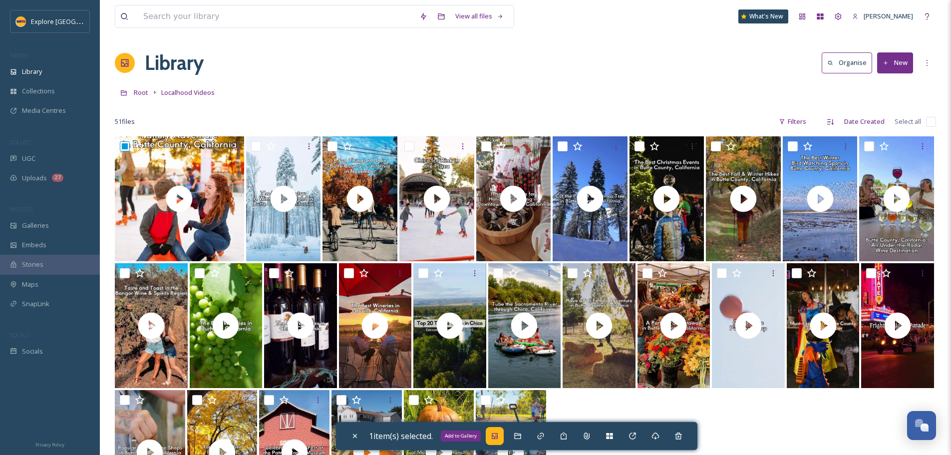
click at [494, 436] on icon at bounding box center [495, 436] width 8 height 8
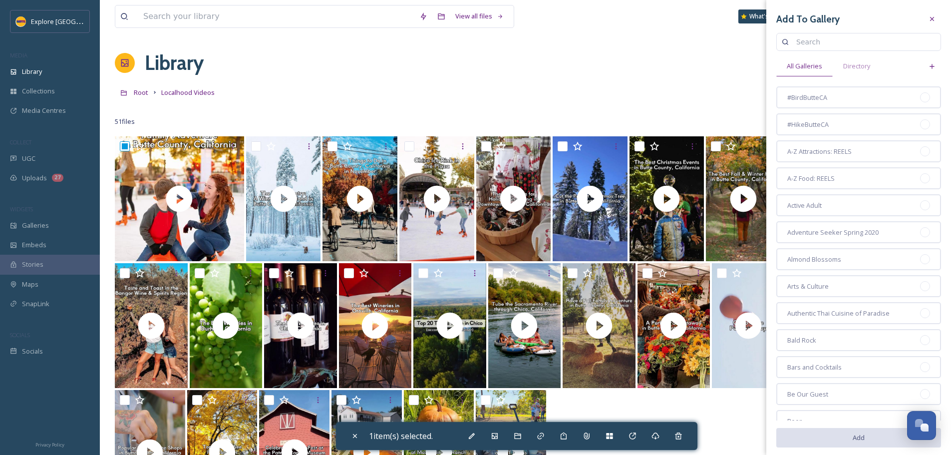
click at [805, 38] on input at bounding box center [863, 42] width 144 height 20
type input "december"
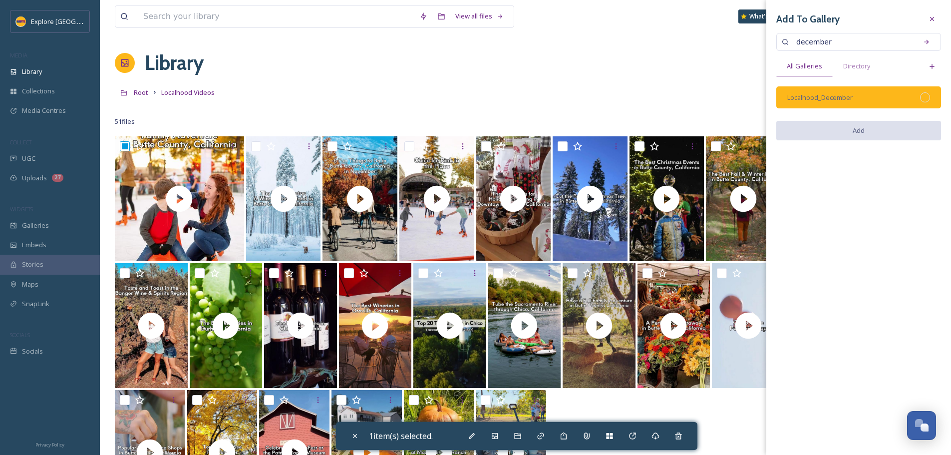
click at [923, 98] on div at bounding box center [925, 97] width 10 height 10
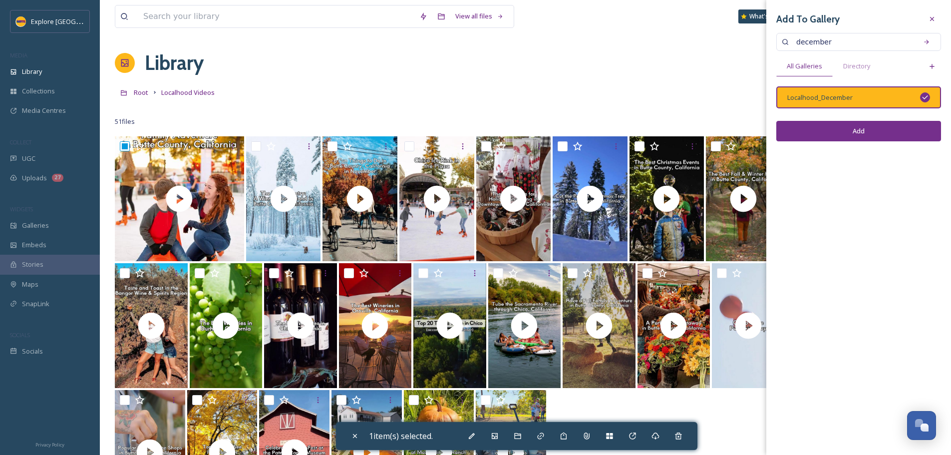
click at [900, 129] on button "Add" at bounding box center [858, 131] width 165 height 20
checkbox input "false"
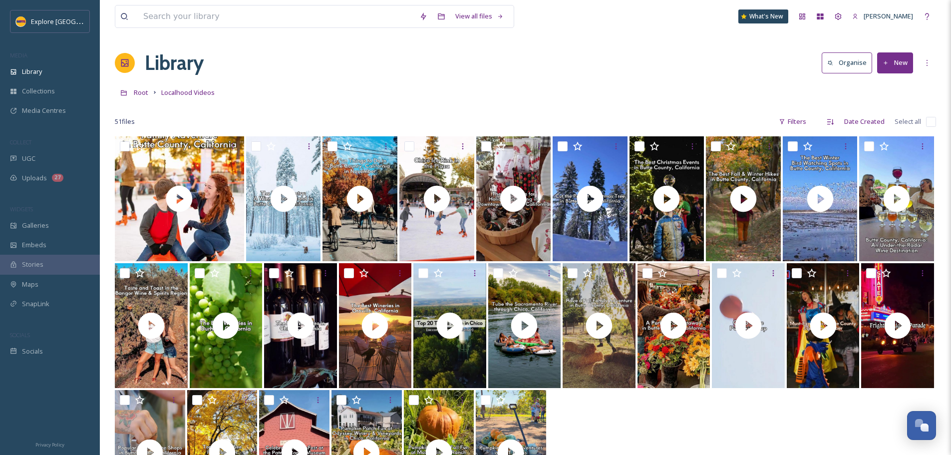
click at [905, 61] on button "New" at bounding box center [895, 62] width 36 height 20
click at [898, 81] on span "File Upload" at bounding box center [890, 85] width 33 height 9
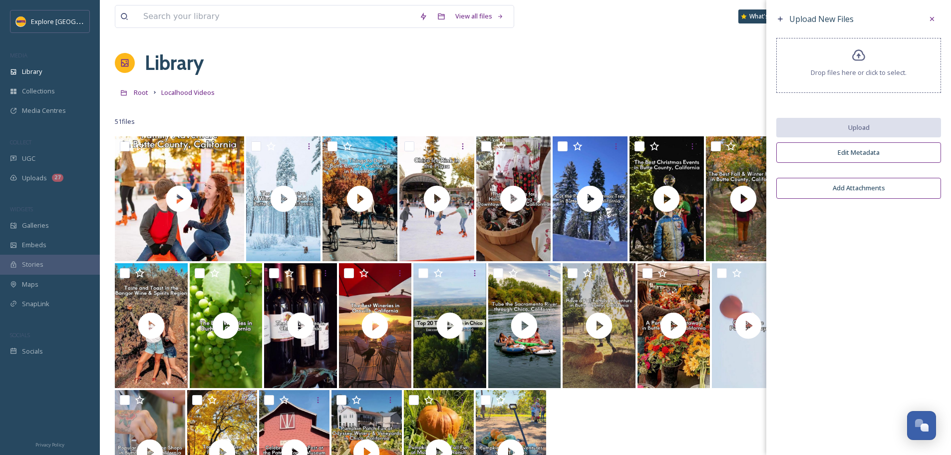
click at [879, 68] on span "Drop files here or click to select." at bounding box center [859, 72] width 96 height 9
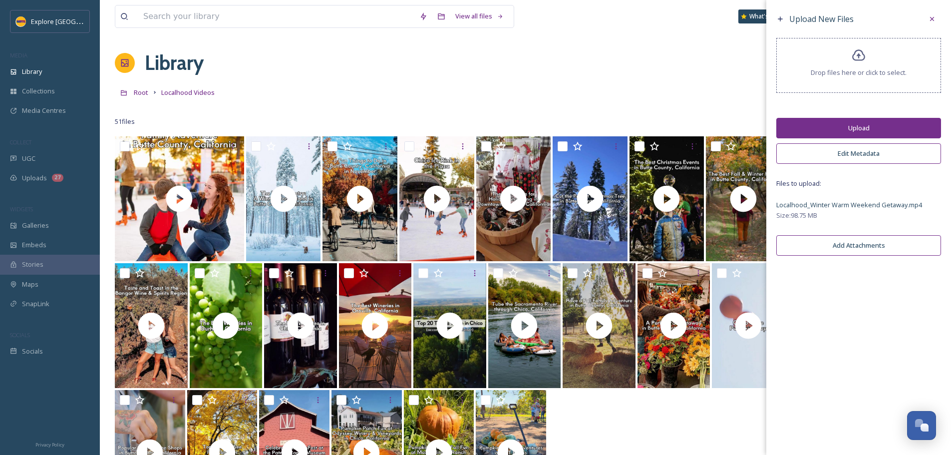
click at [818, 126] on button "Upload" at bounding box center [858, 128] width 165 height 20
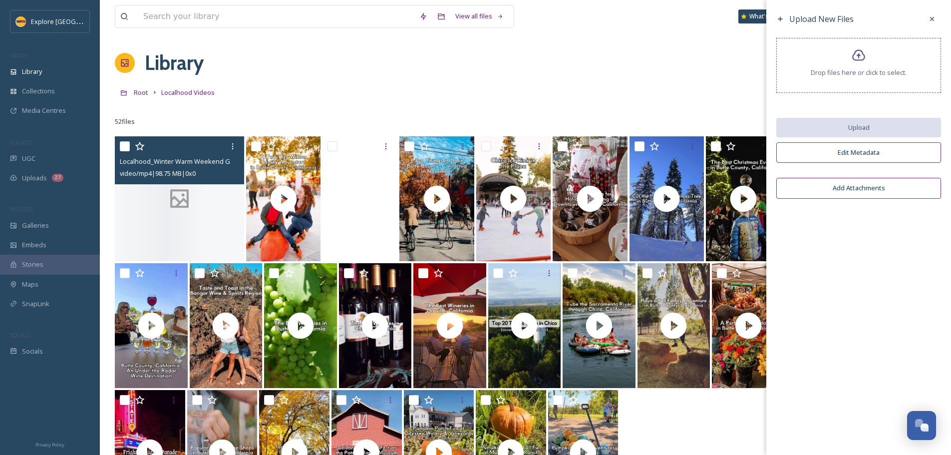
click at [168, 183] on div "Localhood_Winter Warm Weekend Getaway.mp4 video/mp4 | 98.75 MB | 0 x 0" at bounding box center [179, 160] width 129 height 48
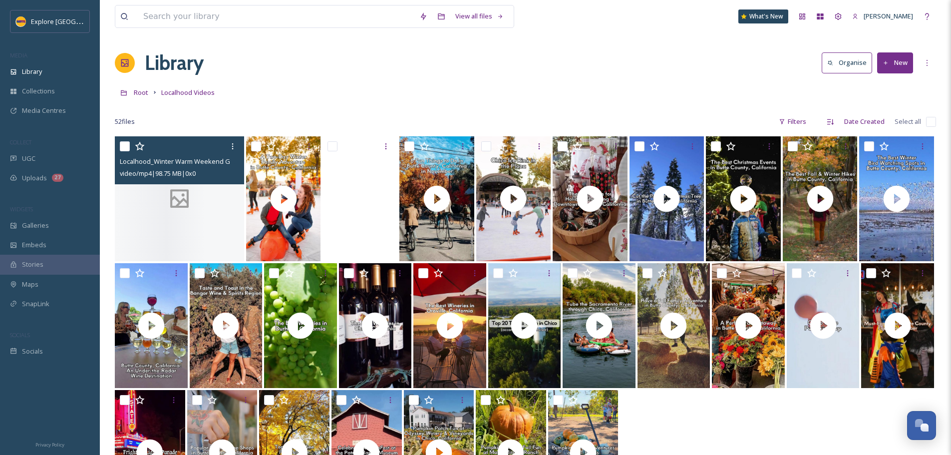
click at [174, 214] on div at bounding box center [179, 198] width 129 height 125
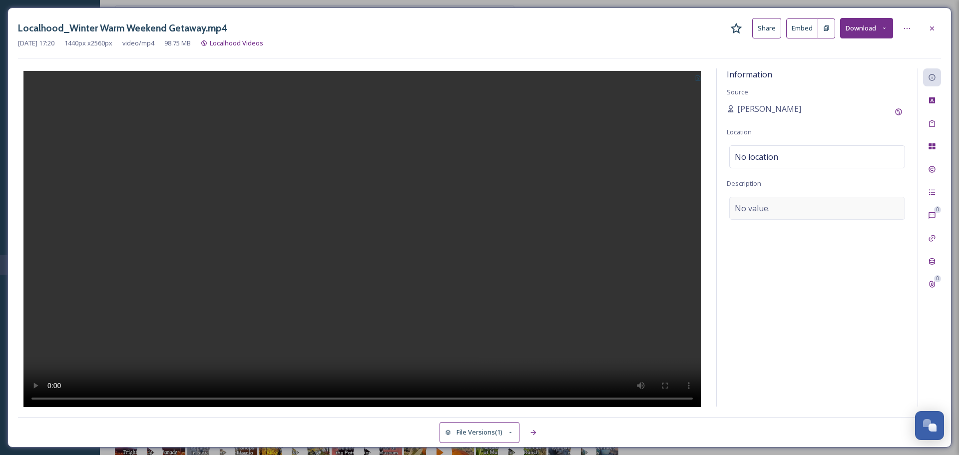
click at [792, 201] on div "No value." at bounding box center [817, 208] width 176 height 23
click at [774, 209] on textarea at bounding box center [816, 238] width 181 height 83
paste textarea "Embrace the winter magic in Butte County, where the crisp air and chilly vibes …"
type textarea "Embrace the winter magic in Butte County, where the crisp air and chilly vibes …"
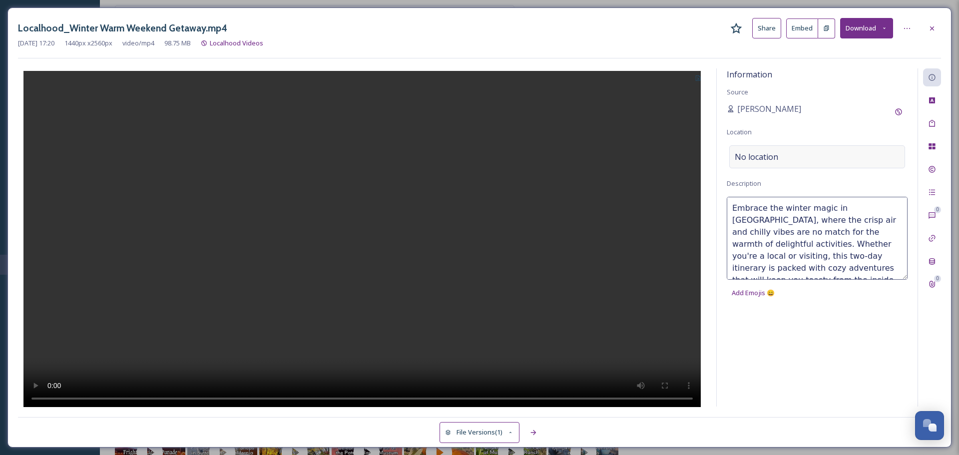
click at [764, 162] on span "No location" at bounding box center [755, 157] width 43 height 12
click at [764, 162] on input at bounding box center [816, 157] width 175 height 22
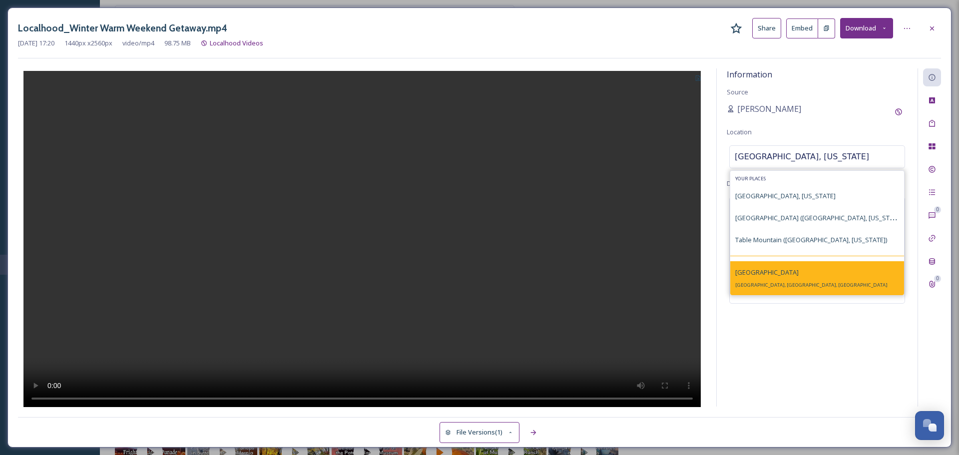
type input "butte county, california"
click at [794, 287] on div "Butte County Butte County, CA, USA" at bounding box center [817, 278] width 174 height 34
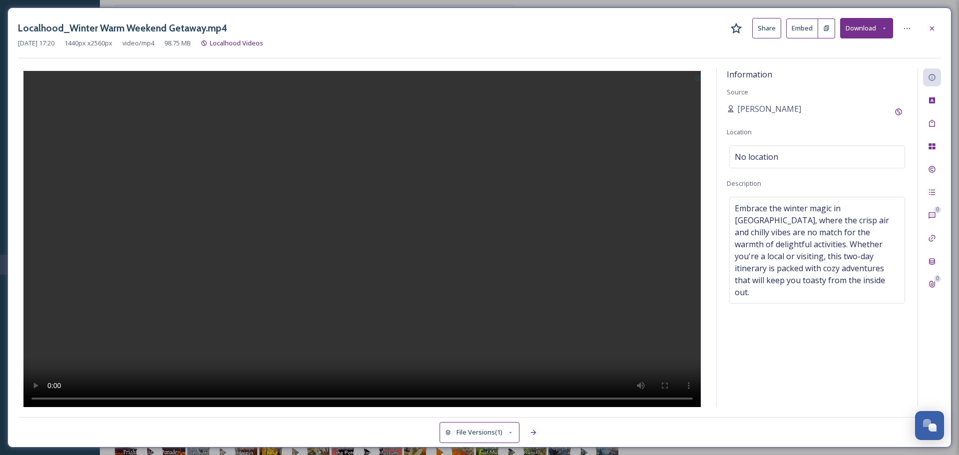
click at [696, 81] on icon at bounding box center [697, 77] width 5 height 5
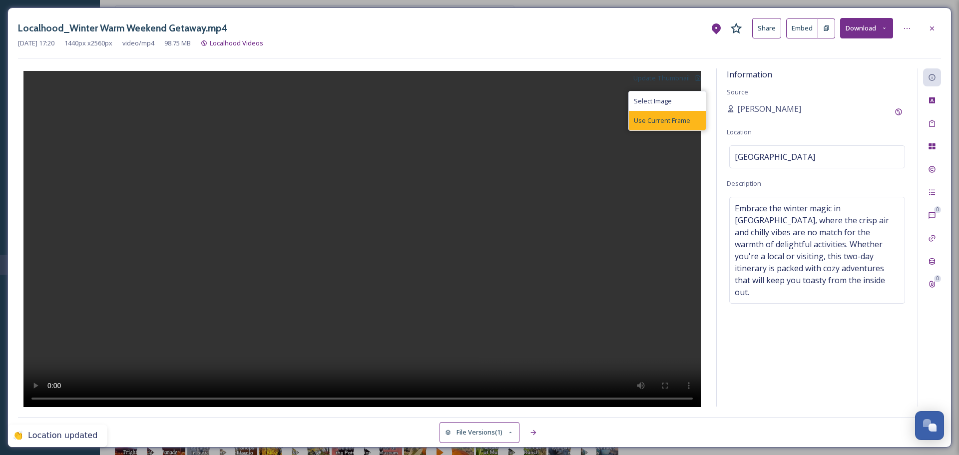
click at [657, 123] on span "Use Current Frame" at bounding box center [662, 120] width 56 height 9
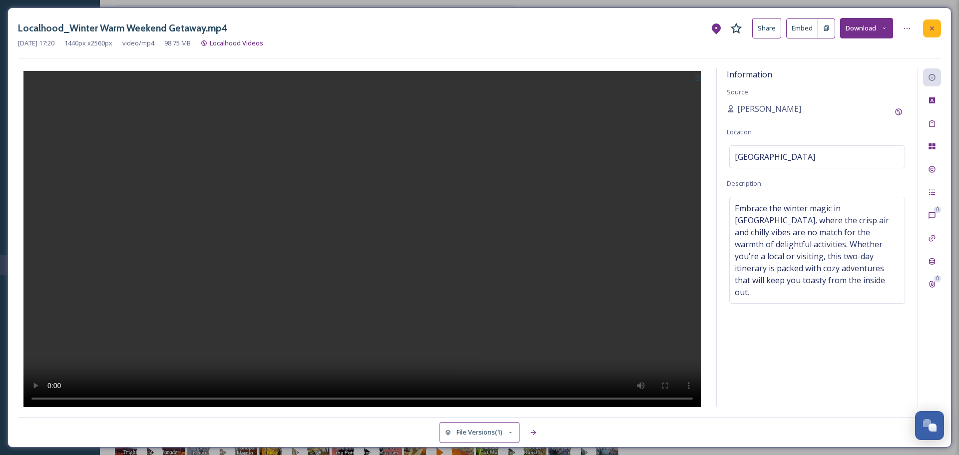
click at [933, 30] on icon at bounding box center [932, 28] width 8 height 8
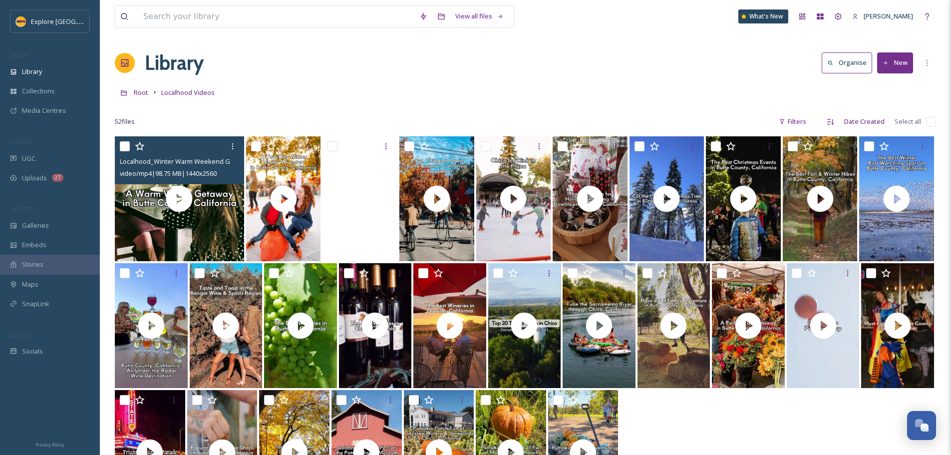
click at [127, 143] on input "checkbox" at bounding box center [125, 146] width 10 height 10
checkbox input "true"
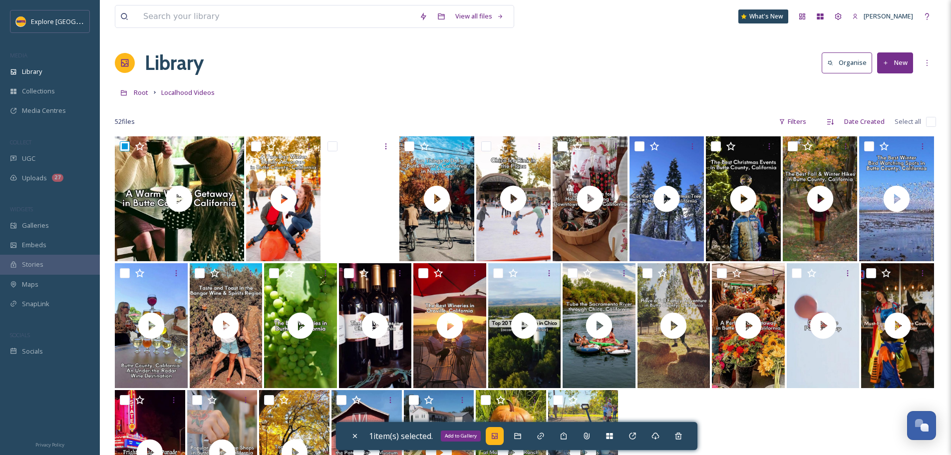
drag, startPoint x: 496, startPoint y: 438, endPoint x: 498, endPoint y: 430, distance: 8.8
click at [497, 438] on icon at bounding box center [495, 436] width 6 height 6
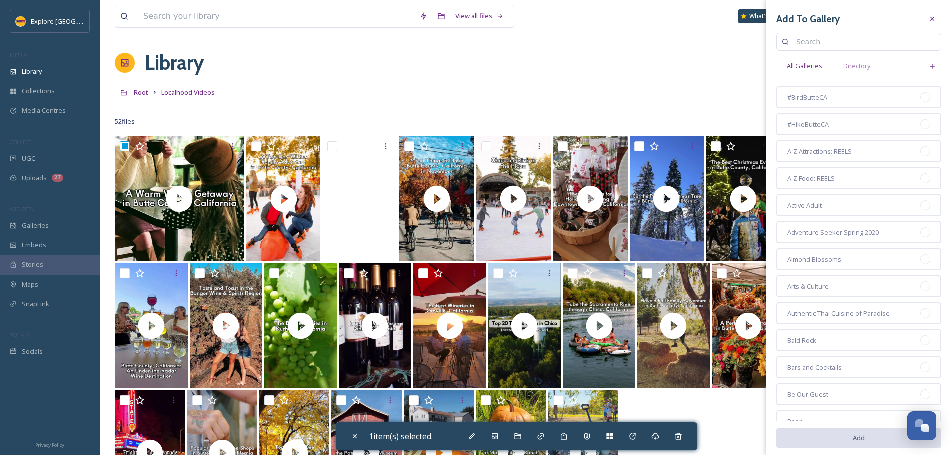
click at [815, 39] on input at bounding box center [863, 42] width 144 height 20
type input "december"
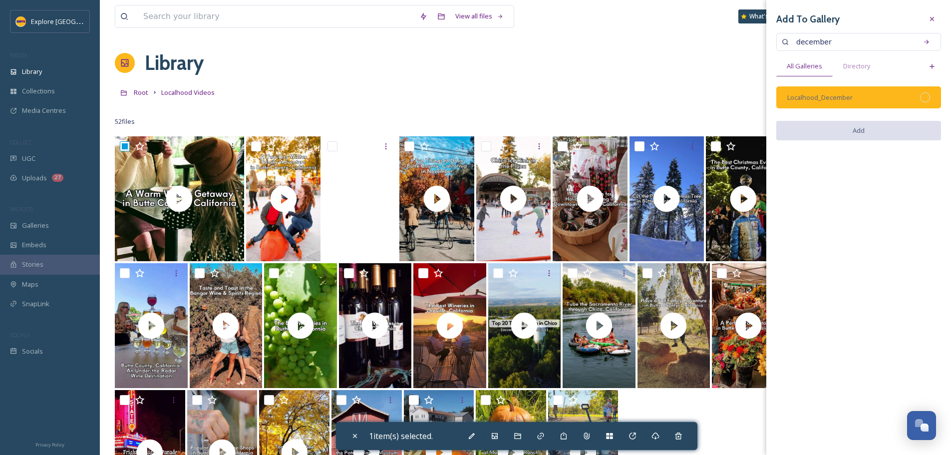
click at [928, 100] on div at bounding box center [925, 97] width 10 height 10
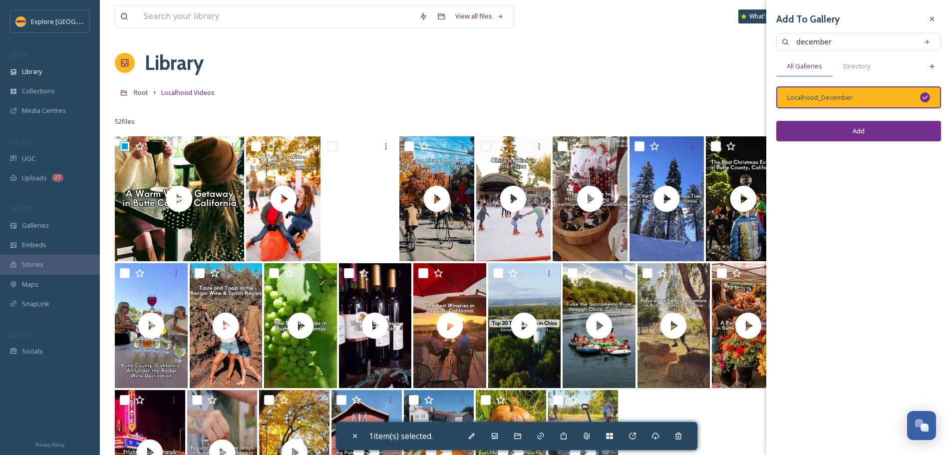
click at [907, 132] on button "Add" at bounding box center [858, 131] width 165 height 20
checkbox input "false"
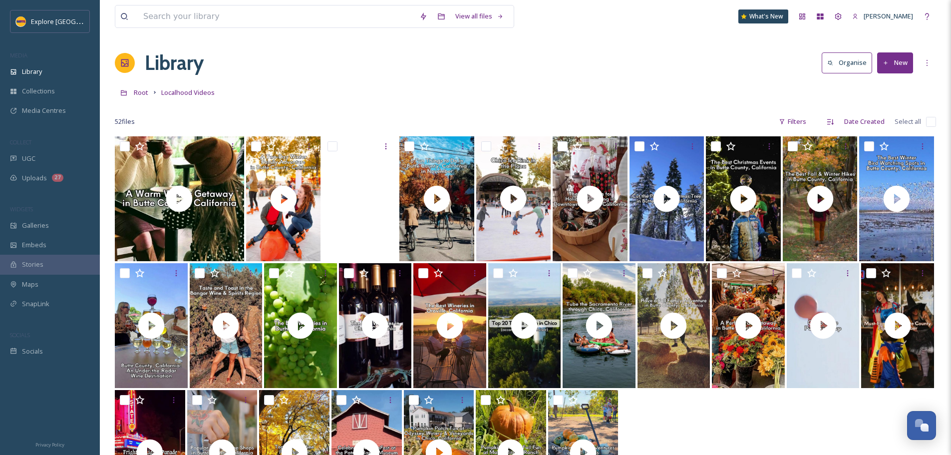
click at [898, 66] on button "New" at bounding box center [895, 62] width 36 height 20
click at [888, 87] on span "File Upload" at bounding box center [890, 85] width 33 height 9
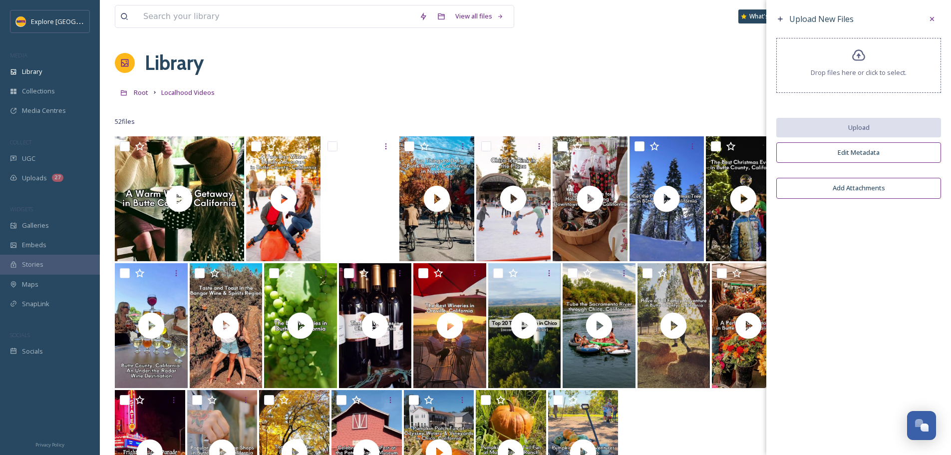
click at [876, 72] on span "Drop files here or click to select." at bounding box center [859, 72] width 96 height 9
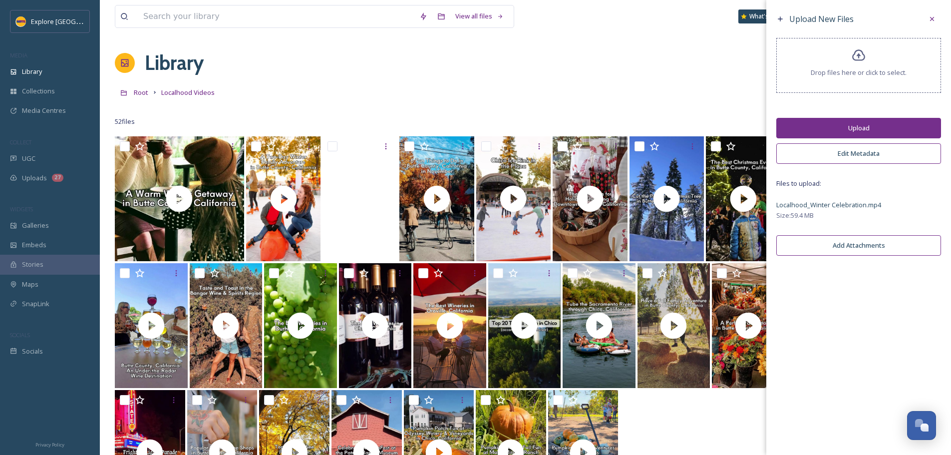
click at [880, 122] on button "Upload" at bounding box center [858, 128] width 165 height 20
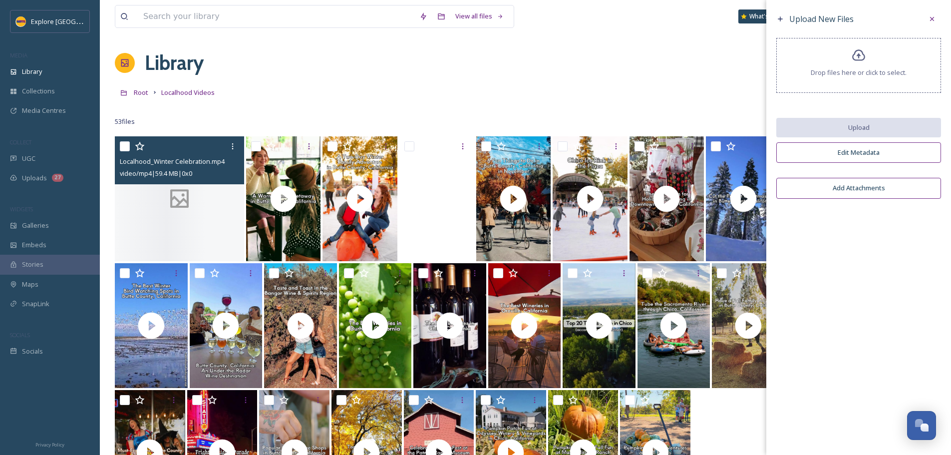
click at [200, 223] on div at bounding box center [179, 198] width 129 height 125
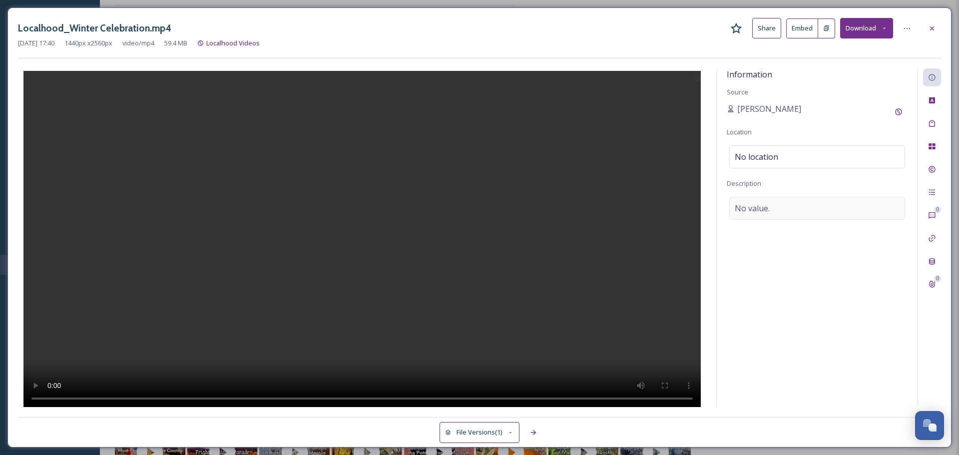
click at [772, 207] on div "No value." at bounding box center [817, 208] width 176 height 23
click at [772, 207] on textarea at bounding box center [816, 238] width 181 height 83
paste textarea "Lace up. Wrap up. Eat up. Come see how we winter in Butte County CA! This holid…"
type textarea "Lace up. Wrap up. Eat up. Come see how we winter in Butte County CA! This holid…"
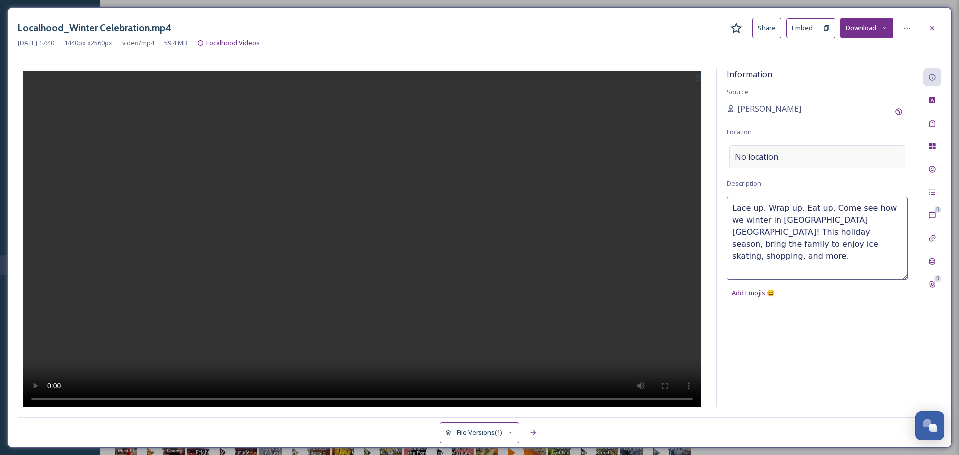
click at [766, 163] on div "No location" at bounding box center [817, 156] width 176 height 23
click at [766, 163] on input at bounding box center [816, 157] width 175 height 22
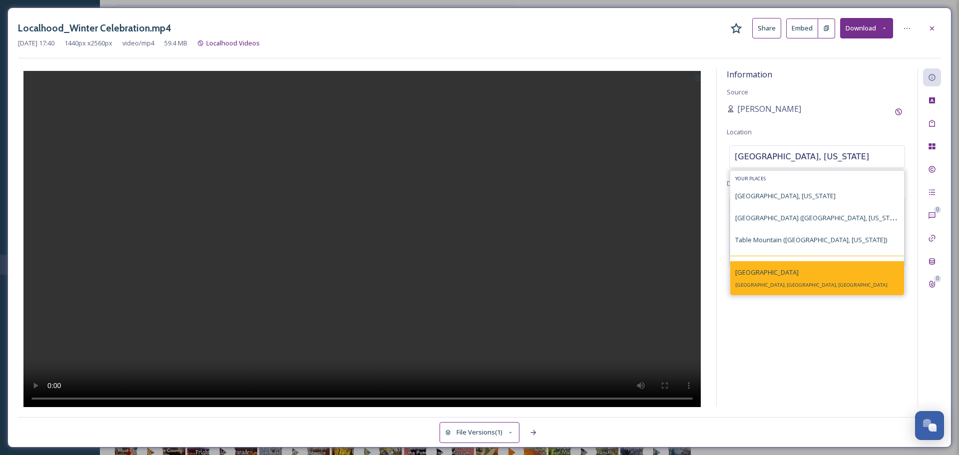
type input "BUTTE COUNTY, CALIFORNIA"
click at [795, 264] on div "Butte County Butte County, CA, USA" at bounding box center [817, 278] width 174 height 34
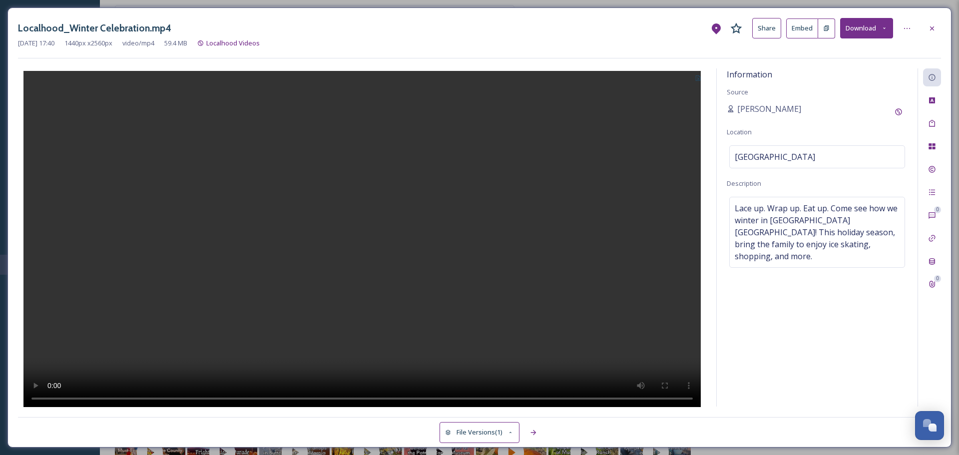
click at [701, 76] on button at bounding box center [697, 77] width 16 height 18
click at [664, 116] on span "Use Current Frame" at bounding box center [662, 120] width 56 height 9
drag, startPoint x: 933, startPoint y: 34, endPoint x: 881, endPoint y: 50, distance: 54.8
click at [933, 34] on div at bounding box center [932, 28] width 18 height 18
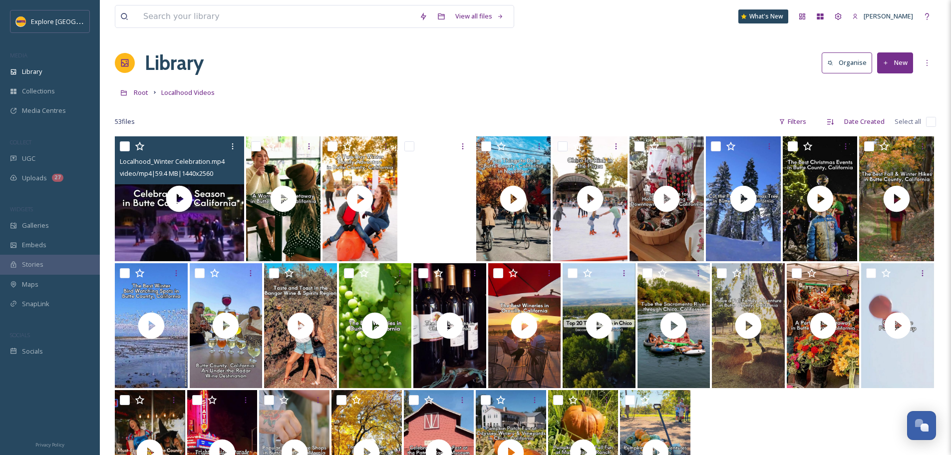
click at [127, 143] on input "checkbox" at bounding box center [125, 146] width 10 height 10
checkbox input "true"
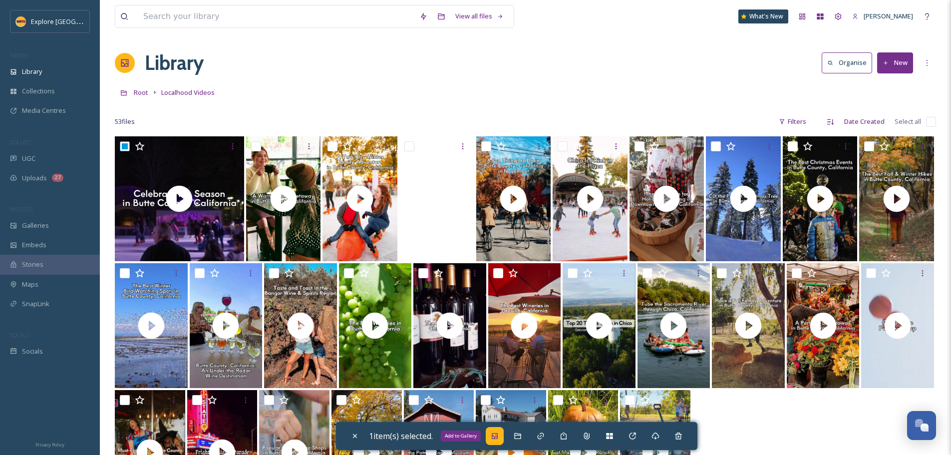
click at [502, 438] on div "Add to Gallery" at bounding box center [495, 436] width 18 height 18
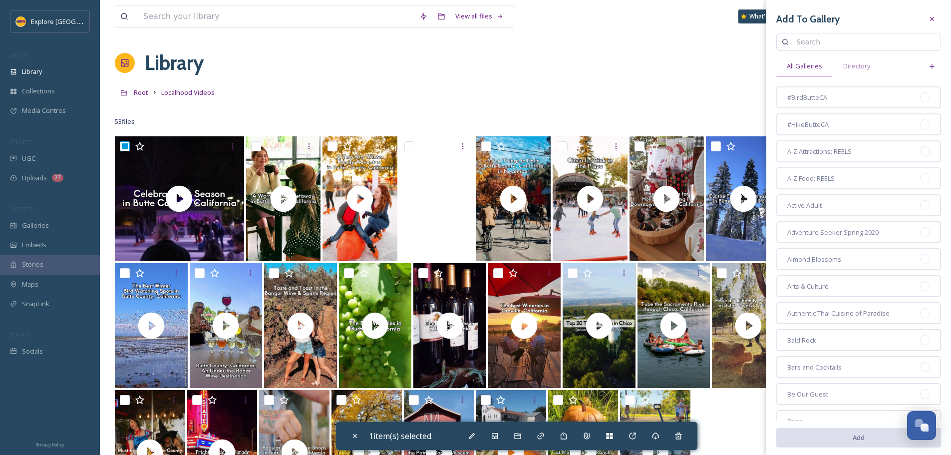
click at [812, 44] on input at bounding box center [863, 42] width 144 height 20
type input "DECEMBER"
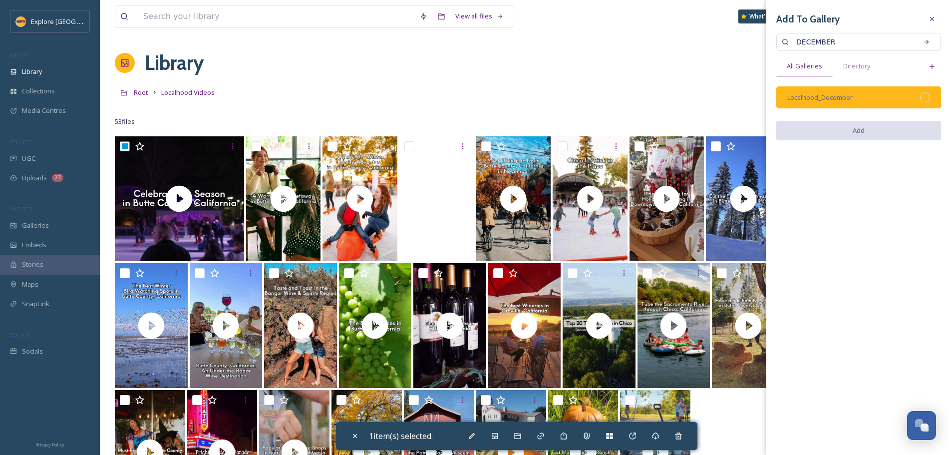
click at [925, 96] on div at bounding box center [925, 97] width 10 height 10
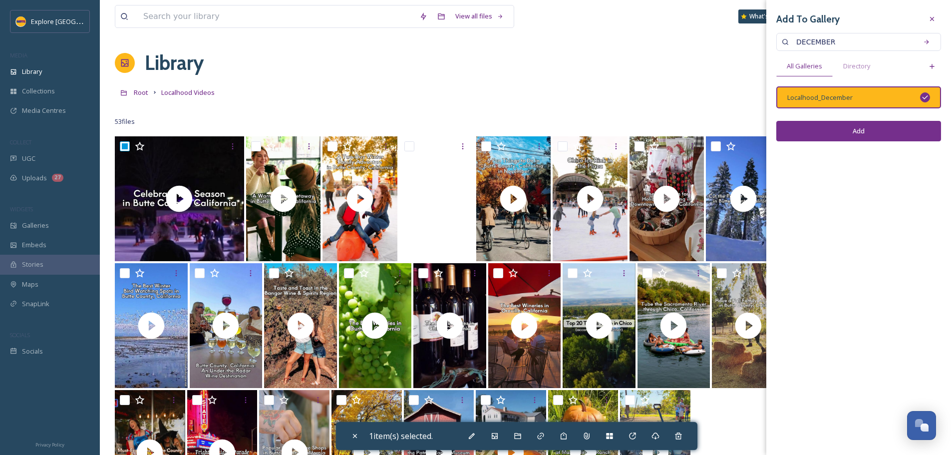
click at [913, 131] on button "Add" at bounding box center [858, 131] width 165 height 20
checkbox input "false"
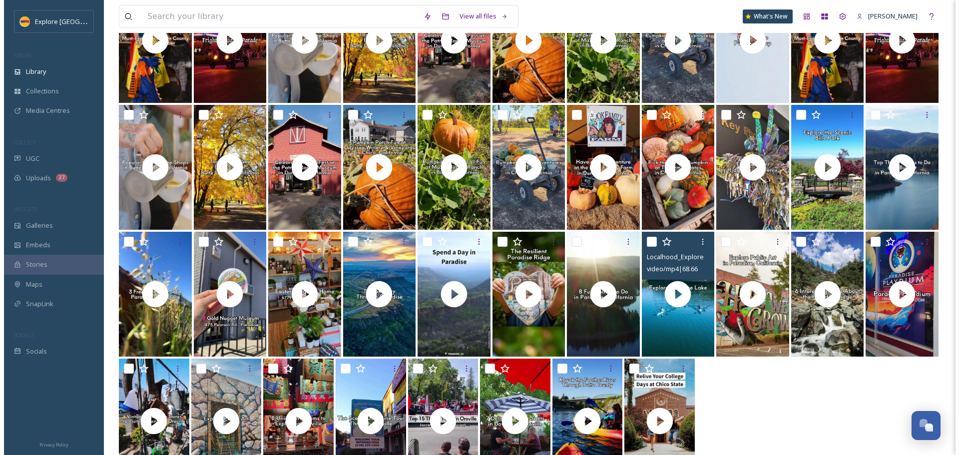
scroll to position [454, 0]
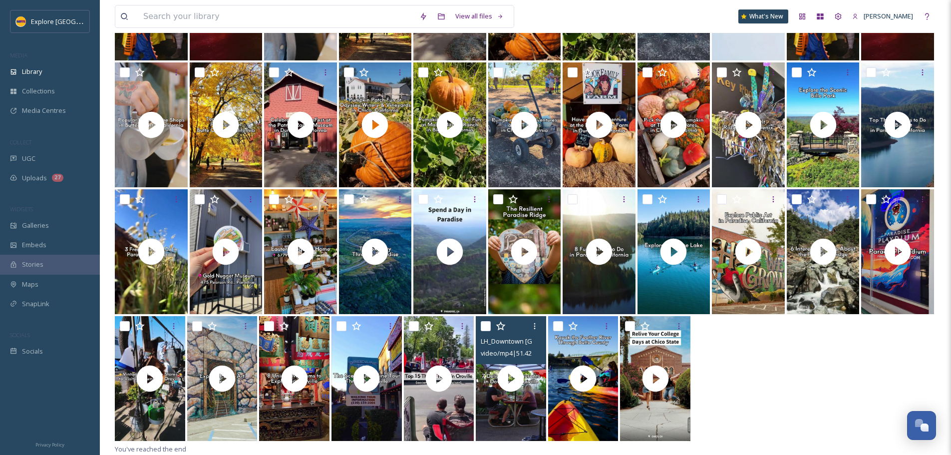
click at [518, 359] on div "LH_Downtown Oroville Restaurants.mp4 video/mp4 | 51.42 MB | 1440 x 2560" at bounding box center [511, 340] width 70 height 48
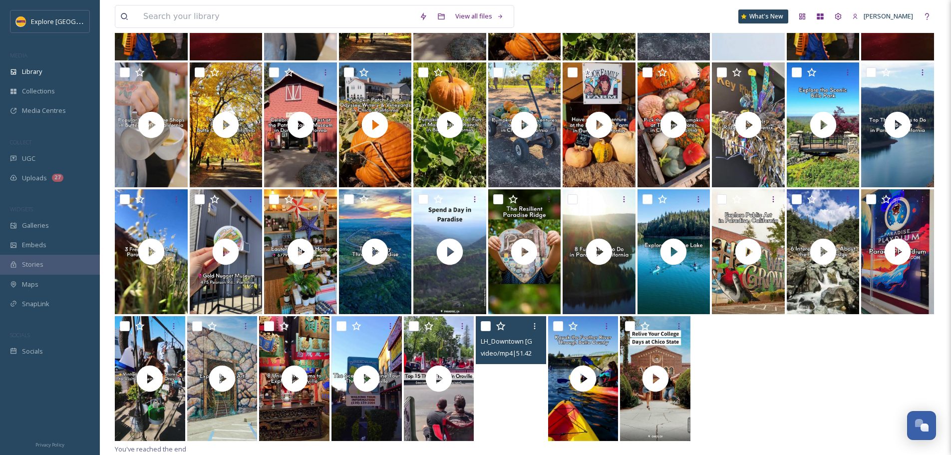
click at [511, 373] on video "LH_Downtown Oroville Restaurants.mp4" at bounding box center [511, 378] width 70 height 125
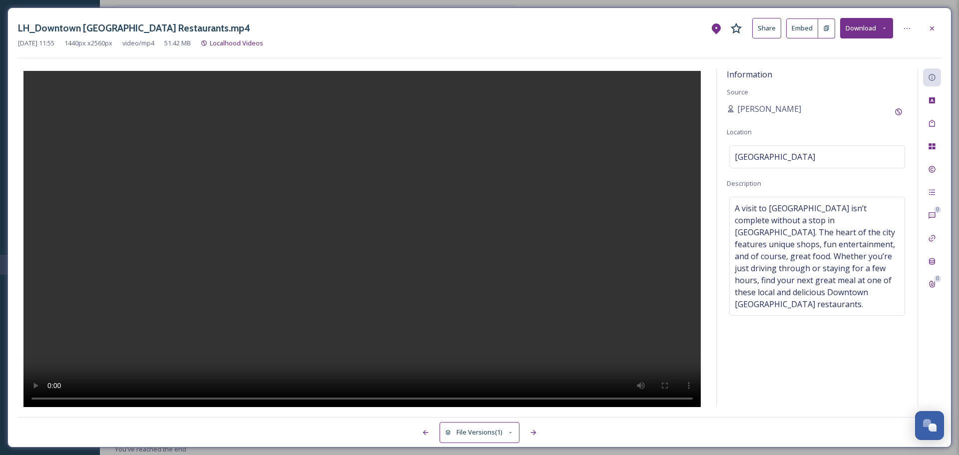
click at [825, 22] on button at bounding box center [826, 28] width 17 height 20
click at [825, 34] on button at bounding box center [826, 28] width 17 height 20
click at [808, 34] on button "Embed" at bounding box center [802, 28] width 32 height 20
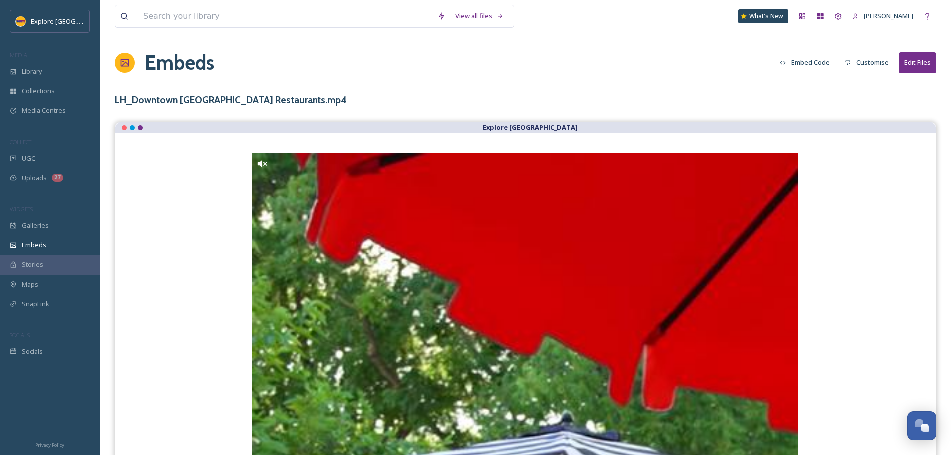
click at [802, 63] on button "Embed Code" at bounding box center [805, 62] width 60 height 19
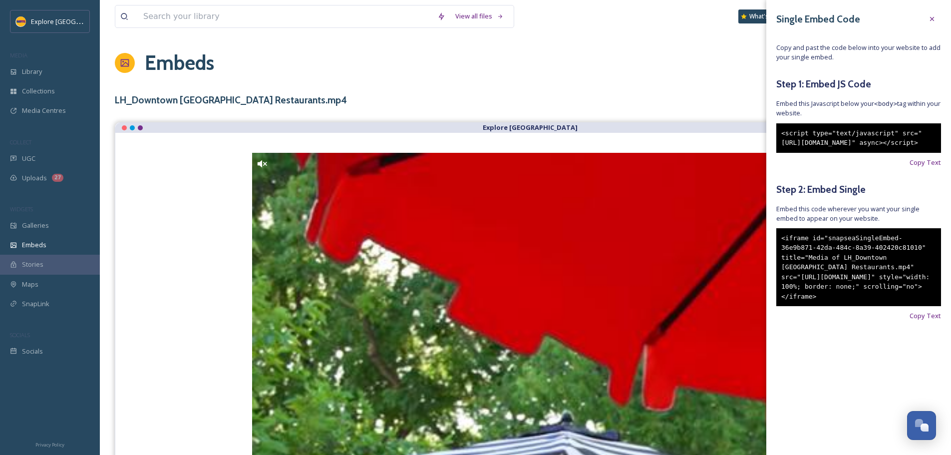
click at [739, 63] on div "Embeds Embed Code Customise Edit Files" at bounding box center [525, 63] width 821 height 30
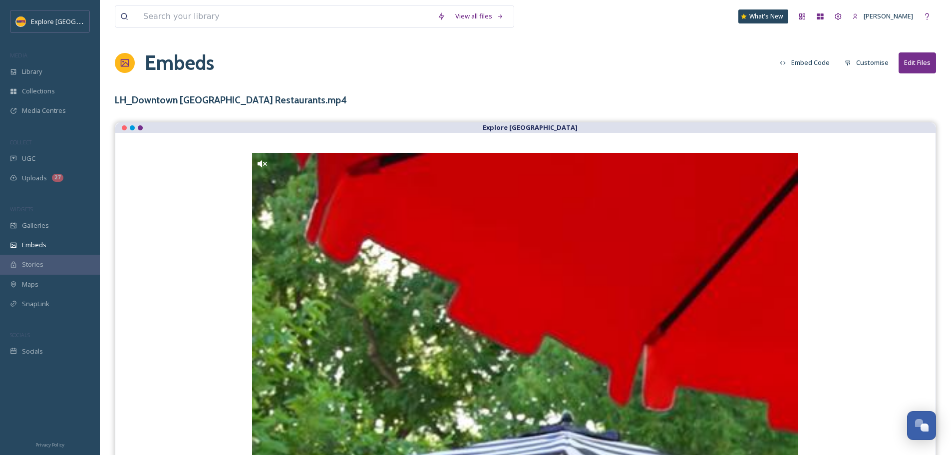
click at [862, 63] on button "Customise" at bounding box center [867, 62] width 54 height 19
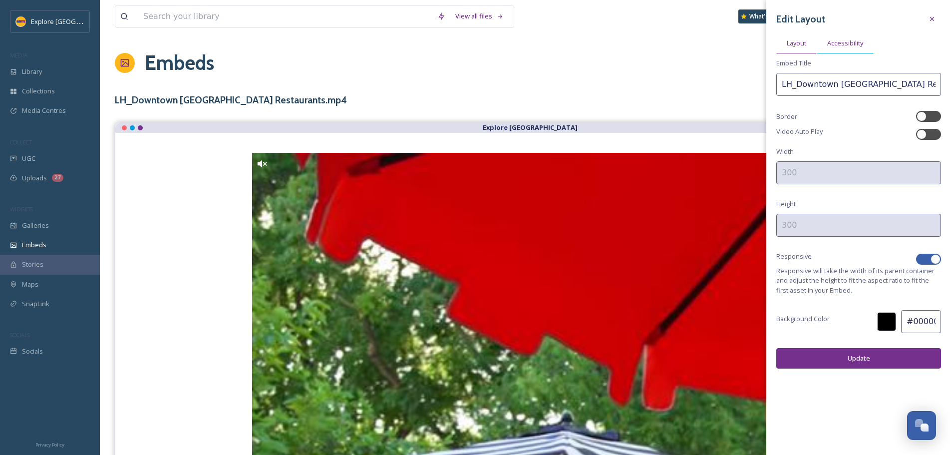
click at [846, 44] on span "Accessibility" at bounding box center [845, 42] width 36 height 9
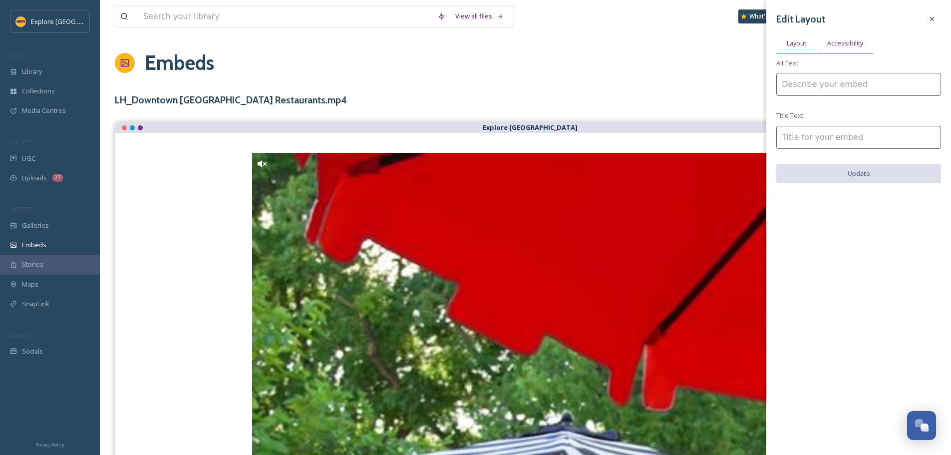
click at [796, 48] on div "Layout" at bounding box center [796, 43] width 40 height 20
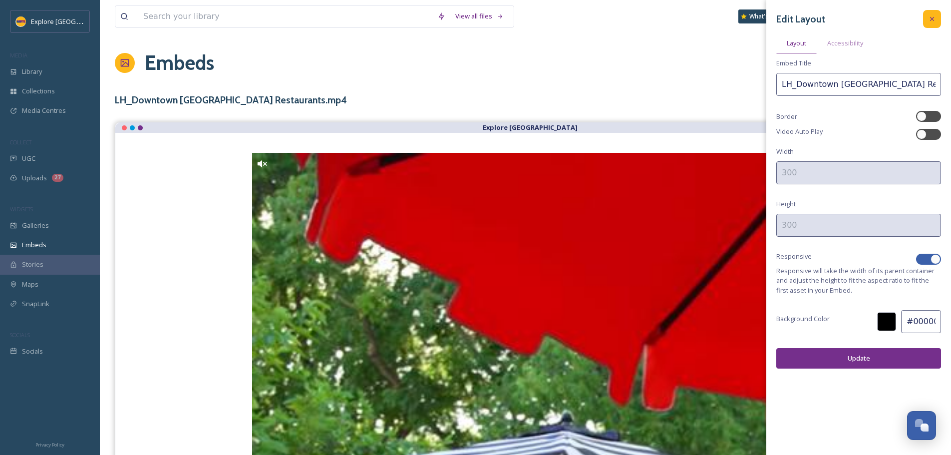
click at [930, 20] on icon at bounding box center [932, 19] width 8 height 8
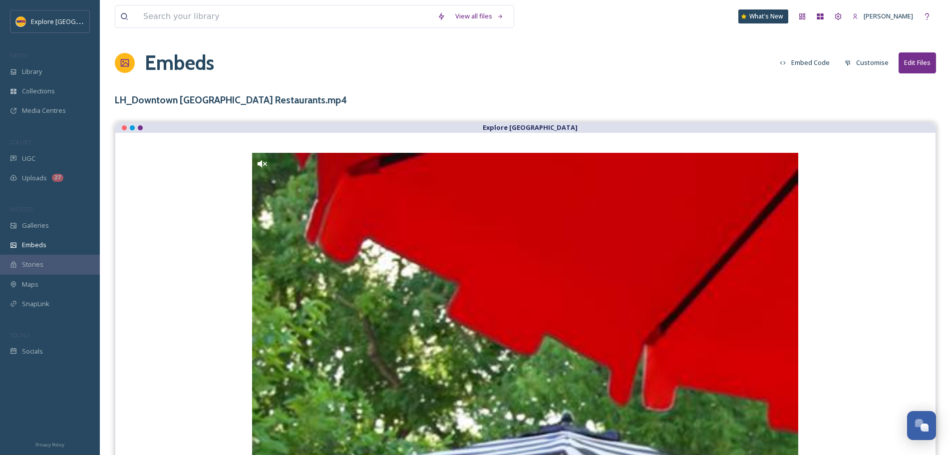
click at [825, 59] on button "Embed Code" at bounding box center [805, 62] width 60 height 19
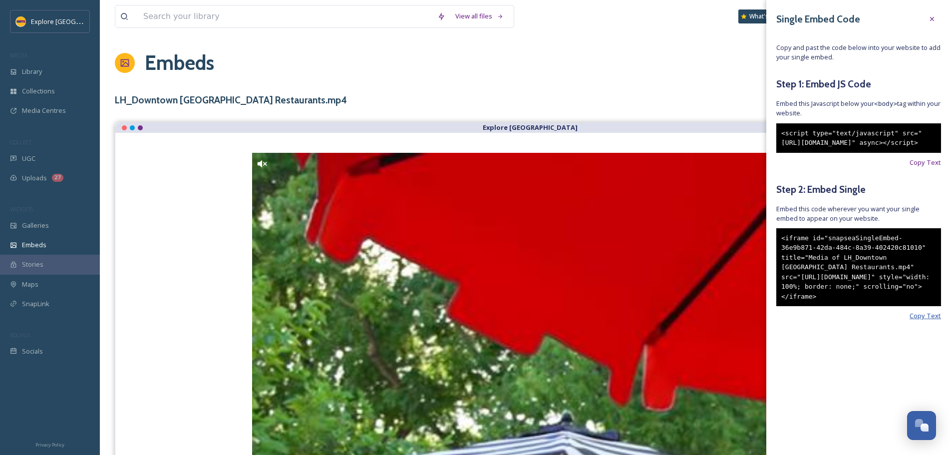
click at [926, 321] on span "Copy Text" at bounding box center [925, 315] width 31 height 9
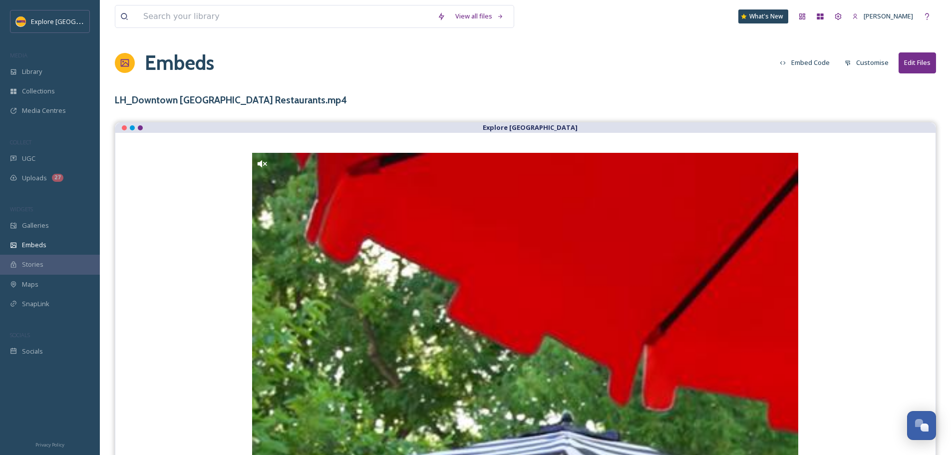
click at [682, 57] on div "Embeds Embed Code Customise Edit Files" at bounding box center [525, 63] width 821 height 30
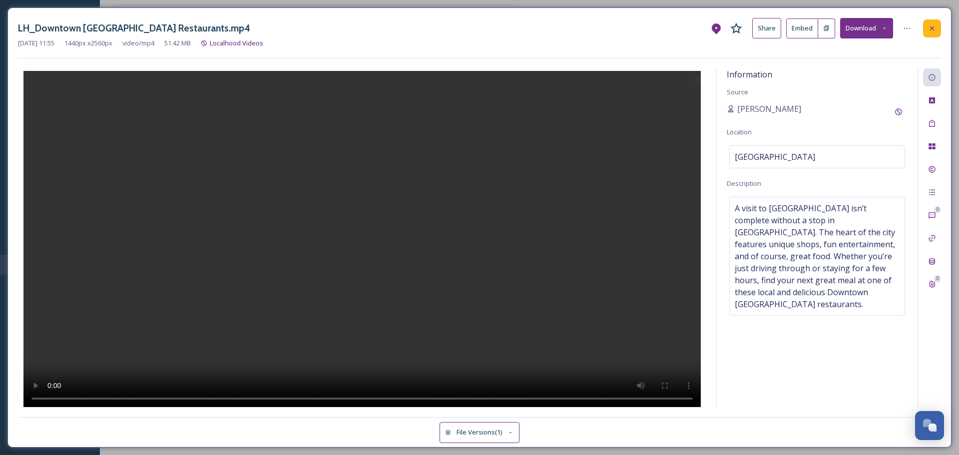
click at [929, 26] on icon at bounding box center [932, 28] width 8 height 8
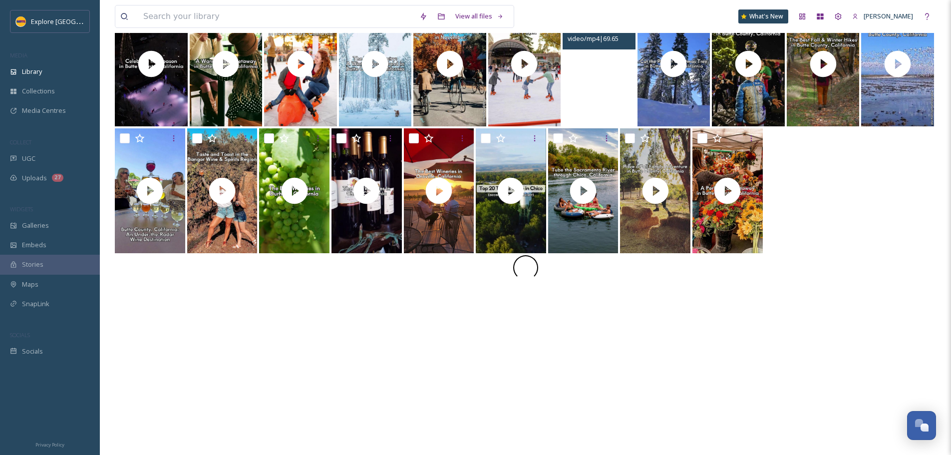
scroll to position [136, 0]
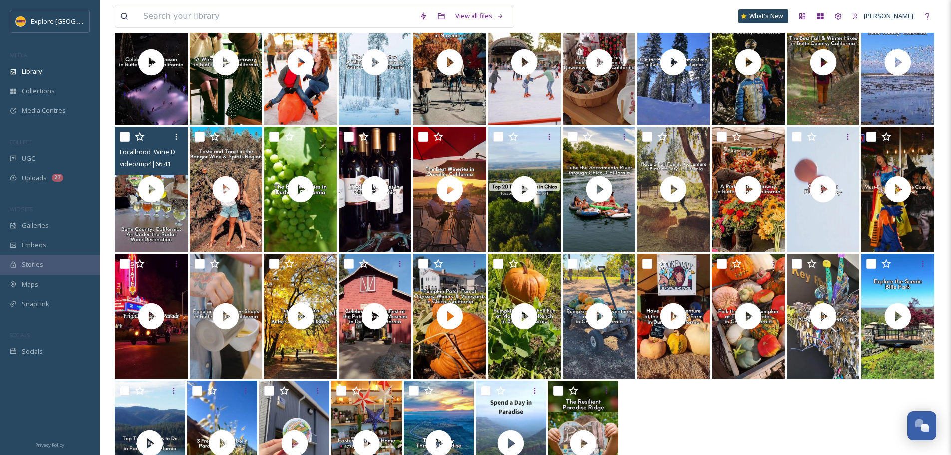
click at [127, 138] on input "checkbox" at bounding box center [125, 137] width 10 height 10
checkbox input "true"
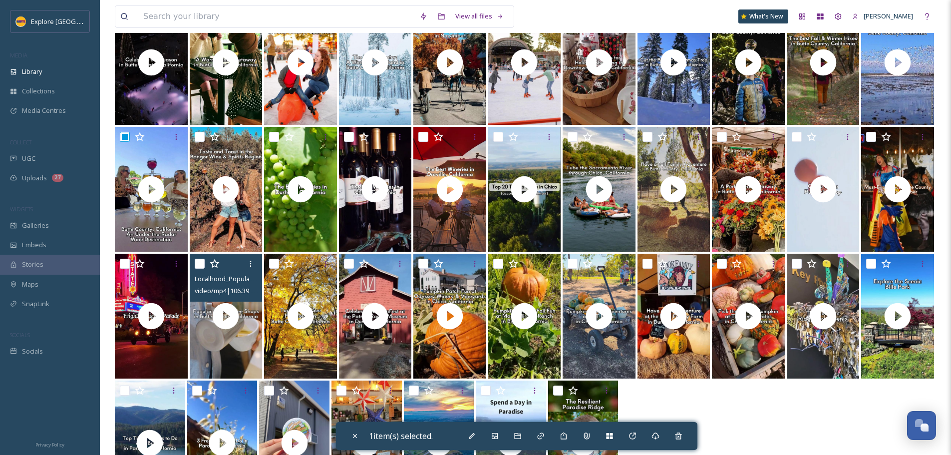
click at [201, 261] on input "checkbox" at bounding box center [200, 264] width 10 height 10
checkbox input "true"
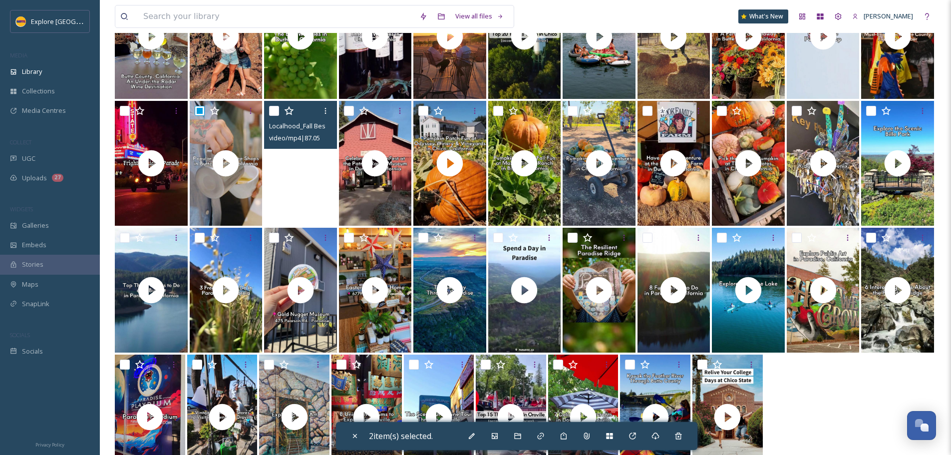
scroll to position [327, 0]
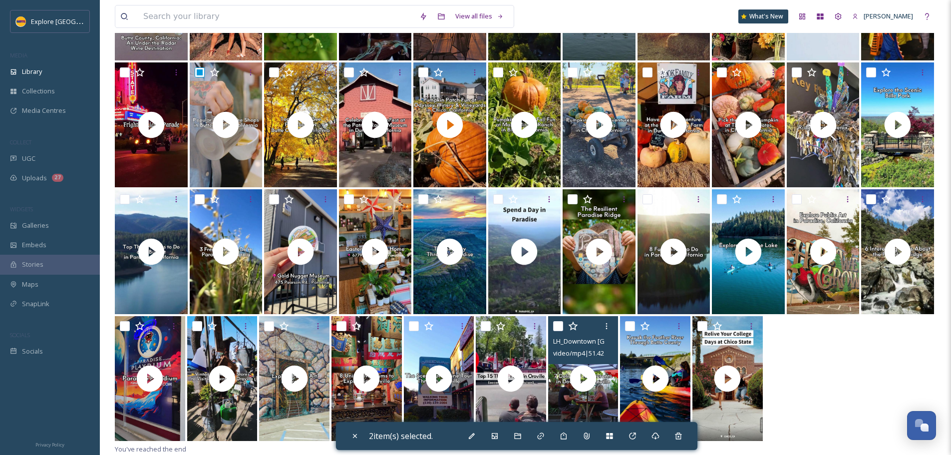
click at [561, 327] on input "checkbox" at bounding box center [558, 326] width 10 height 10
checkbox input "true"
click at [501, 442] on div "Add to Gallery" at bounding box center [495, 436] width 18 height 18
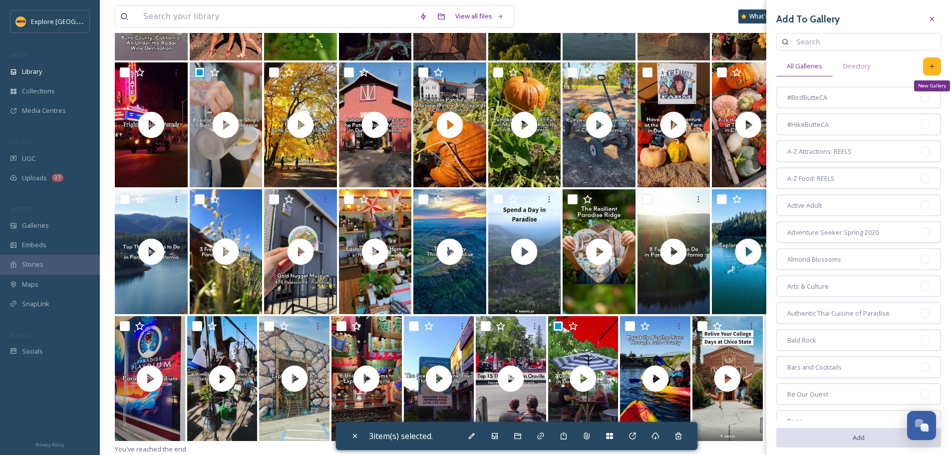
click at [928, 63] on icon at bounding box center [932, 66] width 8 height 8
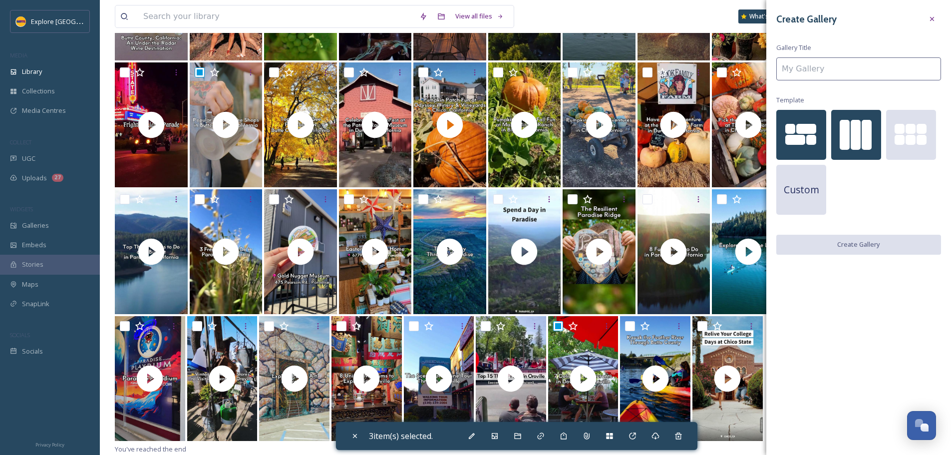
click at [850, 127] on div at bounding box center [856, 135] width 50 height 50
click at [865, 65] on input at bounding box center [858, 68] width 165 height 23
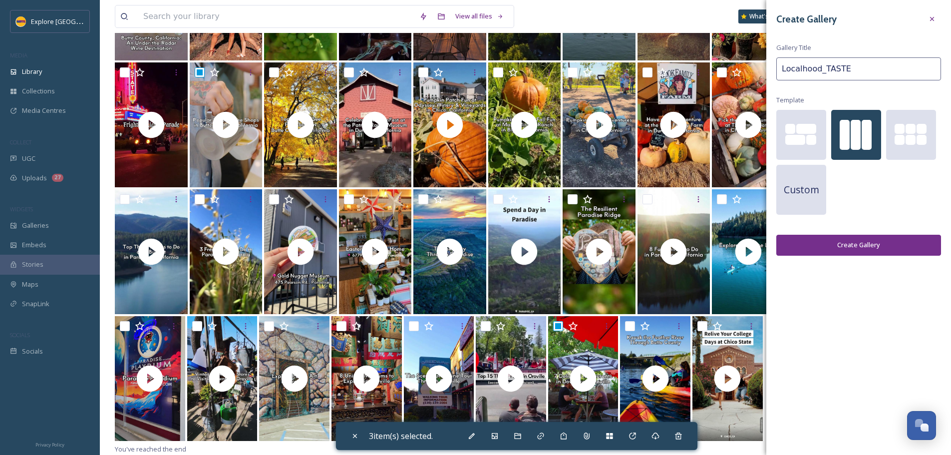
type input "Localhood_TASTE"
click at [874, 255] on button "Create Gallery" at bounding box center [858, 245] width 165 height 20
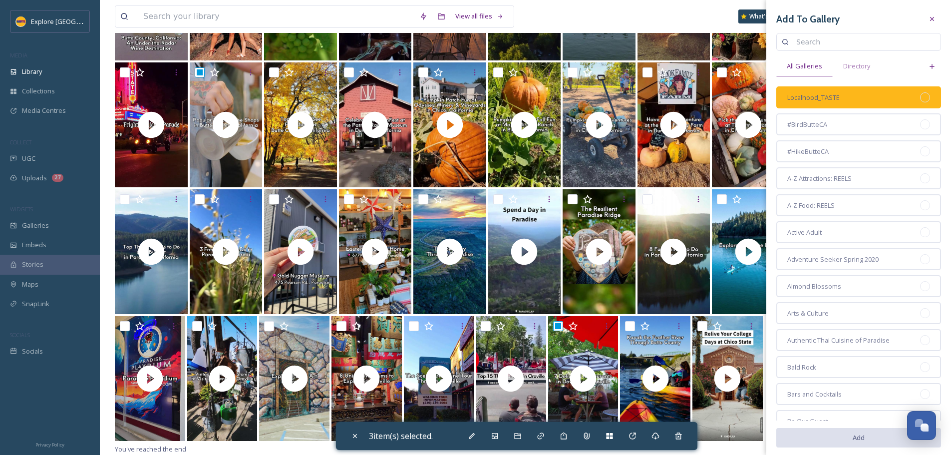
click at [920, 99] on div at bounding box center [925, 97] width 10 height 10
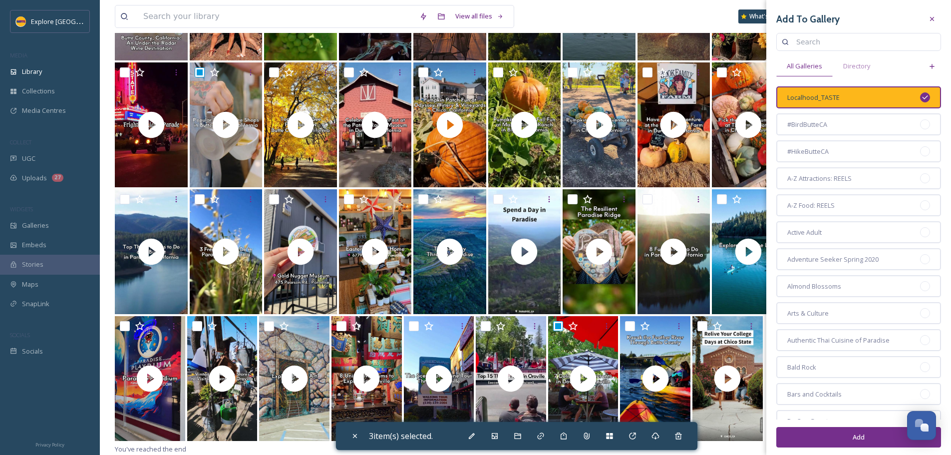
click at [856, 441] on button "Add" at bounding box center [858, 437] width 165 height 20
checkbox input "false"
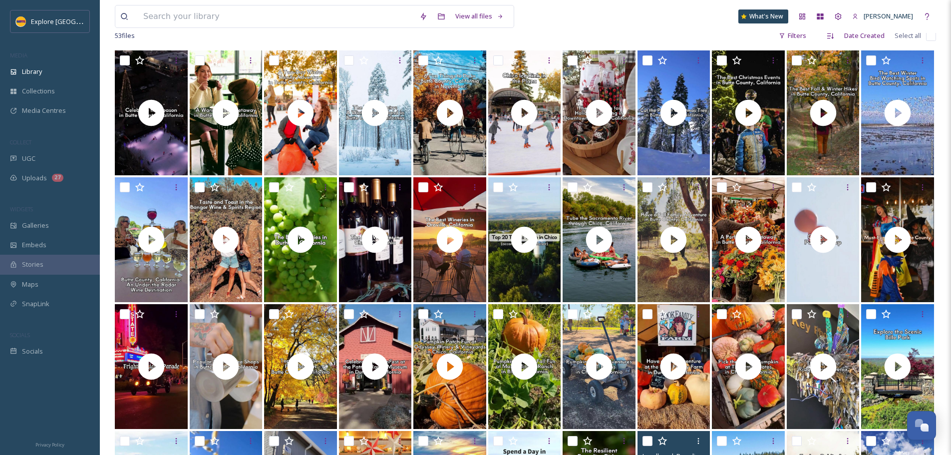
scroll to position [0, 0]
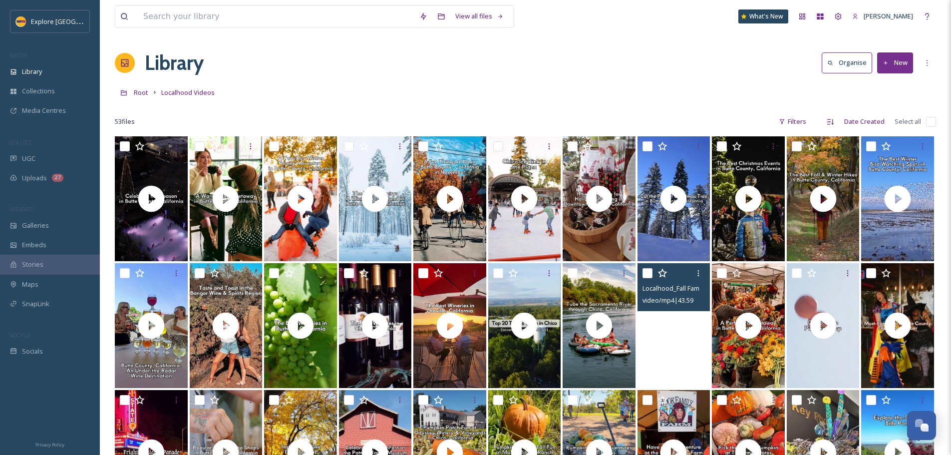
click video "Localhood_Fall Family Adventure.mp4"
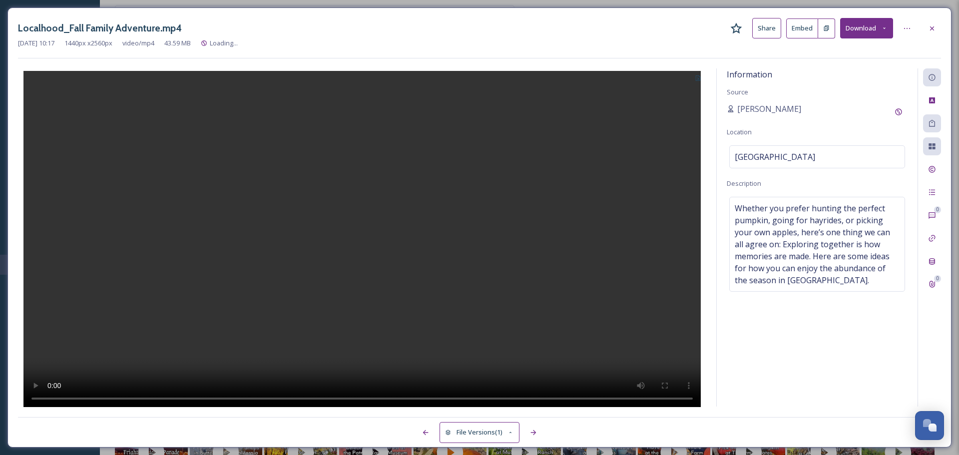
click icon
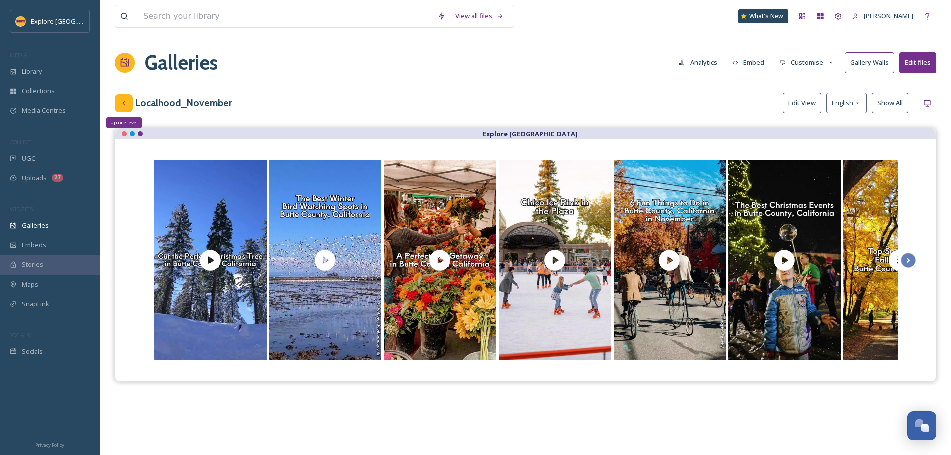
click at [122, 103] on icon at bounding box center [124, 103] width 8 height 8
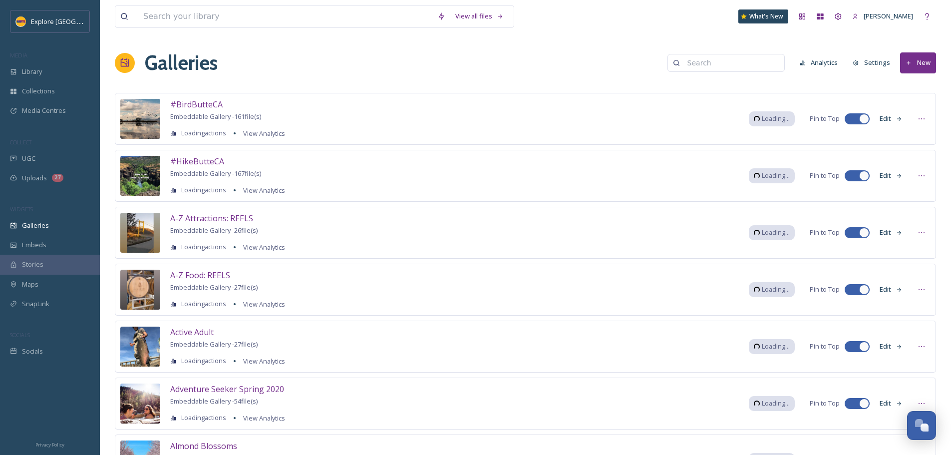
click at [726, 62] on input at bounding box center [730, 63] width 97 height 20
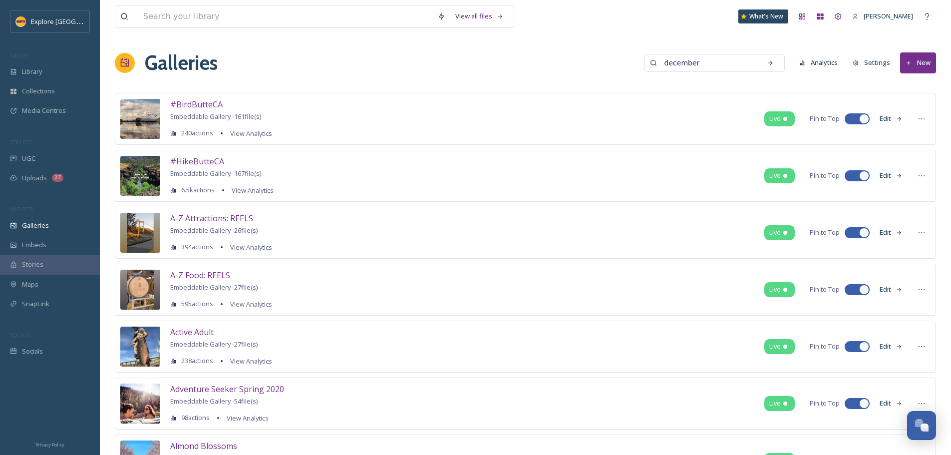
type input "december"
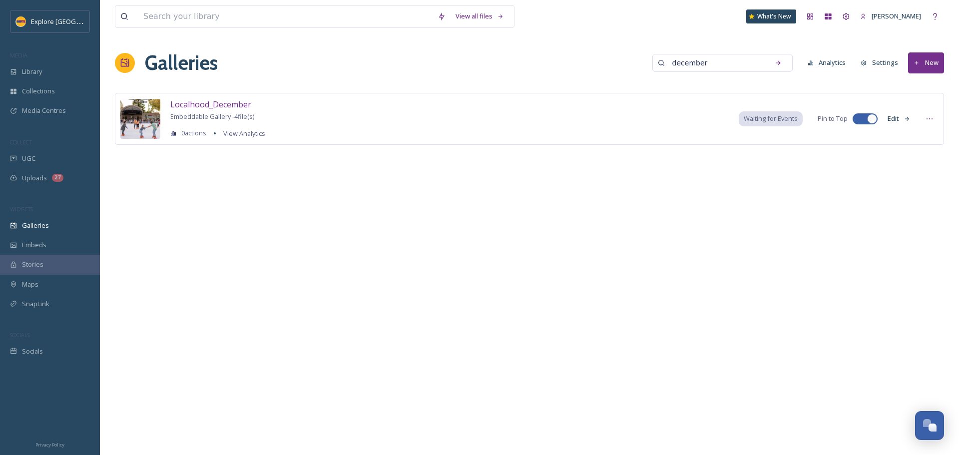
click at [894, 115] on button "Edit" at bounding box center [898, 118] width 33 height 19
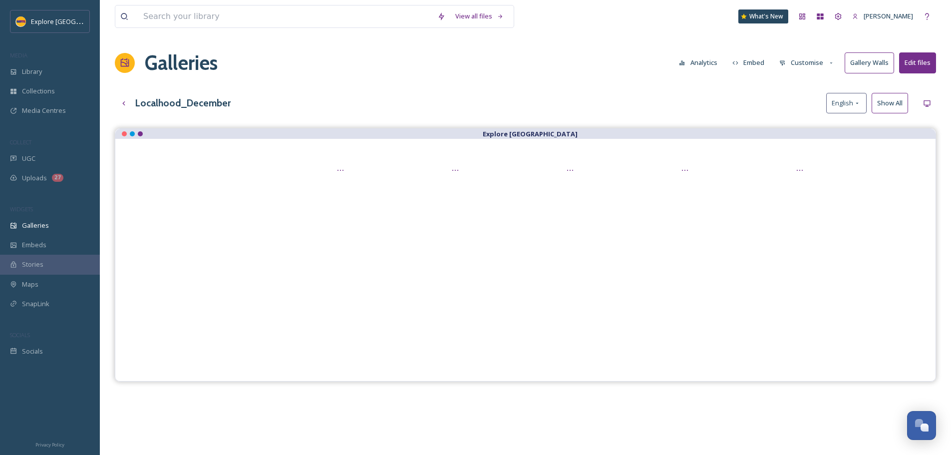
click at [818, 63] on button "Customise" at bounding box center [806, 62] width 65 height 19
click at [811, 86] on div "Layout" at bounding box center [809, 85] width 69 height 19
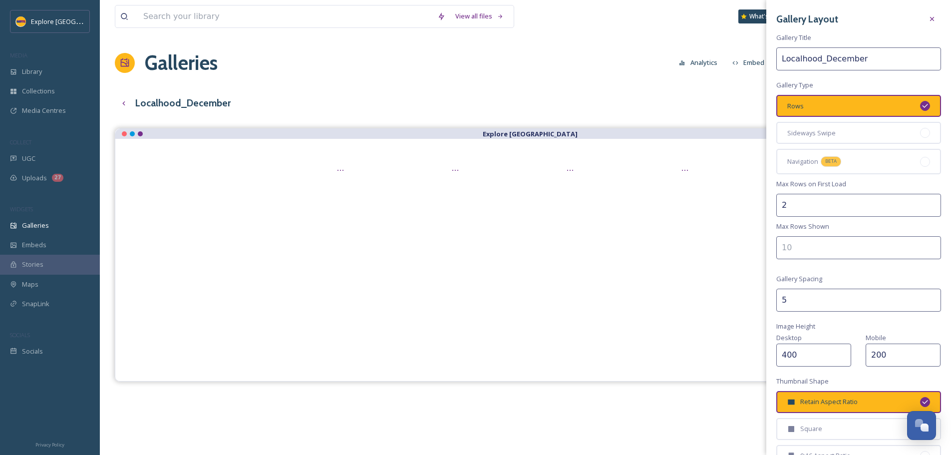
click at [794, 213] on input "2" at bounding box center [858, 205] width 165 height 23
click at [864, 136] on div "Sideways Swipe" at bounding box center [858, 133] width 165 height 22
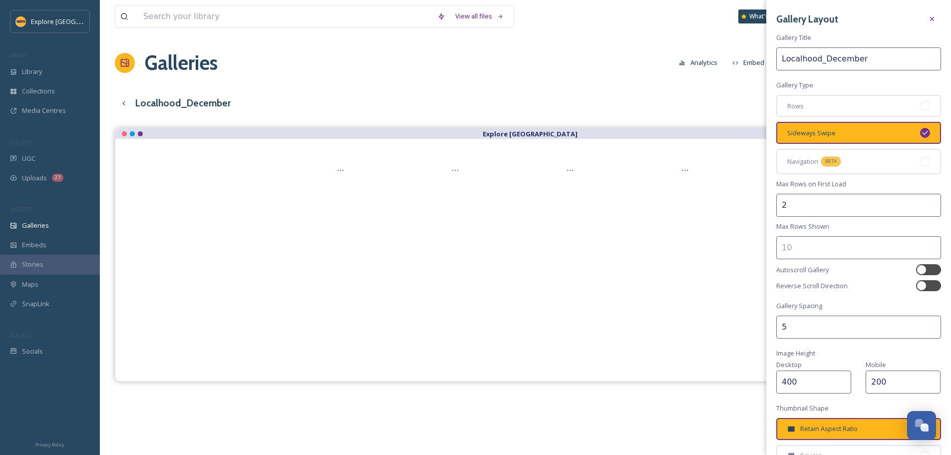
click at [801, 201] on input "2" at bounding box center [858, 205] width 165 height 23
type input "1"
click at [801, 235] on div "Gallery Layout Gallery Title Localhood_December Gallery Type Rows Sideways Swip…" at bounding box center [858, 302] width 185 height 605
click at [801, 245] on input "number" at bounding box center [858, 247] width 165 height 23
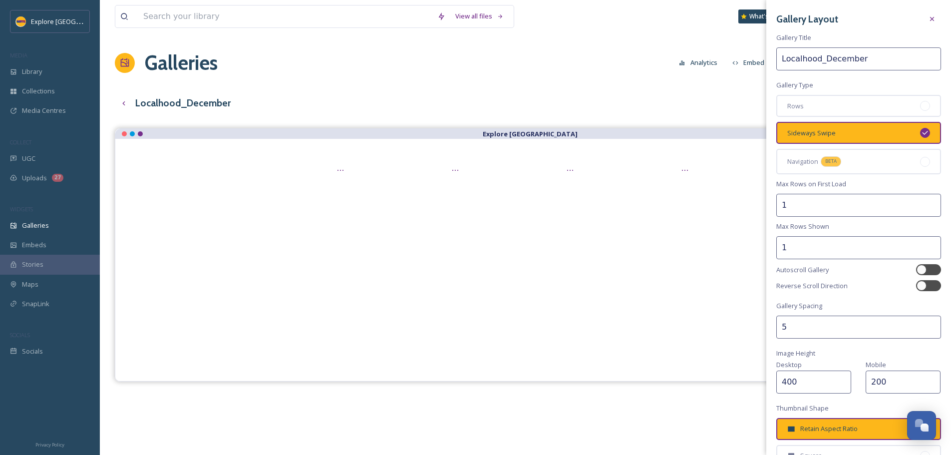
type input "1"
click at [850, 296] on div "Gallery Layout Gallery Title Localhood_December Gallery Type Rows Sideways Swip…" at bounding box center [858, 302] width 185 height 605
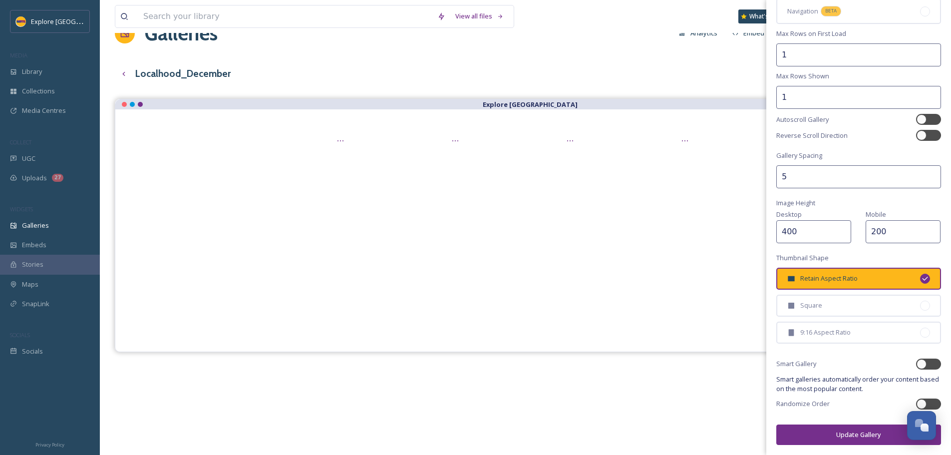
scroll to position [100, 0]
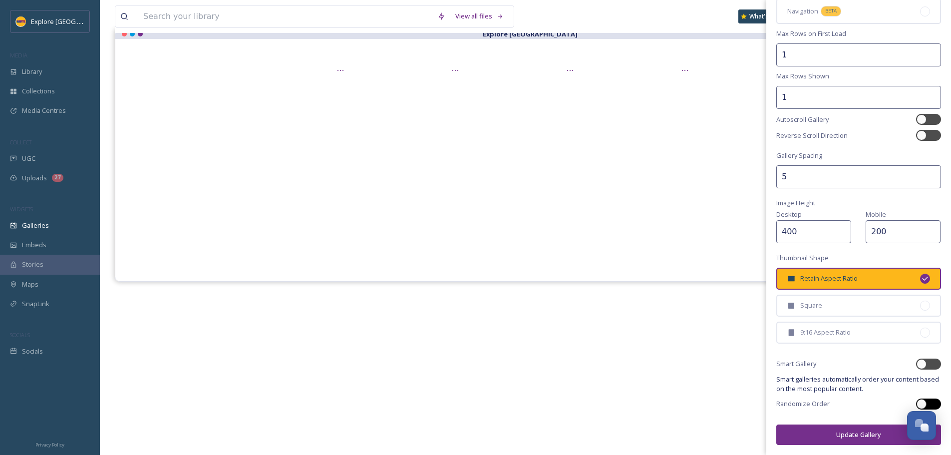
click at [917, 402] on div at bounding box center [922, 404] width 10 height 10
checkbox input "true"
click at [836, 437] on button "Update Gallery" at bounding box center [858, 434] width 165 height 20
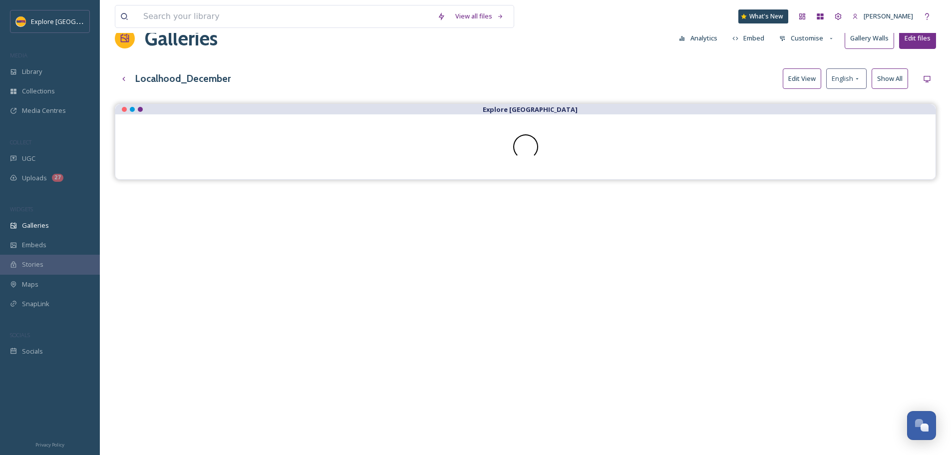
scroll to position [0, 0]
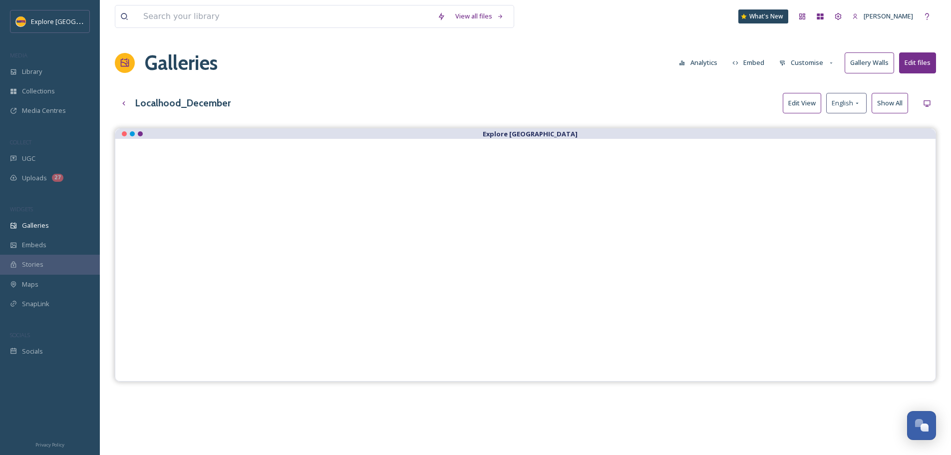
click at [819, 62] on button "Customise" at bounding box center [806, 62] width 65 height 19
click at [807, 106] on span "Thumbnails" at bounding box center [797, 104] width 35 height 9
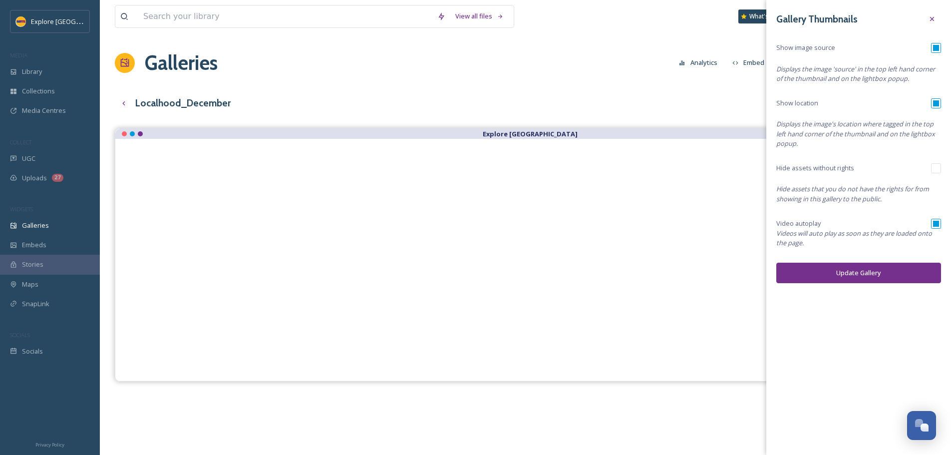
click at [938, 222] on input "checkbox" at bounding box center [936, 224] width 10 height 10
checkbox input "false"
click at [934, 50] on input "checkbox" at bounding box center [936, 48] width 10 height 10
checkbox input "false"
click at [854, 273] on button "Update Gallery" at bounding box center [858, 273] width 165 height 20
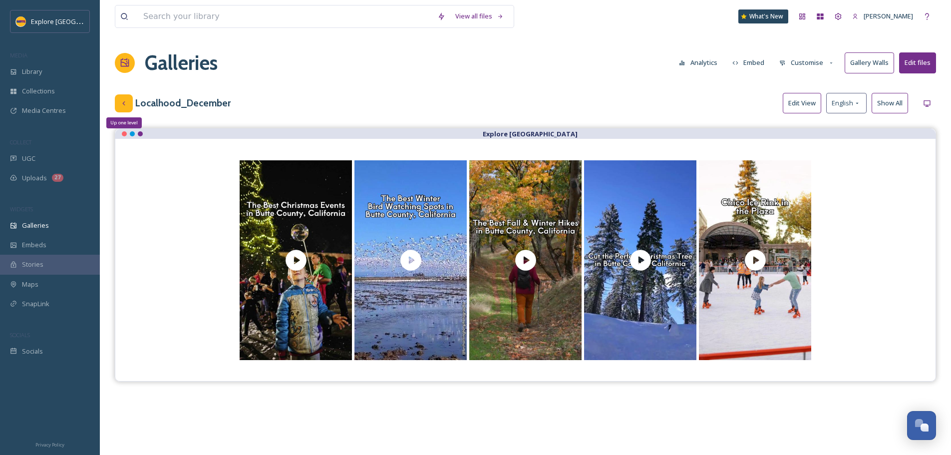
click at [122, 104] on icon at bounding box center [124, 103] width 8 height 8
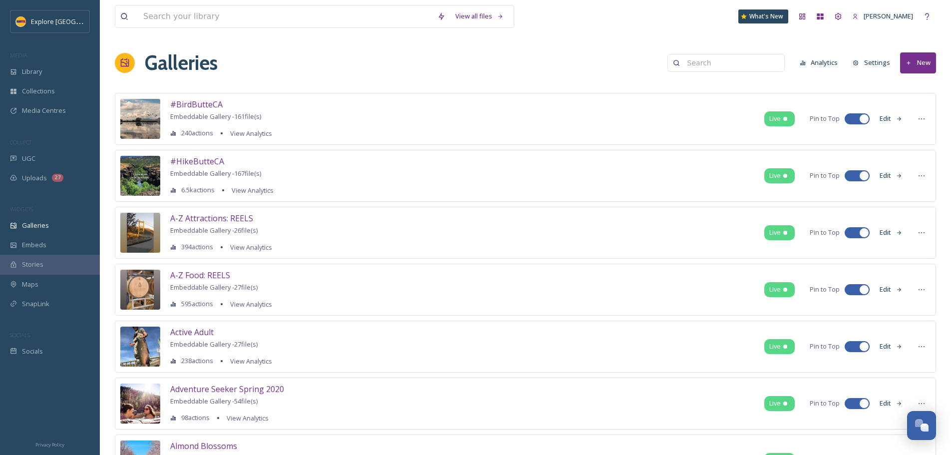
click at [778, 65] on input at bounding box center [730, 63] width 97 height 20
type input "taste"
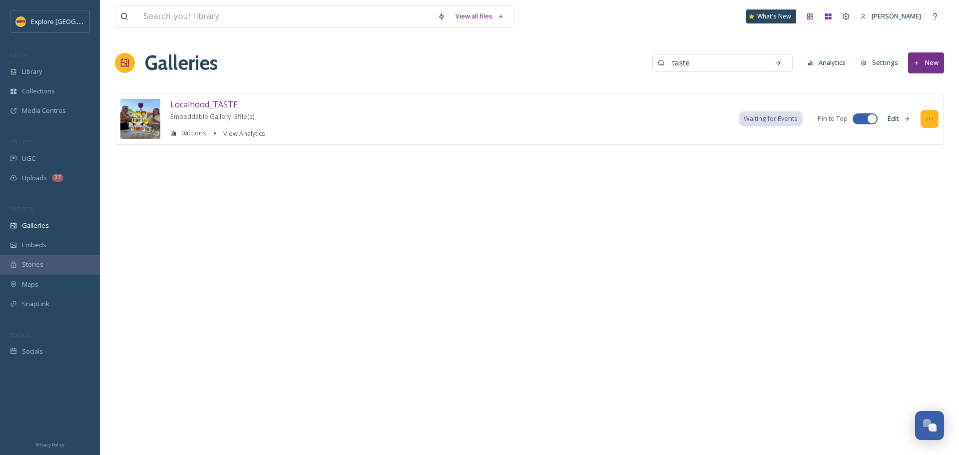
click at [935, 117] on div at bounding box center [929, 119] width 18 height 18
click at [912, 135] on div "Edit Gallery" at bounding box center [910, 140] width 54 height 19
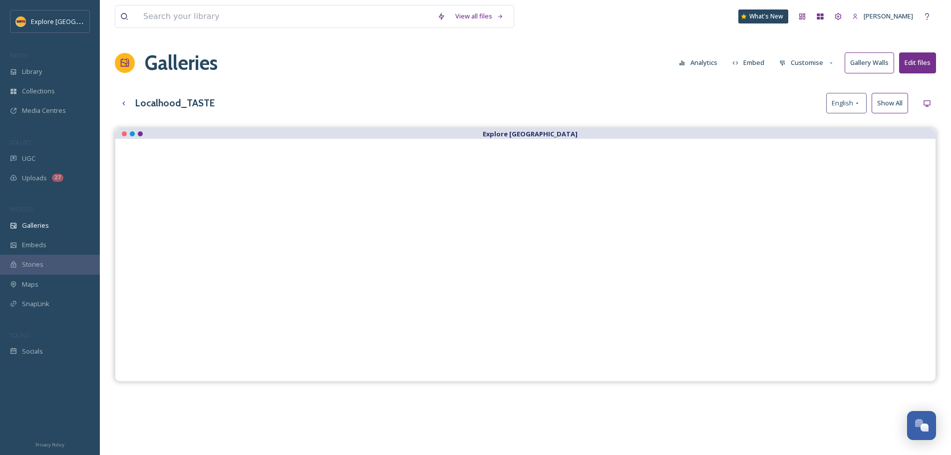
click at [801, 62] on button "Customise" at bounding box center [806, 62] width 65 height 19
click at [795, 84] on span "Layout" at bounding box center [789, 85] width 19 height 9
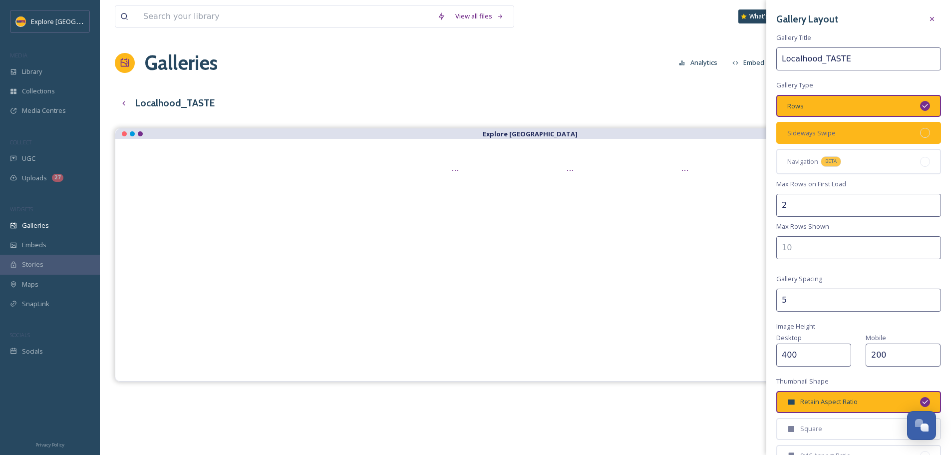
click at [812, 137] on span "Sideways Swipe" at bounding box center [811, 132] width 48 height 9
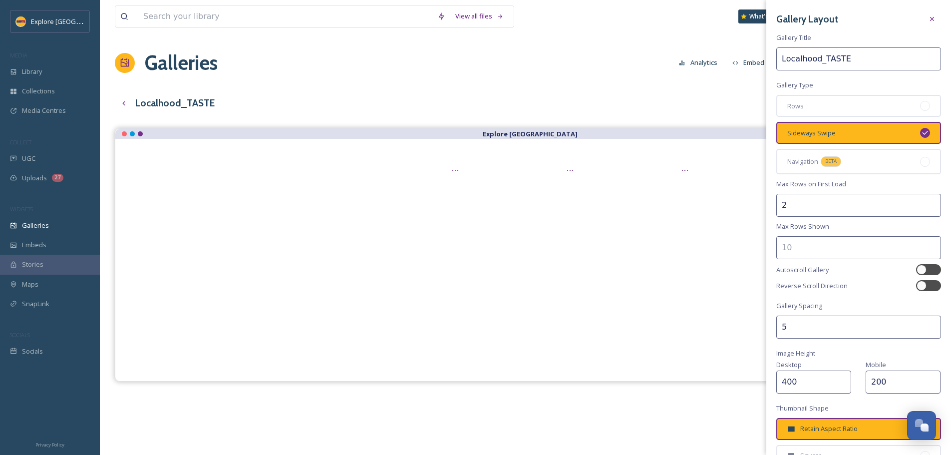
click at [783, 211] on input "2" at bounding box center [858, 205] width 165 height 23
type input "1"
click at [789, 249] on input "number" at bounding box center [858, 247] width 165 height 23
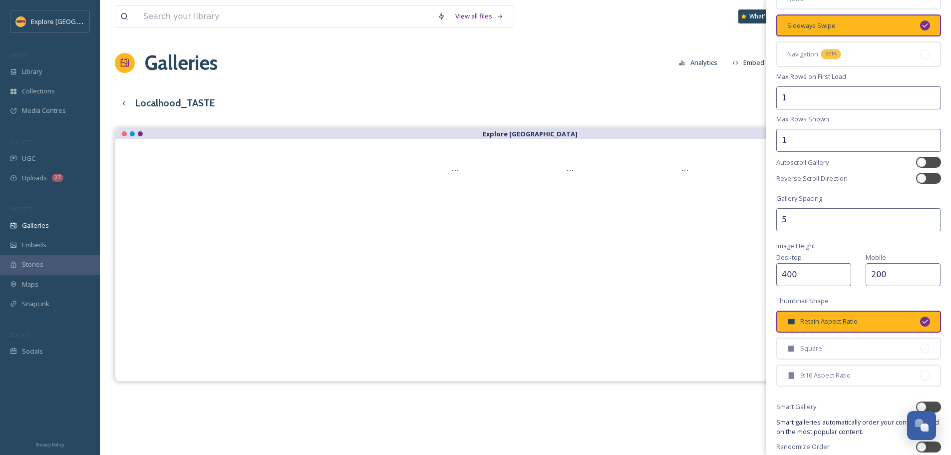
scroll to position [150, 0]
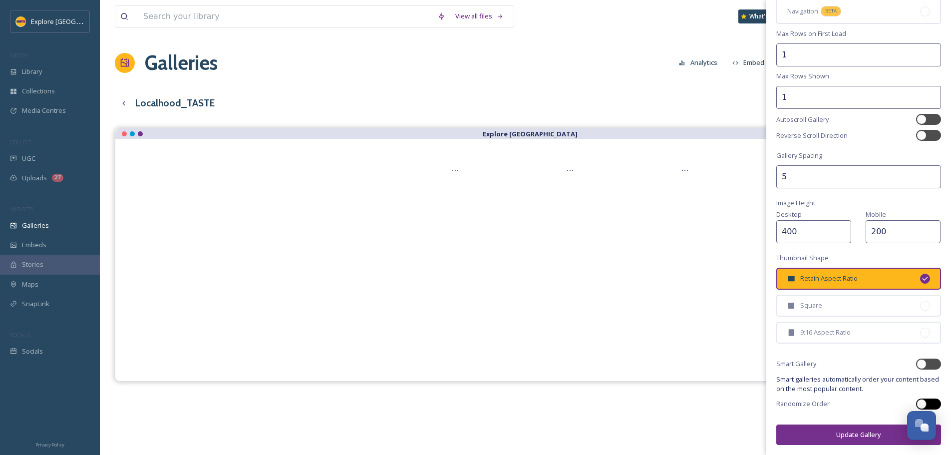
type input "1"
click at [923, 403] on div at bounding box center [928, 403] width 25 height 11
checkbox input "true"
click at [856, 431] on button "Update Gallery" at bounding box center [858, 434] width 165 height 20
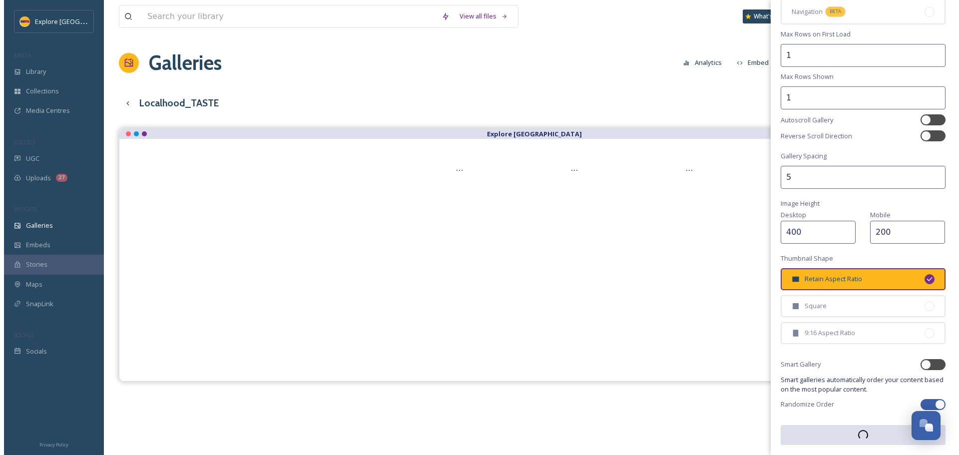
scroll to position [150, 0]
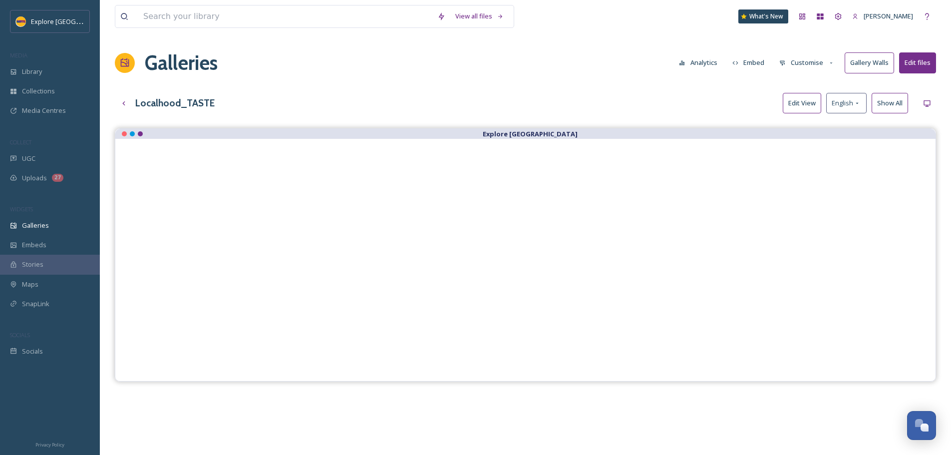
click at [811, 61] on button "Customise" at bounding box center [806, 62] width 65 height 19
click at [800, 104] on span "Thumbnails" at bounding box center [797, 104] width 35 height 9
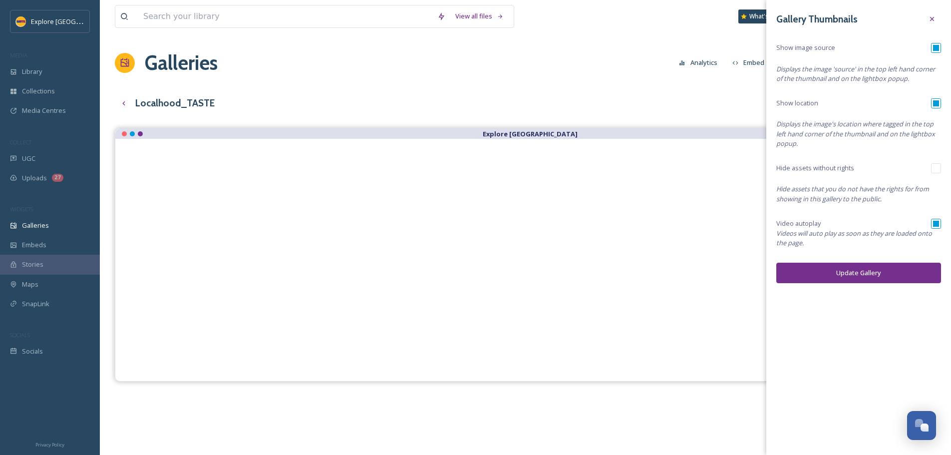
click at [933, 227] on input "checkbox" at bounding box center [936, 224] width 10 height 10
checkbox input "false"
click at [937, 49] on input "checkbox" at bounding box center [936, 48] width 10 height 10
checkbox input "false"
click at [863, 276] on button "Update Gallery" at bounding box center [858, 273] width 165 height 20
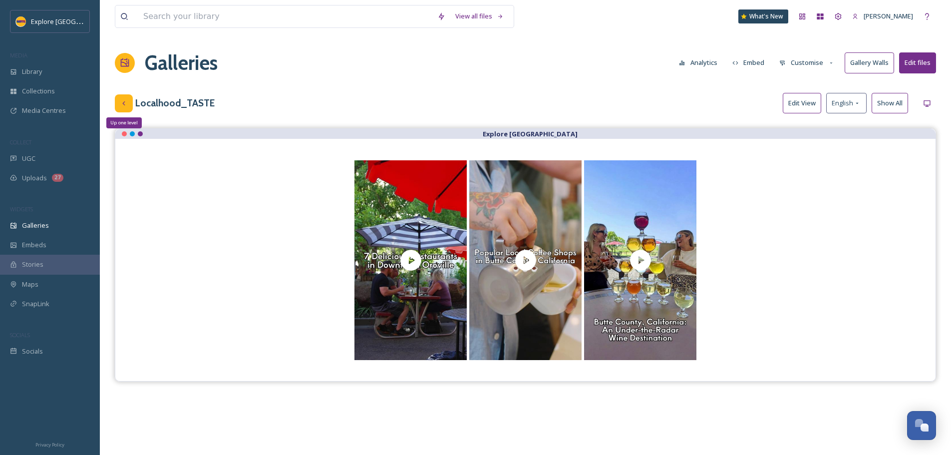
click at [127, 105] on icon at bounding box center [124, 103] width 8 height 8
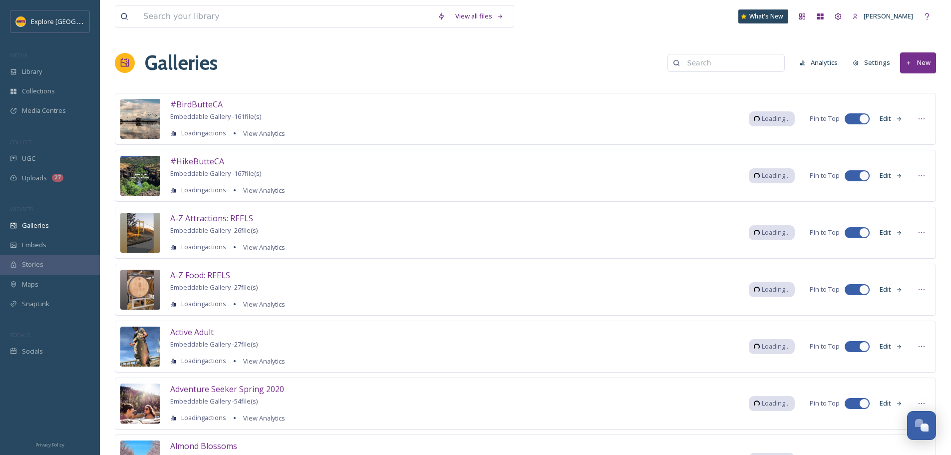
click at [745, 58] on input at bounding box center [730, 63] width 97 height 20
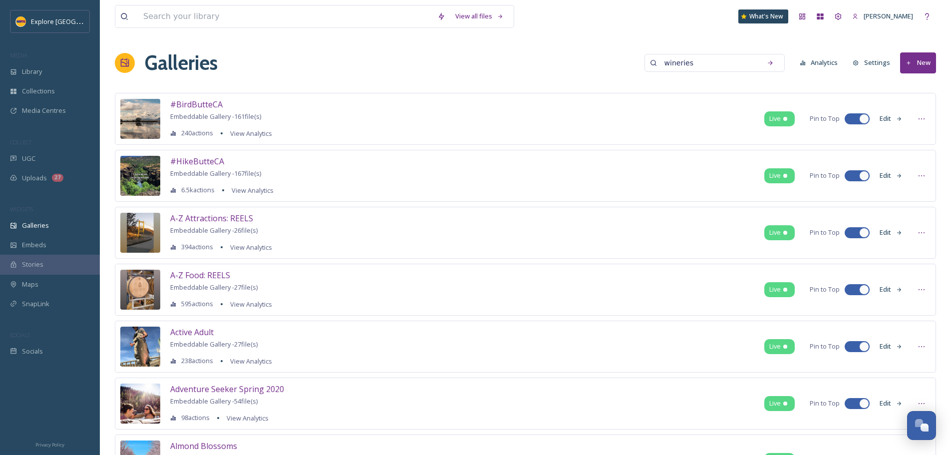
type input "wineries"
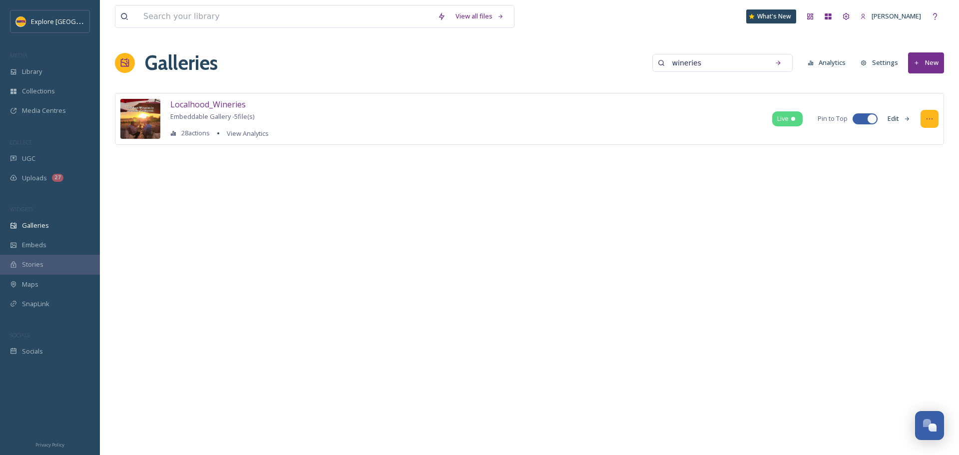
click at [931, 117] on icon at bounding box center [929, 119] width 8 height 8
click at [913, 186] on div "Embed Gallery" at bounding box center [910, 179] width 54 height 19
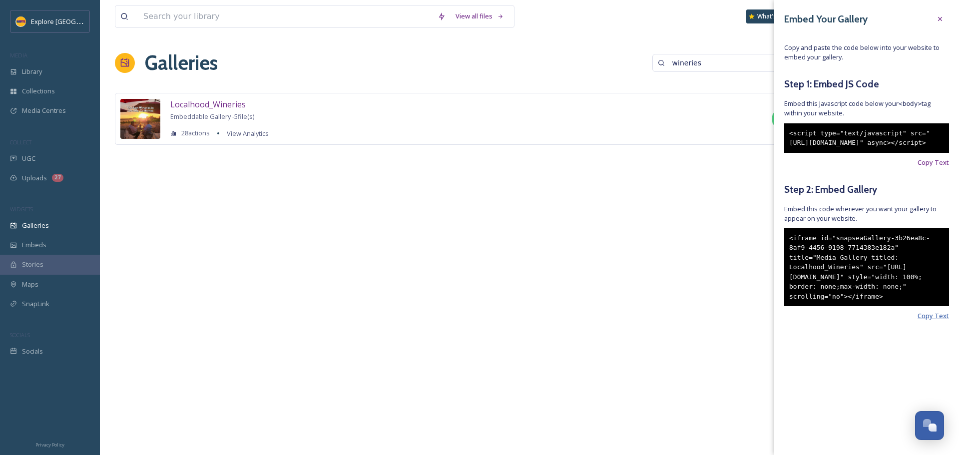
click at [942, 321] on span "Copy Text" at bounding box center [932, 315] width 31 height 9
click at [293, 223] on div "View all files What's New [PERSON_NAME] Galleries wineries Analytics Settings N…" at bounding box center [529, 227] width 859 height 455
